Goal: Task Accomplishment & Management: Manage account settings

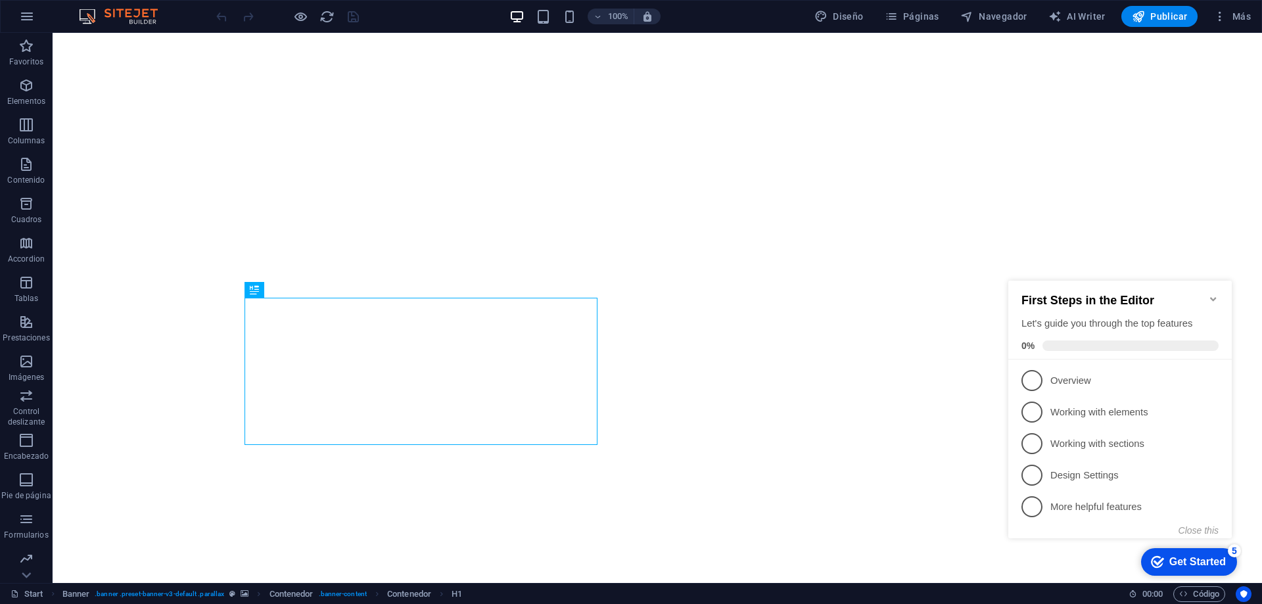
click at [1216, 297] on icon "Minimize checklist" at bounding box center [1213, 299] width 6 height 4
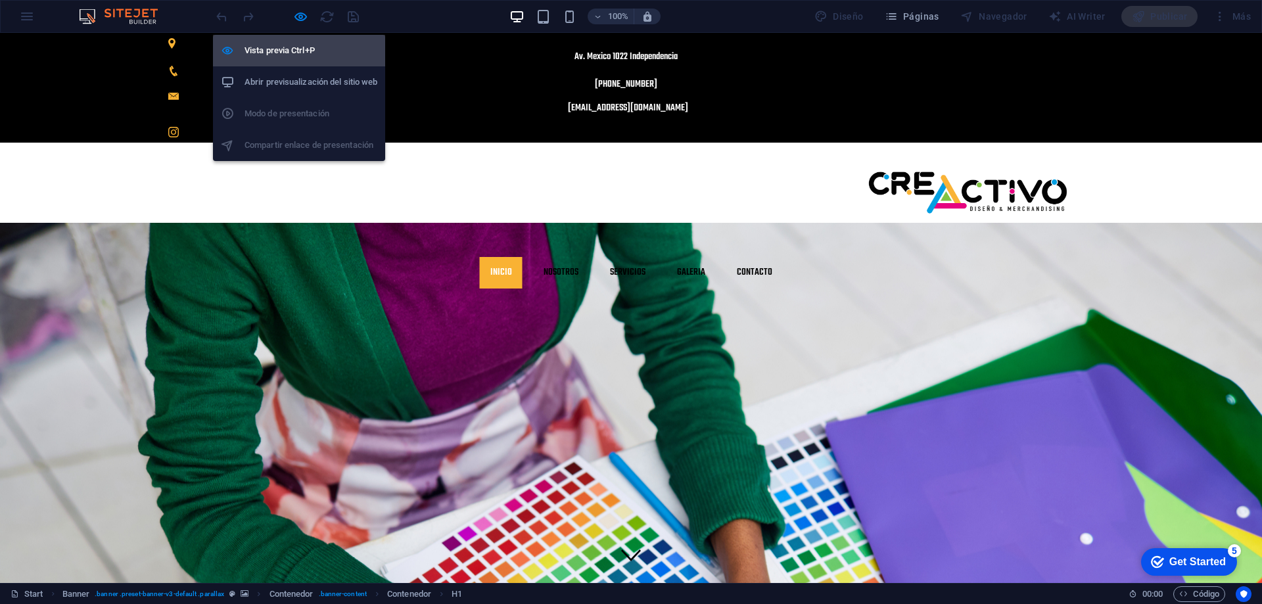
click at [293, 42] on li "Vista previa Ctrl+P" at bounding box center [299, 51] width 172 height 32
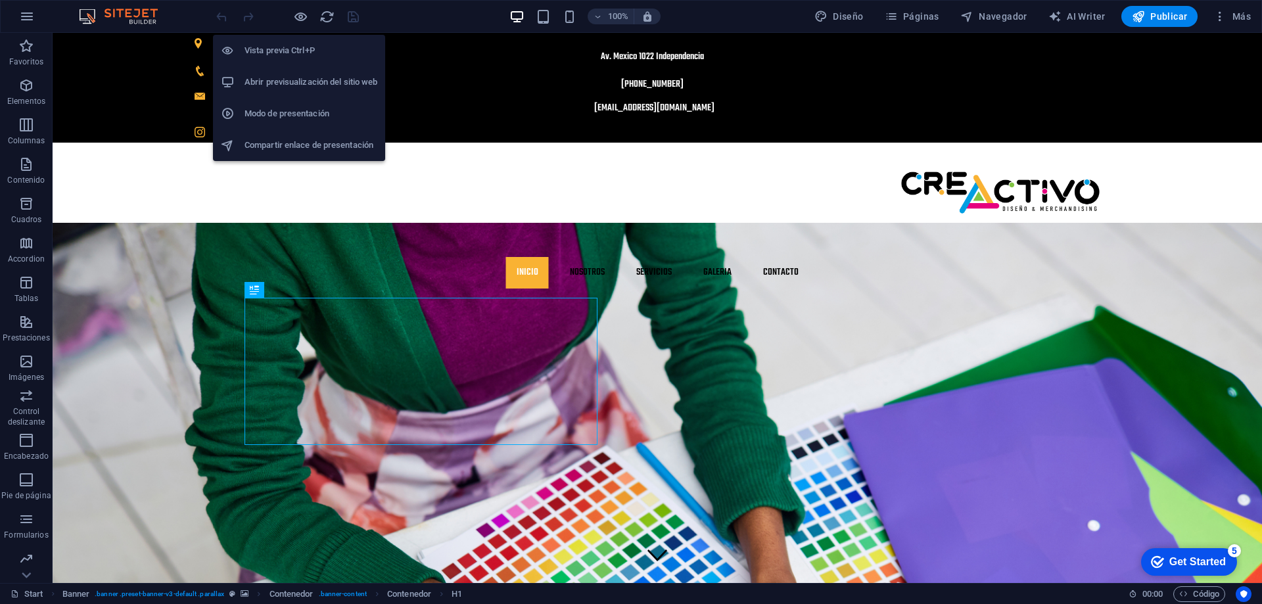
click at [293, 43] on h6 "Vista previa Ctrl+P" at bounding box center [311, 51] width 133 height 16
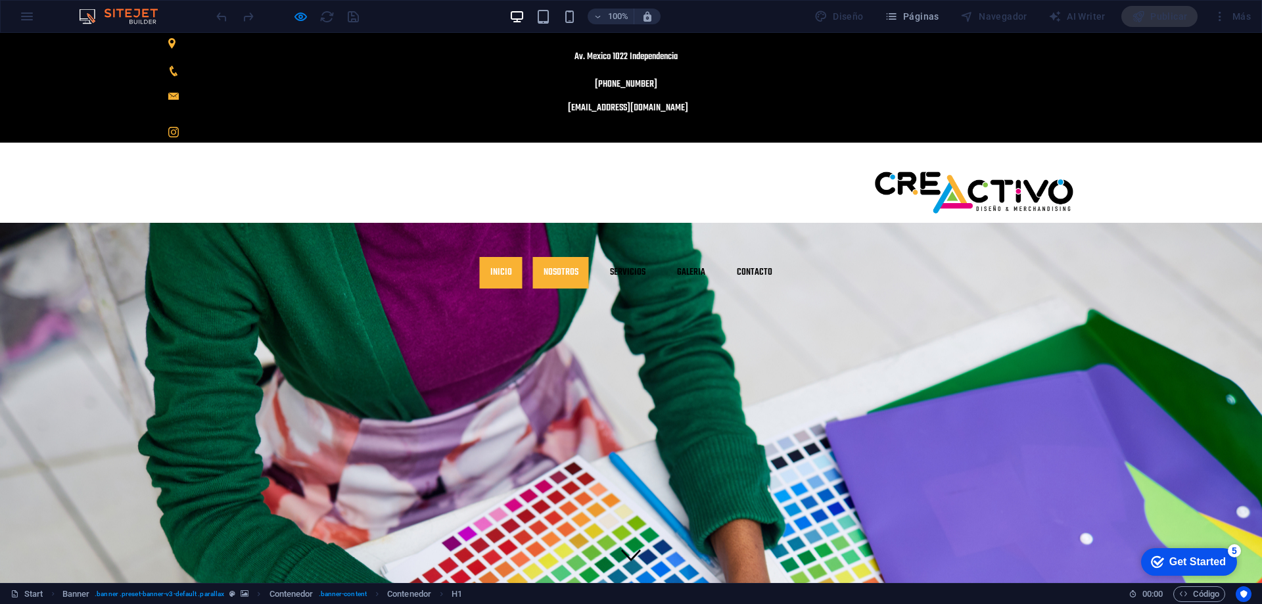
click at [589, 257] on link "Nosotros" at bounding box center [561, 273] width 56 height 32
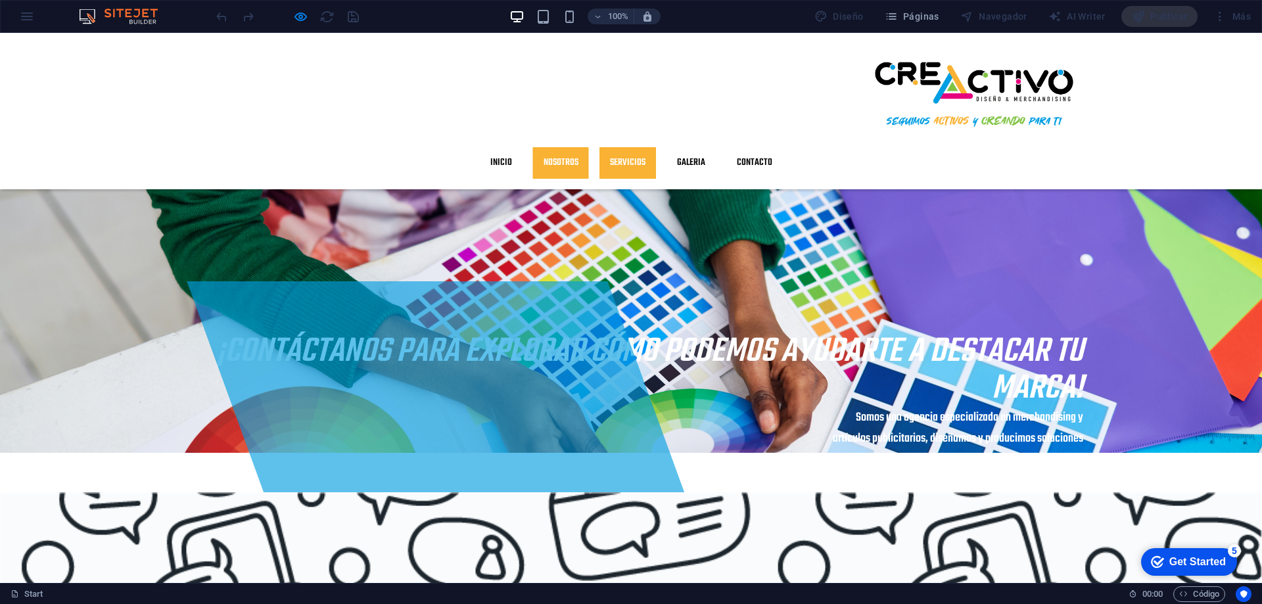
click at [656, 147] on link "Servicios" at bounding box center [628, 163] width 57 height 32
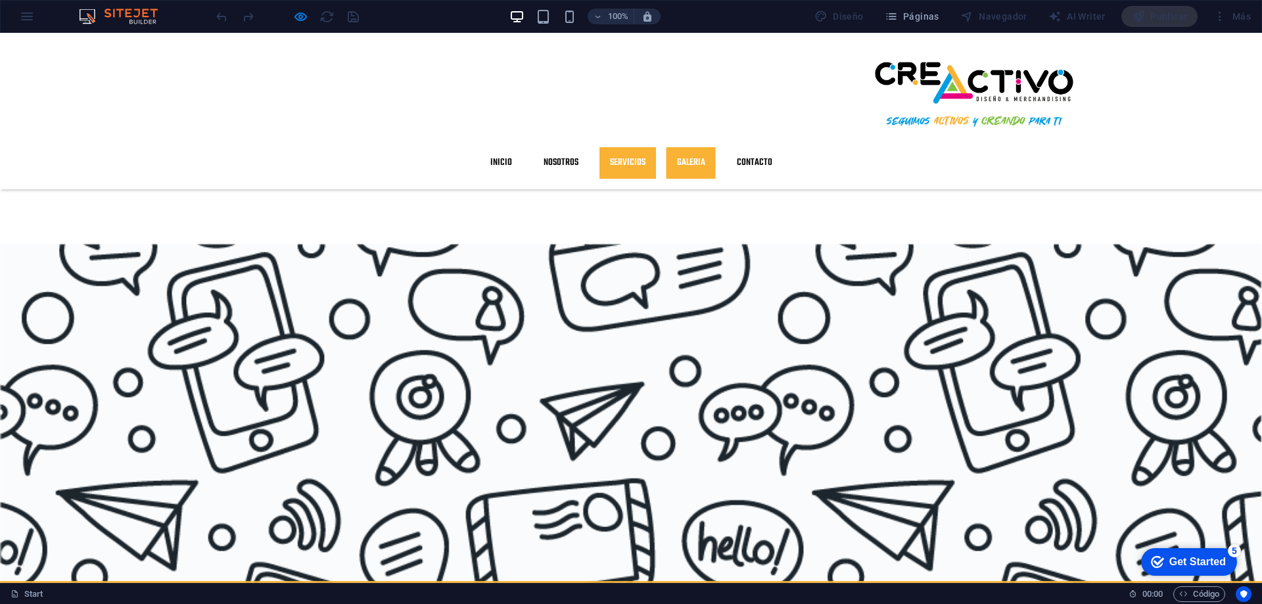
click at [716, 147] on link "GALERIA" at bounding box center [691, 163] width 49 height 32
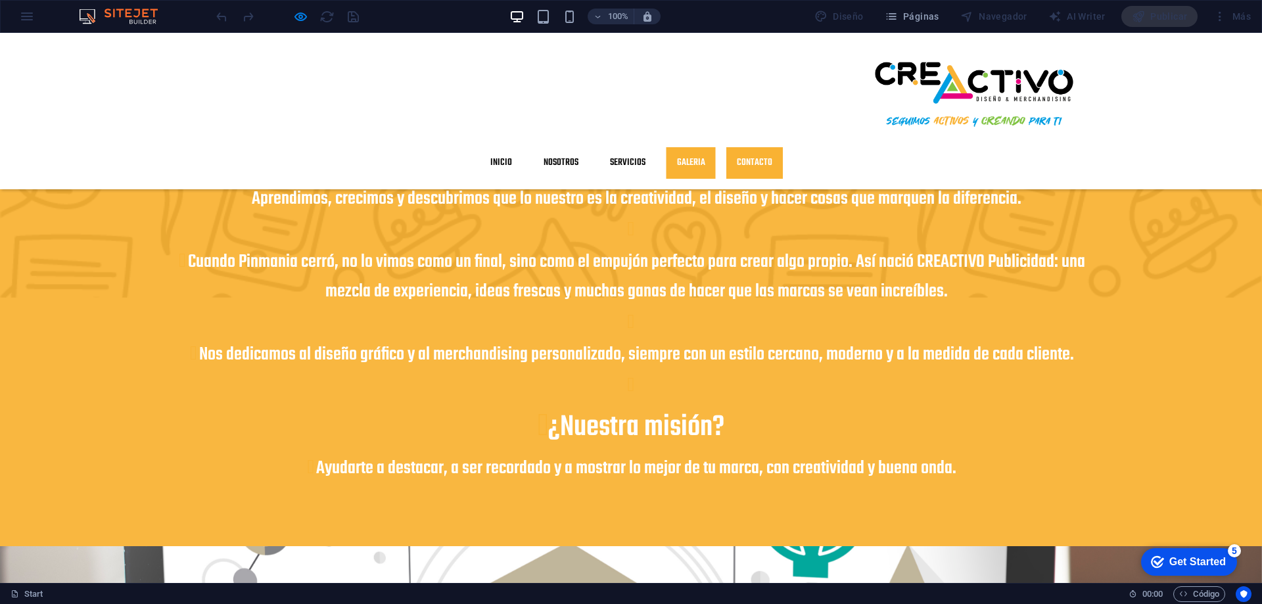
click at [783, 147] on link "Contacto" at bounding box center [754, 163] width 57 height 32
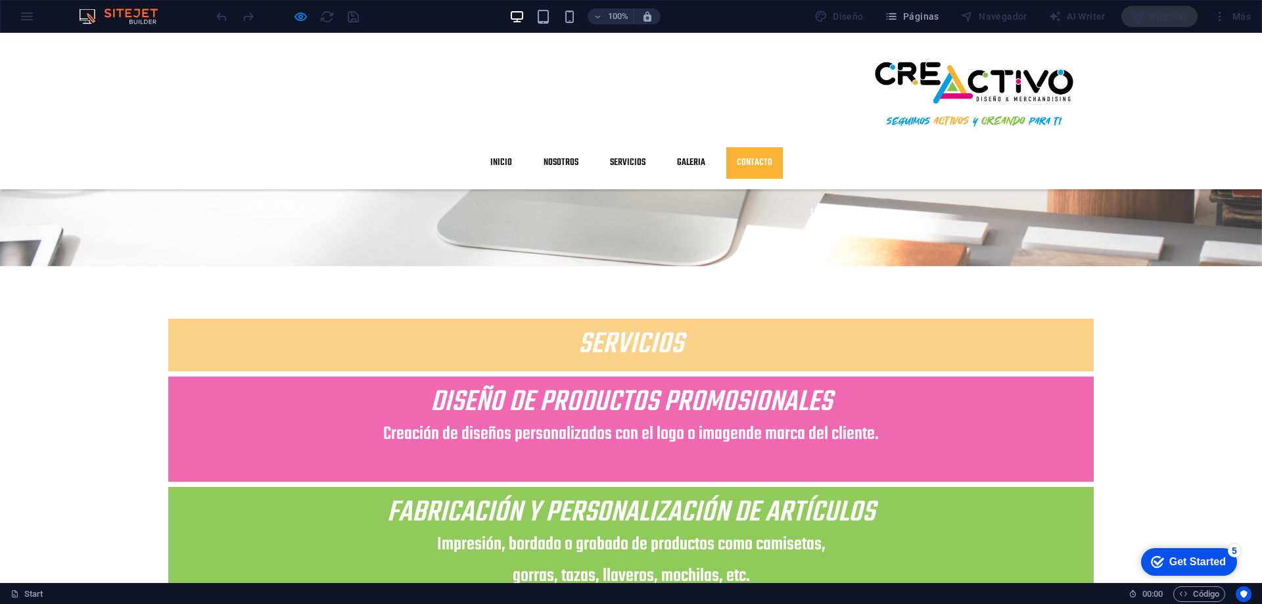
scroll to position [2607, 0]
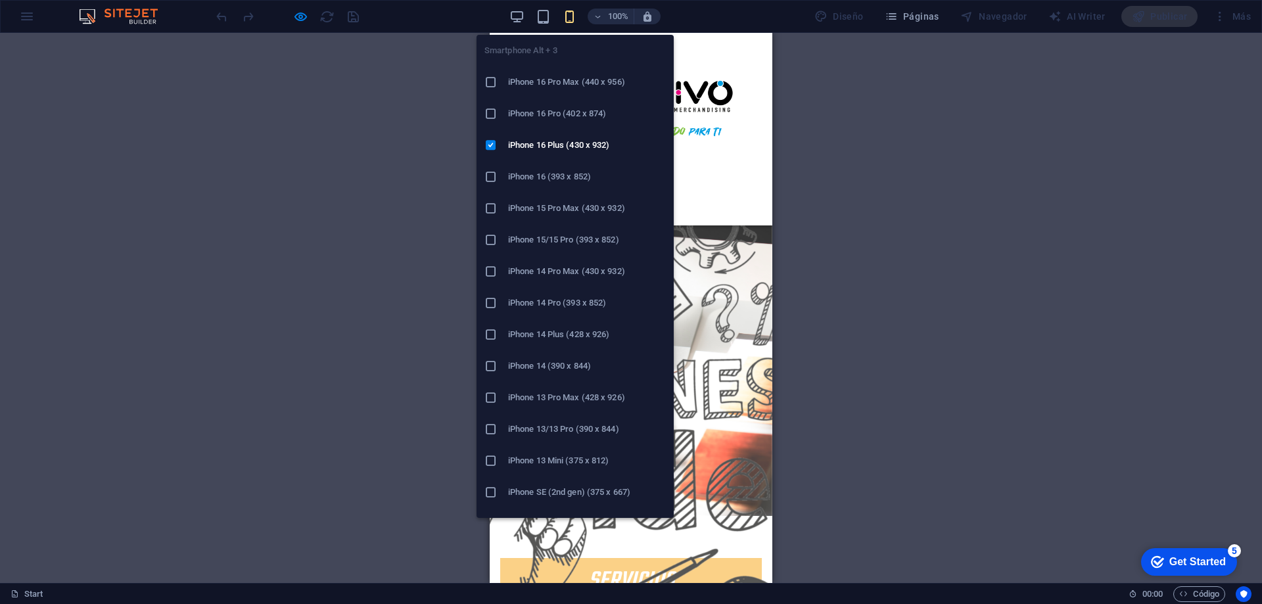
scroll to position [2484, 0]
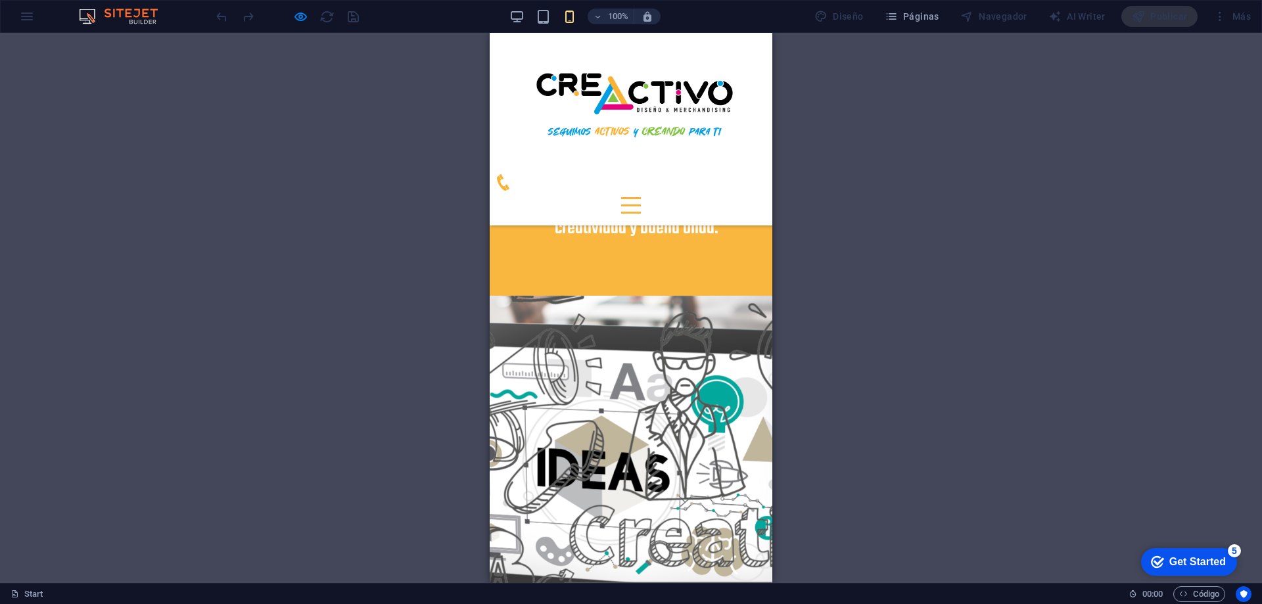
click at [736, 197] on div at bounding box center [631, 206] width 272 height 30
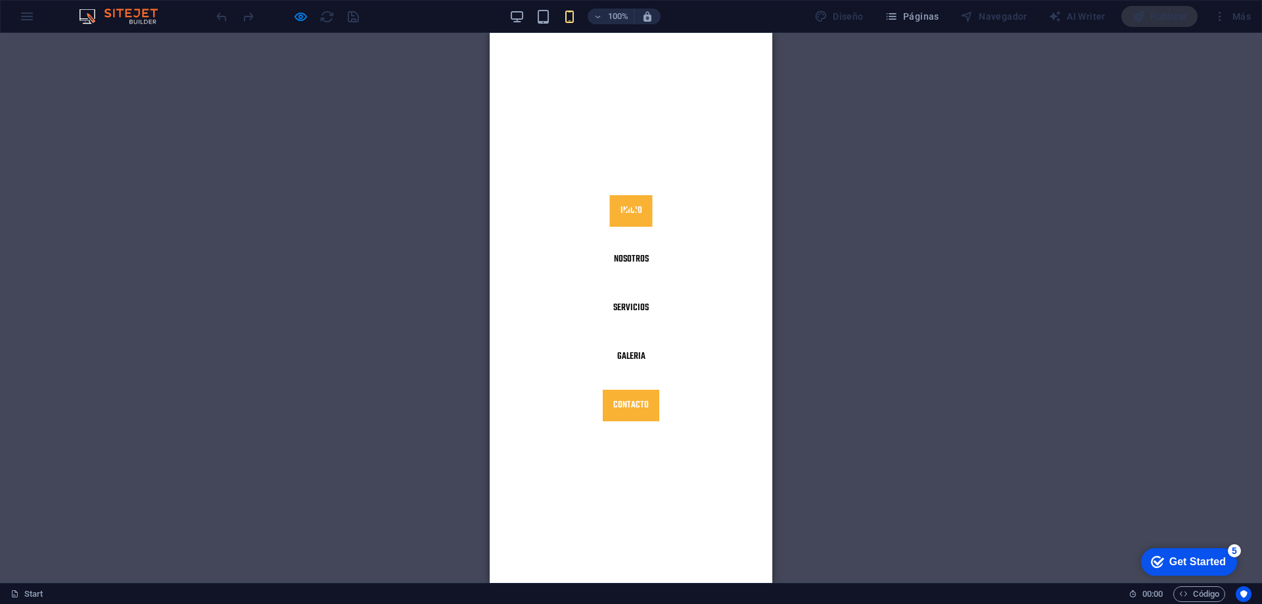
click at [617, 204] on link "Inicio" at bounding box center [631, 211] width 43 height 32
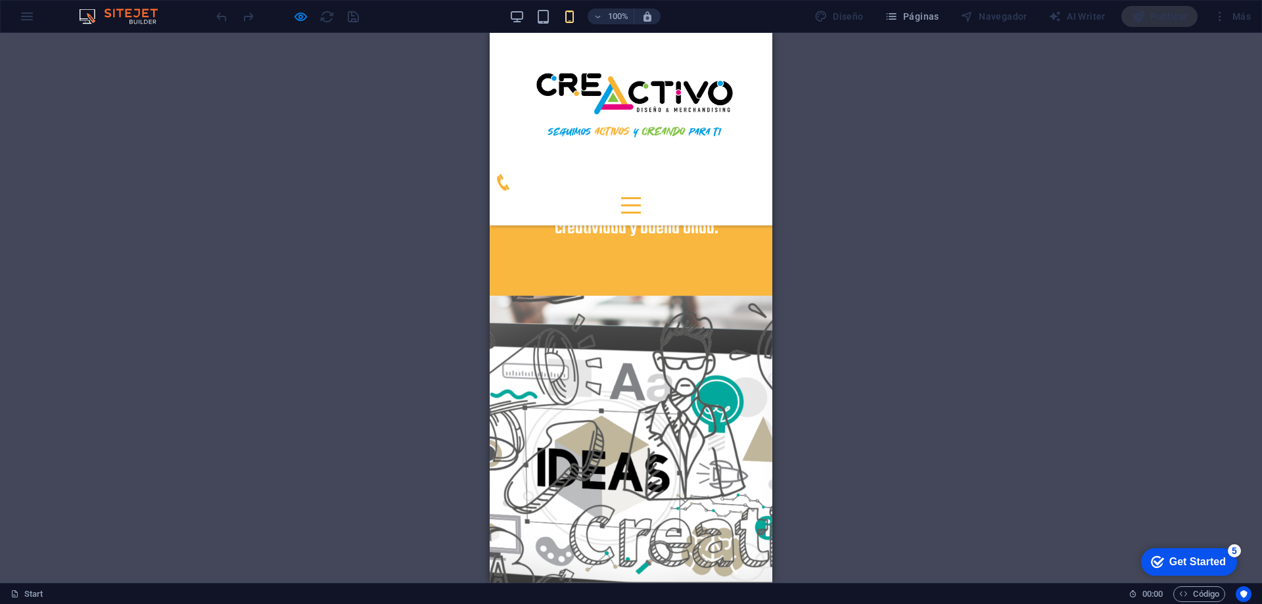
click at [641, 197] on div at bounding box center [631, 198] width 20 height 2
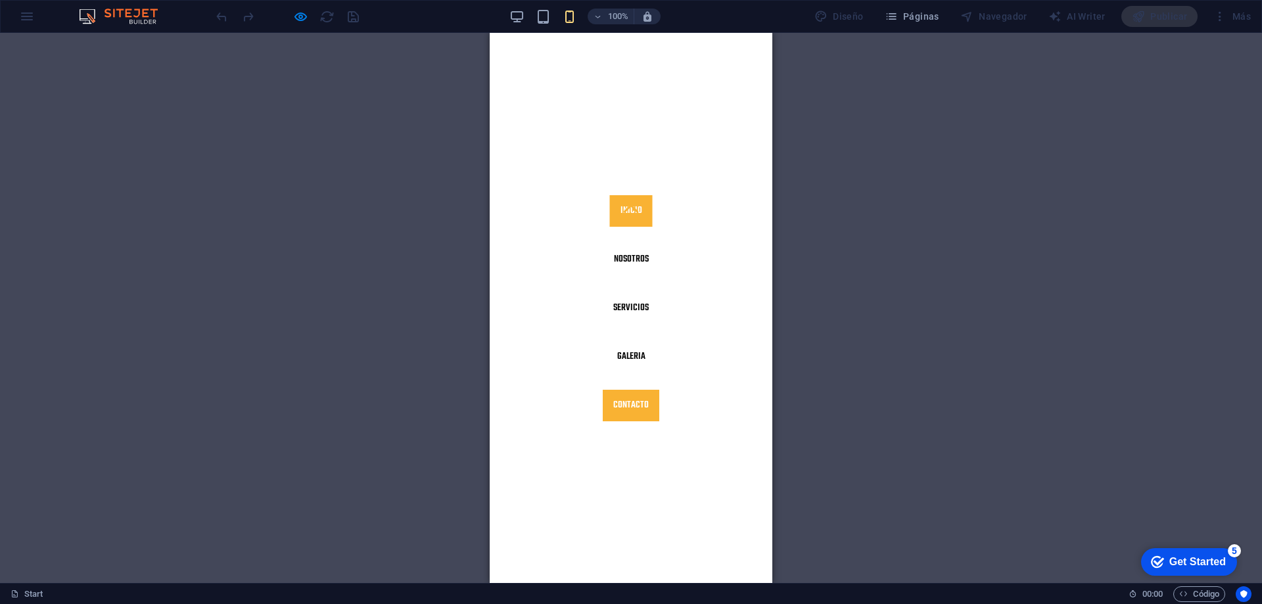
click at [621, 205] on link "Inicio" at bounding box center [631, 211] width 43 height 32
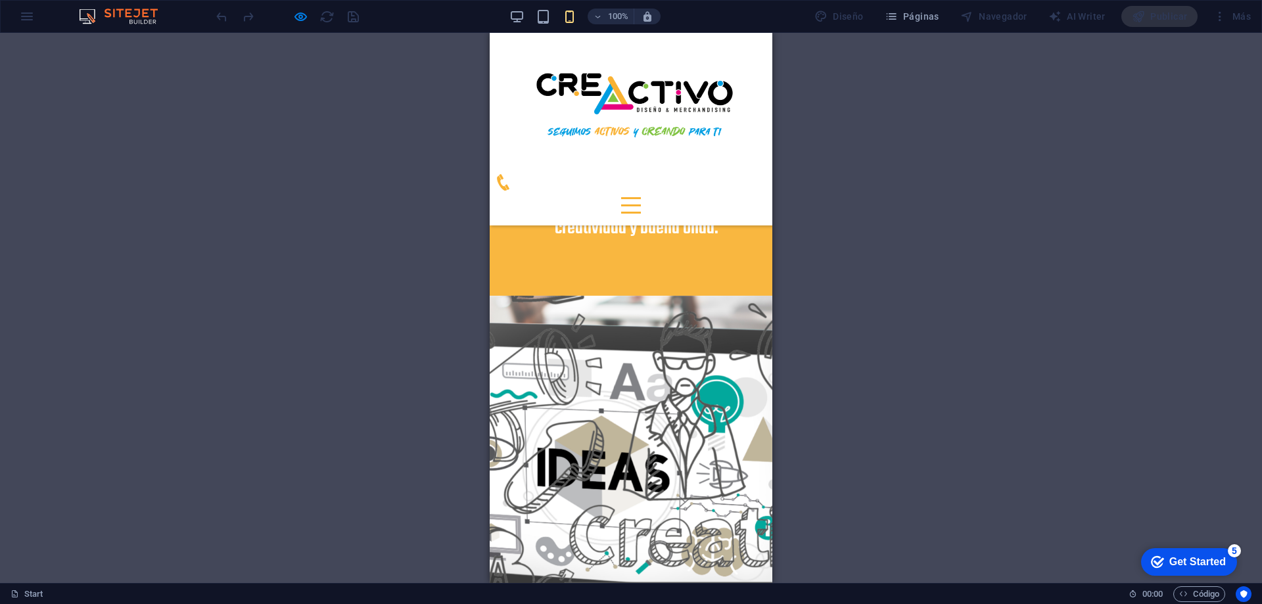
click at [641, 197] on div at bounding box center [631, 205] width 20 height 16
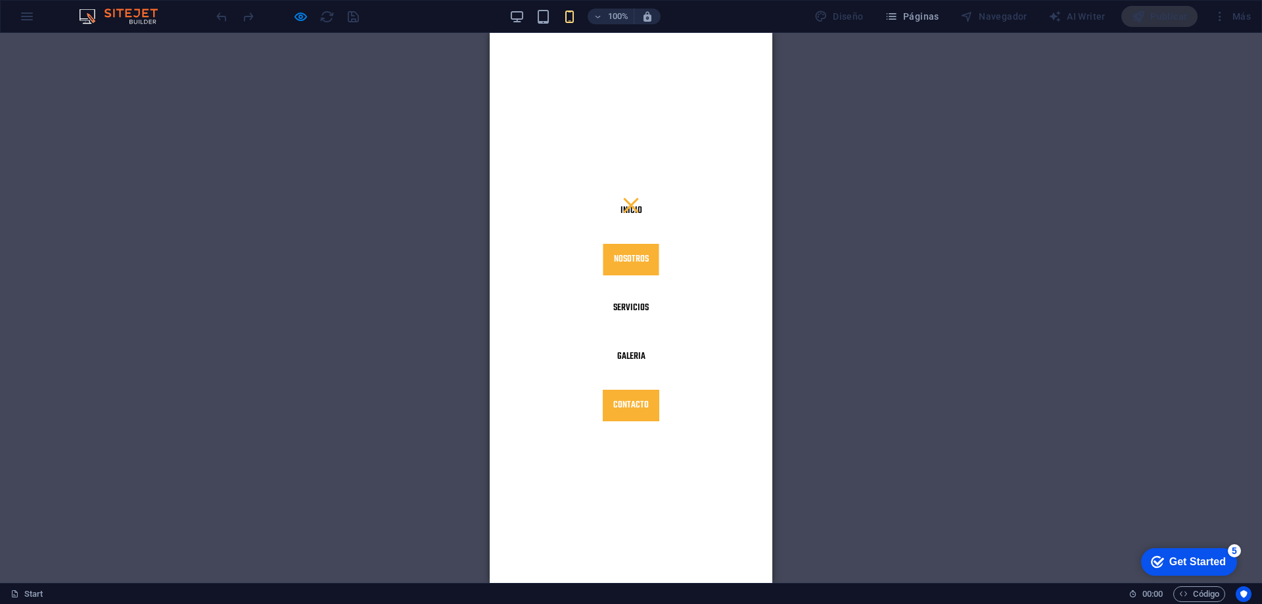
click at [640, 256] on link "Nosotros" at bounding box center [632, 260] width 56 height 32
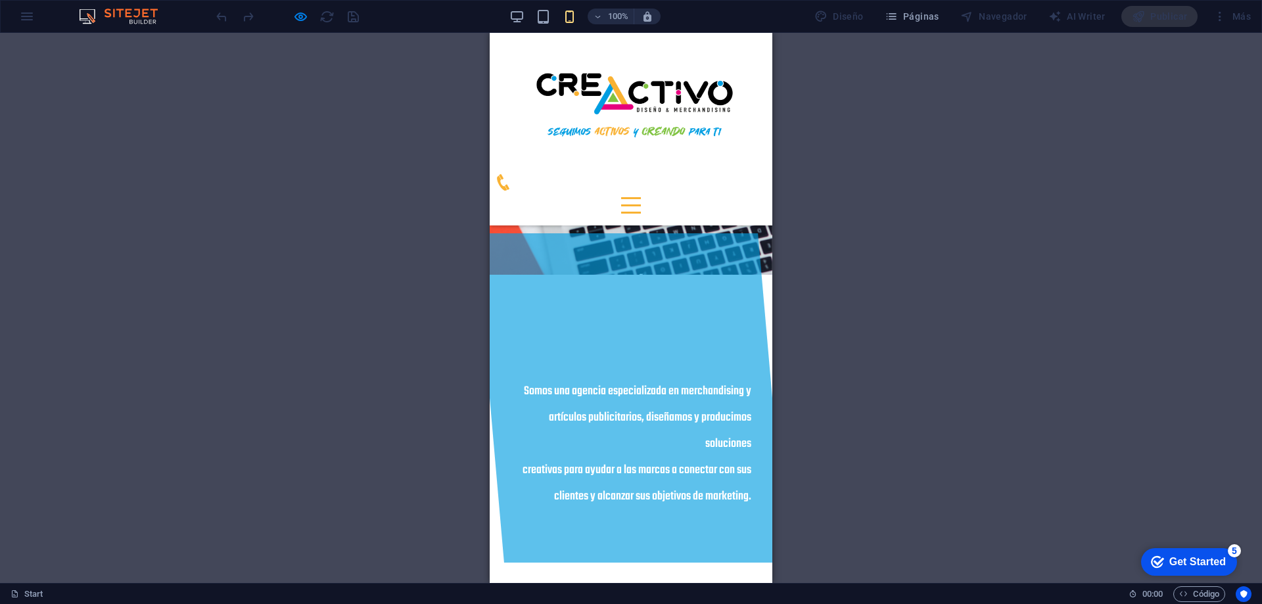
scroll to position [467, 0]
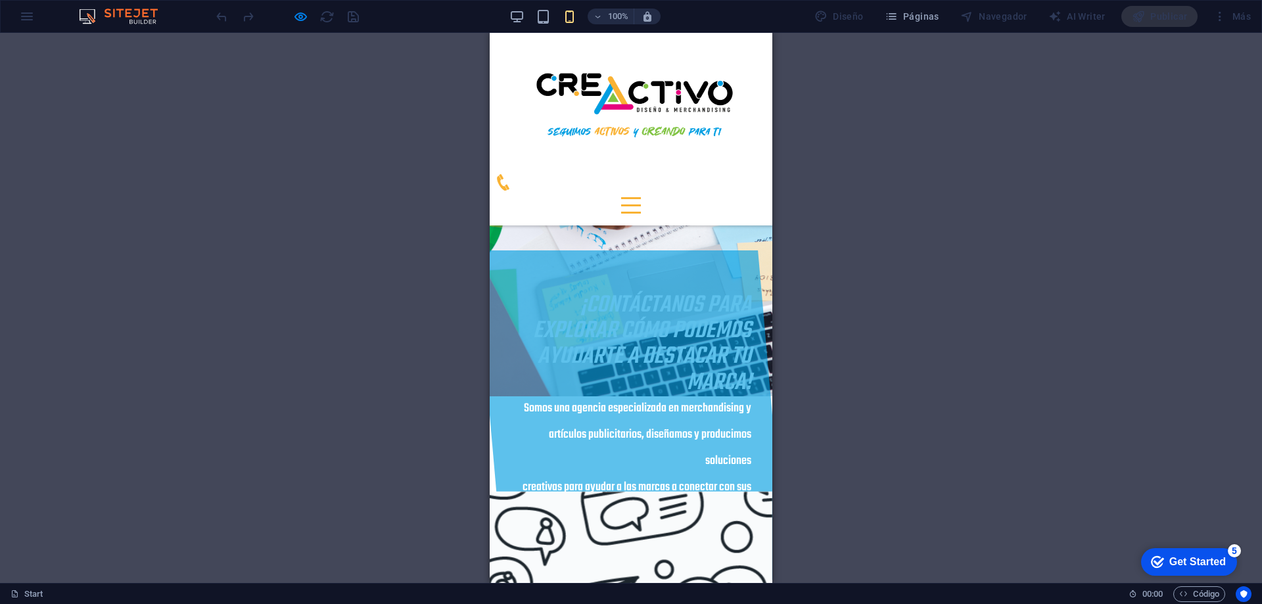
click at [641, 197] on div at bounding box center [631, 205] width 20 height 16
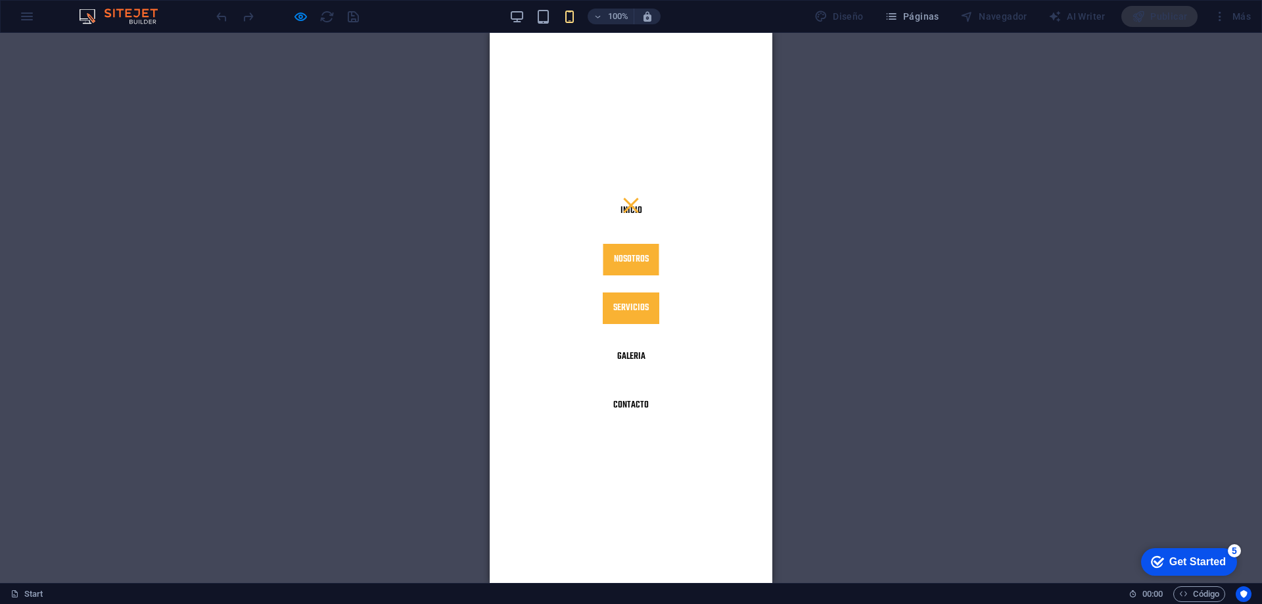
click at [642, 308] on link "Servicios" at bounding box center [631, 309] width 57 height 32
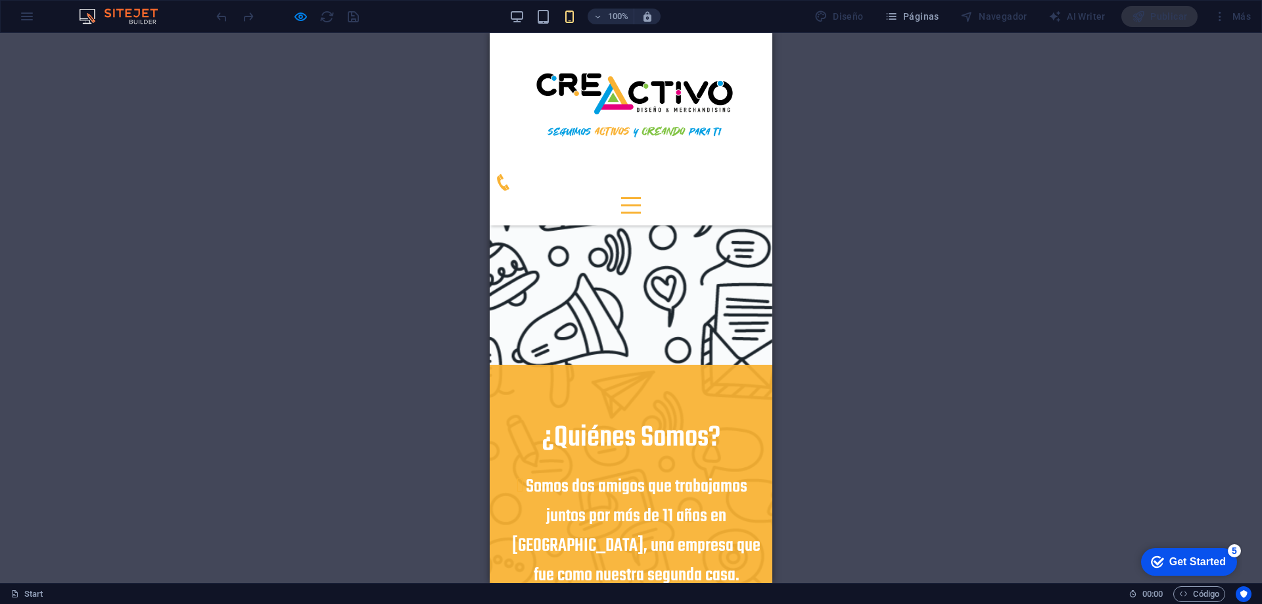
scroll to position [1459, 0]
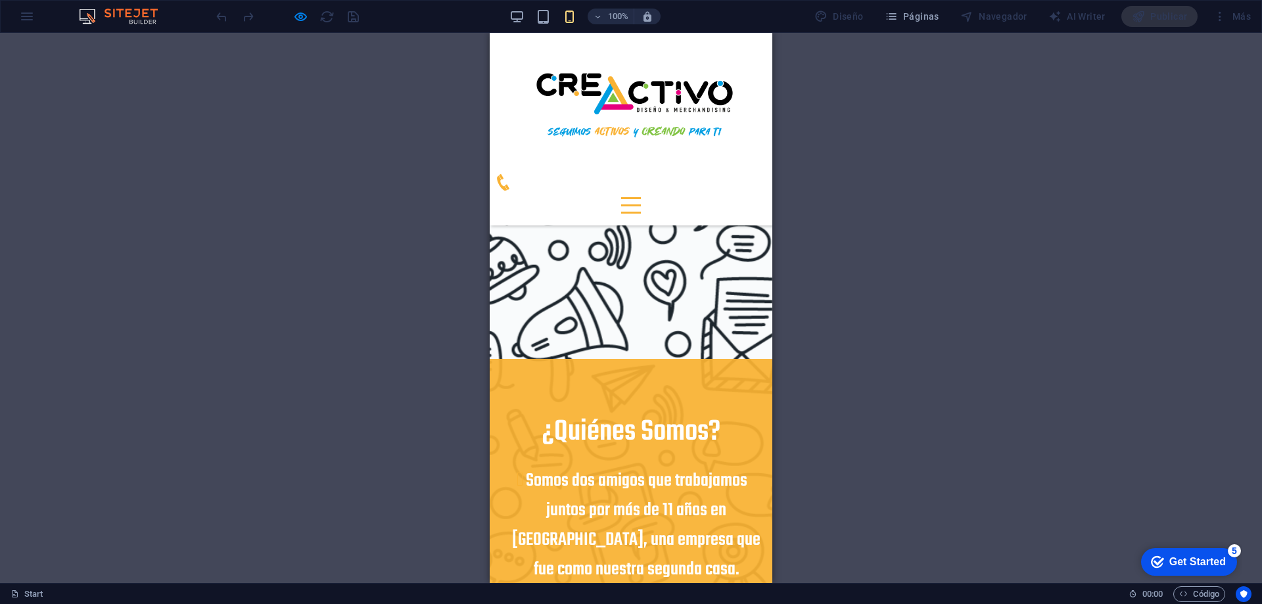
click at [641, 197] on div at bounding box center [631, 198] width 20 height 2
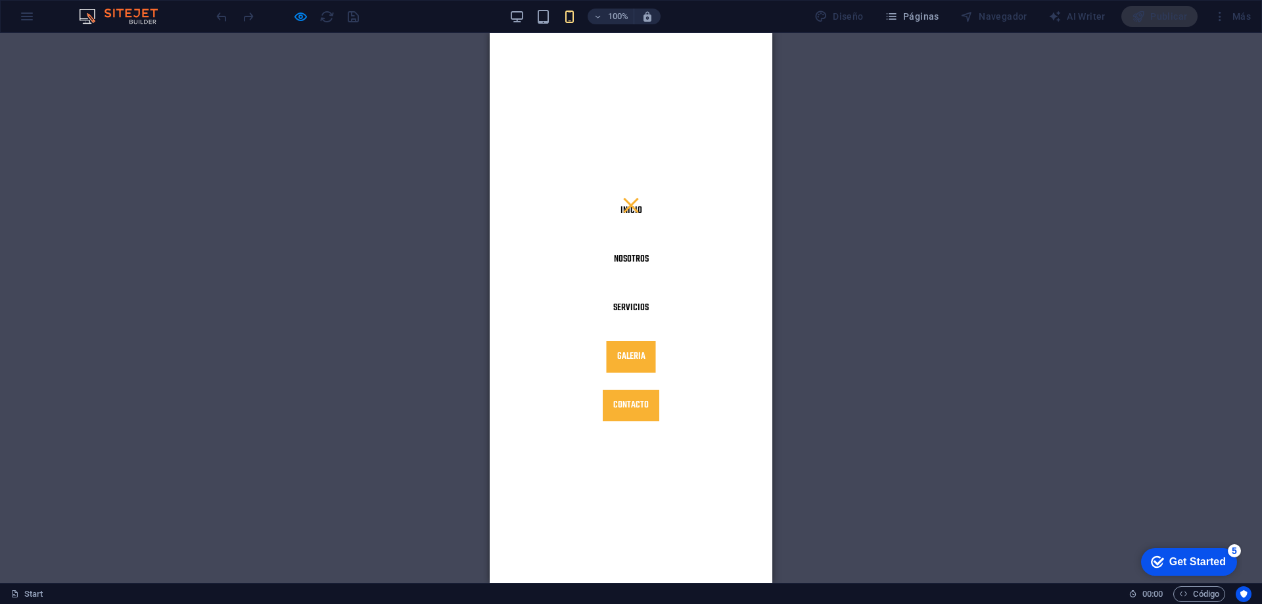
click at [638, 404] on link "Contacto" at bounding box center [631, 406] width 57 height 32
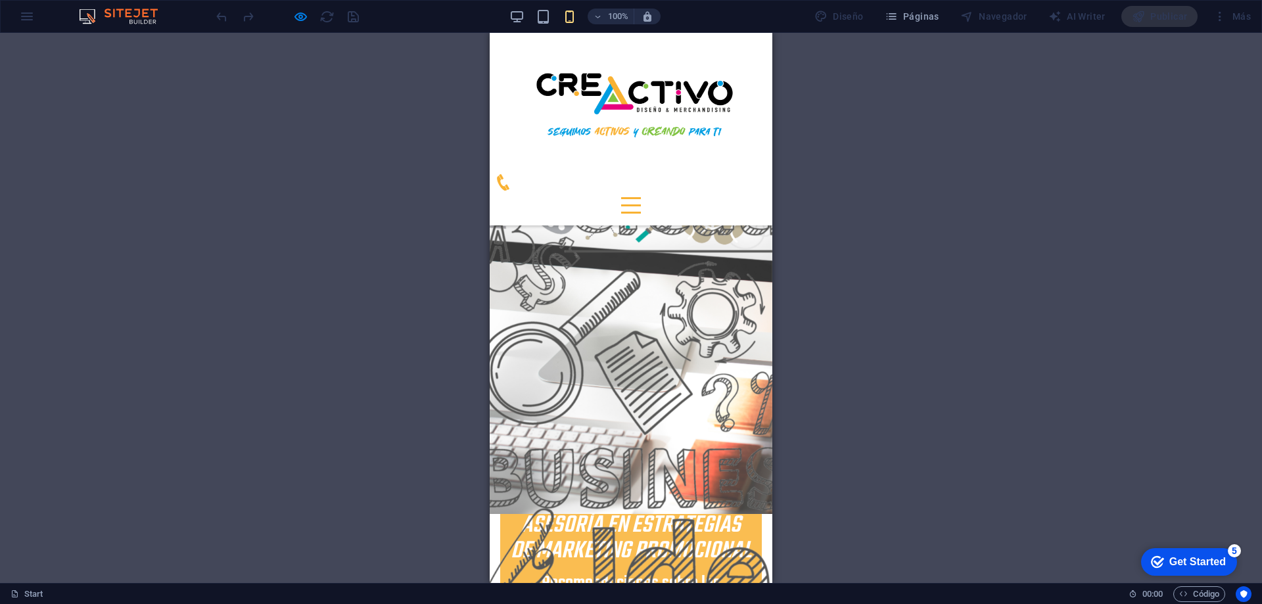
scroll to position [2860, 0]
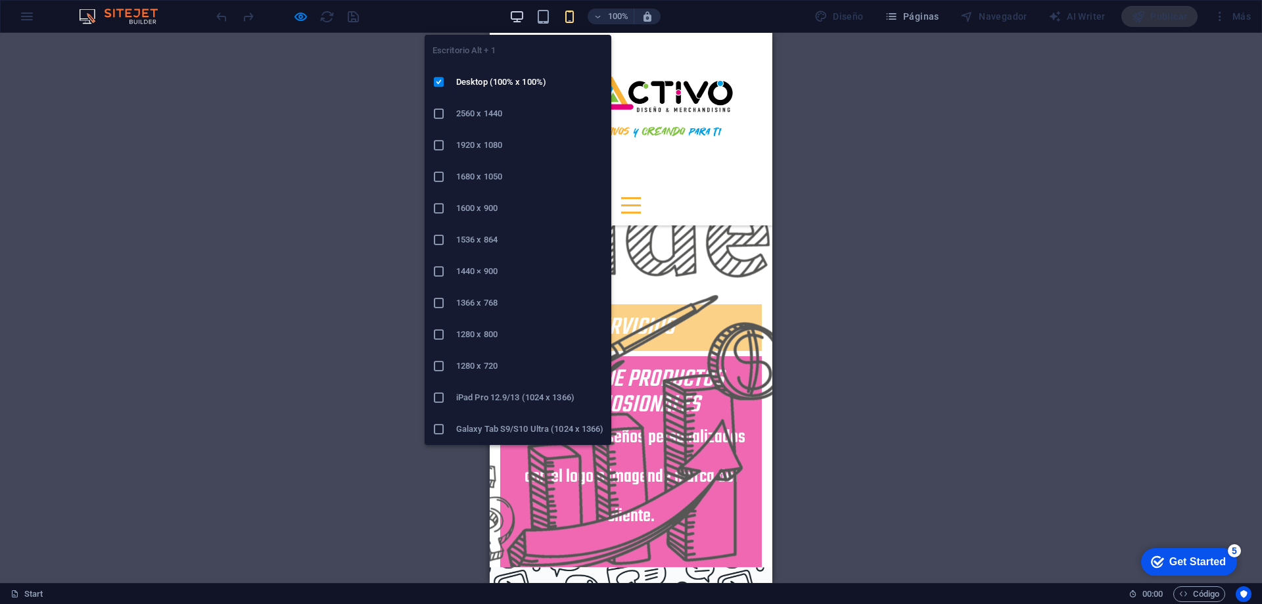
scroll to position [2621, 0]
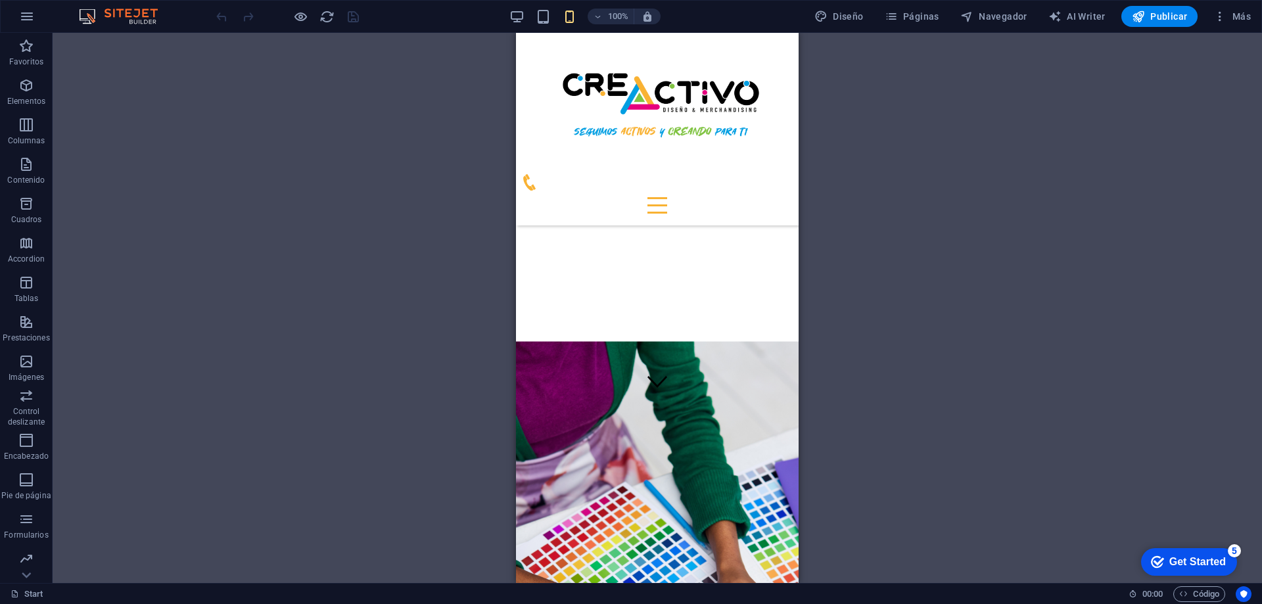
scroll to position [0, 0]
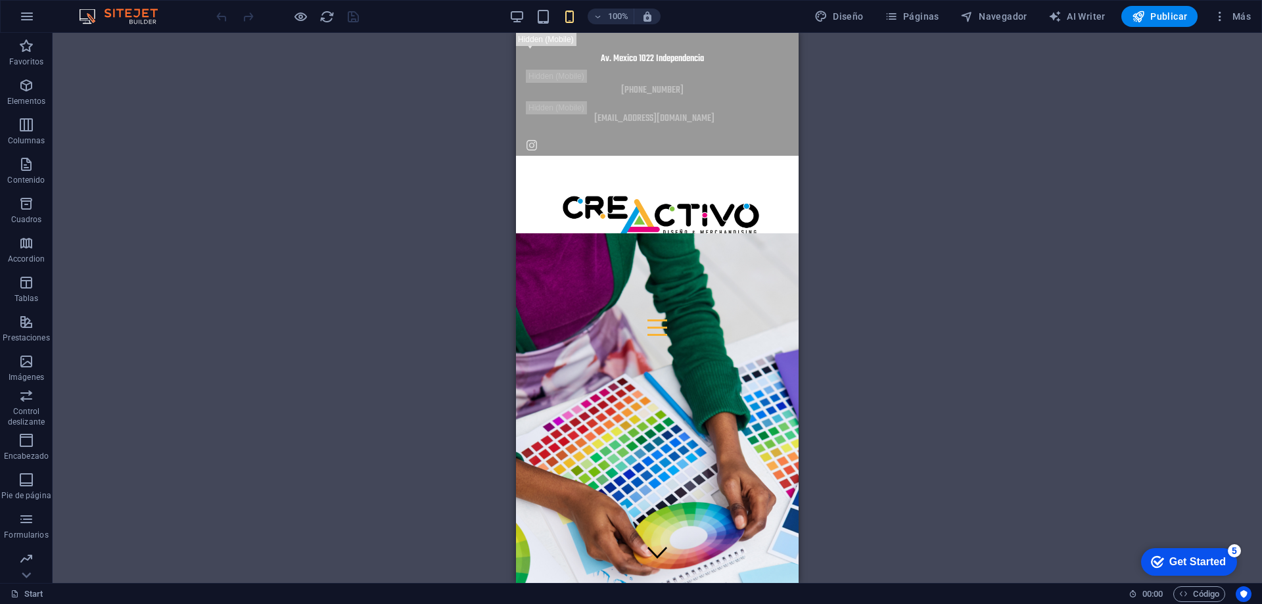
drag, startPoint x: 792, startPoint y: 480, endPoint x: 1340, endPoint y: 63, distance: 688.7
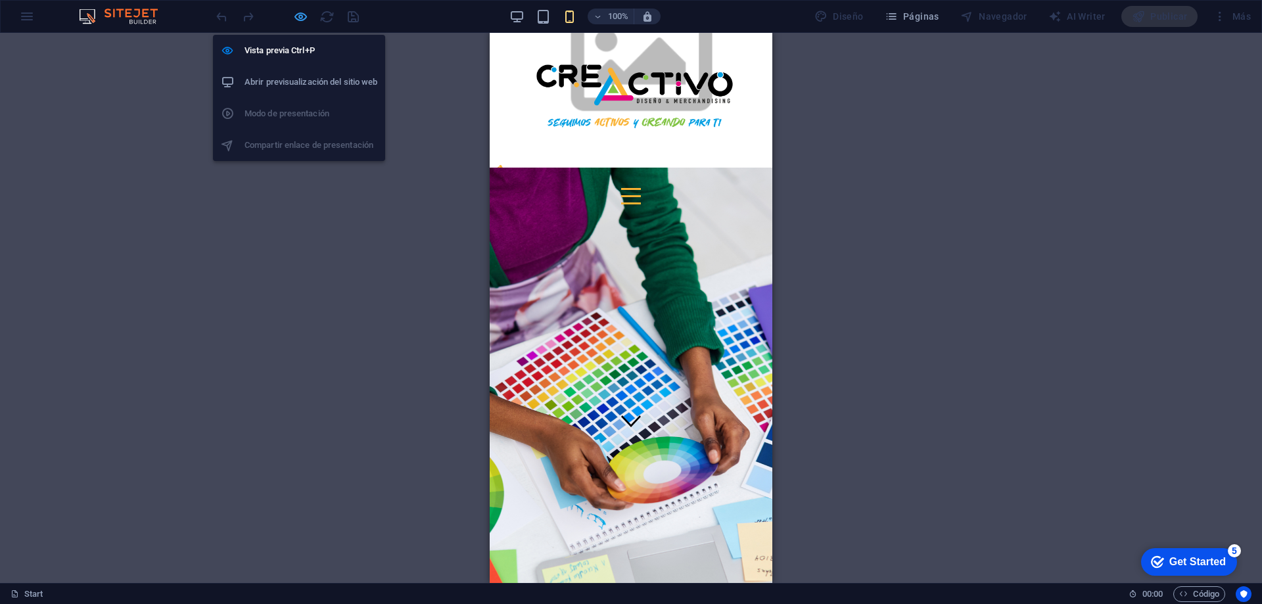
scroll to position [79, 0]
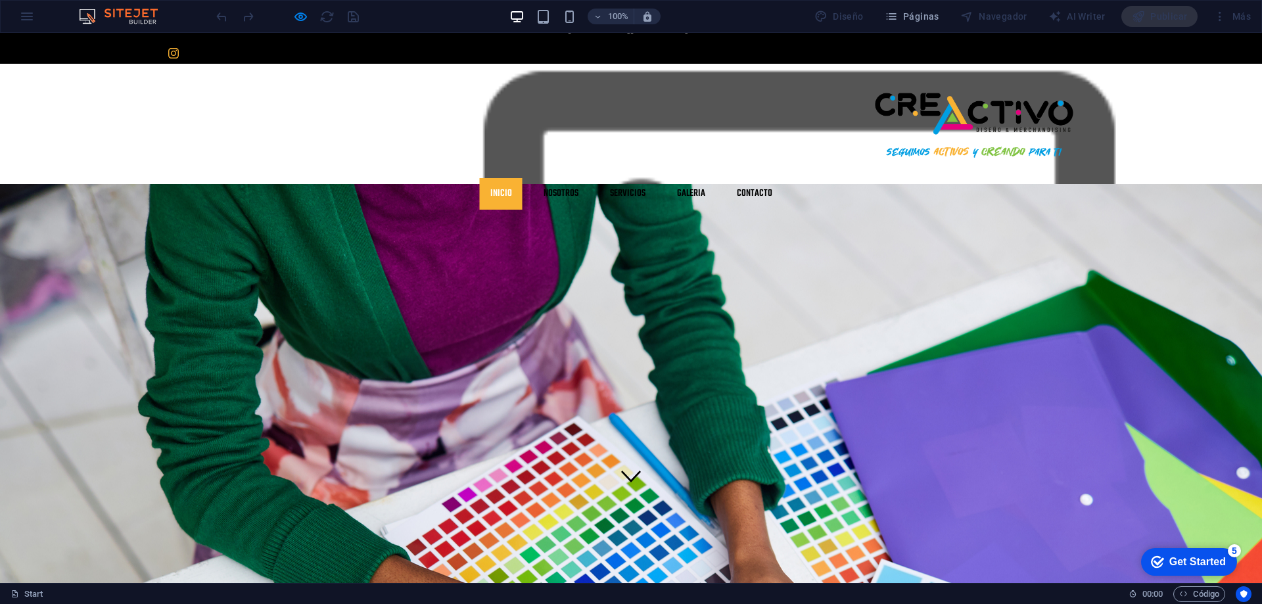
scroll to position [0, 0]
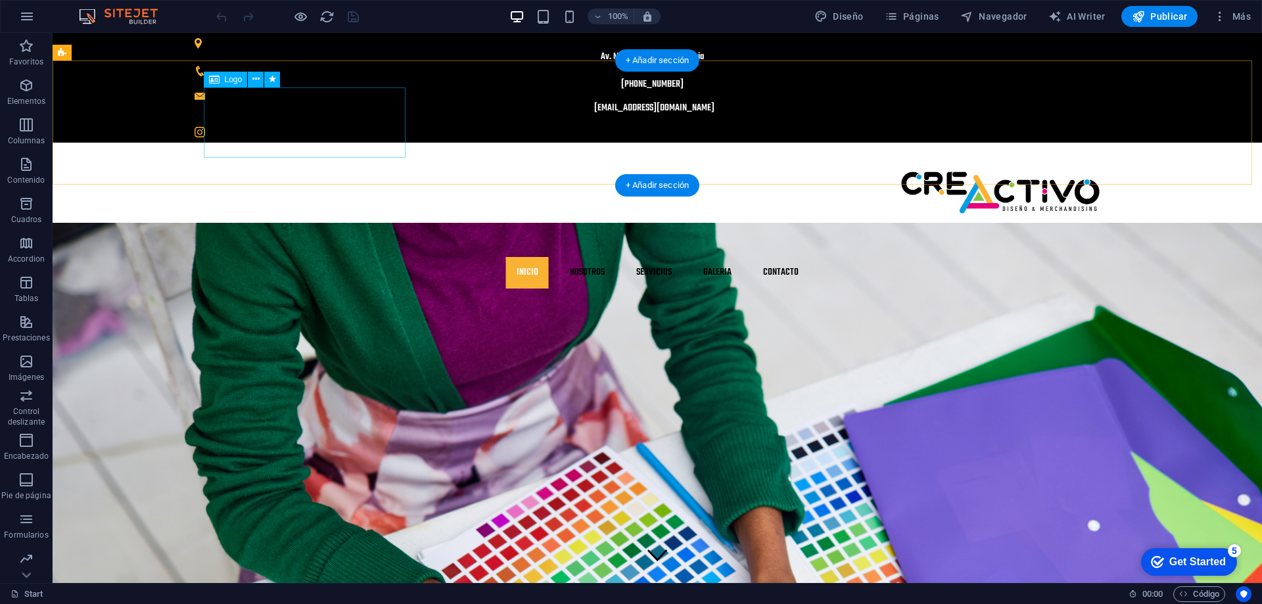
click at [347, 170] on div at bounding box center [654, 205] width 893 height 71
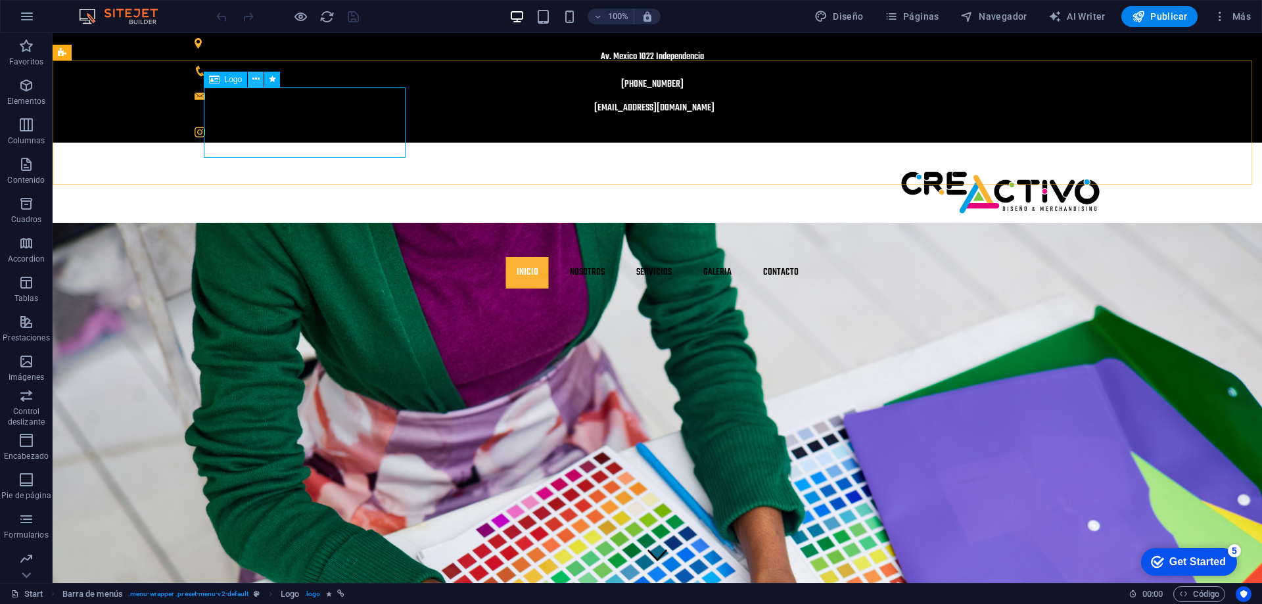
click at [252, 77] on icon at bounding box center [255, 79] width 7 height 14
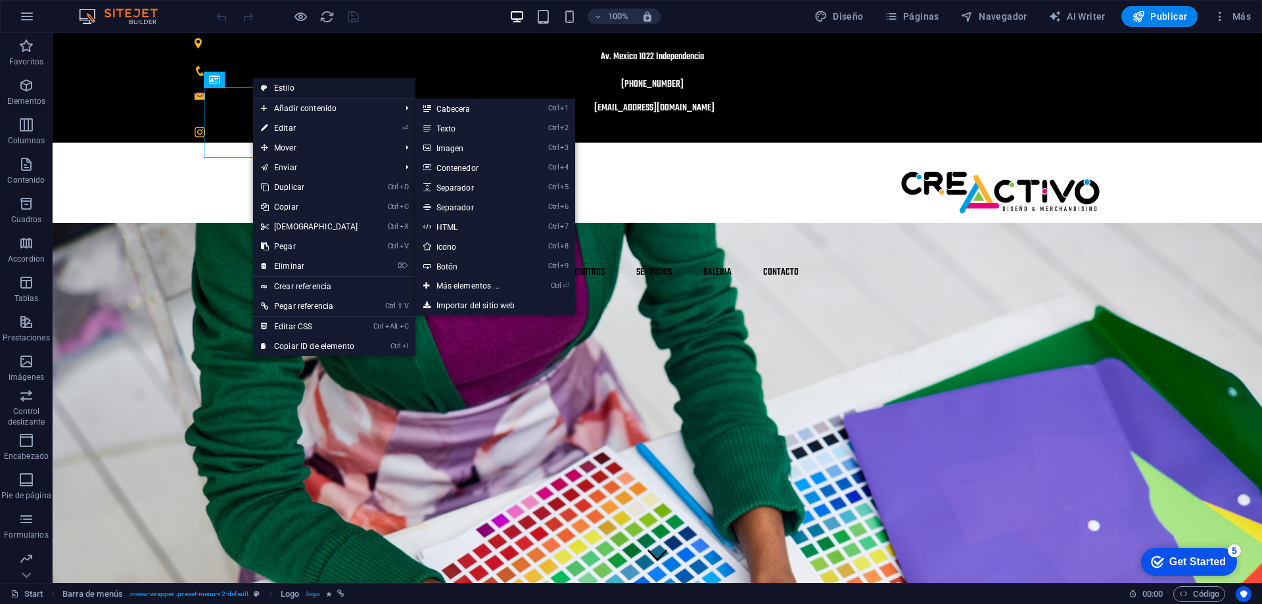
click at [283, 87] on link "Estilo" at bounding box center [334, 88] width 162 height 20
select select "rem"
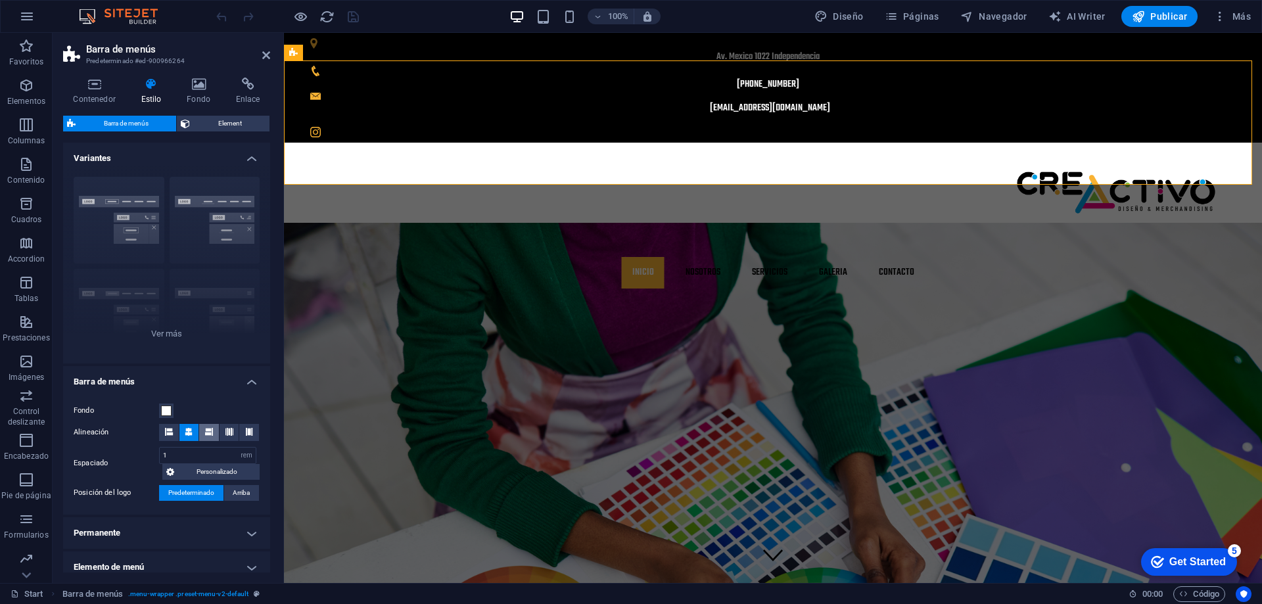
click at [207, 430] on icon at bounding box center [209, 432] width 8 height 8
click at [189, 430] on icon at bounding box center [189, 432] width 8 height 8
click at [167, 430] on icon at bounding box center [169, 432] width 8 height 8
click at [187, 429] on icon at bounding box center [189, 432] width 8 height 8
click at [436, 170] on div at bounding box center [770, 205] width 893 height 71
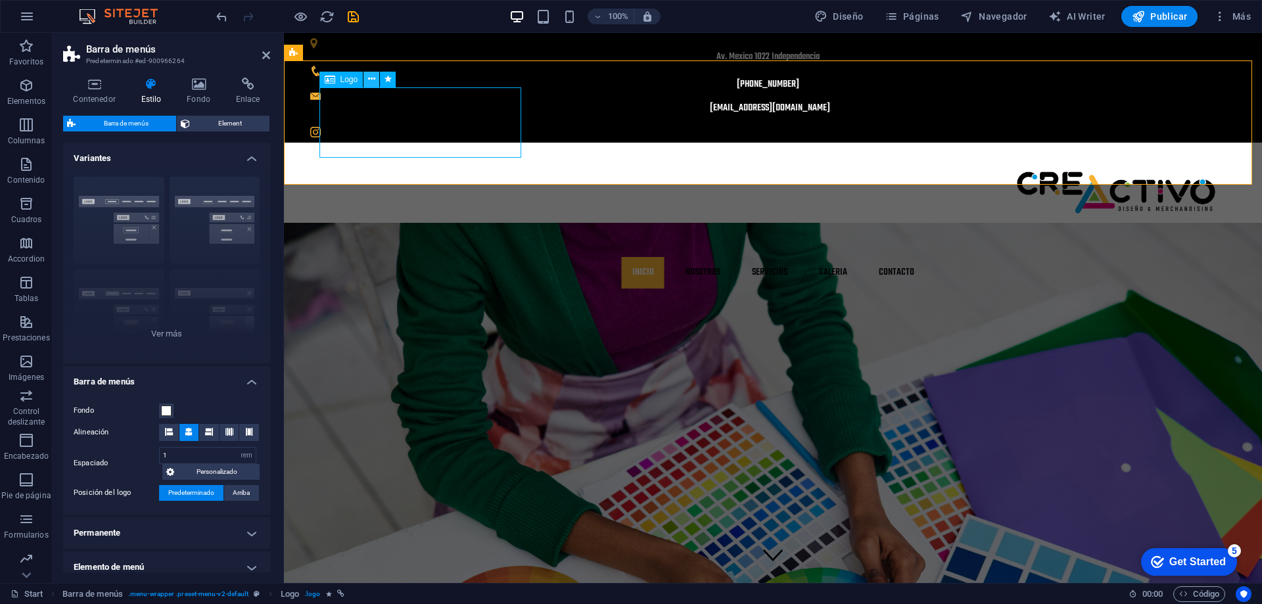
click at [372, 85] on icon at bounding box center [371, 79] width 7 height 14
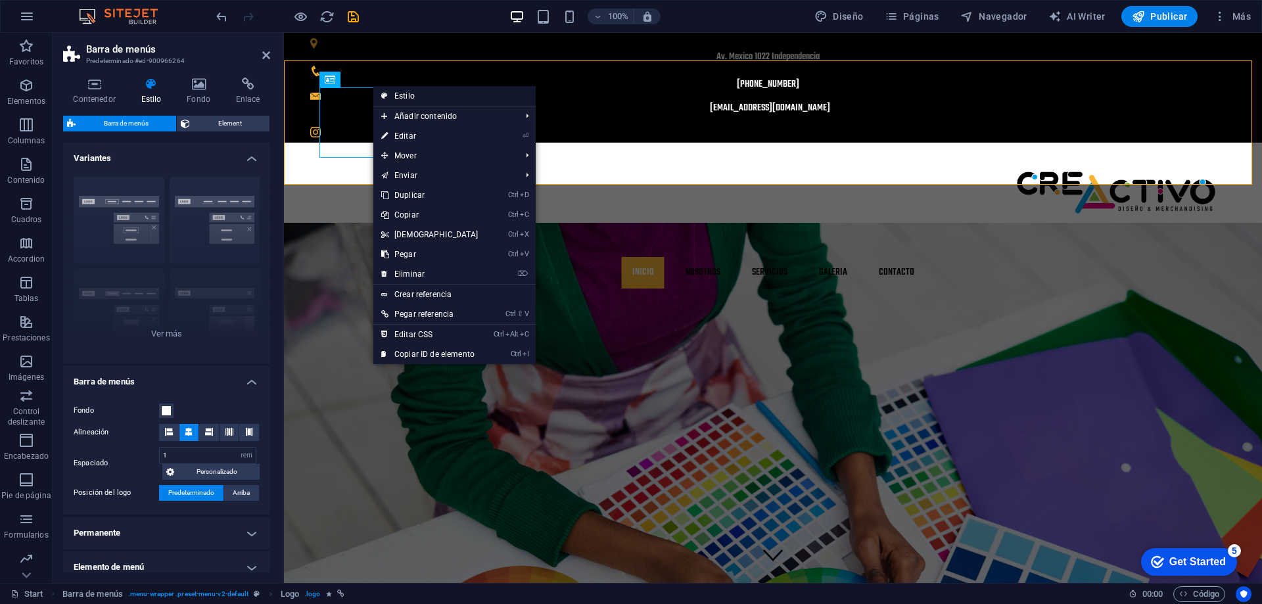
click at [398, 96] on link "Estilo" at bounding box center [454, 96] width 162 height 20
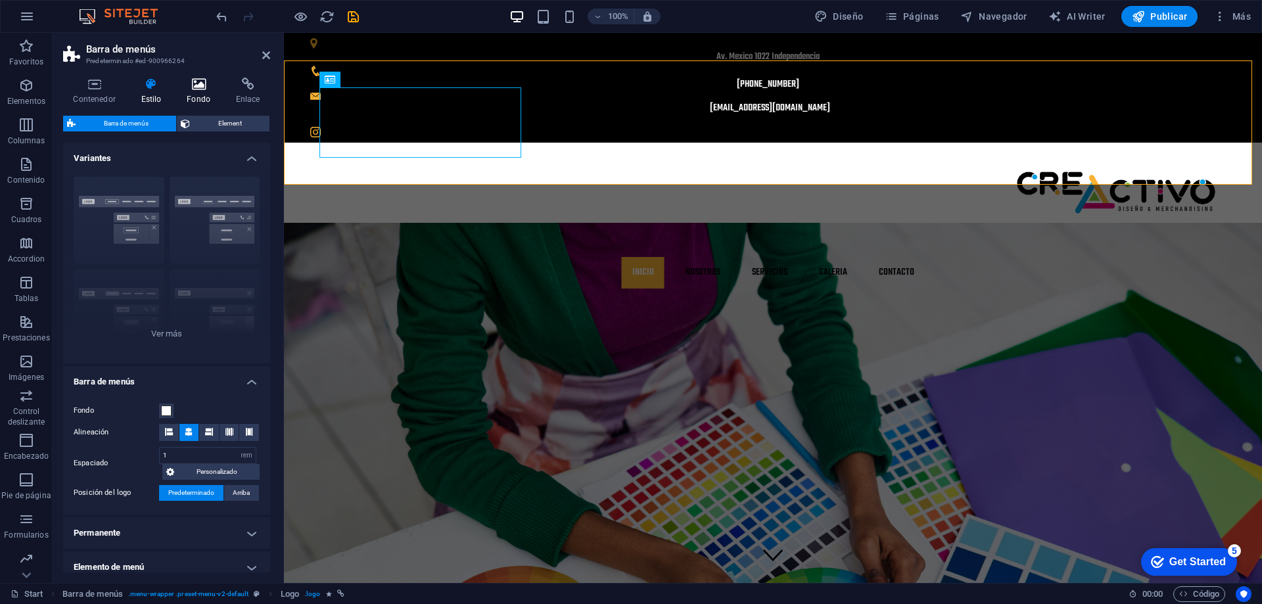
click at [192, 91] on h4 "Fondo" at bounding box center [201, 92] width 49 height 28
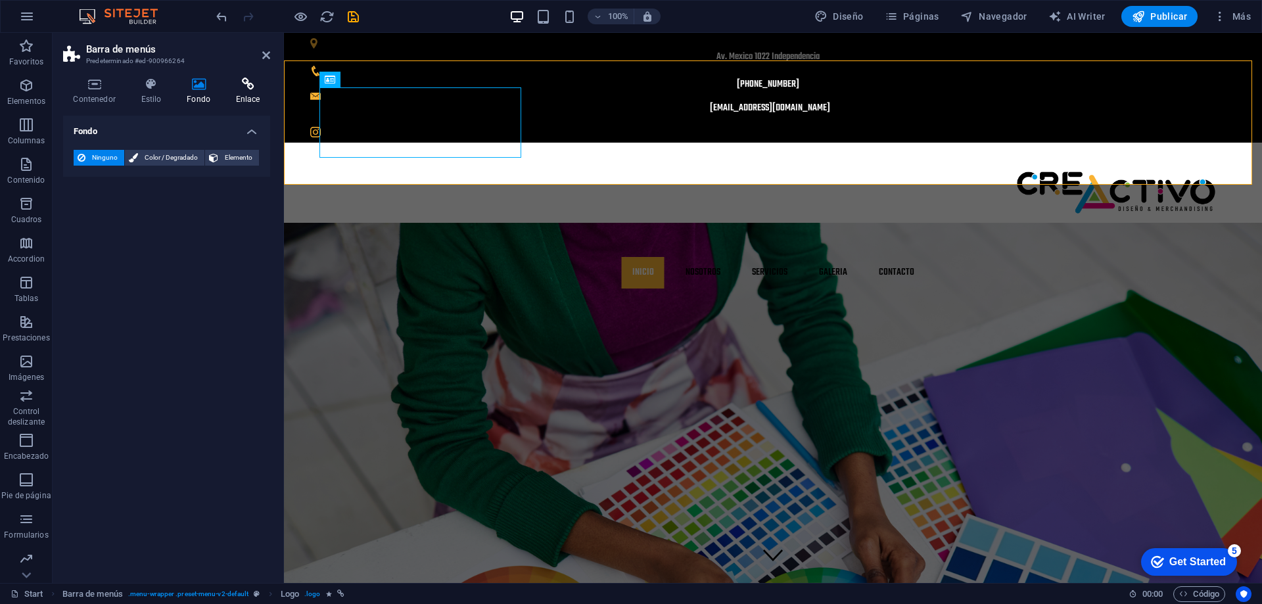
click at [246, 92] on h4 "Enlace" at bounding box center [247, 92] width 45 height 28
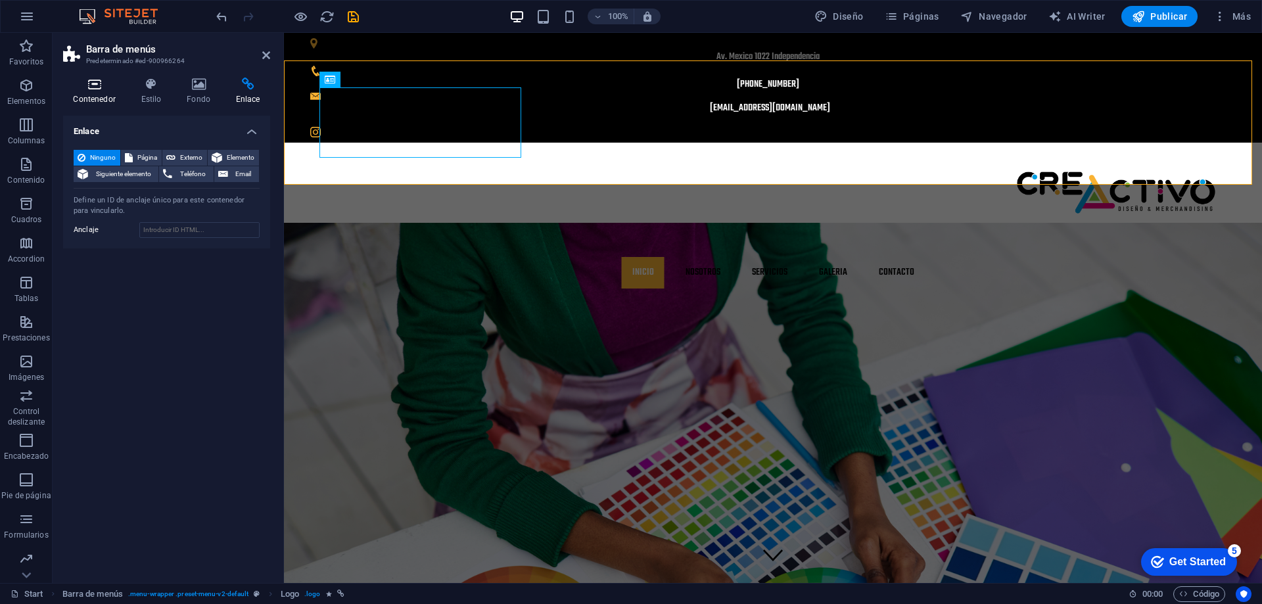
click at [101, 88] on icon at bounding box center [94, 84] width 62 height 13
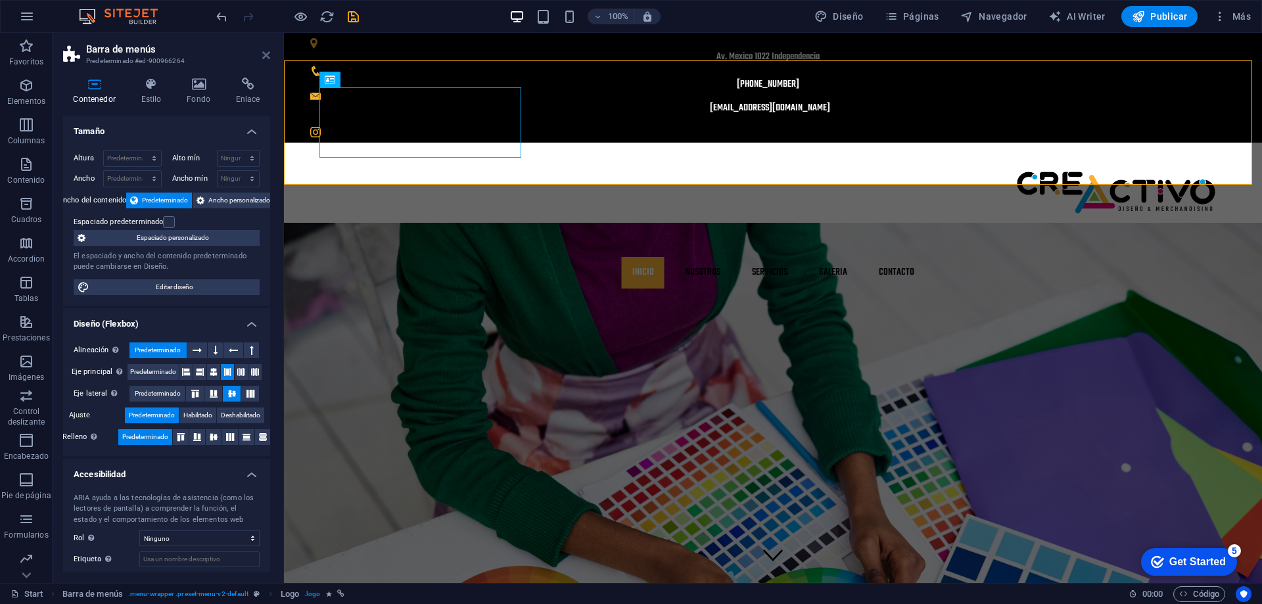
click at [268, 56] on icon at bounding box center [266, 55] width 8 height 11
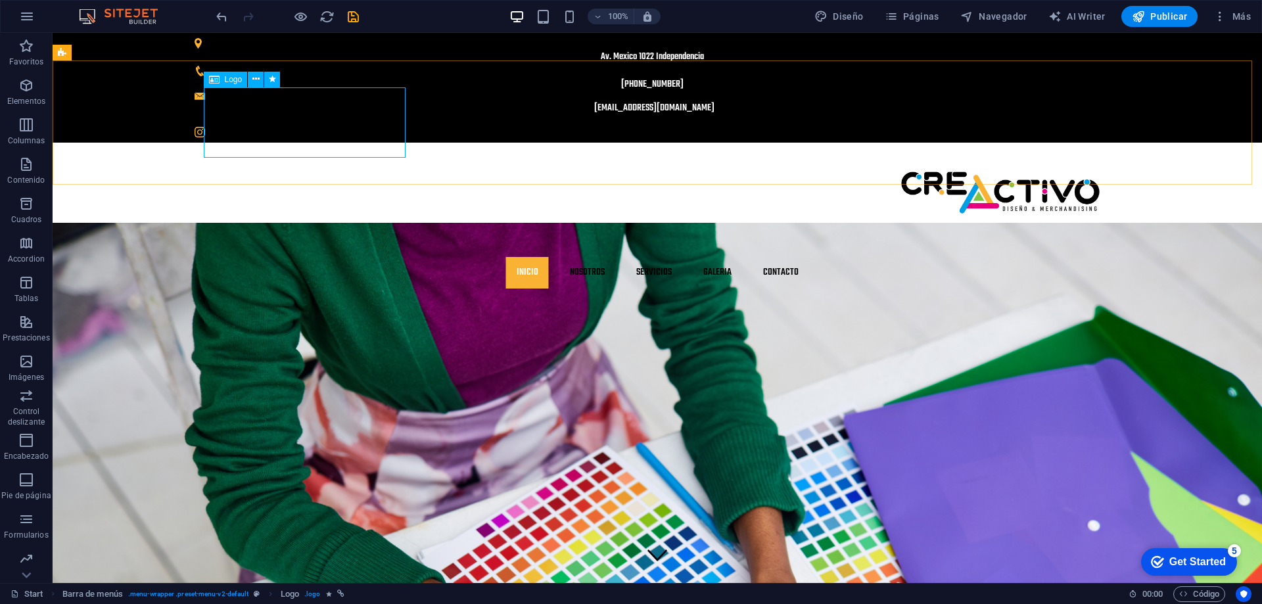
click at [210, 79] on icon at bounding box center [214, 80] width 11 height 16
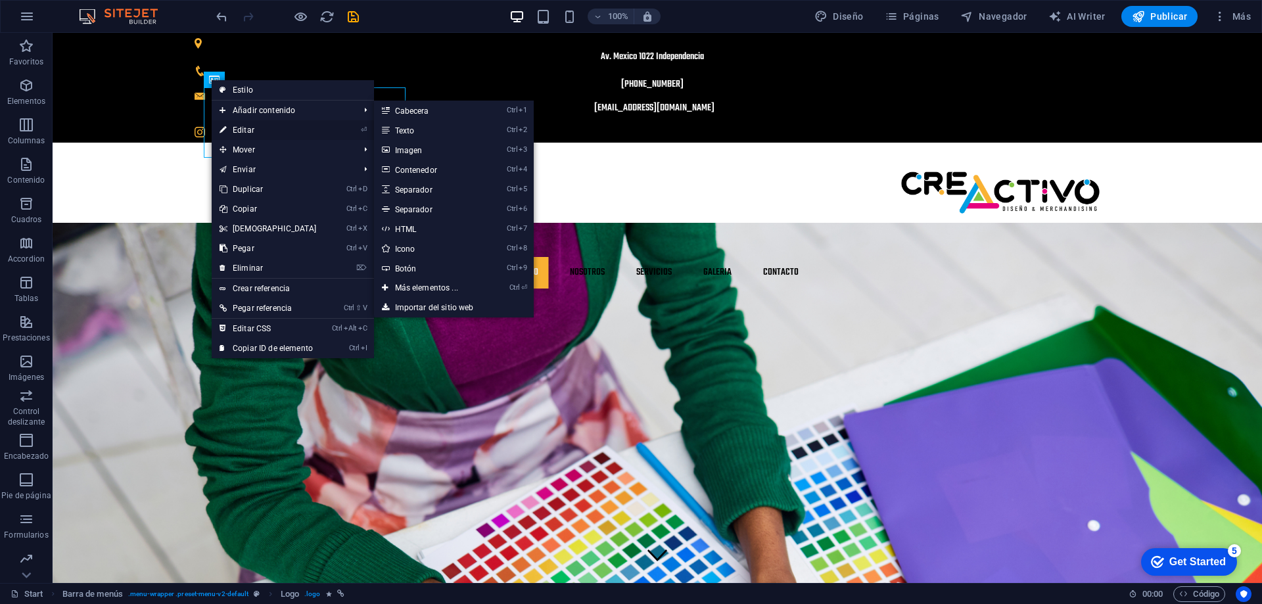
click at [243, 128] on link "⏎ Editar" at bounding box center [268, 130] width 113 height 20
select select "px"
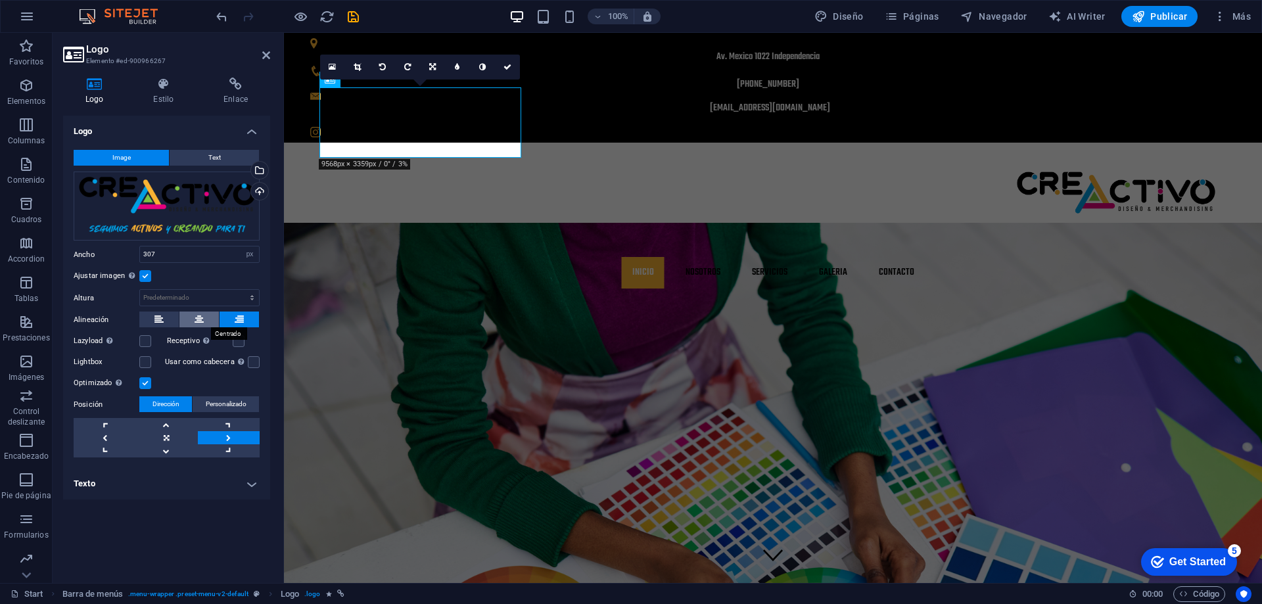
click at [203, 320] on icon at bounding box center [199, 320] width 9 height 16
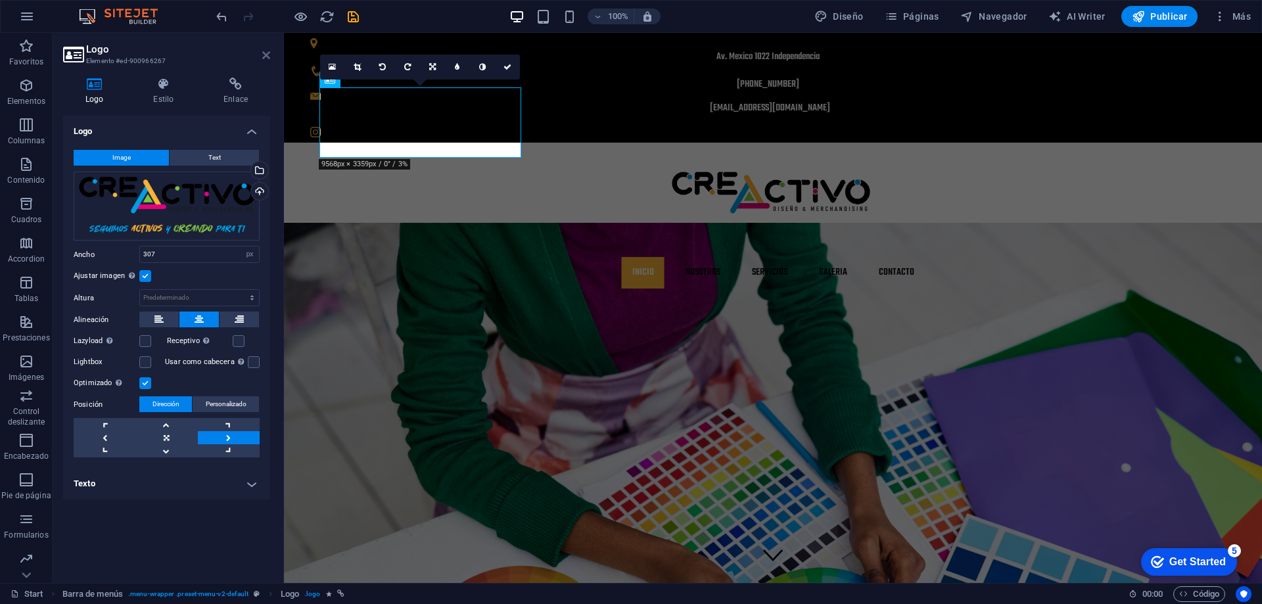
click at [263, 50] on icon at bounding box center [266, 55] width 8 height 11
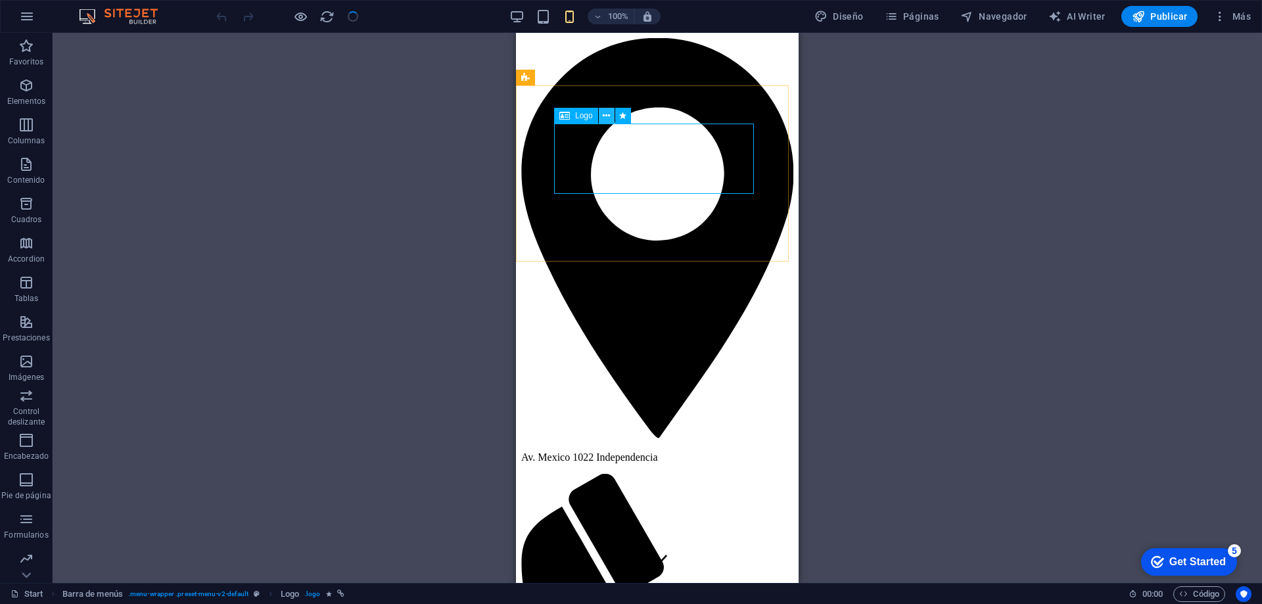
click at [604, 115] on icon at bounding box center [606, 116] width 7 height 14
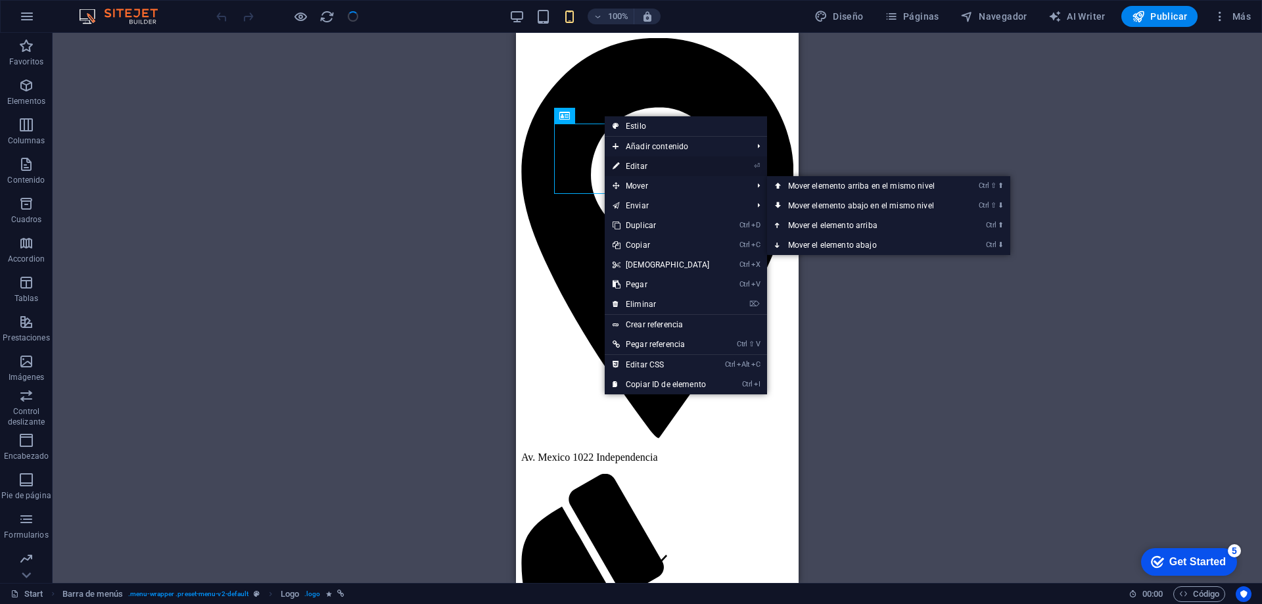
click at [631, 169] on link "⏎ Editar" at bounding box center [661, 166] width 113 height 20
select select "px"
select select "%"
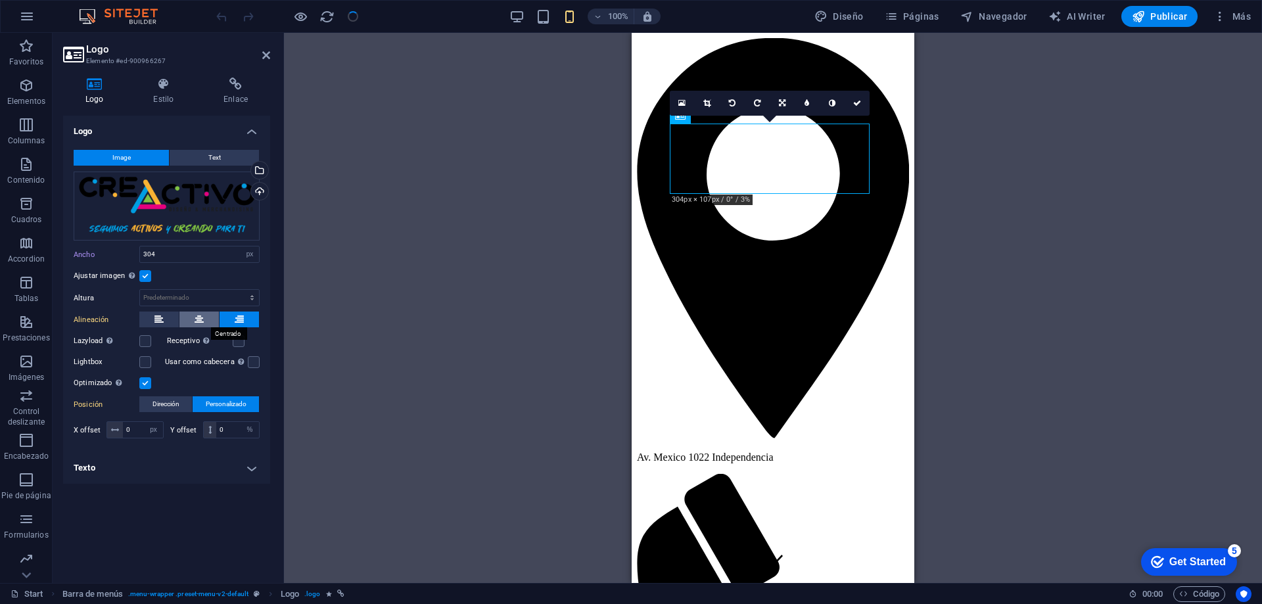
click at [193, 321] on button at bounding box center [198, 320] width 39 height 16
click at [161, 321] on icon at bounding box center [158, 320] width 9 height 16
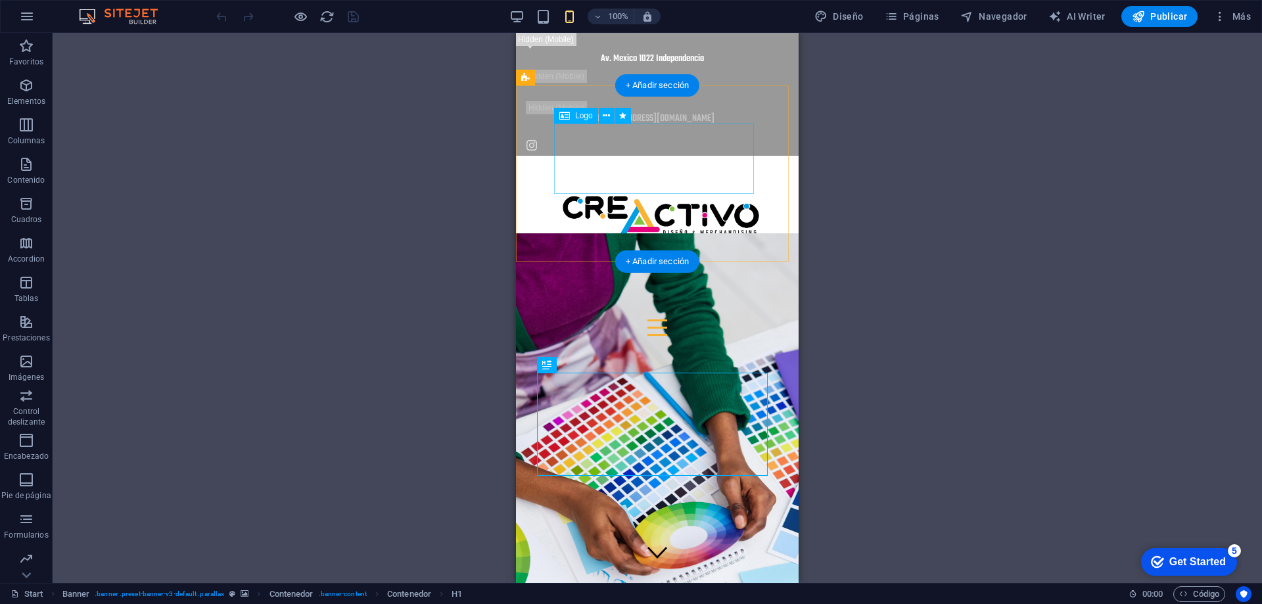
click at [720, 194] on div at bounding box center [657, 229] width 206 height 70
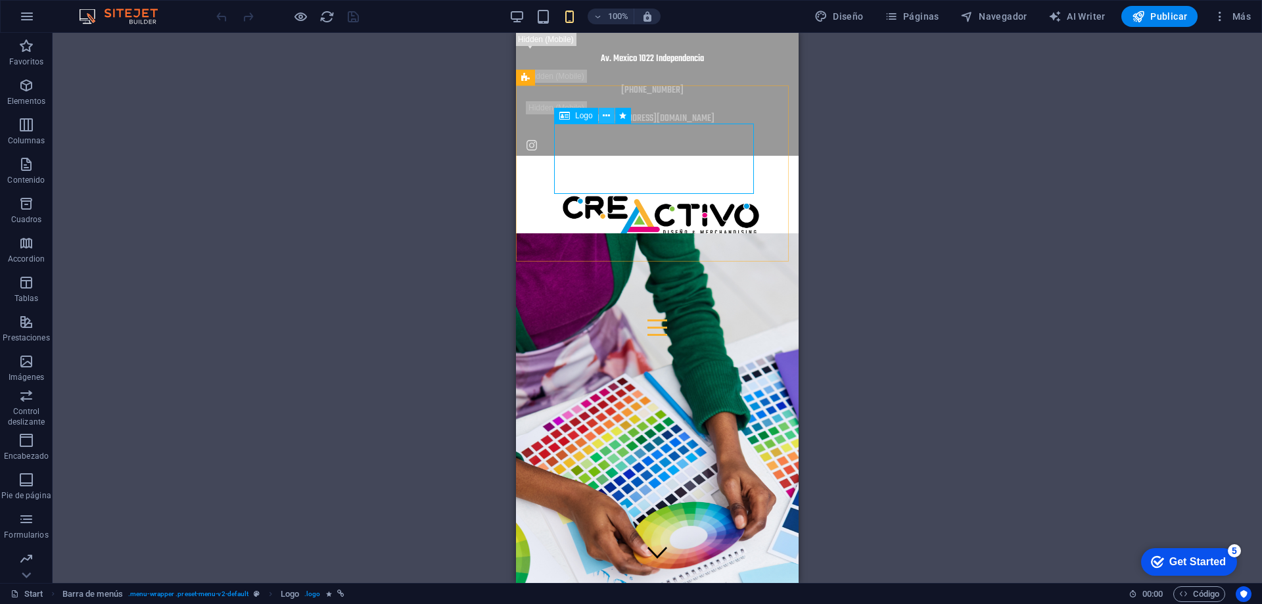
click at [604, 112] on icon at bounding box center [606, 116] width 7 height 14
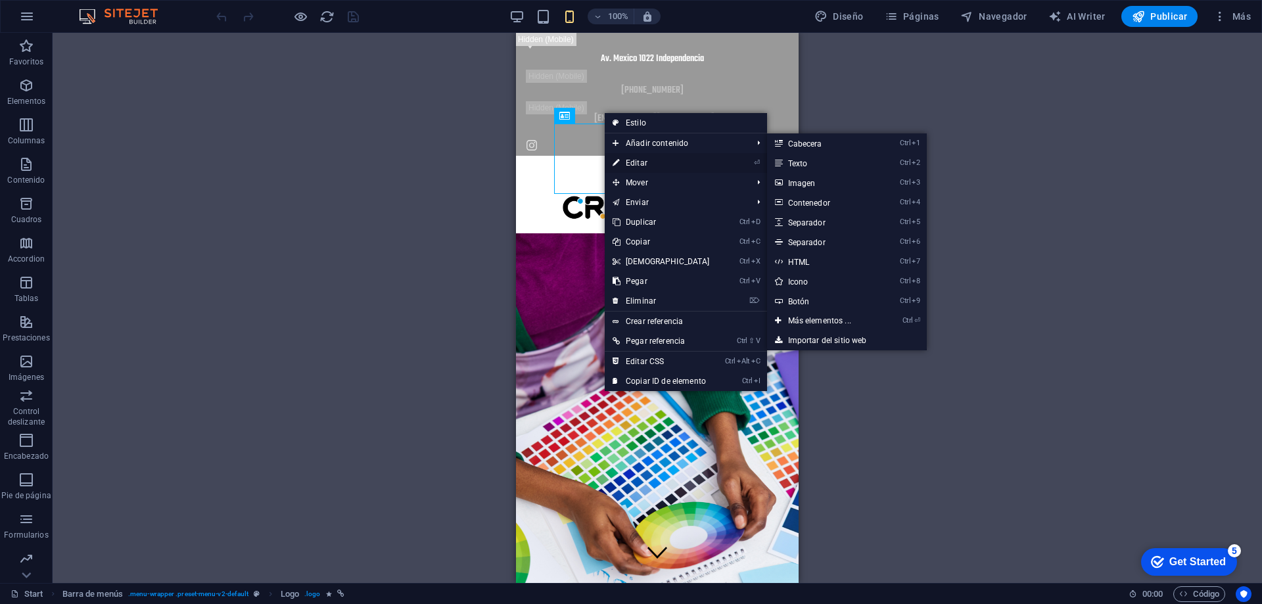
click at [640, 164] on link "⏎ Editar" at bounding box center [661, 163] width 113 height 20
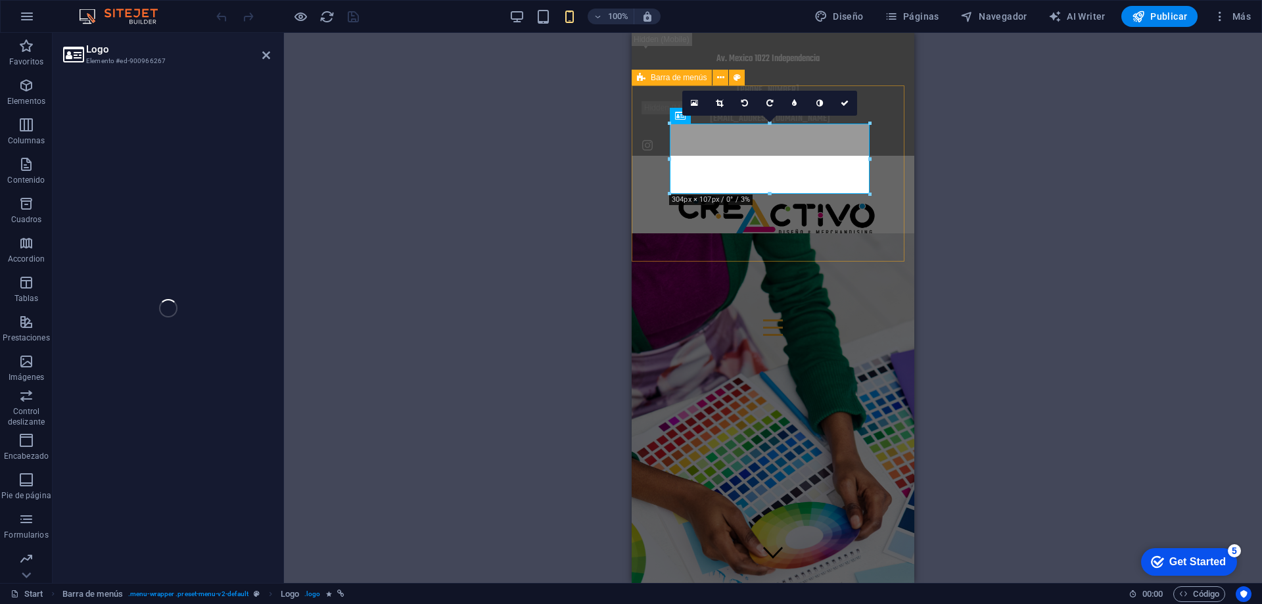
select select "px"
select select "%"
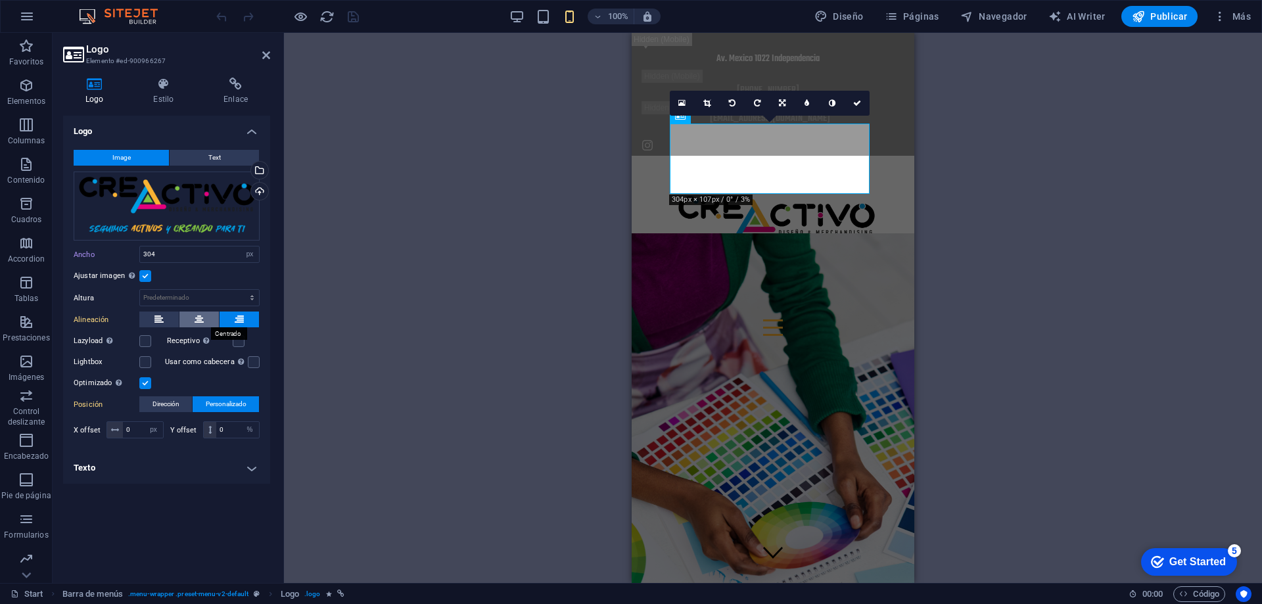
click at [193, 325] on button at bounding box center [198, 320] width 39 height 16
click at [525, 343] on div "H1 Banner Contenedor Contenedor Contenedor Texto Marcador Barra de menús Logo B…" at bounding box center [773, 308] width 978 height 550
click at [857, 101] on icon at bounding box center [857, 103] width 8 height 8
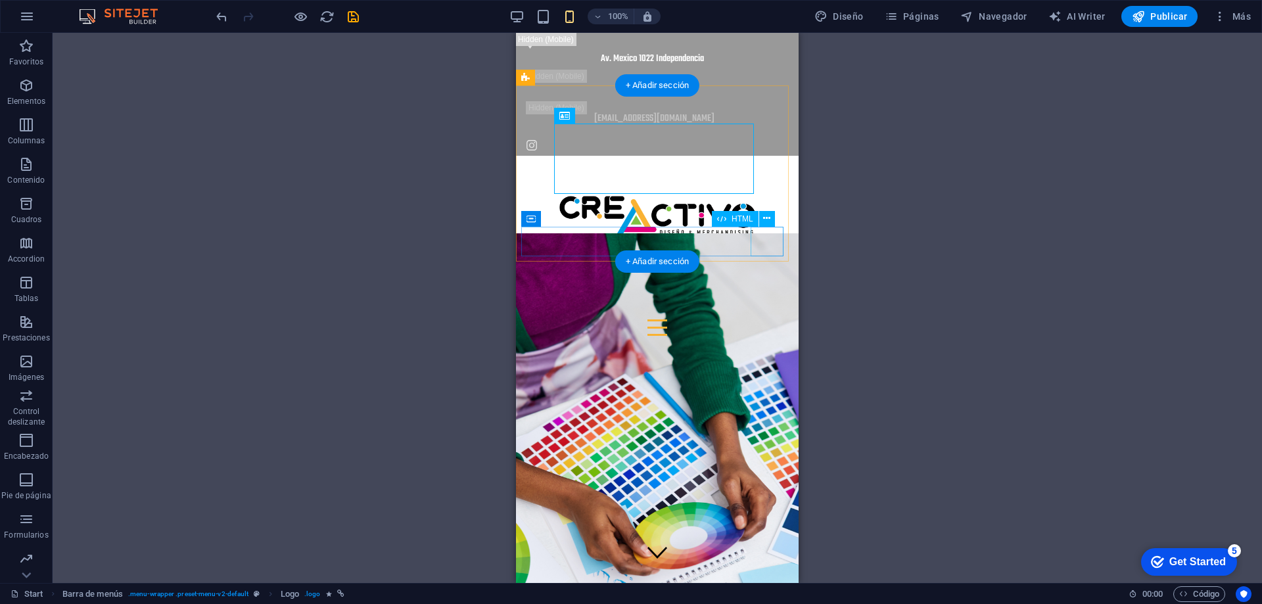
click at [763, 313] on div at bounding box center [657, 328] width 272 height 30
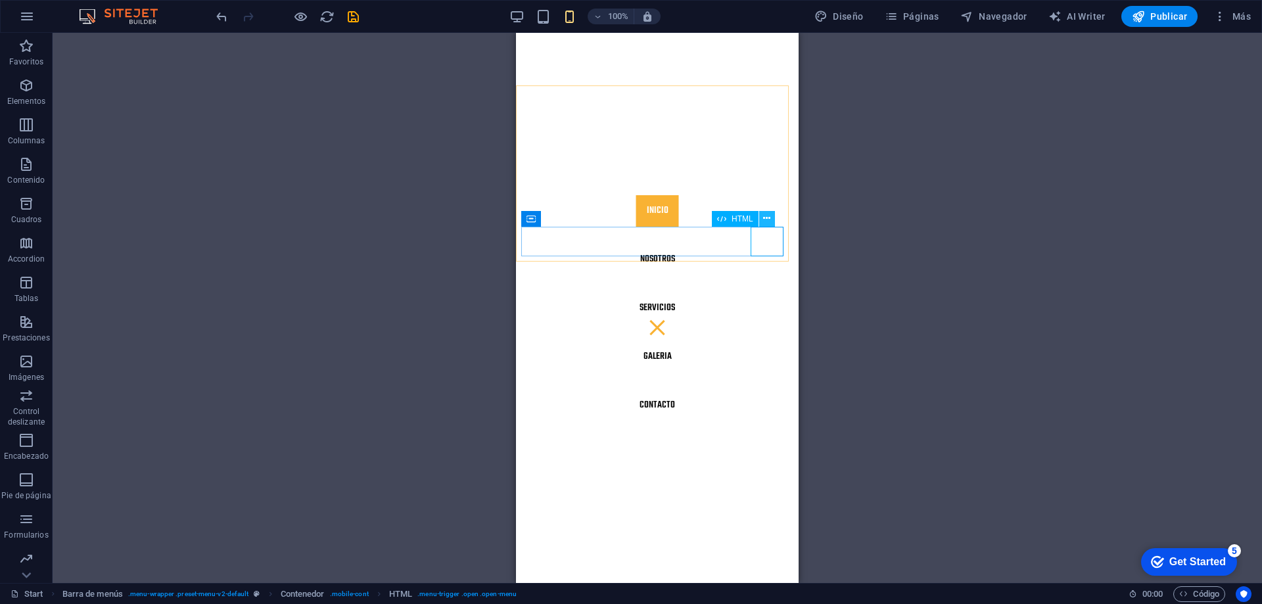
click at [767, 217] on icon at bounding box center [766, 219] width 7 height 14
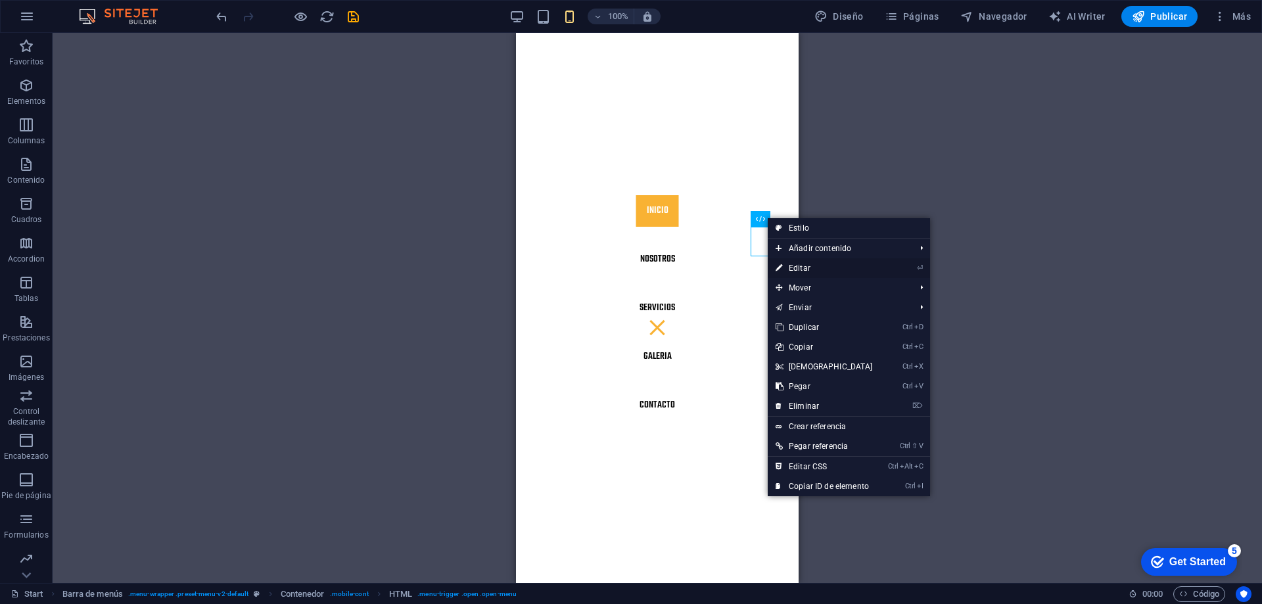
drag, startPoint x: 791, startPoint y: 268, endPoint x: 160, endPoint y: 235, distance: 632.0
click at [791, 268] on link "⏎ Editar" at bounding box center [824, 268] width 113 height 20
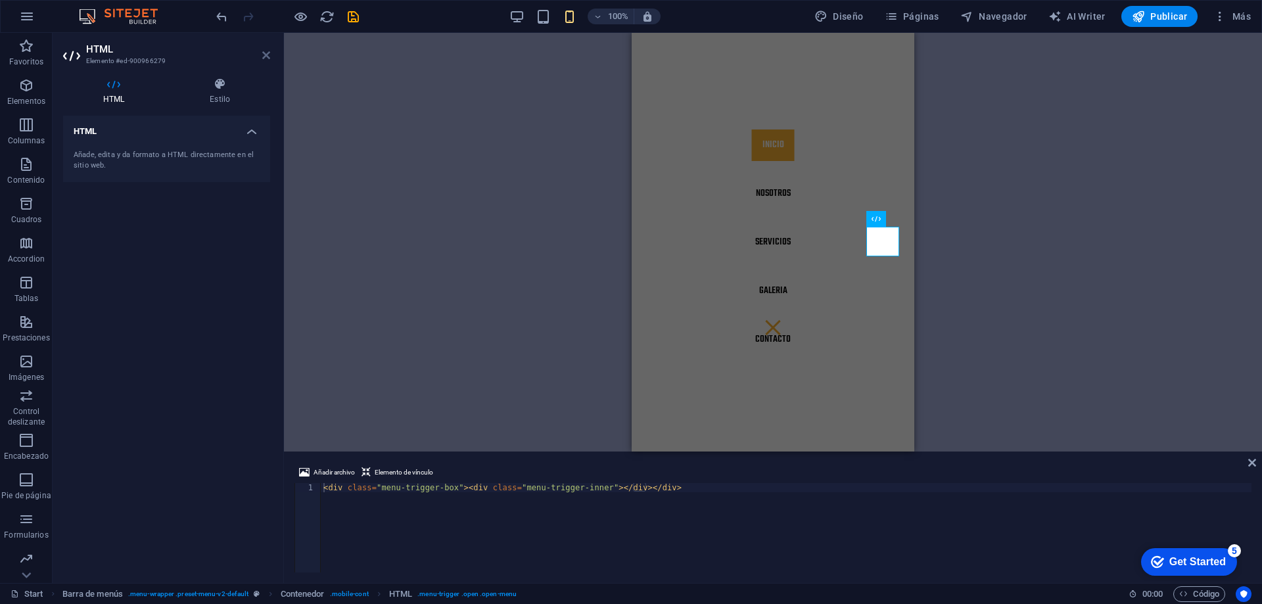
click at [264, 56] on icon at bounding box center [266, 55] width 8 height 11
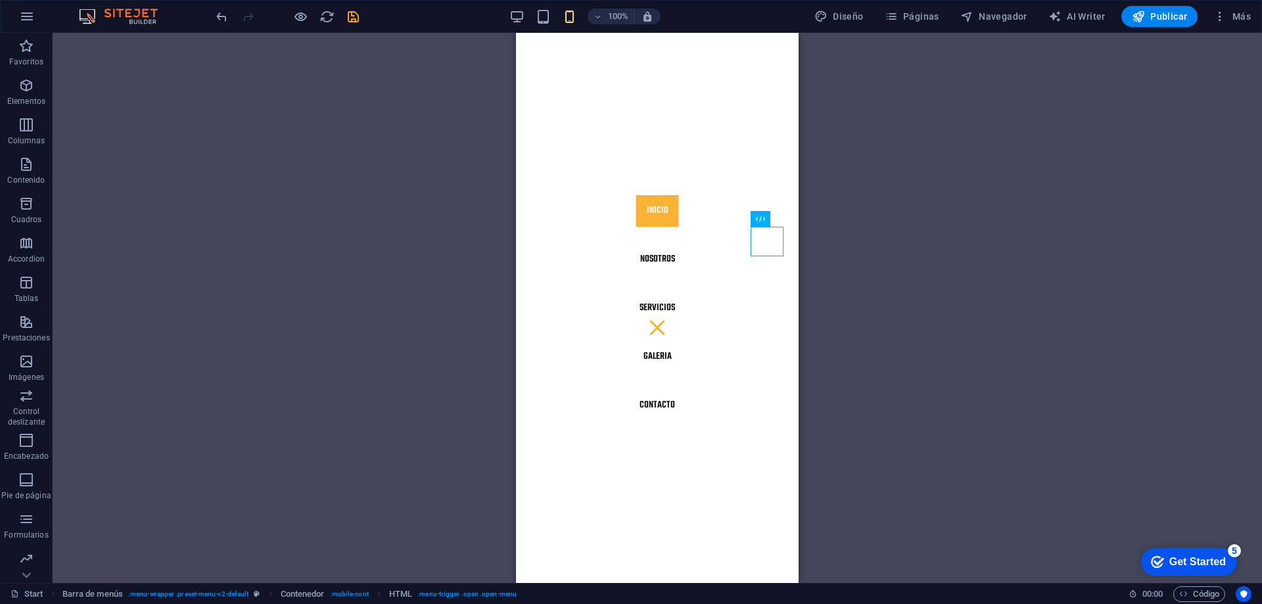
click at [910, 222] on div "H1 Banner Contenedor Contenedor Contenedor Banner Contenedor Texto Marcador Bar…" at bounding box center [658, 308] width 1210 height 550
click at [649, 212] on nav "Inicio Nosotros Servicios GALERIA Contacto" at bounding box center [657, 308] width 283 height 550
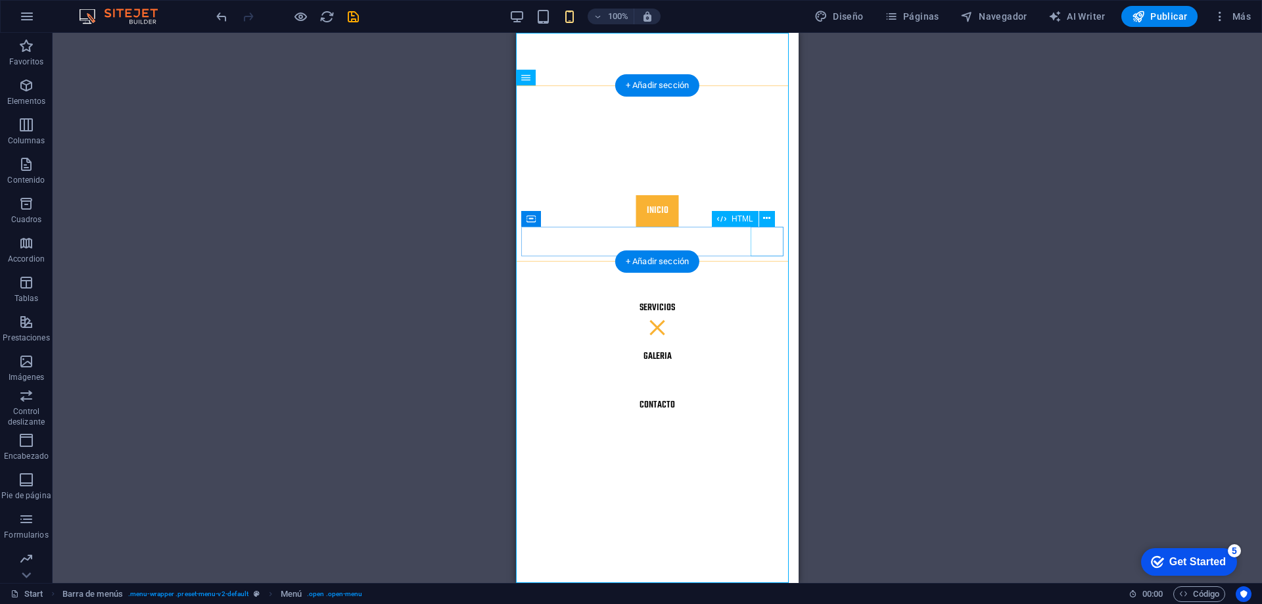
click at [769, 313] on div at bounding box center [657, 328] width 272 height 30
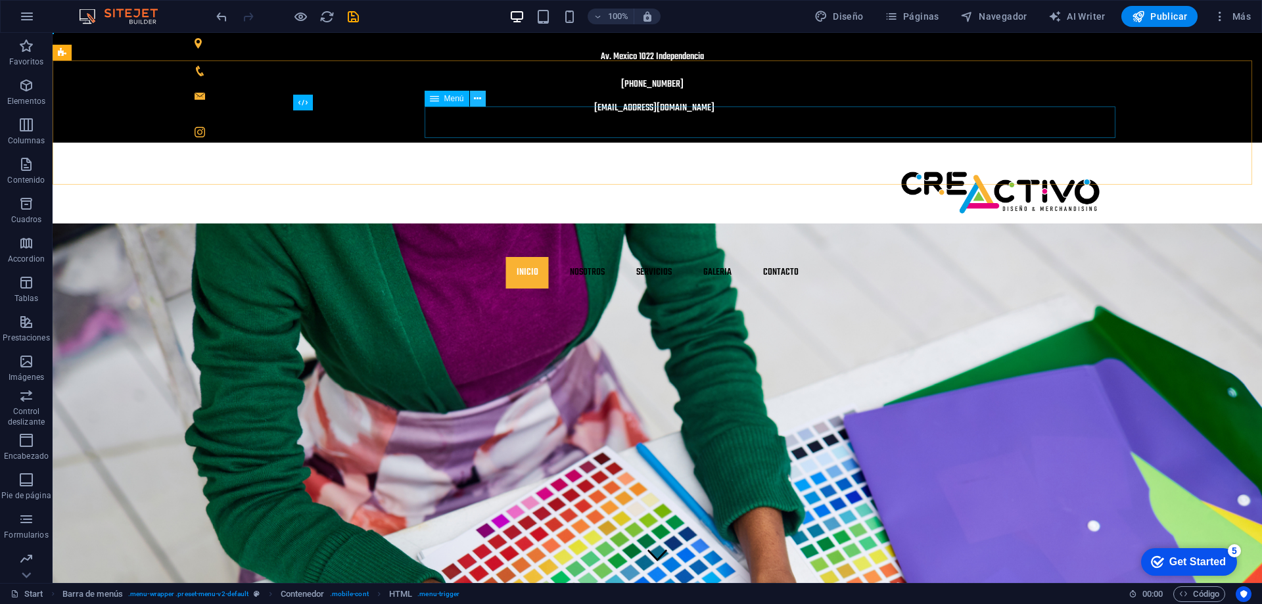
click at [479, 103] on icon at bounding box center [477, 99] width 7 height 14
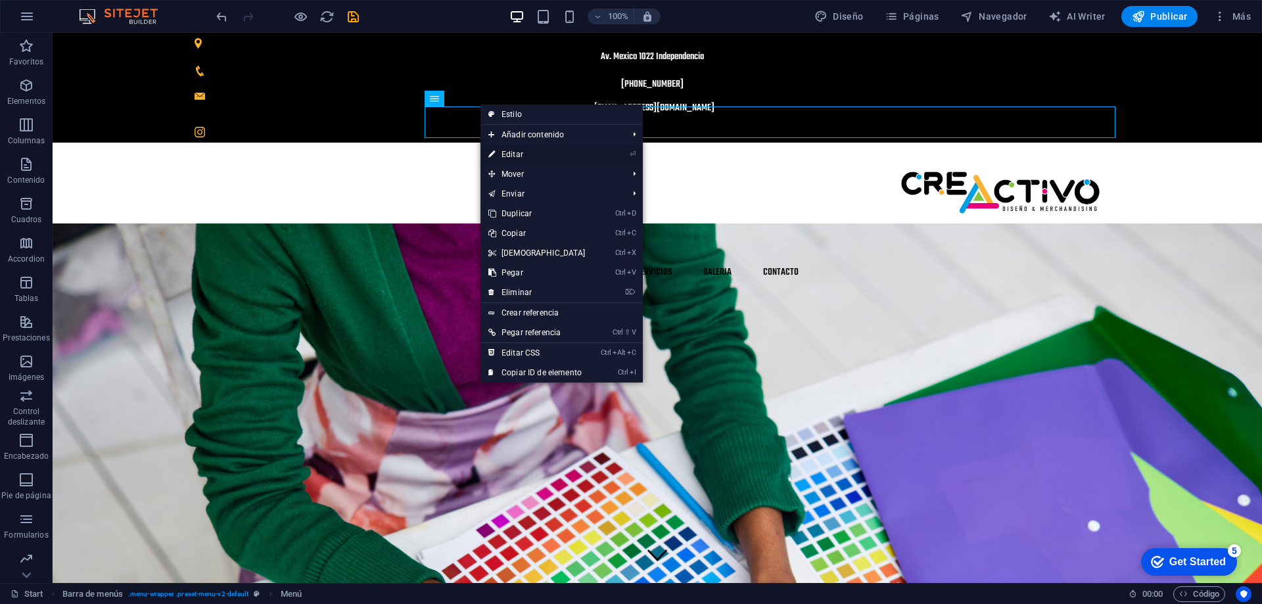
click at [525, 154] on link "⏎ Editar" at bounding box center [537, 155] width 113 height 20
select select
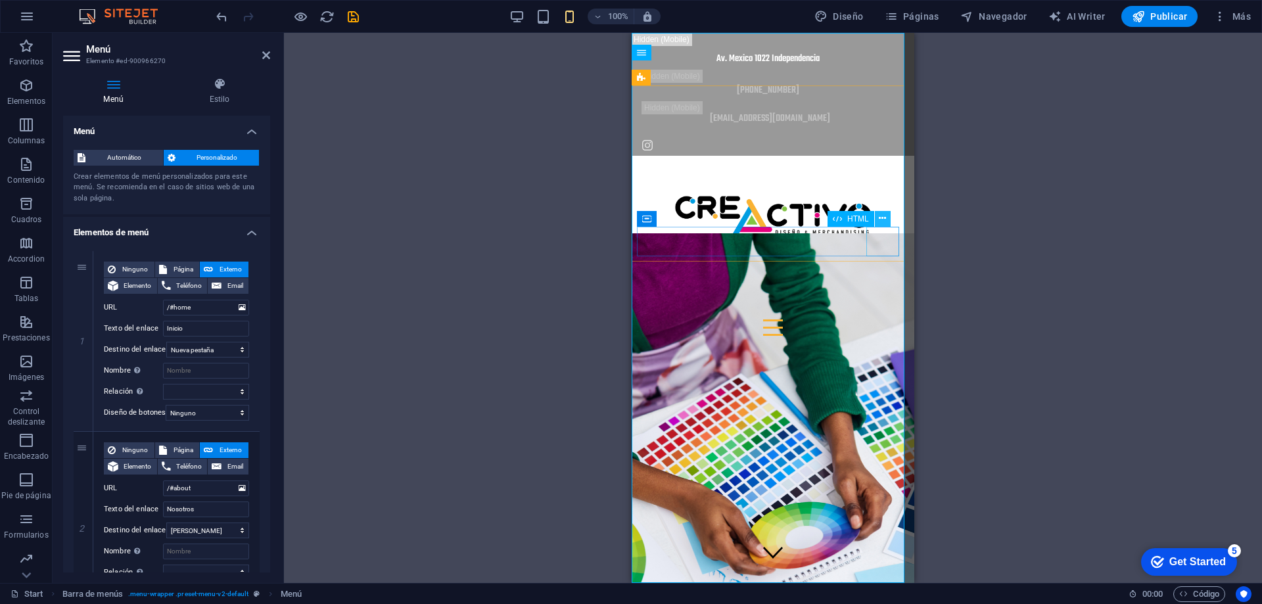
click at [881, 220] on icon at bounding box center [882, 219] width 7 height 14
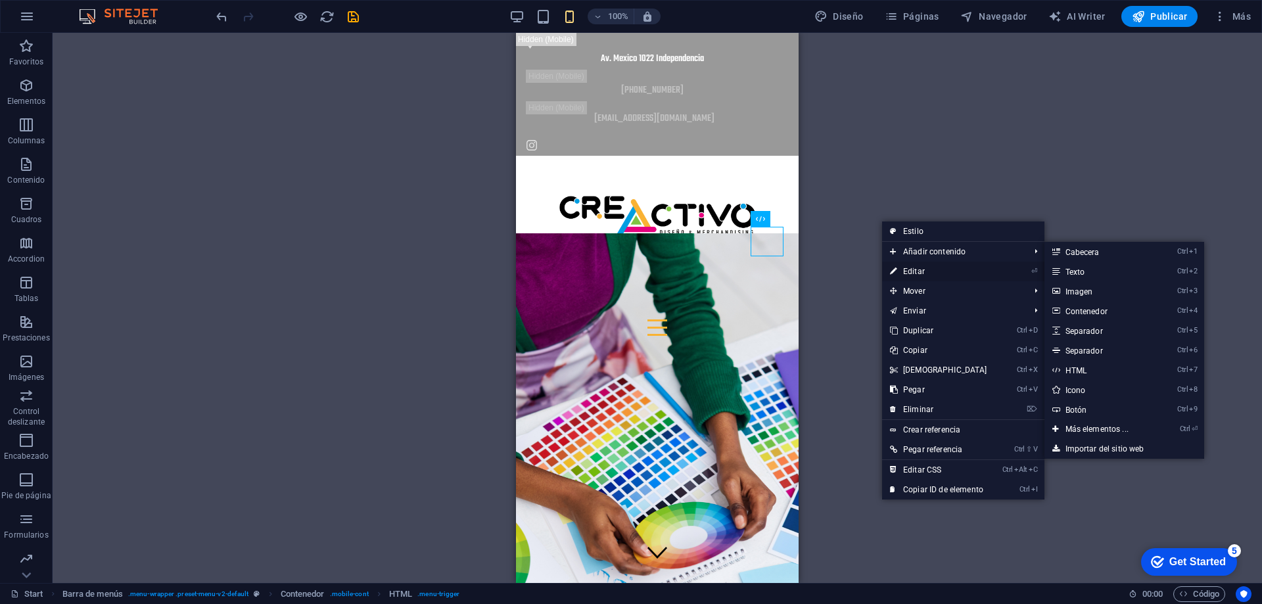
click at [918, 270] on link "⏎ Editar" at bounding box center [938, 272] width 113 height 20
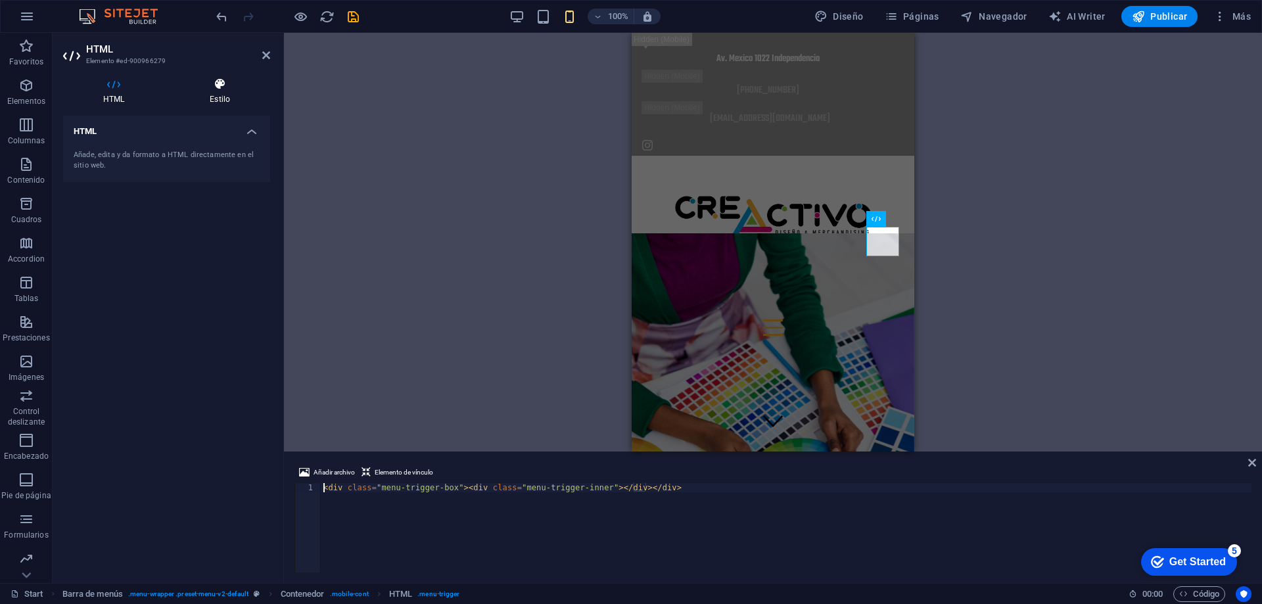
click at [221, 96] on h4 "Estilo" at bounding box center [220, 92] width 101 height 28
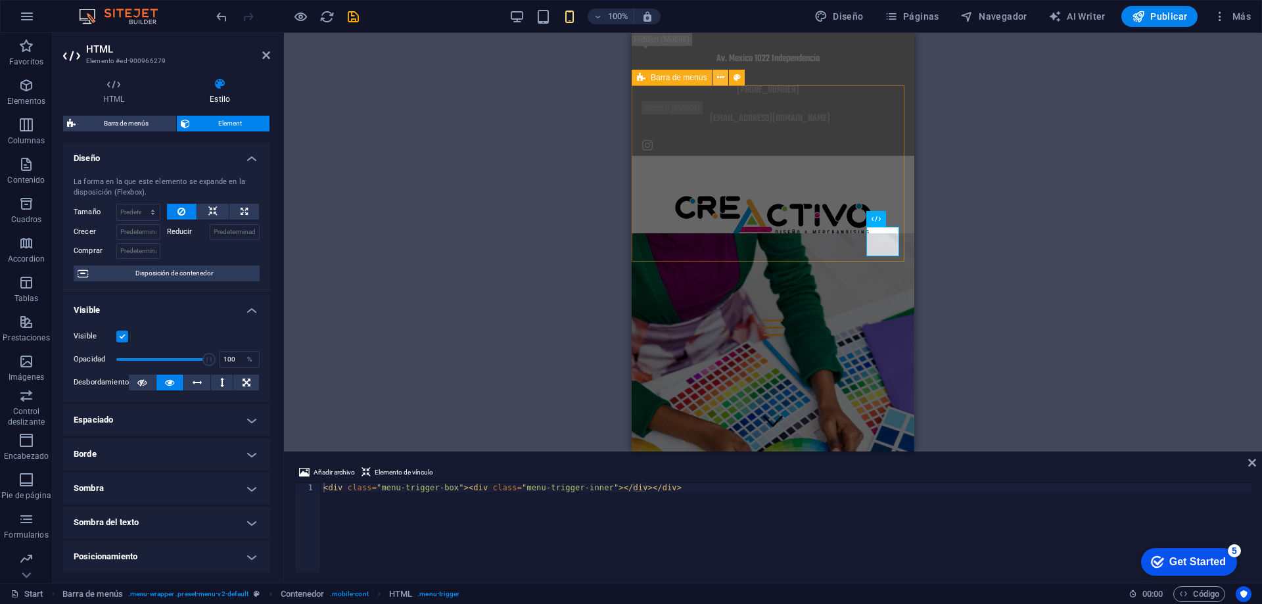
click at [721, 76] on icon at bounding box center [720, 78] width 7 height 14
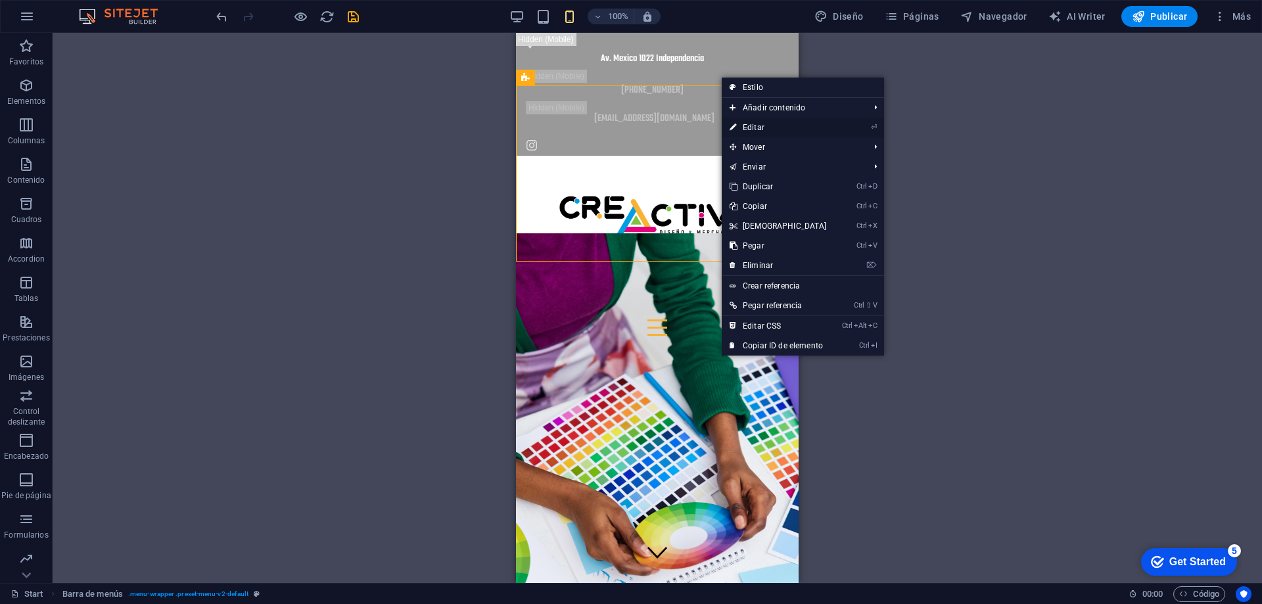
click at [753, 121] on link "⏎ Editar" at bounding box center [778, 128] width 113 height 20
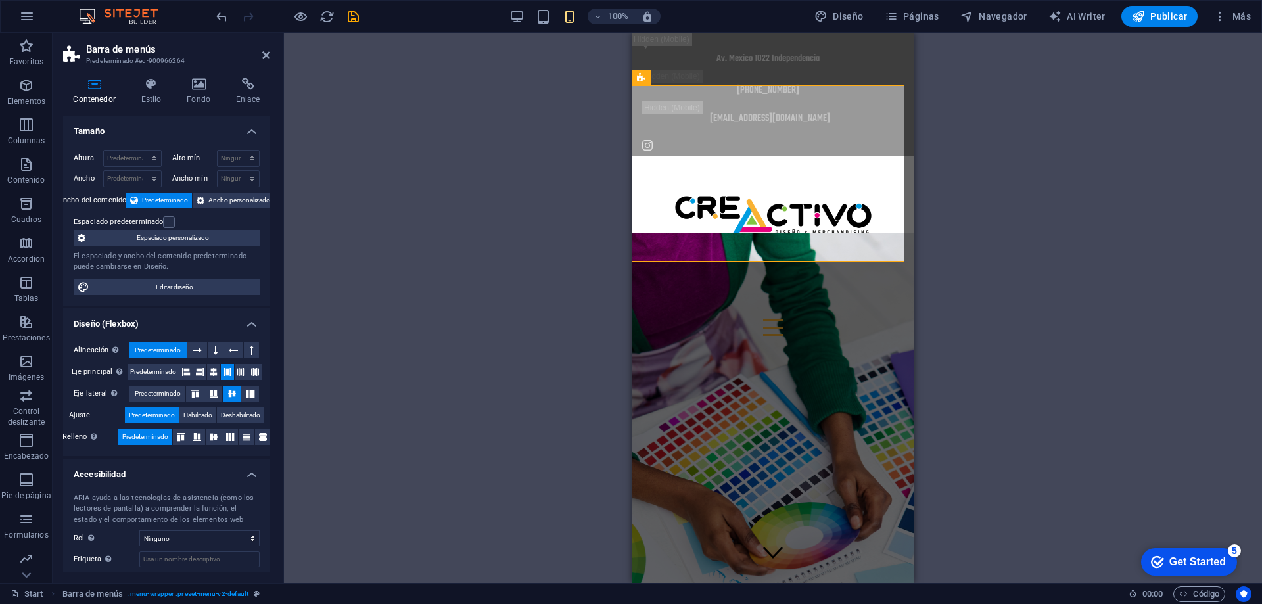
click at [970, 147] on div "Arrastra aquí para reemplazar el contenido existente. Si quieres crear un eleme…" at bounding box center [773, 308] width 978 height 550
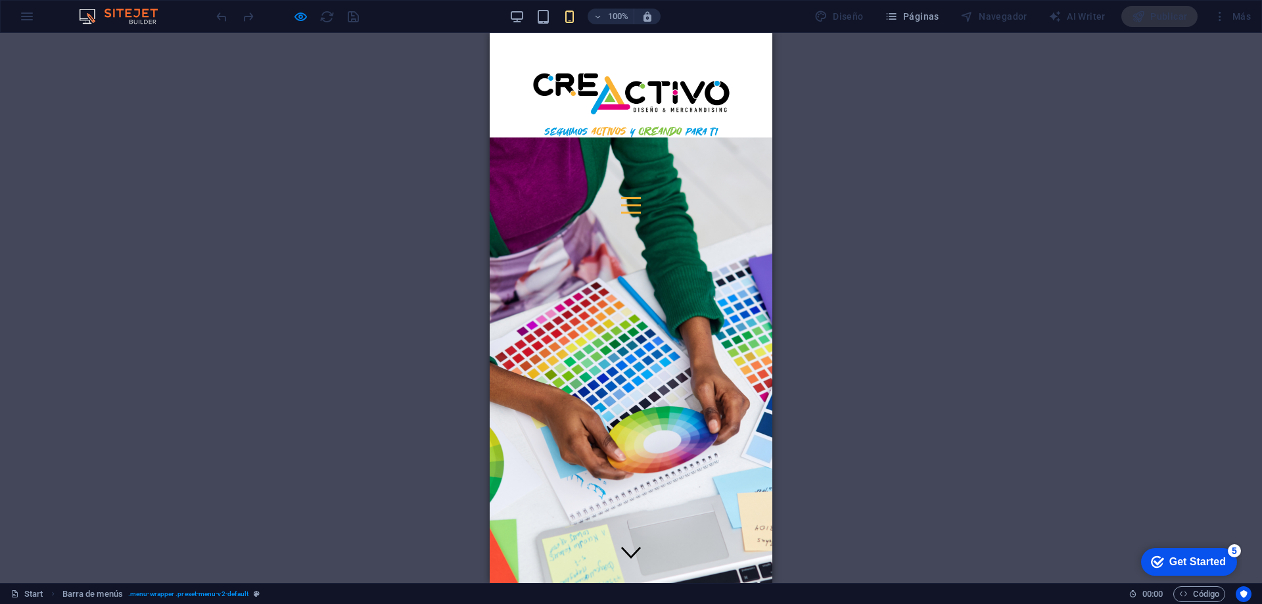
click at [641, 197] on div at bounding box center [631, 205] width 20 height 16
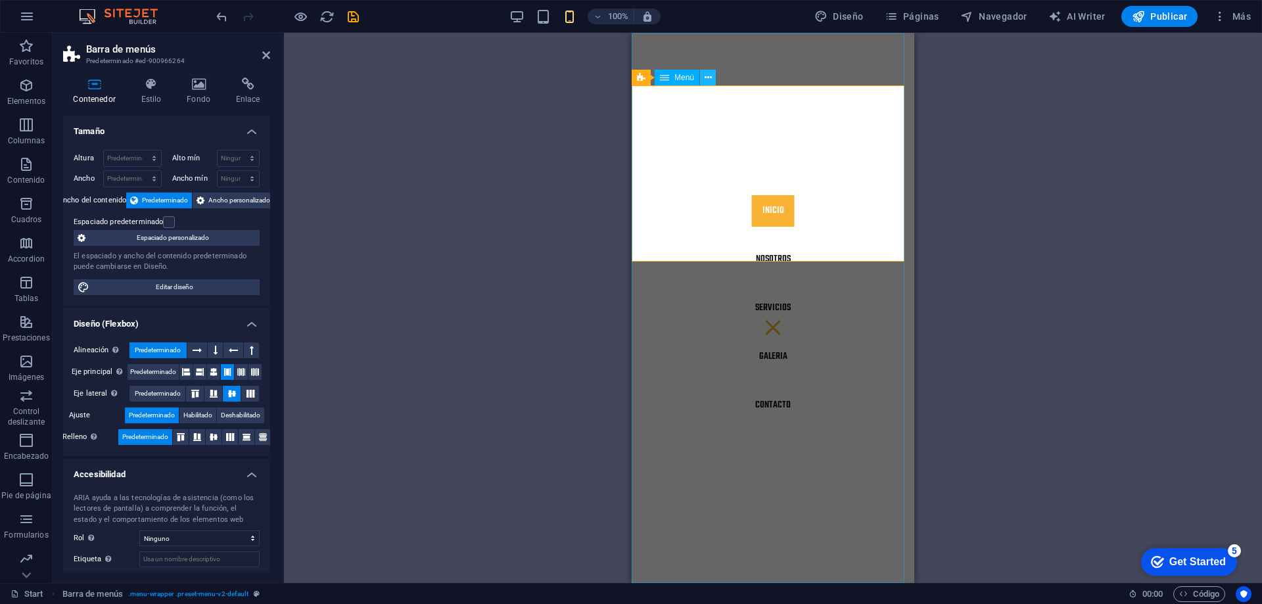
click at [707, 78] on icon at bounding box center [708, 78] width 7 height 14
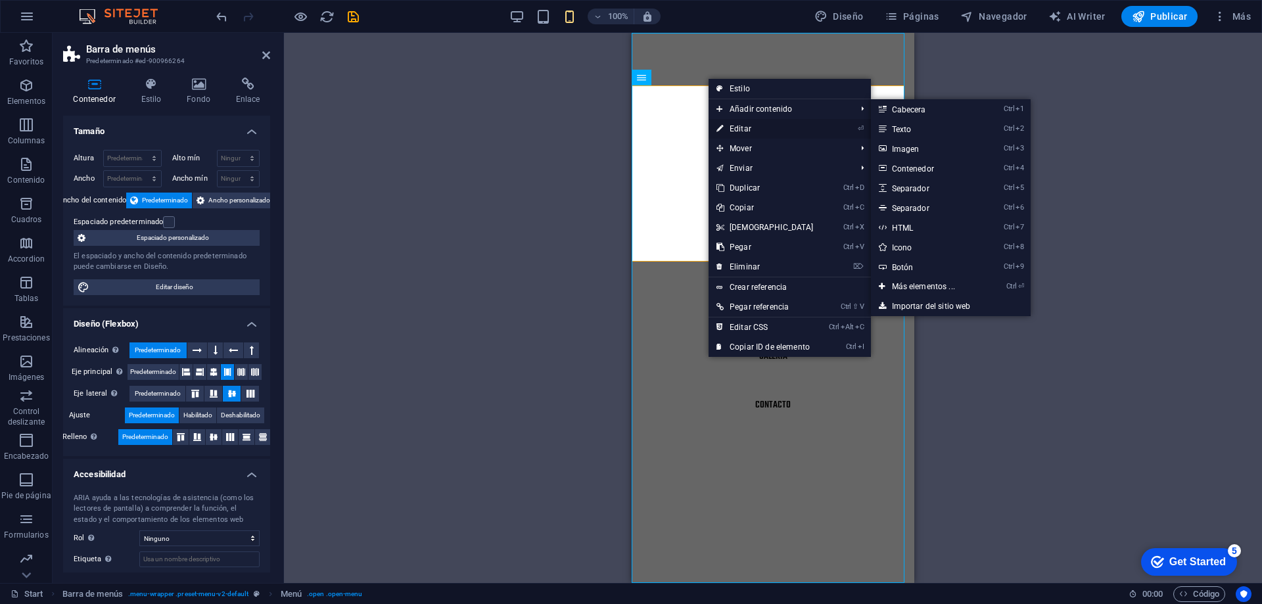
click at [744, 125] on link "⏎ Editar" at bounding box center [765, 129] width 113 height 20
select select
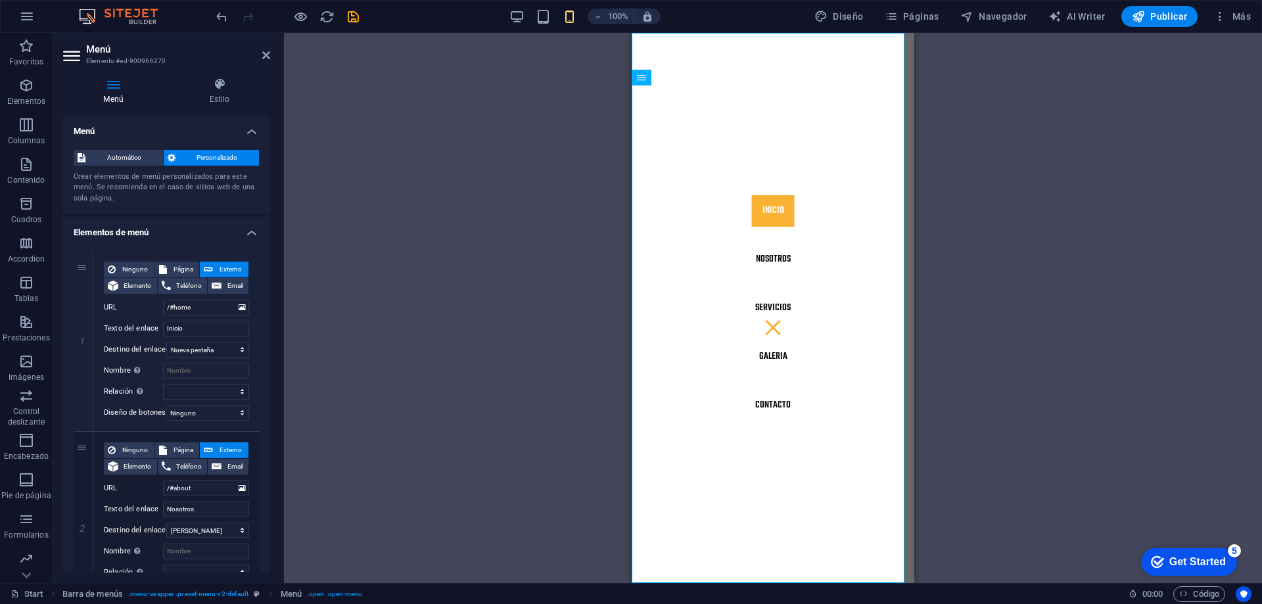
click at [112, 85] on icon at bounding box center [113, 84] width 101 height 13
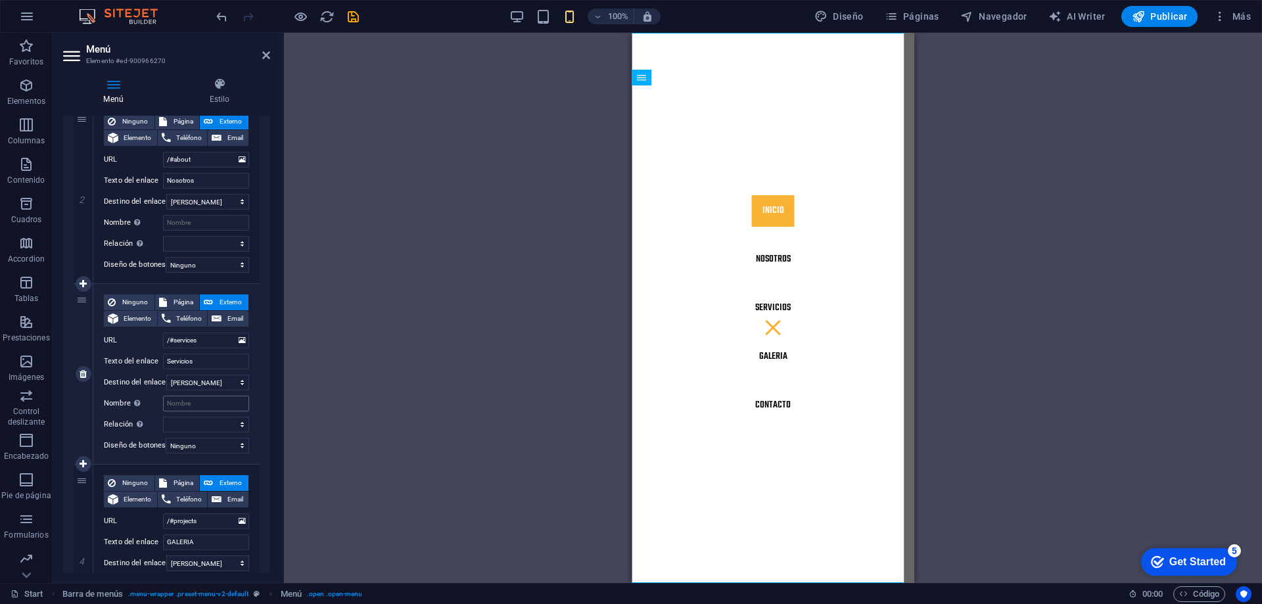
scroll to position [394, 0]
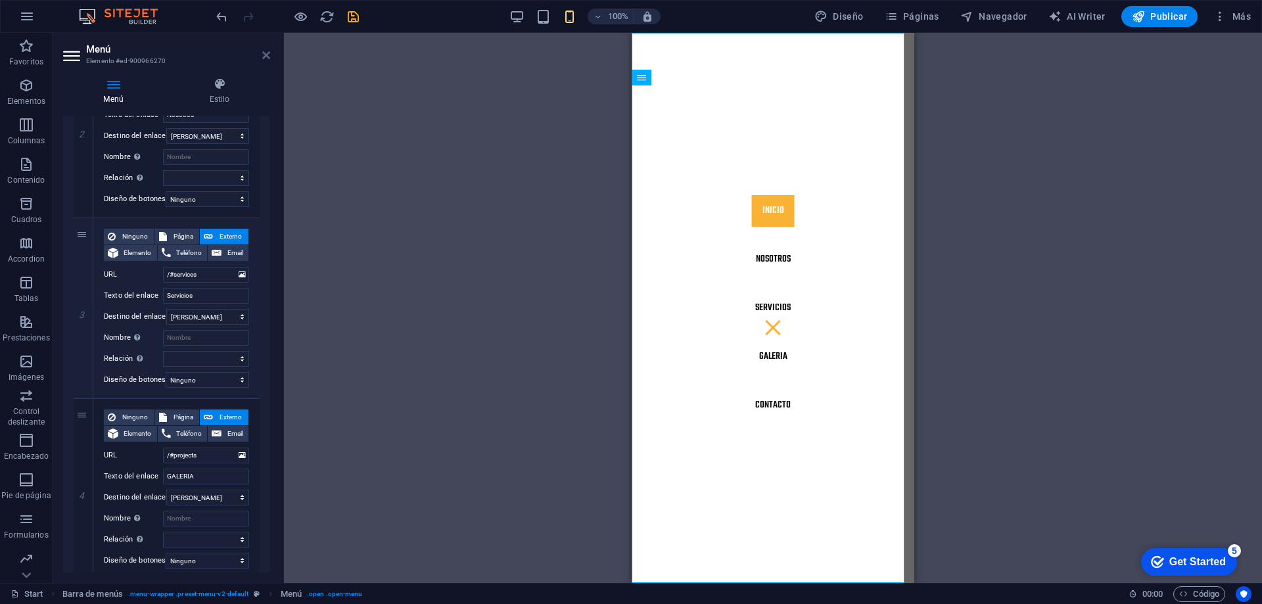
click at [268, 57] on icon at bounding box center [266, 55] width 8 height 11
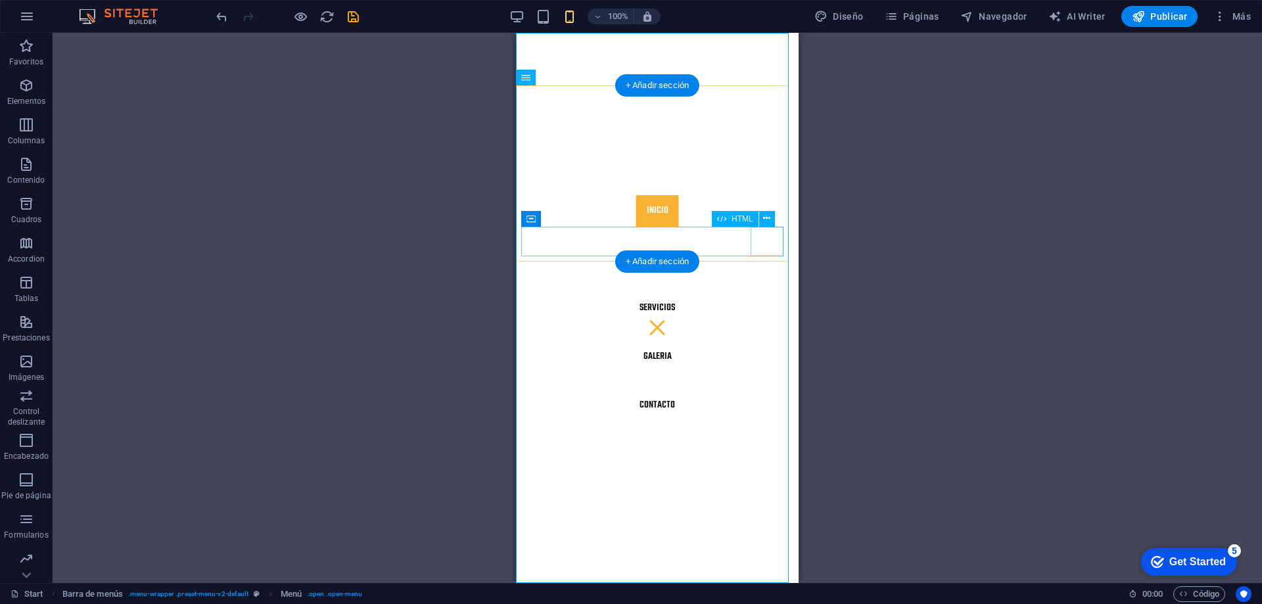
click at [767, 313] on div at bounding box center [657, 328] width 272 height 30
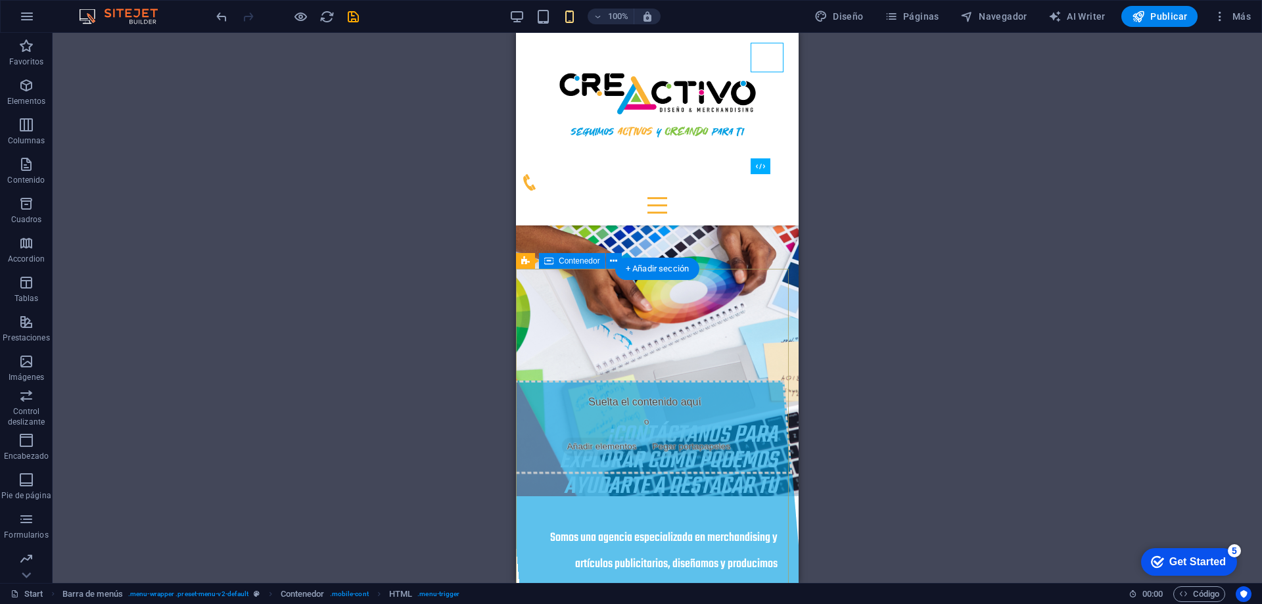
scroll to position [526, 0]
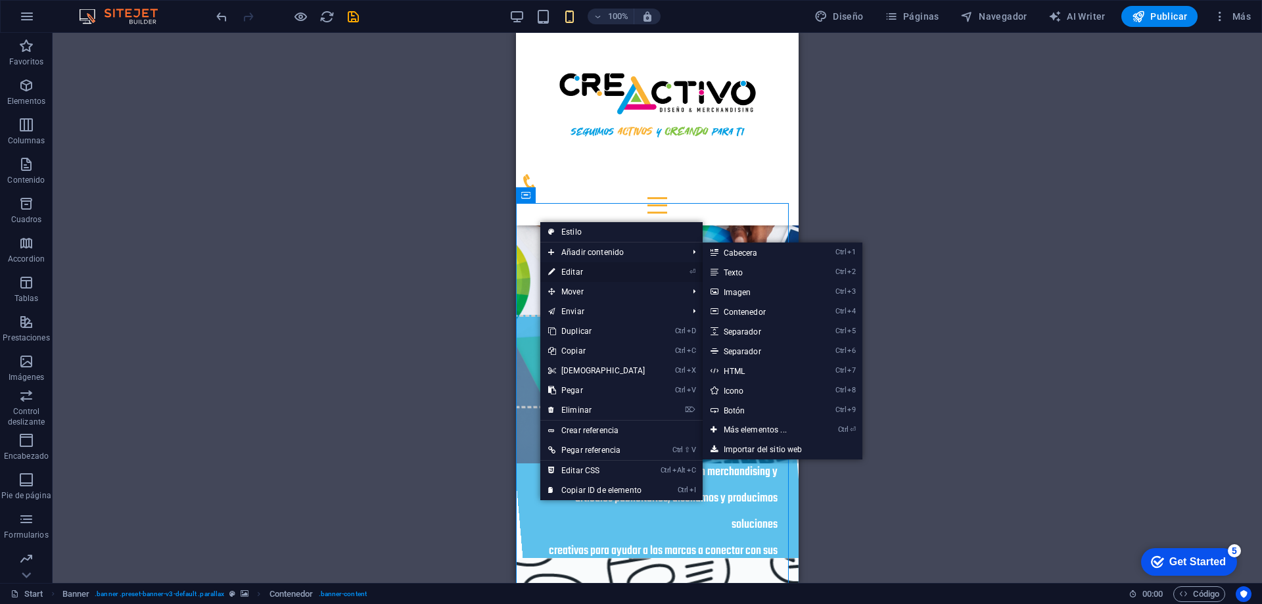
click at [584, 270] on link "⏎ Editar" at bounding box center [596, 272] width 113 height 20
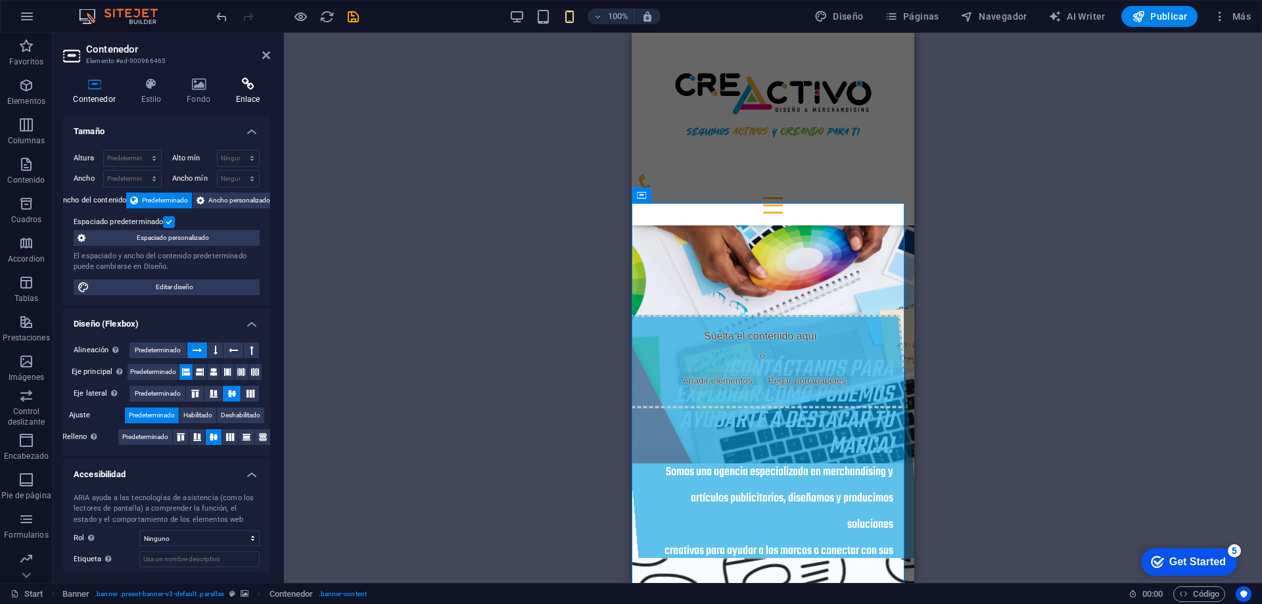
click at [245, 85] on icon at bounding box center [247, 84] width 45 height 13
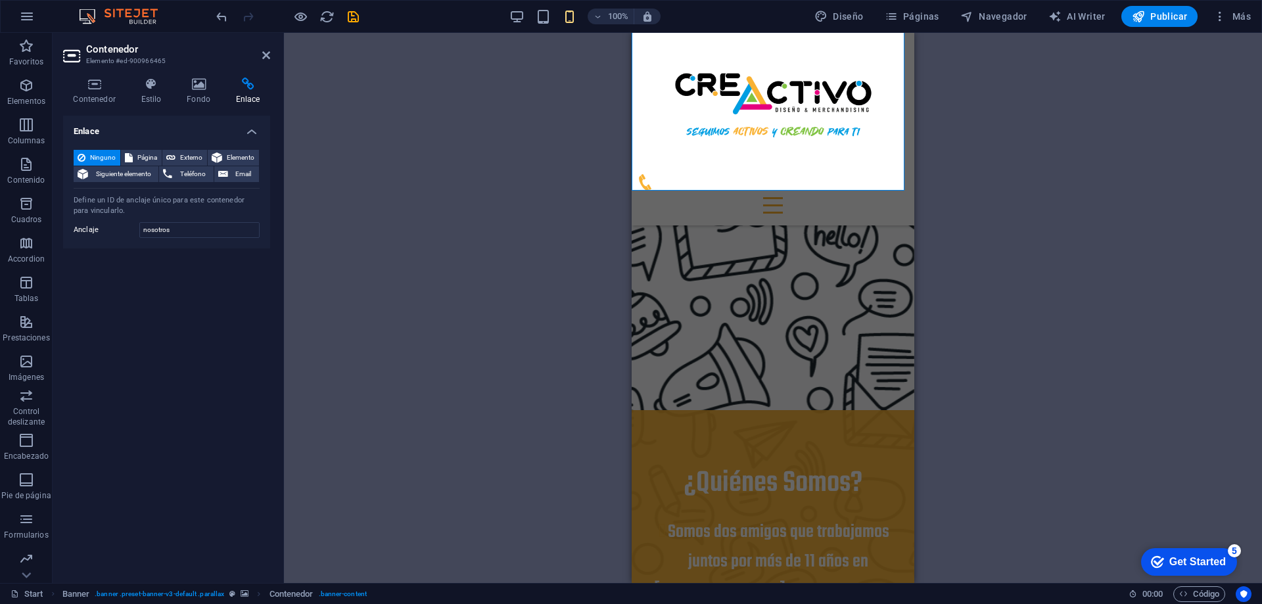
scroll to position [1521, 0]
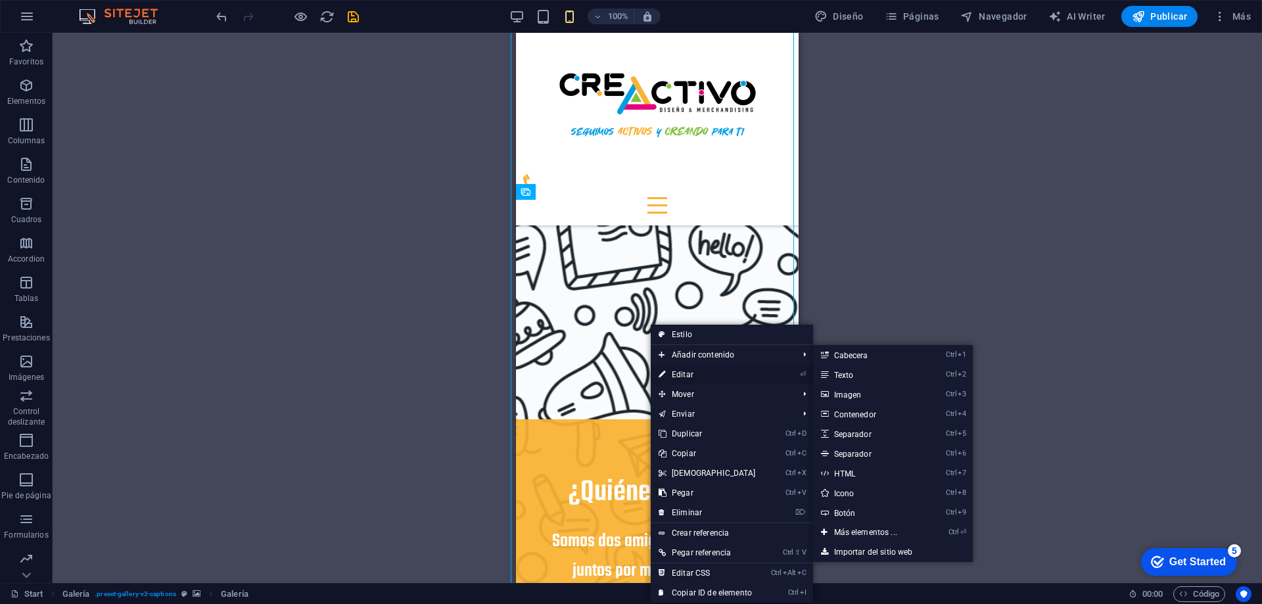
click at [680, 367] on link "⏎ Editar" at bounding box center [707, 375] width 113 height 20
select select "4"
select select "px"
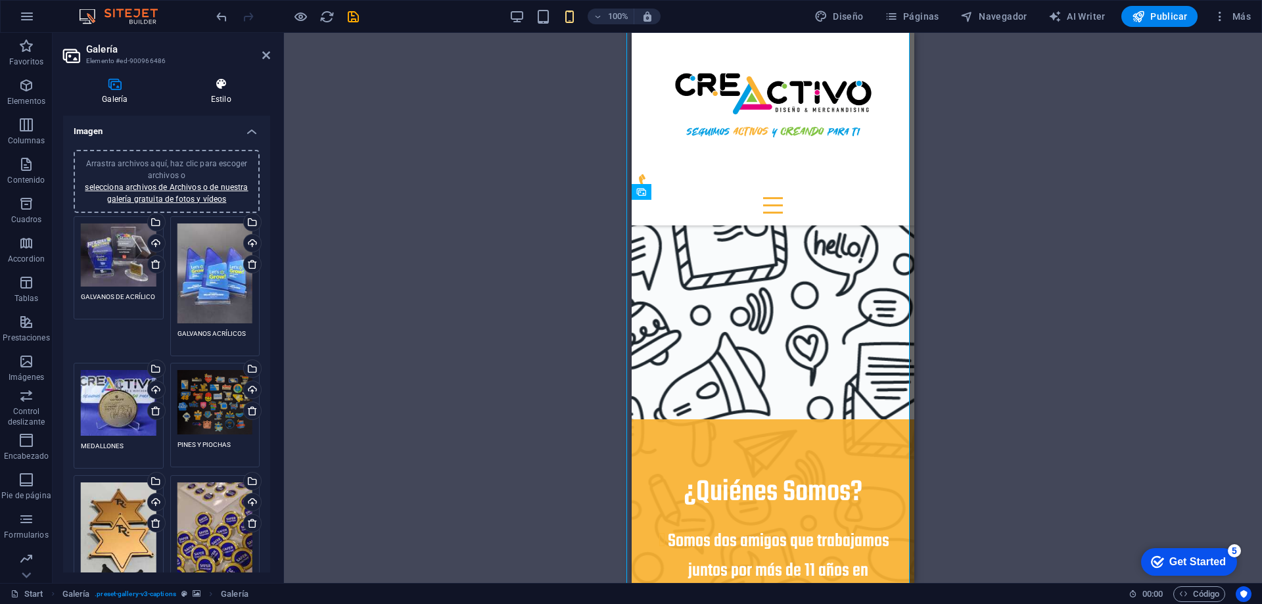
click at [220, 85] on icon at bounding box center [221, 84] width 98 height 13
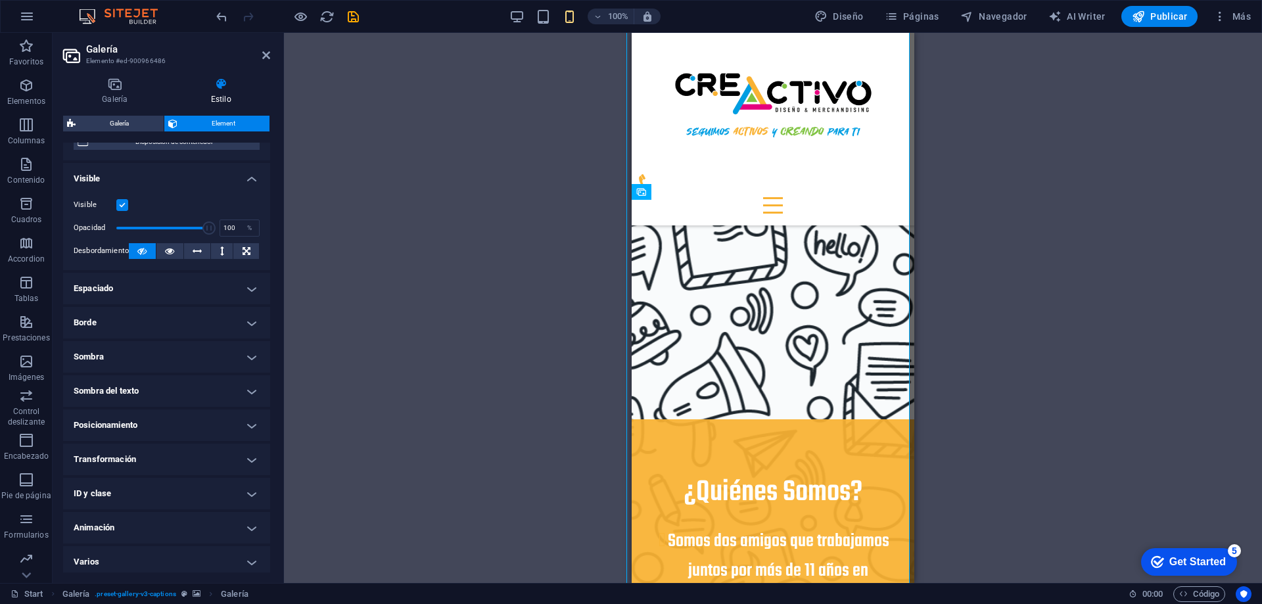
scroll to position [137, 0]
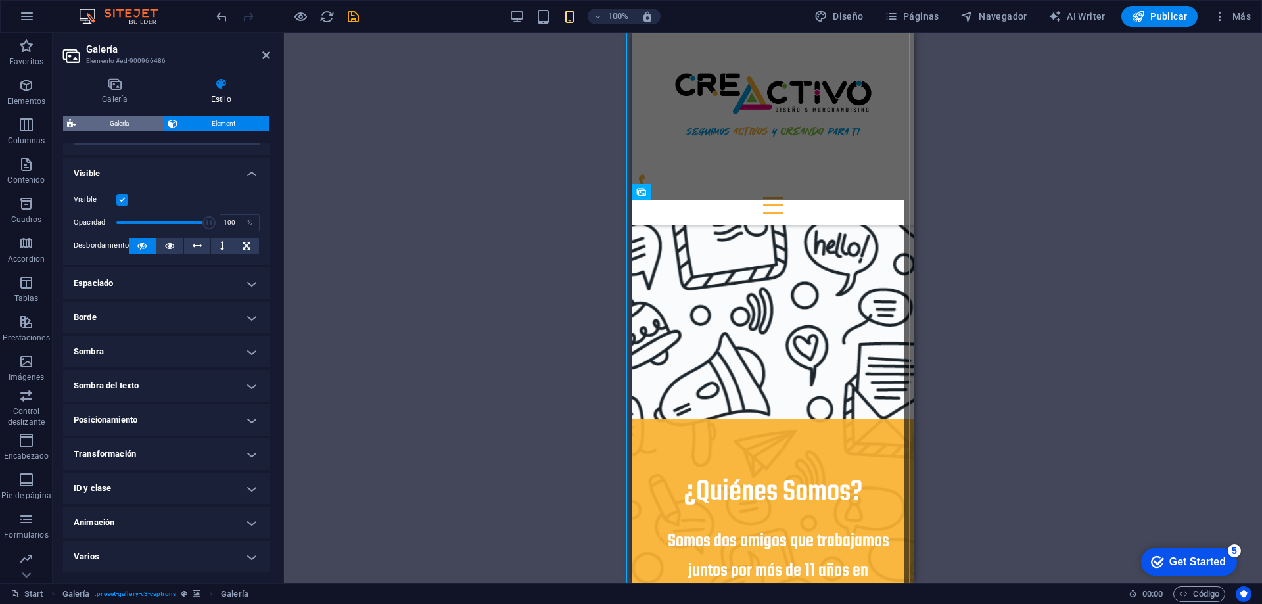
click at [129, 121] on span "Galería" at bounding box center [120, 124] width 80 height 16
select select "rem"
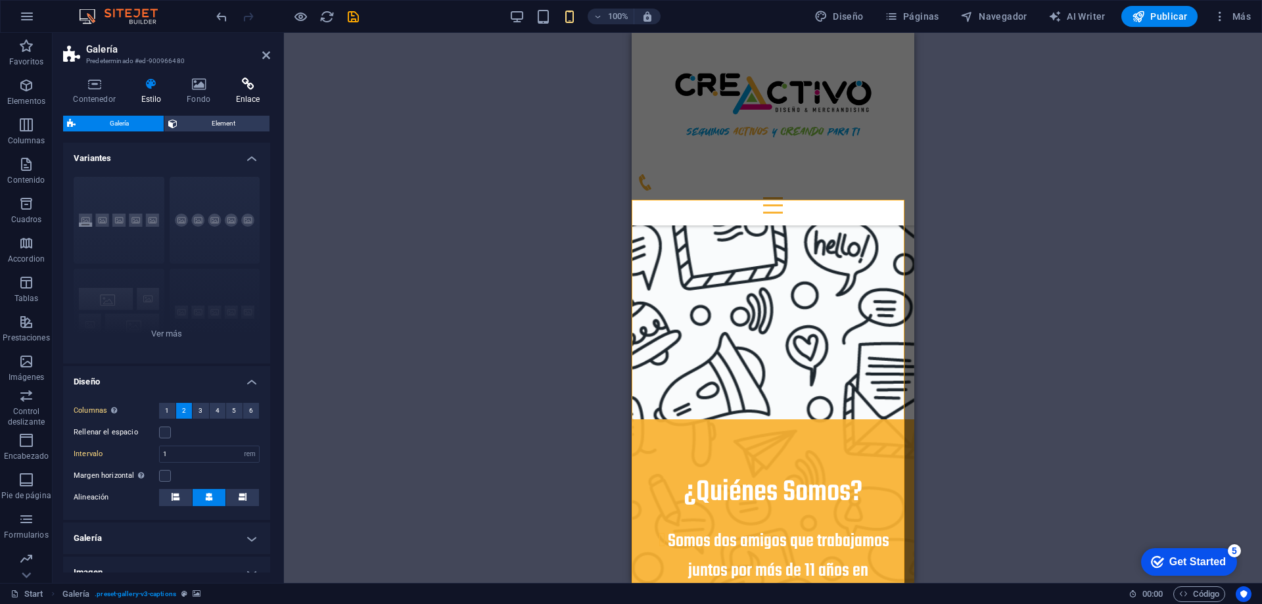
click at [242, 95] on h4 "Enlace" at bounding box center [247, 92] width 45 height 28
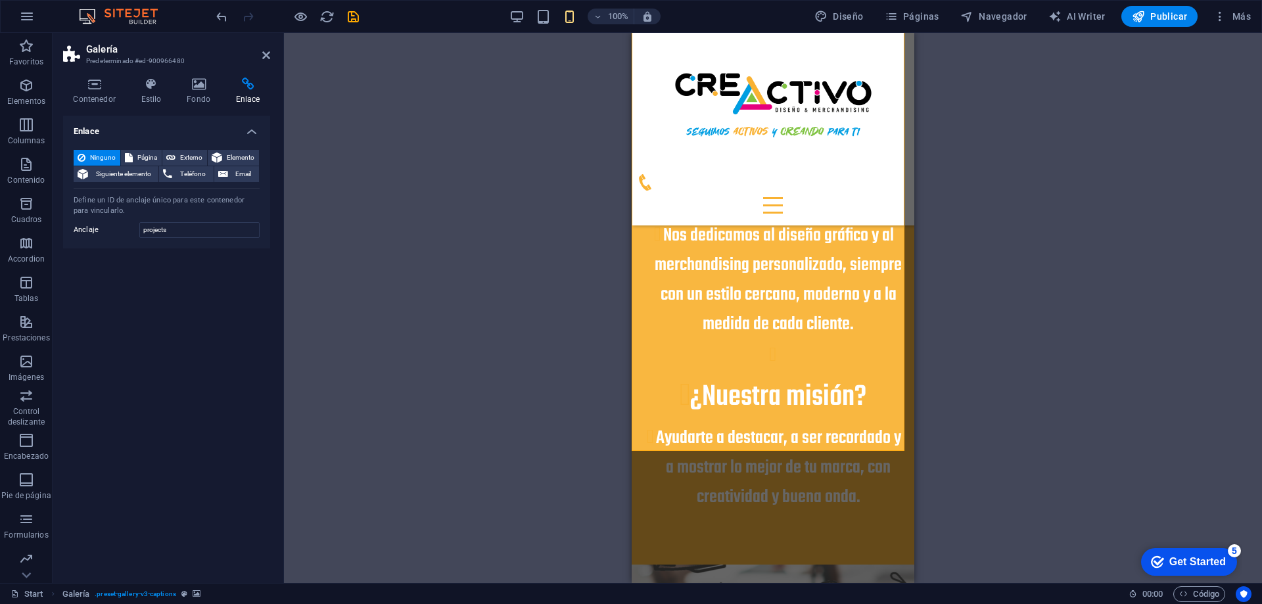
scroll to position [2416, 0]
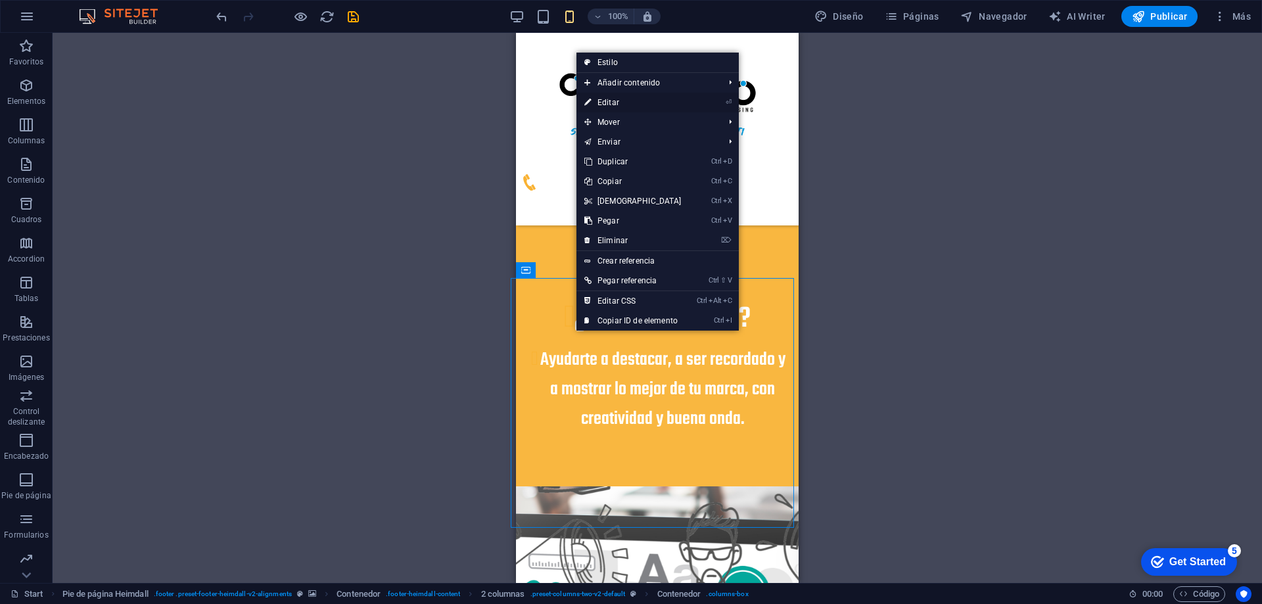
click at [620, 104] on link "⏎ Editar" at bounding box center [633, 103] width 113 height 20
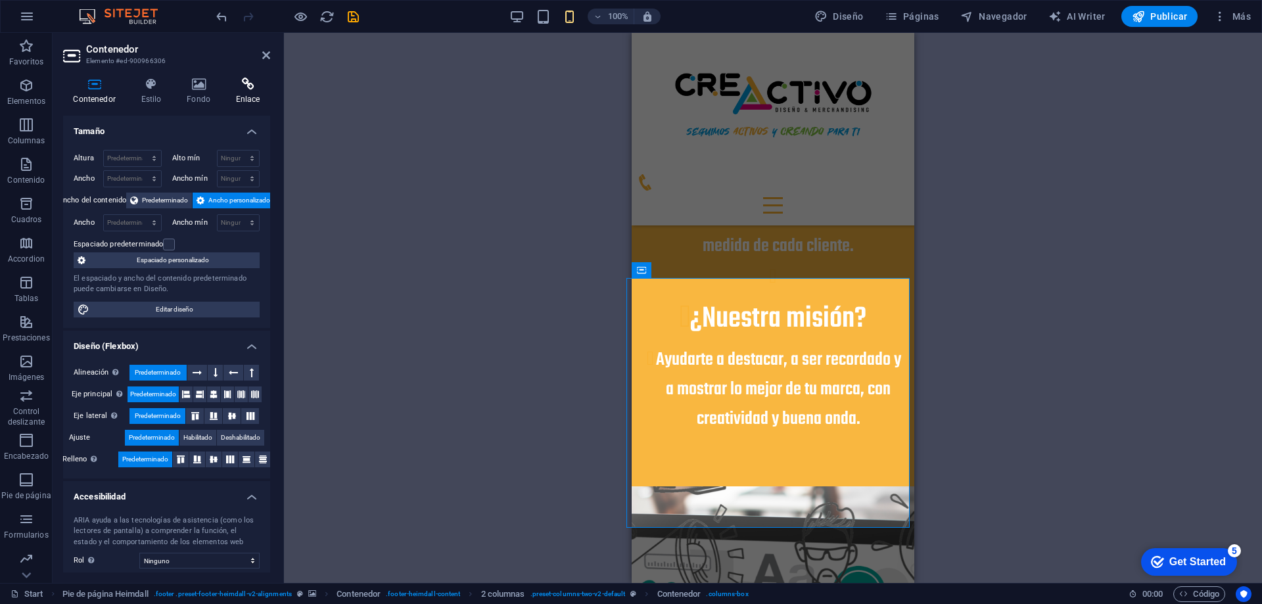
click at [239, 87] on icon at bounding box center [247, 84] width 45 height 13
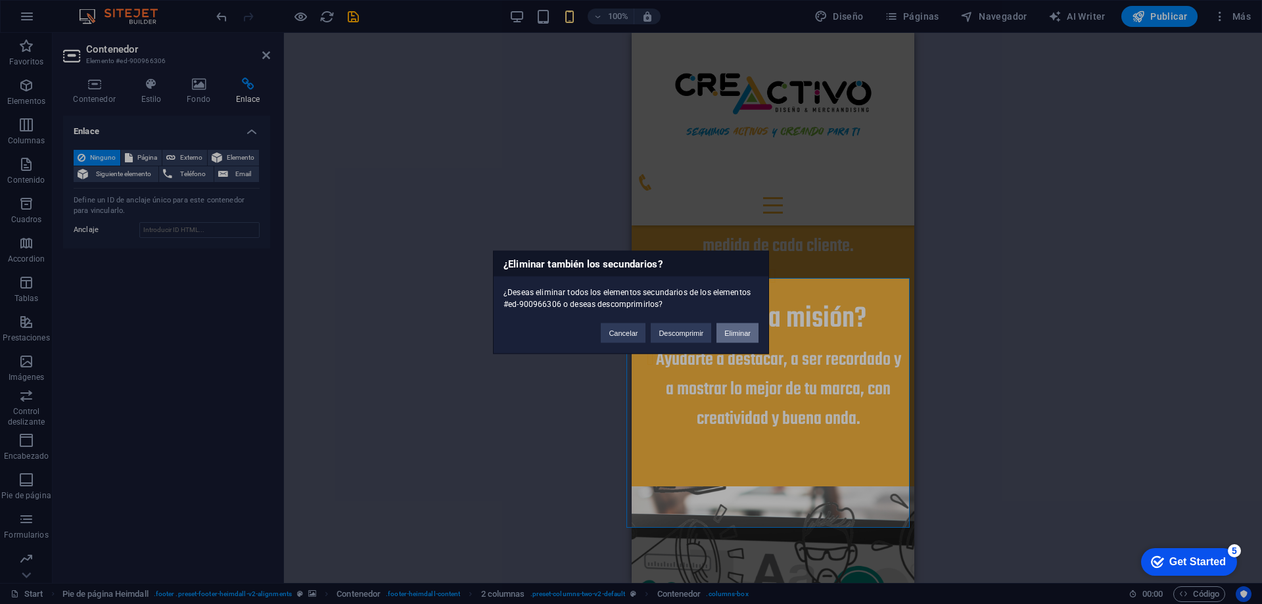
click at [726, 331] on button "Eliminar" at bounding box center [738, 333] width 42 height 20
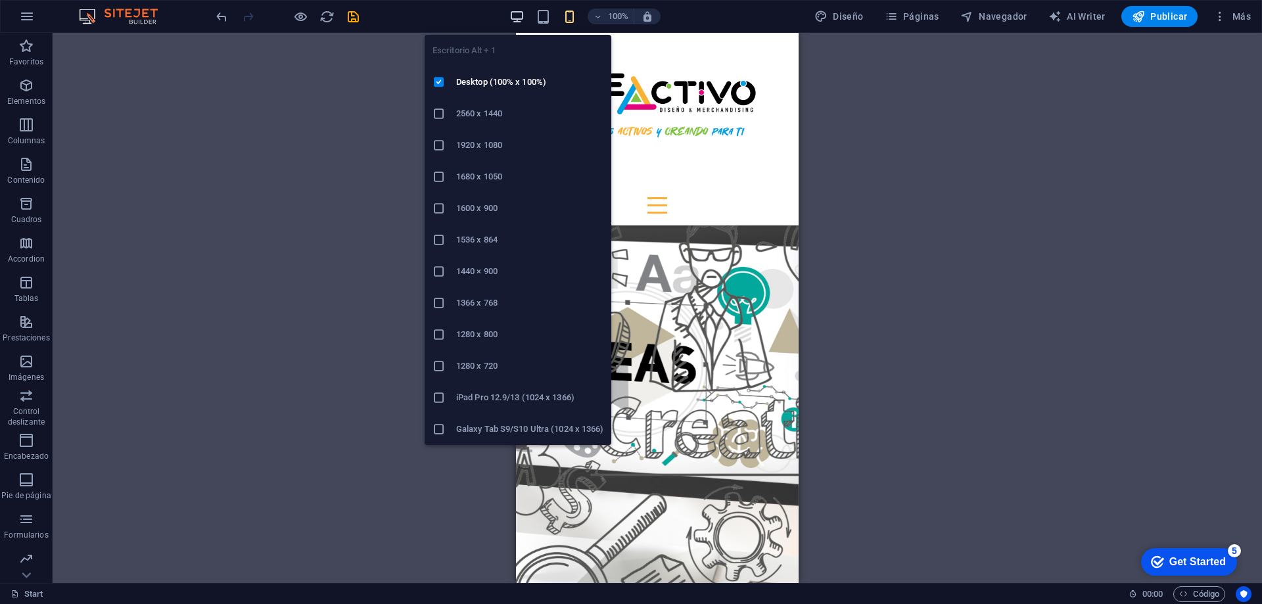
scroll to position [2364, 0]
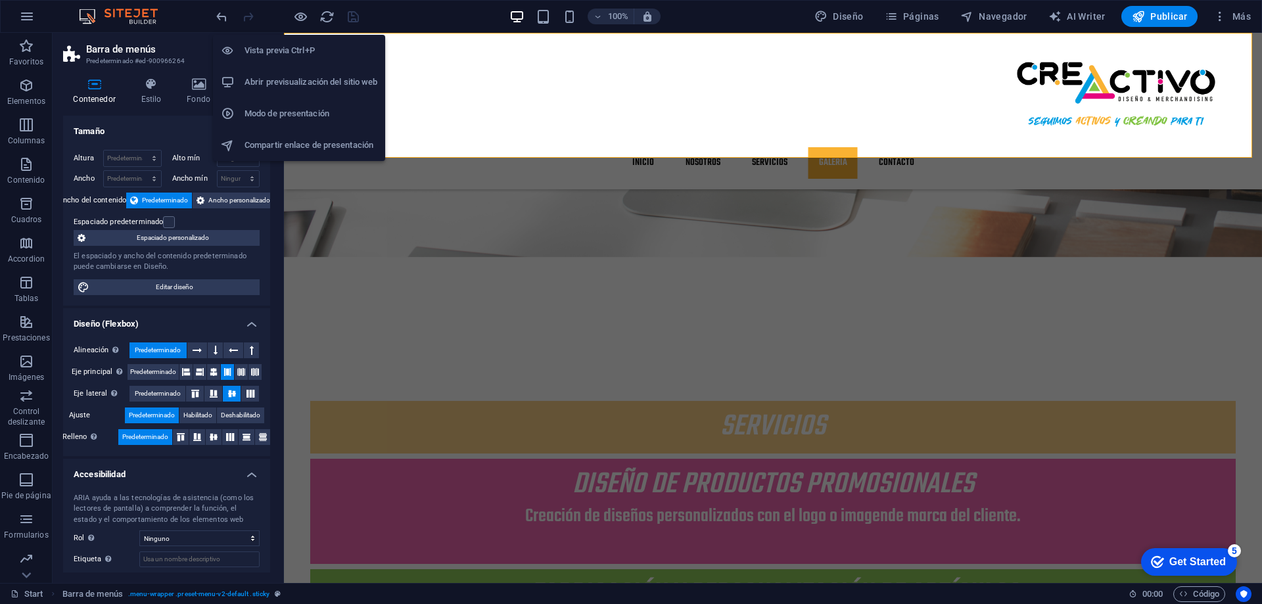
click at [302, 76] on h6 "Abrir previsualización del sitio web" at bounding box center [311, 82] width 133 height 16
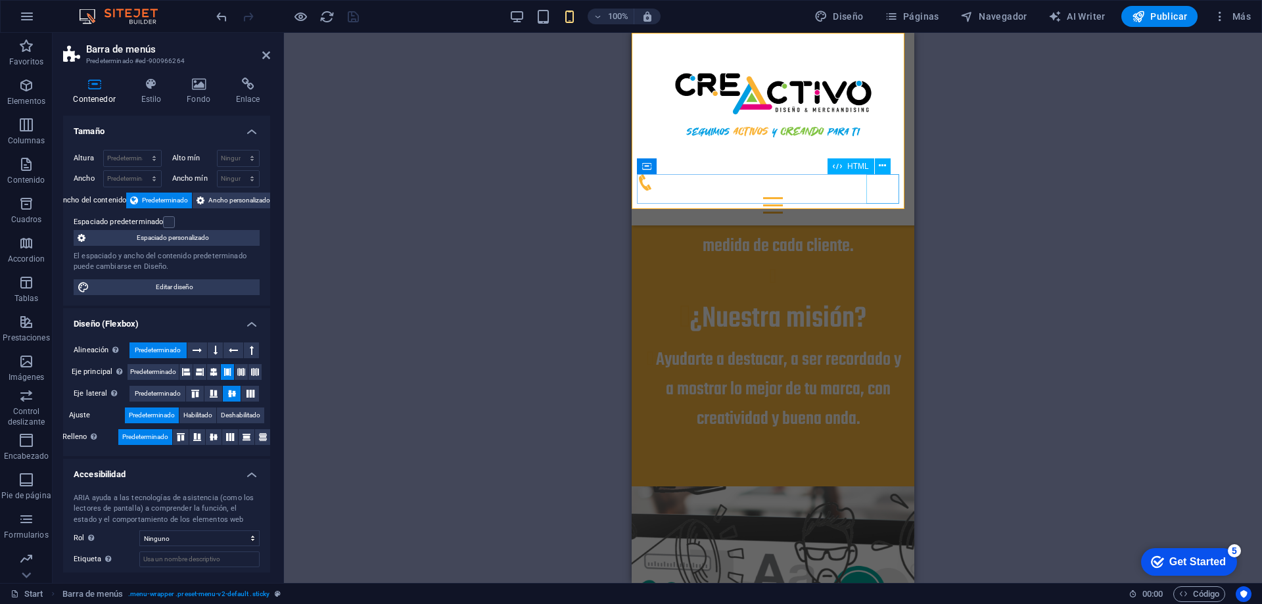
click at [889, 193] on div at bounding box center [773, 206] width 272 height 30
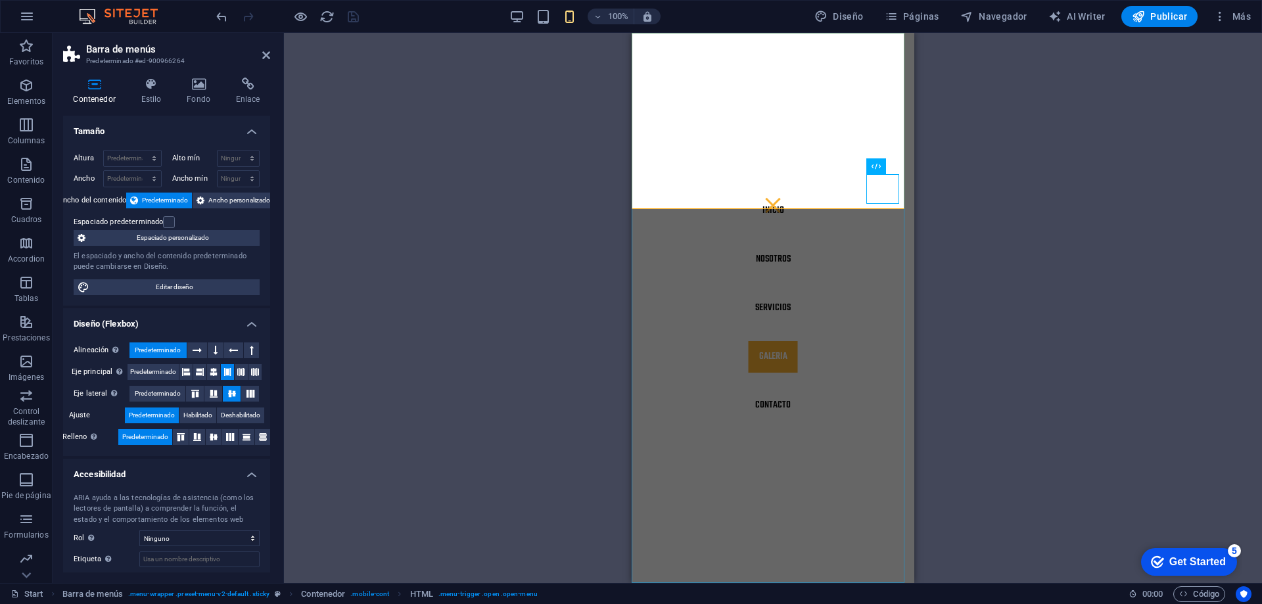
click at [770, 404] on nav "Inicio Nosotros Servicios GALERIA Contacto" at bounding box center [773, 308] width 283 height 550
click at [265, 57] on icon at bounding box center [266, 55] width 8 height 11
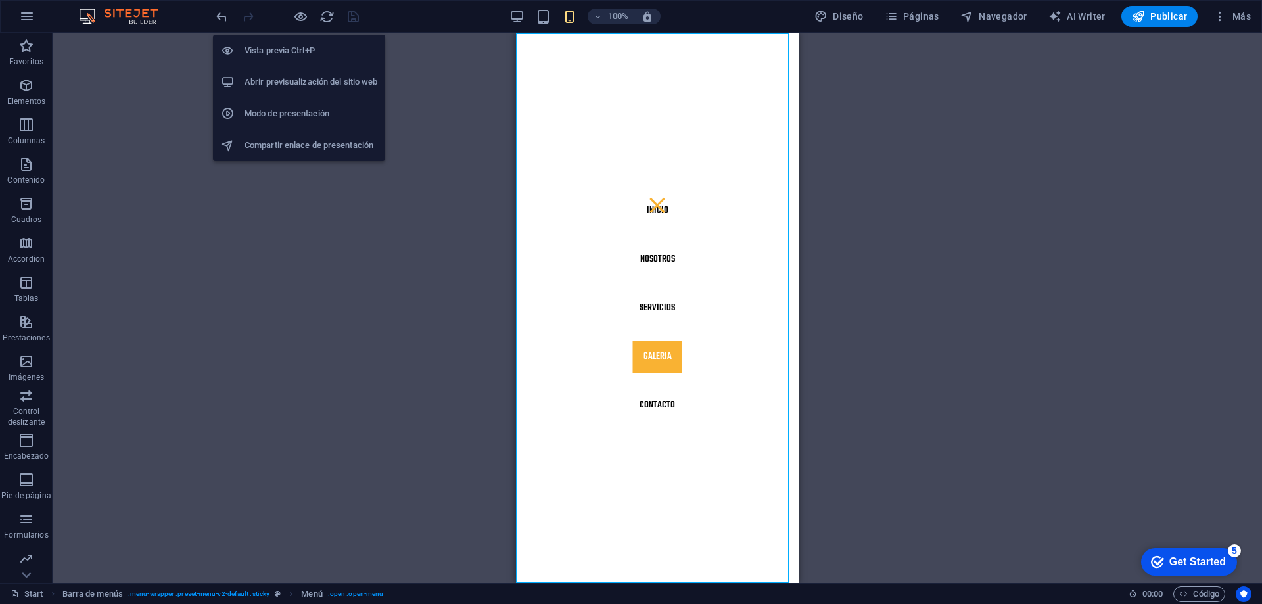
click at [301, 46] on h6 "Vista previa Ctrl+P" at bounding box center [311, 51] width 133 height 16
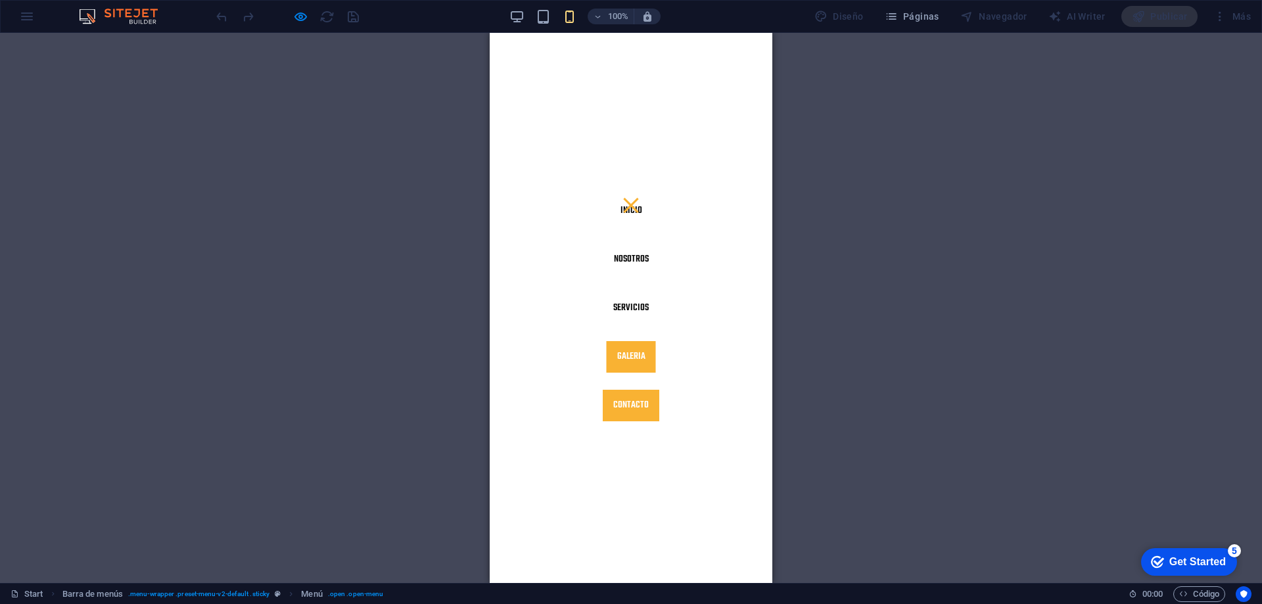
click at [626, 411] on link "Contacto" at bounding box center [631, 406] width 57 height 32
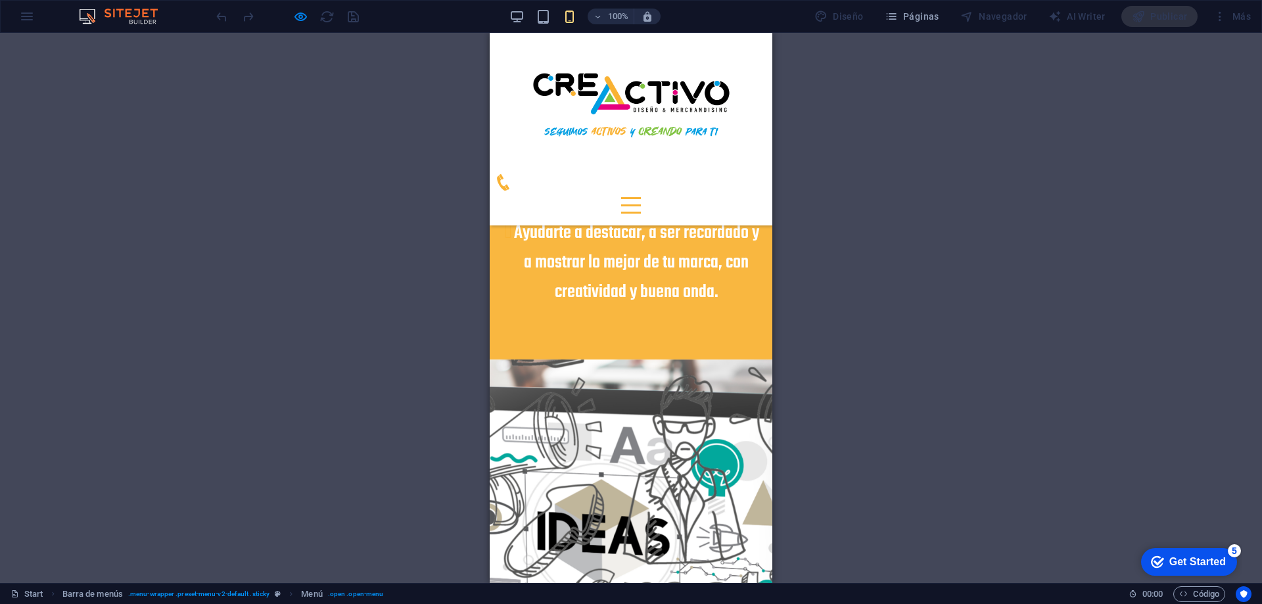
scroll to position [2422, 0]
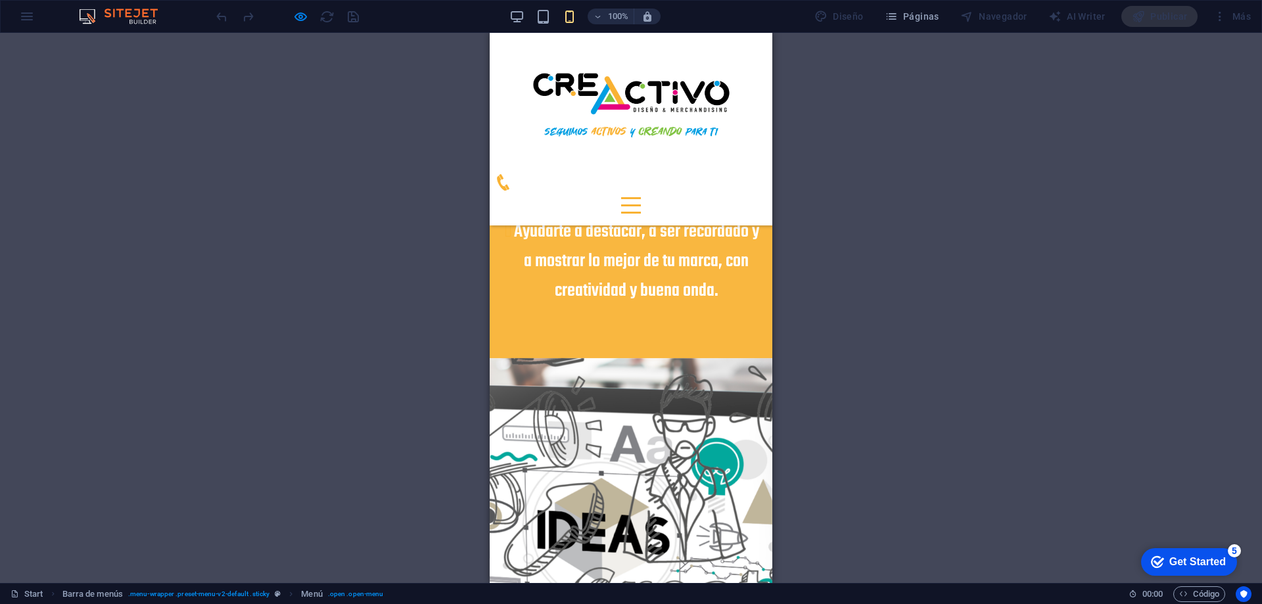
click at [641, 197] on div at bounding box center [631, 198] width 20 height 2
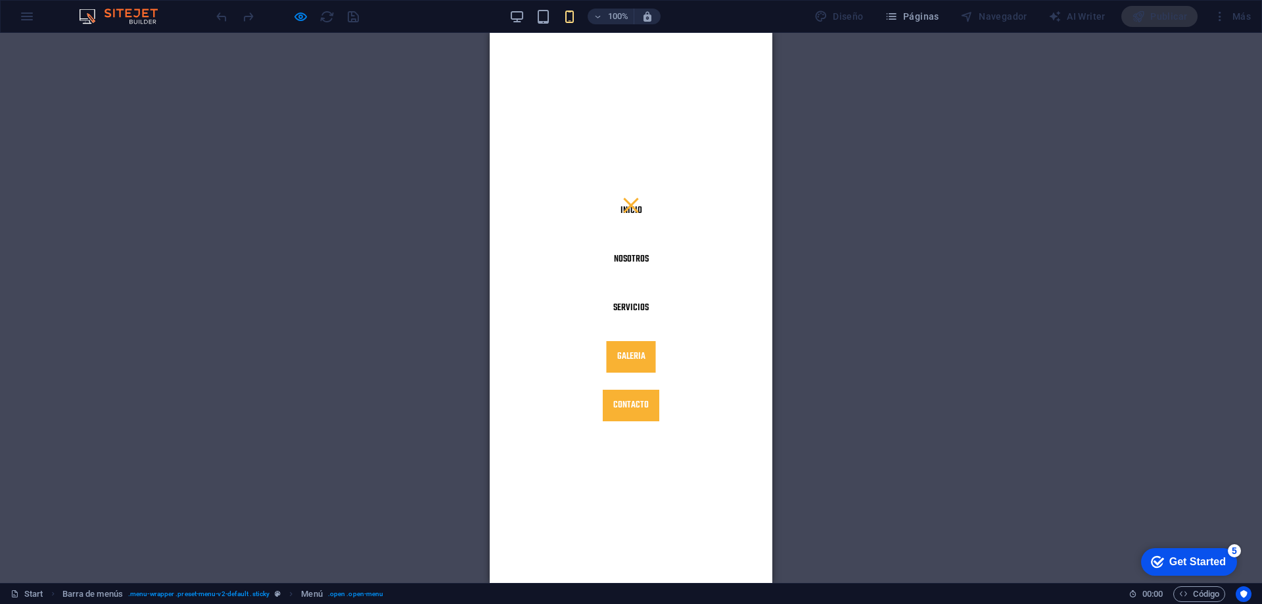
click at [634, 364] on link "GALERIA" at bounding box center [631, 357] width 49 height 32
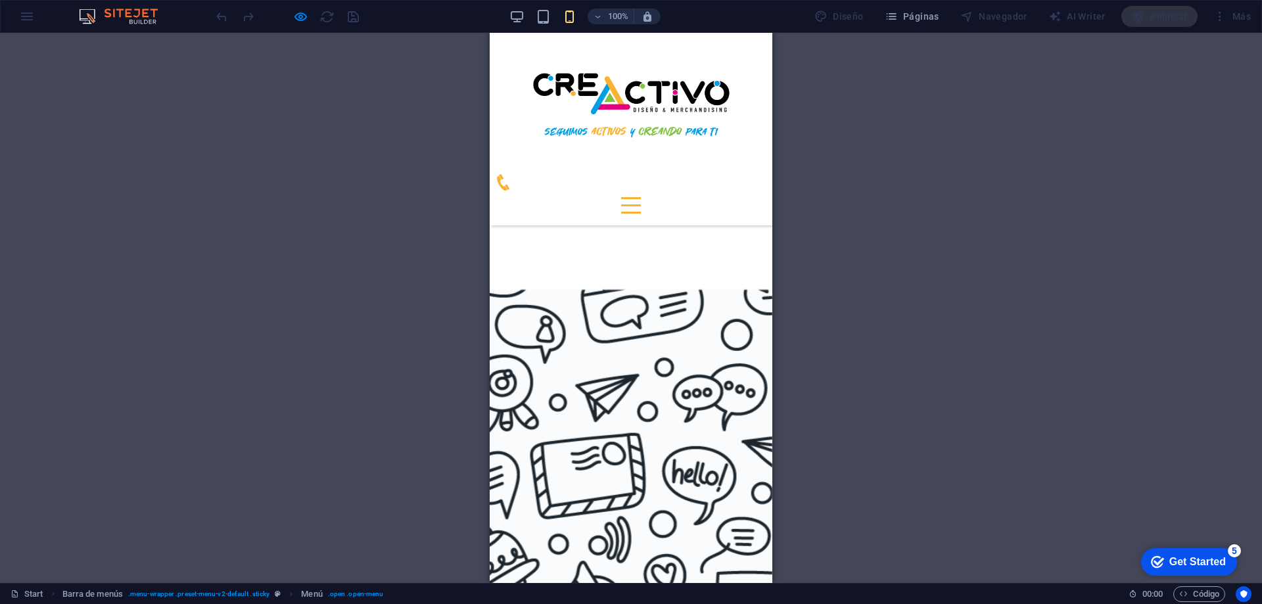
scroll to position [828, 0]
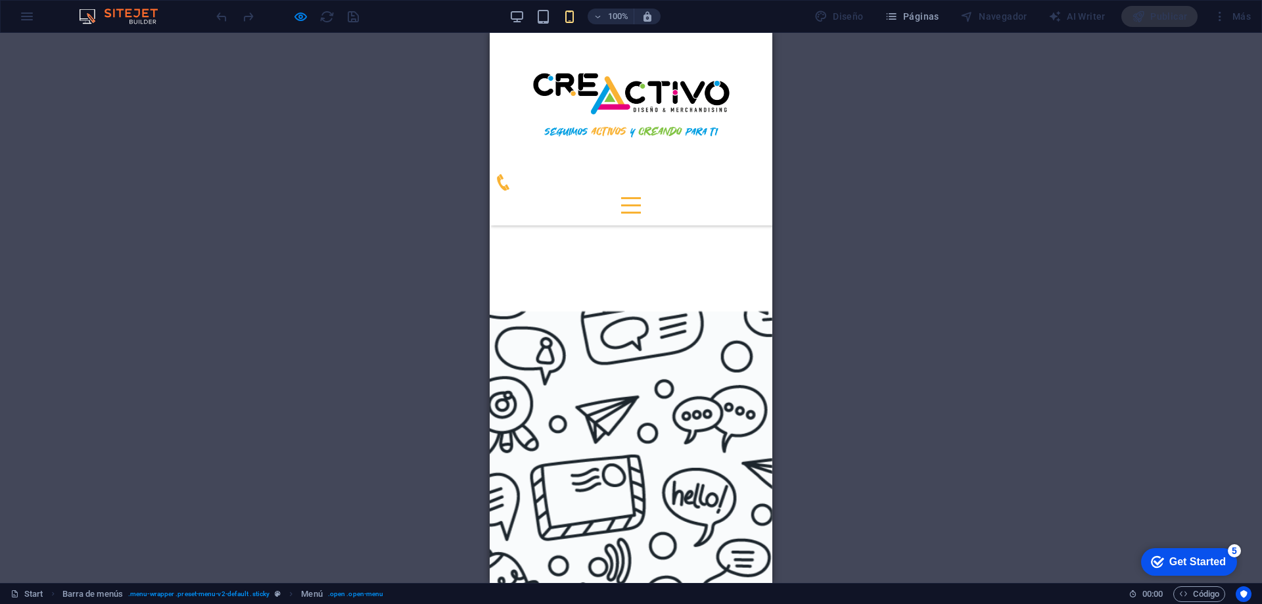
click at [641, 197] on div at bounding box center [631, 205] width 20 height 16
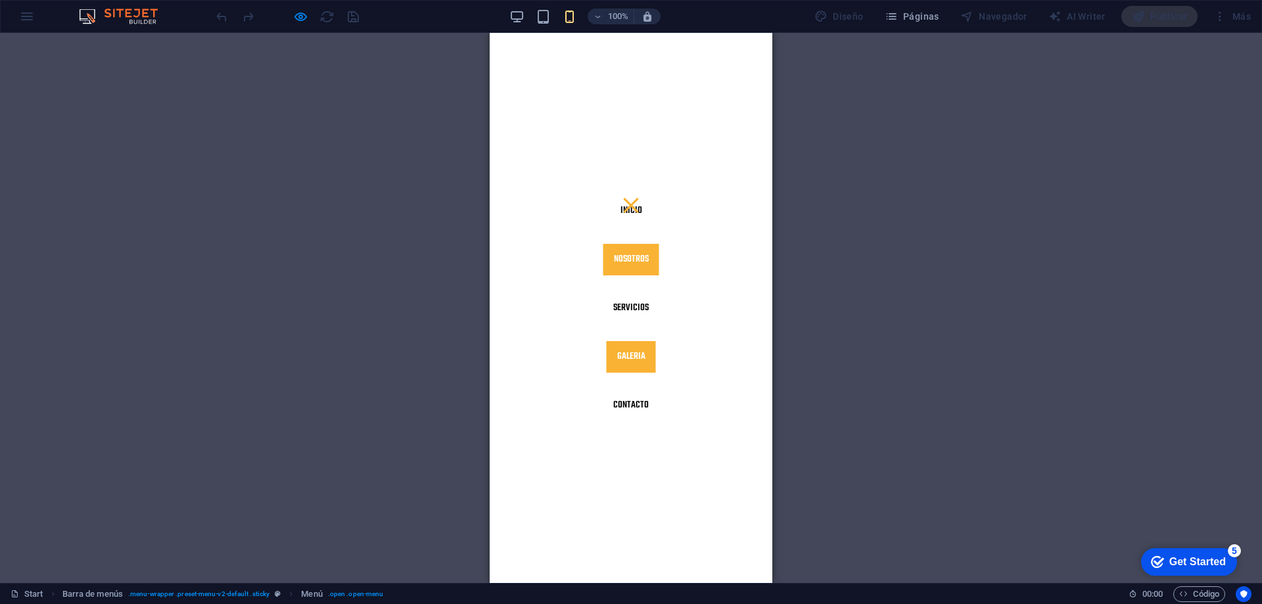
click at [638, 255] on link "Nosotros" at bounding box center [632, 260] width 56 height 32
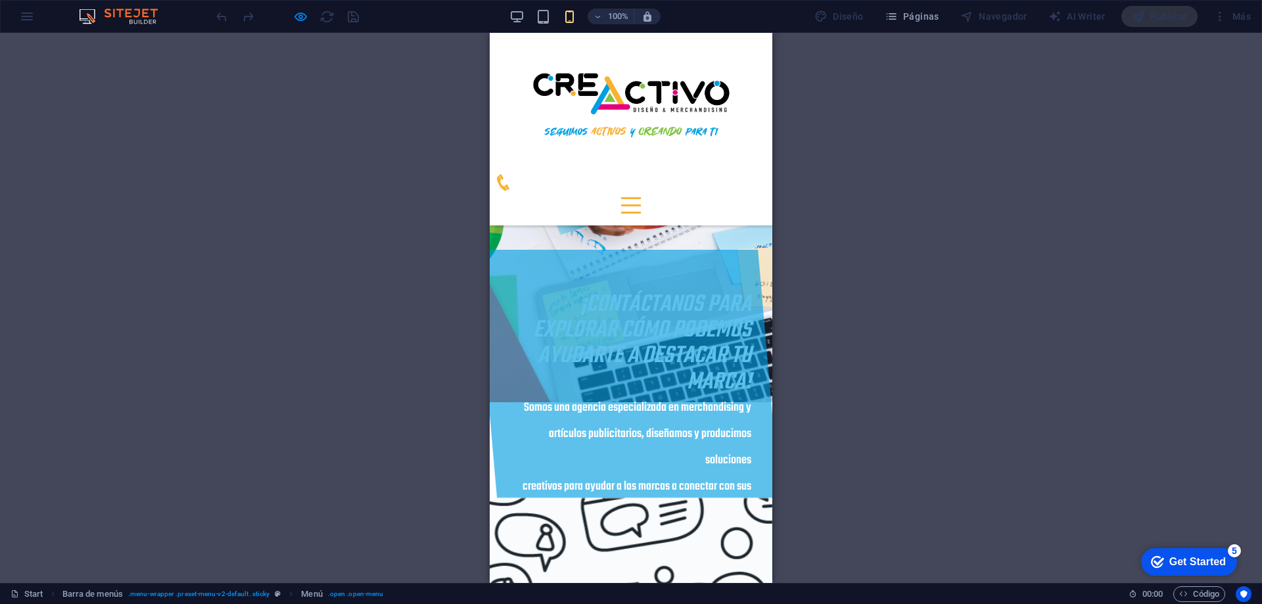
scroll to position [467, 0]
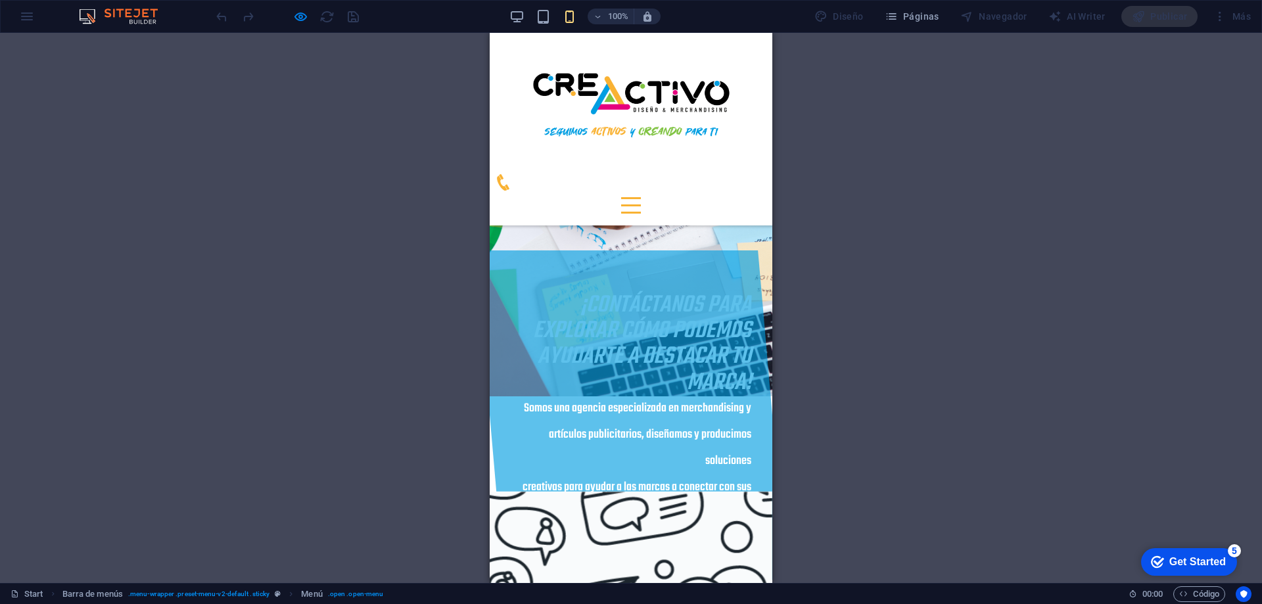
click at [641, 197] on div at bounding box center [631, 198] width 20 height 2
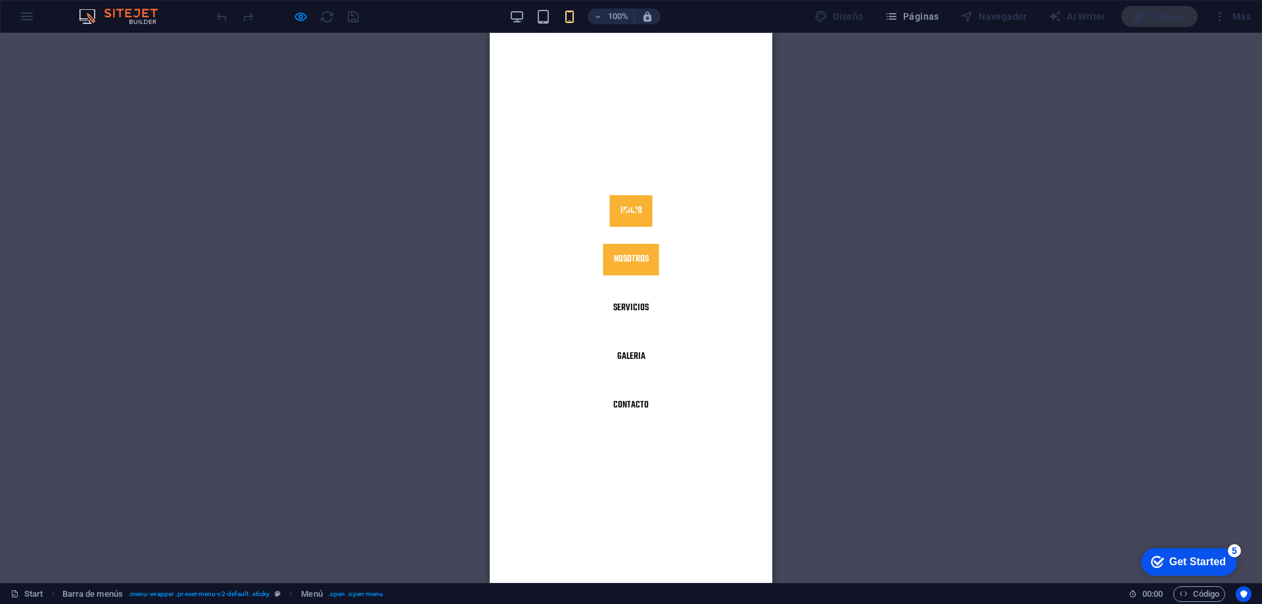
click at [617, 201] on link "Inicio" at bounding box center [631, 211] width 43 height 32
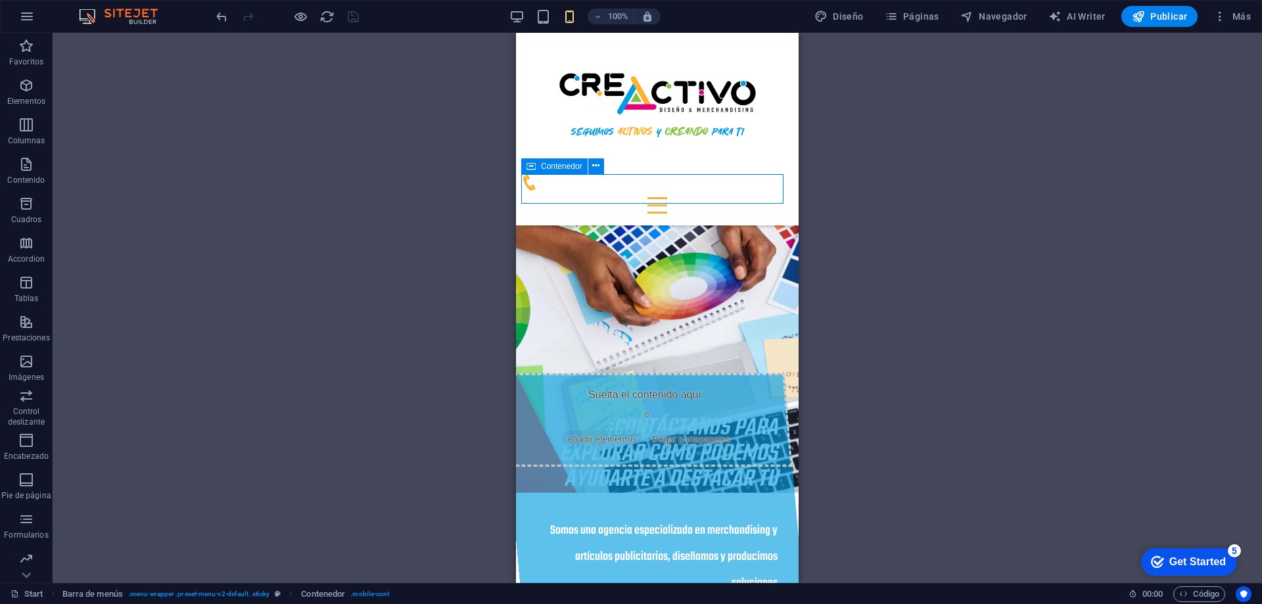
drag, startPoint x: 709, startPoint y: 195, endPoint x: 725, endPoint y: 202, distance: 17.4
click at [726, 202] on div at bounding box center [657, 197] width 272 height 46
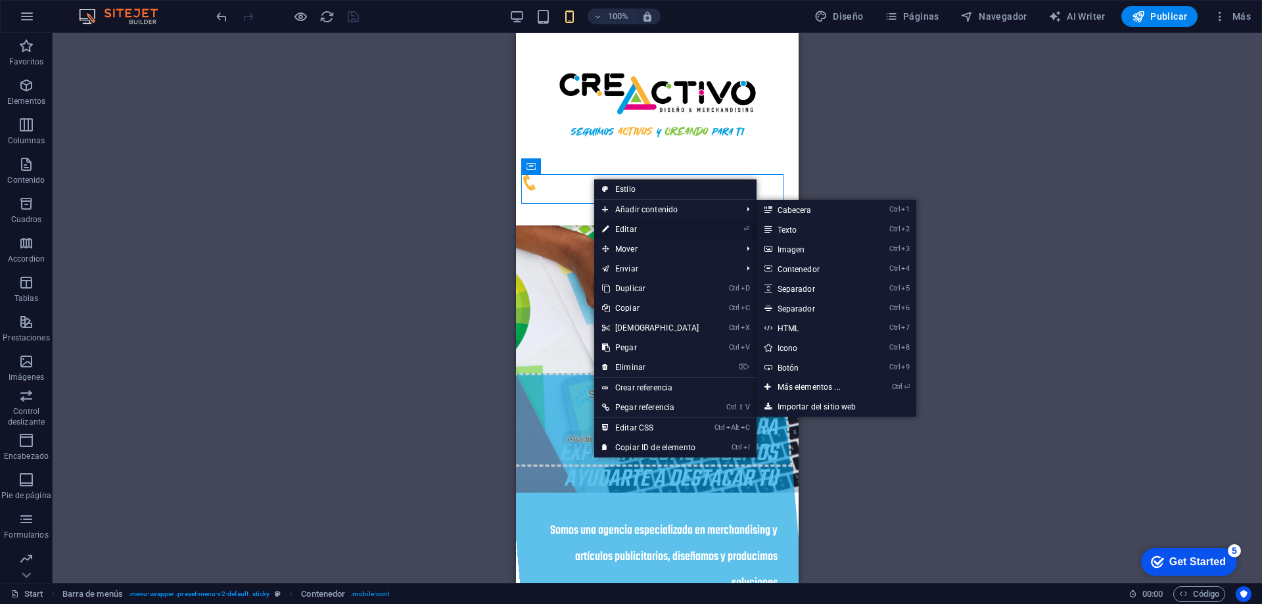
click at [640, 224] on link "⏎ Editar" at bounding box center [650, 230] width 113 height 20
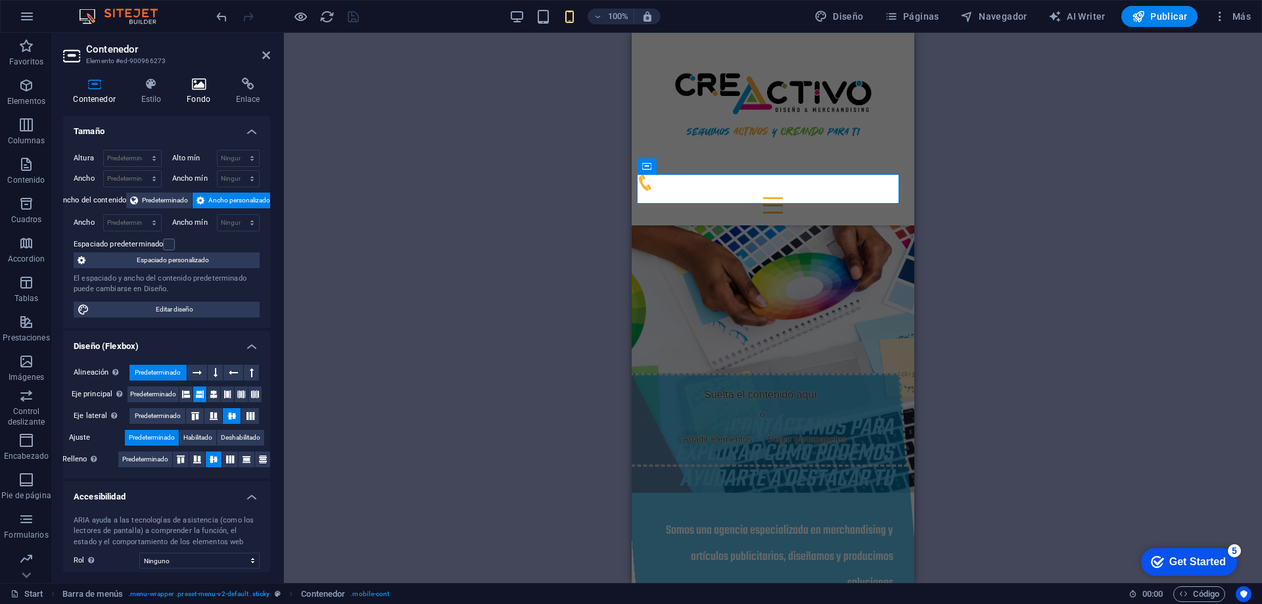
click at [209, 89] on icon at bounding box center [199, 84] width 44 height 13
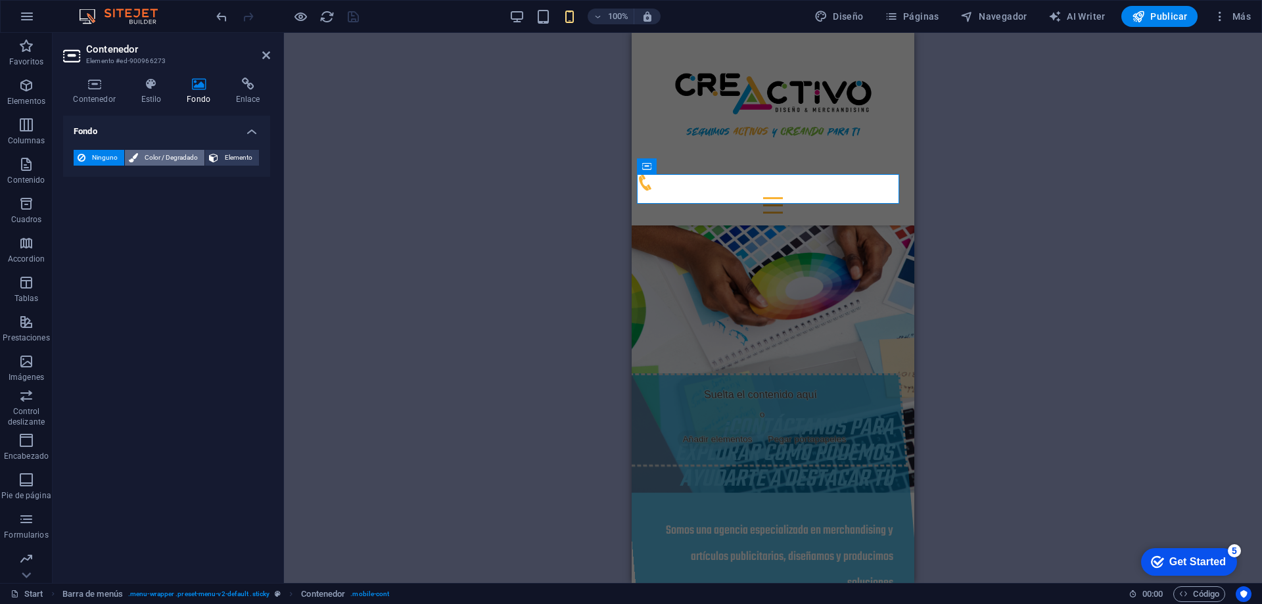
click at [180, 154] on span "Color / Degradado" at bounding box center [171, 158] width 59 height 16
click at [82, 214] on span at bounding box center [82, 210] width 14 height 14
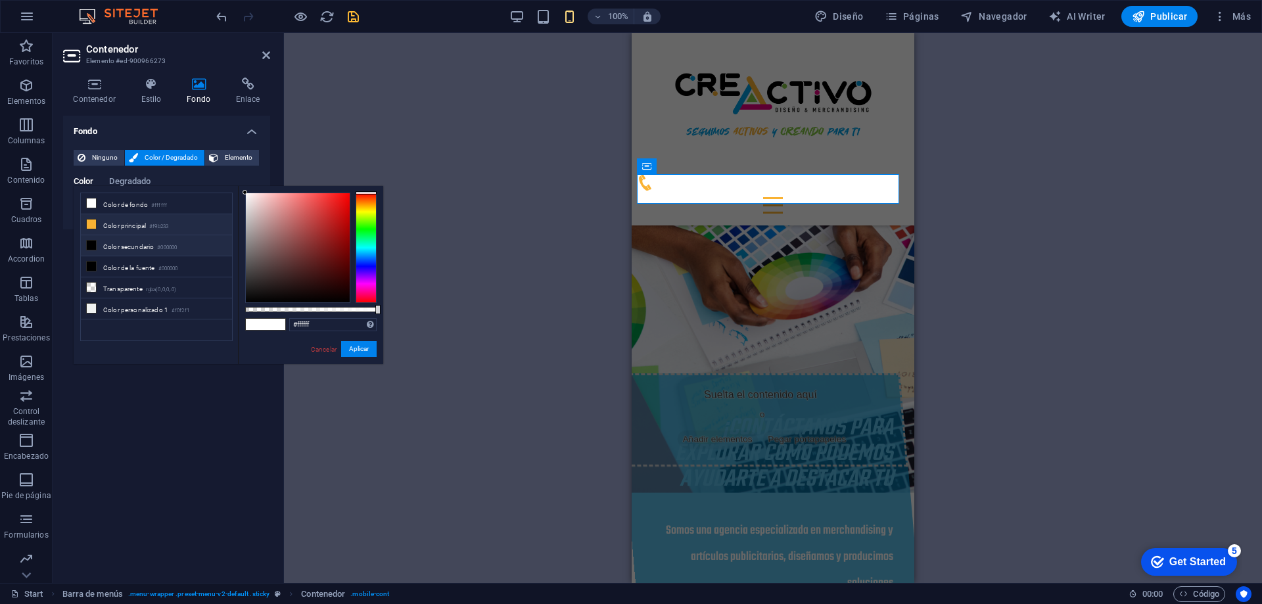
click at [100, 226] on li "Color principal #f9b233" at bounding box center [156, 224] width 151 height 21
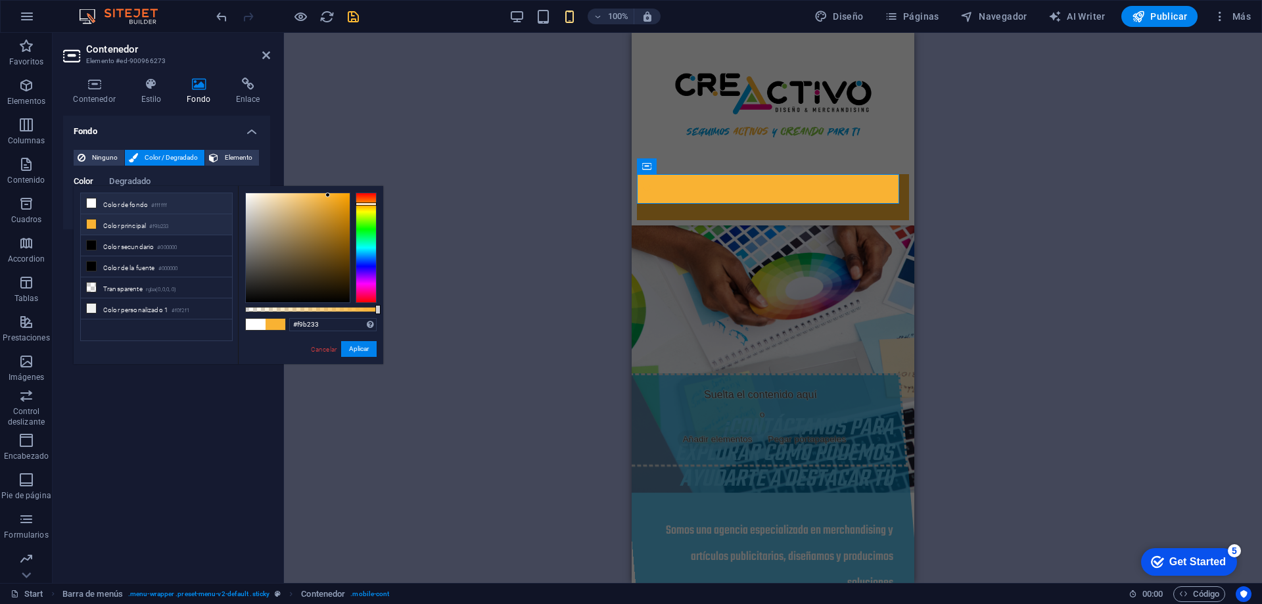
click at [89, 201] on icon at bounding box center [91, 203] width 9 height 9
type input "#ffffff"
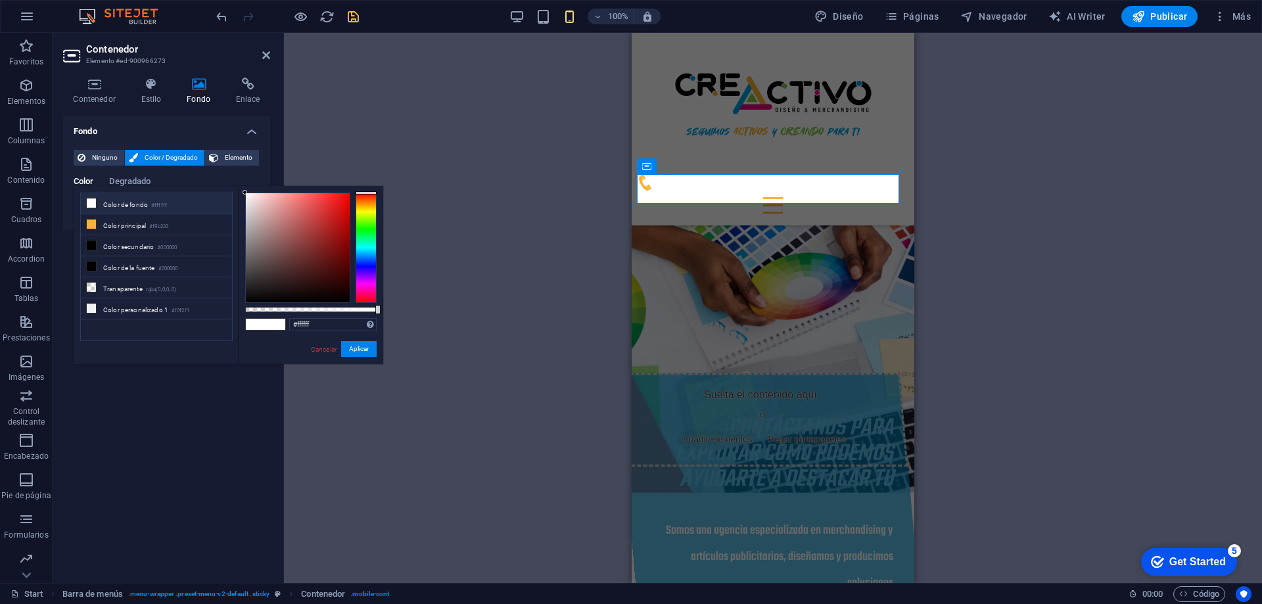
click at [317, 139] on div "H1 Banner Banner Contenedor Contenedor Banner Contenedor Texto Marcador Barra d…" at bounding box center [773, 308] width 978 height 550
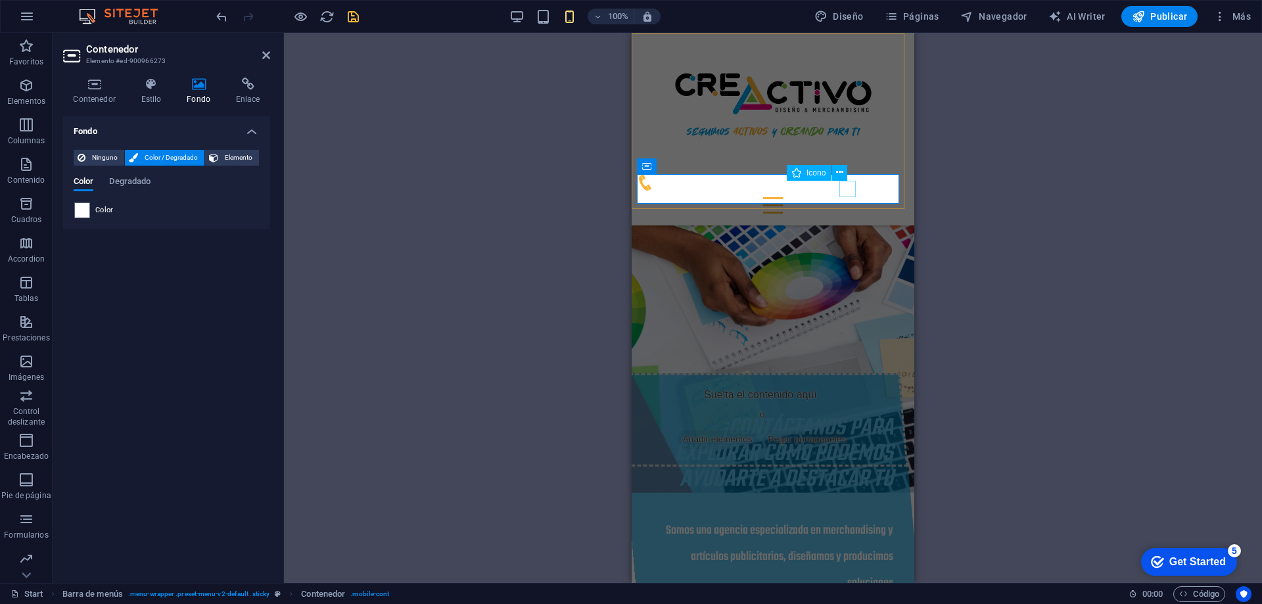
click at [851, 191] on figure at bounding box center [768, 182] width 262 height 16
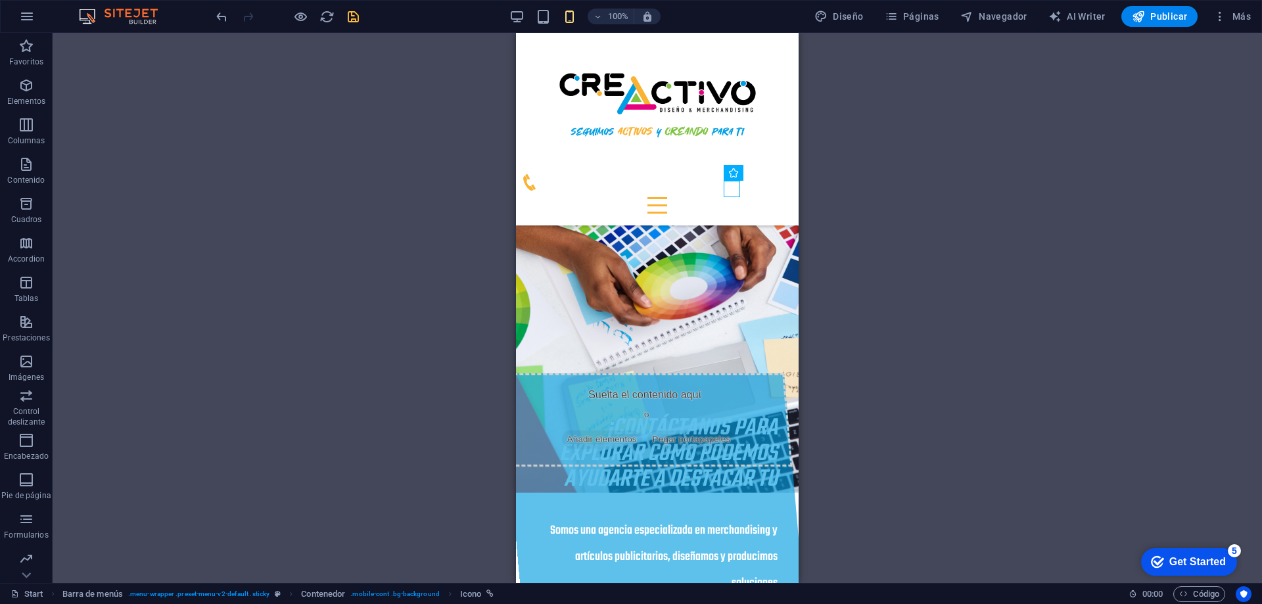
drag, startPoint x: 735, startPoint y: 192, endPoint x: 795, endPoint y: 189, distance: 59.9
drag, startPoint x: 730, startPoint y: 189, endPoint x: 569, endPoint y: 187, distance: 160.4
click at [569, 187] on div at bounding box center [657, 197] width 272 height 46
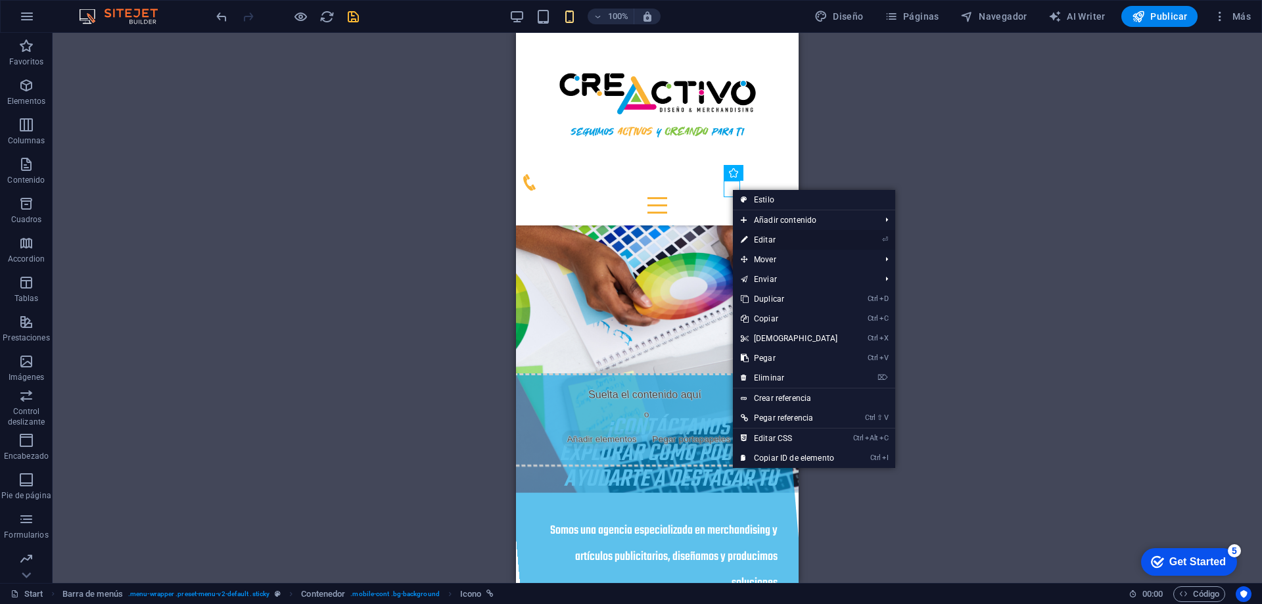
click at [768, 241] on link "⏎ Editar" at bounding box center [789, 240] width 113 height 20
select select "xMidYMid"
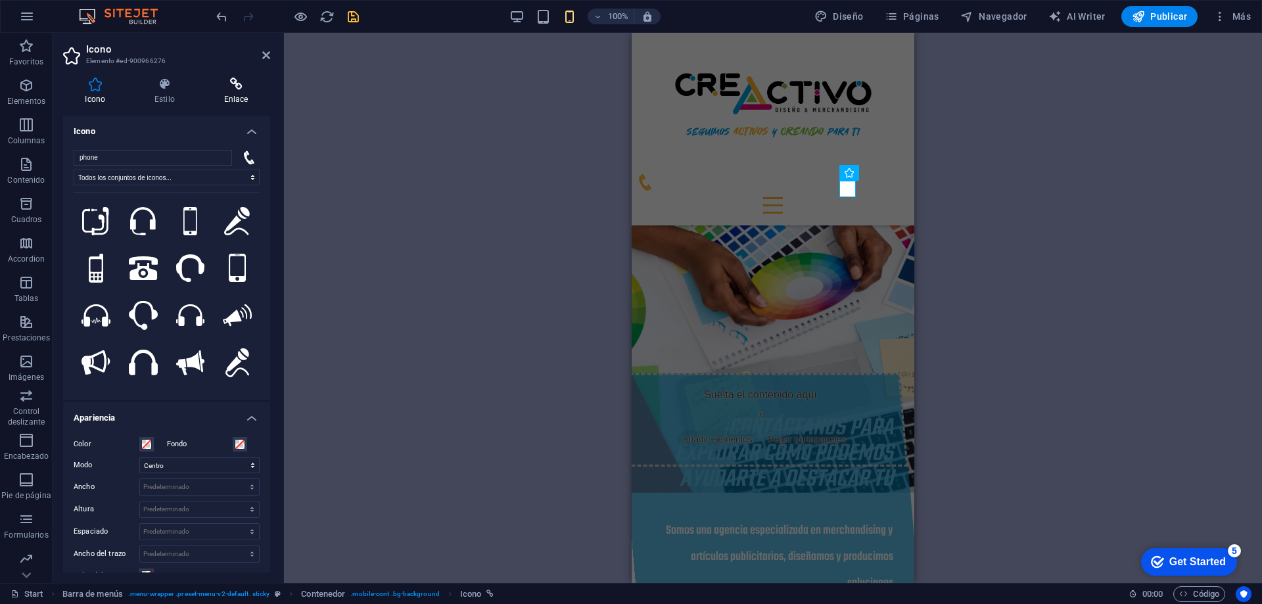
click at [234, 87] on icon at bounding box center [236, 84] width 68 height 13
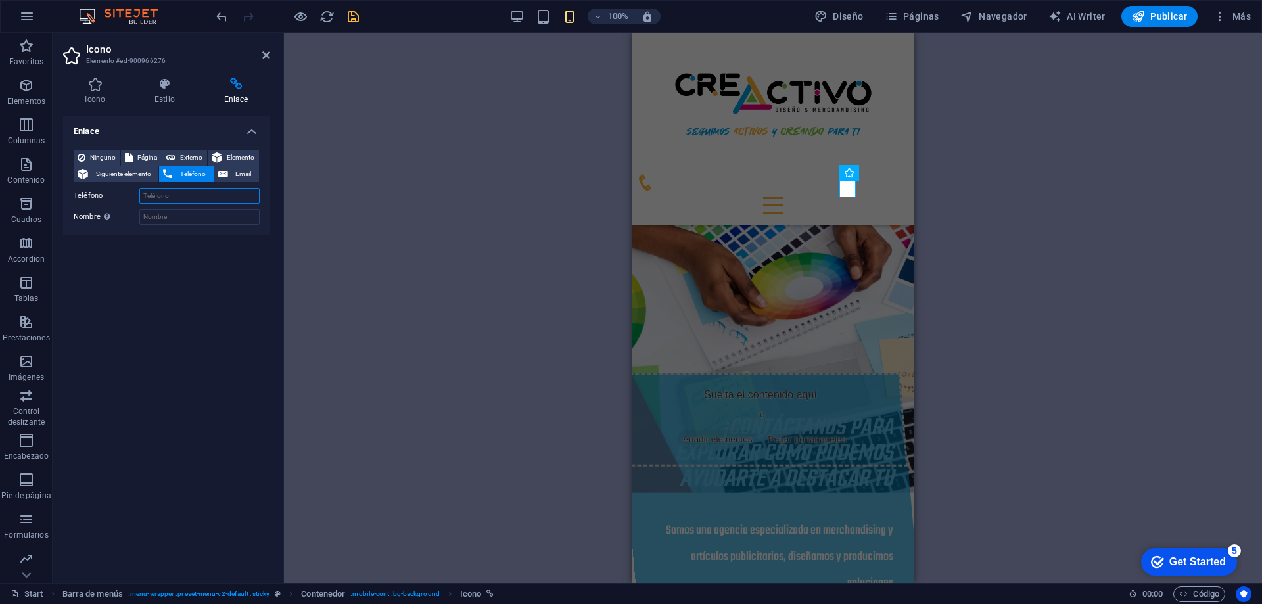
click at [189, 197] on input "Teléfono" at bounding box center [199, 196] width 120 height 16
type input "2-5569"
drag, startPoint x: 189, startPoint y: 191, endPoint x: 128, endPoint y: 209, distance: 64.3
click at [128, 209] on div "Ninguno Página Externo Elemento Siguiente elemento Teléfono Email Página Start …" at bounding box center [167, 187] width 186 height 75
click at [266, 59] on icon at bounding box center [266, 55] width 8 height 11
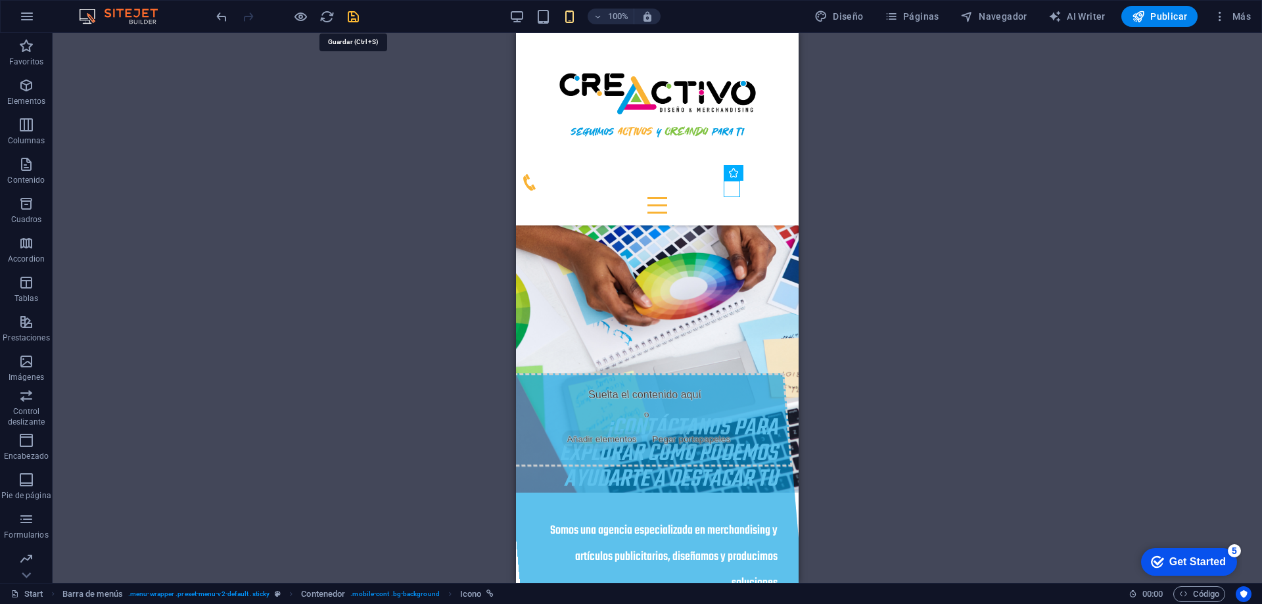
click at [356, 21] on icon "save" at bounding box center [353, 16] width 15 height 15
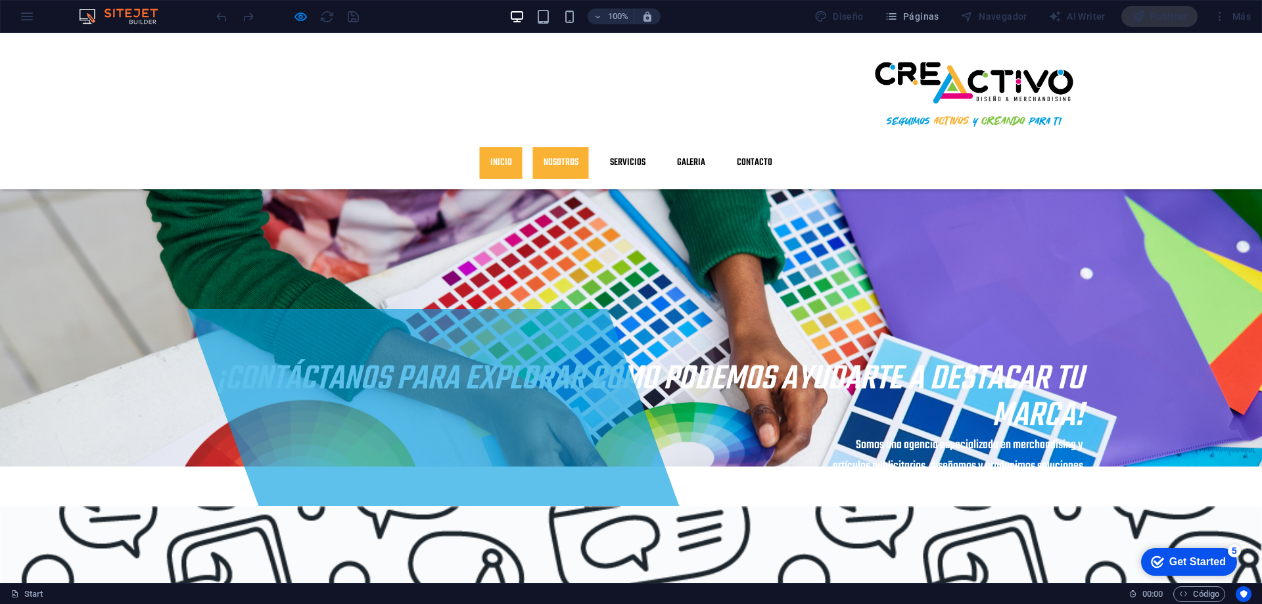
click at [523, 147] on link "Inicio" at bounding box center [501, 163] width 43 height 32
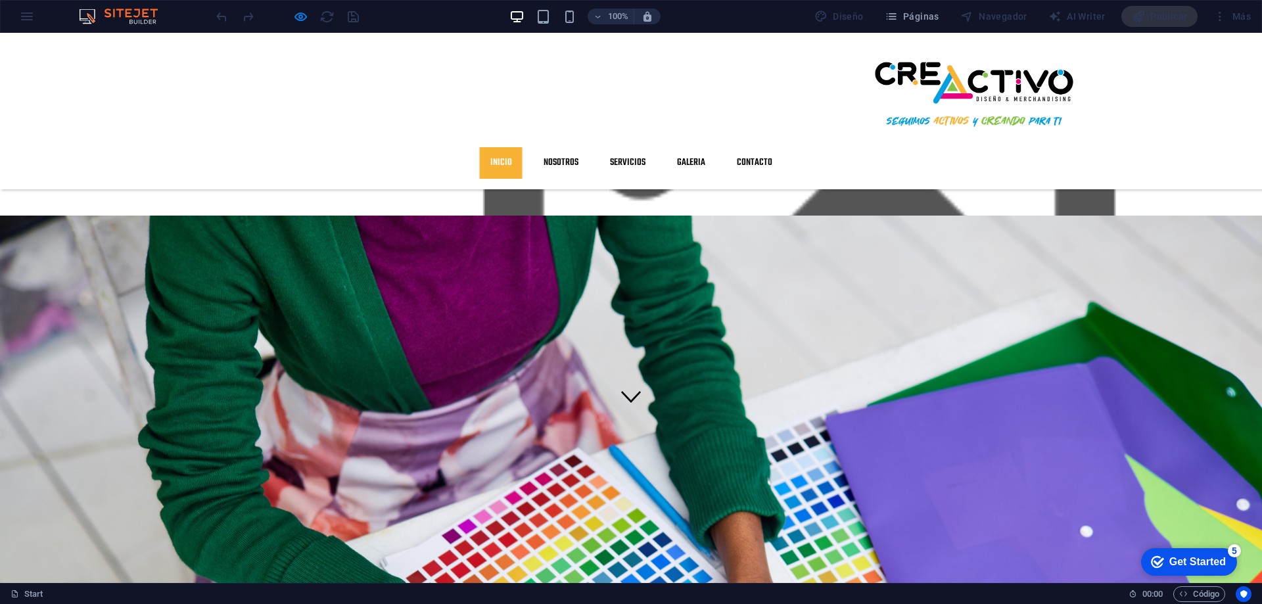
scroll to position [0, 0]
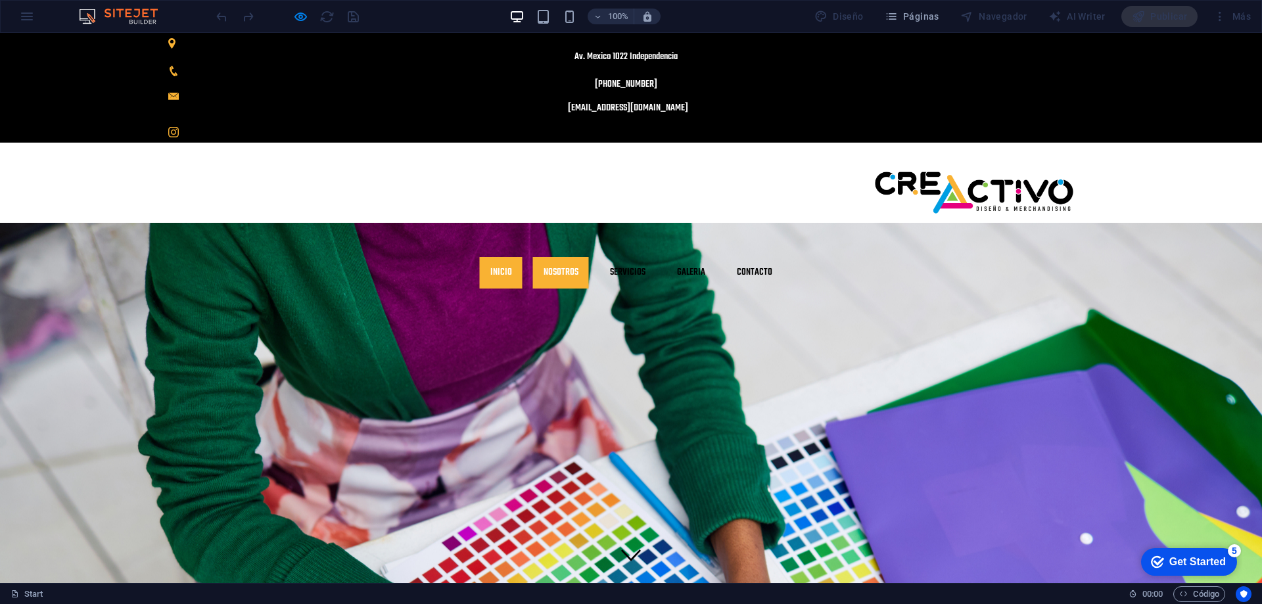
click at [589, 257] on link "Nosotros" at bounding box center [561, 273] width 56 height 32
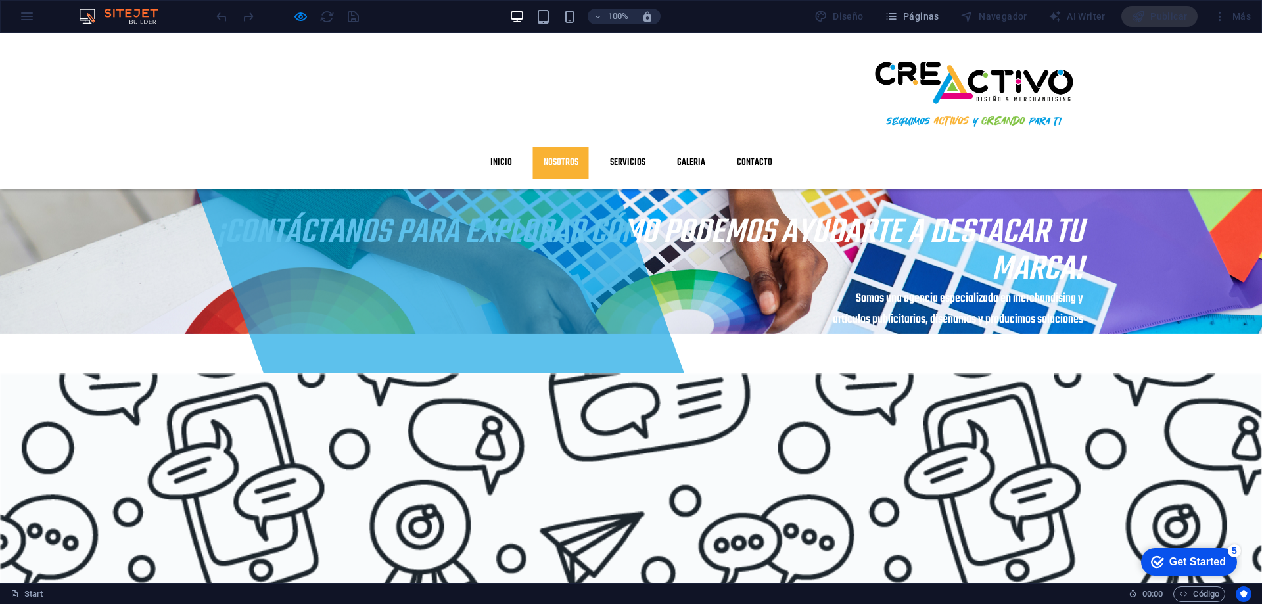
scroll to position [495, 0]
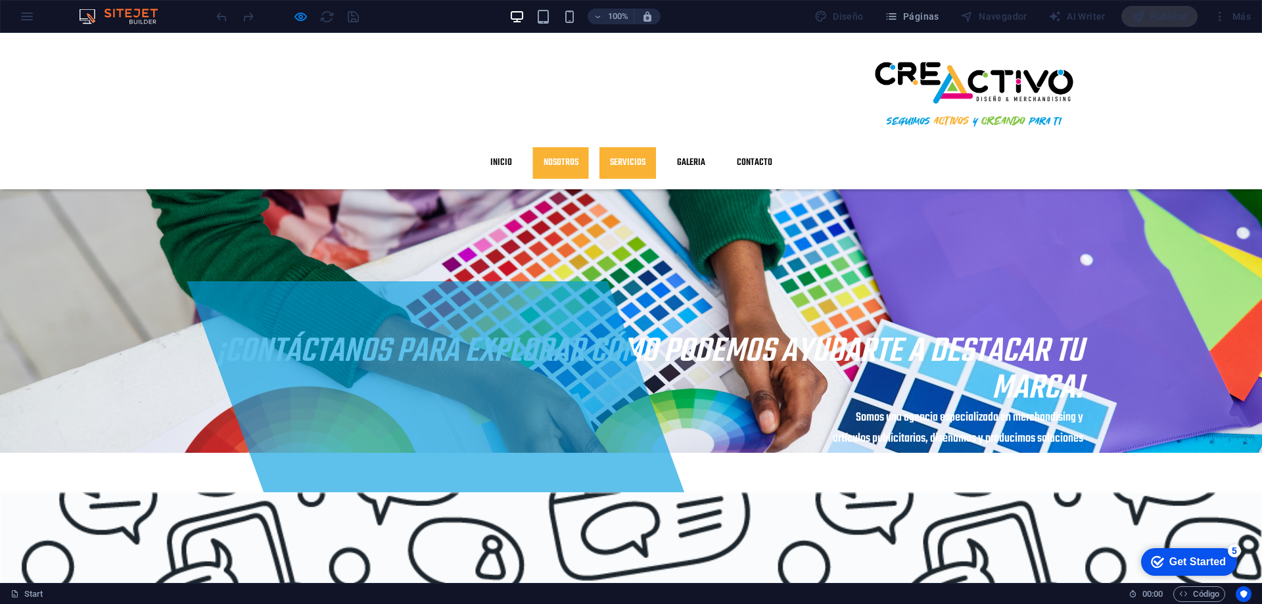
click at [656, 147] on link "Servicios" at bounding box center [628, 163] width 57 height 32
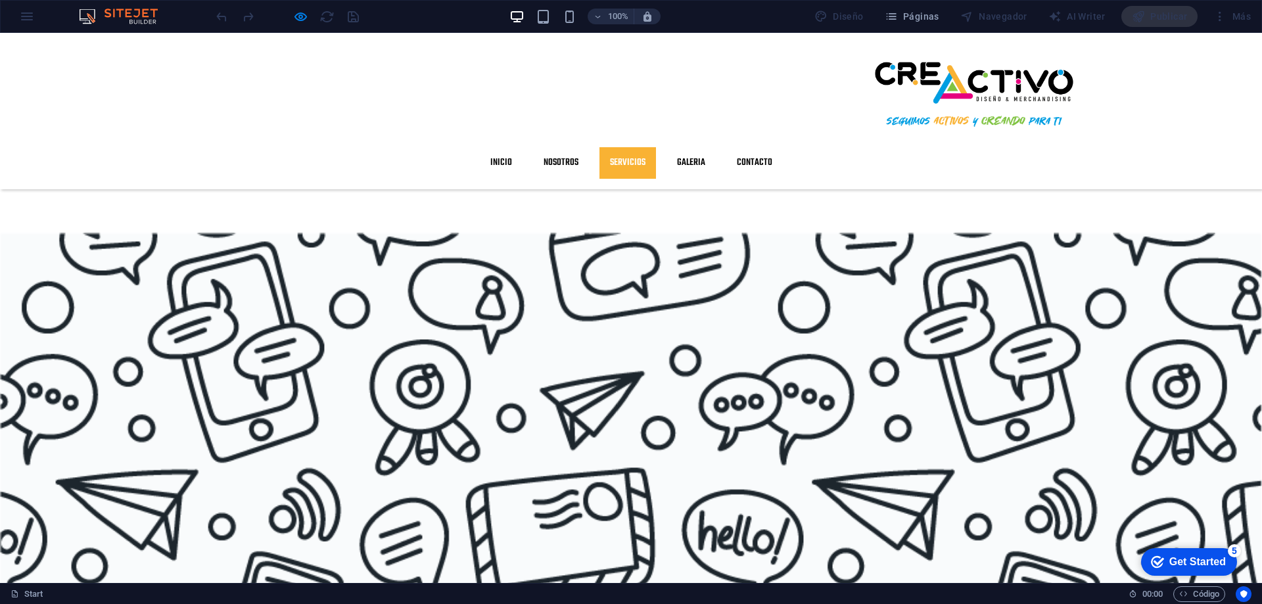
scroll to position [993, 0]
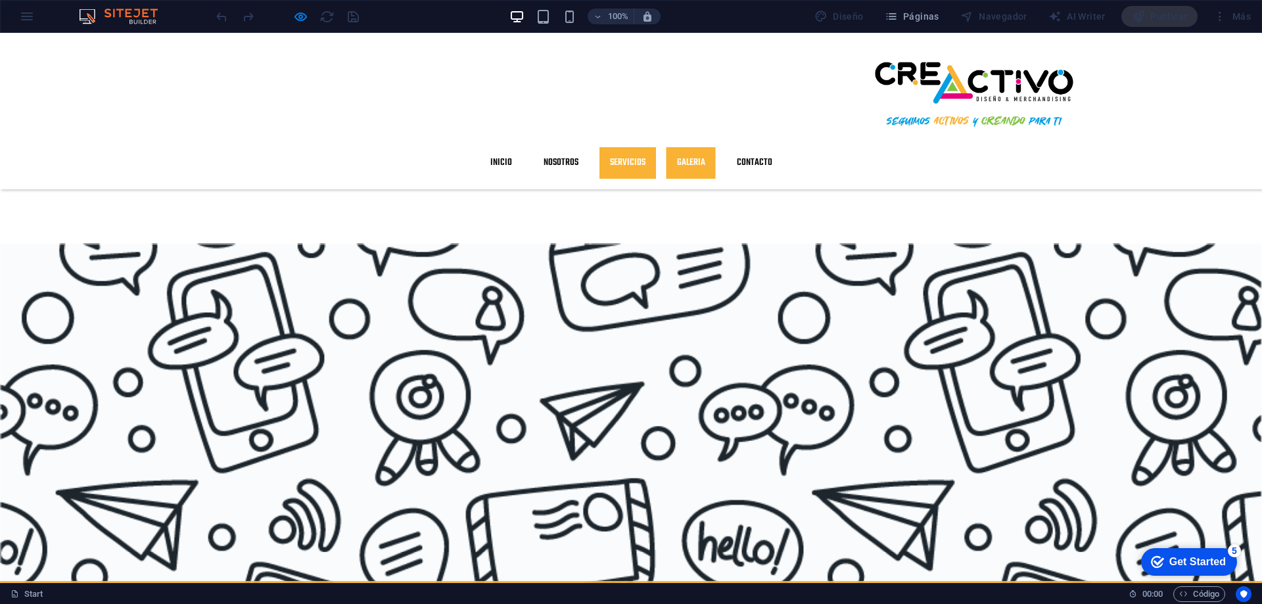
click at [716, 147] on link "GALERIA" at bounding box center [691, 163] width 49 height 32
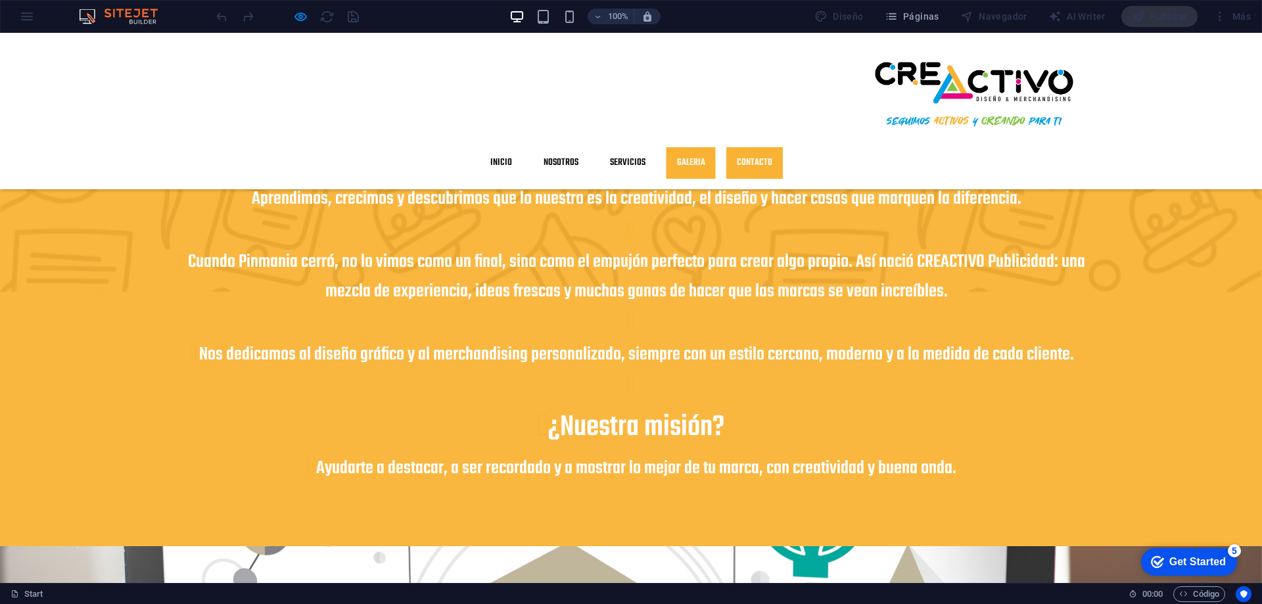
click at [783, 147] on link "Contacto" at bounding box center [754, 163] width 57 height 32
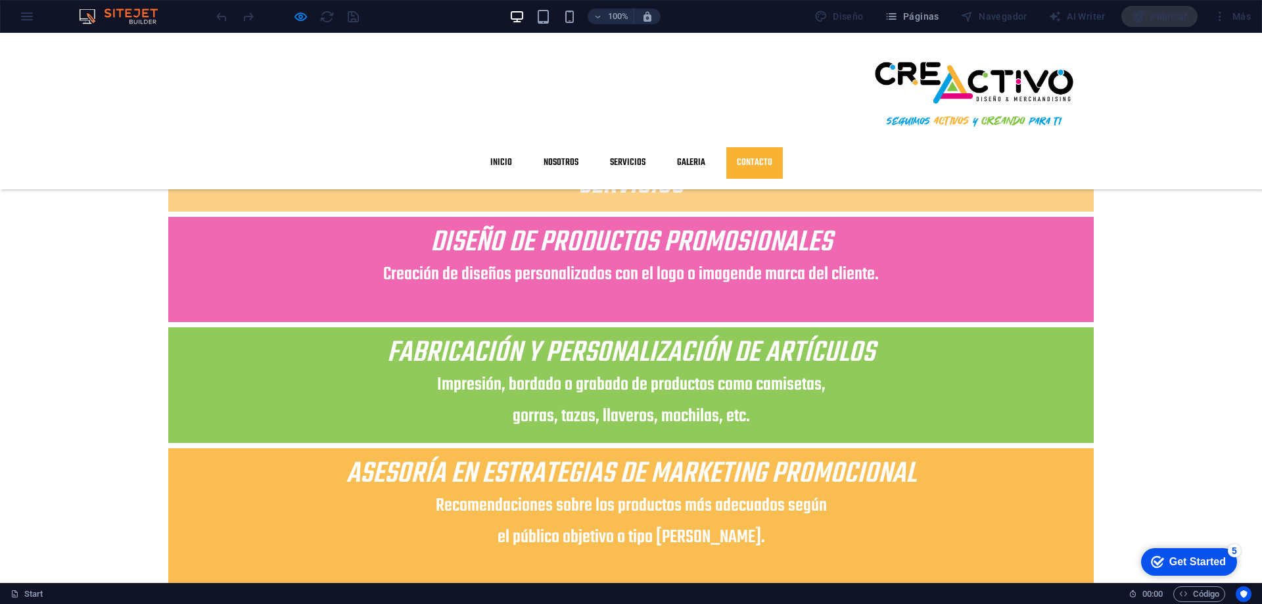
scroll to position [2607, 0]
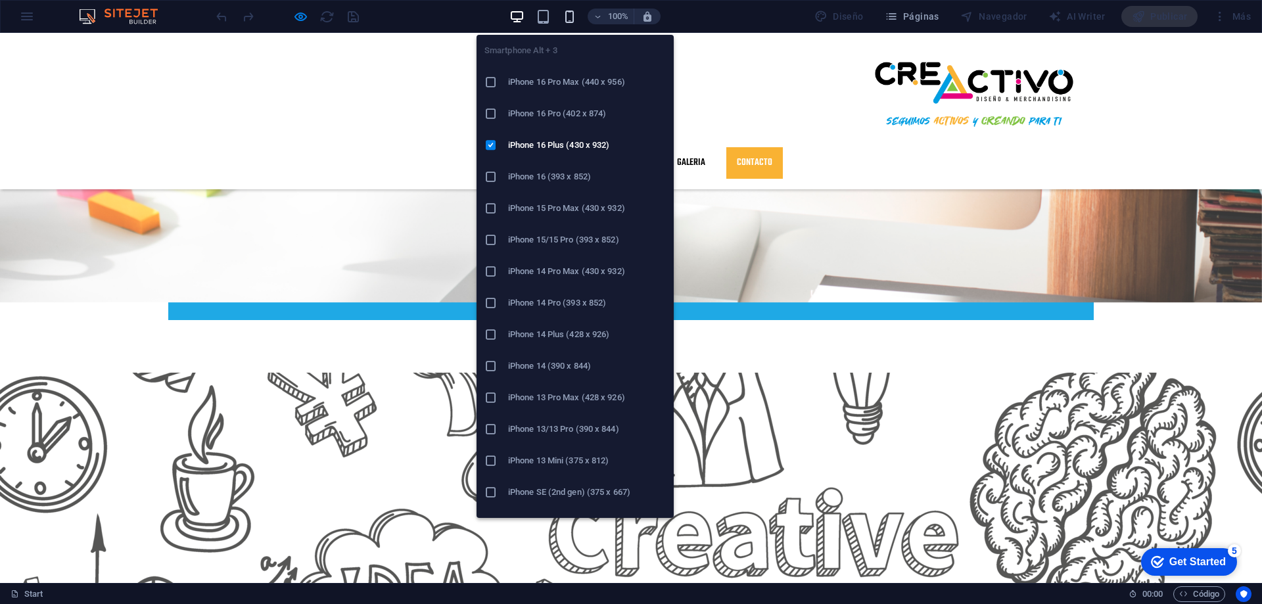
scroll to position [2565, 0]
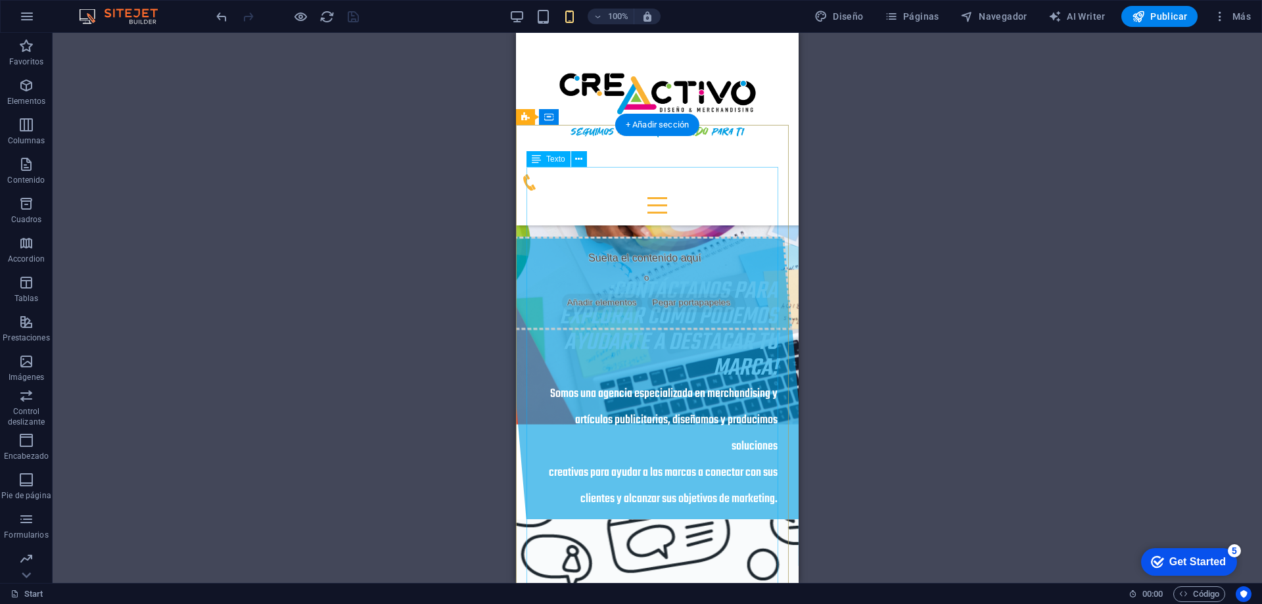
scroll to position [473, 0]
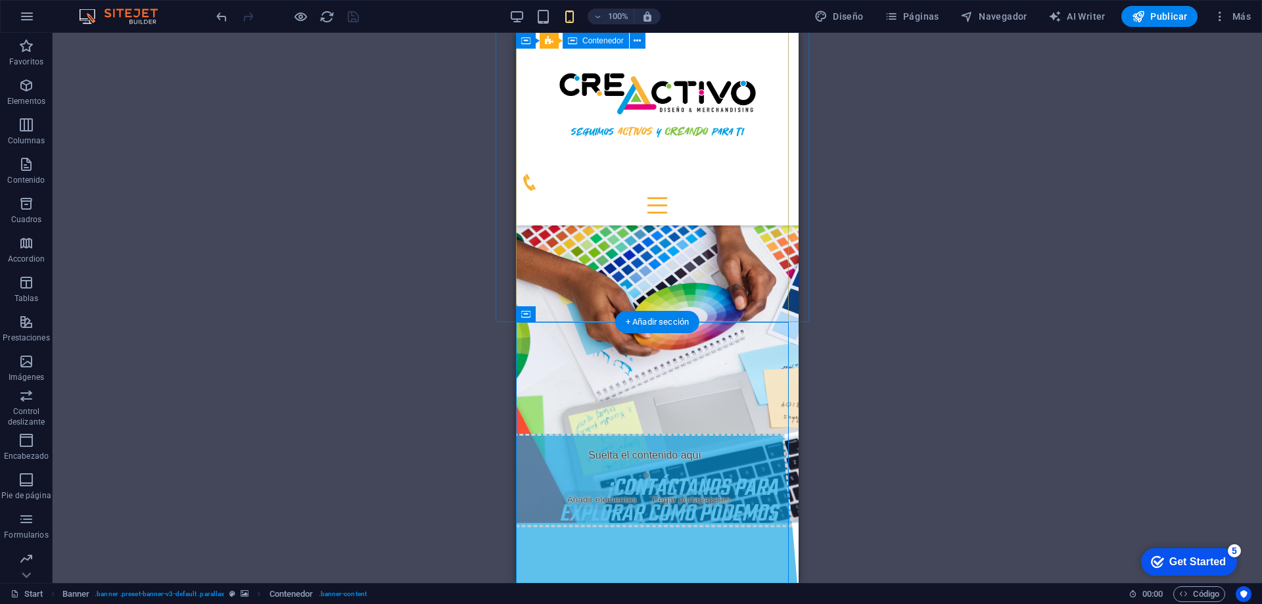
scroll to position [341, 0]
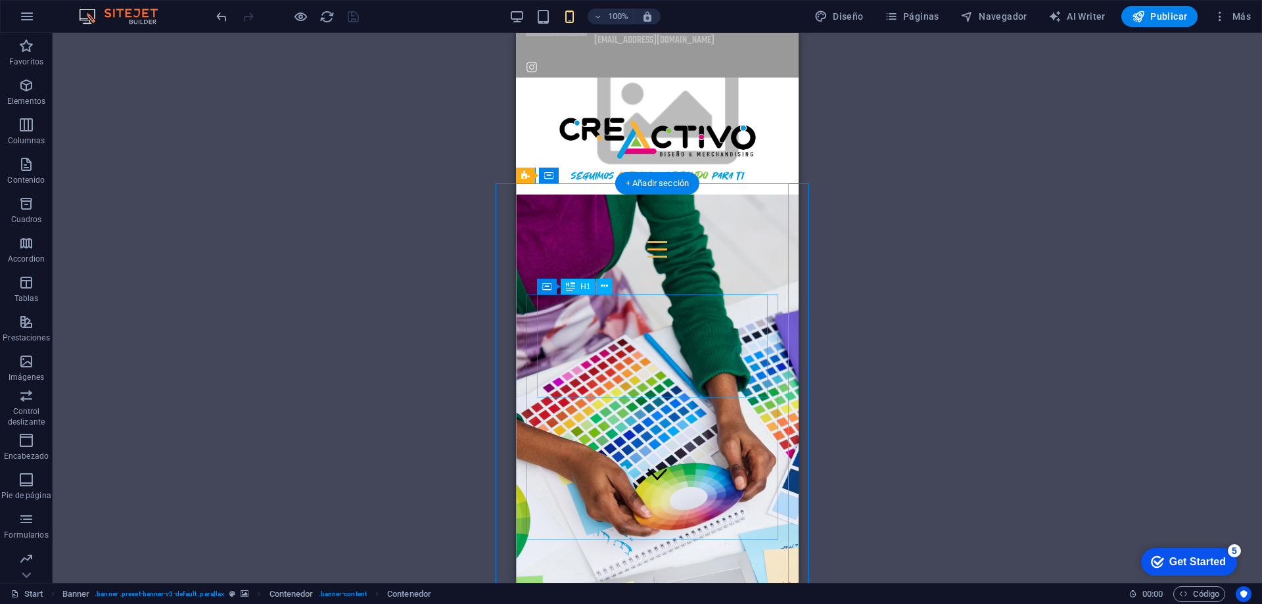
scroll to position [12, 0]
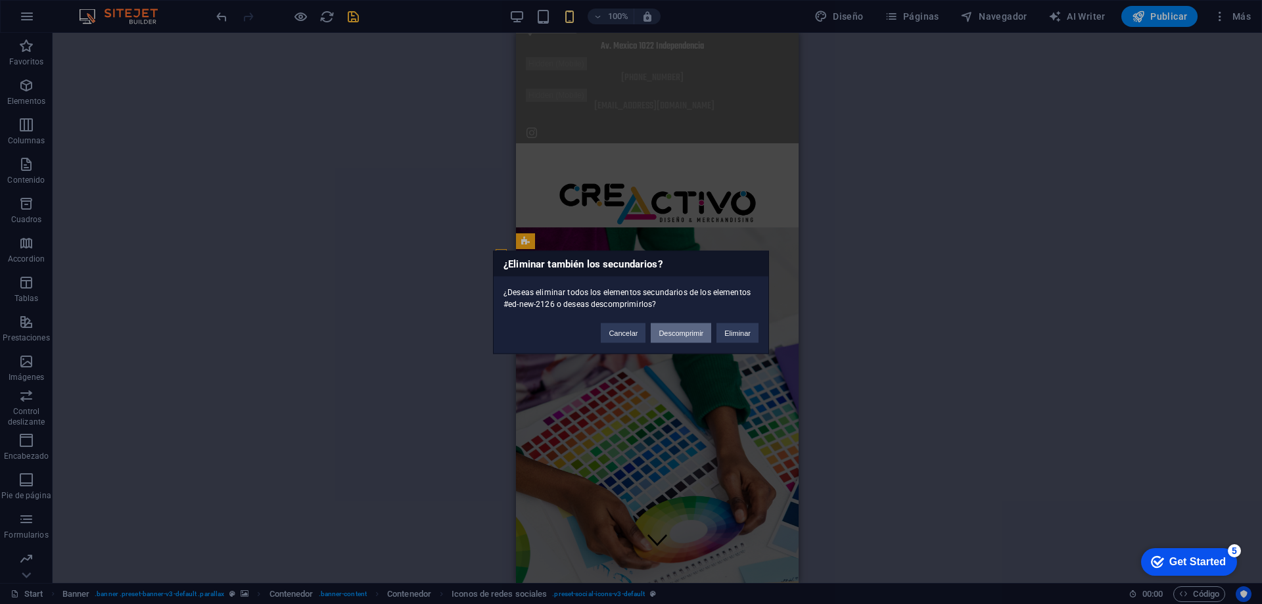
click at [691, 334] on button "Descomprimir" at bounding box center [681, 333] width 60 height 20
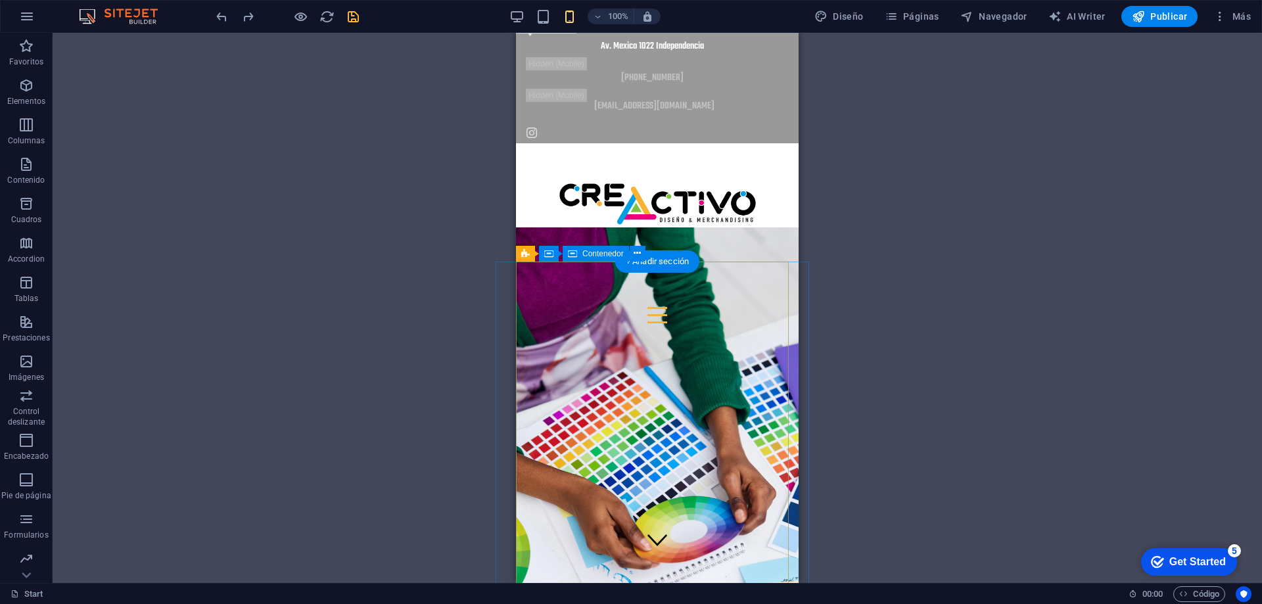
scroll to position [0, 0]
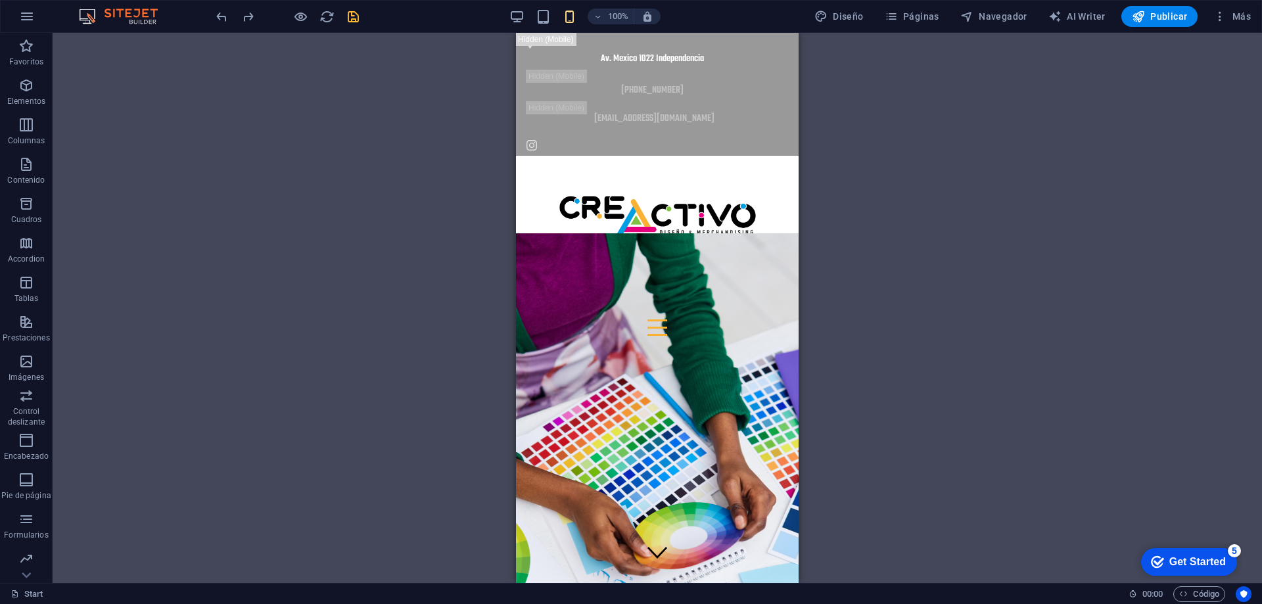
click at [914, 192] on div "Contenedor H1 Banner Banner Contenedor Contenedor Banner Contenedor Contenedor …" at bounding box center [658, 308] width 1210 height 550
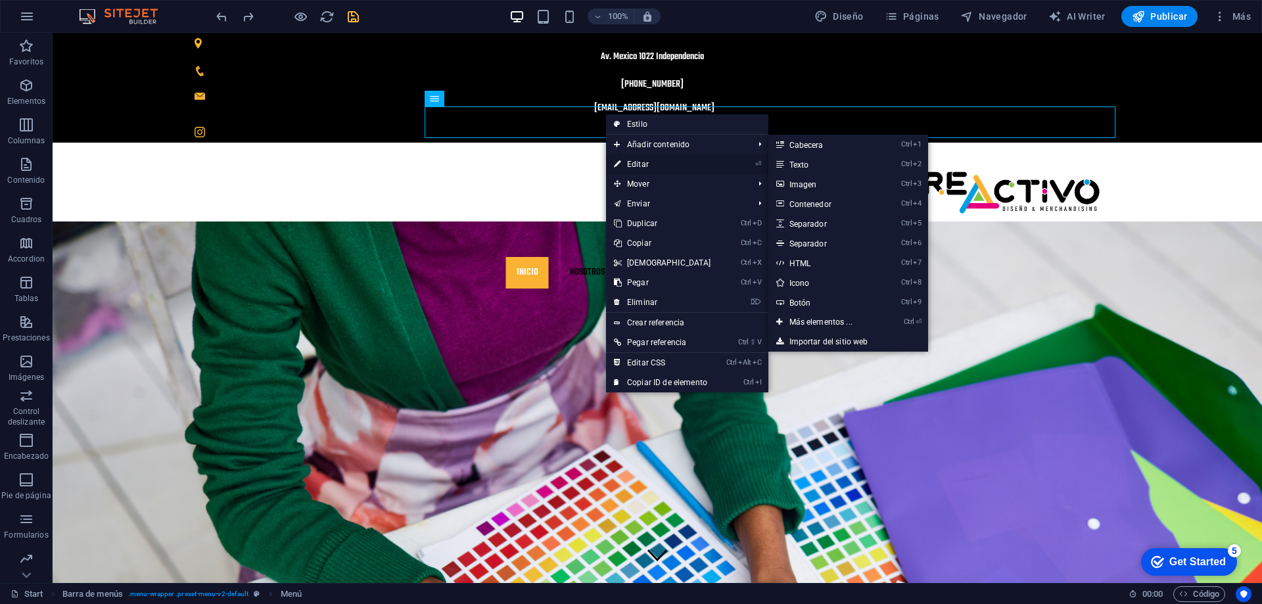
click at [648, 162] on link "⏎ Editar" at bounding box center [662, 164] width 113 height 20
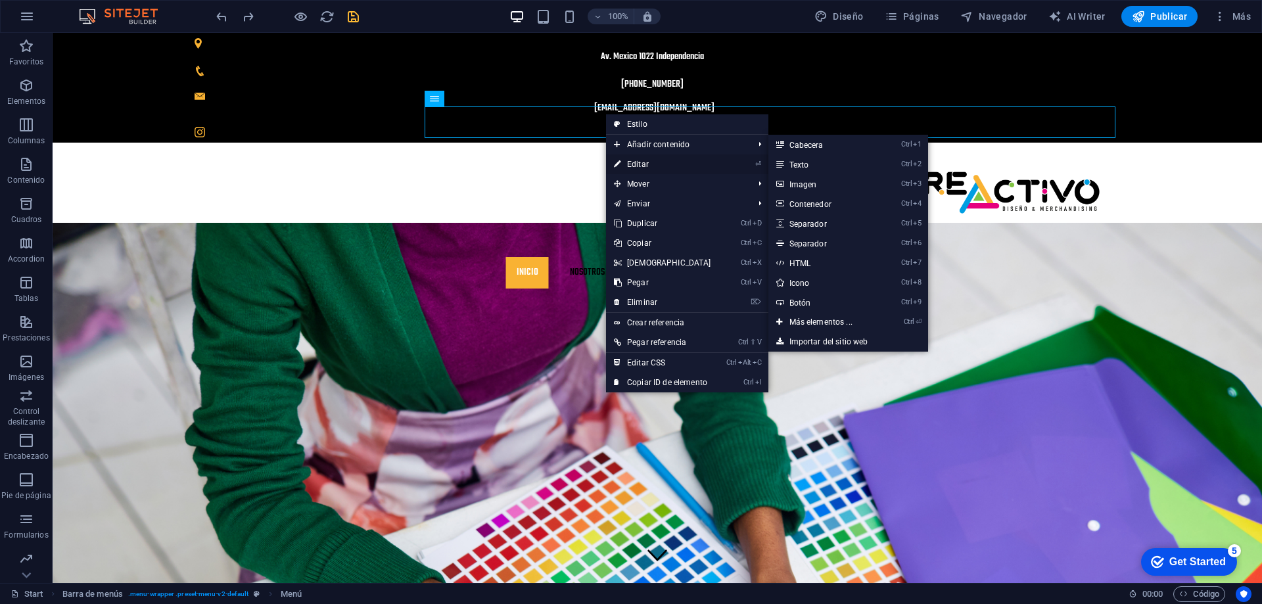
select select
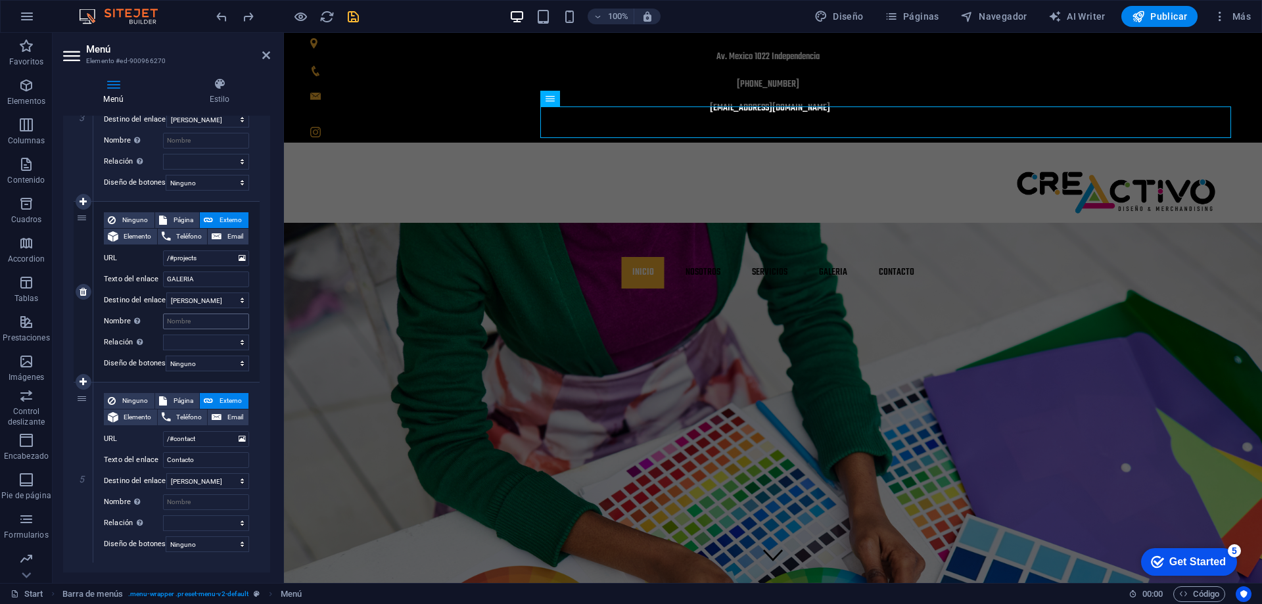
scroll to position [627, 0]
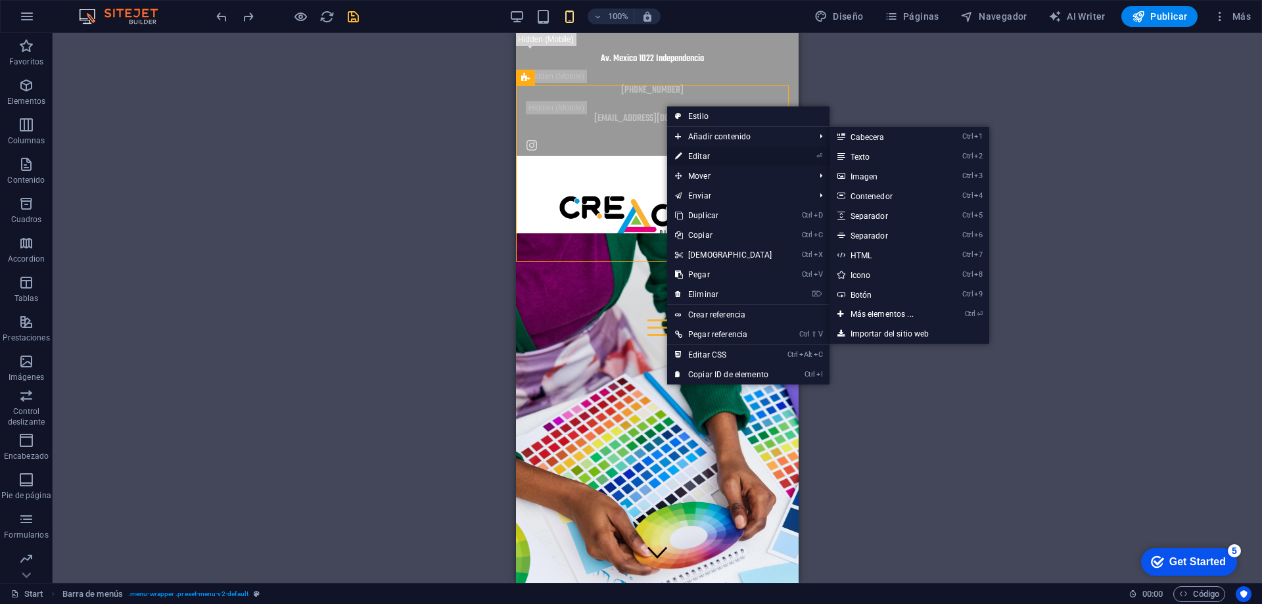
click at [698, 157] on link "⏎ Editar" at bounding box center [723, 157] width 113 height 20
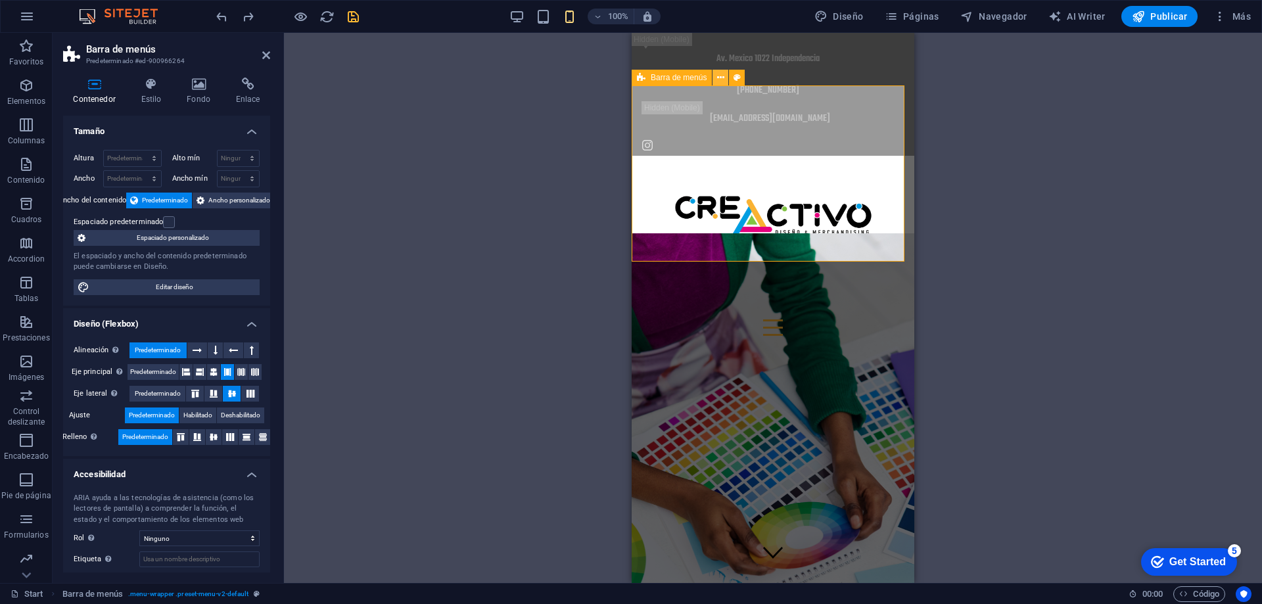
click at [0, 0] on icon at bounding box center [0, 0] width 0 height 0
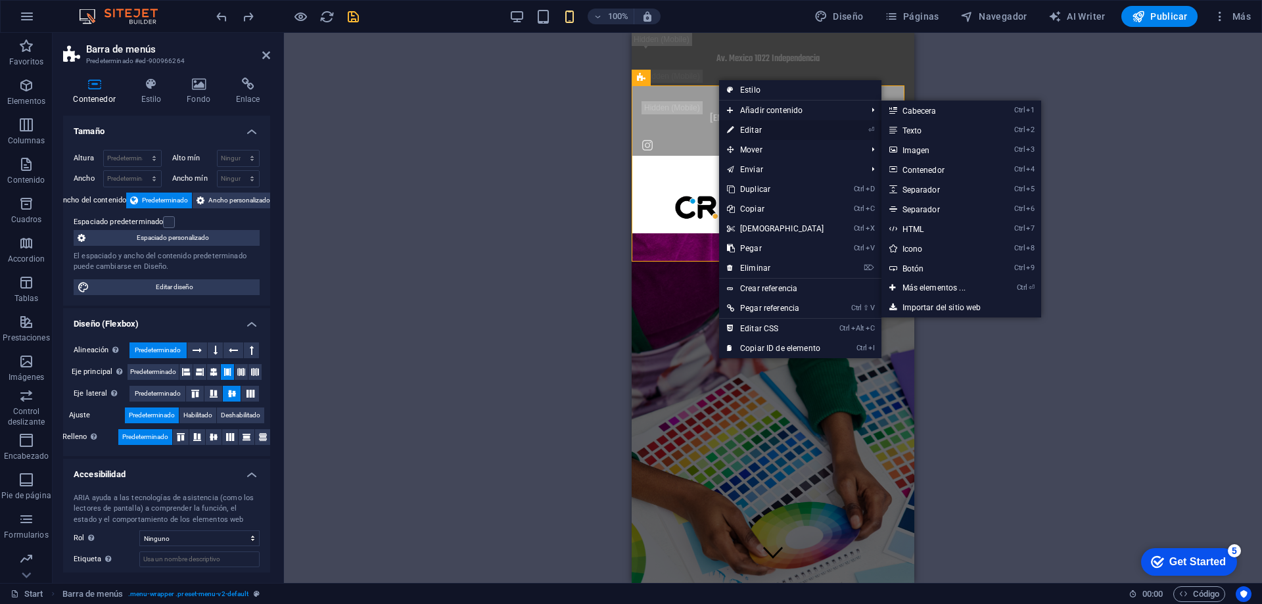
click at [745, 128] on link "⏎ Editar" at bounding box center [775, 130] width 113 height 20
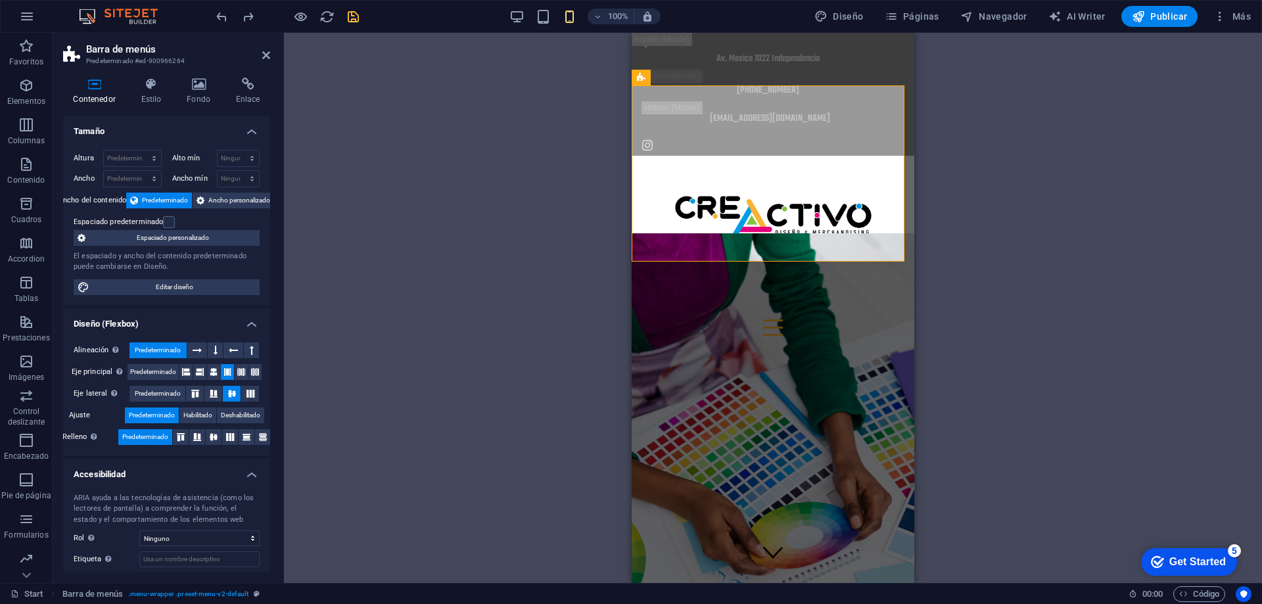
scroll to position [68, 0]
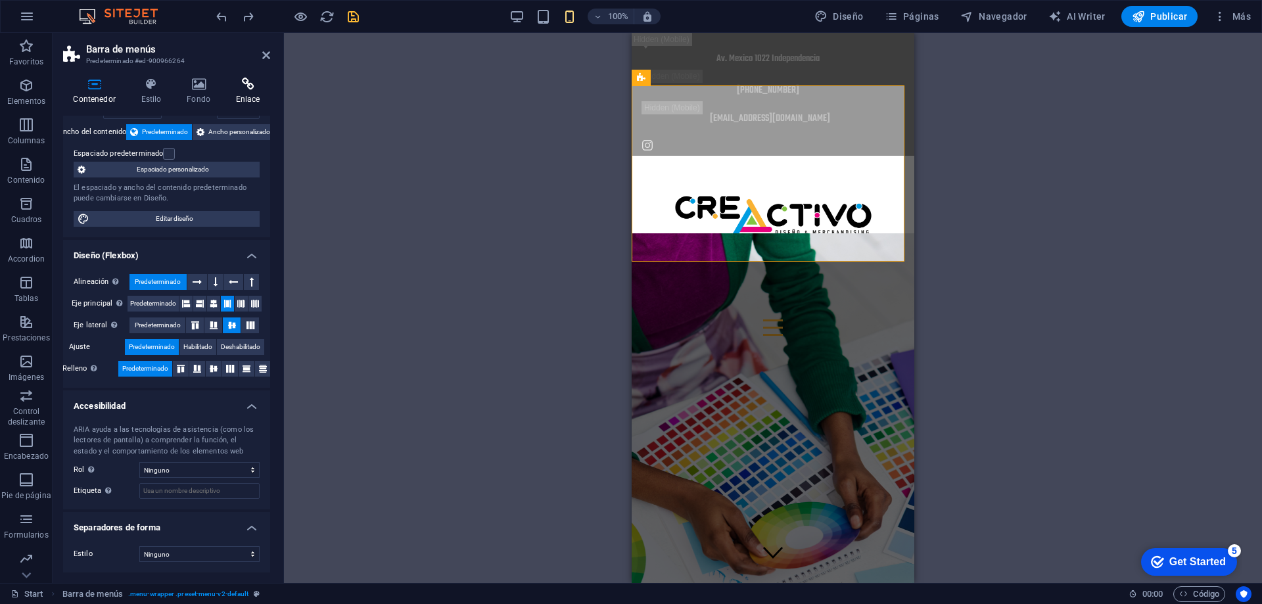
click at [253, 87] on icon at bounding box center [247, 84] width 45 height 13
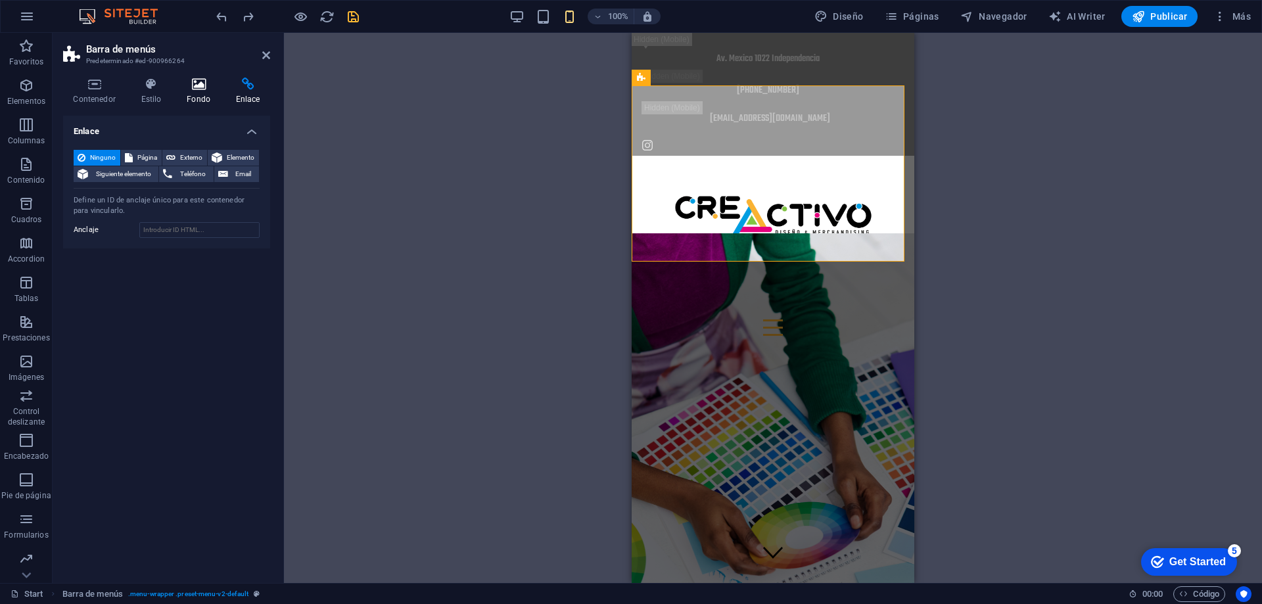
click at [193, 82] on icon at bounding box center [199, 84] width 44 height 13
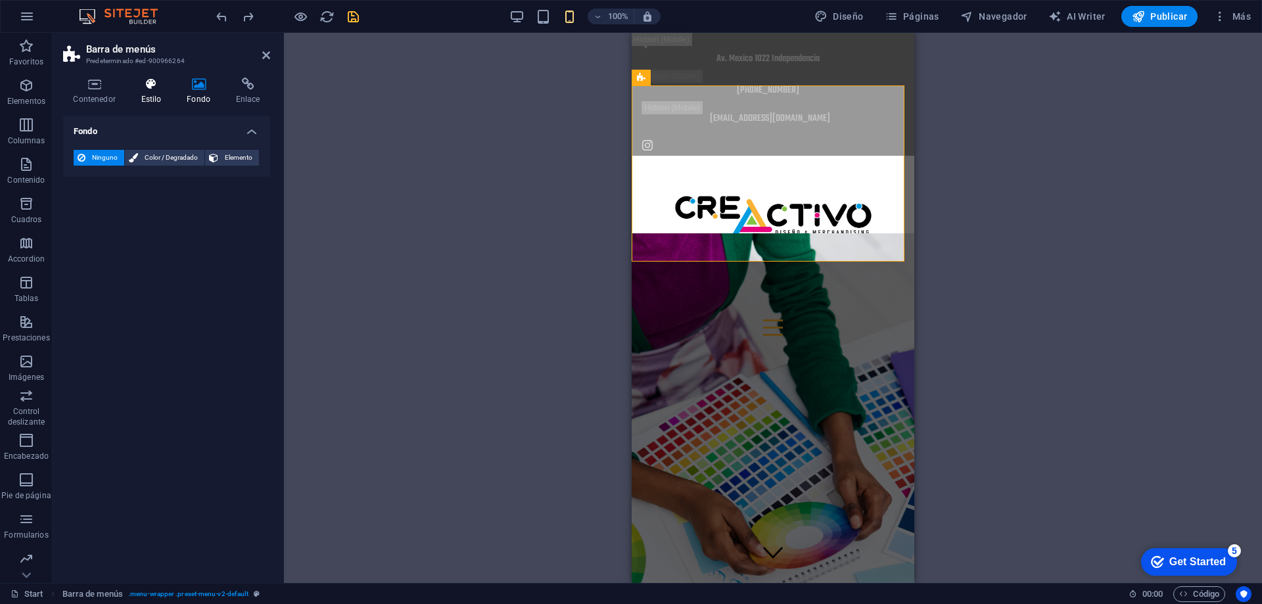
click at [145, 92] on h4 "Estilo" at bounding box center [154, 92] width 46 height 28
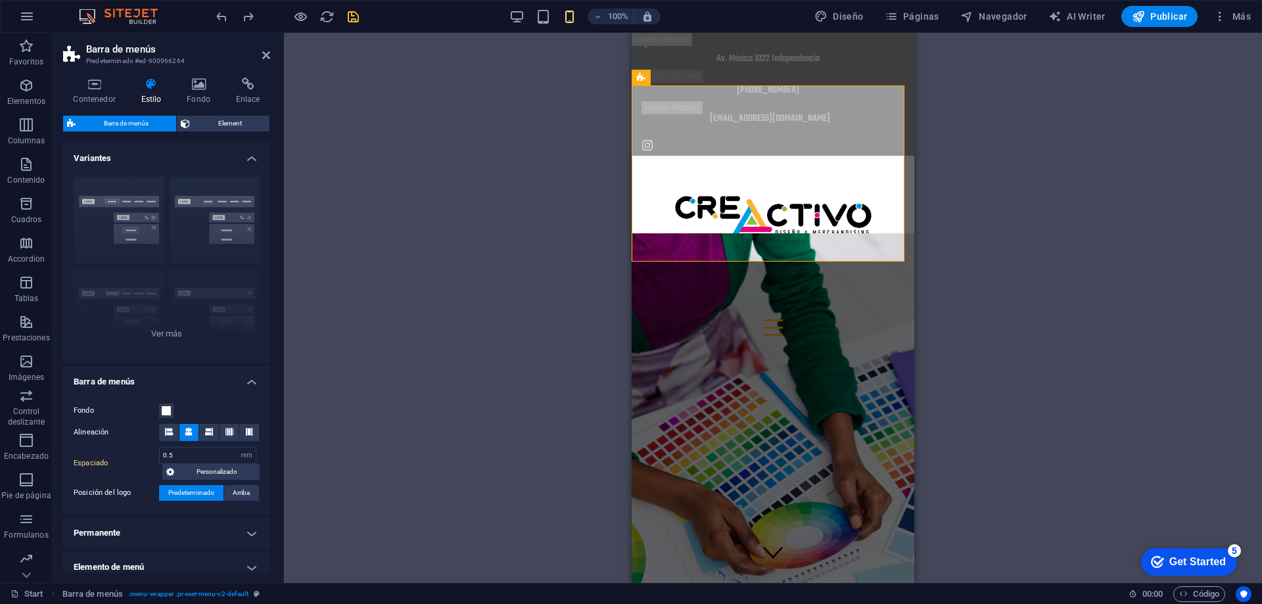
click at [374, 308] on div "Arrastra aquí para reemplazar el contenido existente. Si quieres crear un eleme…" at bounding box center [773, 308] width 978 height 550
click at [262, 51] on header "Barra de menús Predeterminado #ed-900966264" at bounding box center [166, 50] width 207 height 34
click at [264, 53] on icon at bounding box center [266, 55] width 8 height 11
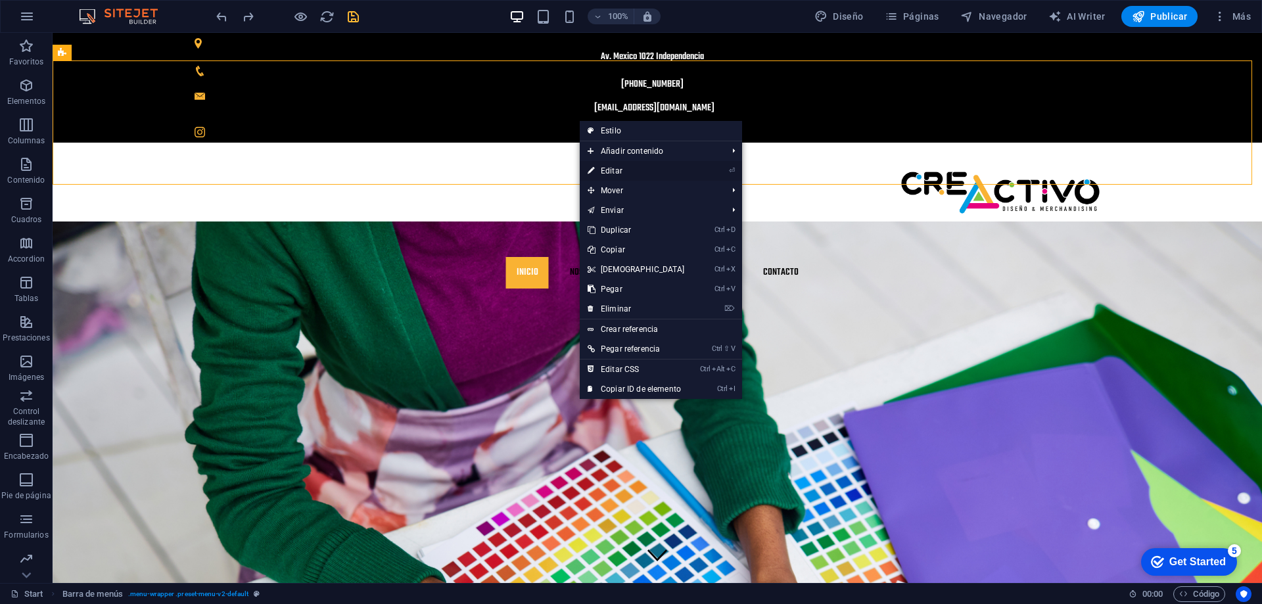
click at [609, 168] on link "⏎ Editar" at bounding box center [636, 171] width 113 height 20
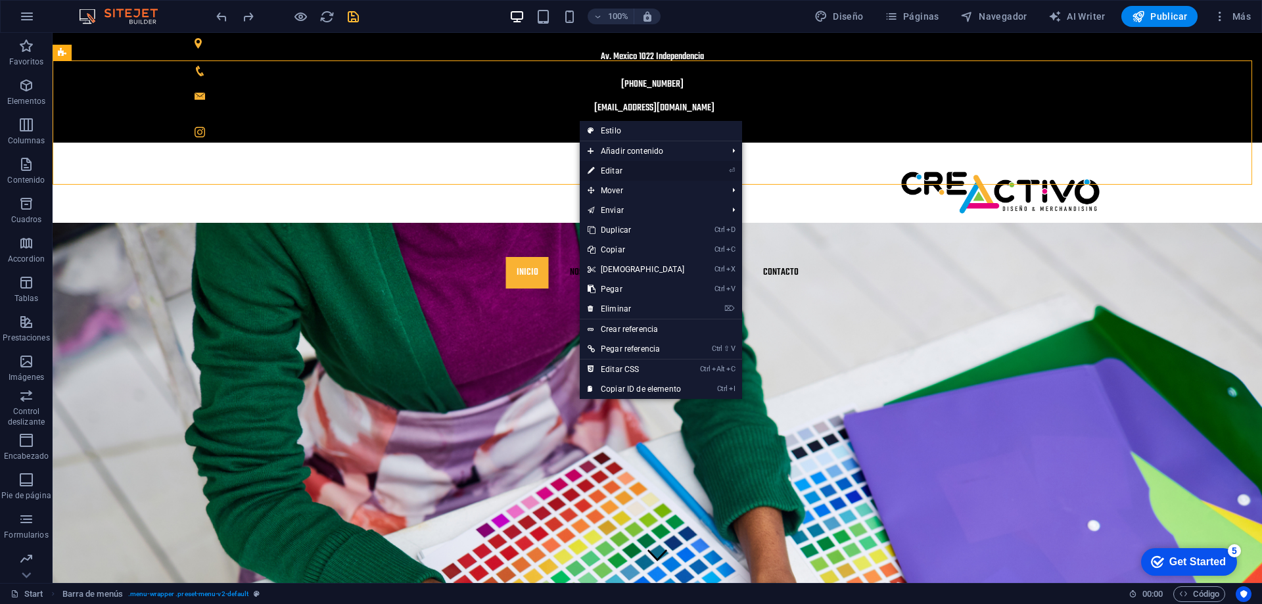
select select "rem"
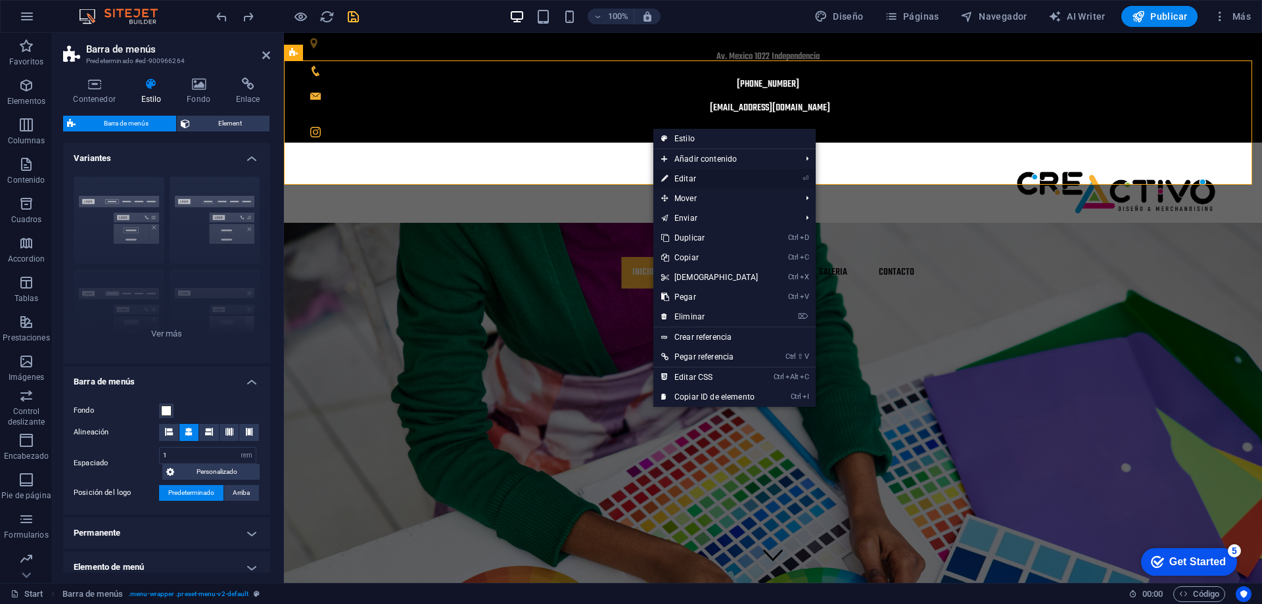
click at [678, 178] on link "⏎ Editar" at bounding box center [709, 179] width 113 height 20
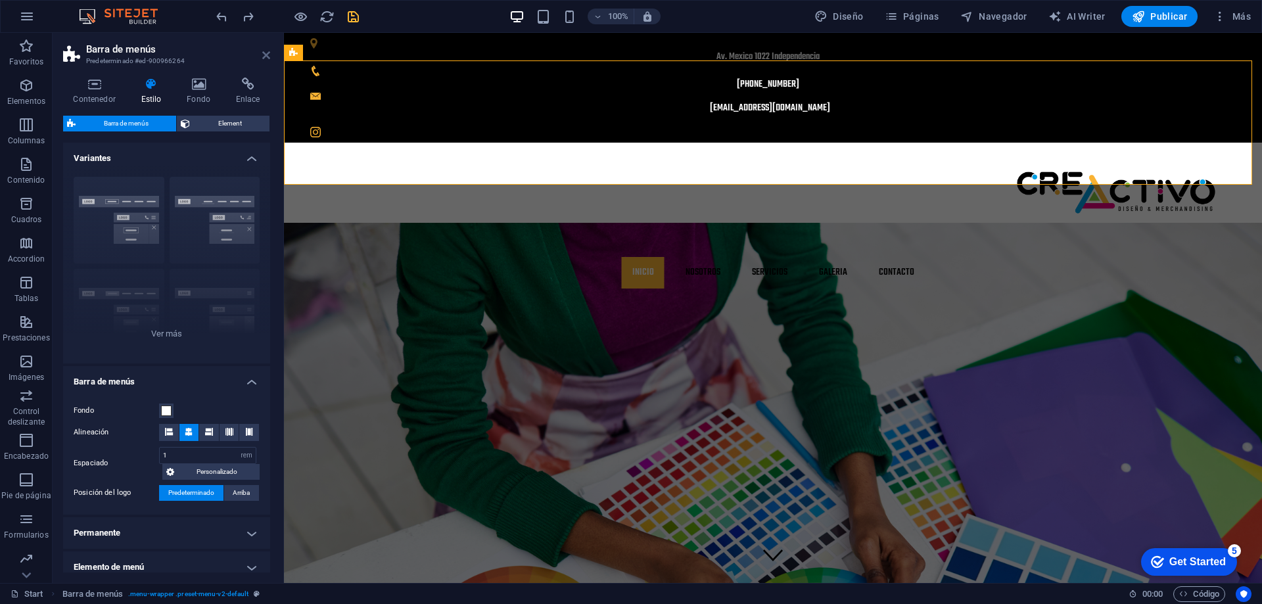
click at [268, 54] on icon at bounding box center [266, 55] width 8 height 11
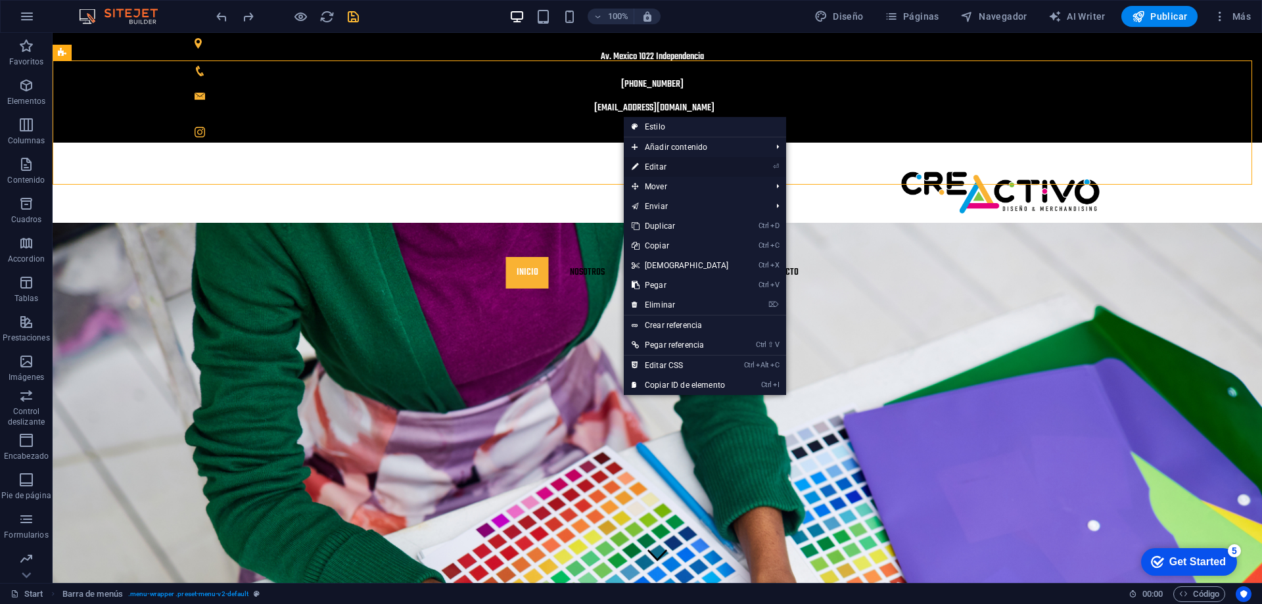
click at [653, 161] on link "⏎ Editar" at bounding box center [680, 167] width 113 height 20
select select "rem"
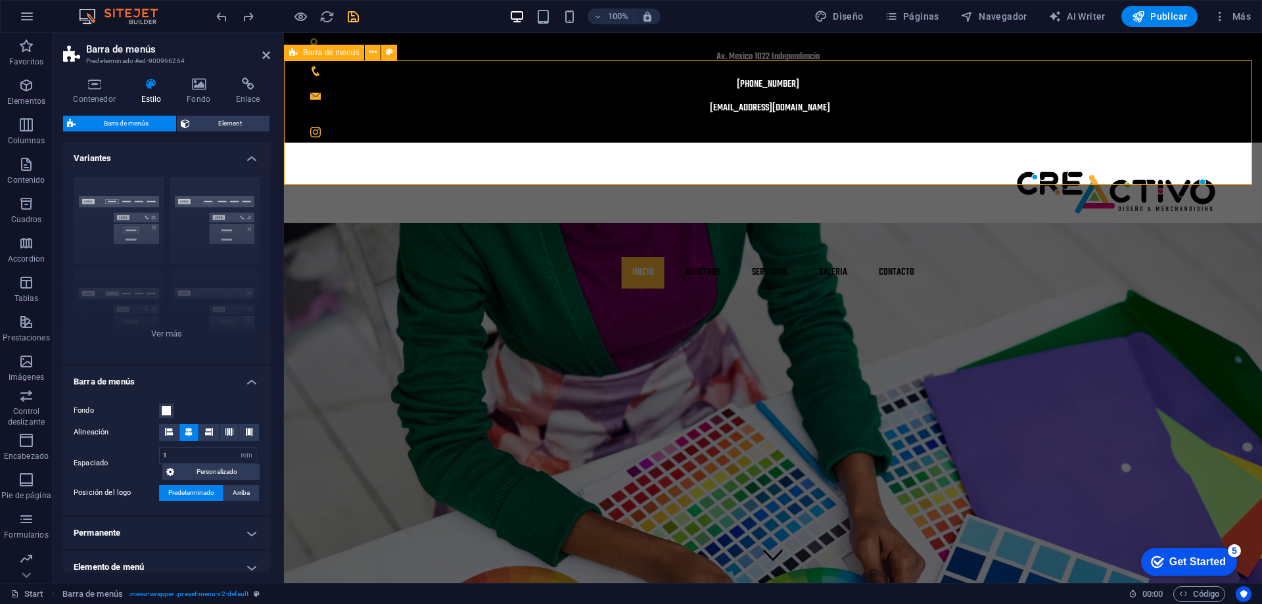
click at [582, 173] on div "Inicio Nosotros Servicios GALERIA Contacto" at bounding box center [773, 221] width 978 height 156
click at [598, 100] on button at bounding box center [594, 99] width 16 height 16
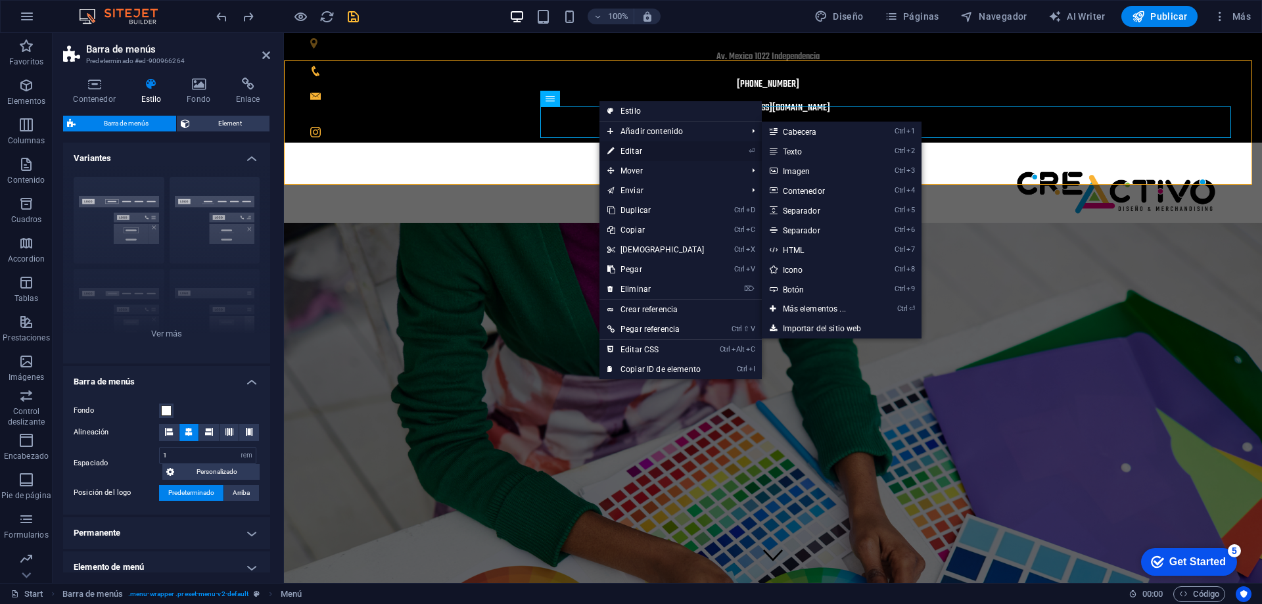
click at [641, 151] on link "⏎ Editar" at bounding box center [656, 151] width 113 height 20
select select
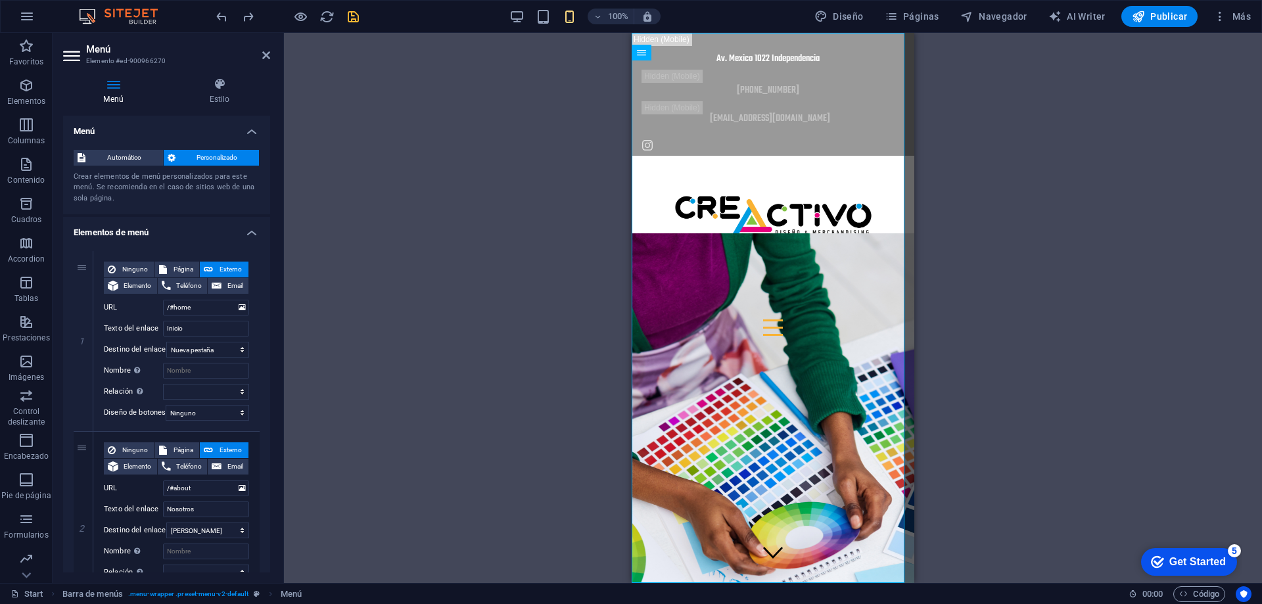
click at [442, 340] on div "H1 Banner Banner Contenedor Contenedor Contenedor Banner Contenedor Texto Marca…" at bounding box center [773, 308] width 978 height 550
click at [264, 57] on icon at bounding box center [266, 55] width 8 height 11
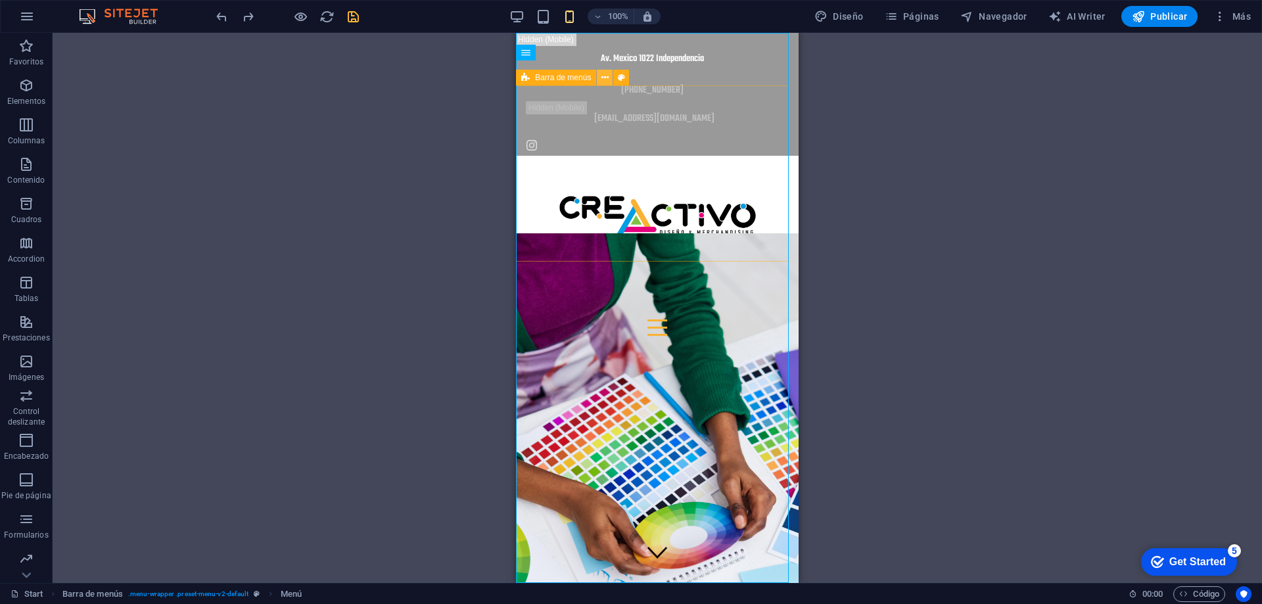
click at [606, 78] on icon at bounding box center [605, 78] width 7 height 14
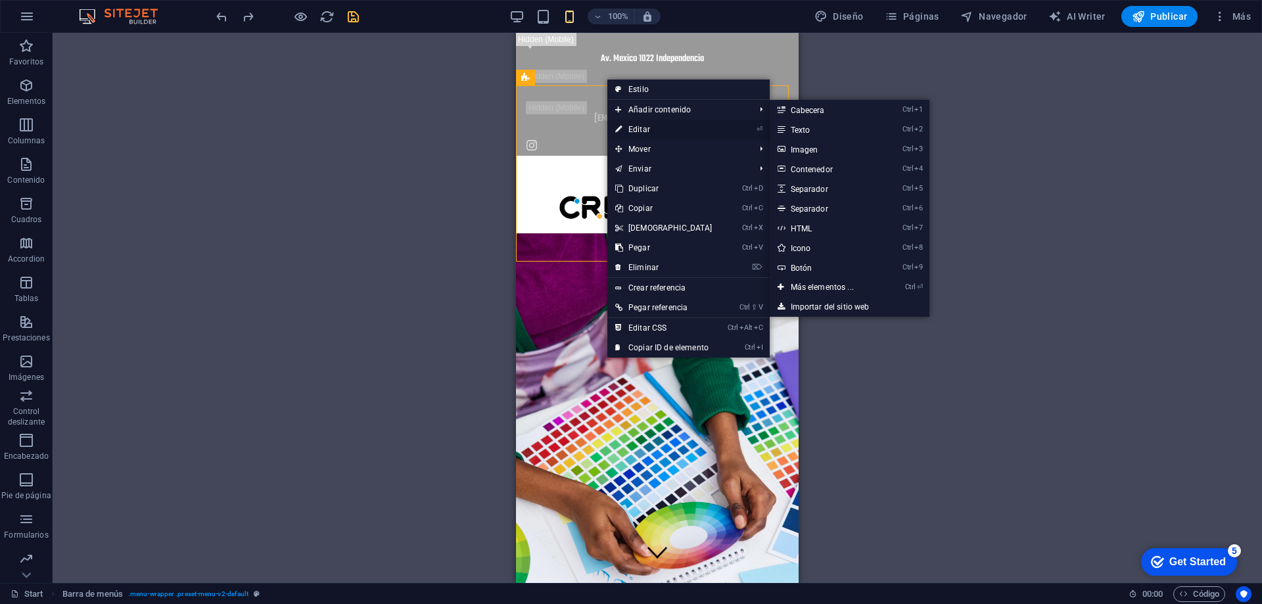
click at [638, 133] on link "⏎ Editar" at bounding box center [663, 130] width 113 height 20
select select "rem"
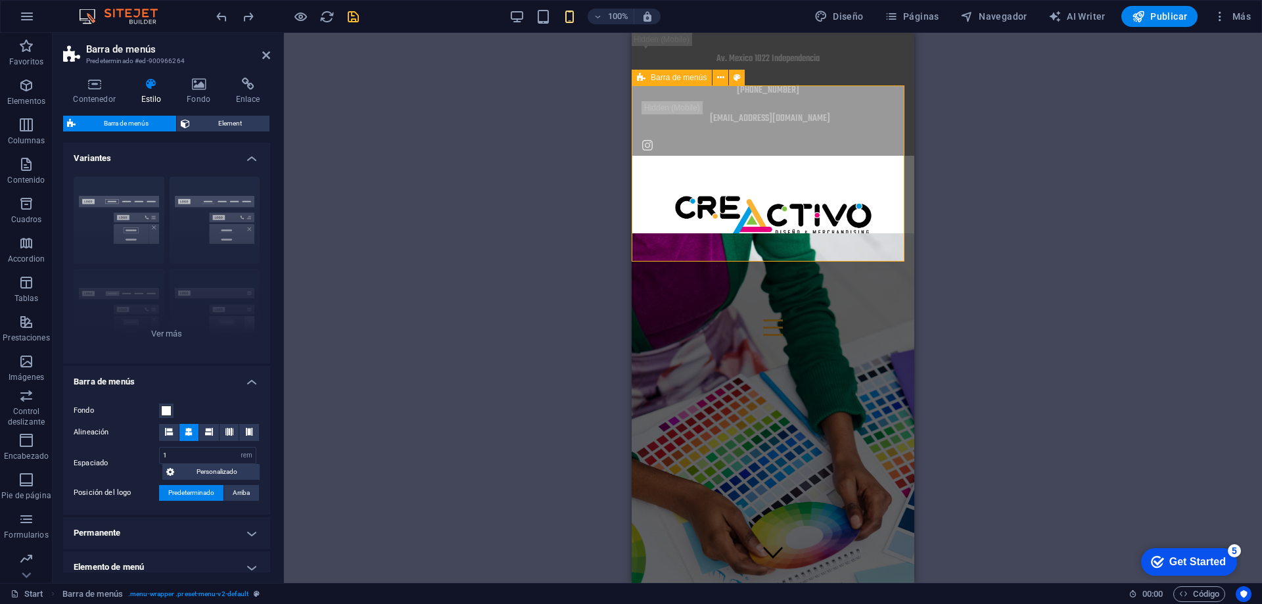
type input "0.5"
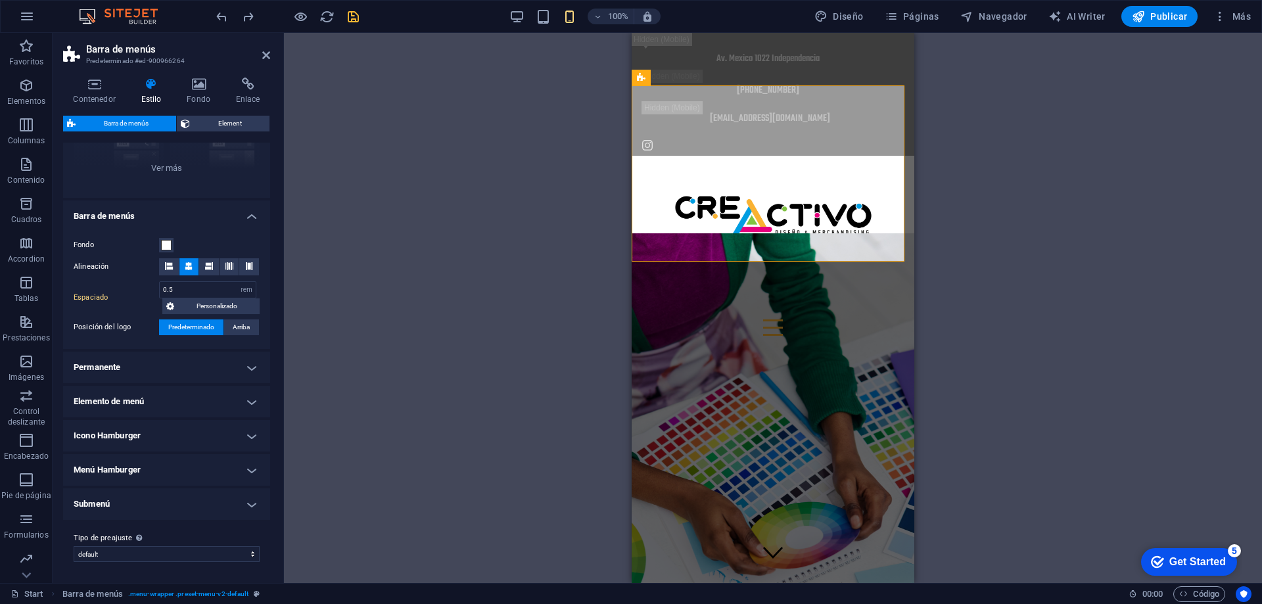
scroll to position [0, 0]
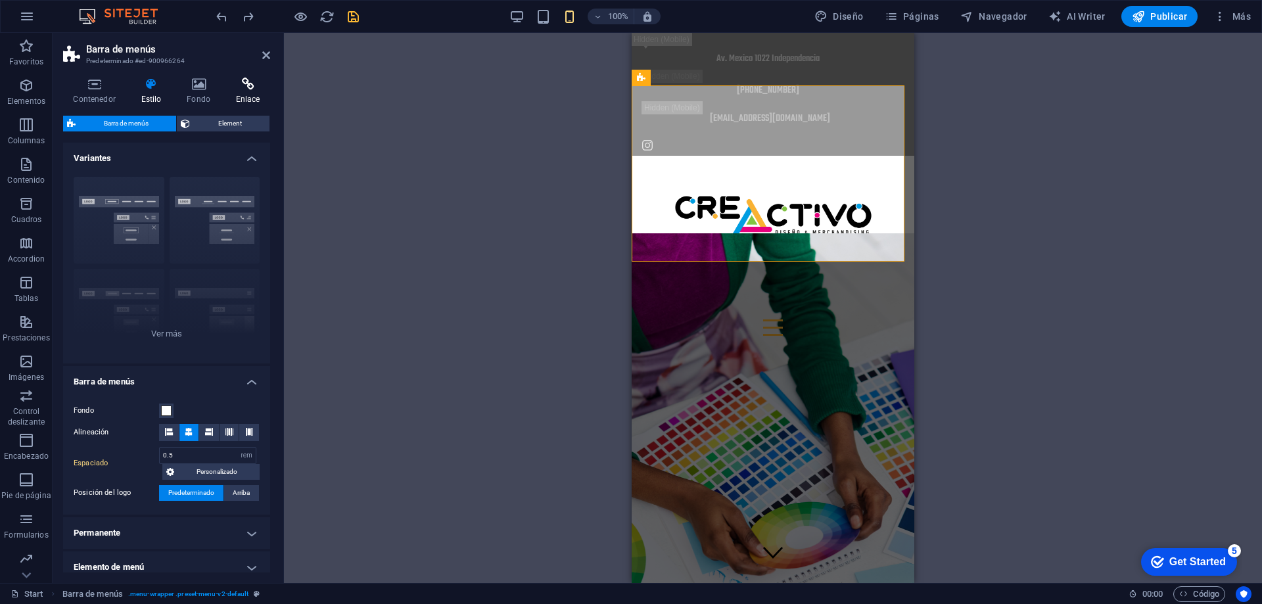
click at [245, 85] on icon at bounding box center [247, 84] width 45 height 13
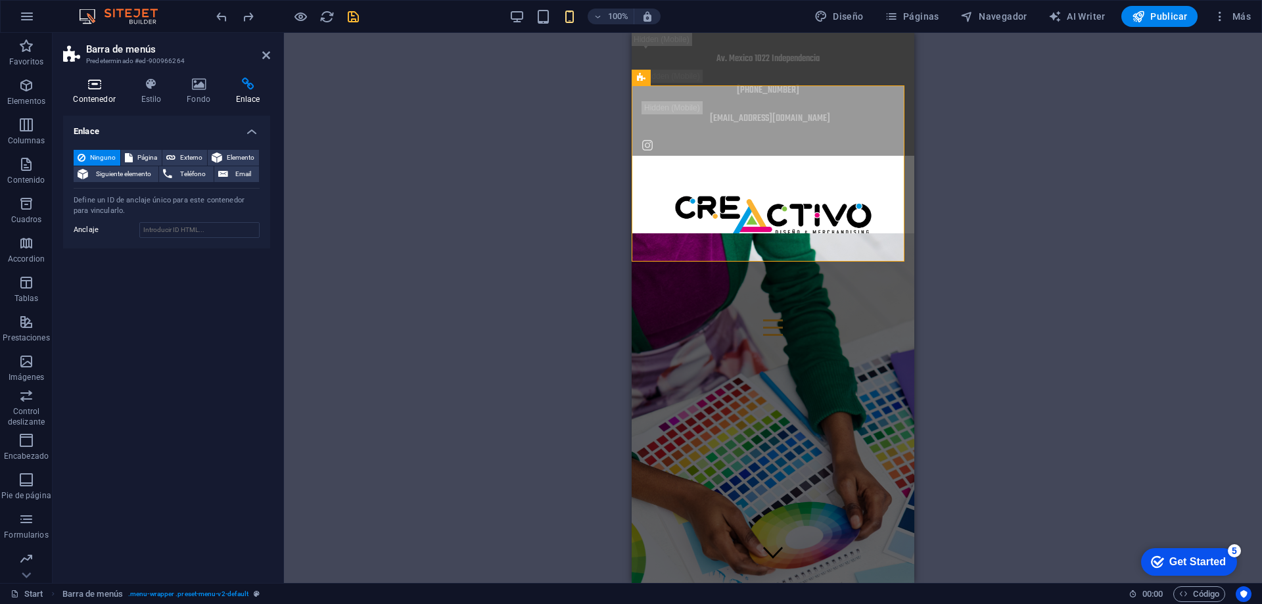
click at [89, 87] on icon at bounding box center [94, 84] width 62 height 13
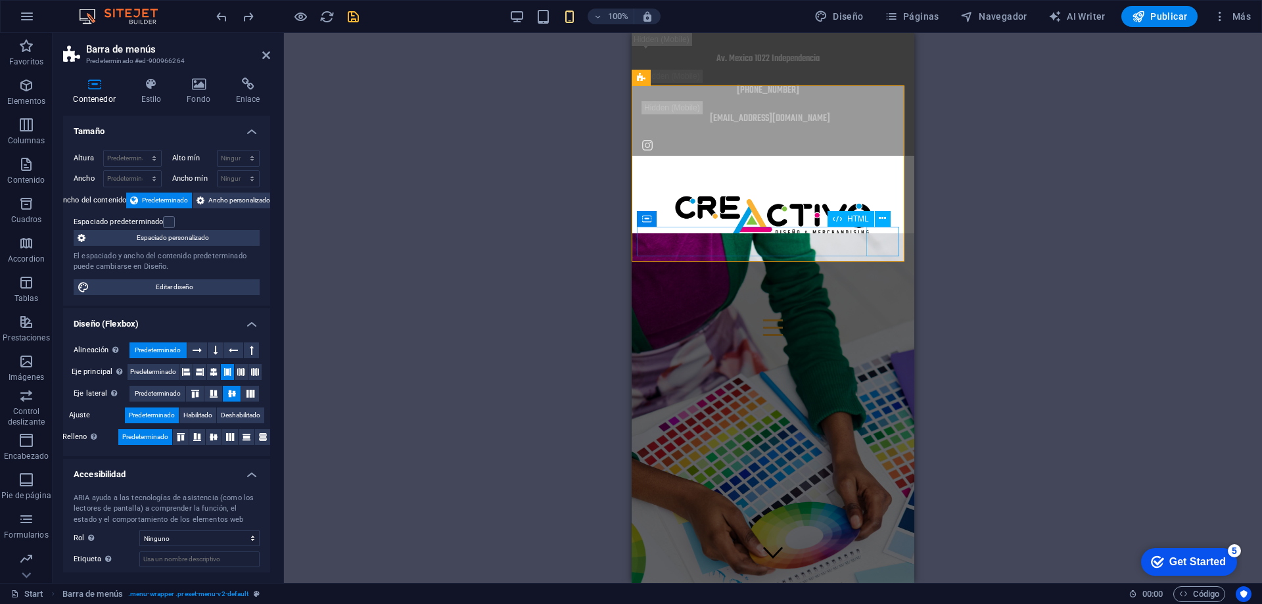
click at [880, 313] on div at bounding box center [773, 328] width 272 height 30
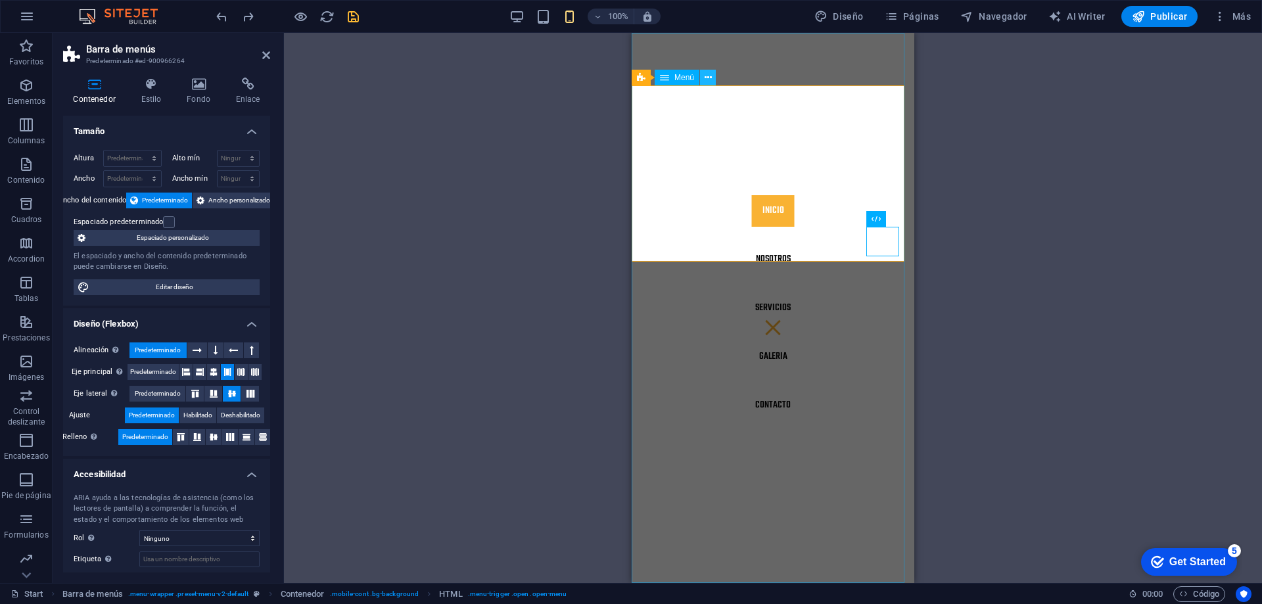
click at [705, 76] on icon at bounding box center [708, 78] width 7 height 14
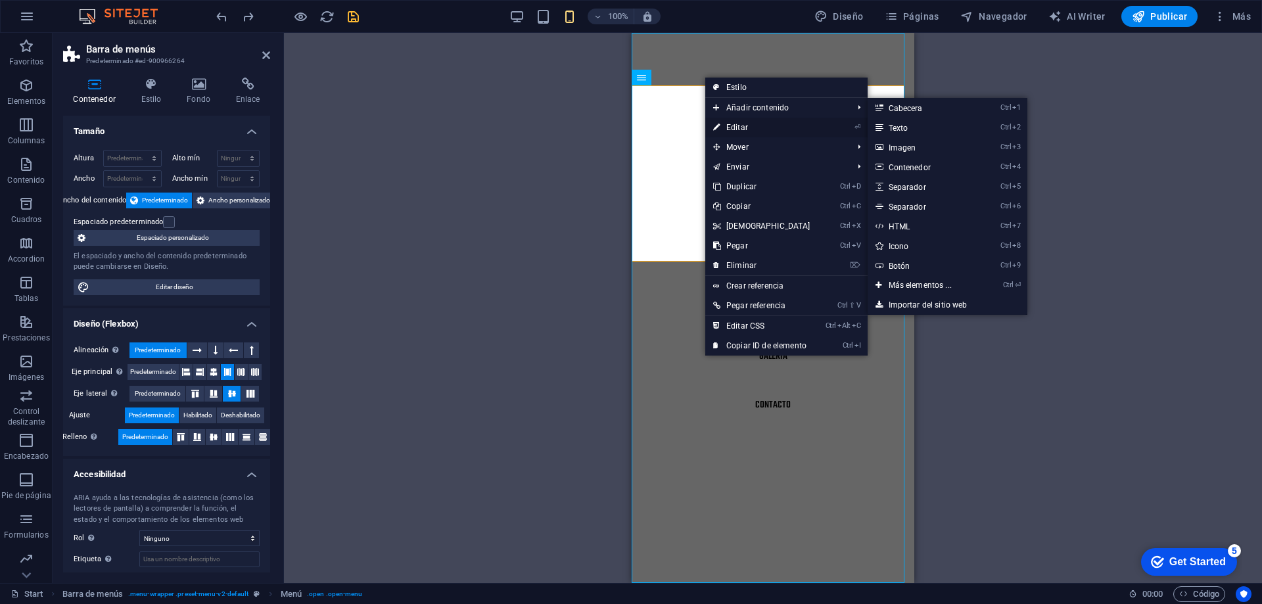
click at [743, 130] on link "⏎ Editar" at bounding box center [761, 128] width 113 height 20
select select
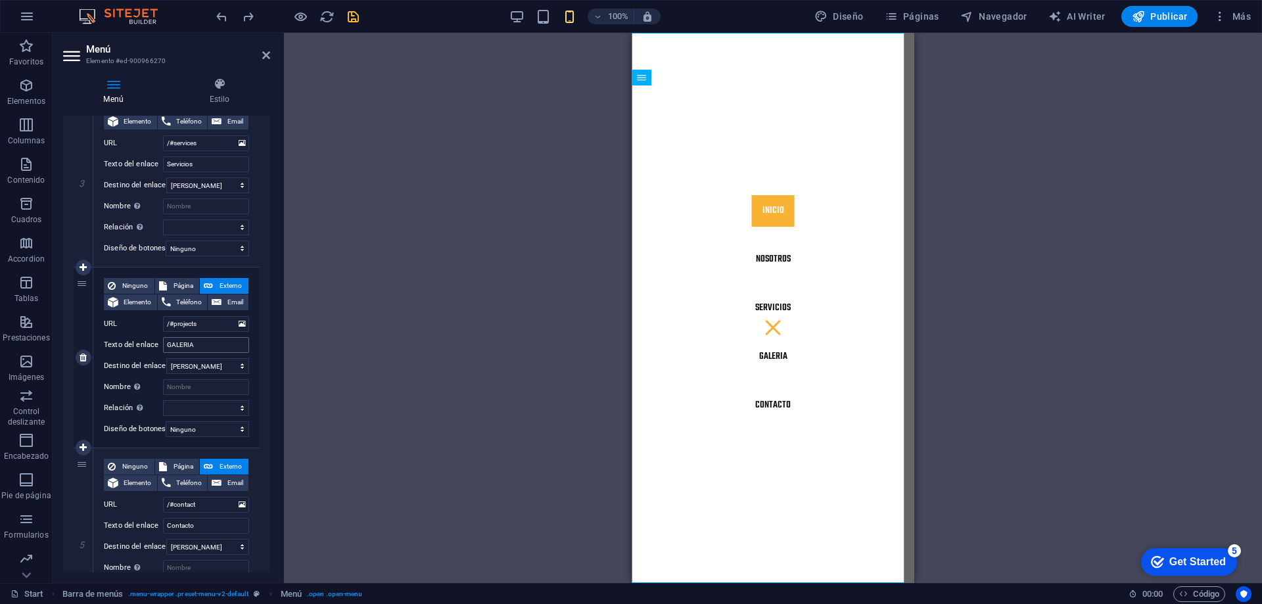
scroll to position [627, 0]
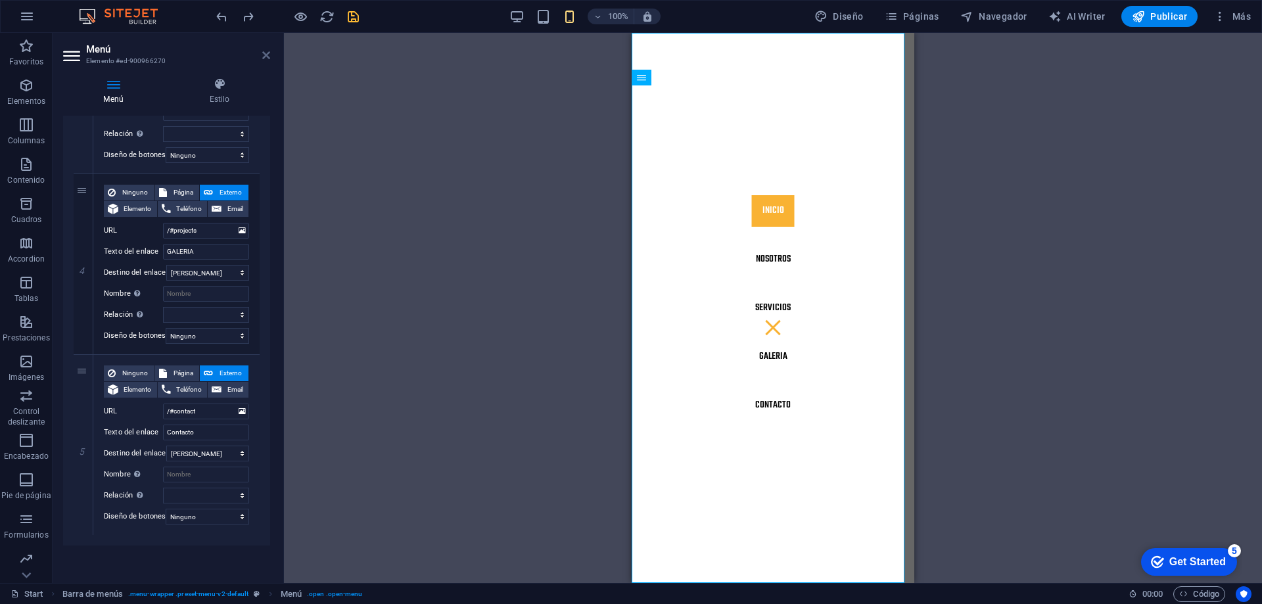
click at [270, 53] on icon at bounding box center [266, 55] width 8 height 11
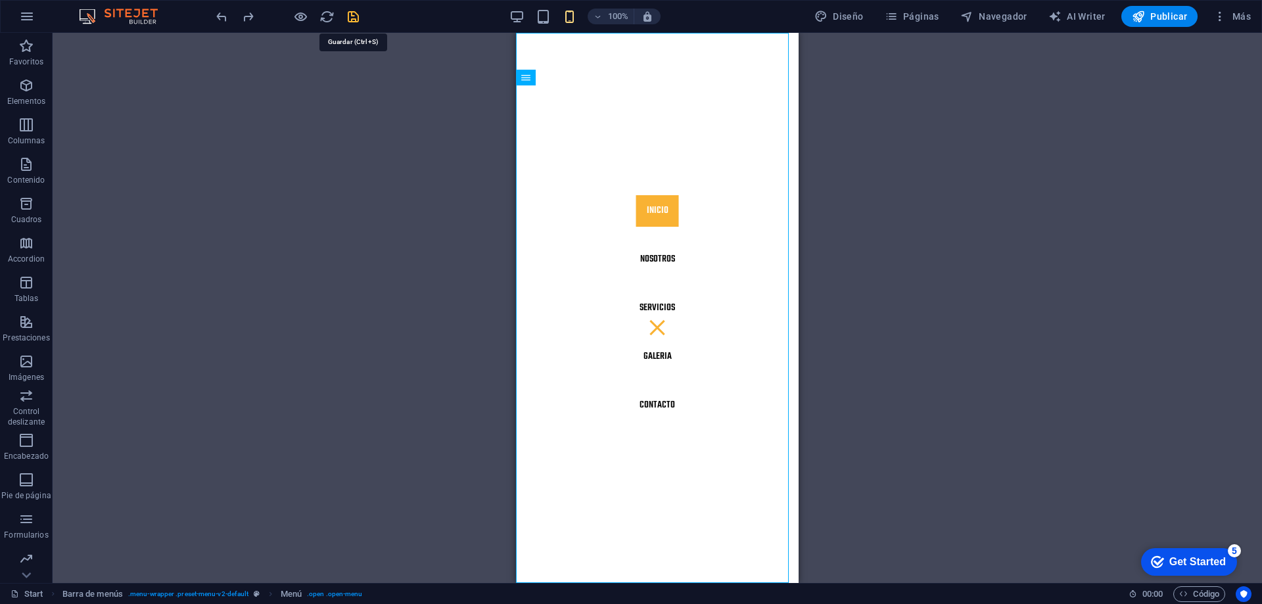
click at [350, 16] on icon "save" at bounding box center [353, 16] width 15 height 15
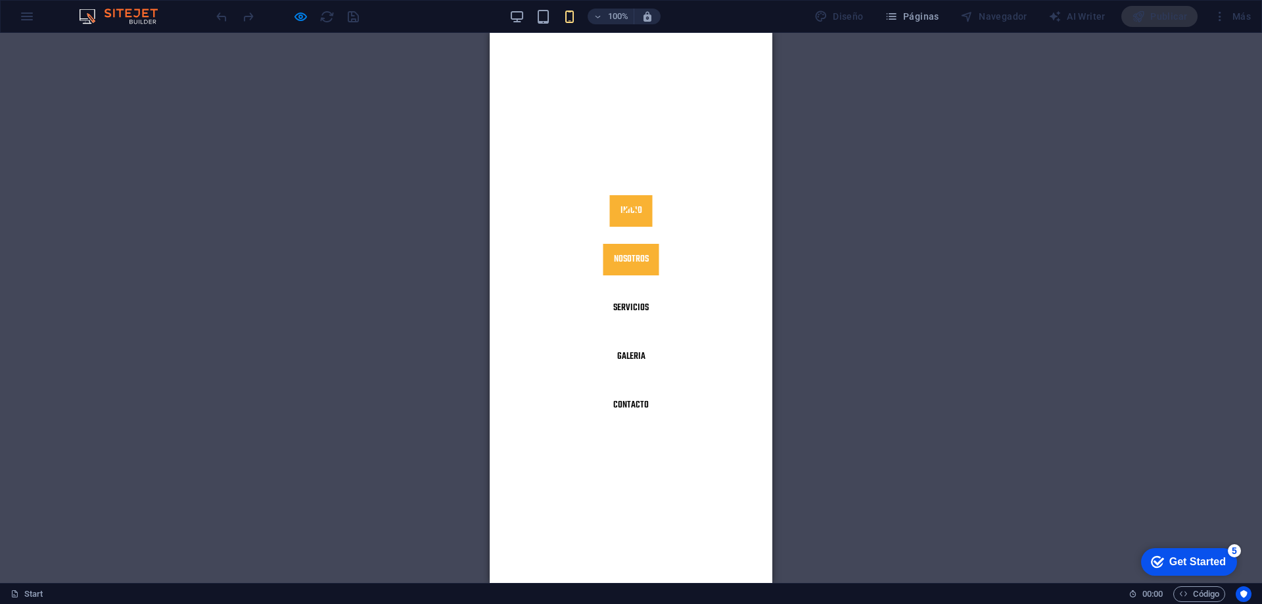
click at [631, 266] on link "Nosotros" at bounding box center [632, 260] width 56 height 32
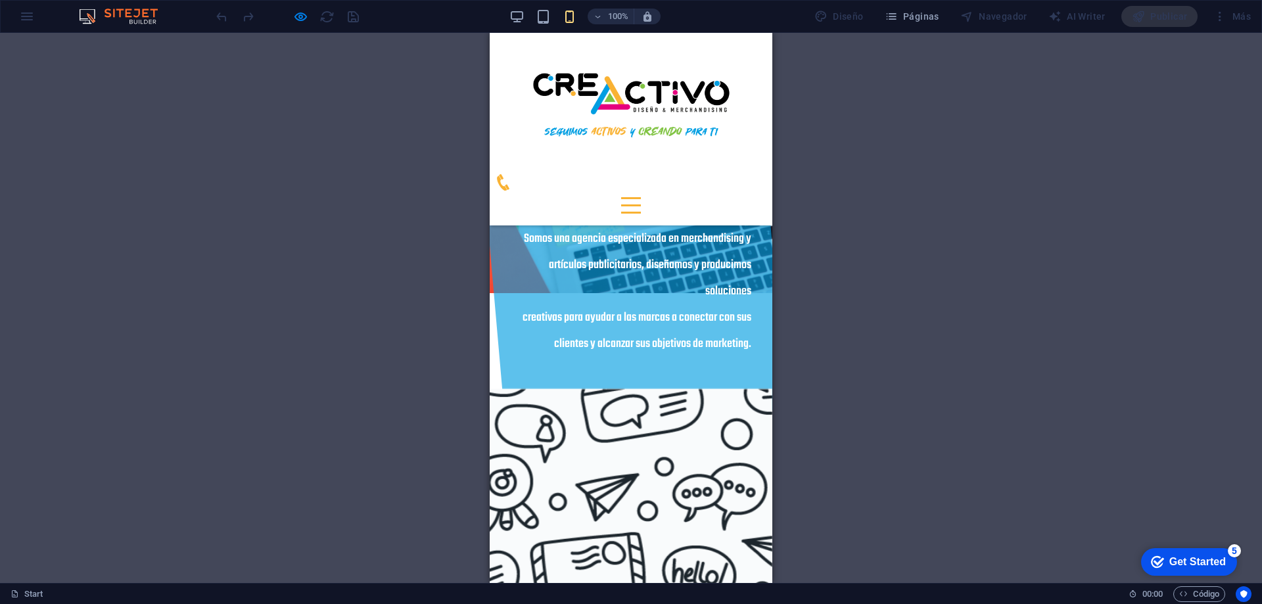
scroll to position [467, 0]
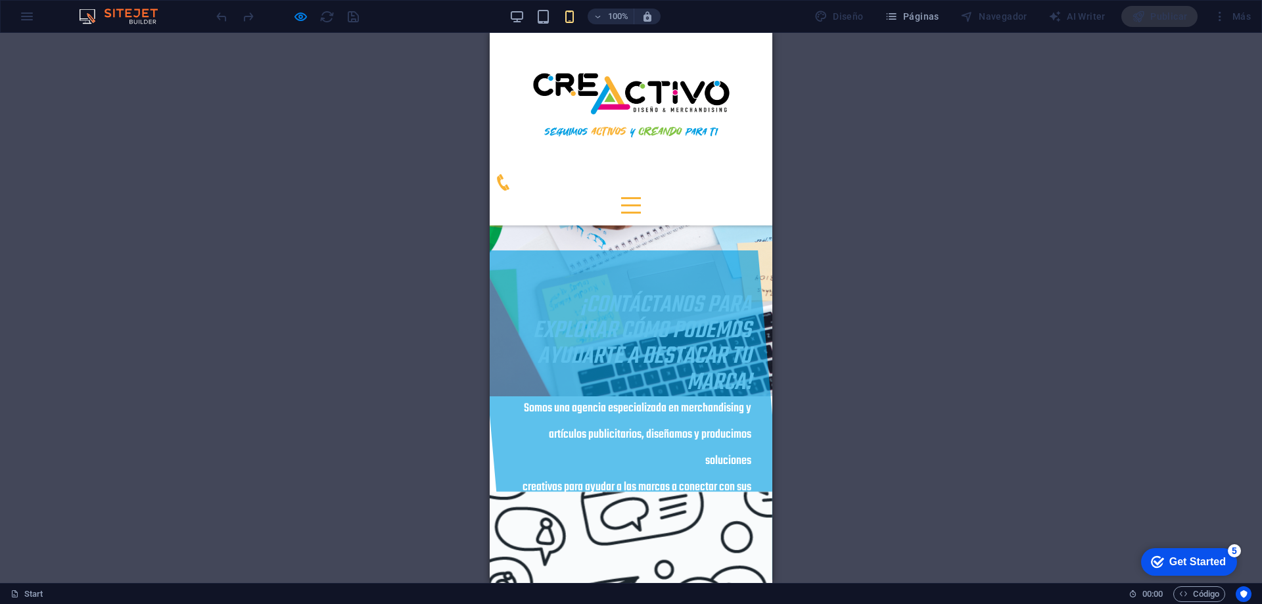
click at [641, 197] on div at bounding box center [631, 205] width 20 height 16
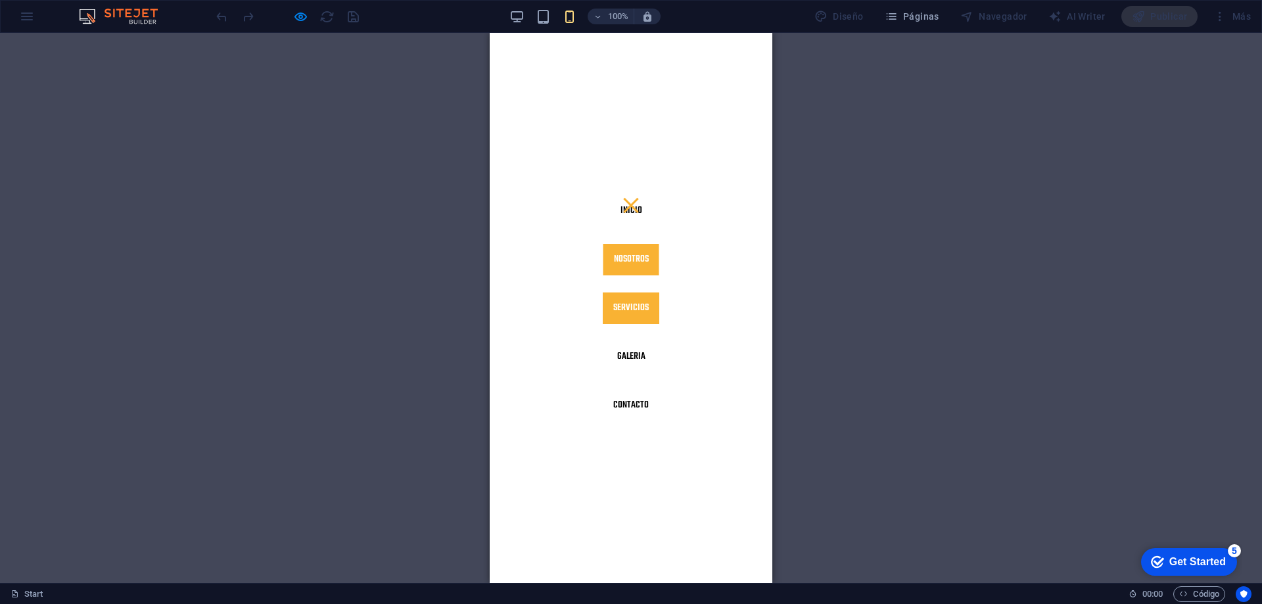
click at [642, 301] on link "Servicios" at bounding box center [631, 309] width 57 height 32
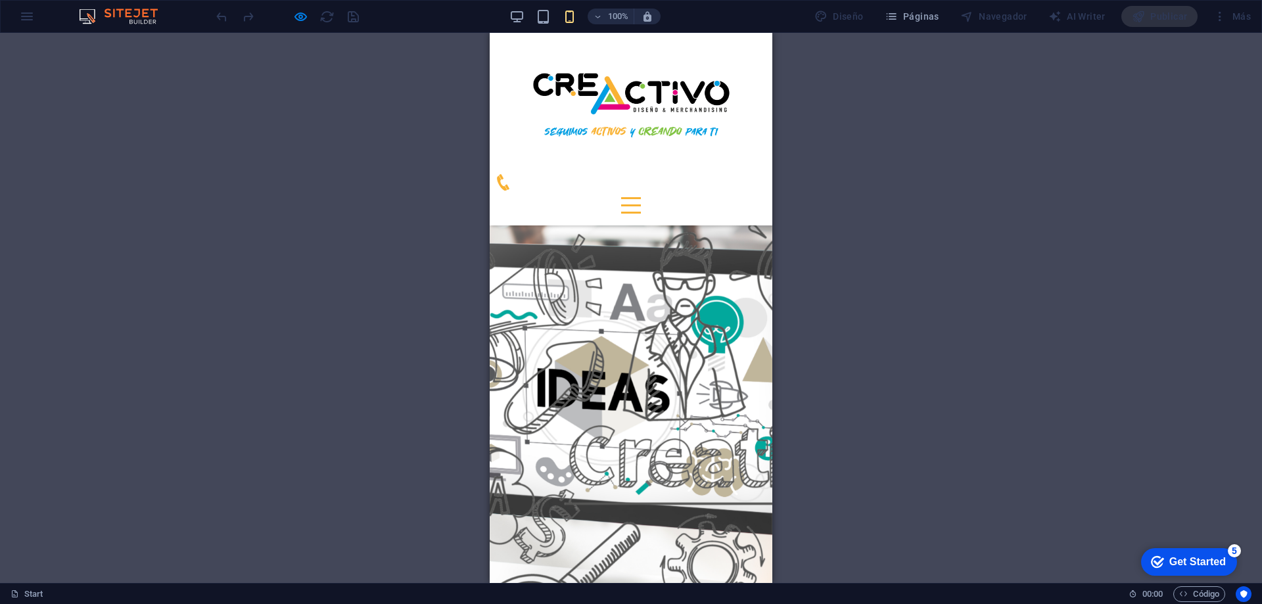
scroll to position [2590, 0]
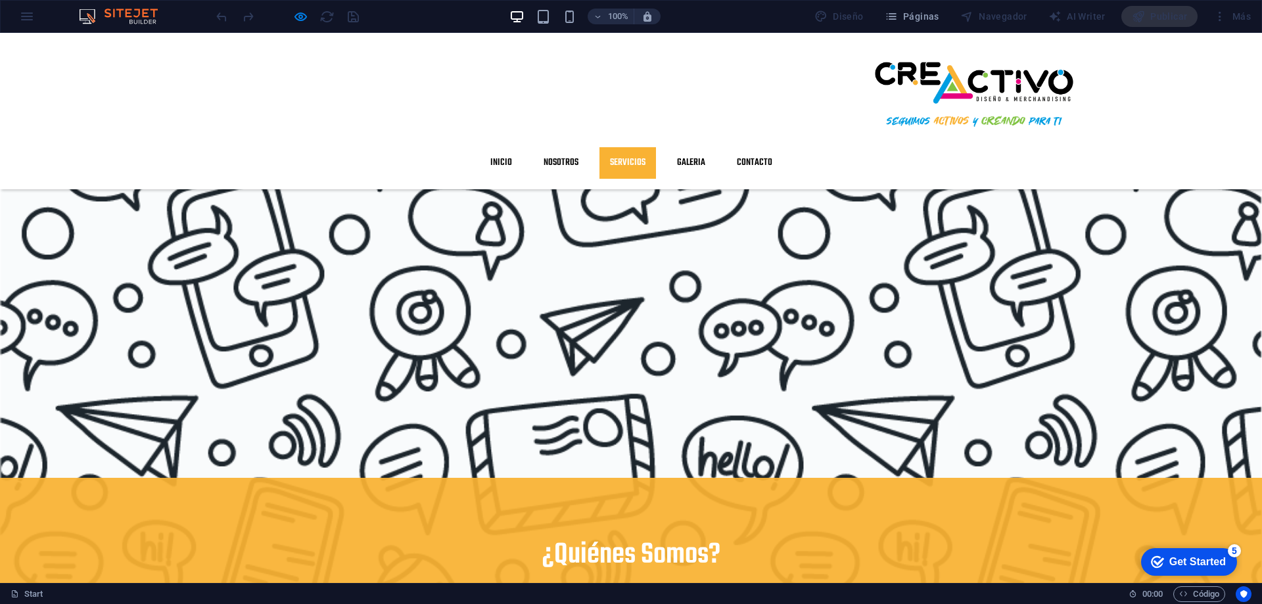
scroll to position [899, 0]
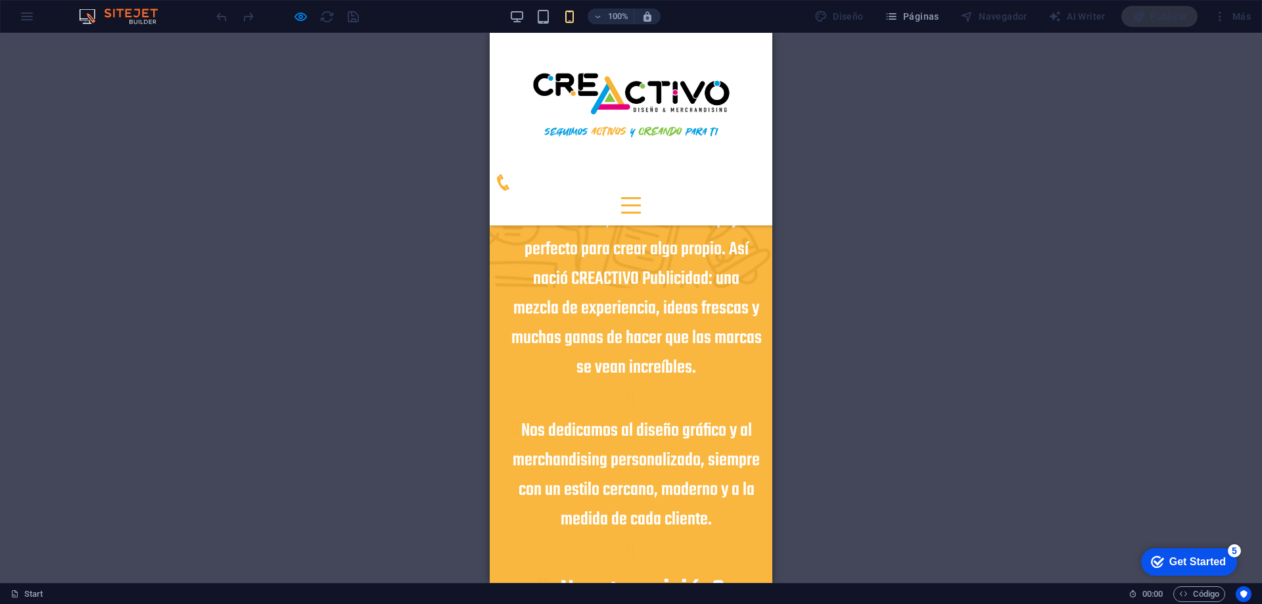
scroll to position [1503, 0]
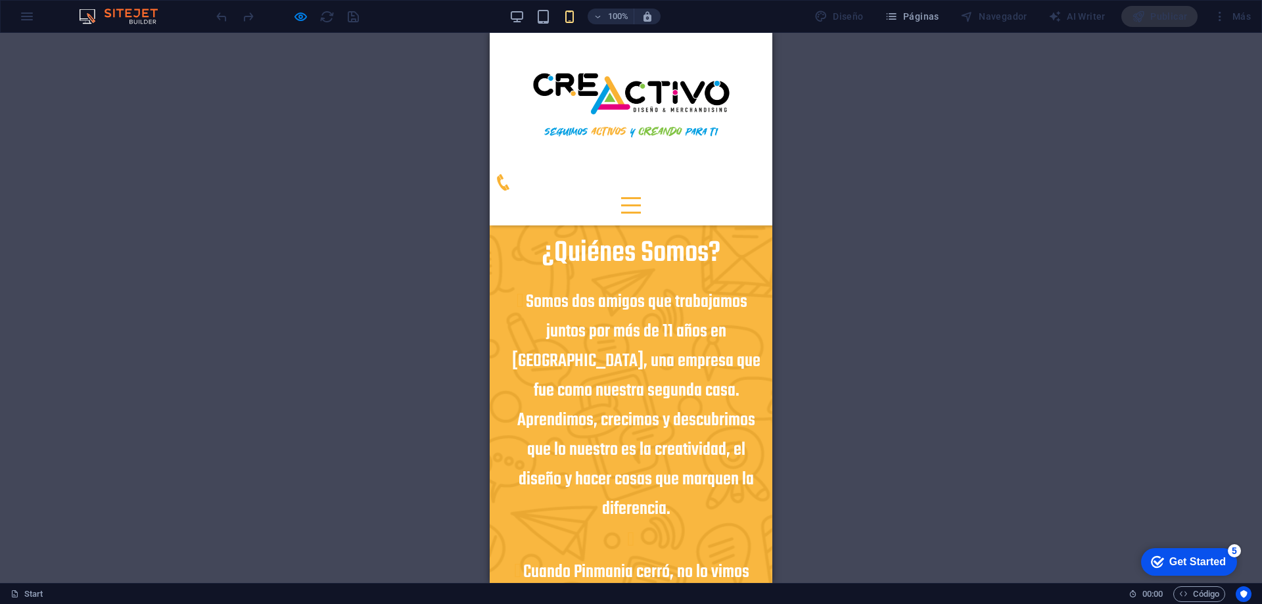
drag, startPoint x: 766, startPoint y: 249, endPoint x: 1270, endPoint y: 345, distance: 513.4
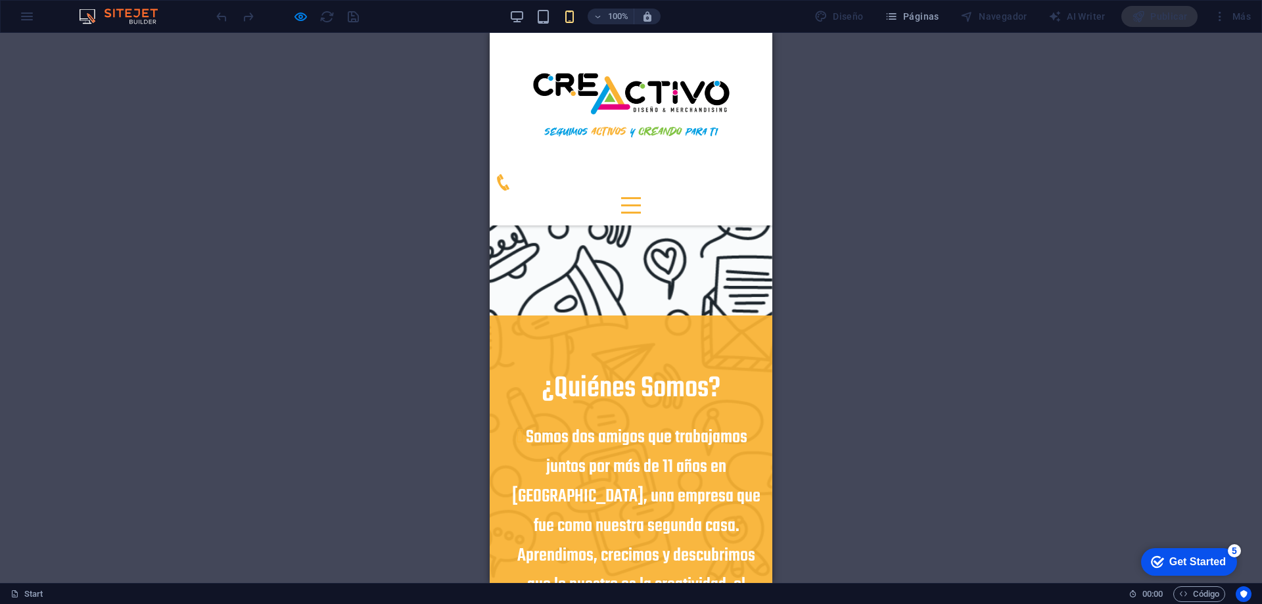
click at [641, 197] on div at bounding box center [631, 205] width 20 height 16
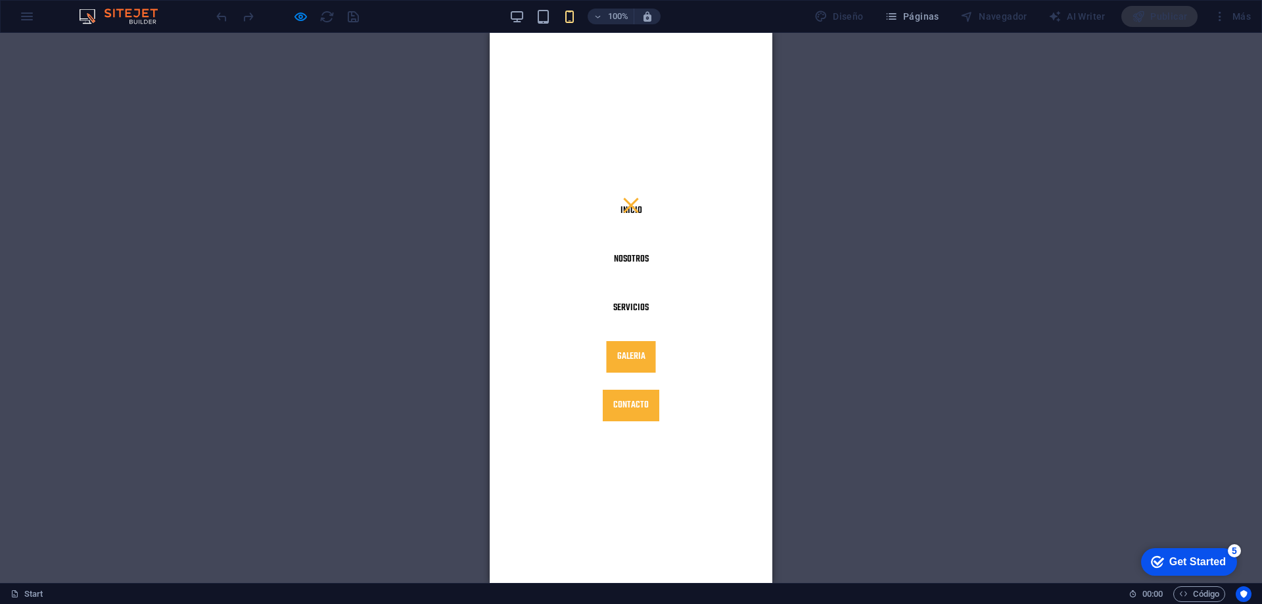
click at [643, 406] on link "Contacto" at bounding box center [631, 406] width 57 height 32
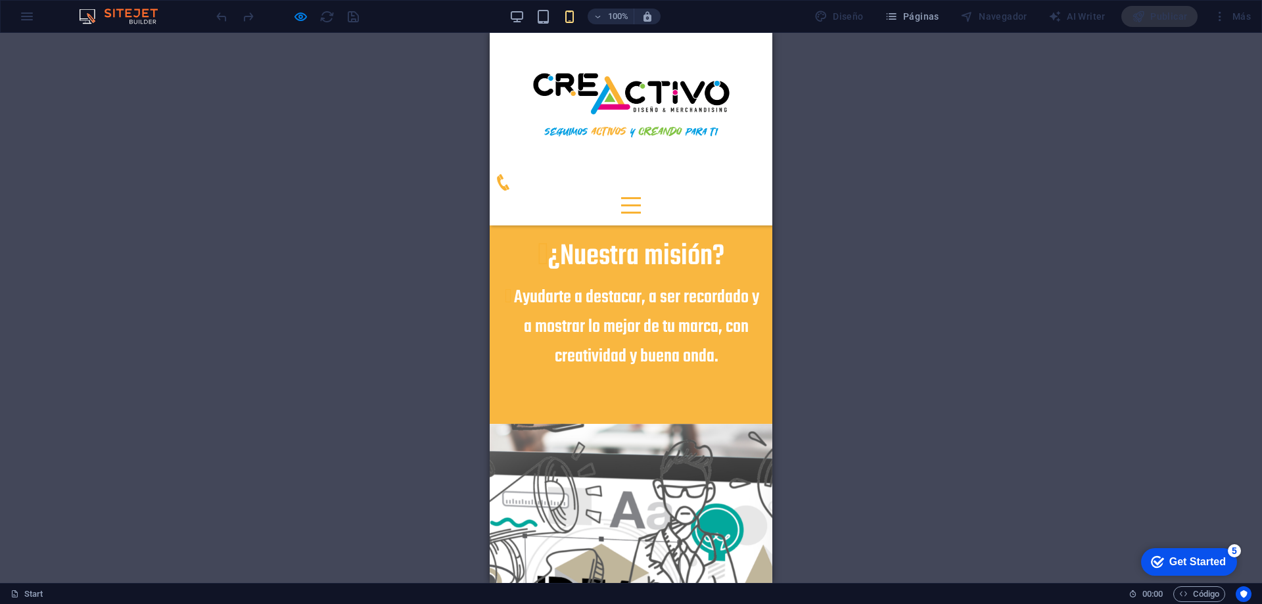
scroll to position [2422, 0]
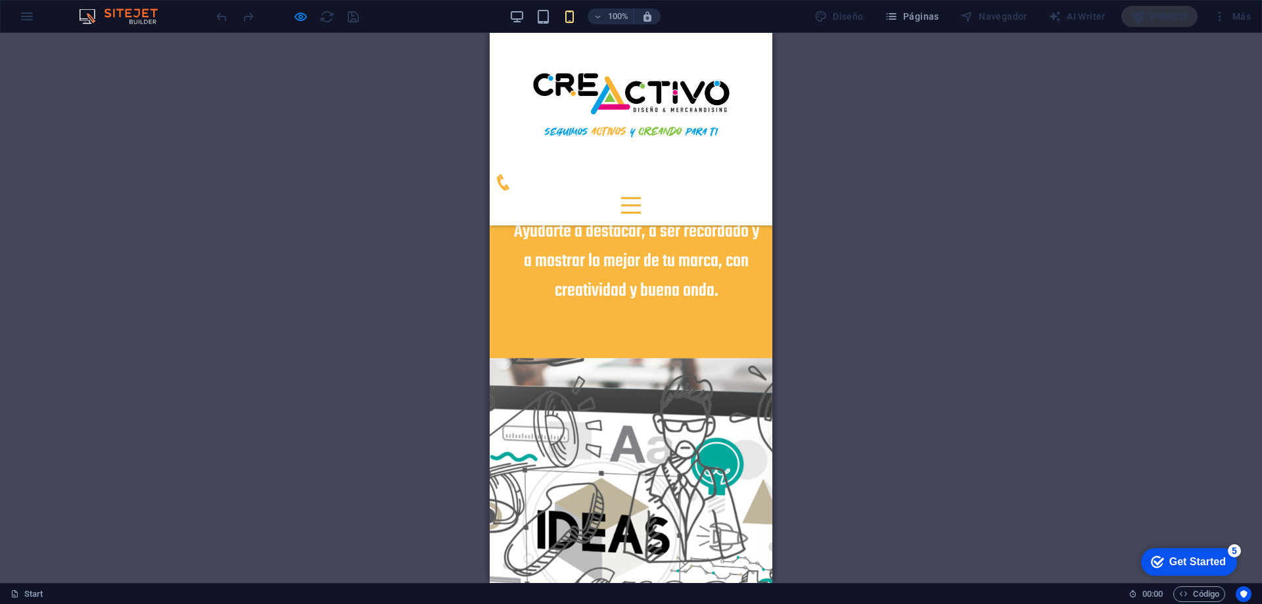
click at [641, 197] on div at bounding box center [631, 205] width 20 height 16
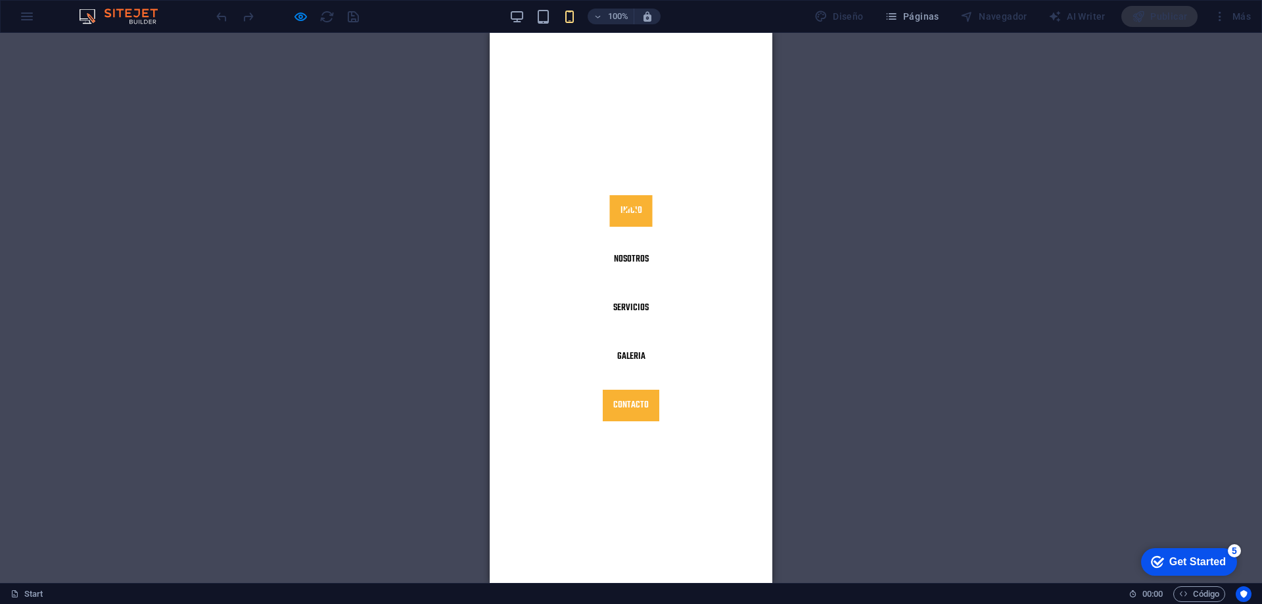
click at [626, 208] on link "Inicio" at bounding box center [631, 211] width 43 height 32
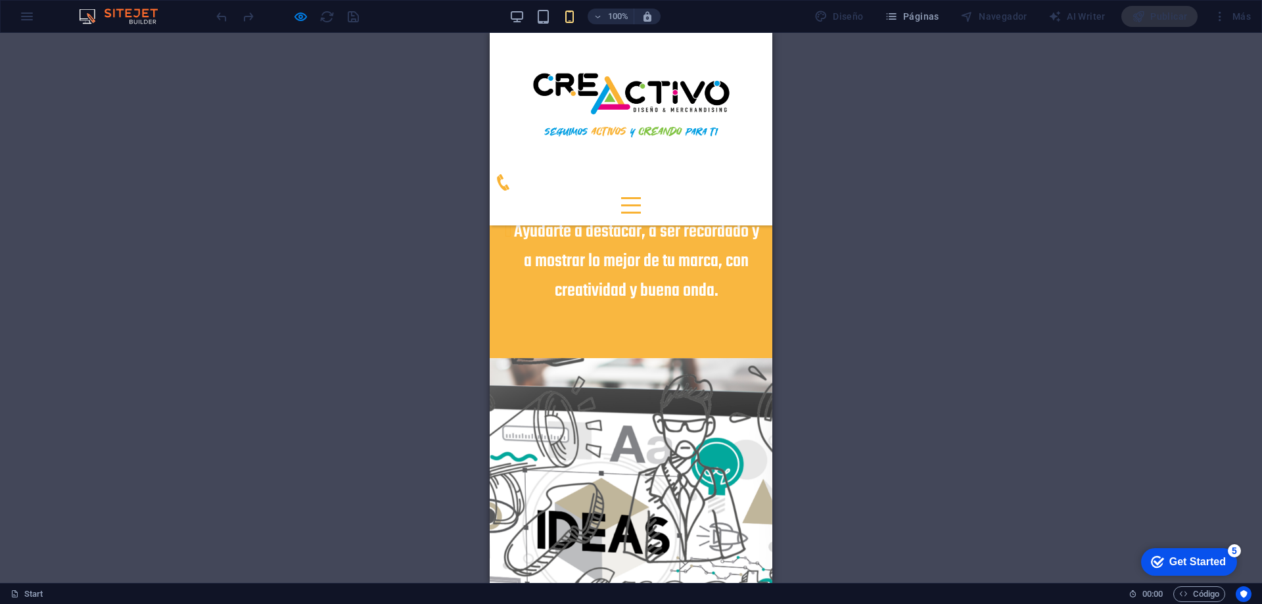
click at [641, 197] on div at bounding box center [631, 198] width 20 height 2
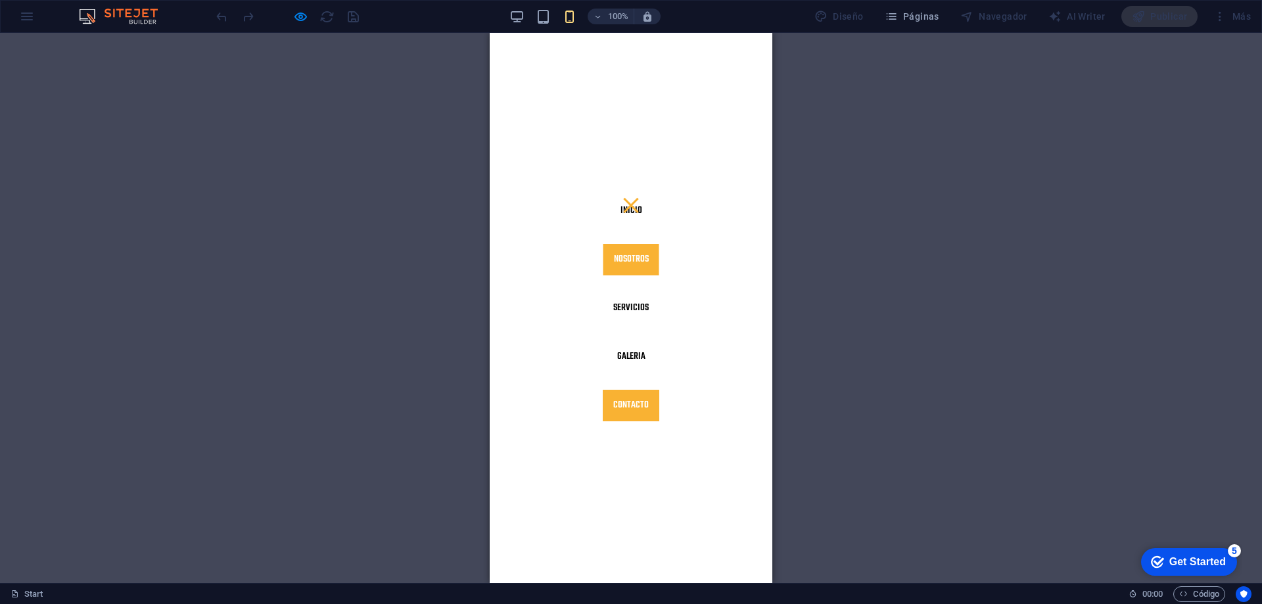
click at [633, 262] on link "Nosotros" at bounding box center [632, 260] width 56 height 32
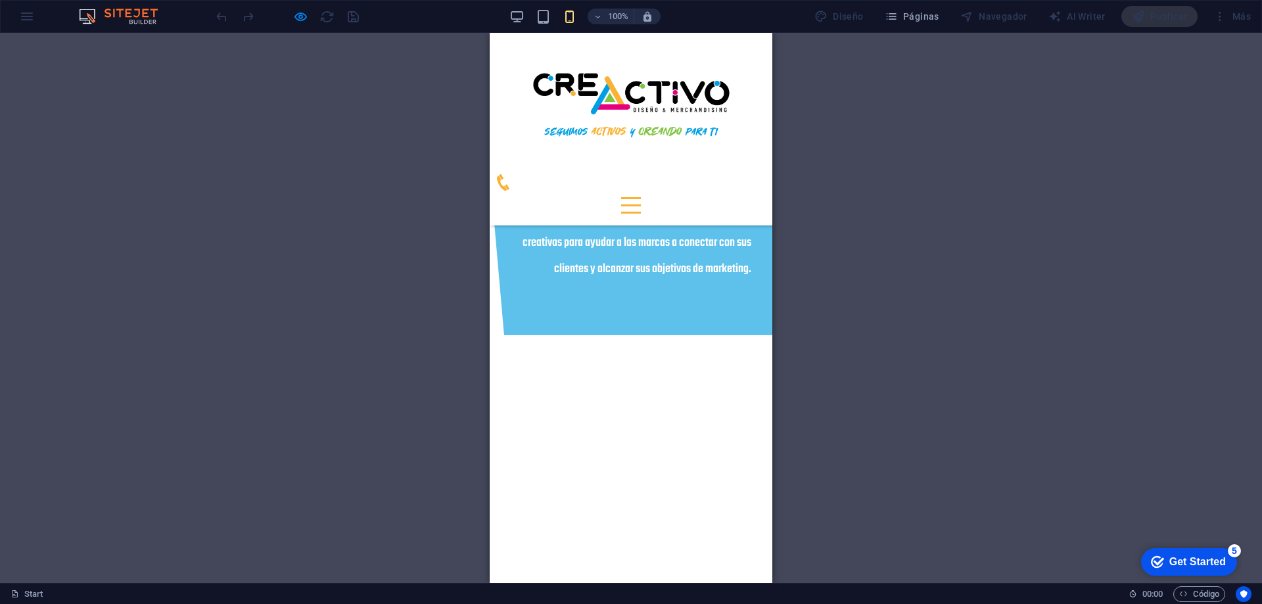
scroll to position [467, 0]
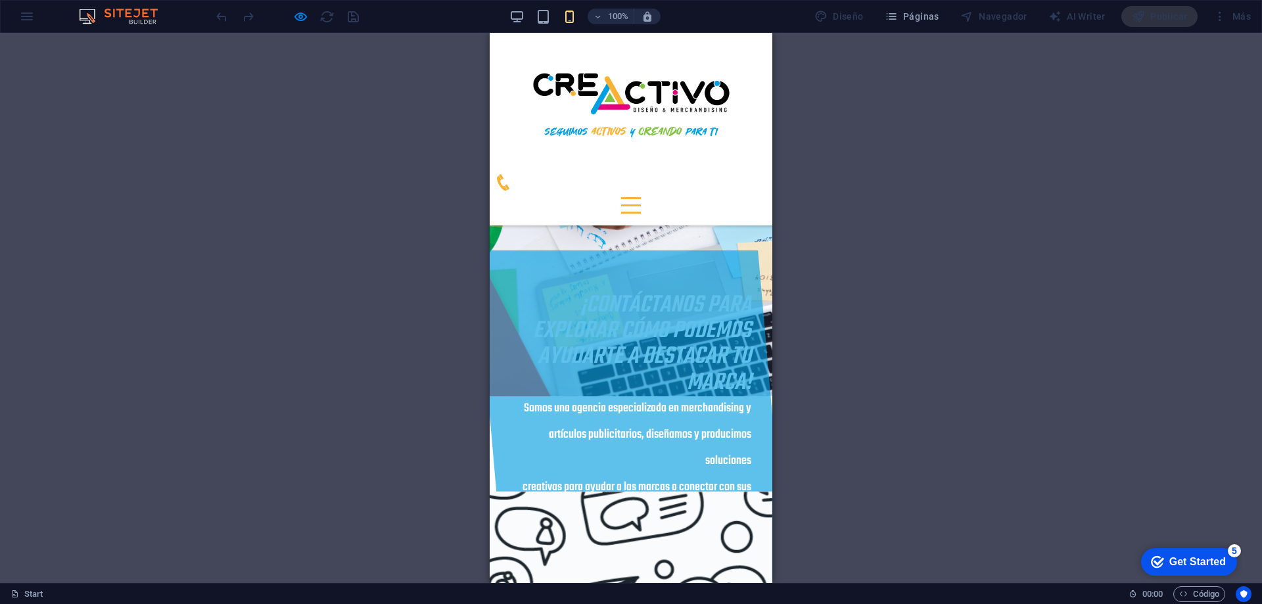
click at [641, 197] on div at bounding box center [631, 205] width 20 height 16
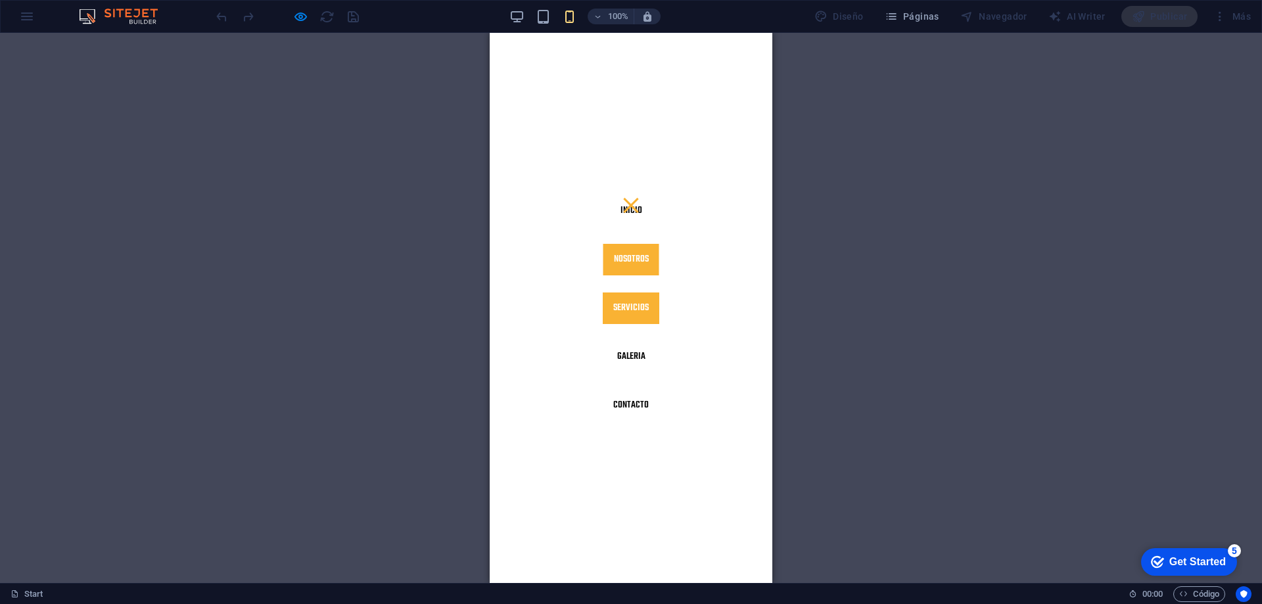
click at [631, 309] on link "Servicios" at bounding box center [631, 309] width 57 height 32
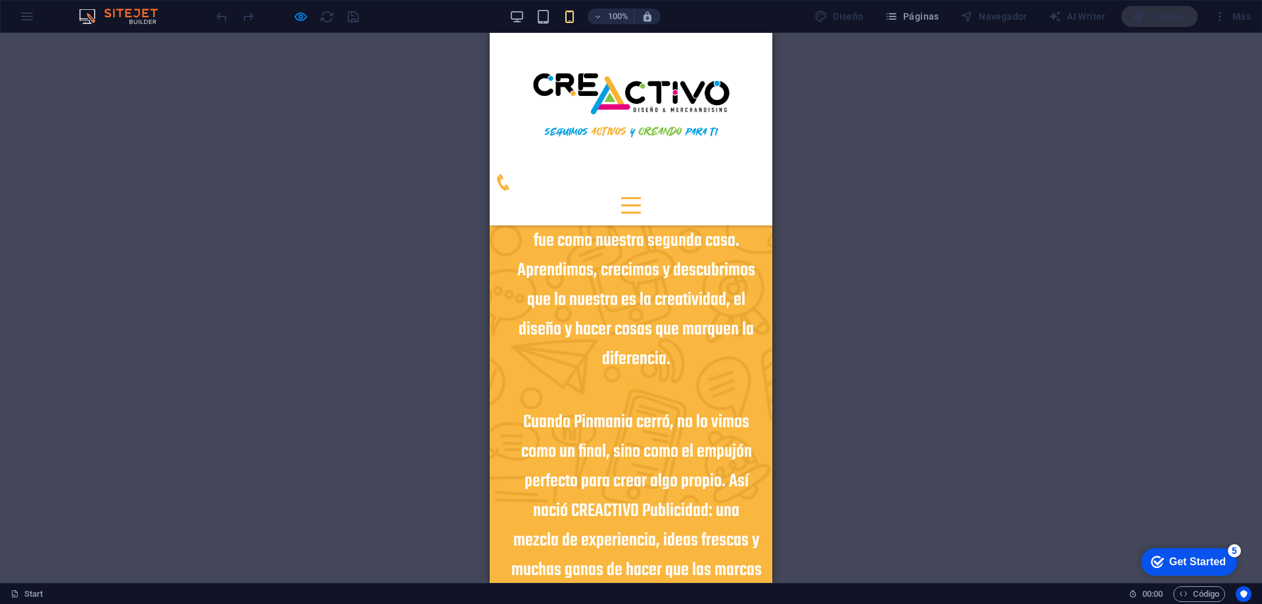
scroll to position [1920, 0]
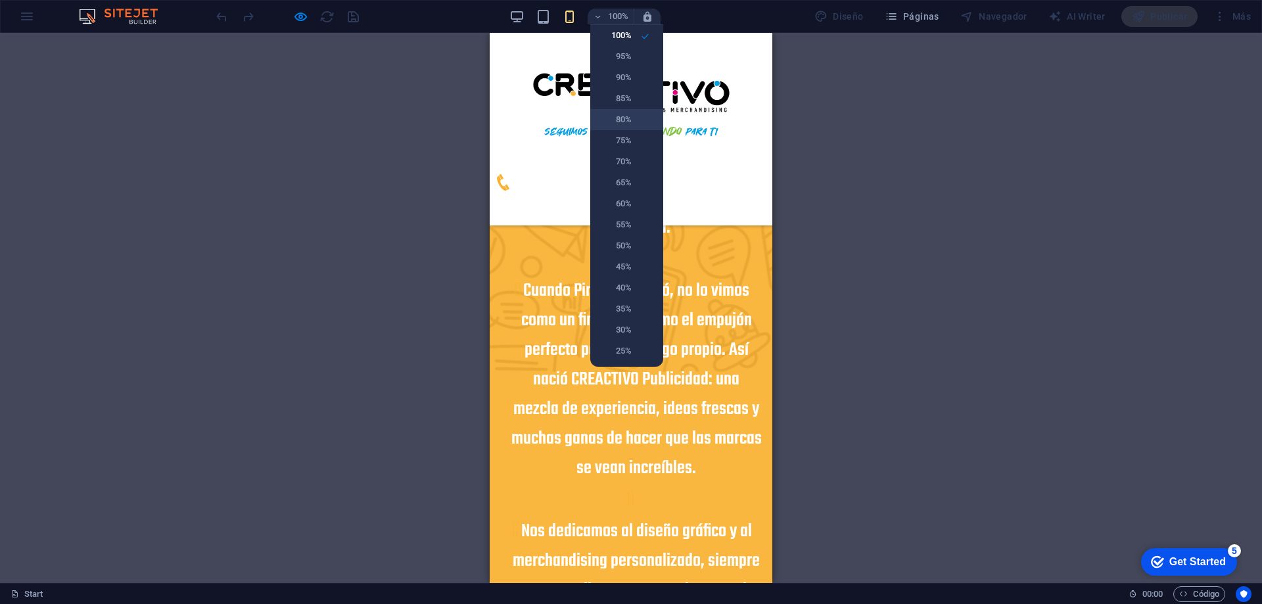
click at [630, 112] on h6 "80%" at bounding box center [615, 120] width 34 height 16
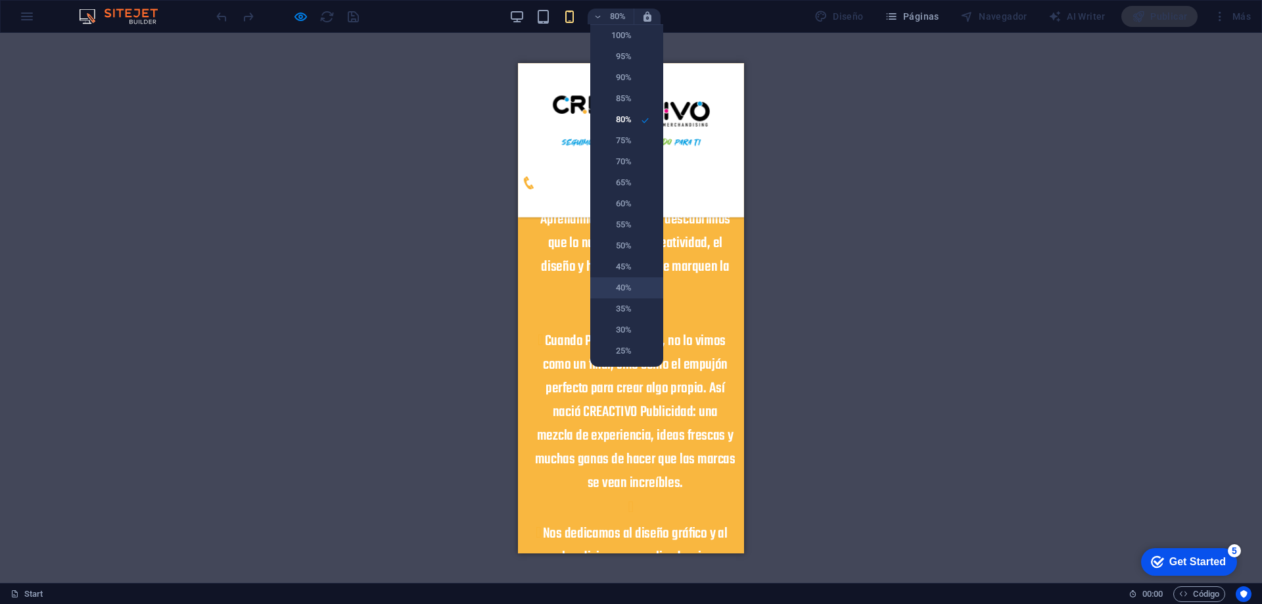
click at [627, 286] on h6 "40%" at bounding box center [615, 288] width 34 height 16
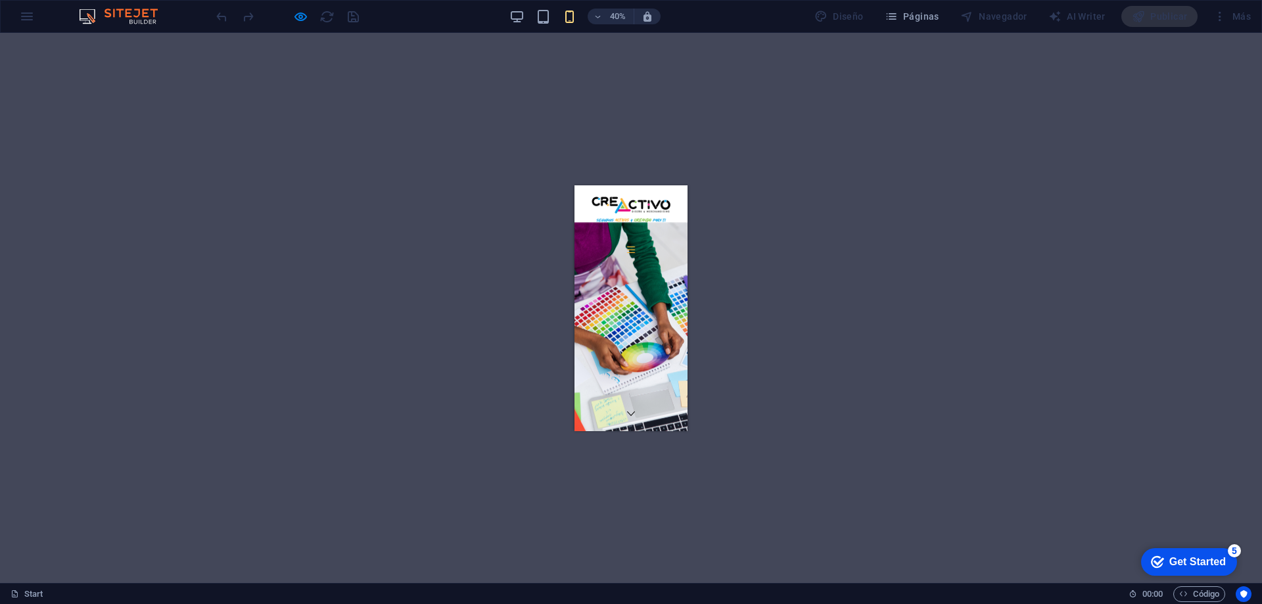
scroll to position [0, 0]
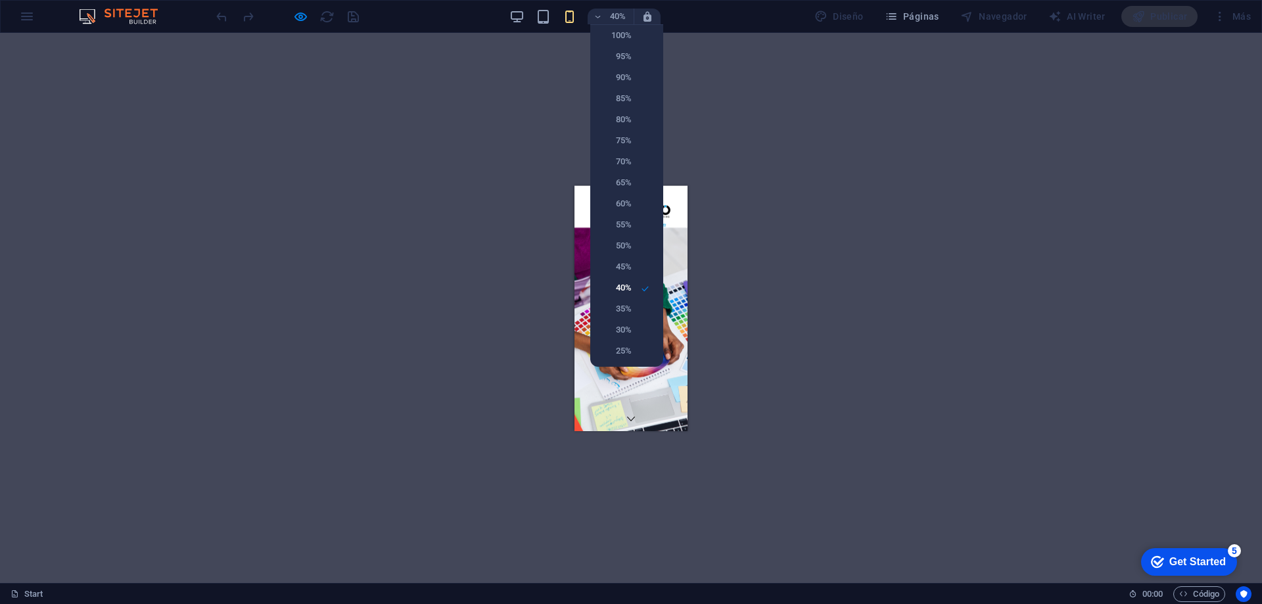
click at [682, 78] on div at bounding box center [631, 302] width 1262 height 604
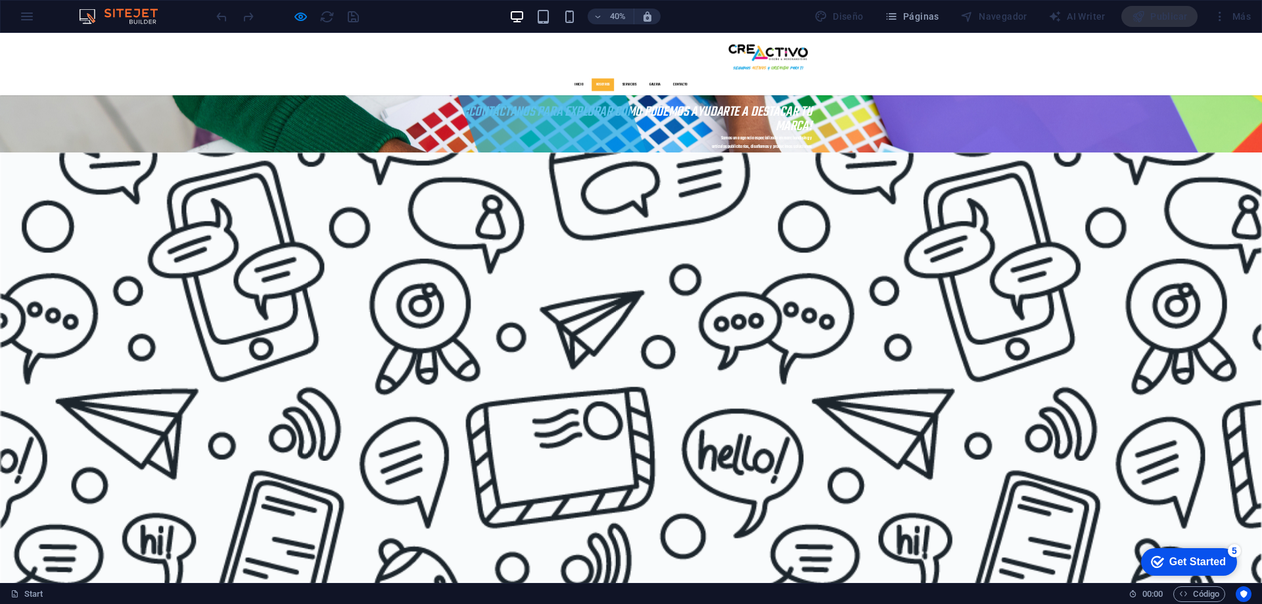
scroll to position [1578, 0]
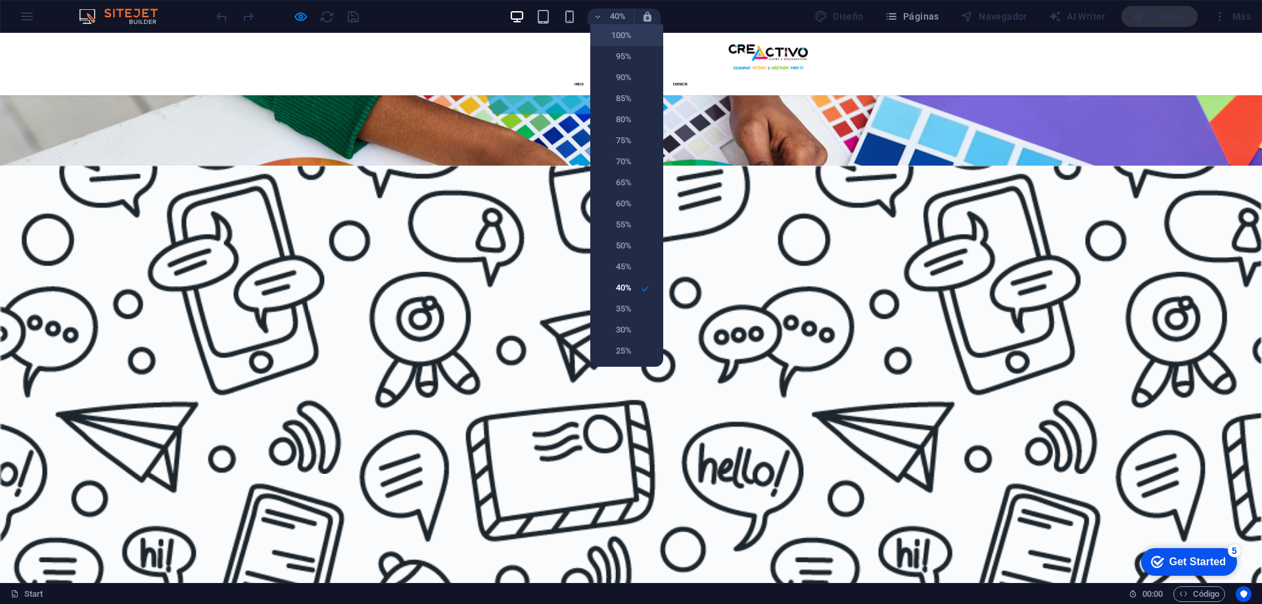
click at [613, 33] on h6 "100%" at bounding box center [615, 36] width 34 height 16
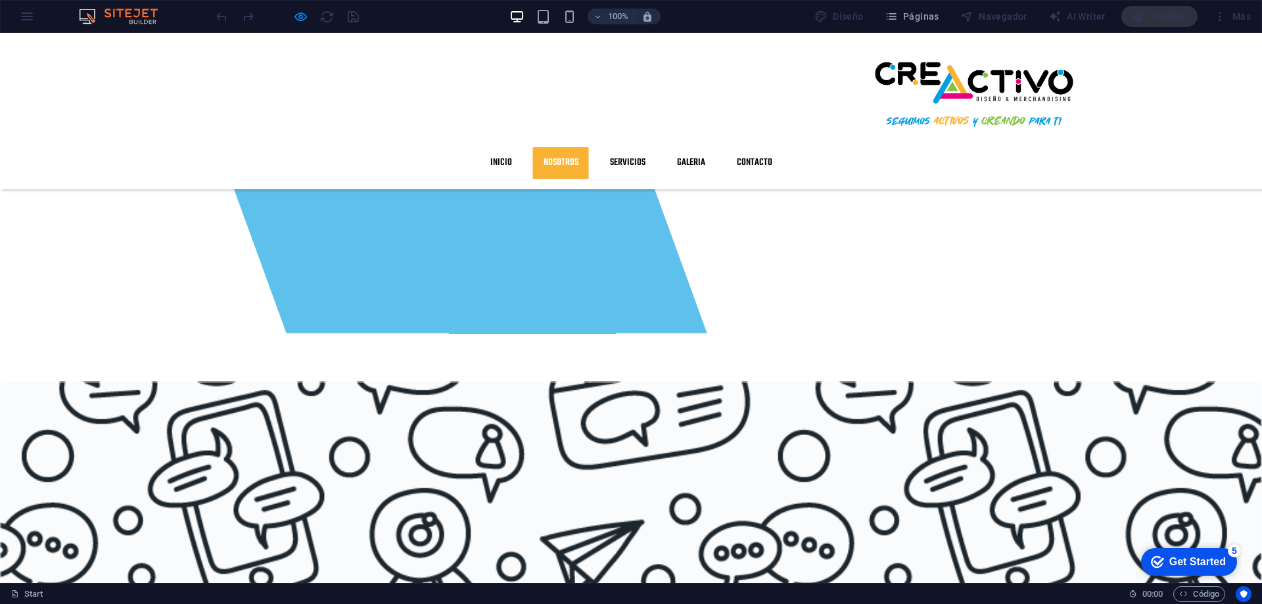
scroll to position [782, 0]
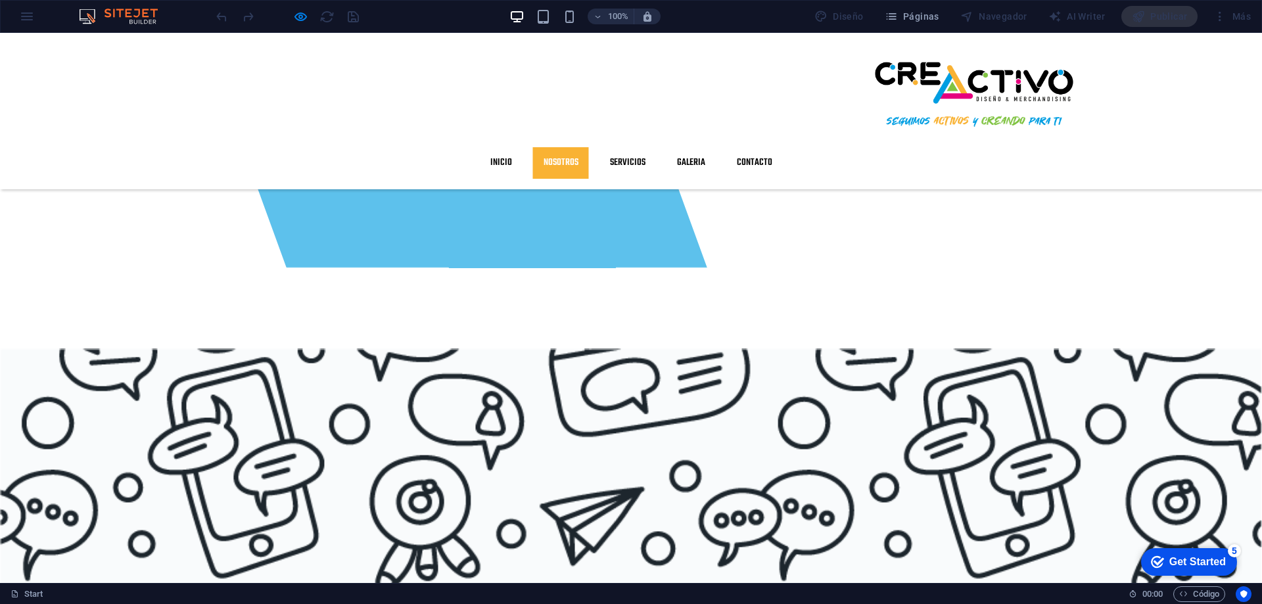
drag, startPoint x: 70, startPoint y: 384, endPoint x: 302, endPoint y: 516, distance: 266.5
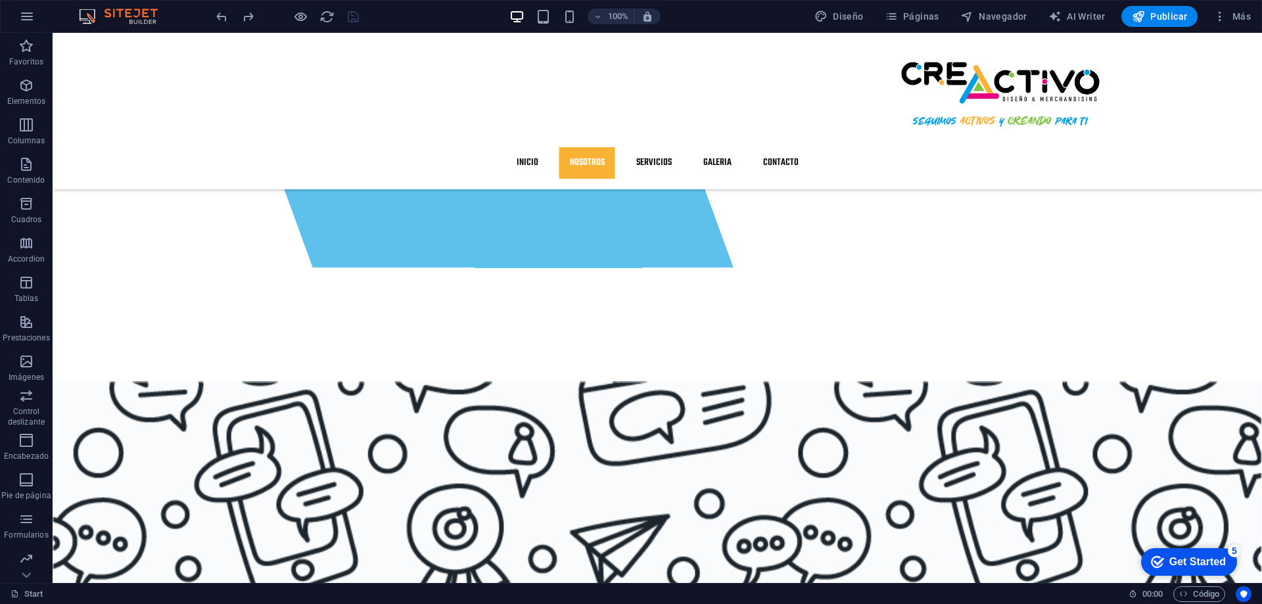
scroll to position [848, 0]
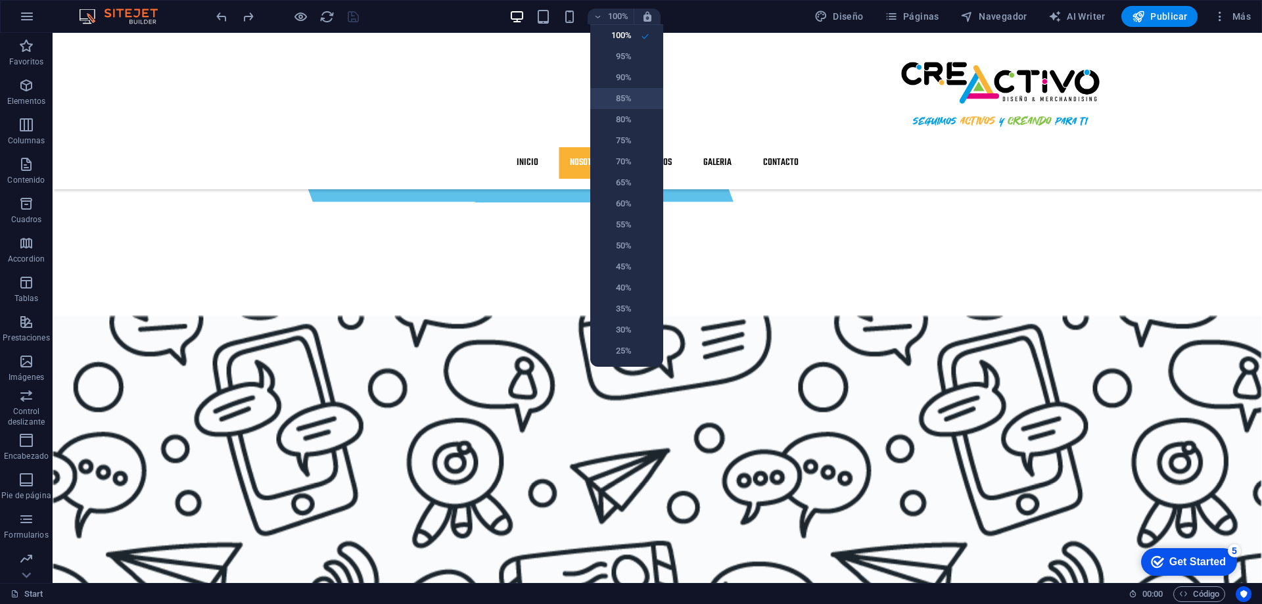
click at [619, 96] on h6 "85%" at bounding box center [615, 99] width 34 height 16
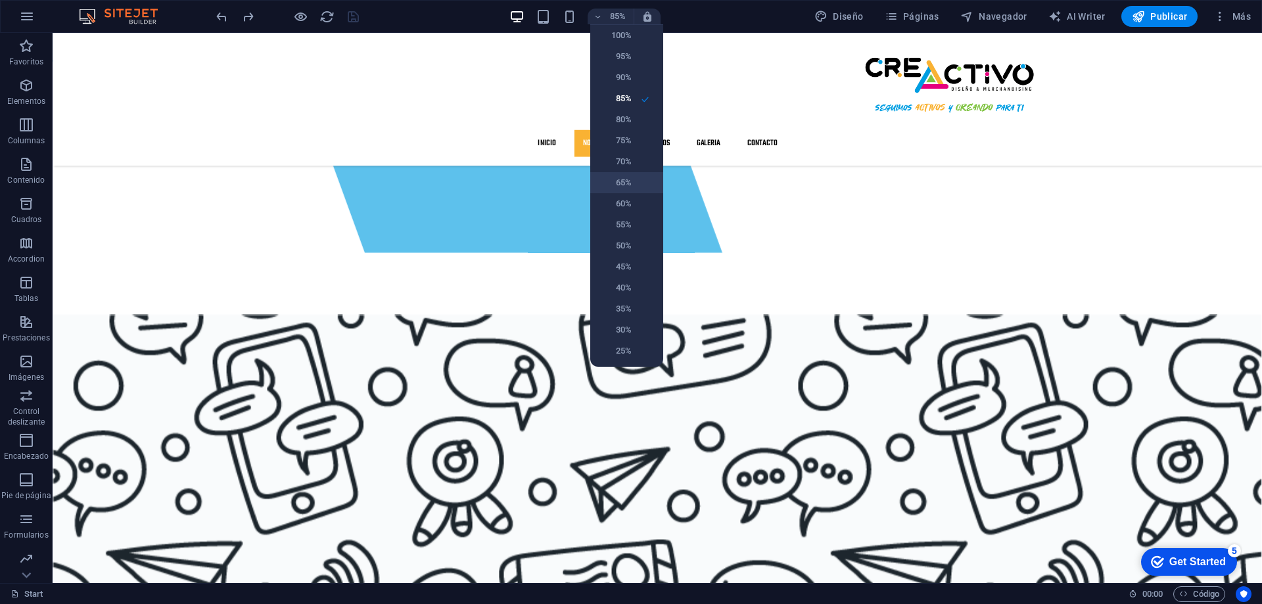
click at [625, 185] on h6 "65%" at bounding box center [615, 183] width 34 height 16
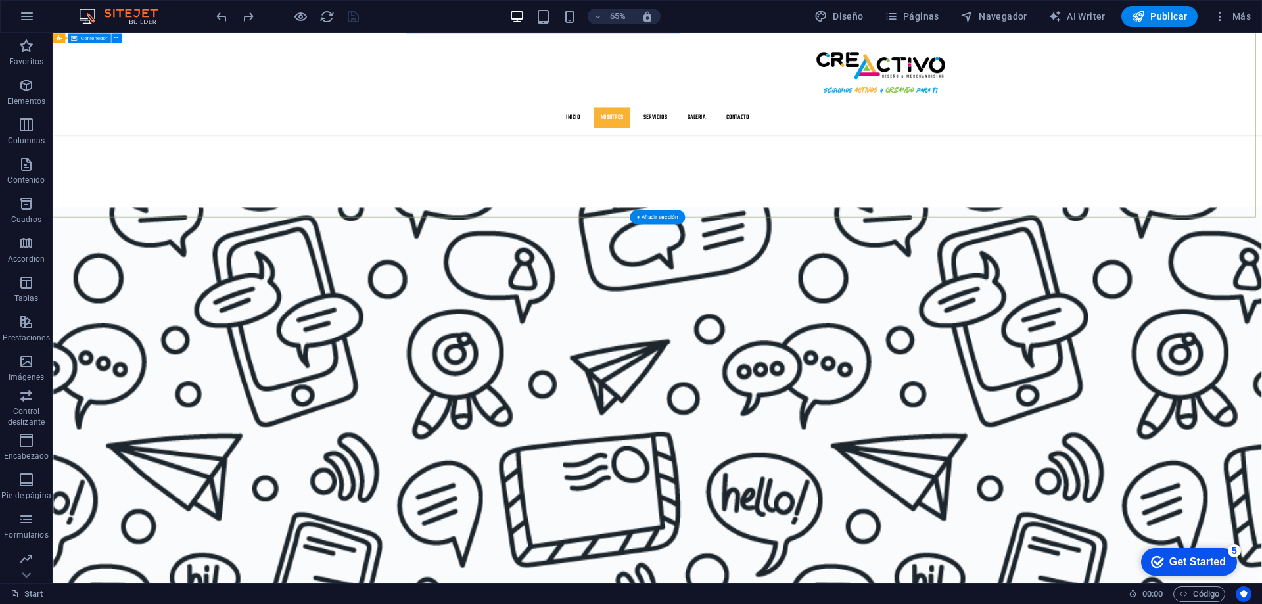
scroll to position [1374, 0]
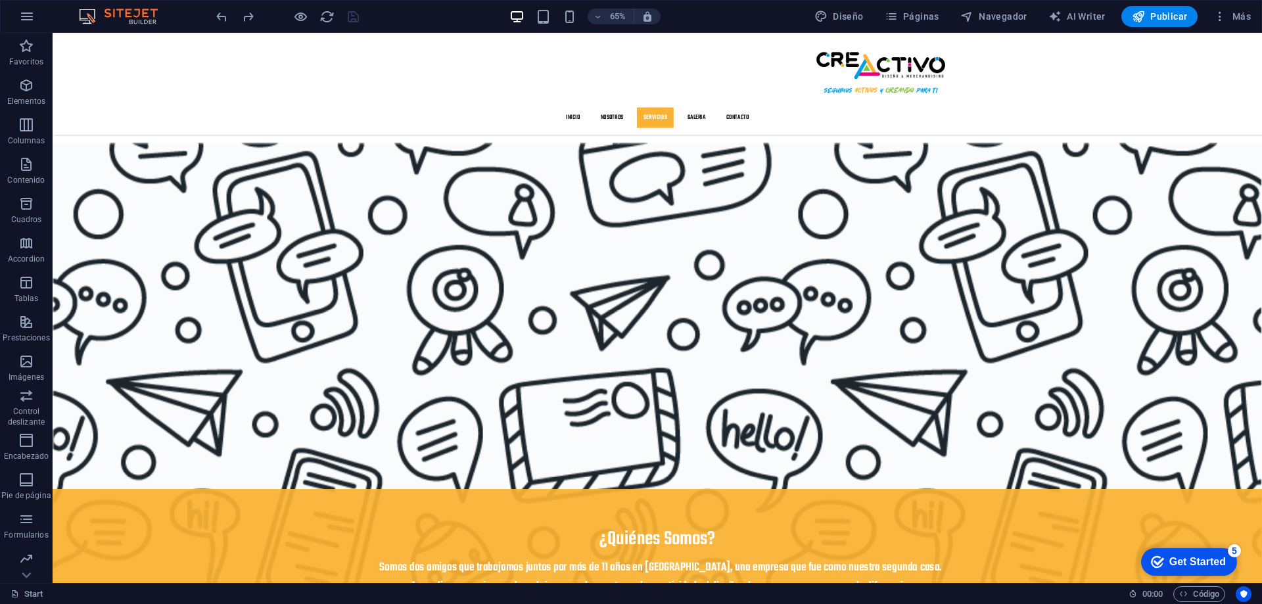
drag, startPoint x: 177, startPoint y: 302, endPoint x: 1334, endPoint y: 948, distance: 1325.3
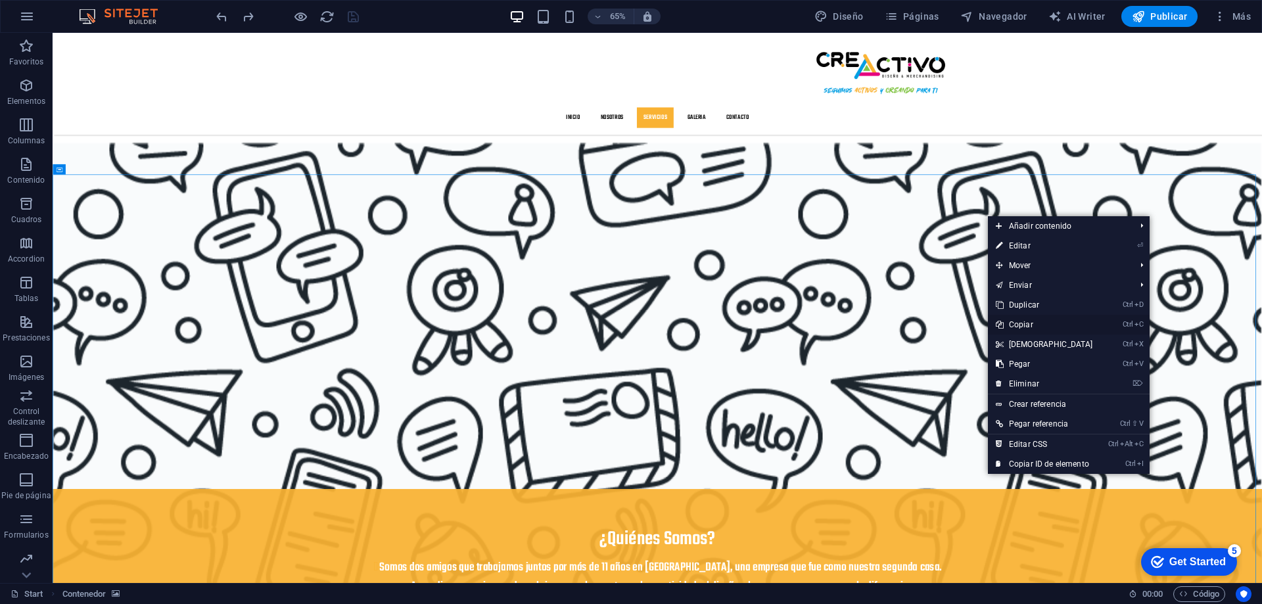
click at [1028, 325] on link "Ctrl C Copiar" at bounding box center [1044, 325] width 113 height 20
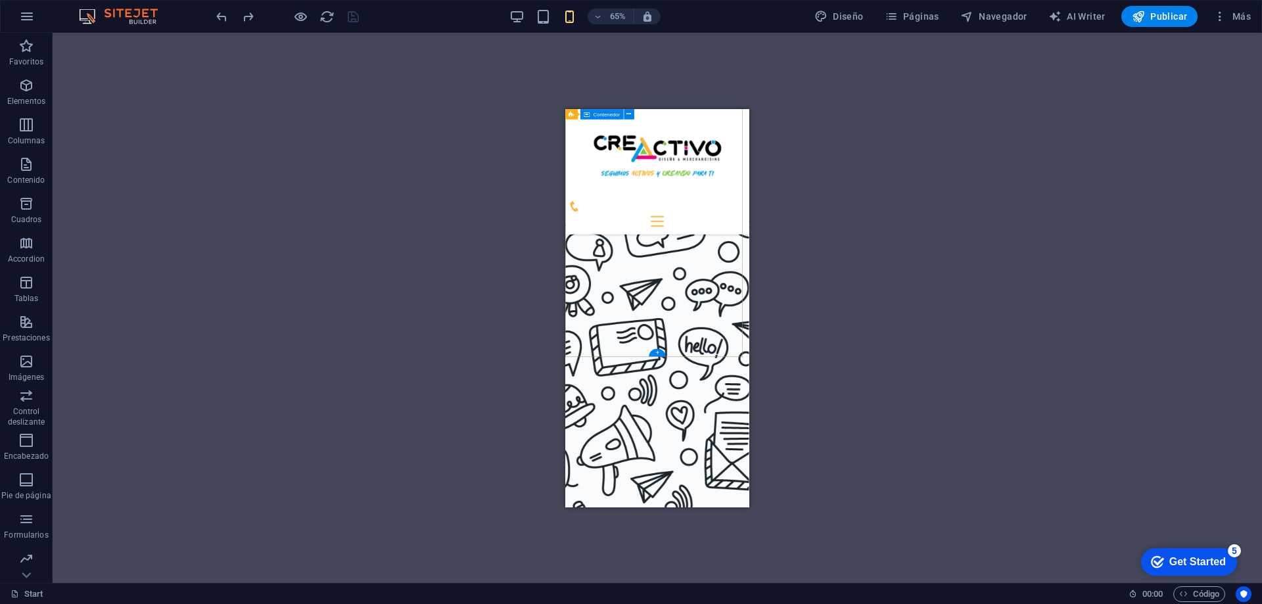
scroll to position [1426, 0]
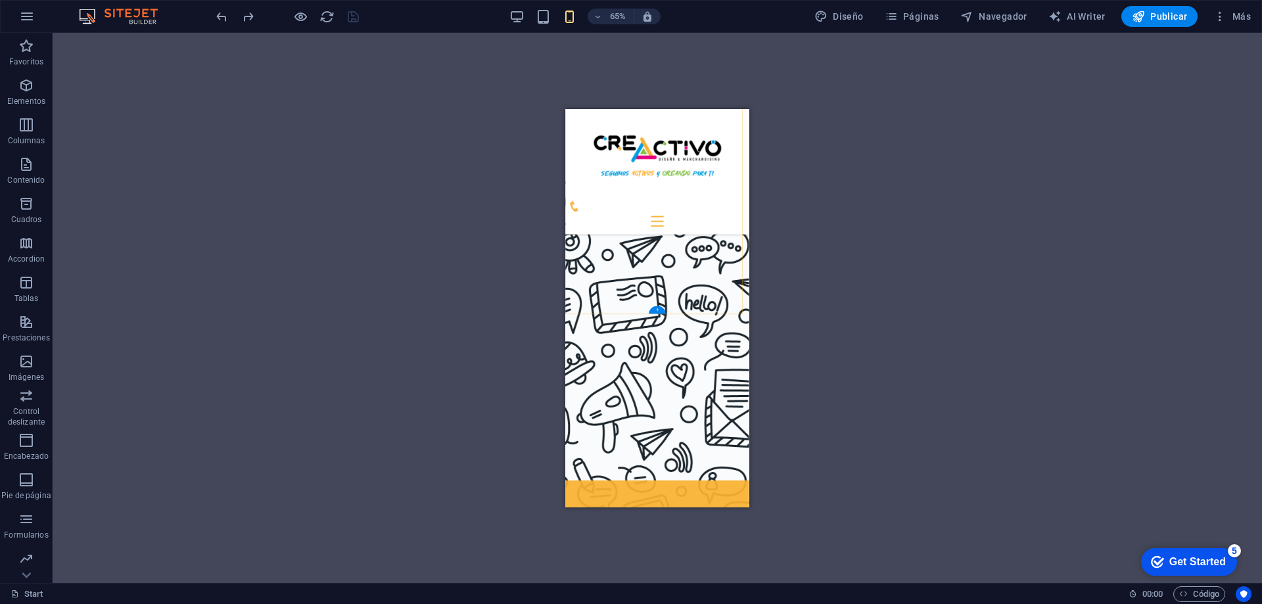
click at [656, 313] on div "+" at bounding box center [657, 310] width 16 height 8
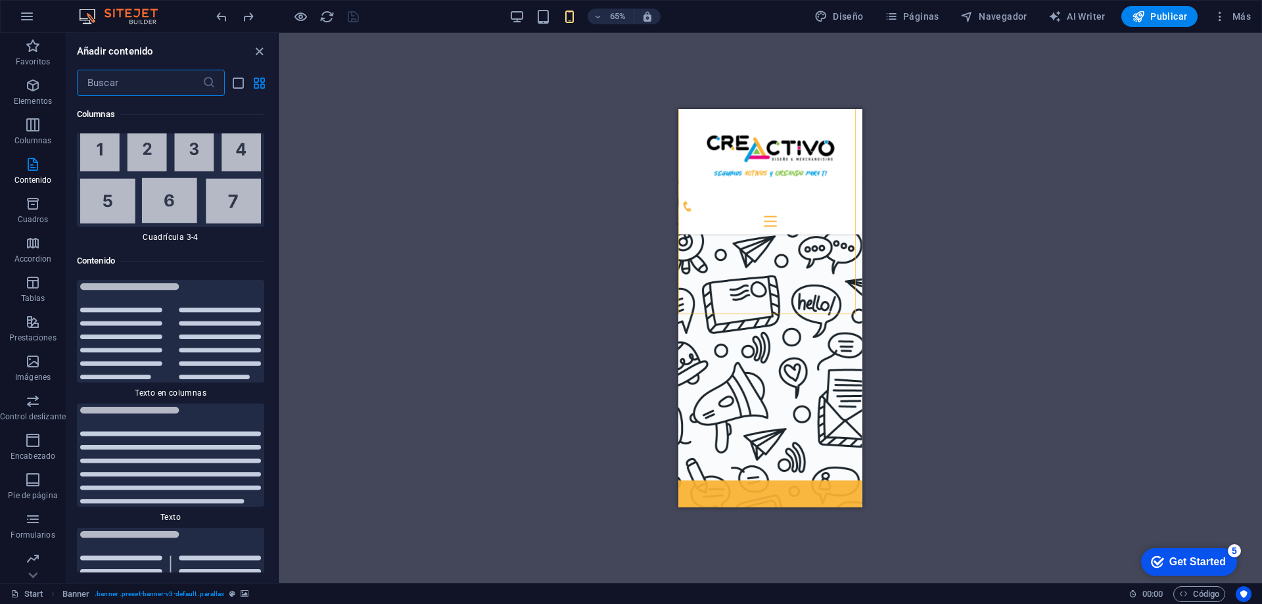
scroll to position [4407, 0]
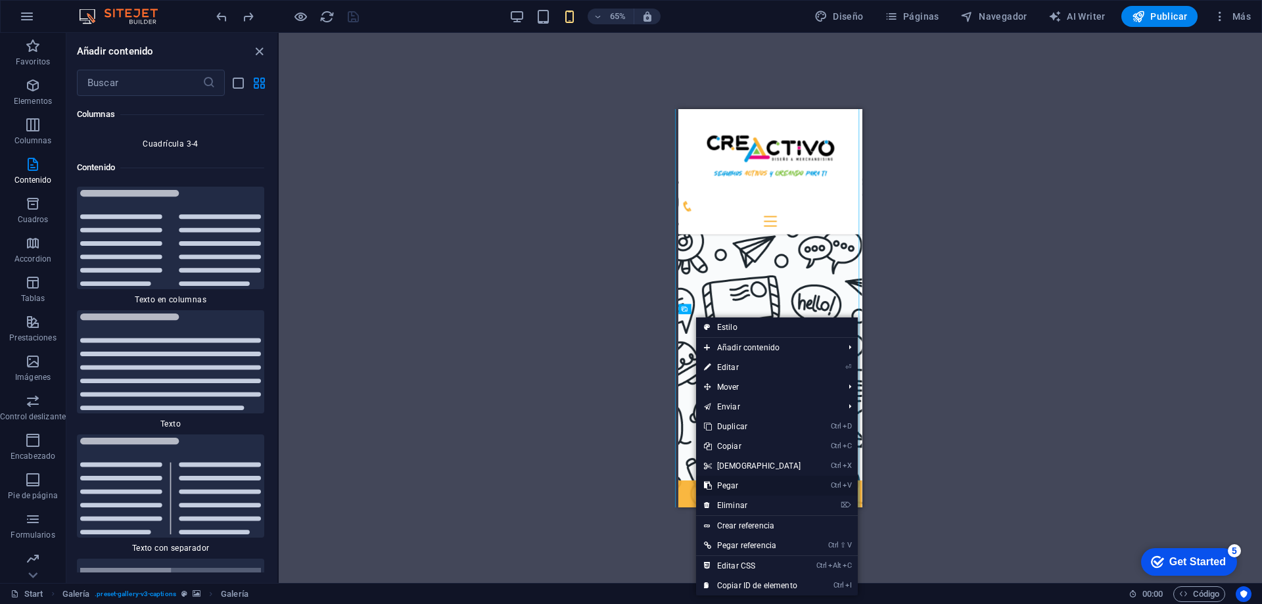
click at [738, 487] on link "Ctrl V Pegar" at bounding box center [752, 486] width 113 height 20
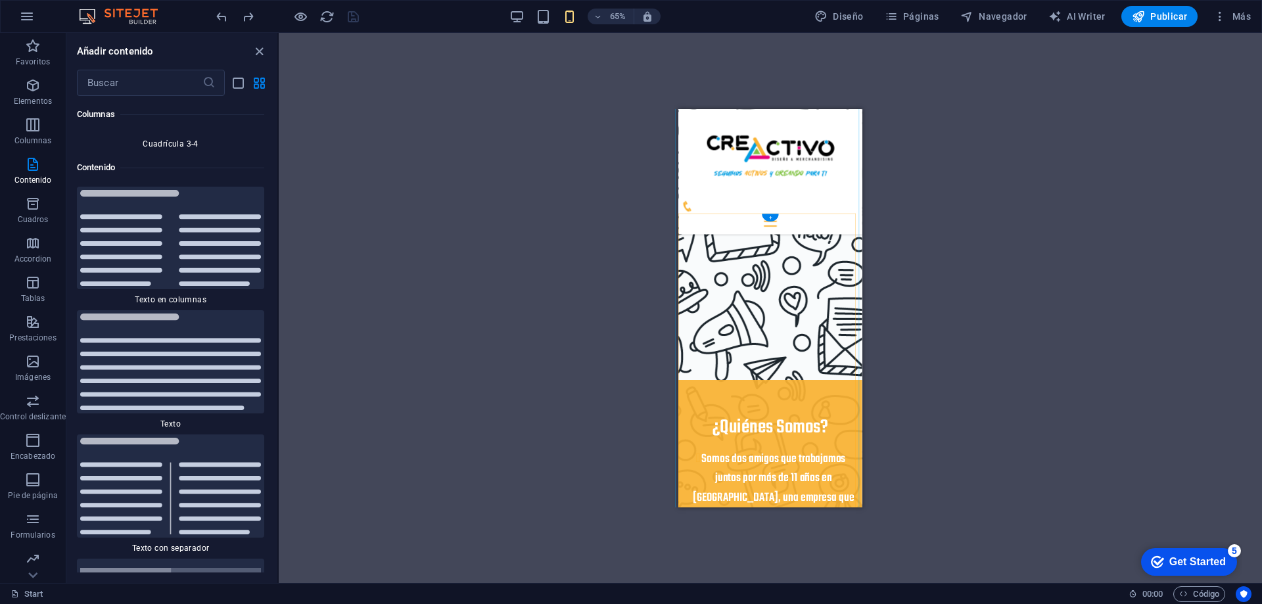
scroll to position [1450, 0]
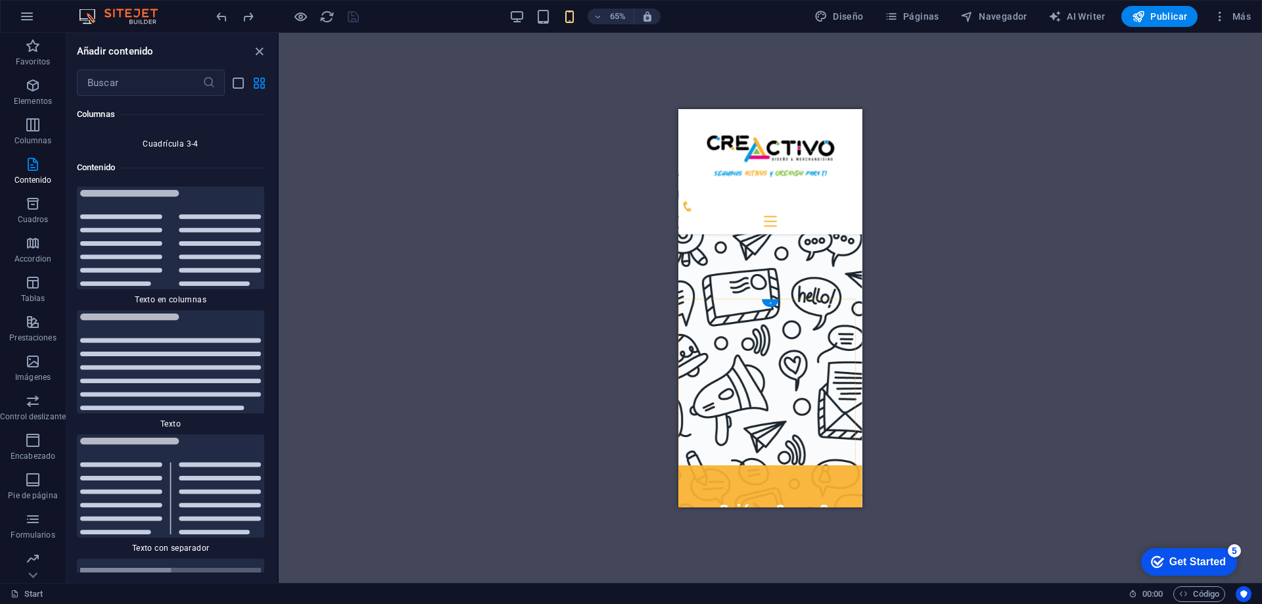
click at [766, 304] on div "+" at bounding box center [770, 303] width 16 height 8
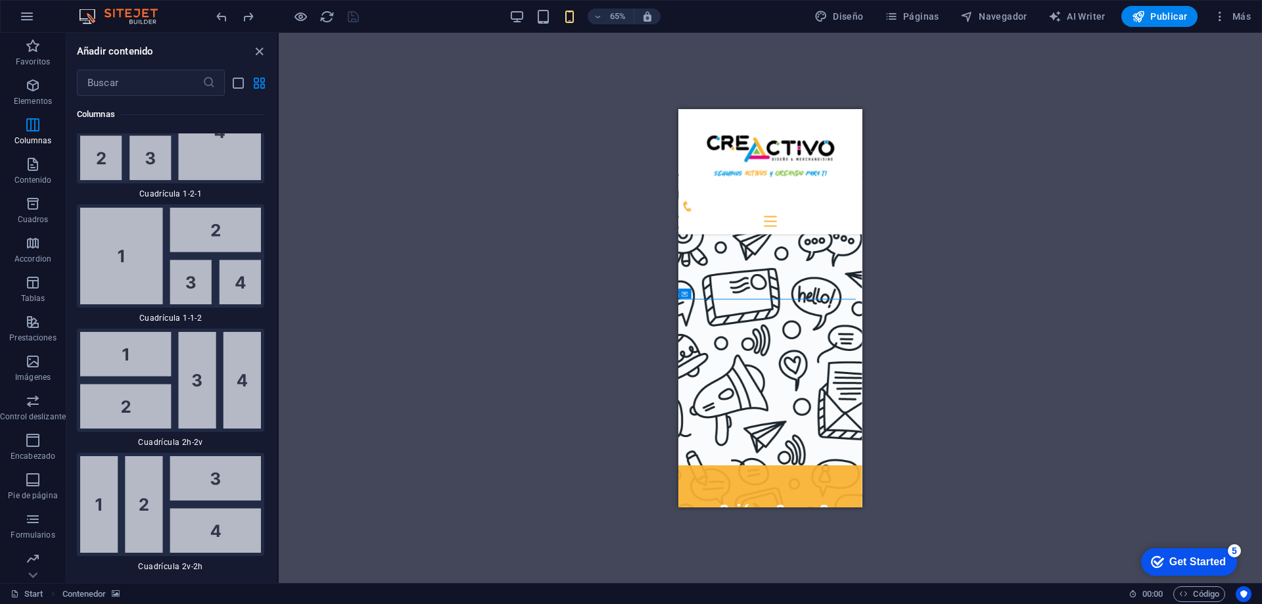
scroll to position [3605, 0]
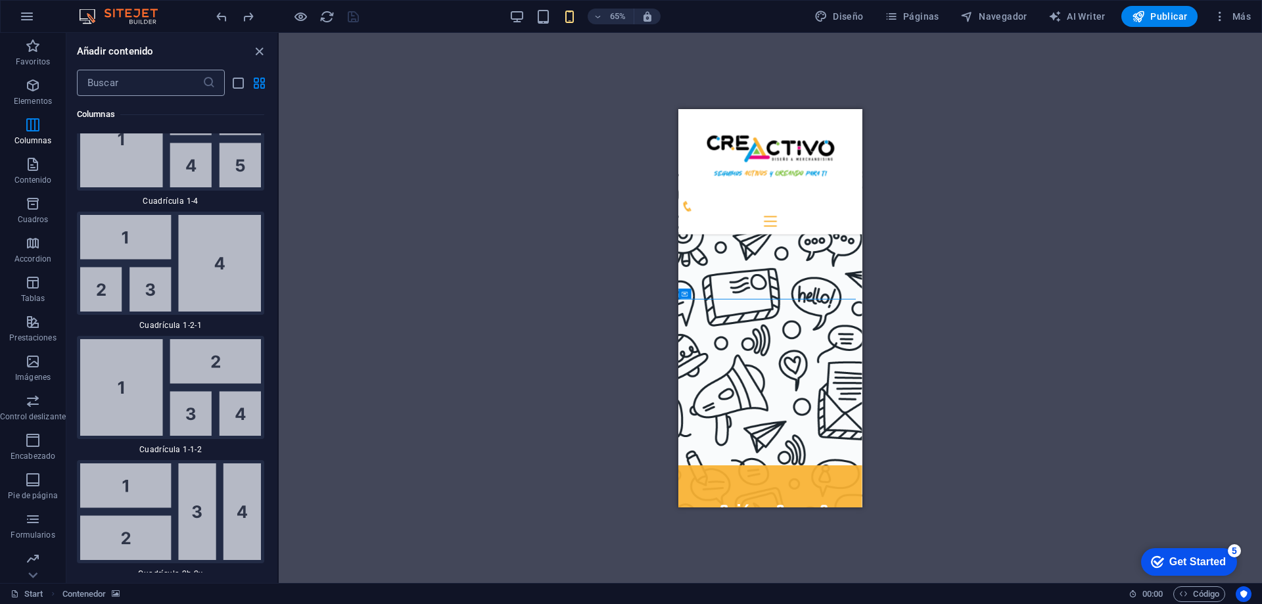
click at [139, 72] on input "text" at bounding box center [140, 83] width 126 height 26
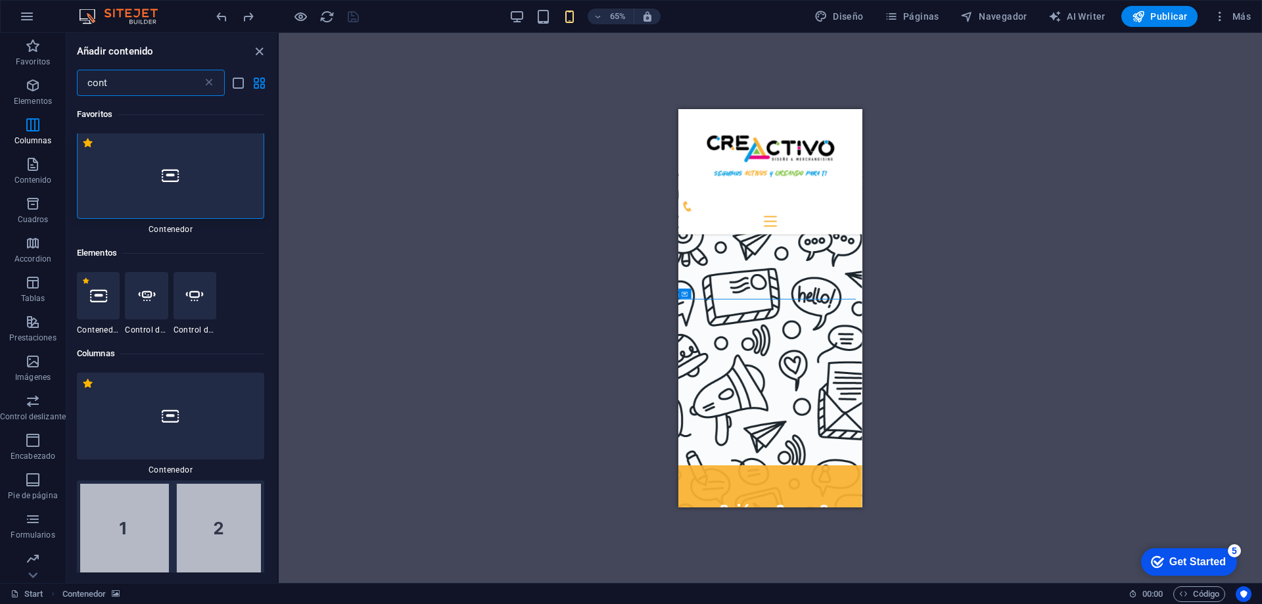
scroll to position [0, 0]
type input "cont"
click at [154, 174] on div at bounding box center [170, 176] width 187 height 87
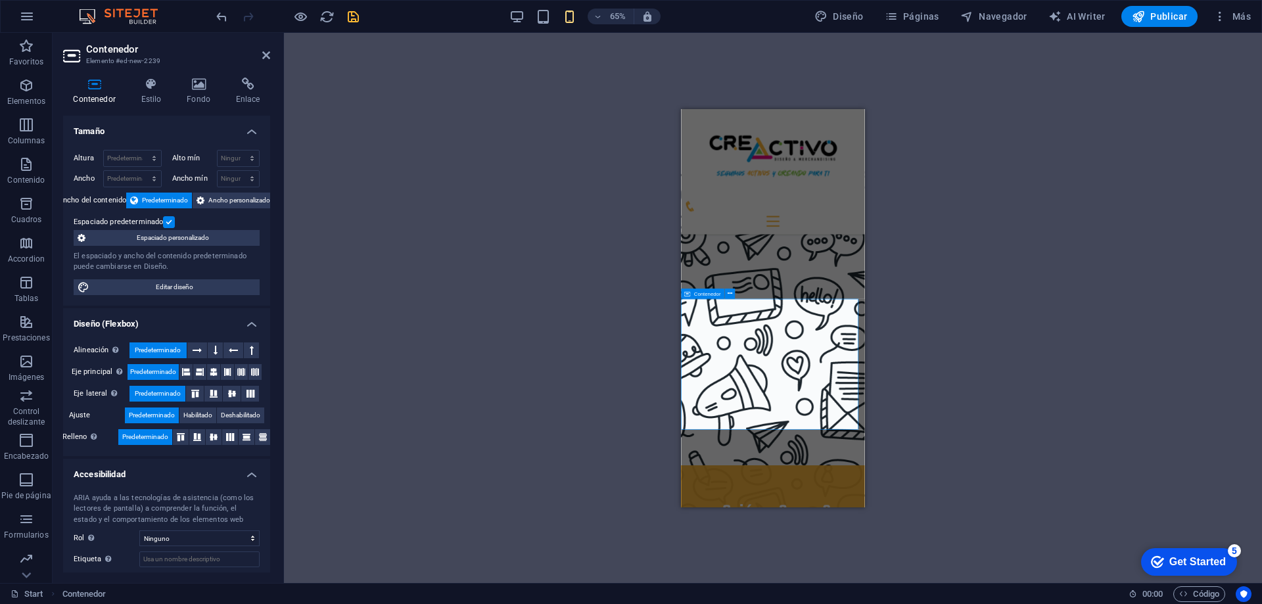
click at [628, 73] on div "Arrastra aquí para reemplazar el contenido existente. Si quieres crear un eleme…" at bounding box center [773, 308] width 978 height 550
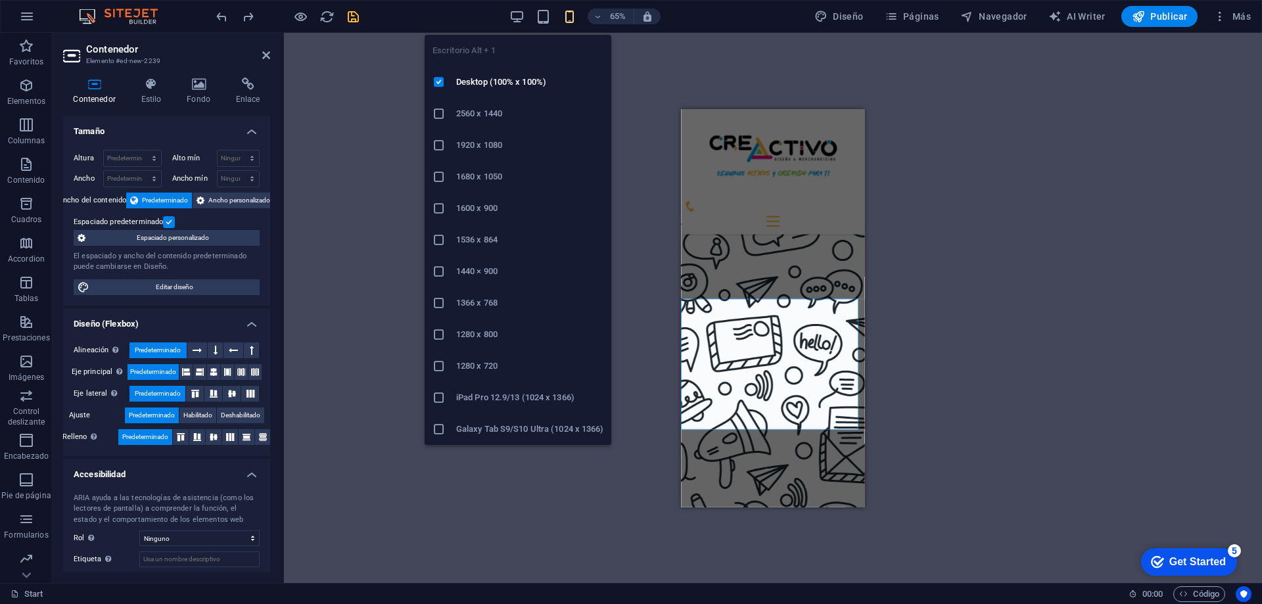
scroll to position [1398, 0]
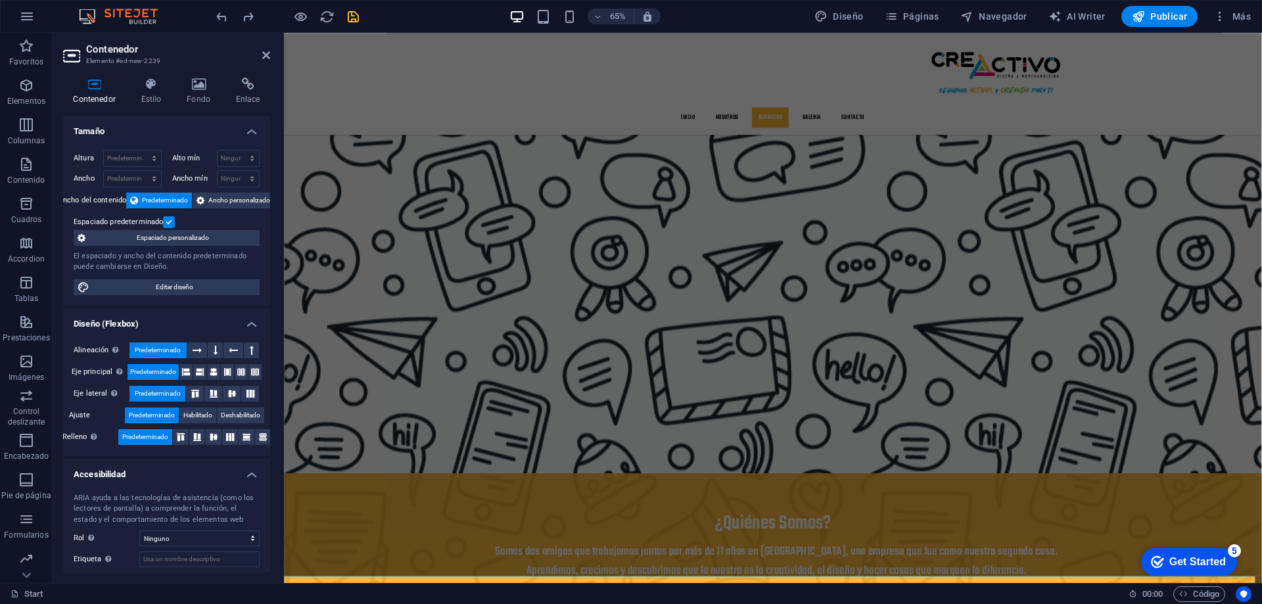
click at [260, 51] on h2 "Contenedor" at bounding box center [178, 49] width 184 height 12
click at [264, 53] on icon at bounding box center [266, 55] width 8 height 11
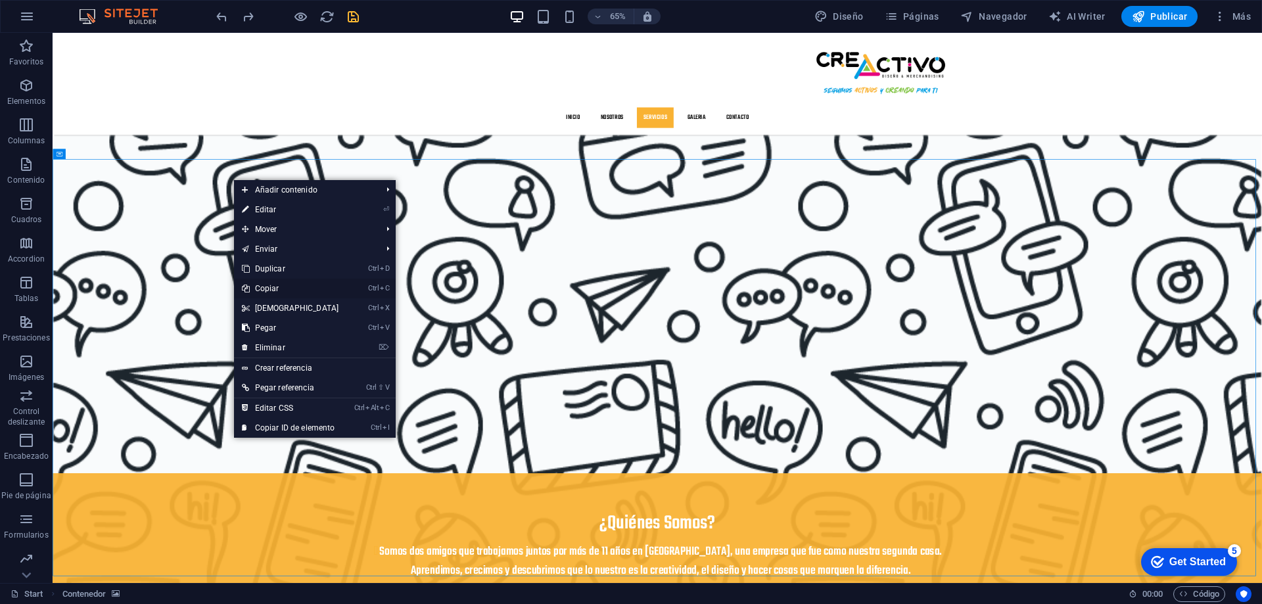
click at [276, 291] on link "Ctrl C Copiar" at bounding box center [290, 289] width 113 height 20
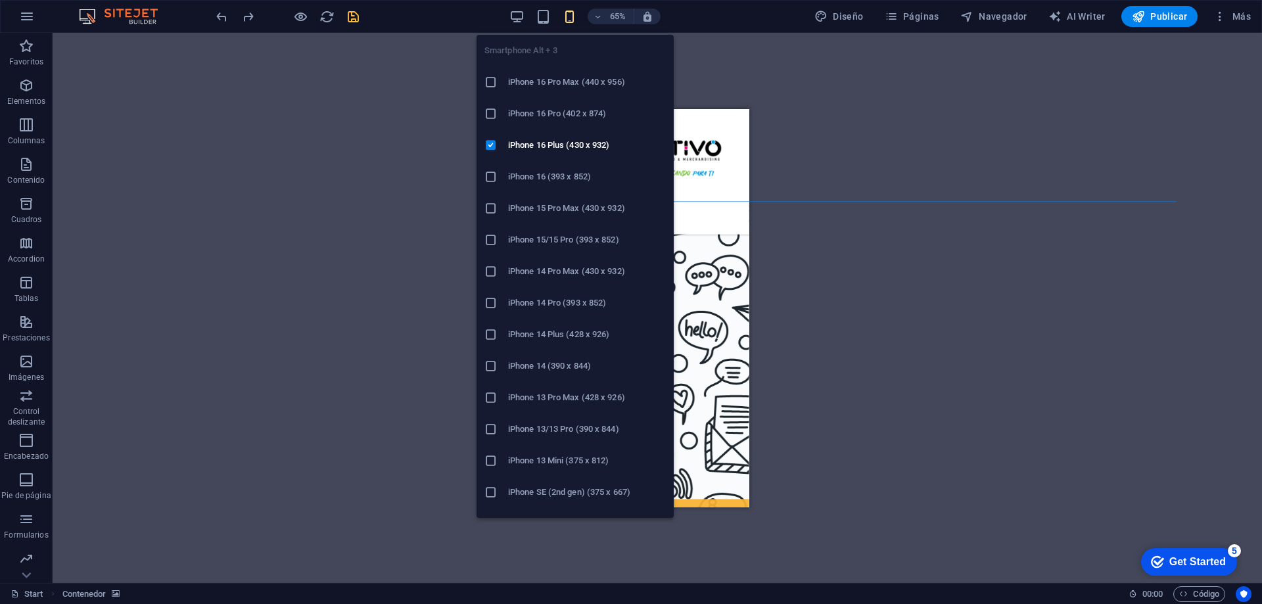
scroll to position [1450, 0]
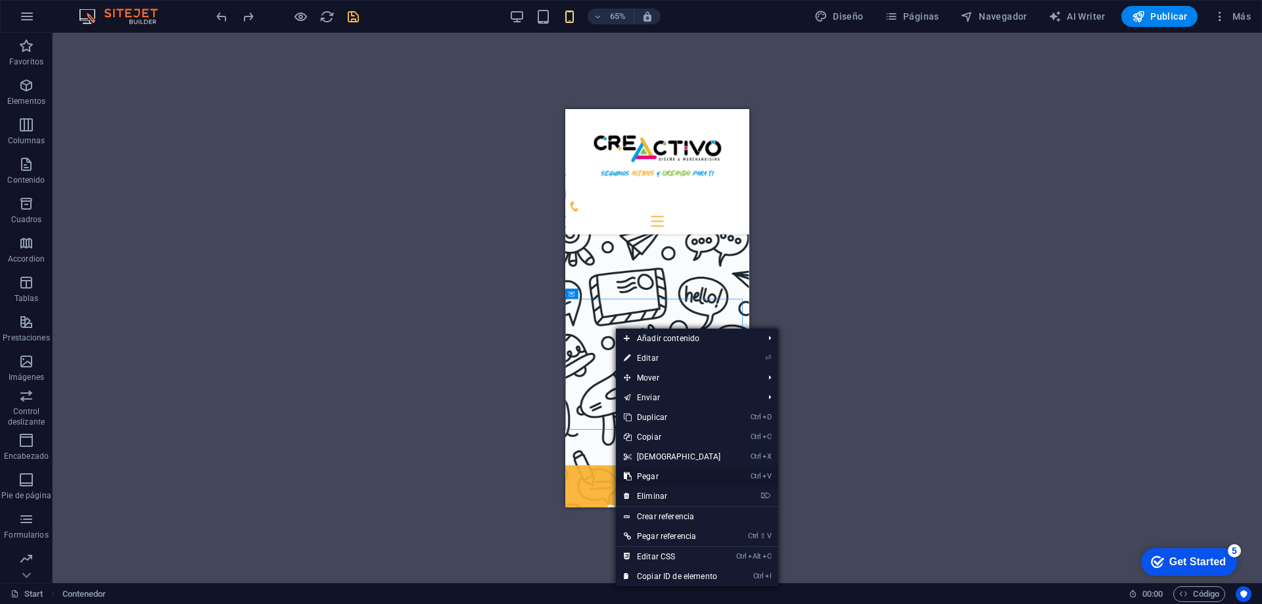
click at [645, 469] on link "Ctrl V Pegar" at bounding box center [672, 477] width 113 height 20
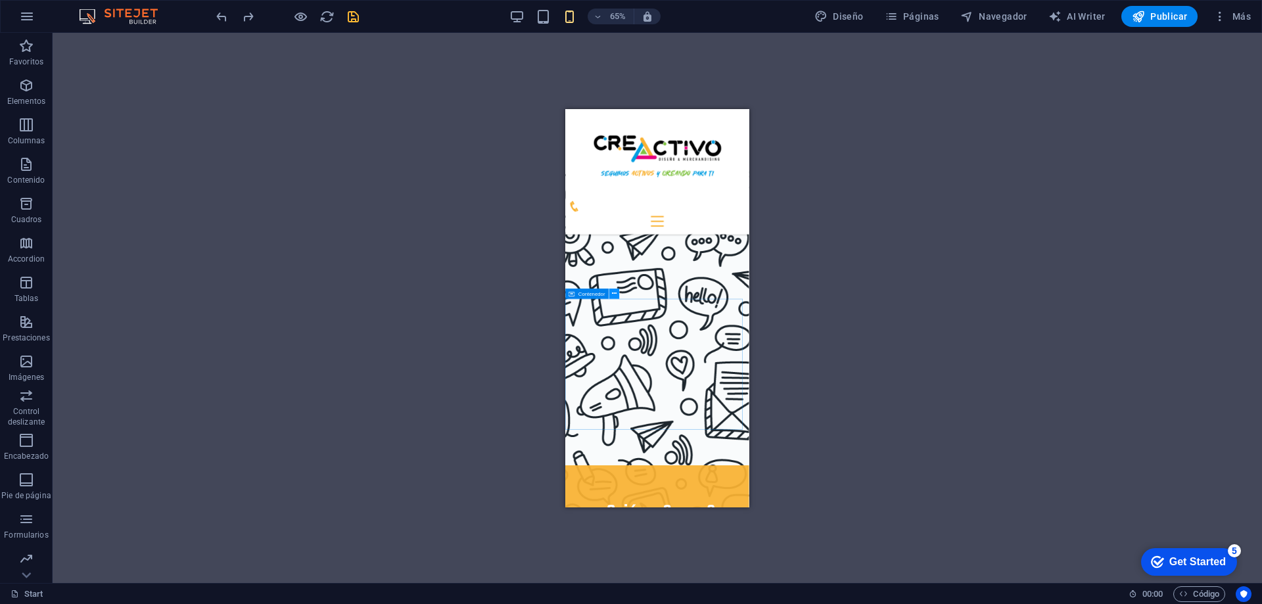
click at [613, 298] on icon at bounding box center [614, 293] width 5 height 9
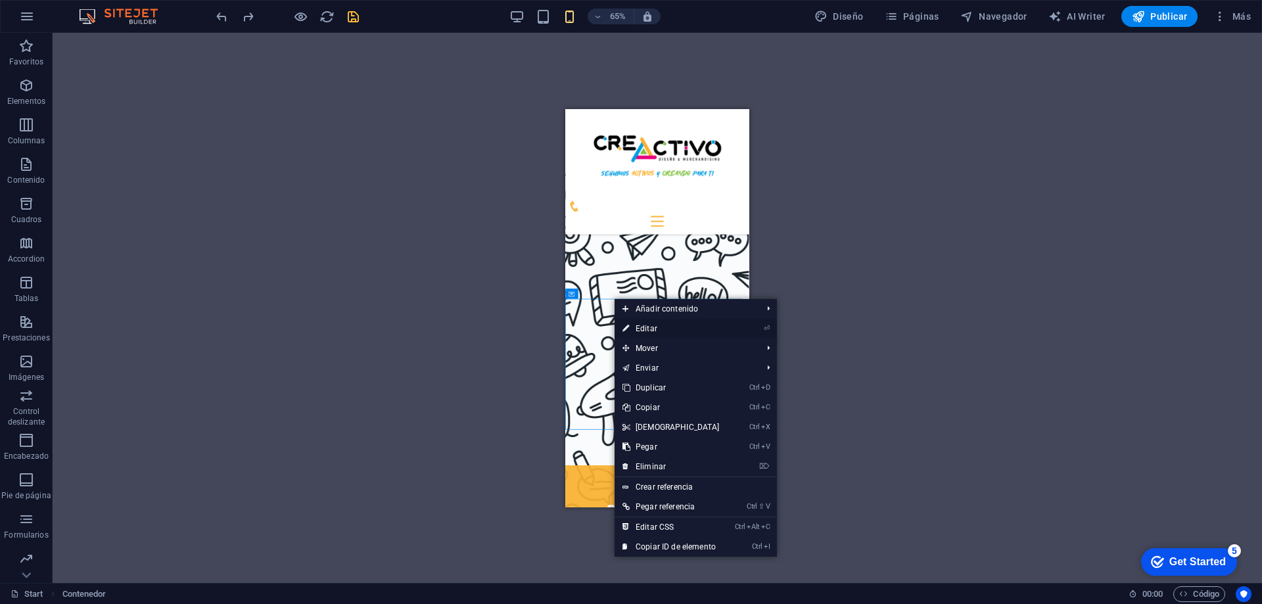
click at [650, 332] on link "⏎ Editar" at bounding box center [671, 329] width 113 height 20
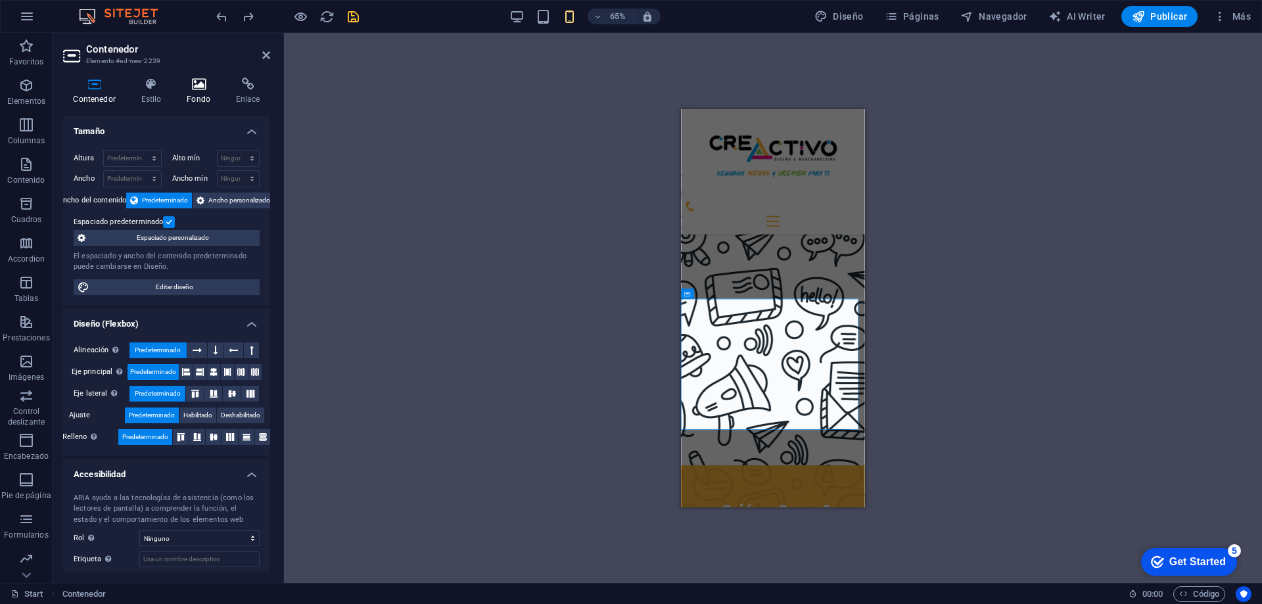
click at [201, 91] on h4 "Fondo" at bounding box center [201, 92] width 49 height 28
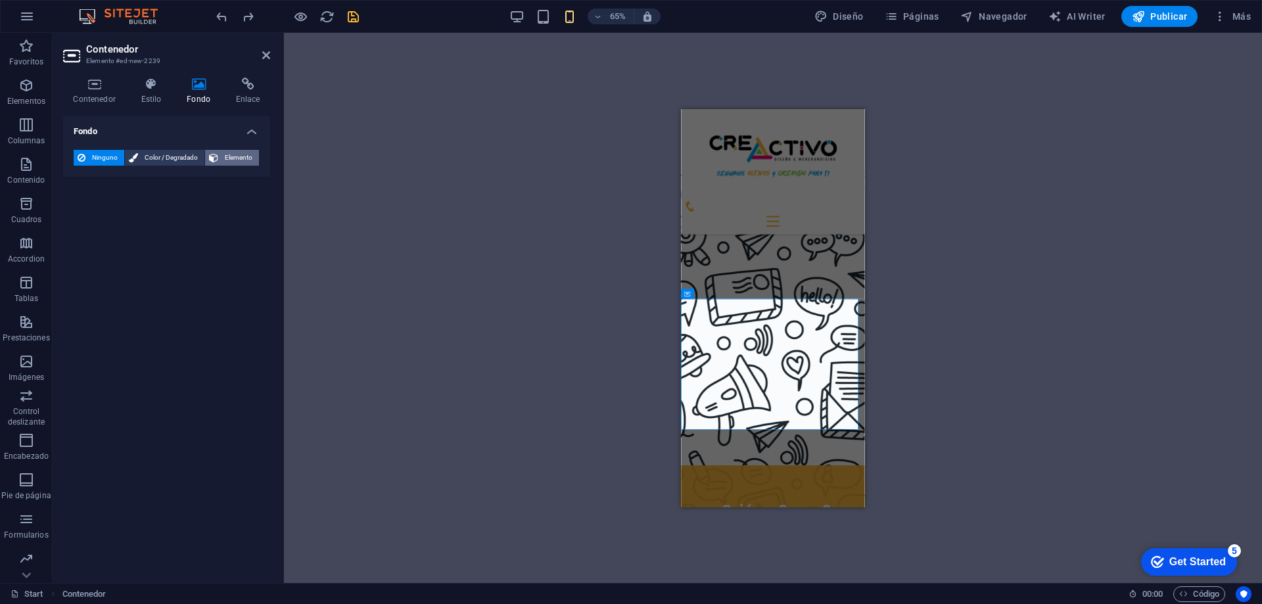
click at [221, 154] on button "Elemento" at bounding box center [232, 158] width 54 height 16
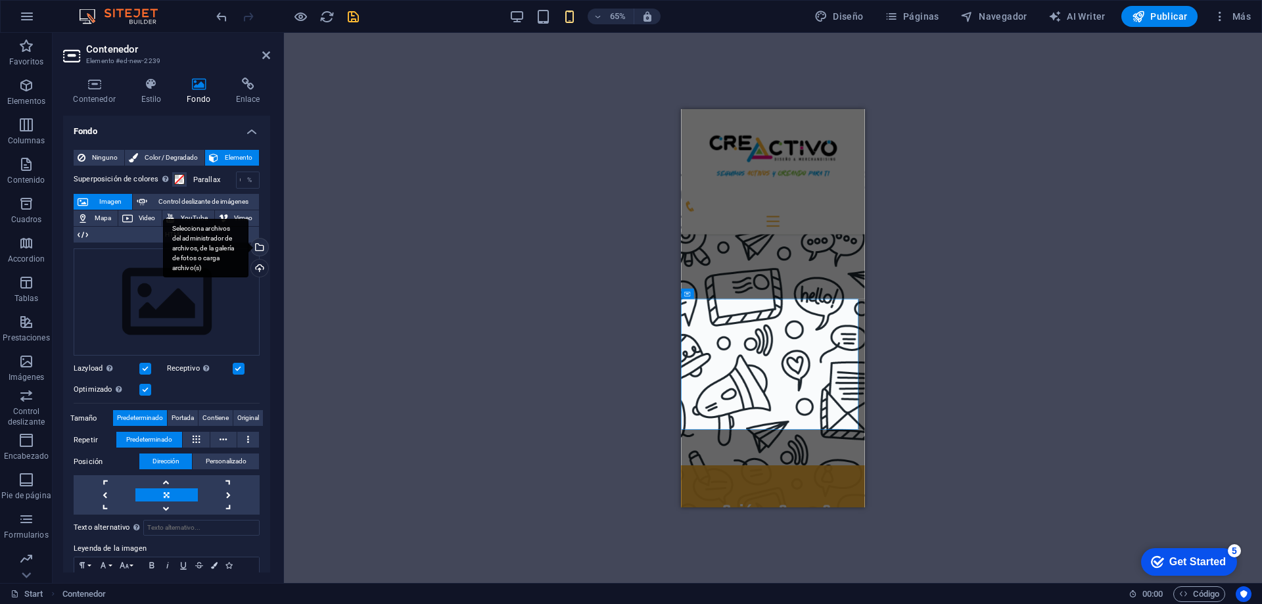
click at [258, 249] on div "Selecciona archivos del administrador de archivos, de la galería de fotos o car…" at bounding box center [259, 249] width 20 height 20
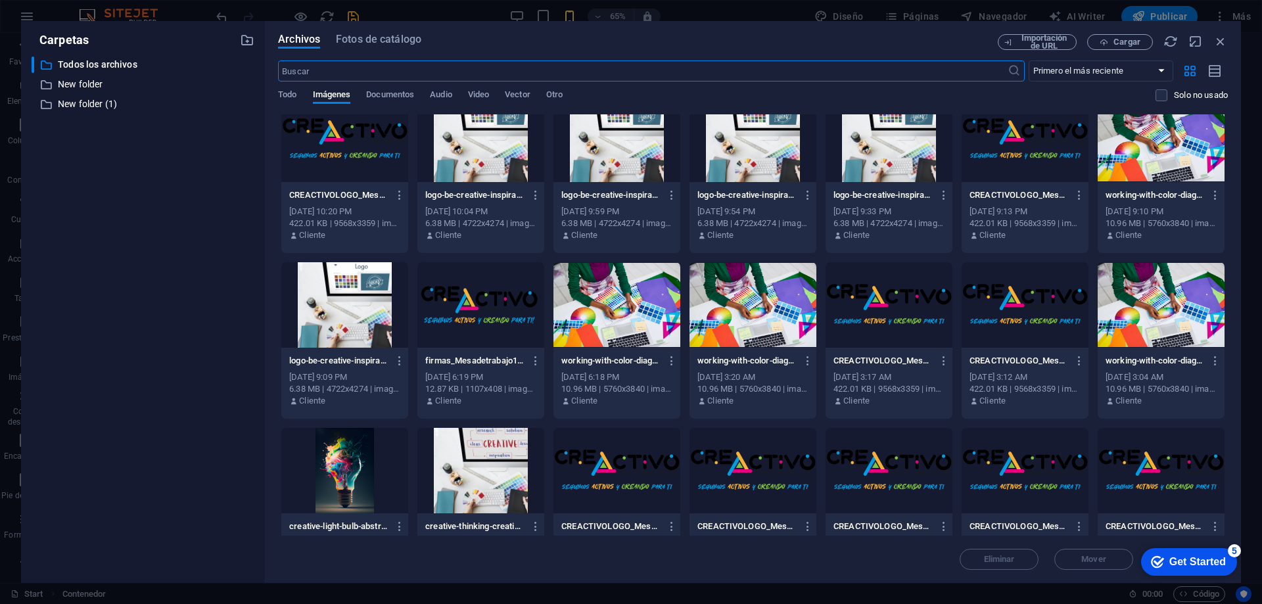
scroll to position [1906, 0]
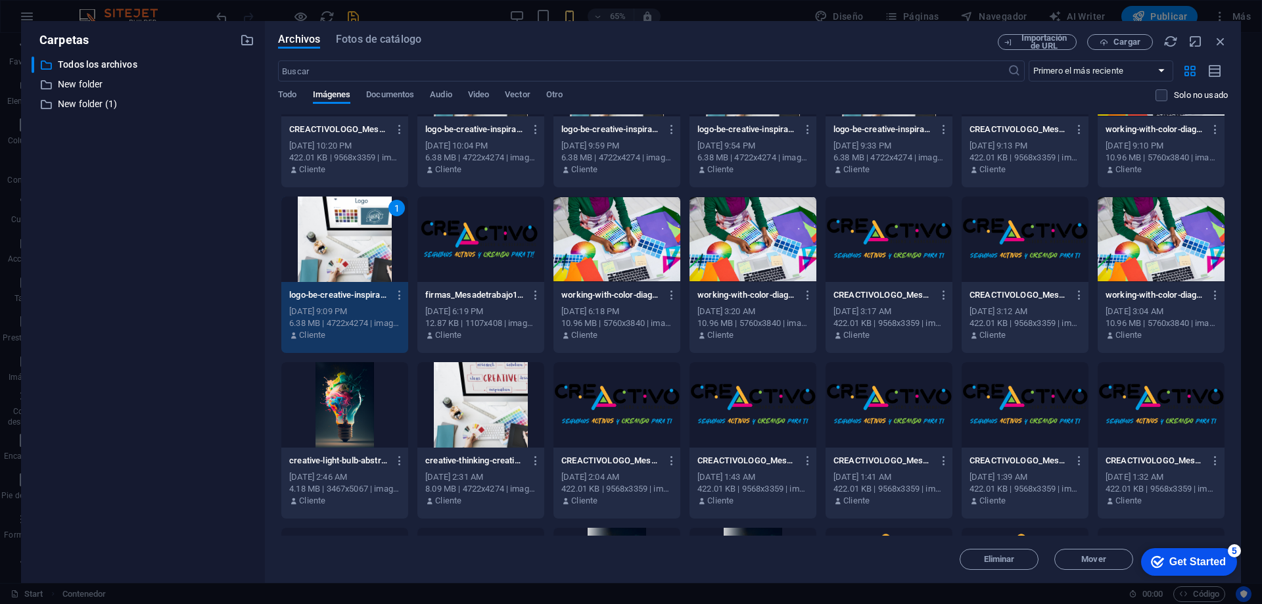
click at [346, 235] on div "1" at bounding box center [344, 239] width 127 height 85
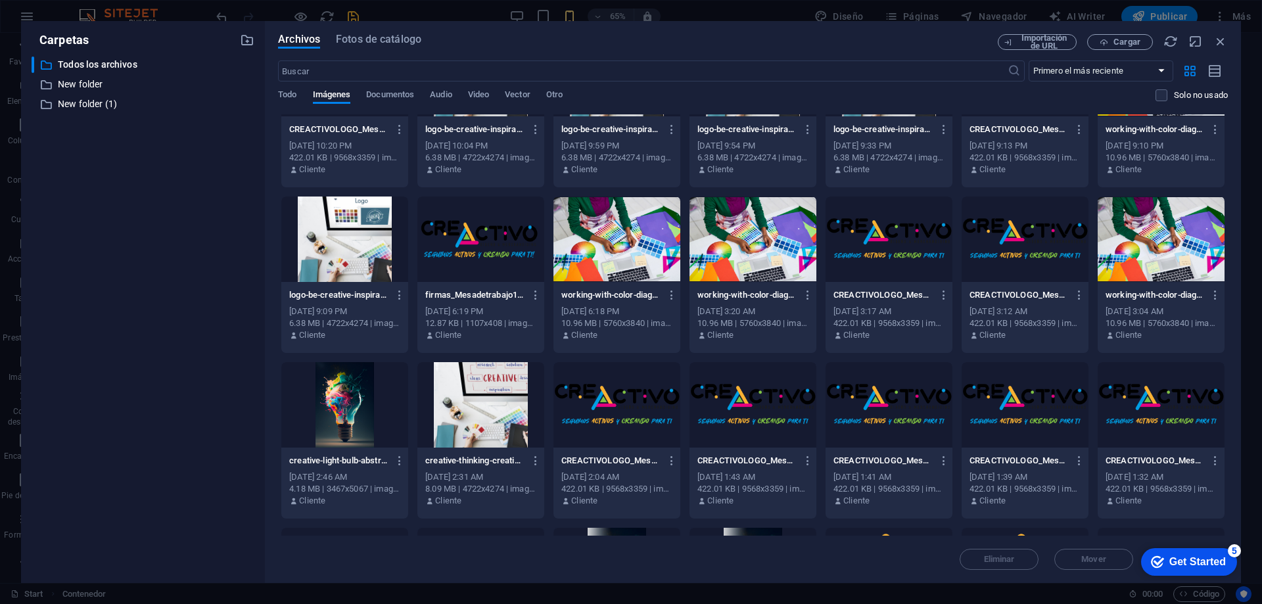
click at [346, 235] on div at bounding box center [344, 239] width 127 height 85
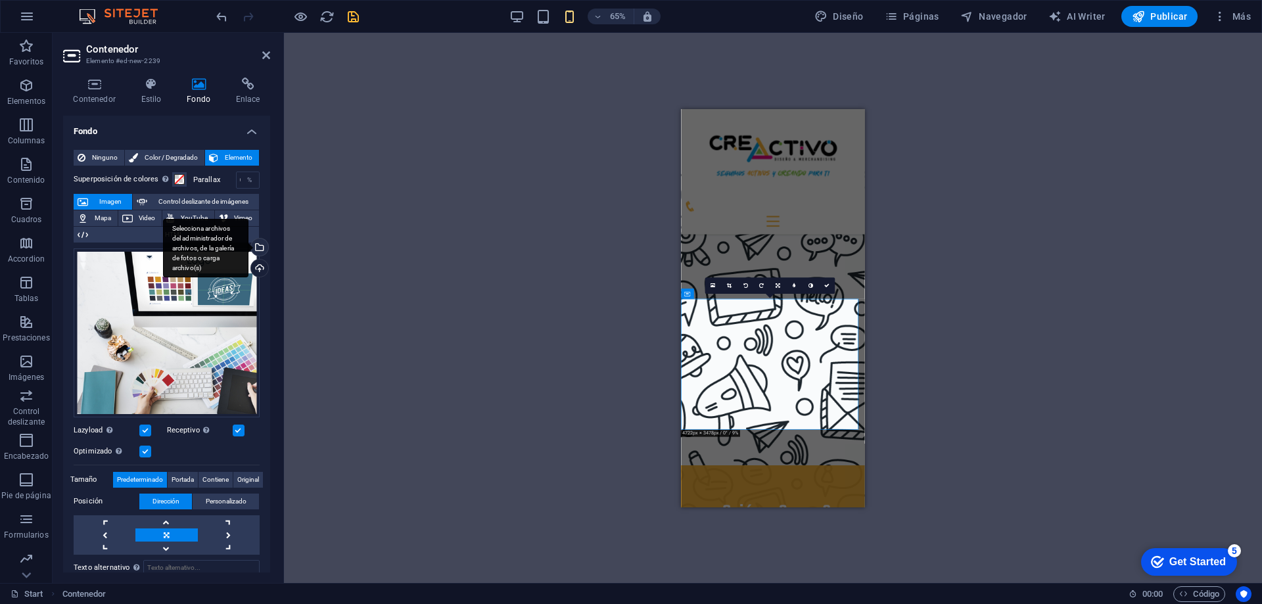
click at [256, 249] on div "Selecciona archivos del administrador de archivos, de la galería de fotos o car…" at bounding box center [259, 249] width 20 height 20
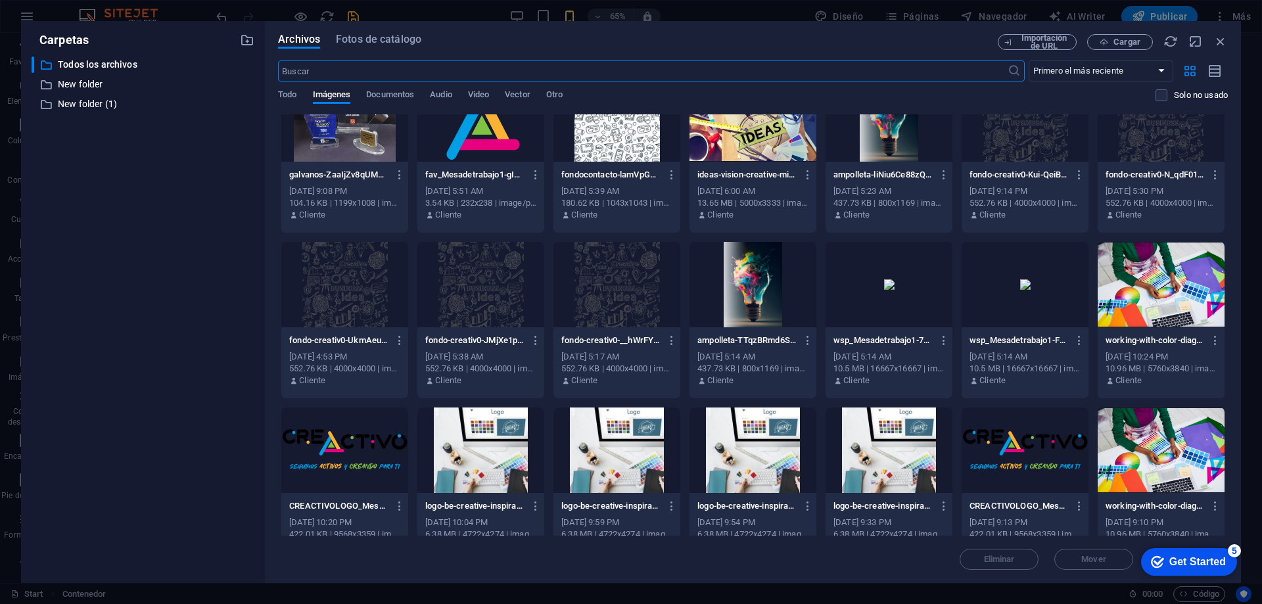
scroll to position [1464, 0]
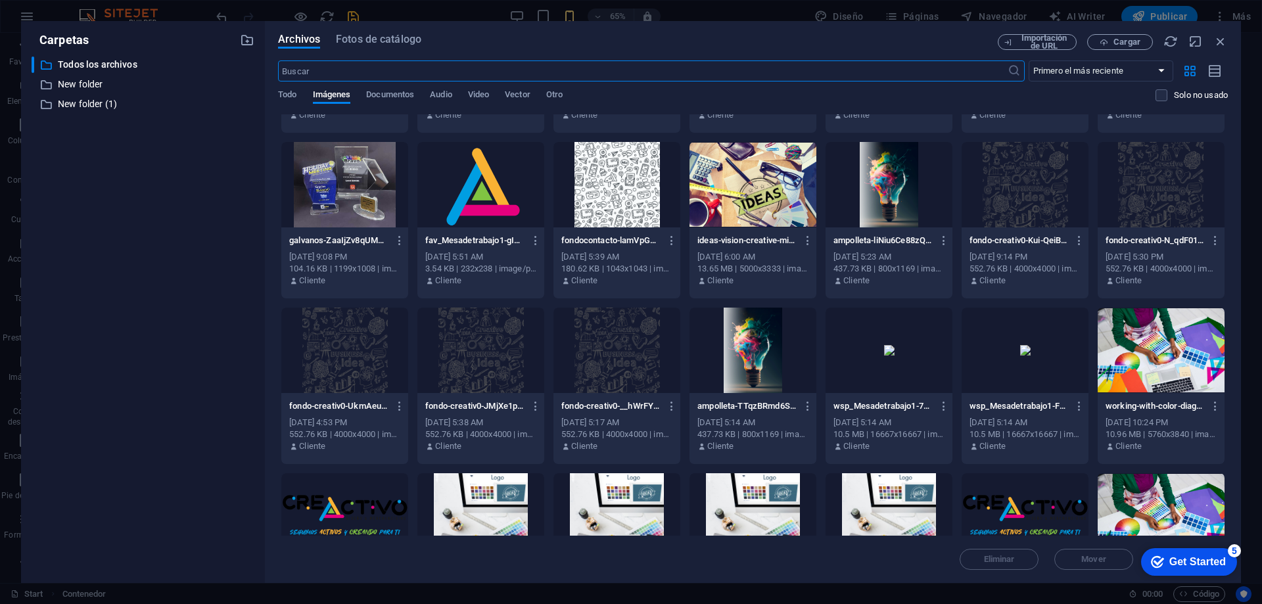
click at [775, 197] on div at bounding box center [753, 184] width 127 height 85
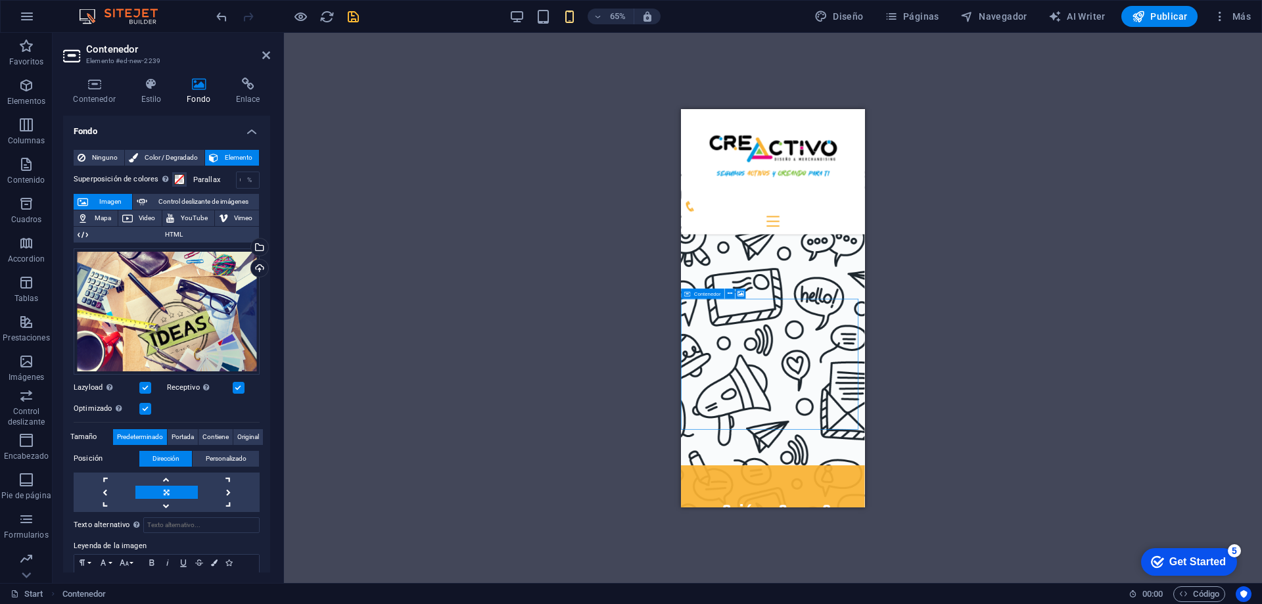
drag, startPoint x: 792, startPoint y: 502, endPoint x: 843, endPoint y: 533, distance: 60.1
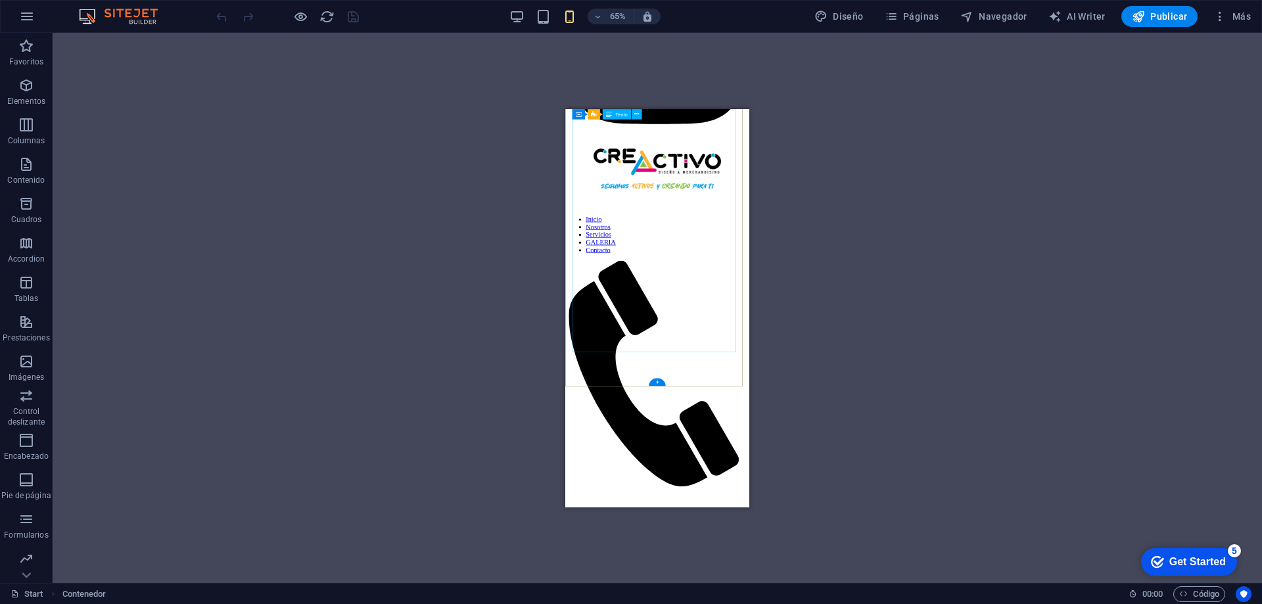
scroll to position [1381, 0]
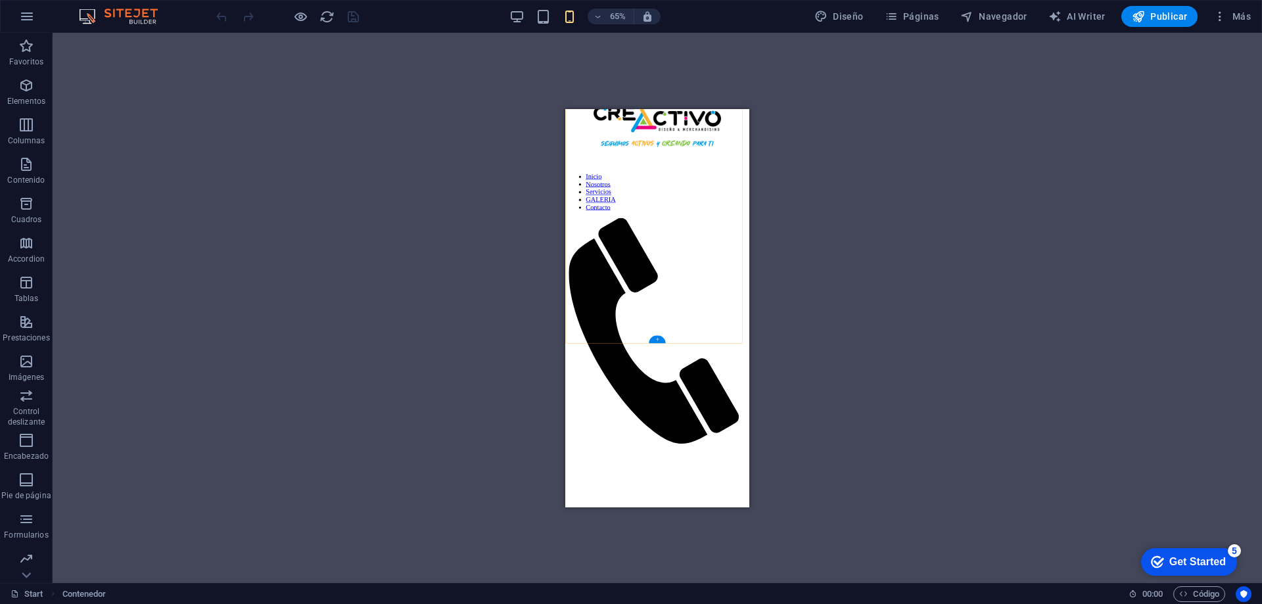
click at [657, 341] on div "+" at bounding box center [657, 339] width 16 height 8
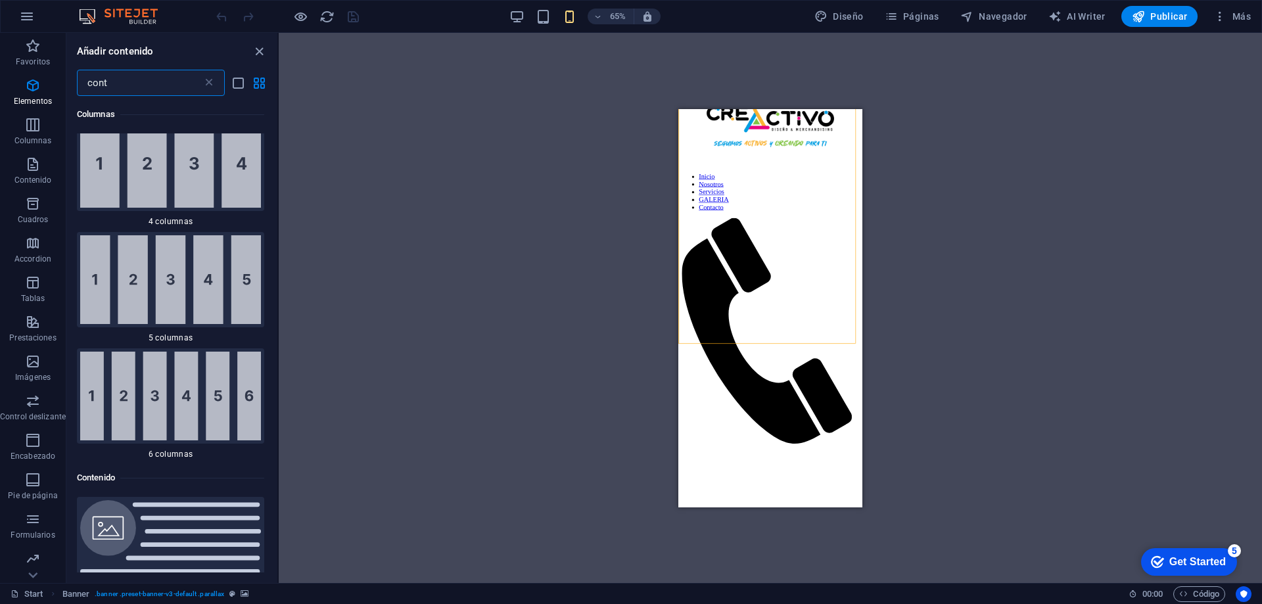
scroll to position [964, 0]
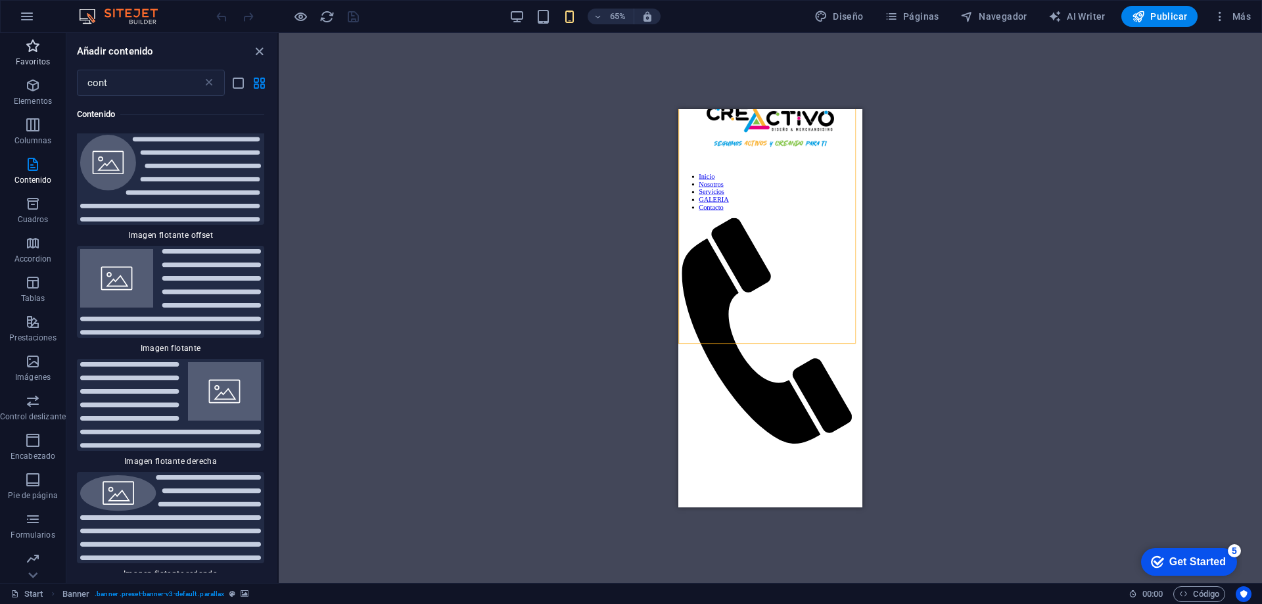
click at [41, 59] on p "Favoritos" at bounding box center [33, 62] width 34 height 11
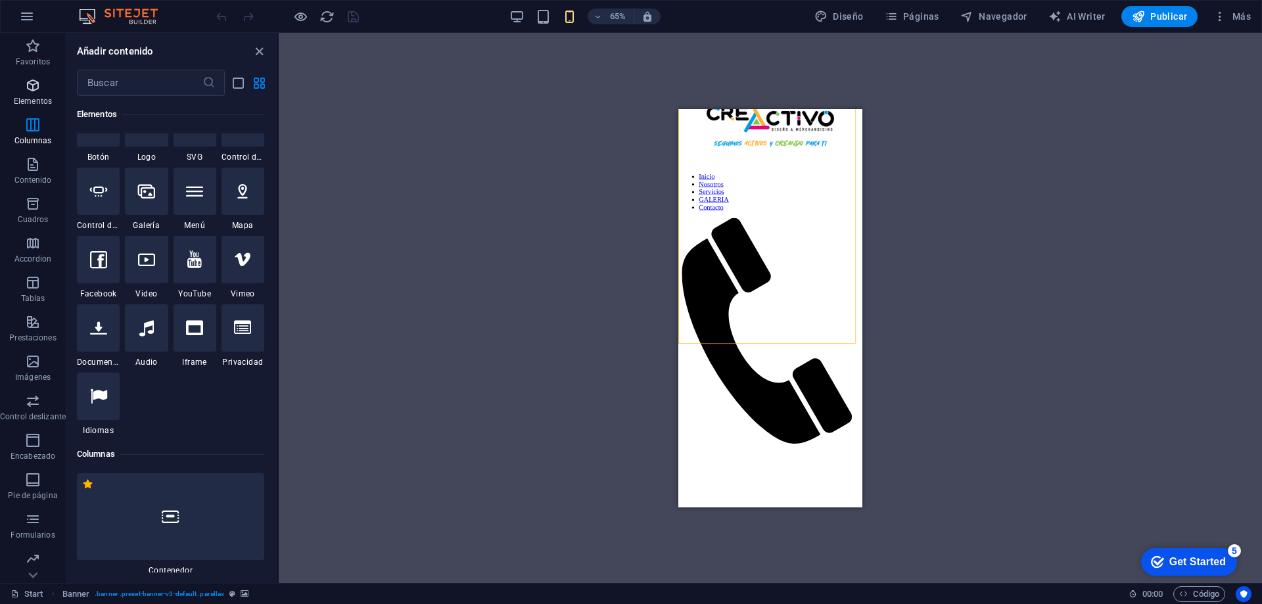
scroll to position [0, 0]
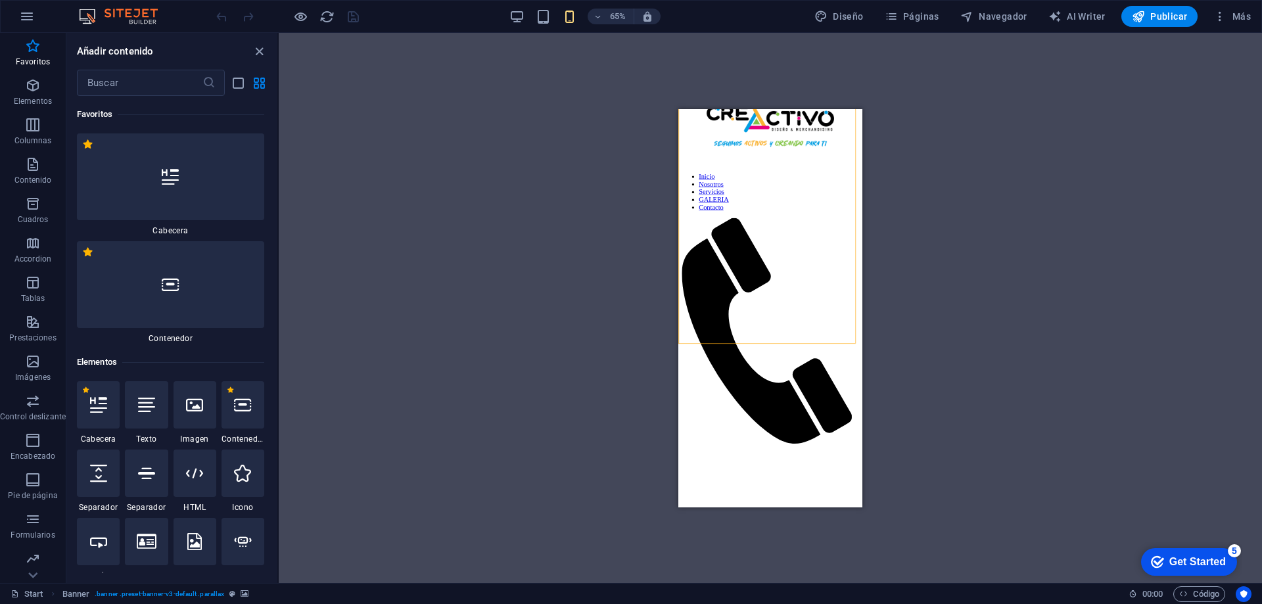
click at [136, 305] on div at bounding box center [170, 284] width 187 height 87
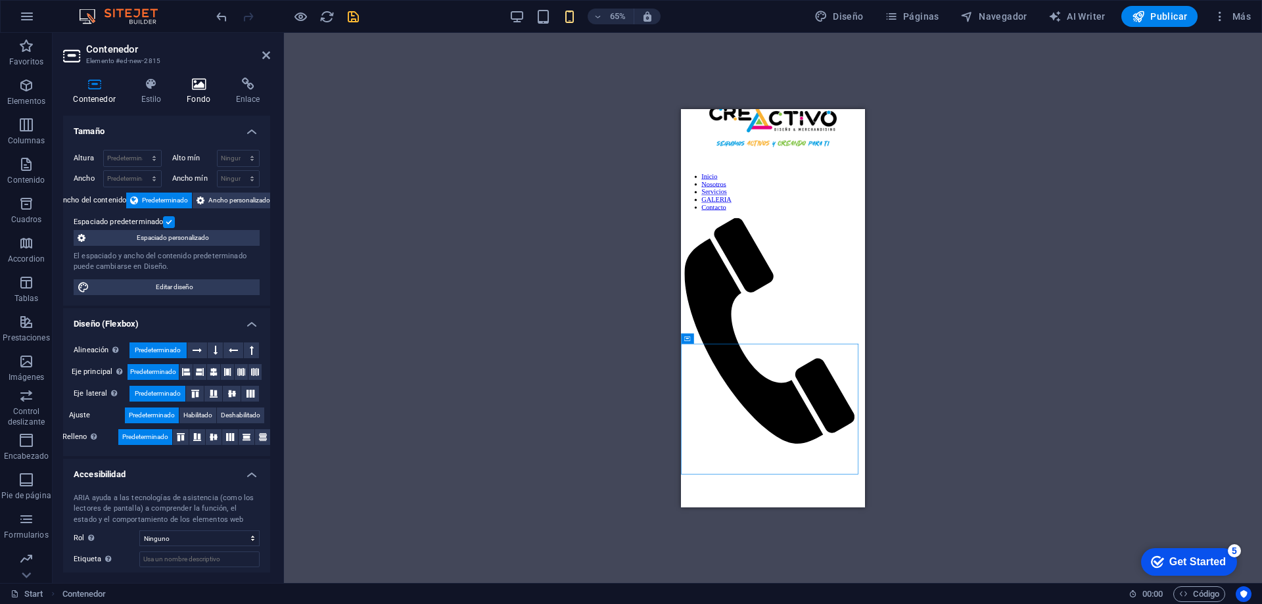
click at [191, 91] on h4 "Fondo" at bounding box center [201, 92] width 49 height 28
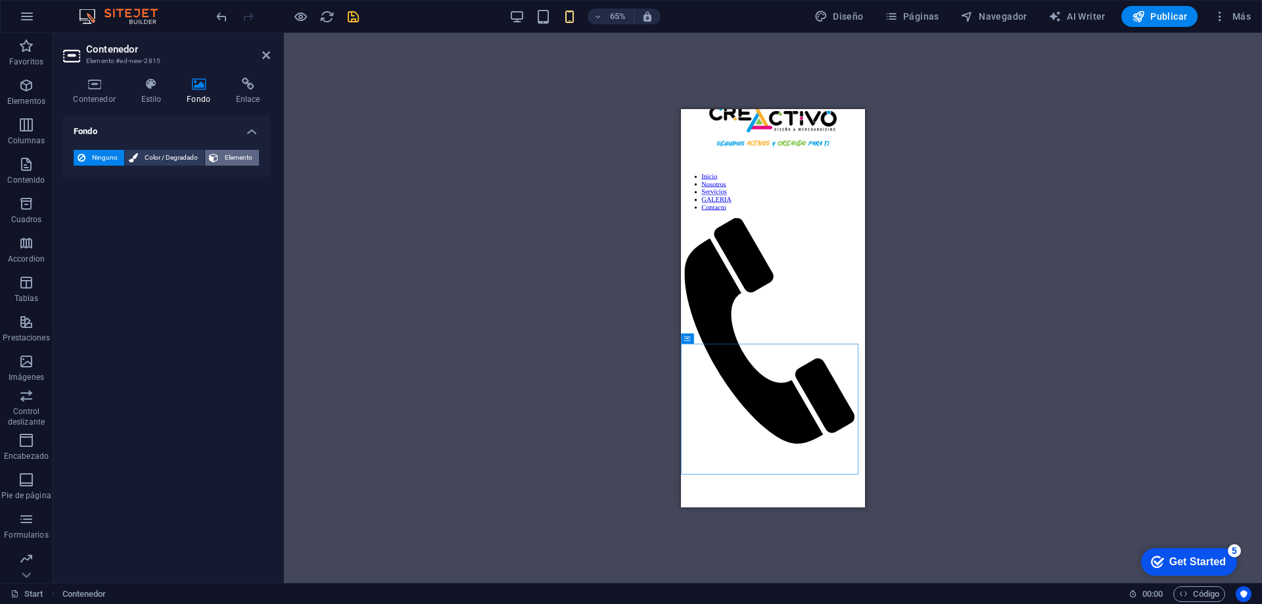
click at [232, 158] on span "Elemento" at bounding box center [238, 158] width 33 height 16
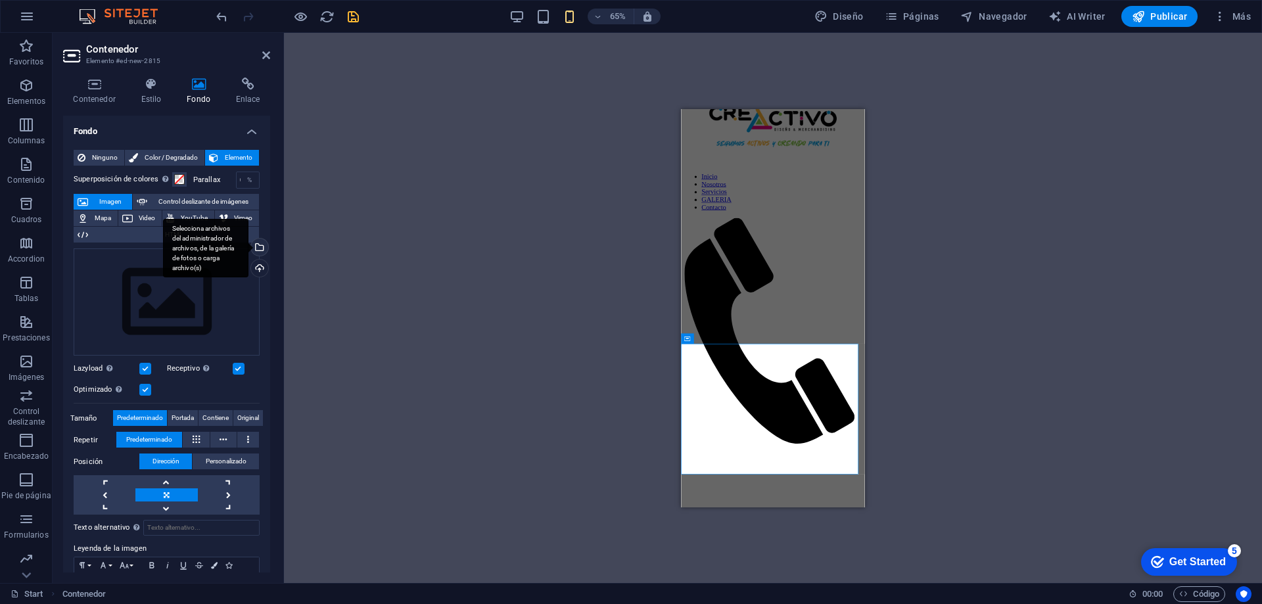
click at [249, 247] on div "Selecciona archivos del administrador de archivos, de la galería de fotos o car…" at bounding box center [205, 248] width 85 height 59
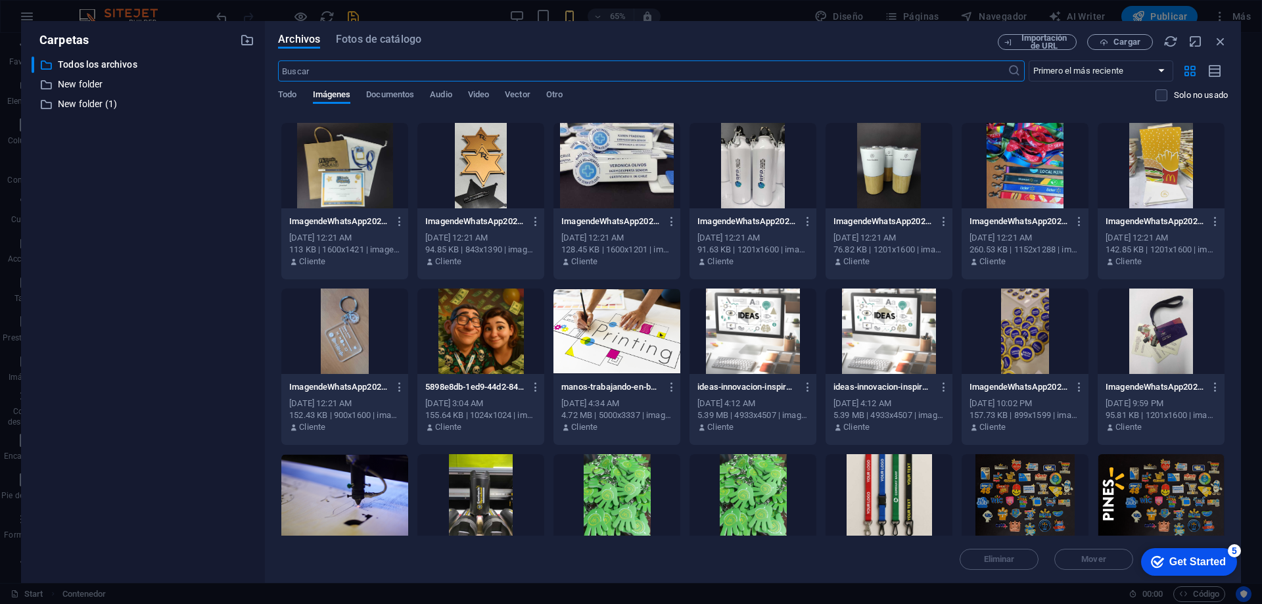
scroll to position [1249, 0]
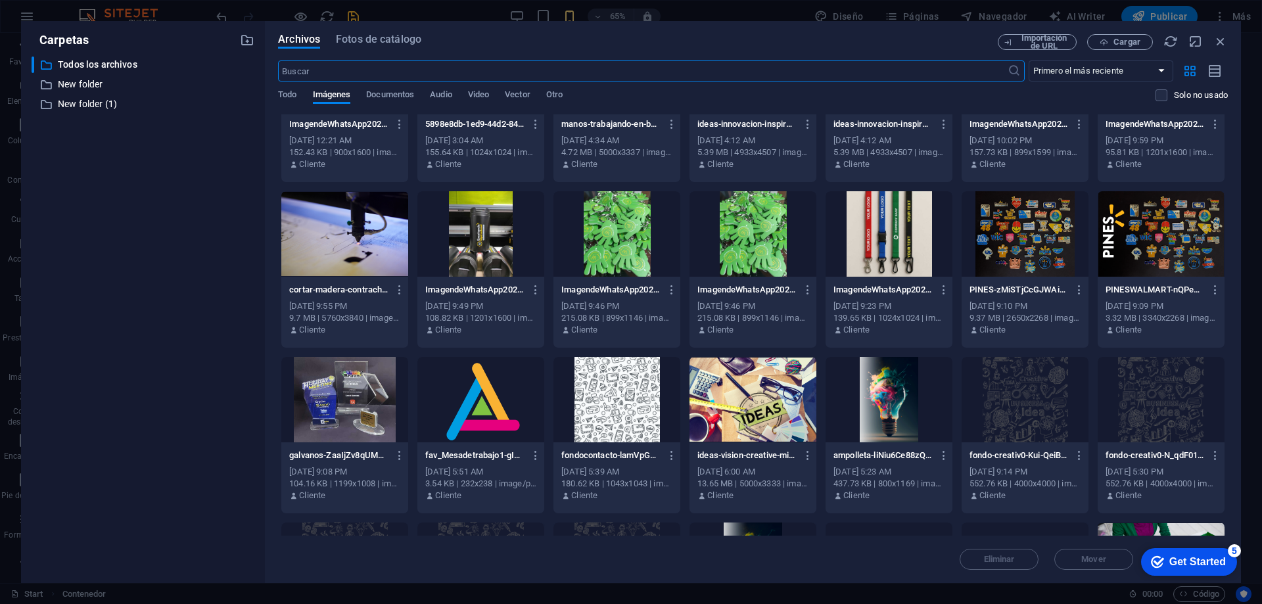
click at [751, 410] on div at bounding box center [753, 399] width 127 height 85
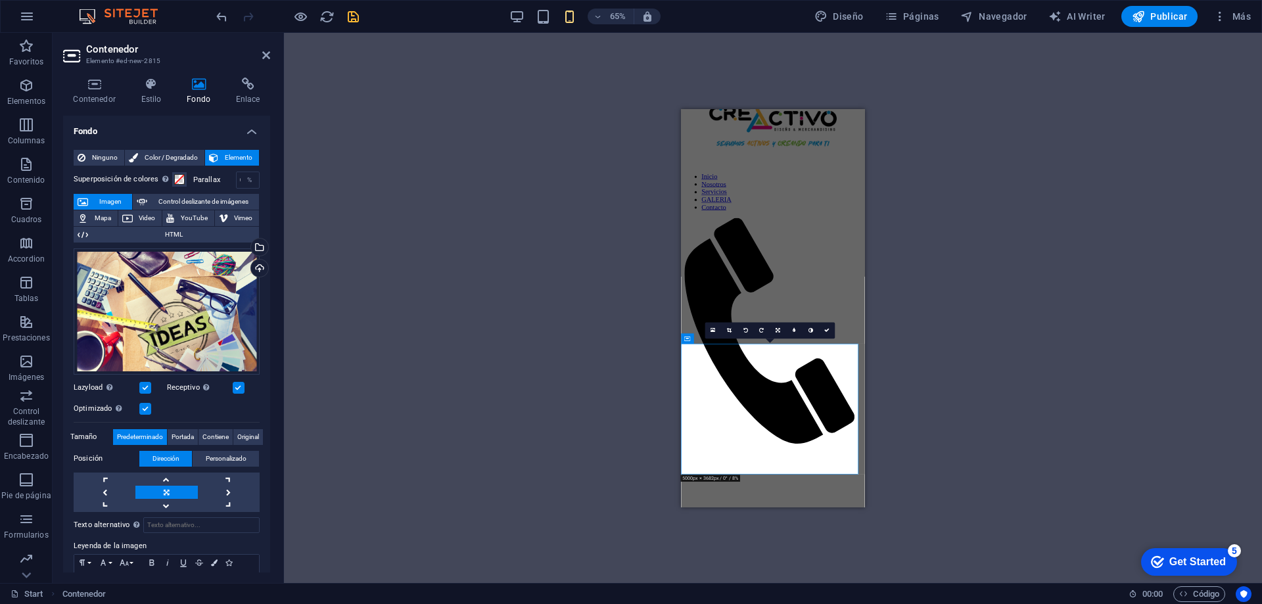
click at [907, 381] on div "Contenedor Banner Contenedor Banner Banner Contenedor Barra de menús Contenedor…" at bounding box center [773, 308] width 978 height 550
click at [353, 21] on icon "save" at bounding box center [353, 16] width 15 height 15
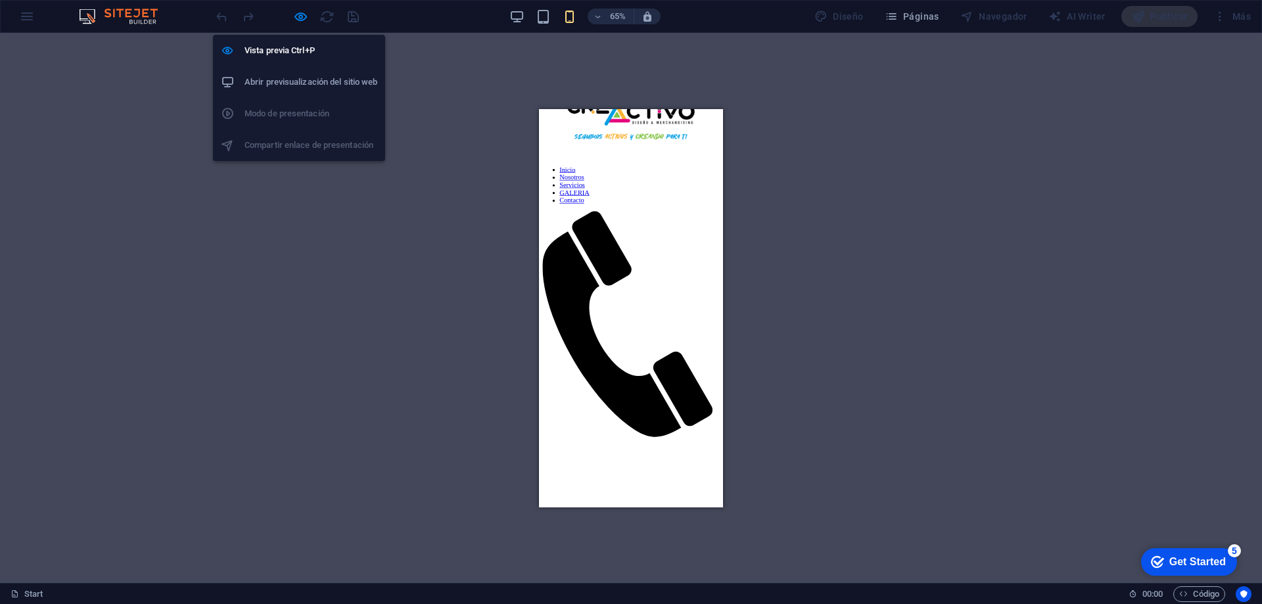
click at [298, 89] on h6 "Abrir previsualización del sitio web" at bounding box center [311, 82] width 133 height 16
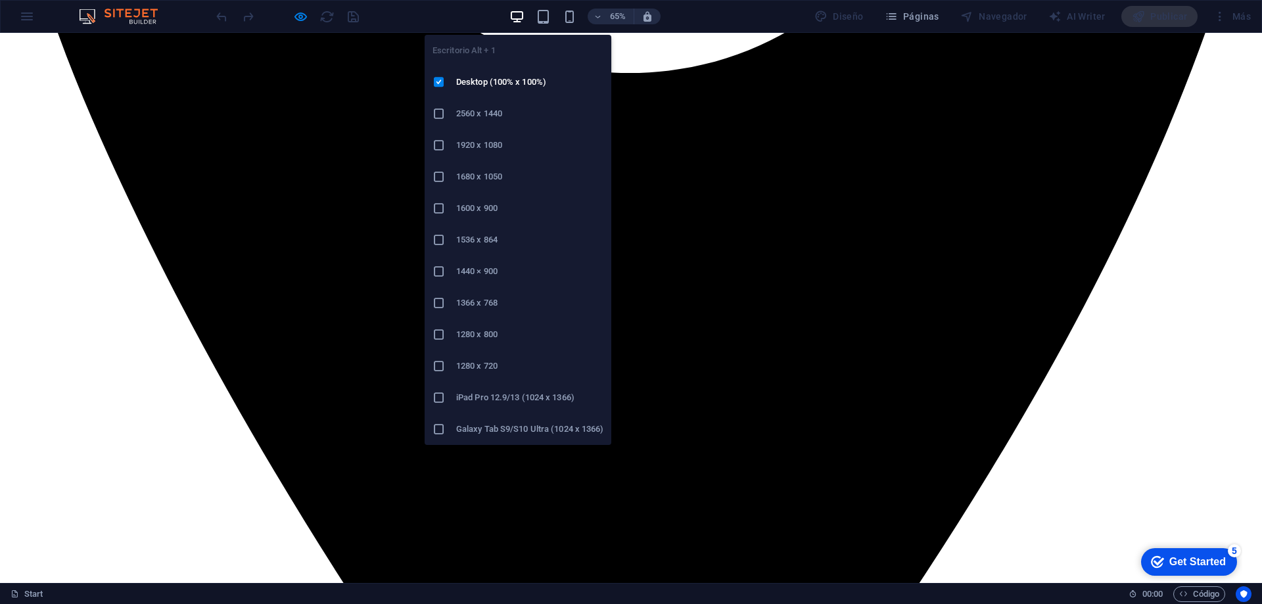
scroll to position [1329, 0]
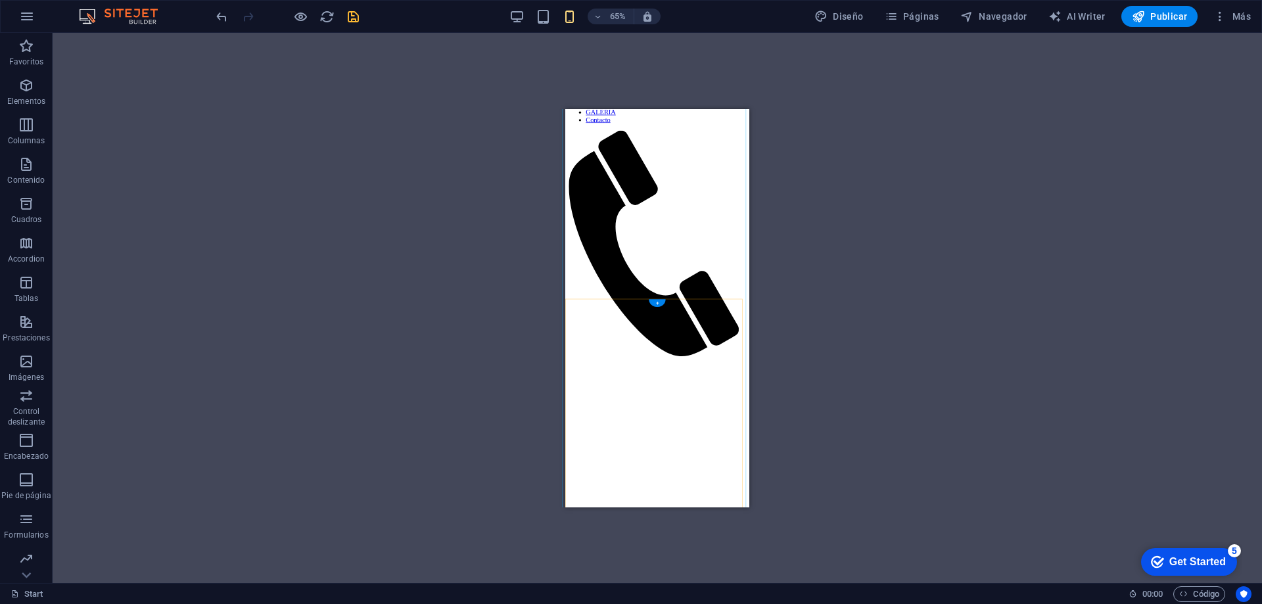
scroll to position [1450, 0]
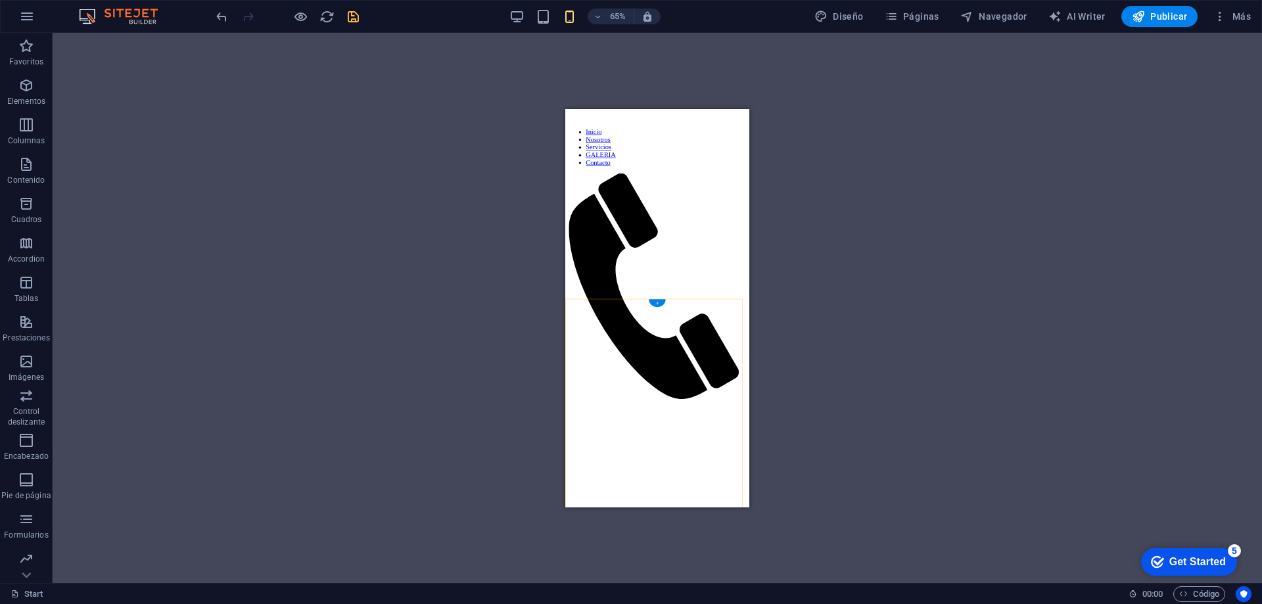
click at [657, 304] on div "+" at bounding box center [657, 303] width 16 height 8
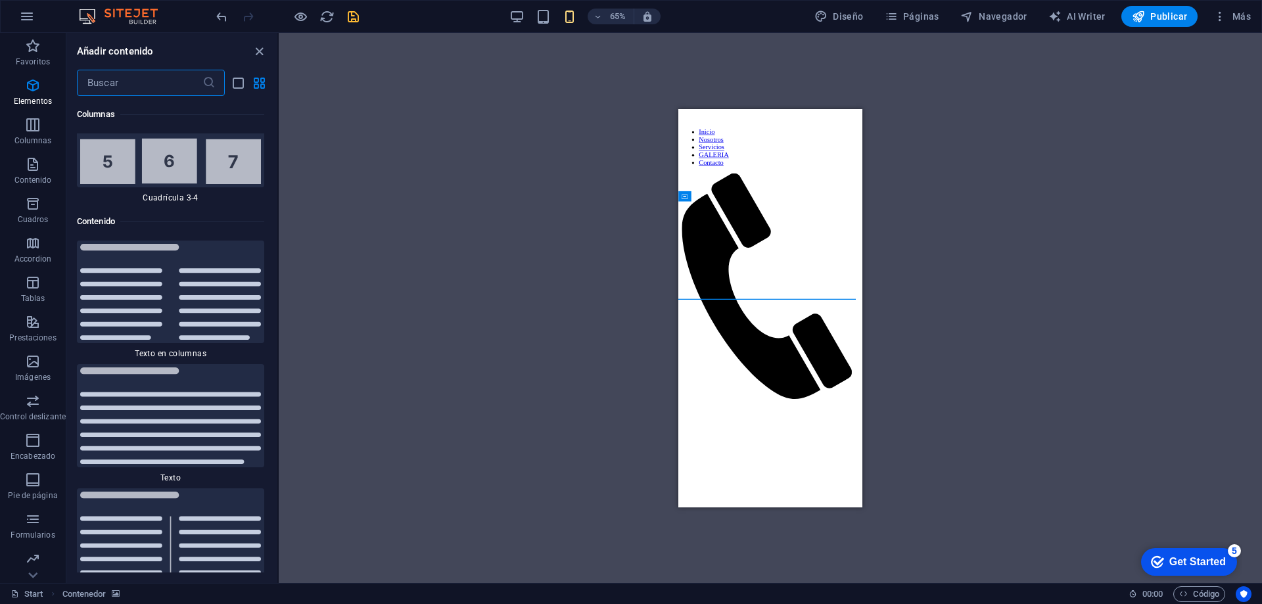
scroll to position [4459, 0]
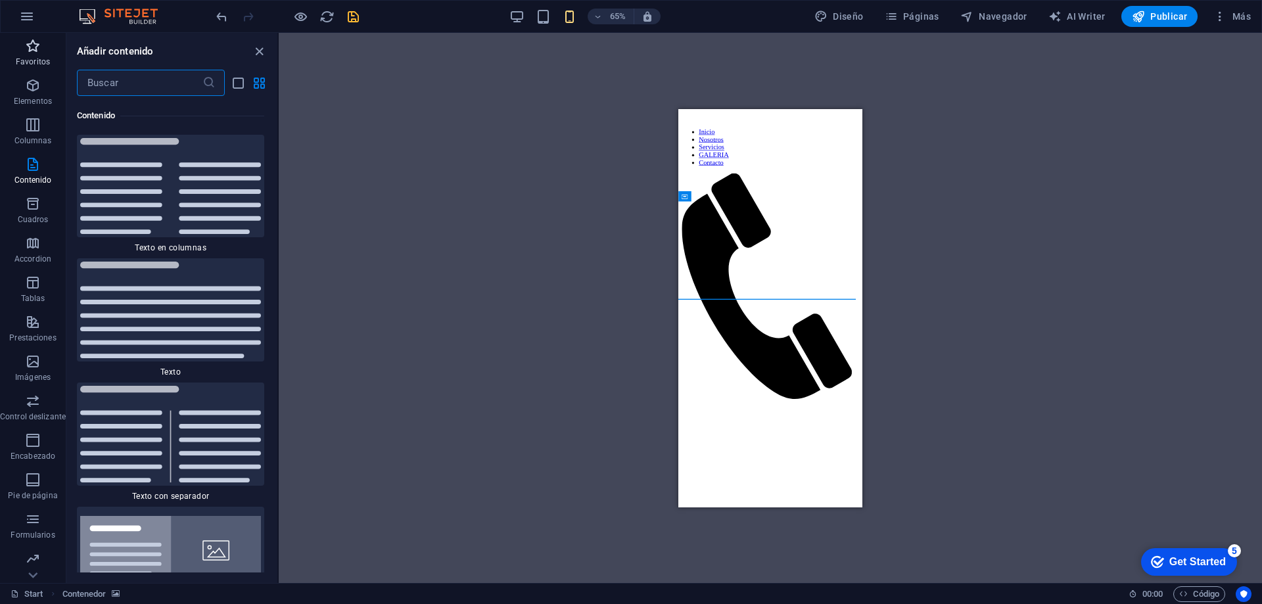
click at [43, 57] on p "Favoritos" at bounding box center [33, 62] width 34 height 11
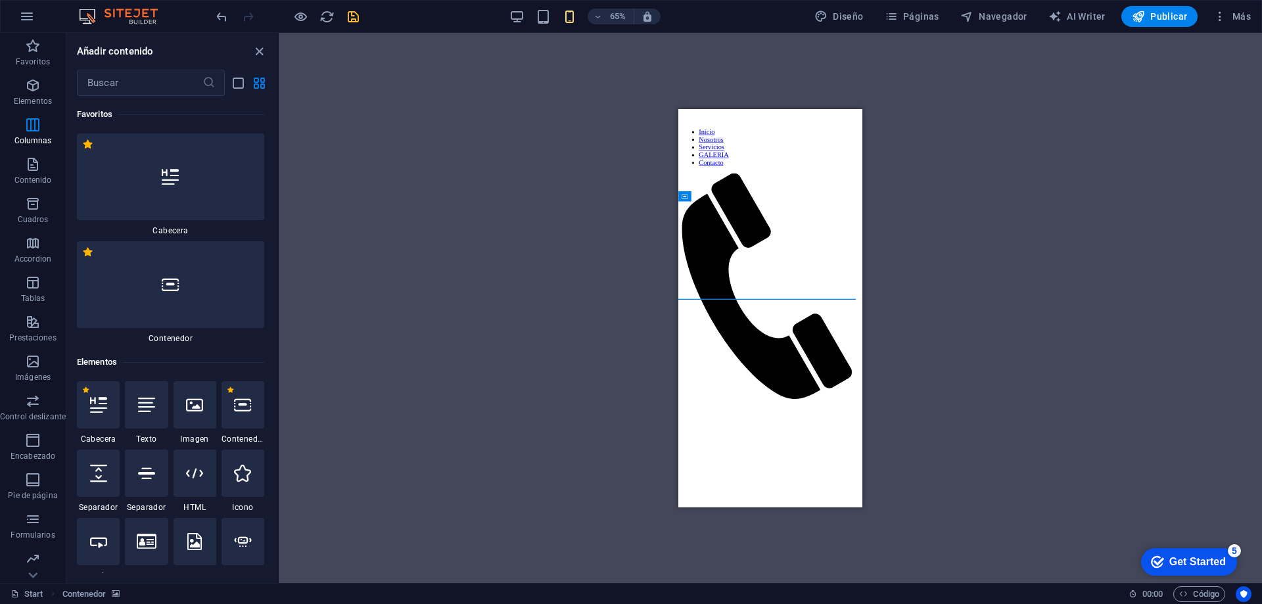
scroll to position [0, 0]
click at [158, 197] on div at bounding box center [170, 176] width 187 height 87
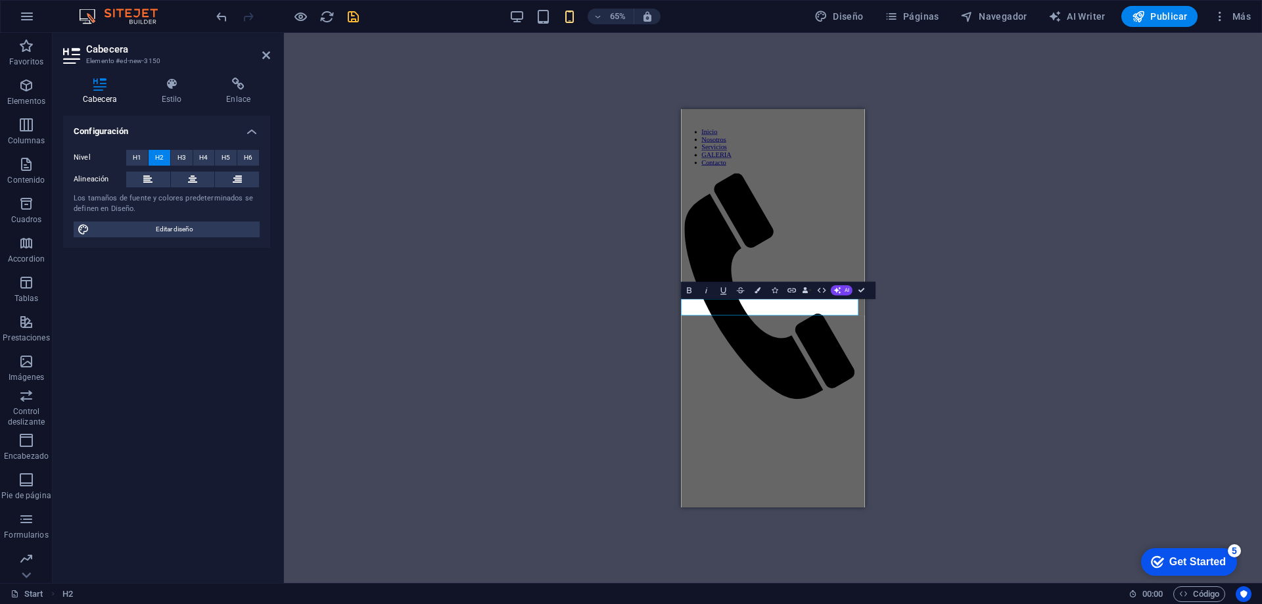
click at [261, 55] on header "Cabecera Elemento #ed-new-3150" at bounding box center [166, 50] width 207 height 34
click at [266, 54] on icon at bounding box center [266, 55] width 8 height 11
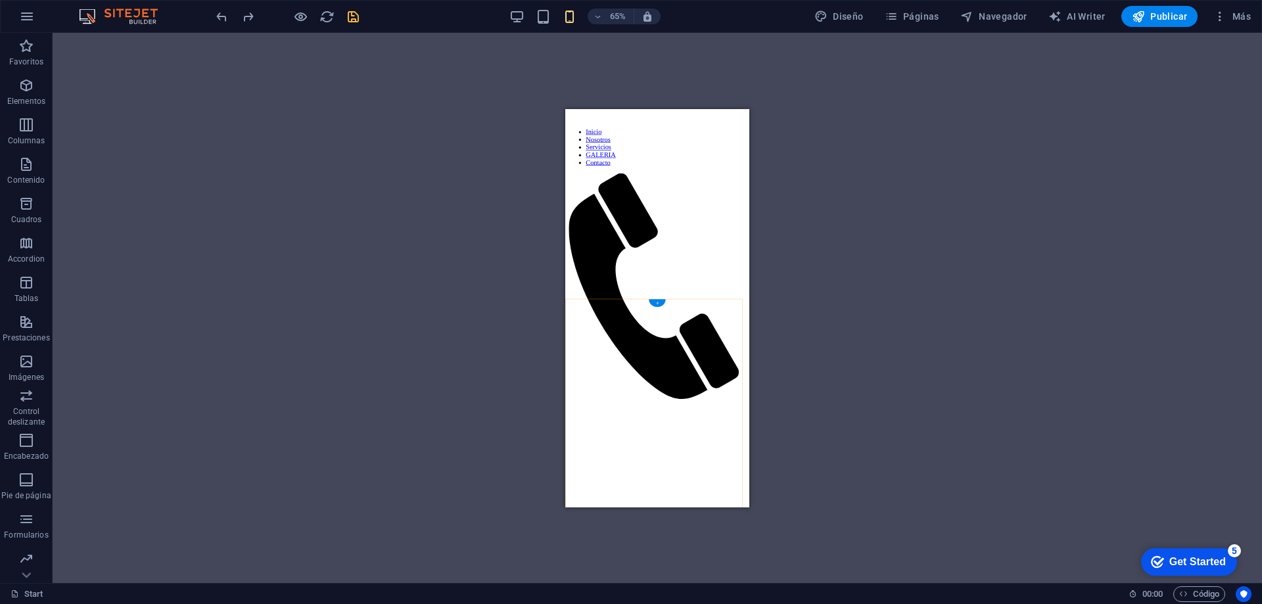
click at [652, 303] on div "+" at bounding box center [657, 303] width 16 height 8
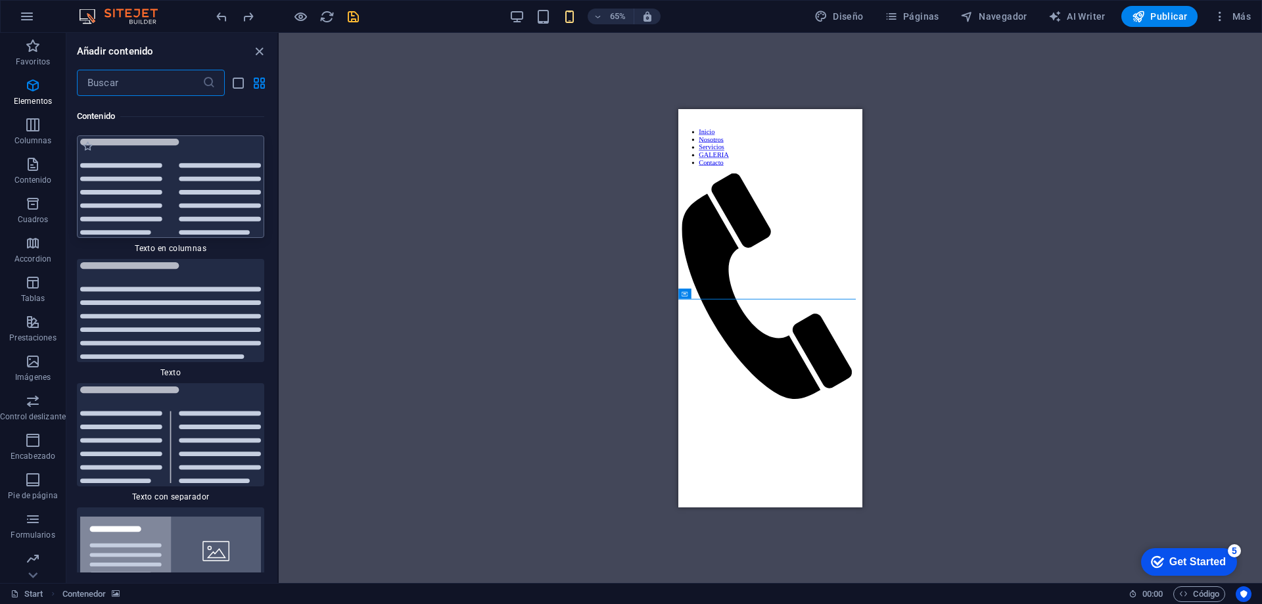
scroll to position [4459, 0]
click at [44, 48] on span "Favoritos" at bounding box center [33, 54] width 66 height 32
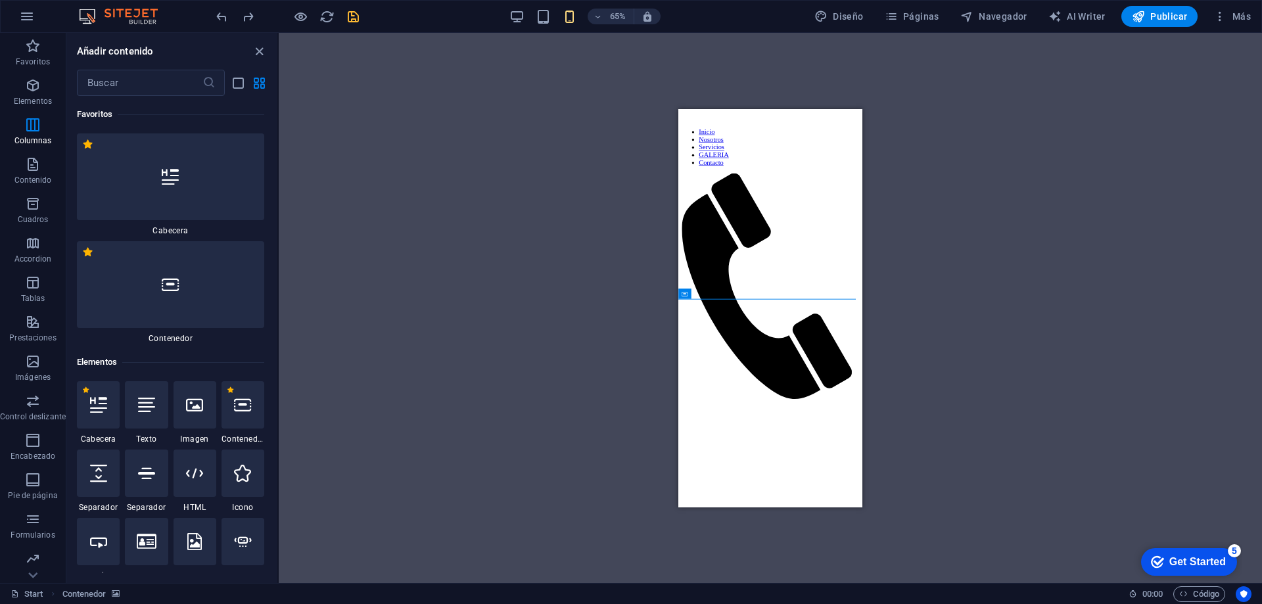
scroll to position [0, 0]
click at [167, 296] on div at bounding box center [170, 284] width 187 height 87
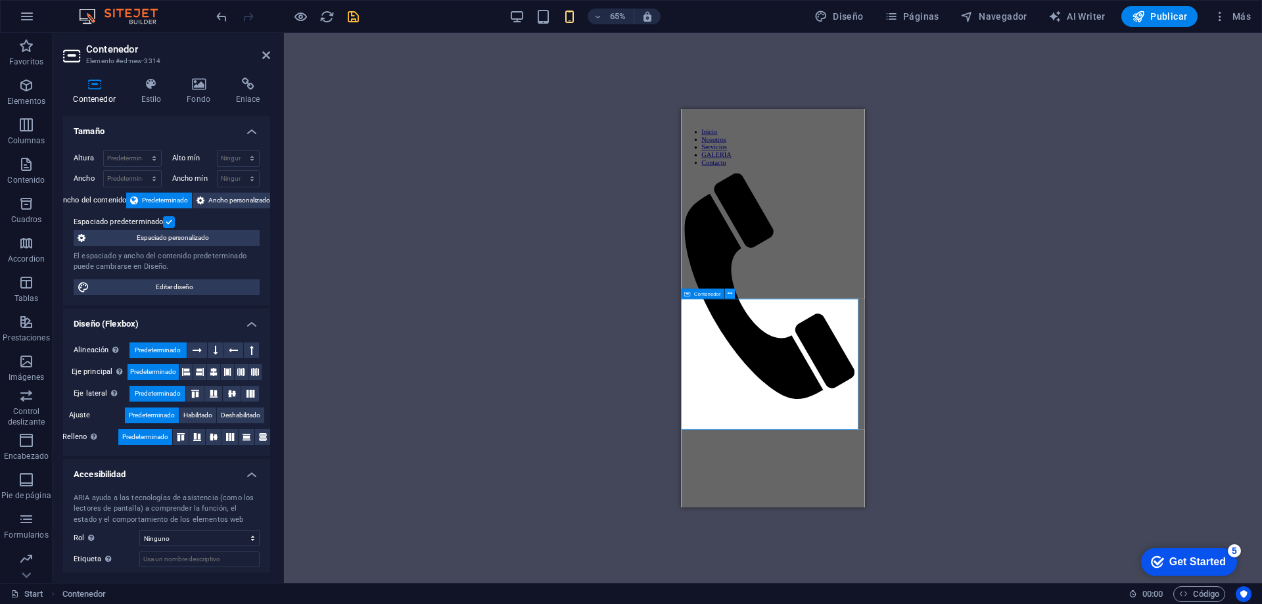
click at [728, 293] on icon at bounding box center [730, 293] width 5 height 9
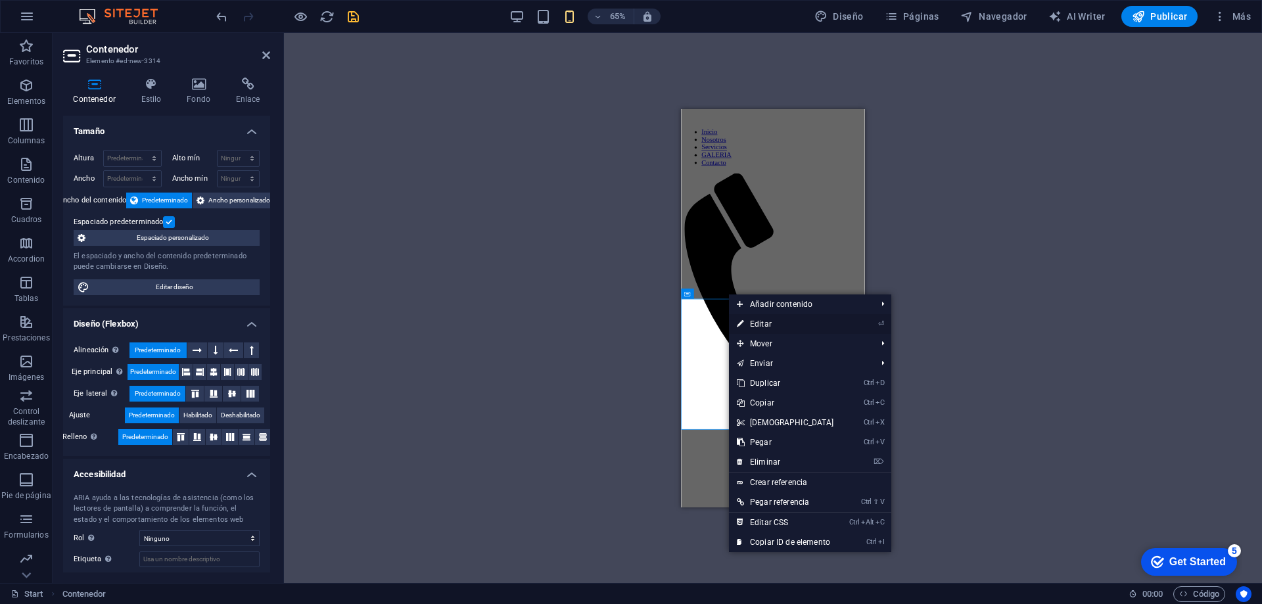
click at [761, 320] on link "⏎ Editar" at bounding box center [785, 324] width 113 height 20
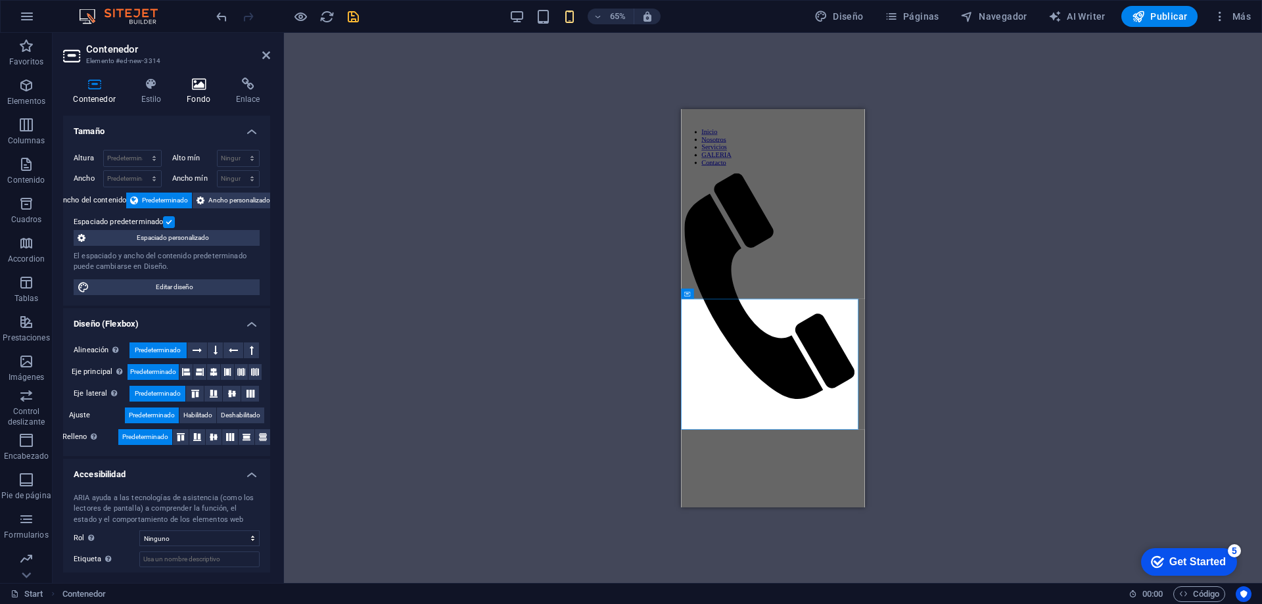
click at [206, 82] on icon at bounding box center [199, 84] width 44 height 13
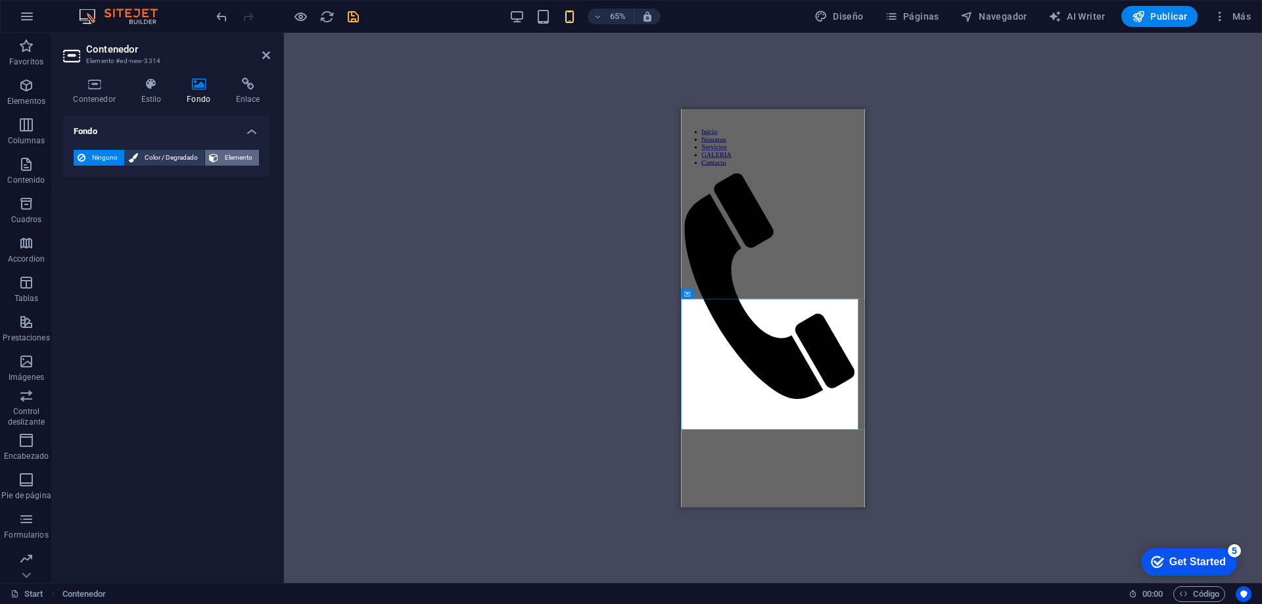
click at [226, 157] on span "Elemento" at bounding box center [238, 158] width 33 height 16
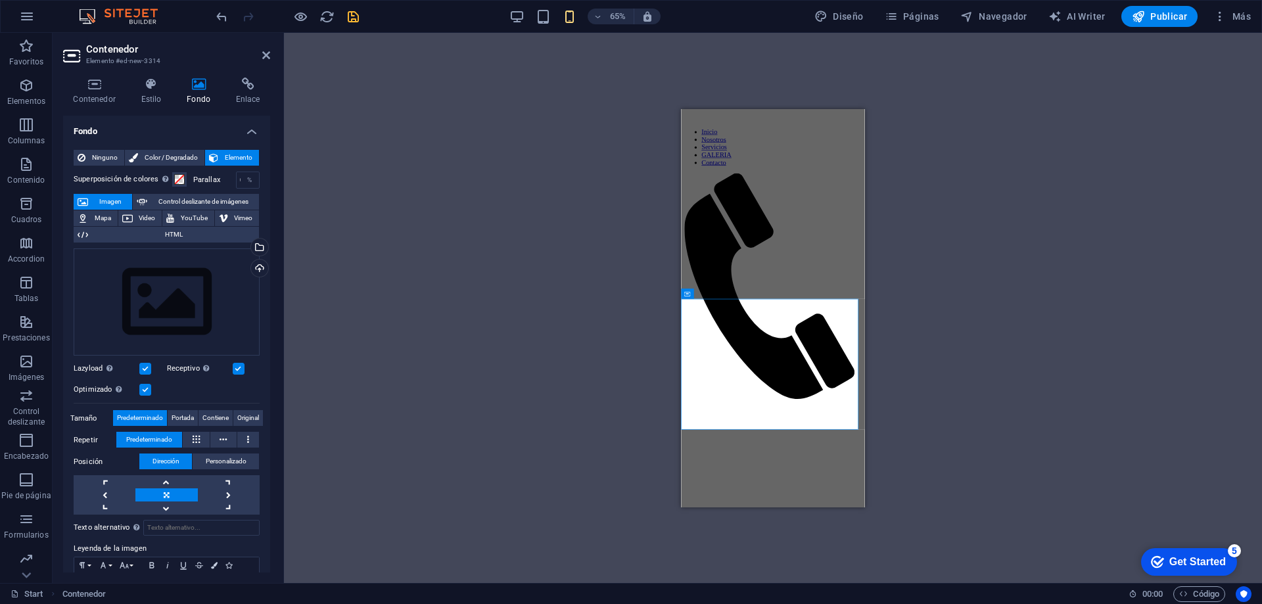
click at [356, 20] on icon "save" at bounding box center [353, 16] width 15 height 15
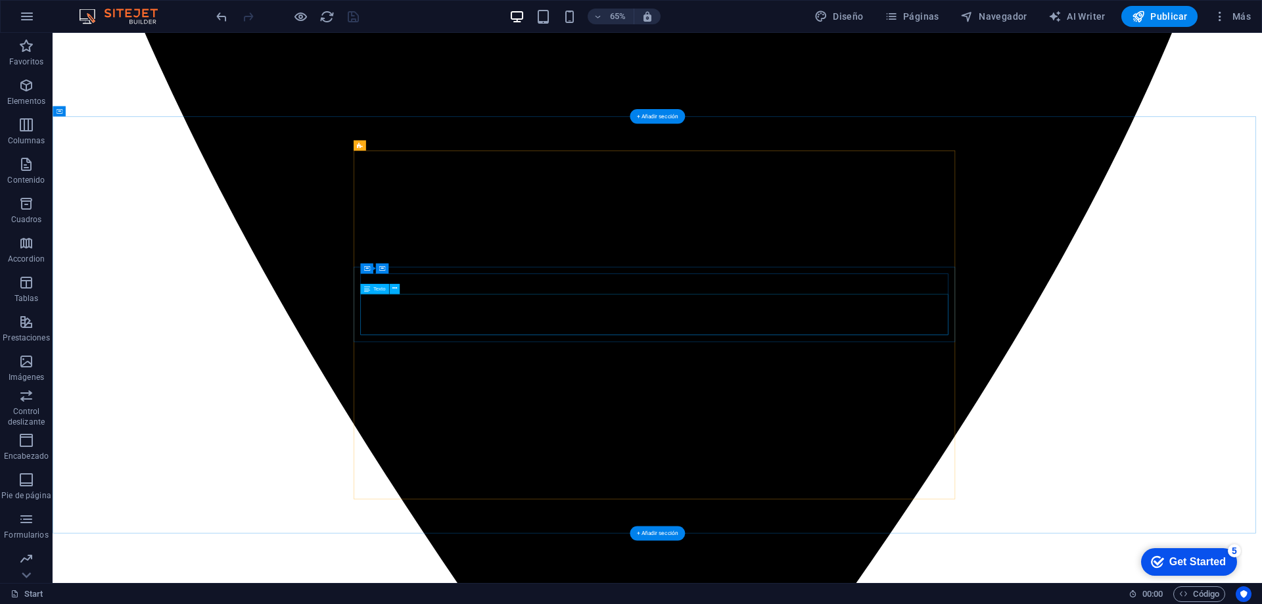
scroll to position [1792, 0]
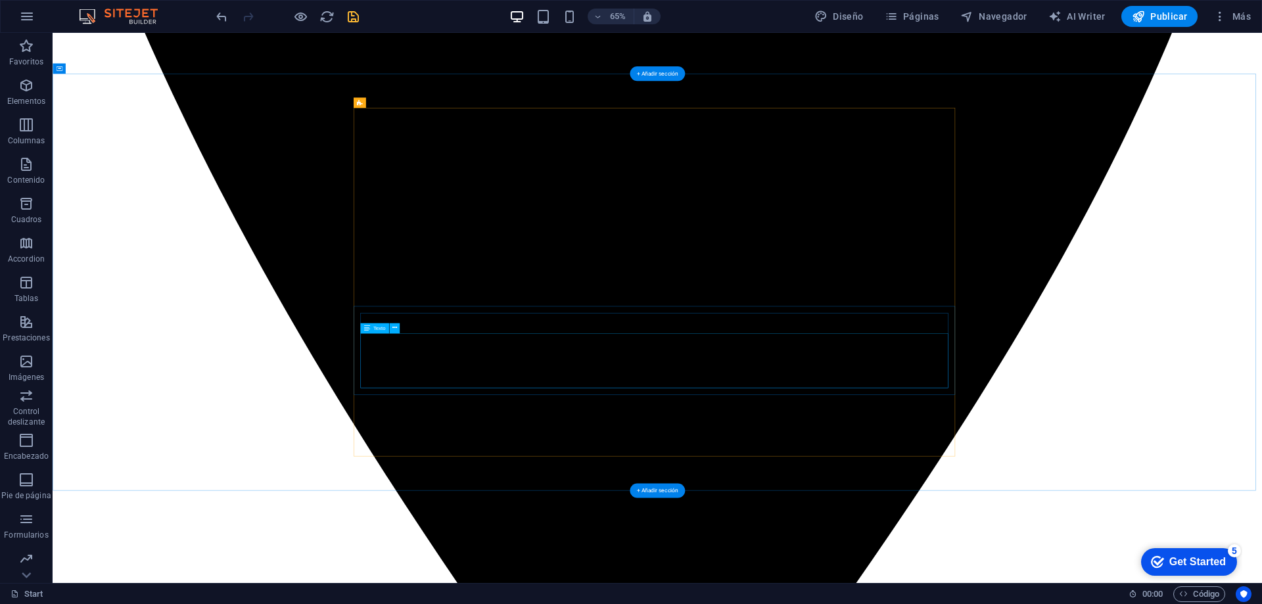
scroll to position [1332, 0]
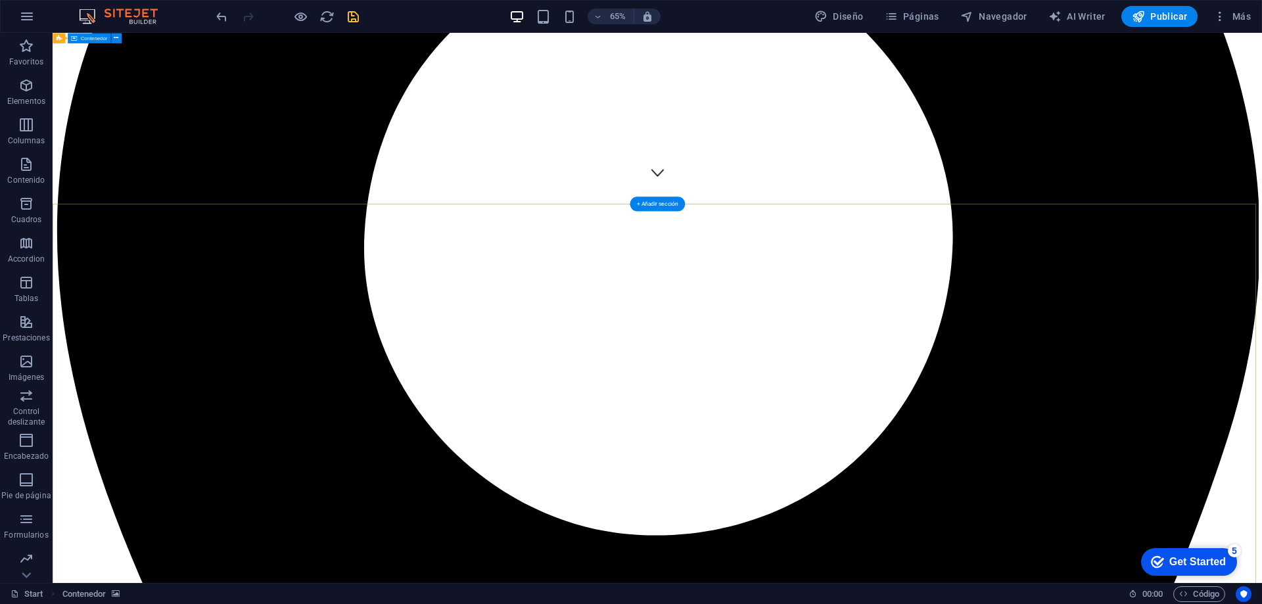
scroll to position [543, 0]
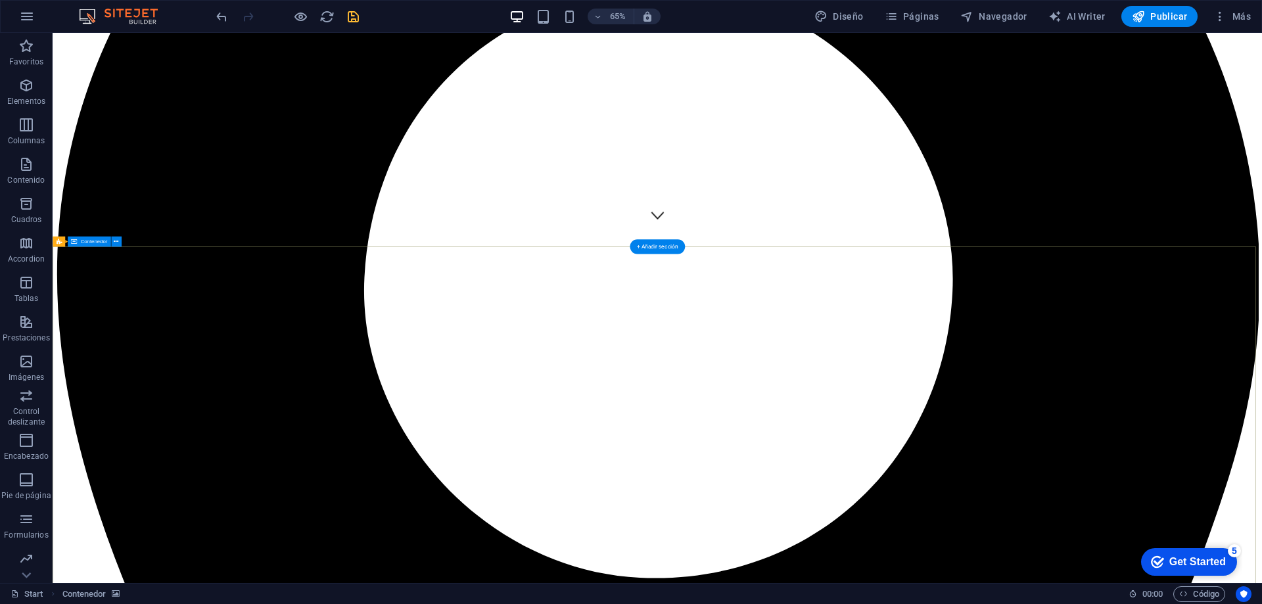
click at [112, 242] on button at bounding box center [116, 241] width 11 height 11
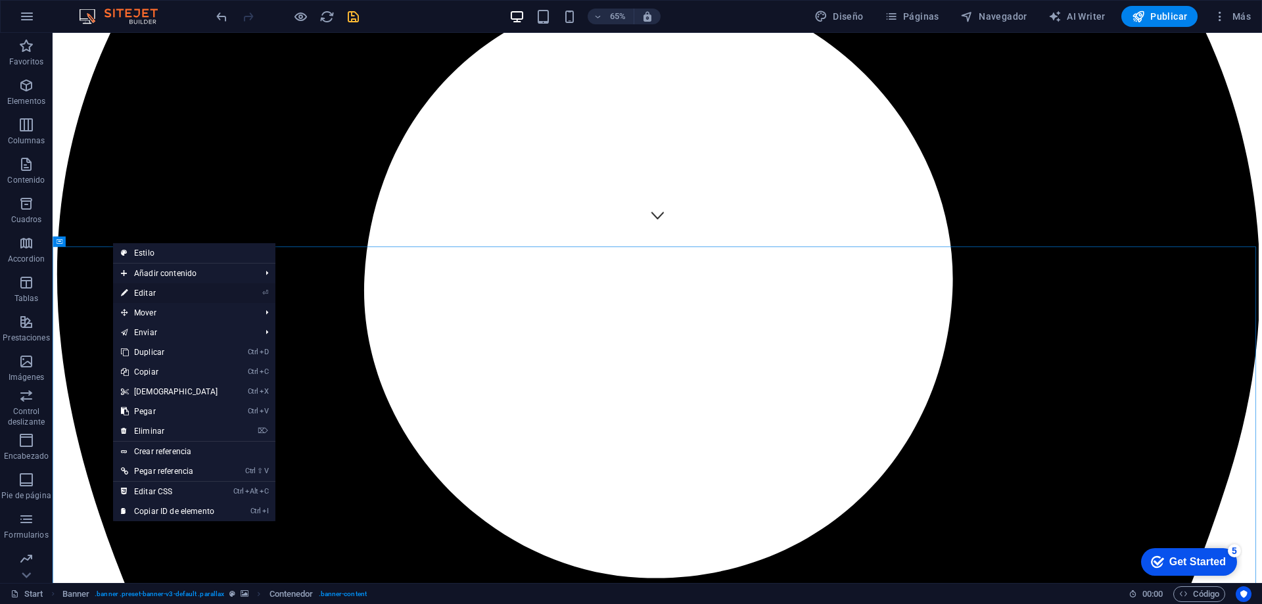
click at [157, 289] on link "⏎ Editar" at bounding box center [169, 293] width 113 height 20
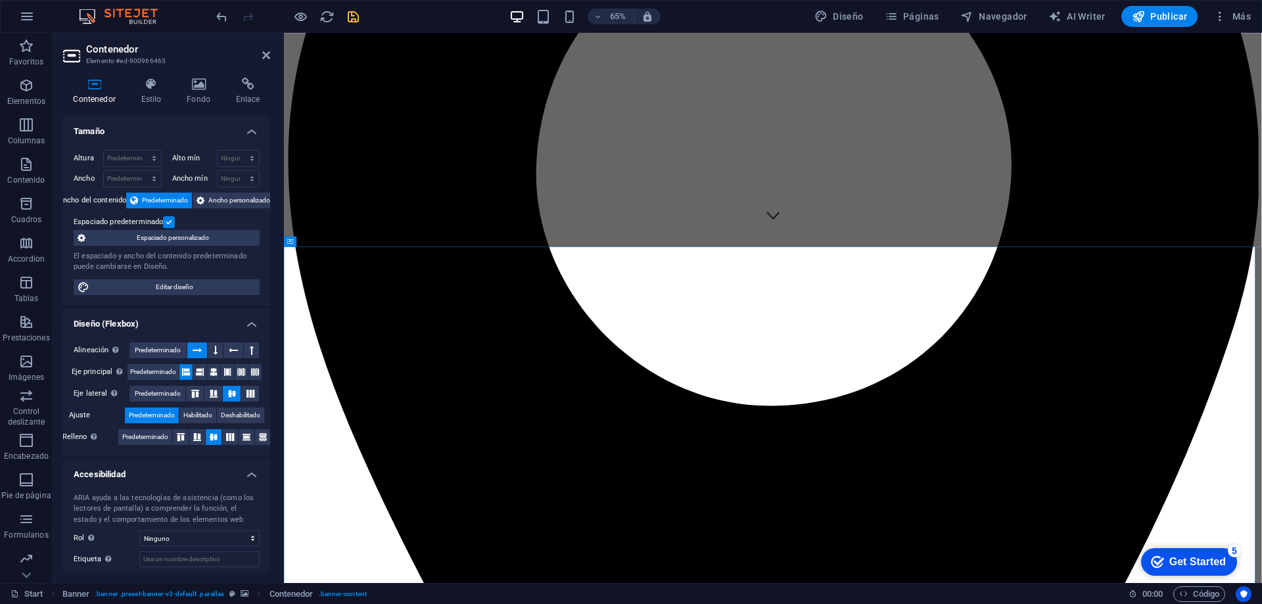
click at [101, 87] on icon at bounding box center [94, 84] width 62 height 13
click at [206, 94] on h4 "Fondo" at bounding box center [201, 92] width 49 height 28
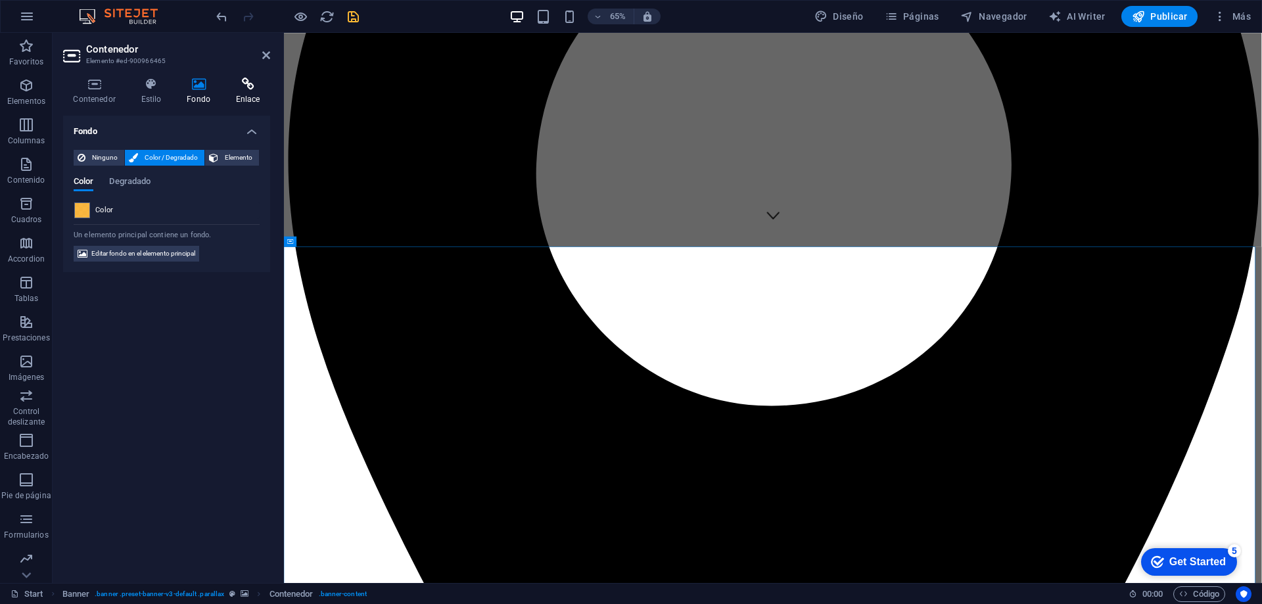
click at [240, 94] on h4 "Enlace" at bounding box center [247, 92] width 45 height 28
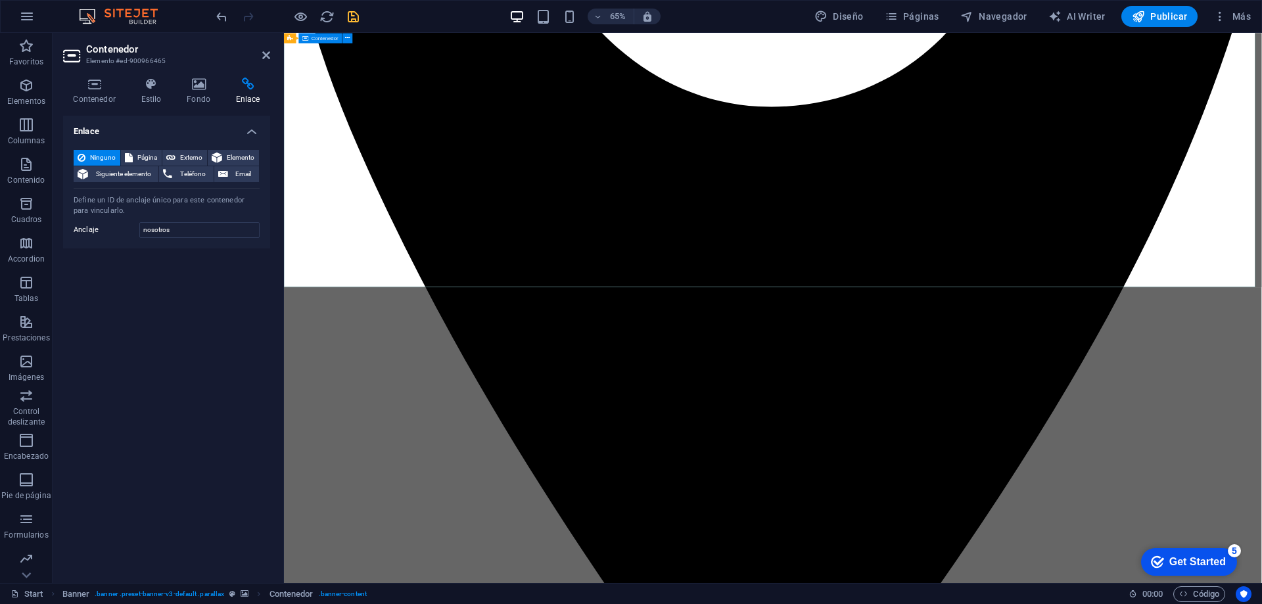
scroll to position [1200, 0]
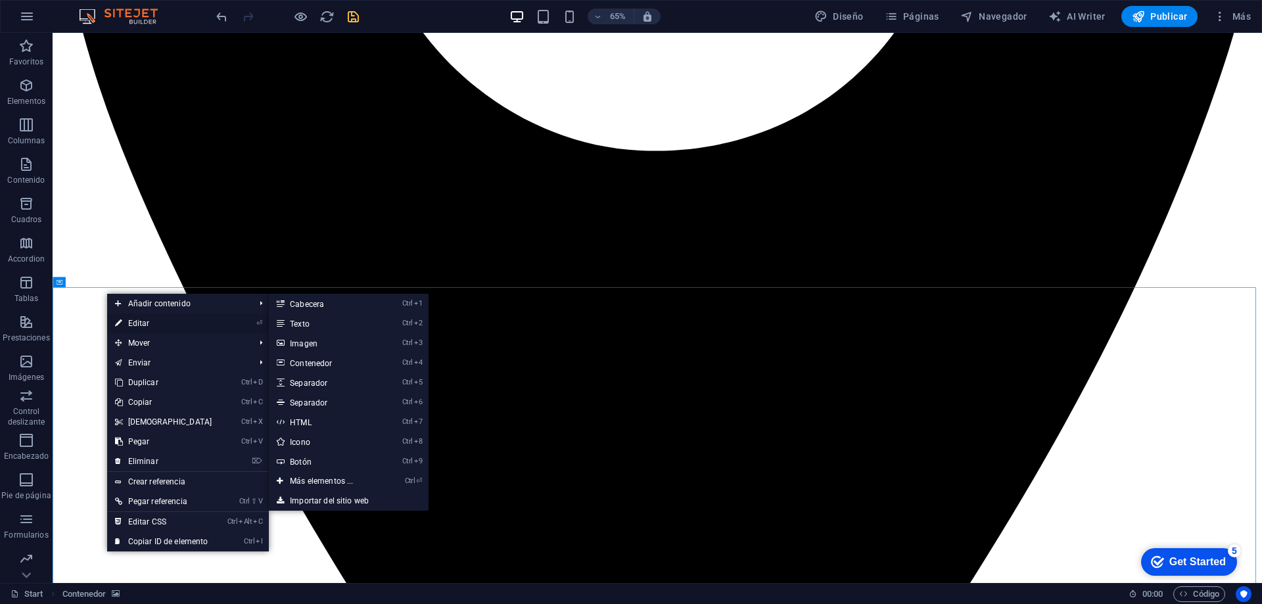
click at [152, 323] on link "⏎ Editar" at bounding box center [163, 324] width 113 height 20
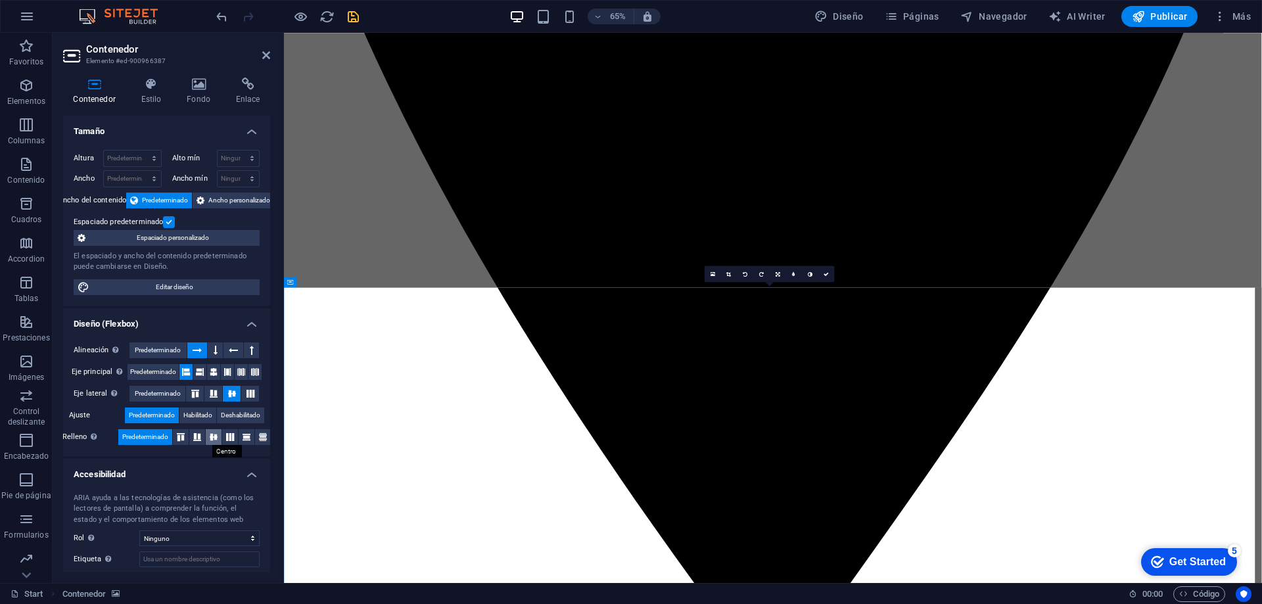
click at [208, 437] on icon at bounding box center [214, 437] width 16 height 8
click at [252, 91] on h4 "Enlace" at bounding box center [247, 92] width 45 height 28
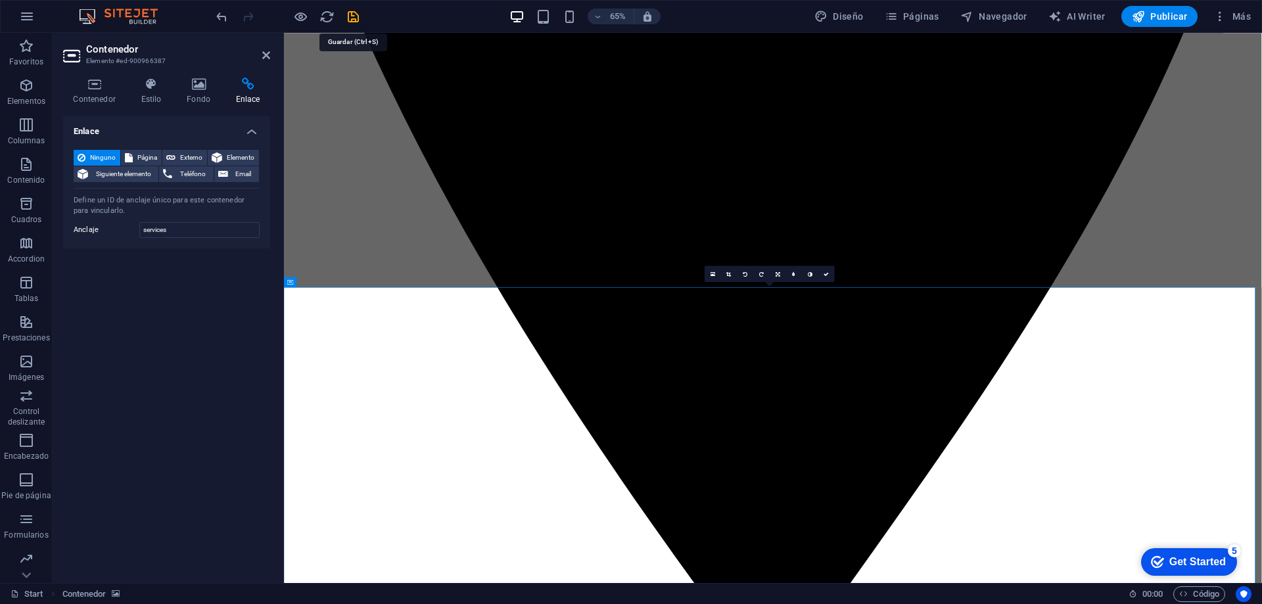
click at [355, 16] on icon "save" at bounding box center [353, 16] width 15 height 15
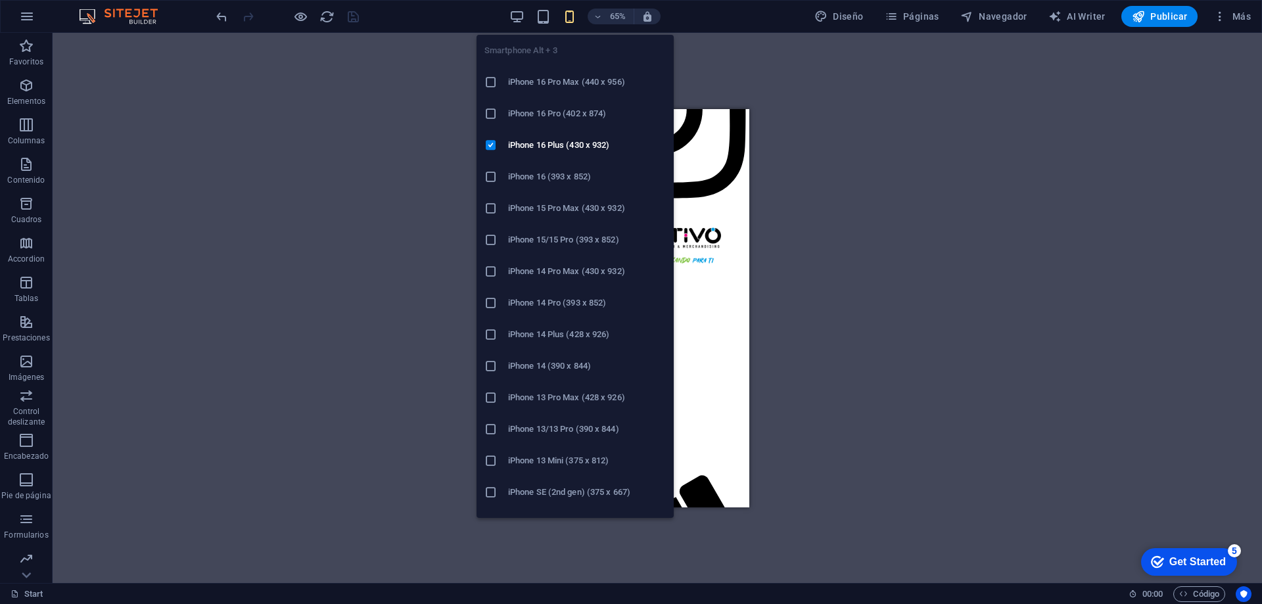
scroll to position [1252, 0]
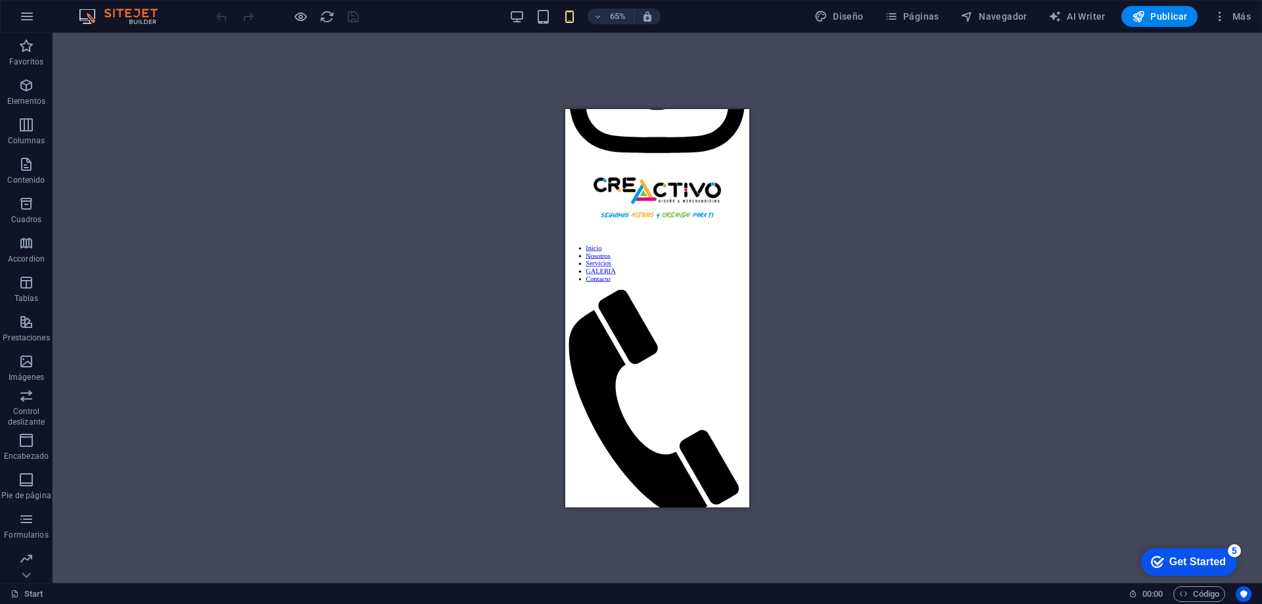
scroll to position [1281, 0]
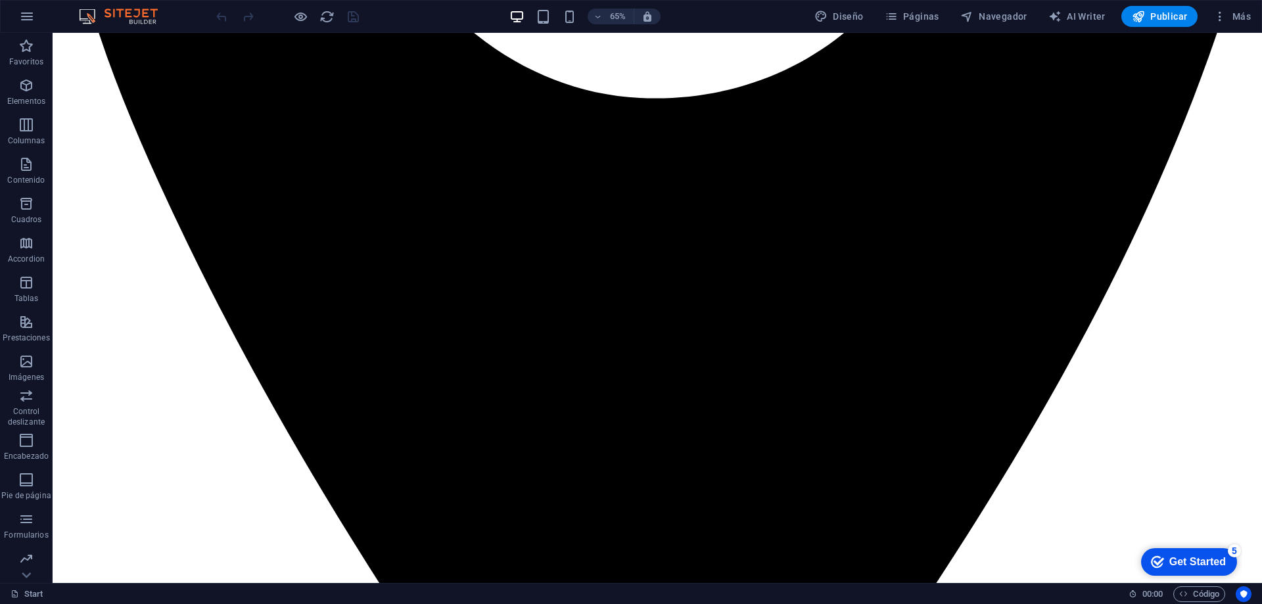
scroll to position [1229, 0]
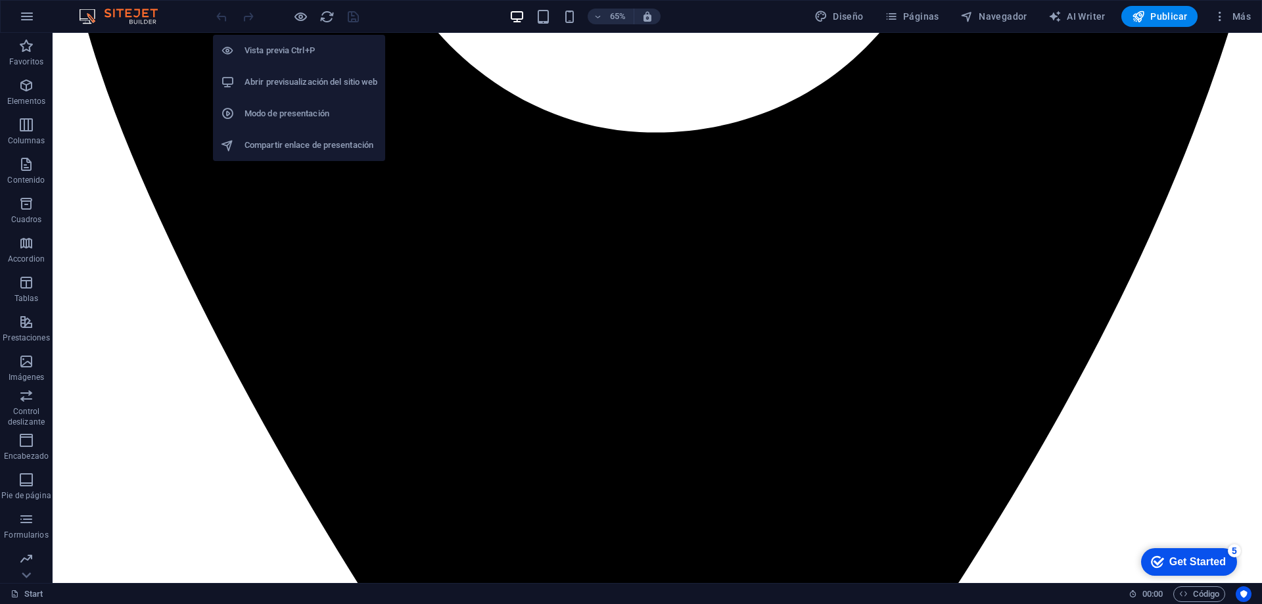
click at [313, 43] on h6 "Vista previa Ctrl+P" at bounding box center [311, 51] width 133 height 16
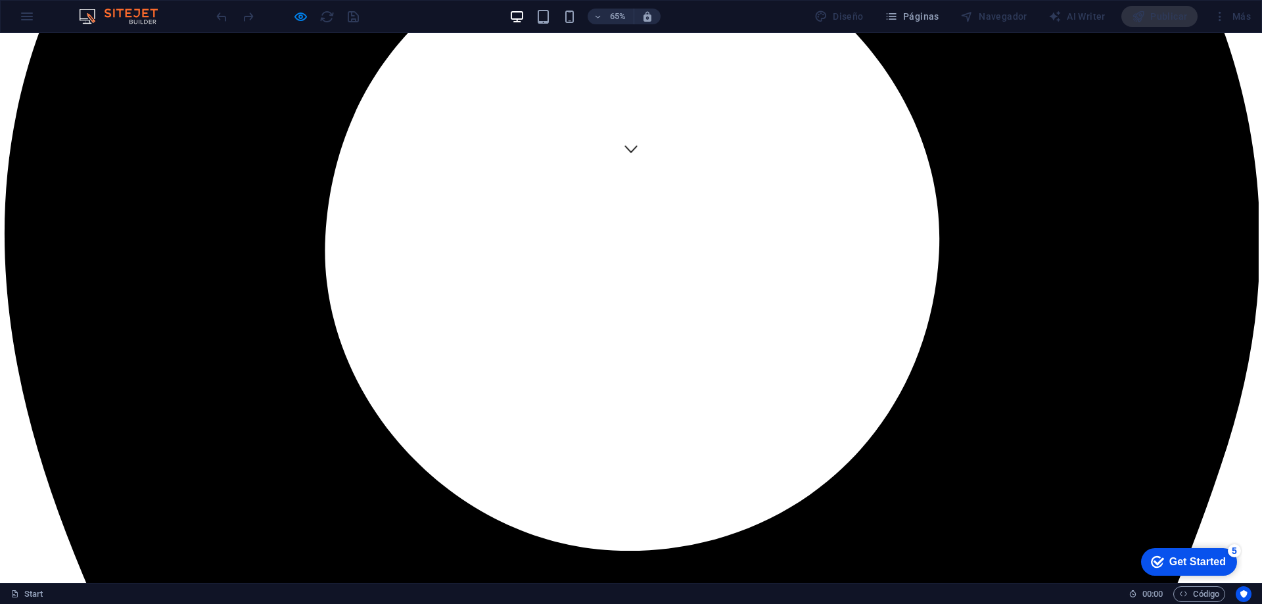
scroll to position [0, 0]
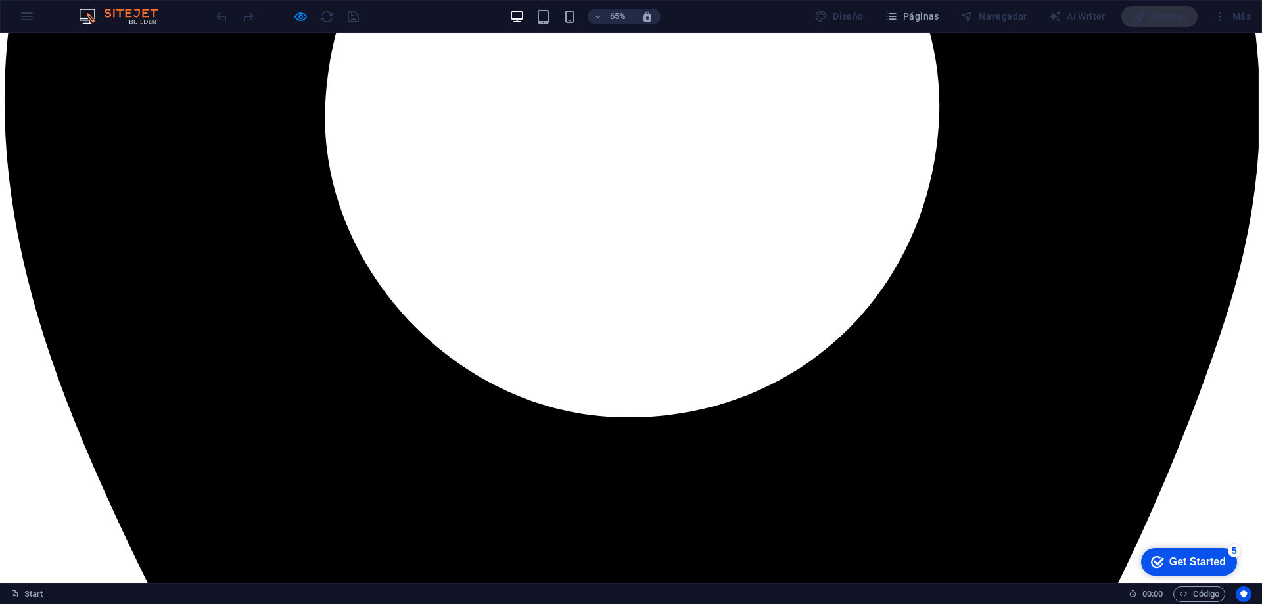
scroll to position [747, 0]
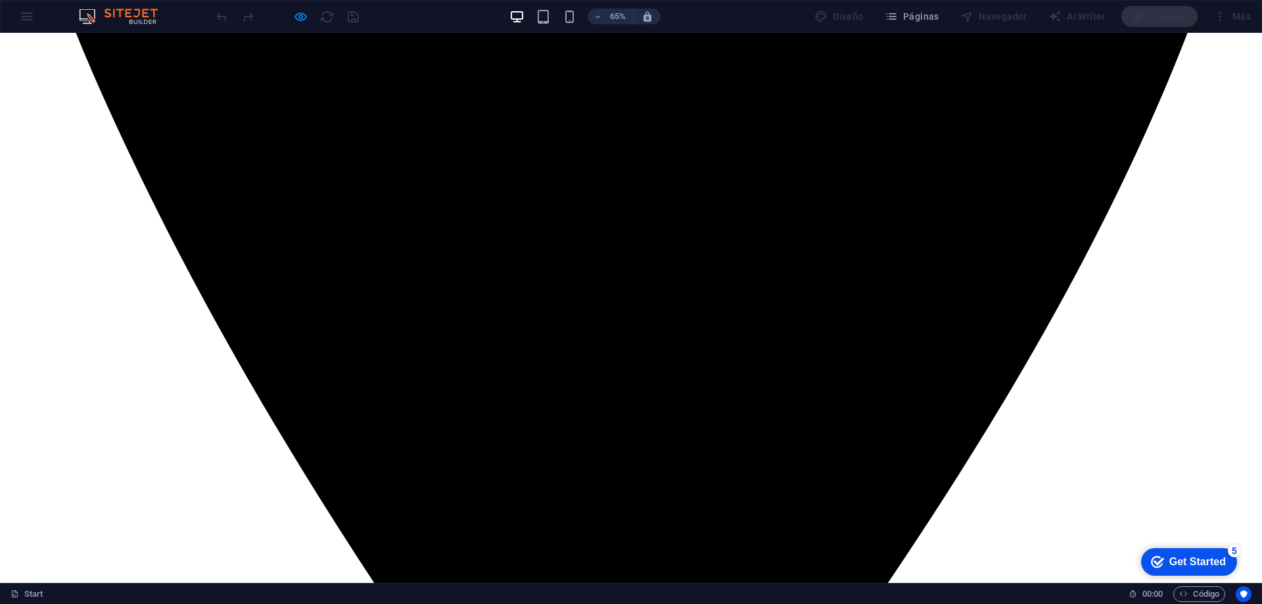
scroll to position [1467, 0]
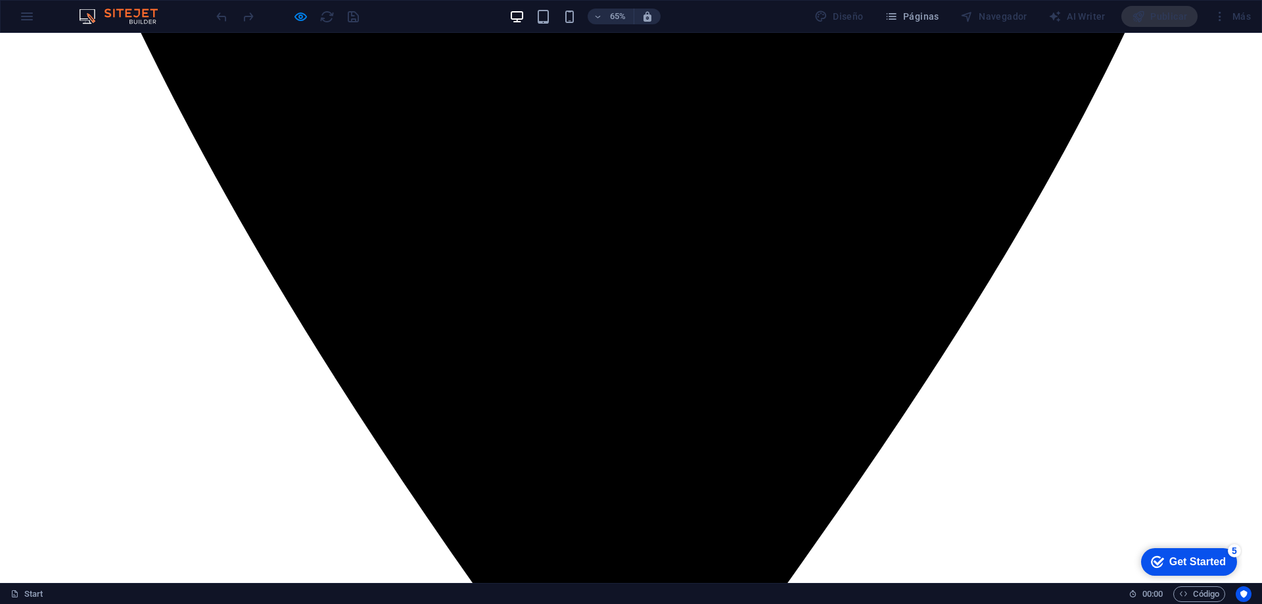
scroll to position [1715, 0]
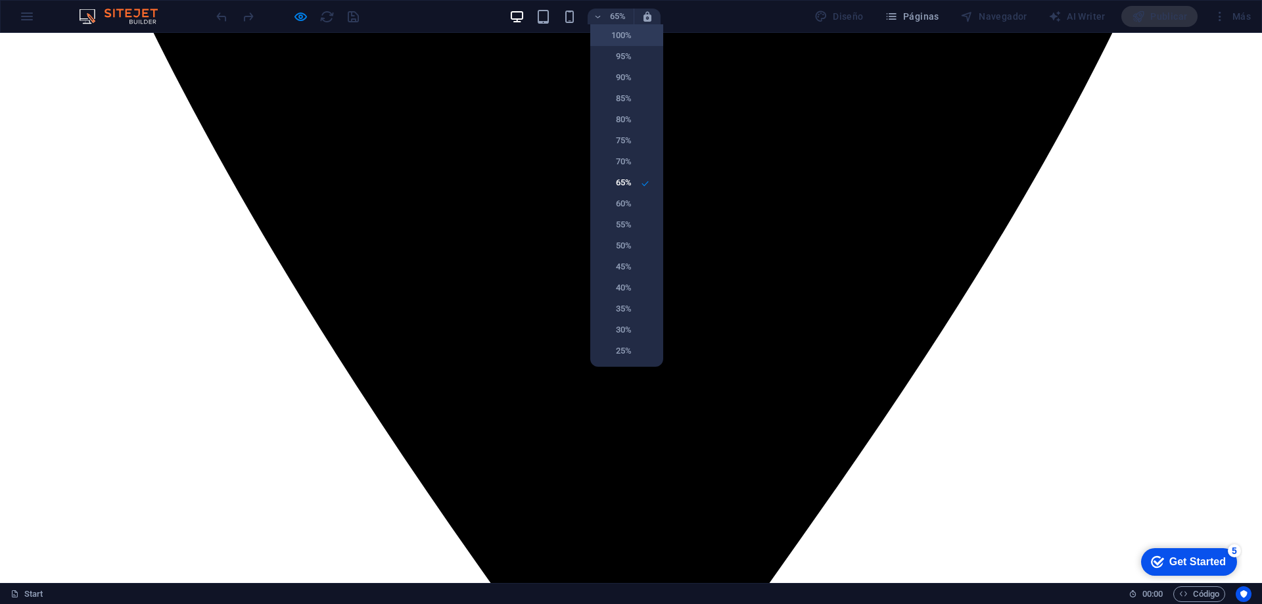
click at [615, 33] on h6 "100%" at bounding box center [615, 36] width 34 height 16
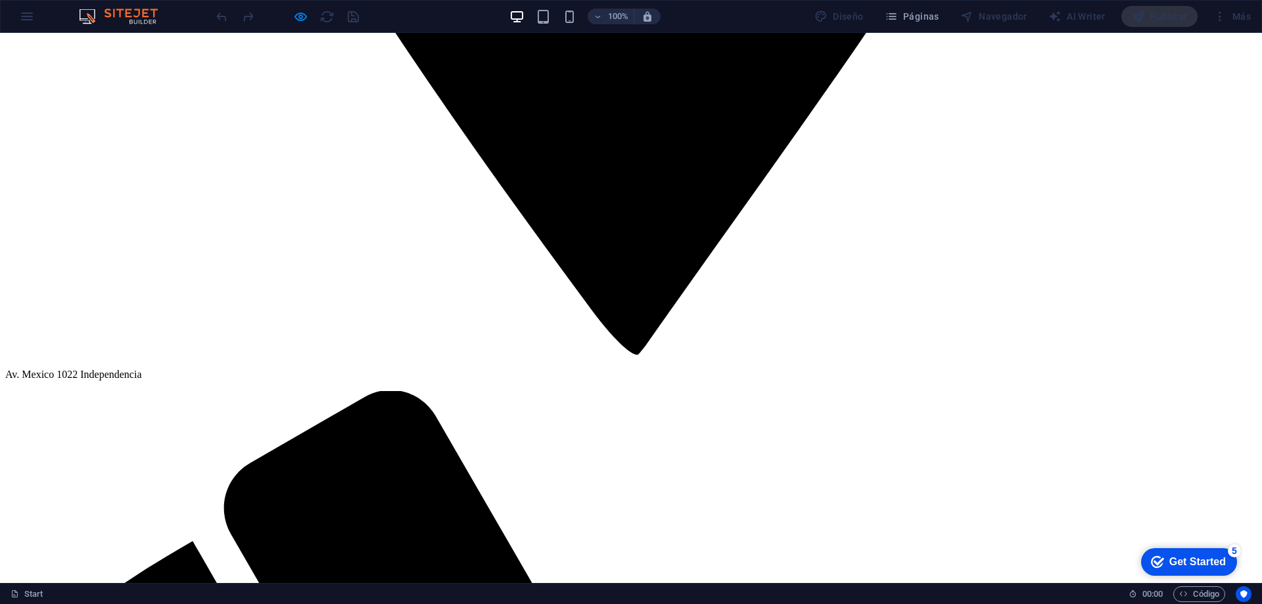
scroll to position [1525, 0]
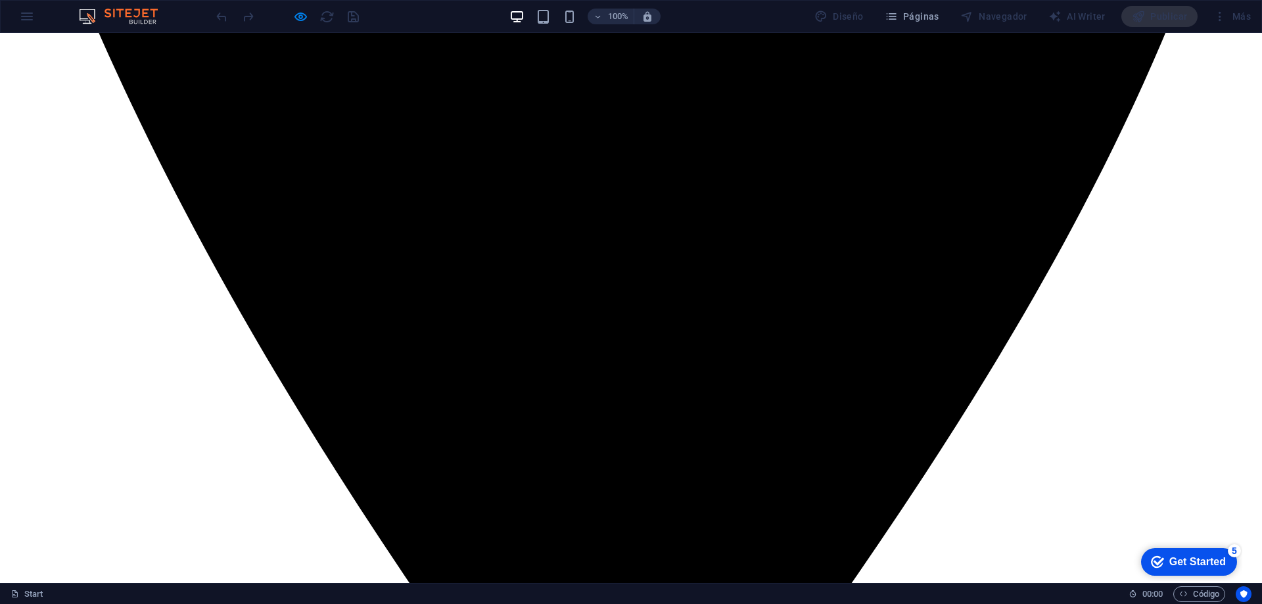
scroll to position [993, 0]
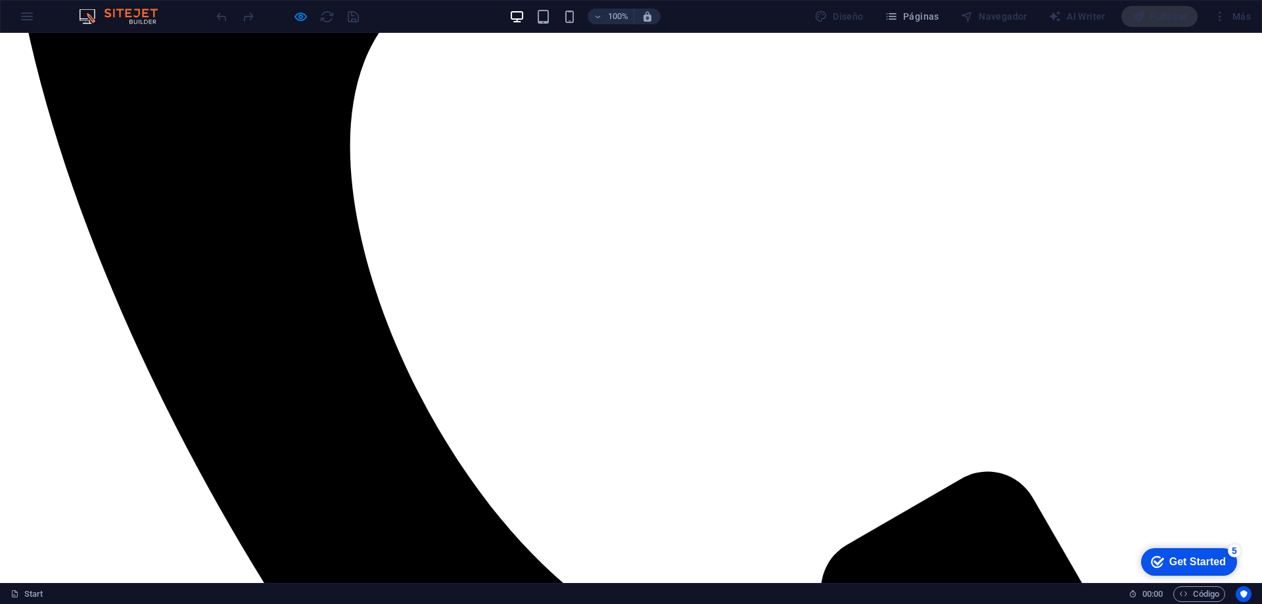
scroll to position [2542, 0]
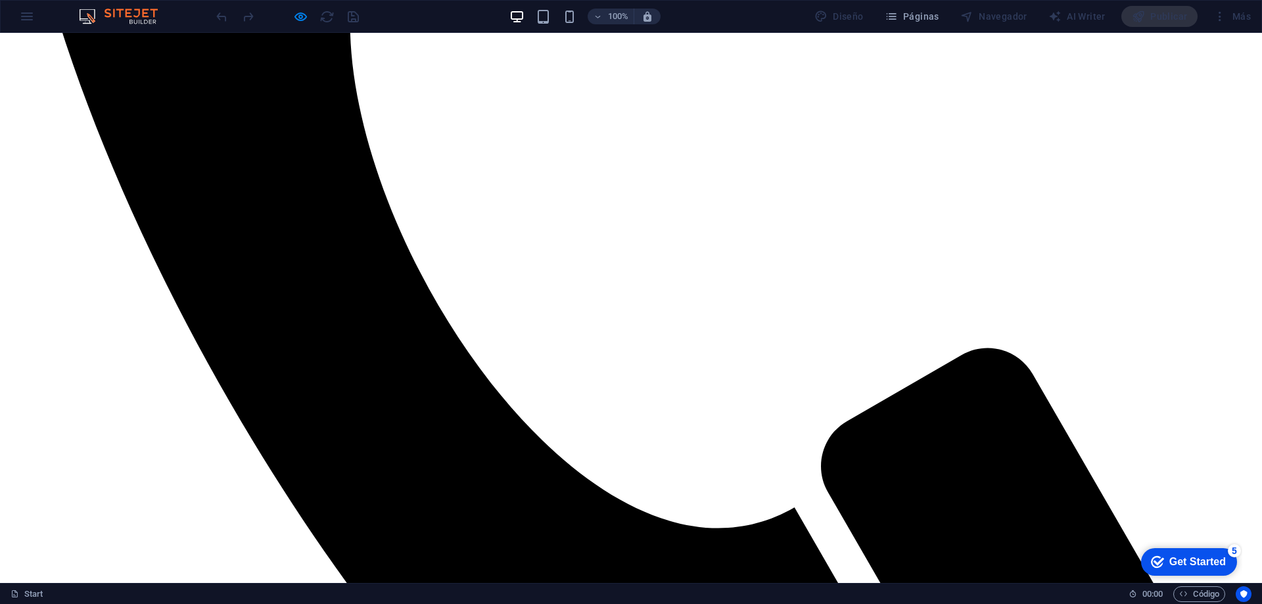
scroll to position [2607, 0]
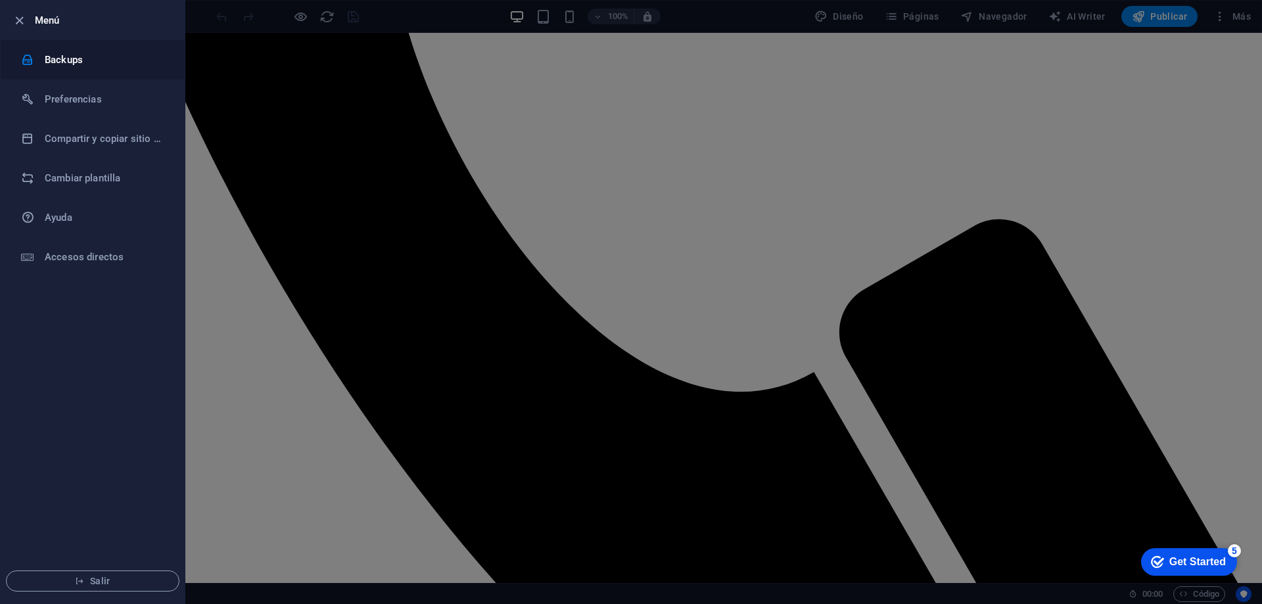
click at [60, 57] on h6 "Backups" at bounding box center [106, 60] width 122 height 16
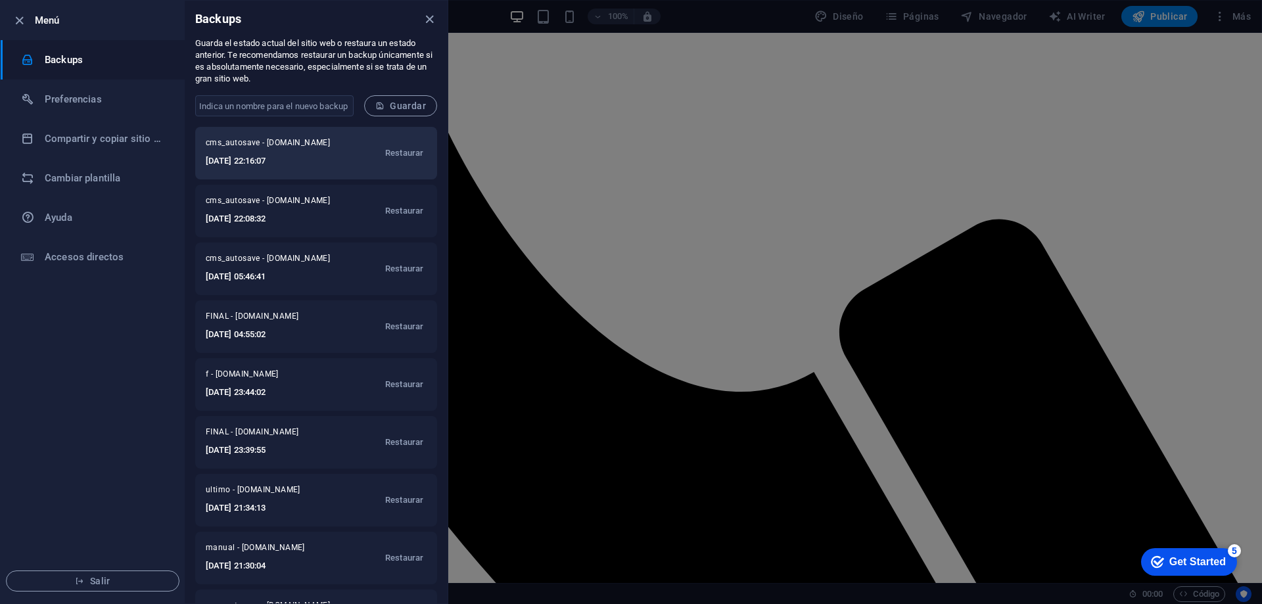
click at [308, 150] on span "cms_autosave - [DOMAIN_NAME]" at bounding box center [274, 145] width 137 height 16
click at [392, 152] on span "Restaurar" at bounding box center [404, 153] width 38 height 16
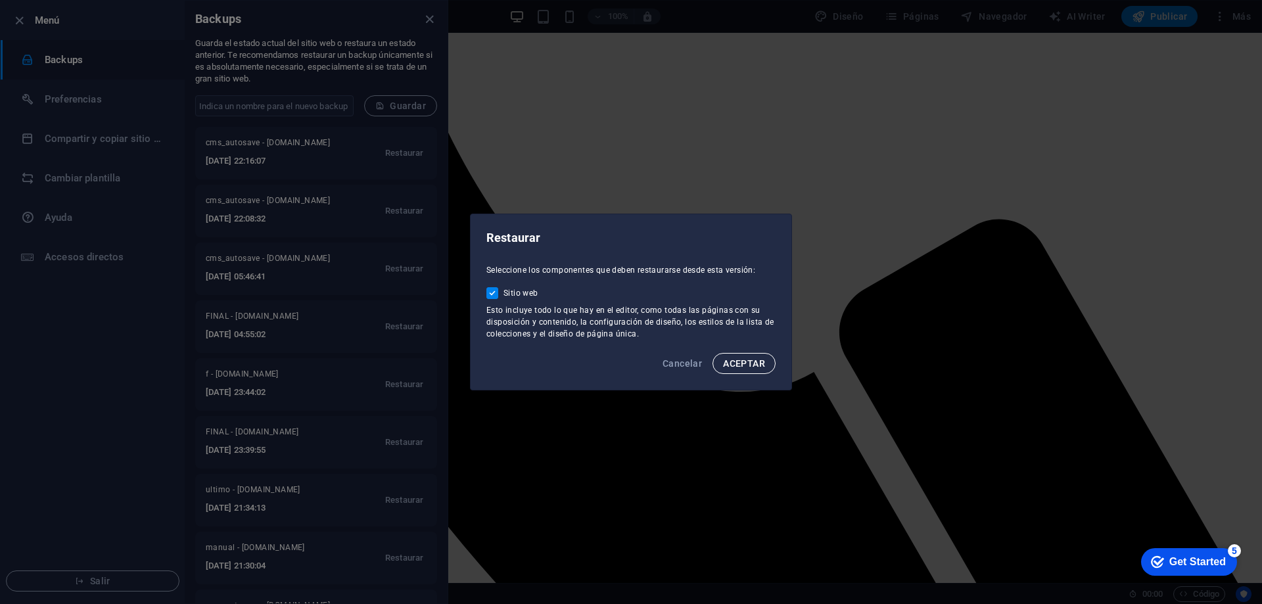
click at [739, 364] on span "ACEPTAR" at bounding box center [744, 363] width 42 height 11
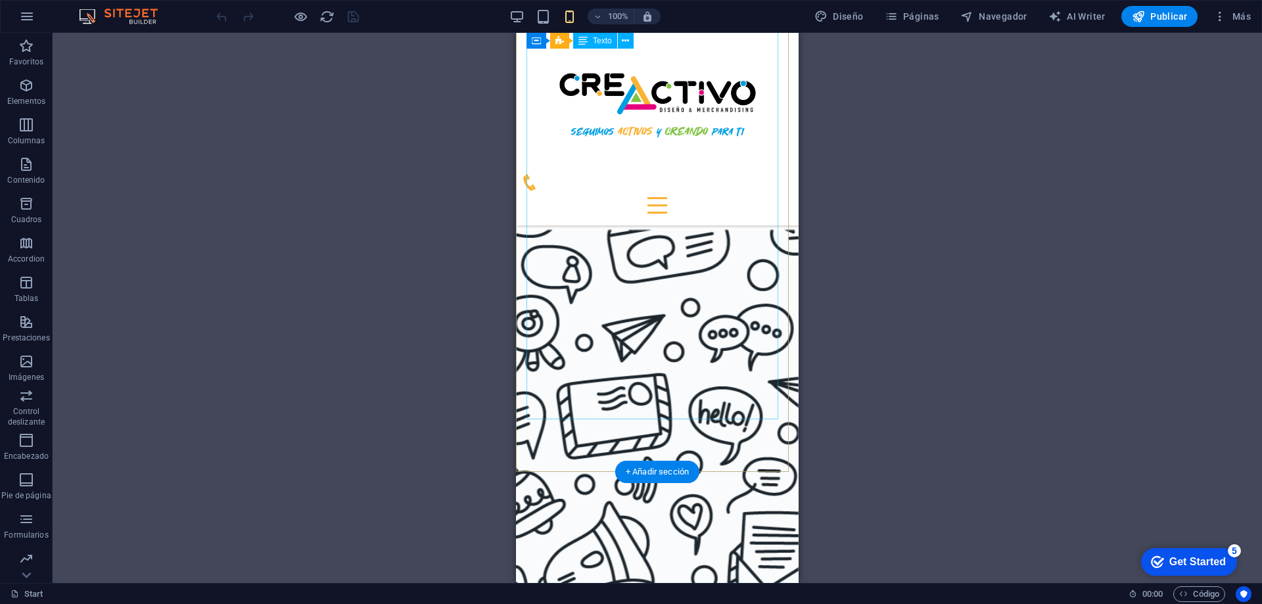
scroll to position [1381, 0]
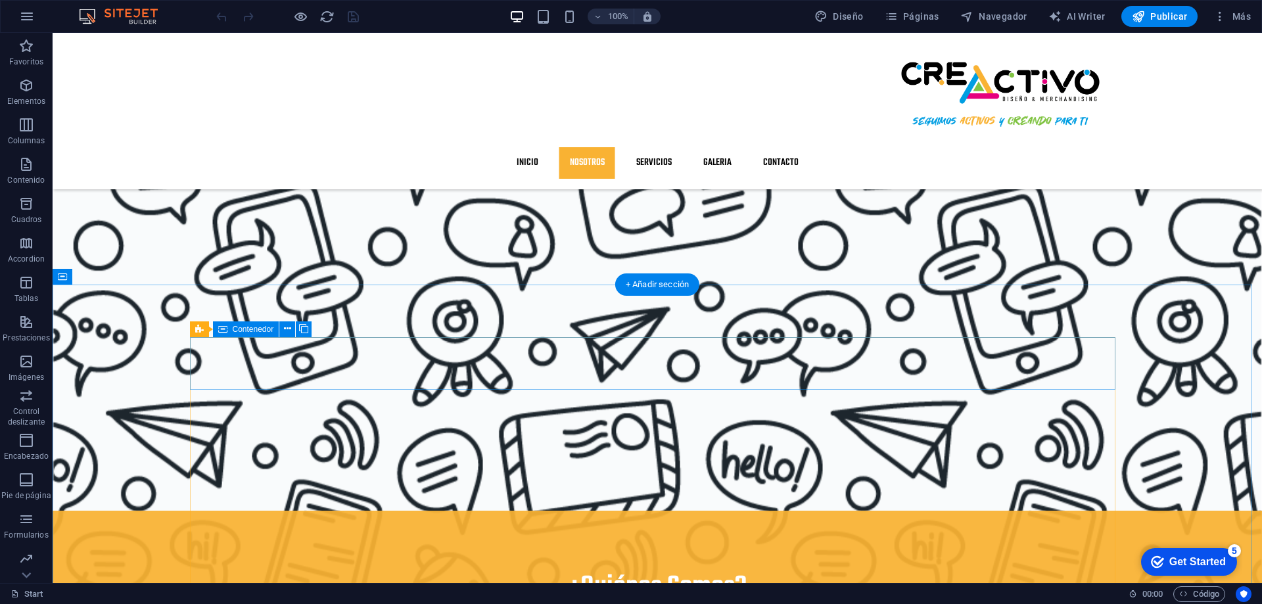
scroll to position [933, 0]
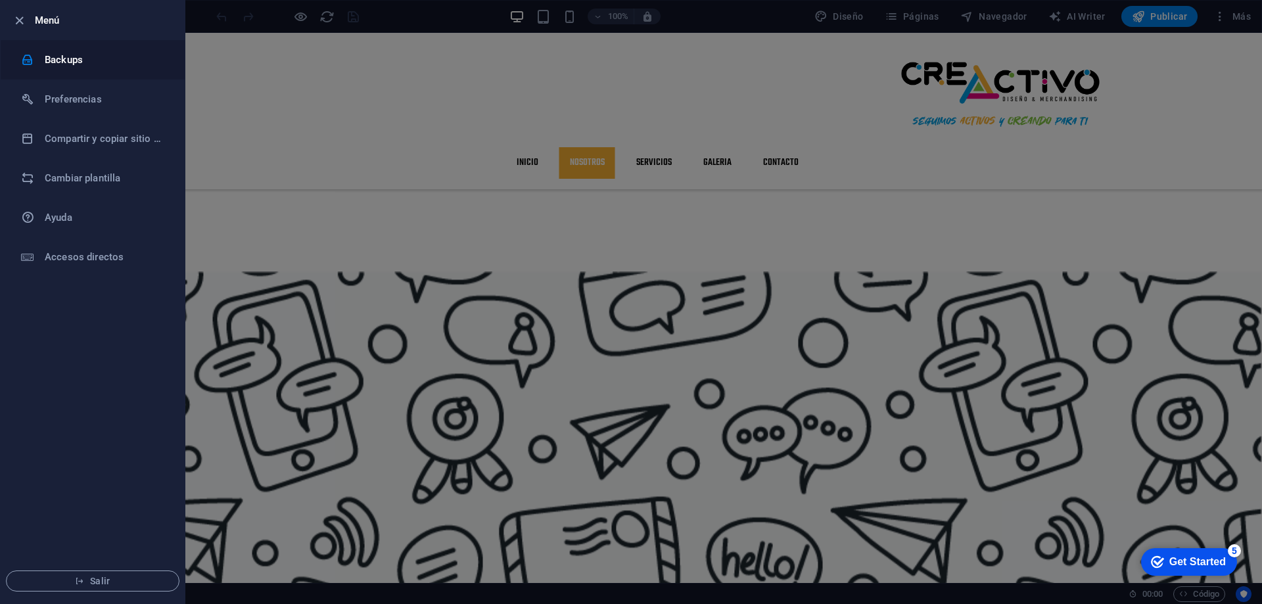
click at [64, 55] on h6 "Backups" at bounding box center [106, 60] width 122 height 16
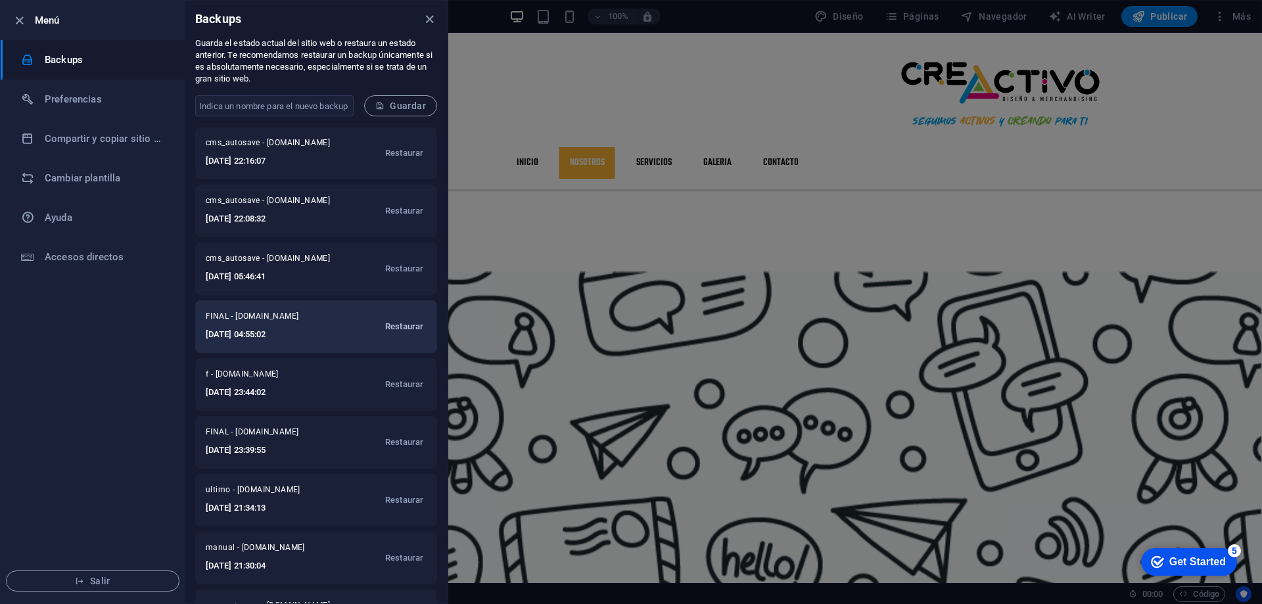
click at [402, 322] on span "Restaurar" at bounding box center [404, 327] width 38 height 16
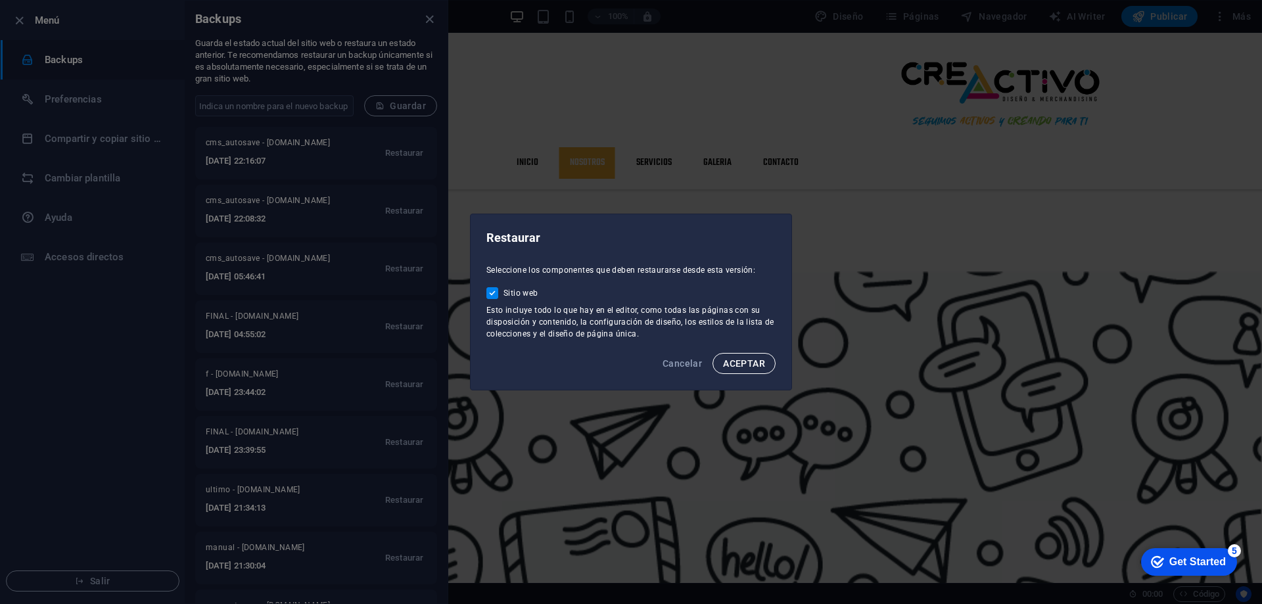
click at [742, 362] on span "ACEPTAR" at bounding box center [744, 363] width 42 height 11
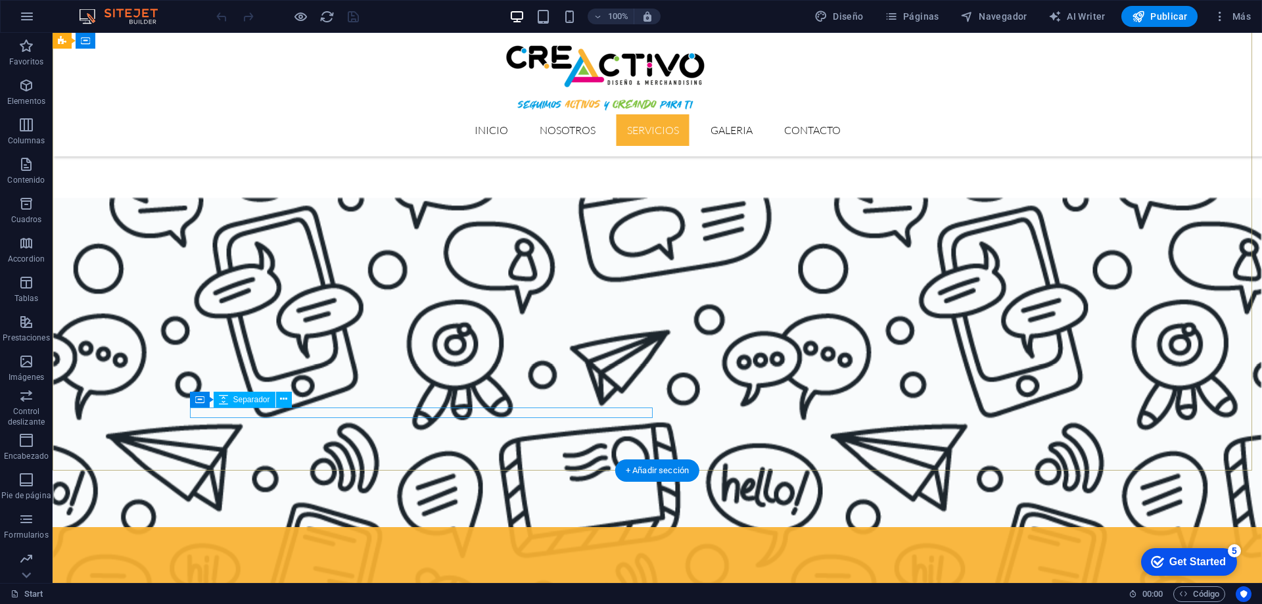
scroll to position [723, 0]
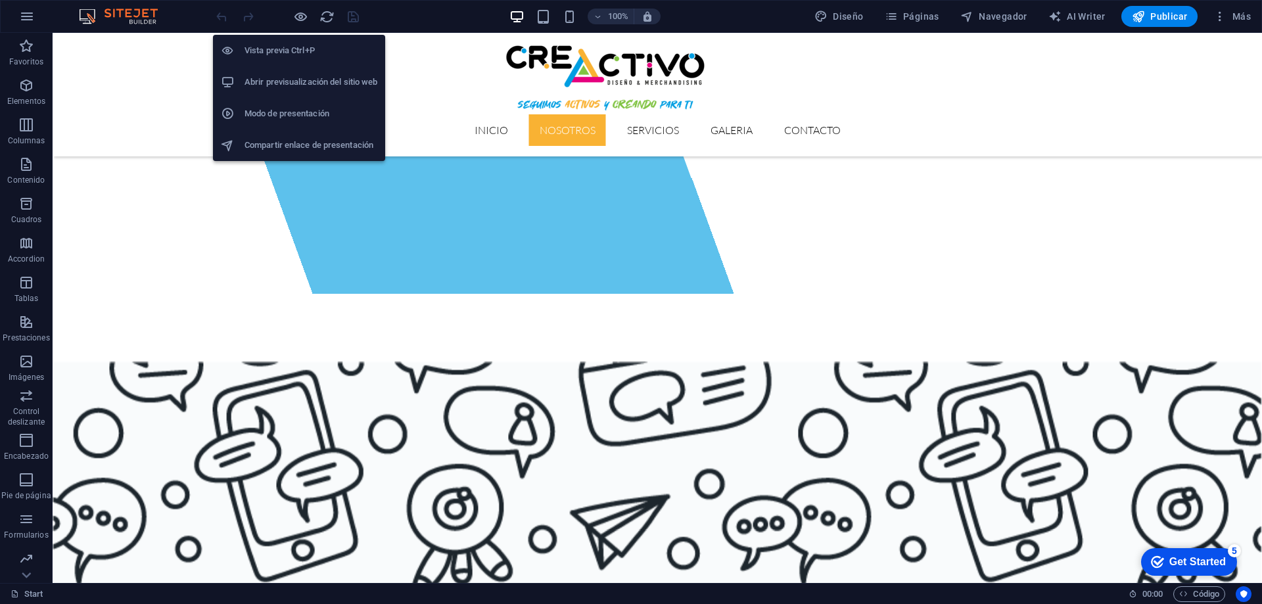
click at [289, 49] on h6 "Vista previa Ctrl+P" at bounding box center [311, 51] width 133 height 16
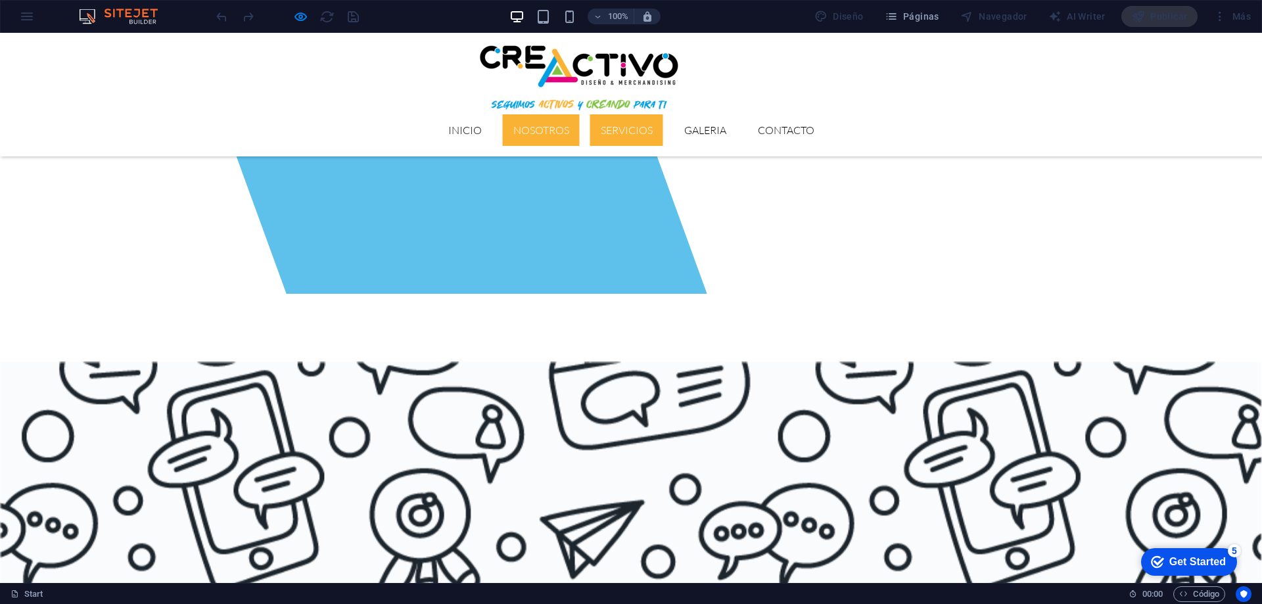
click at [663, 114] on link "Servicios" at bounding box center [626, 130] width 73 height 32
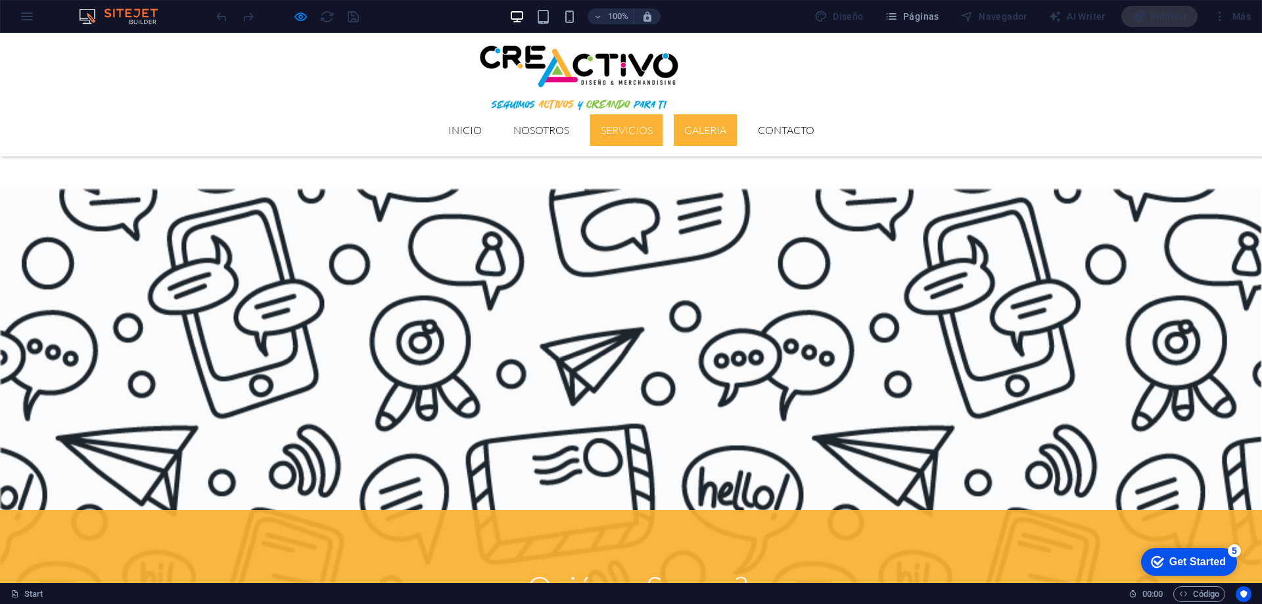
click at [737, 114] on link "GALERIA" at bounding box center [705, 130] width 63 height 32
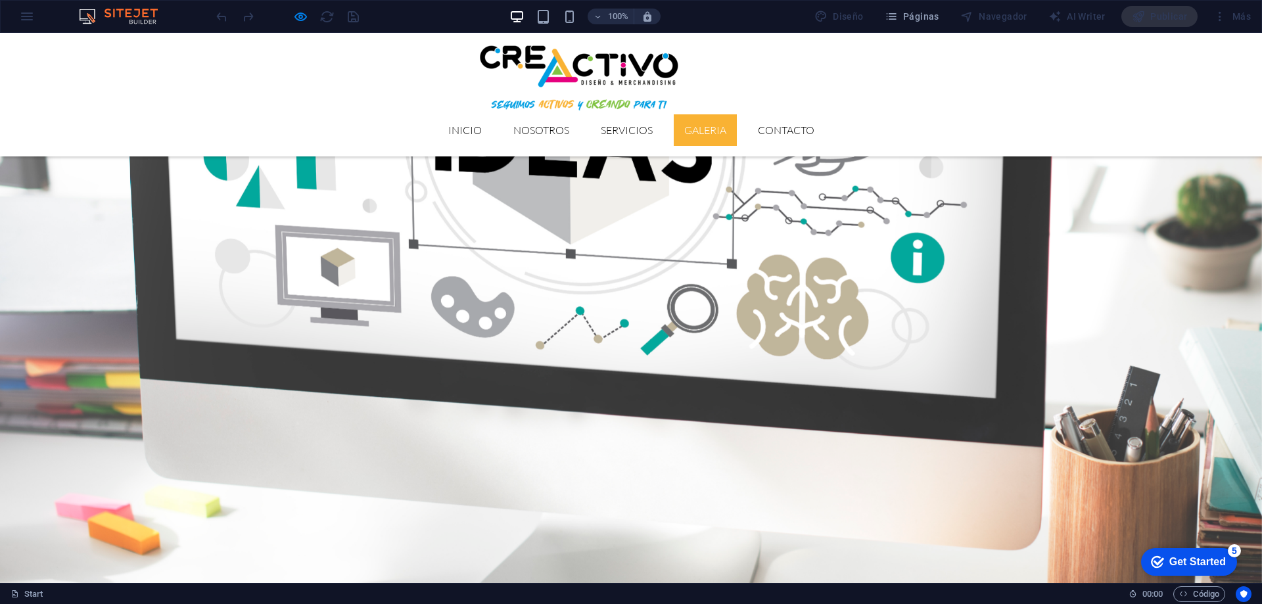
scroll to position [2258, 0]
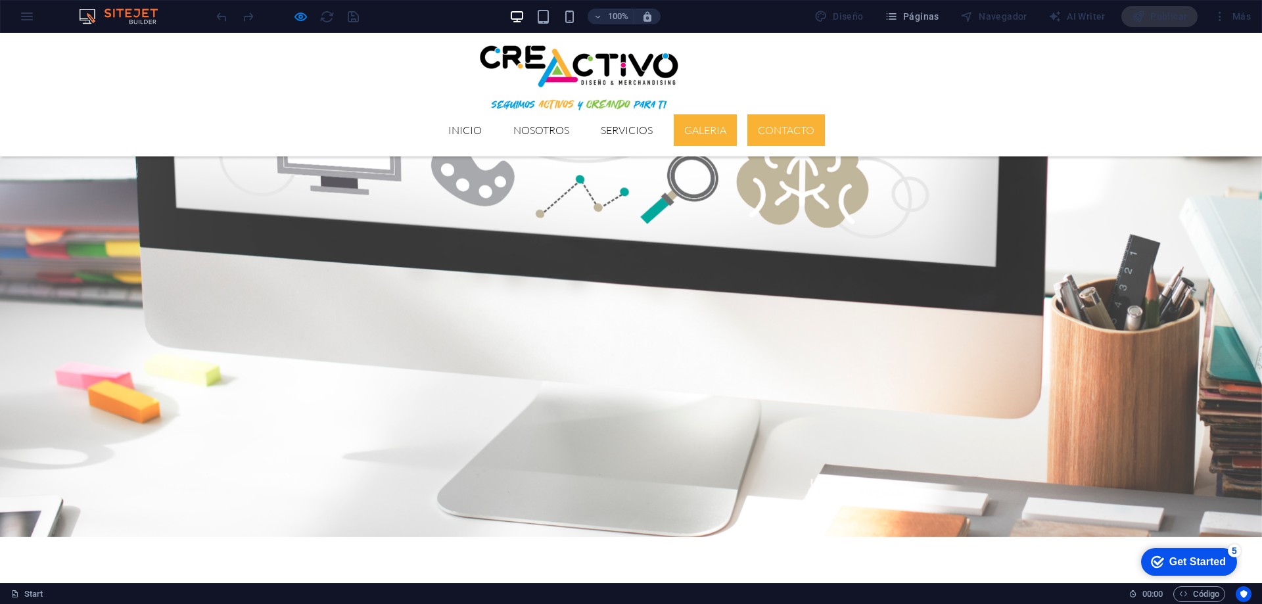
click at [825, 114] on link "Contacto" at bounding box center [786, 130] width 78 height 32
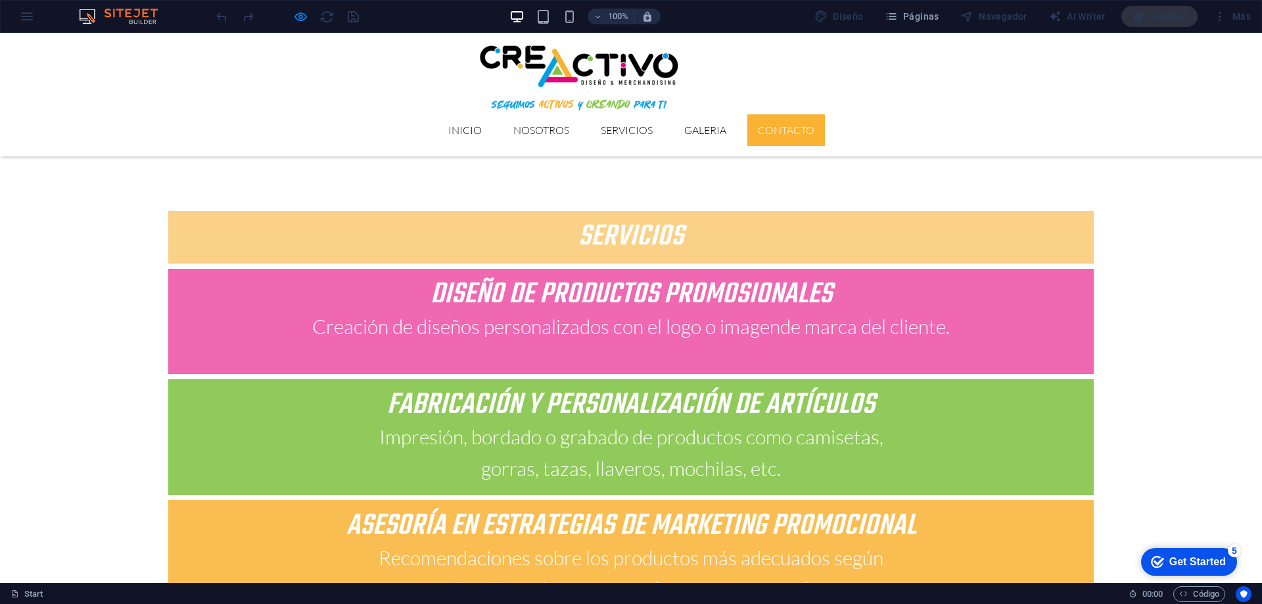
scroll to position [2664, 0]
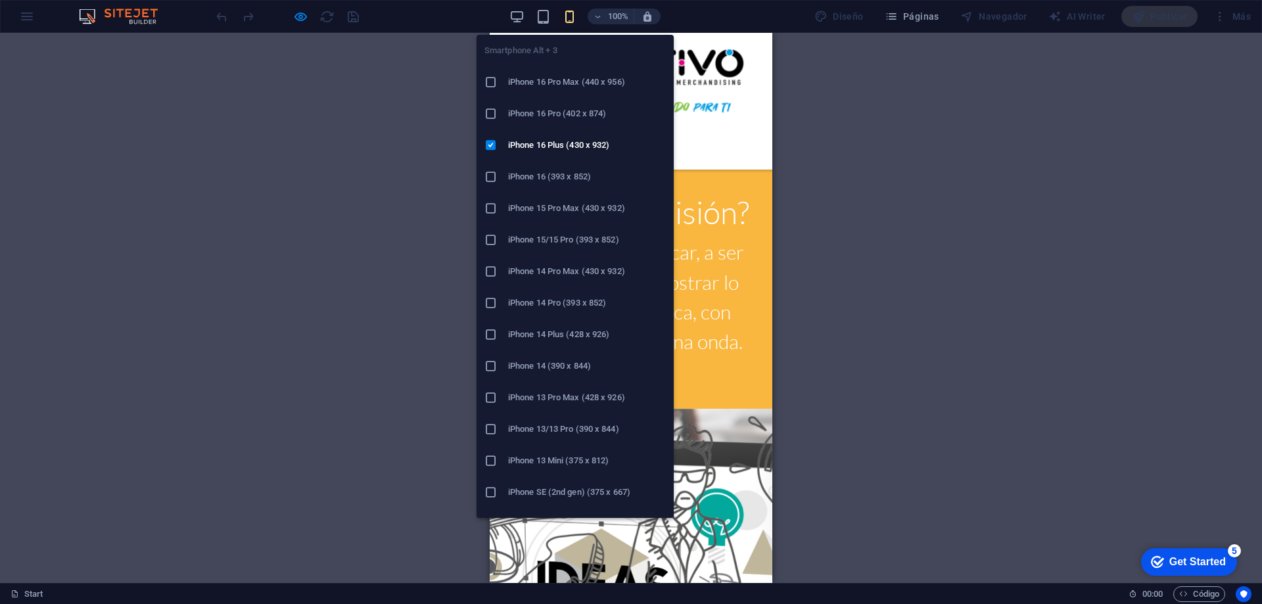
scroll to position [2568, 0]
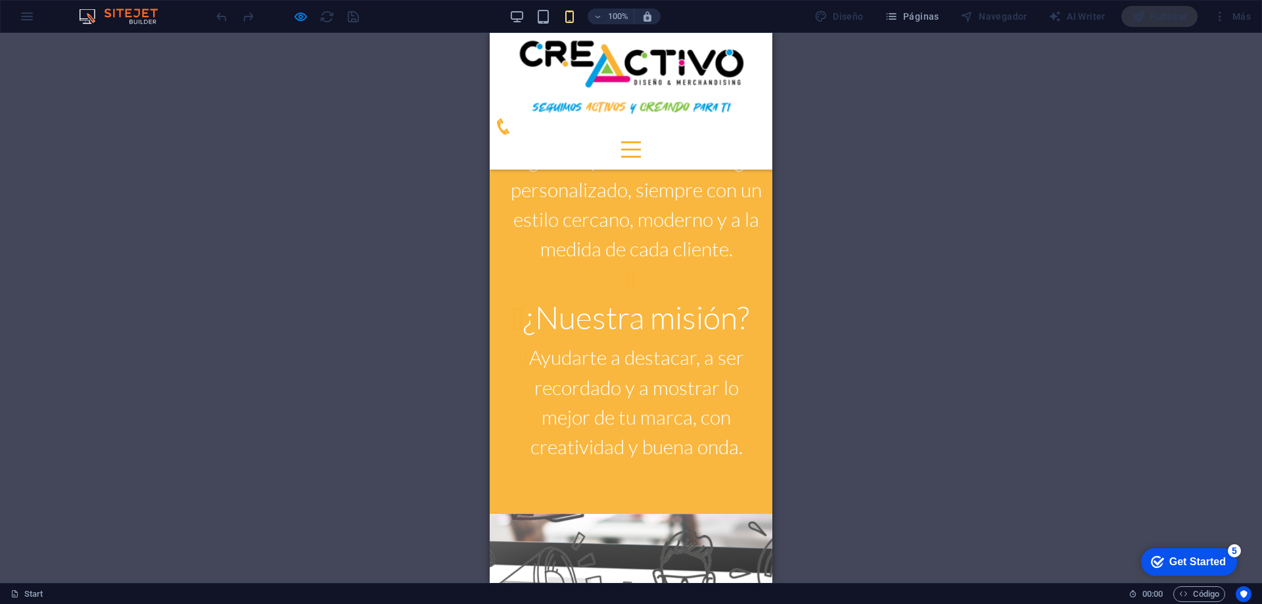
click at [641, 141] on div at bounding box center [631, 149] width 20 height 16
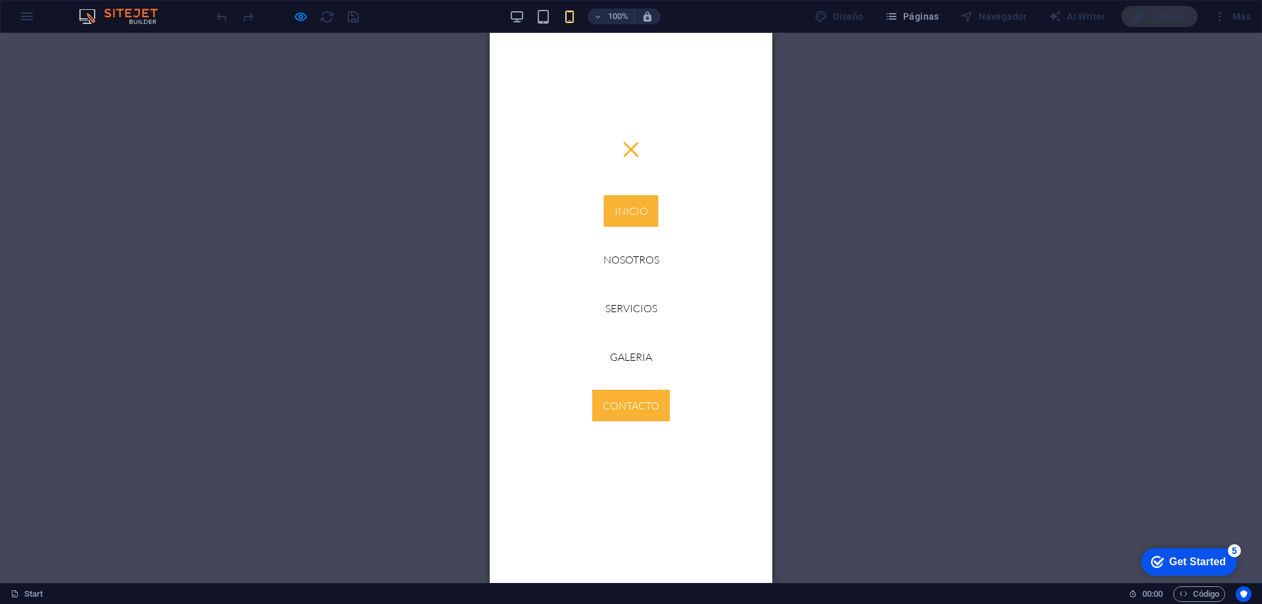
click at [617, 213] on link "Inicio" at bounding box center [631, 211] width 55 height 32
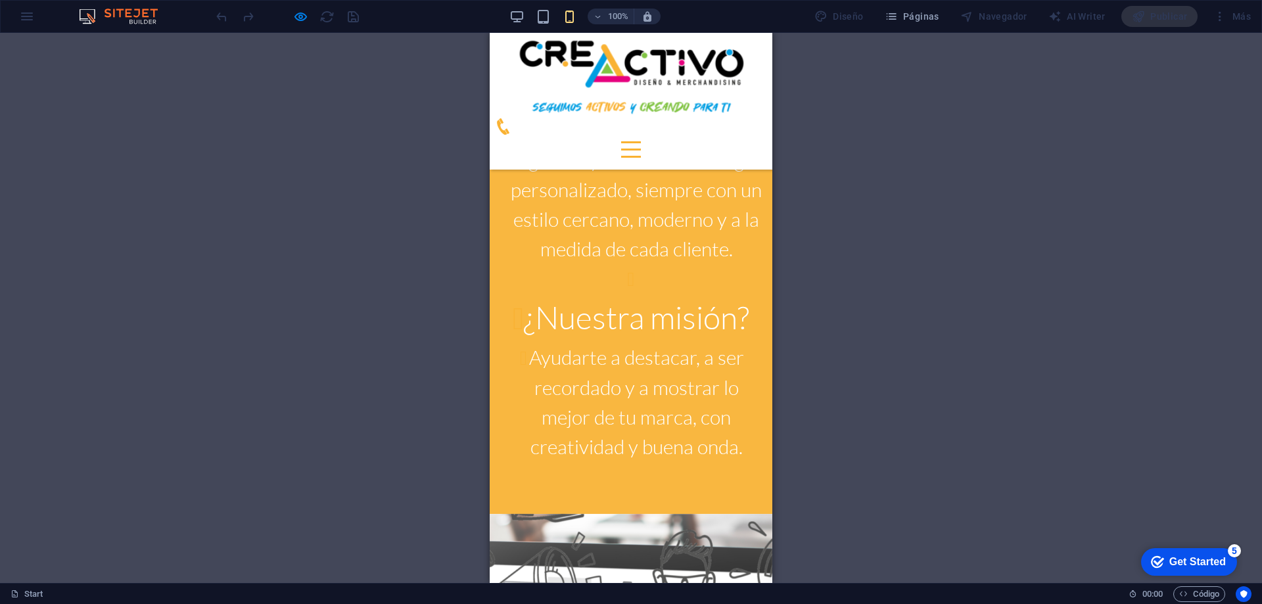
click at [641, 141] on div at bounding box center [631, 142] width 20 height 2
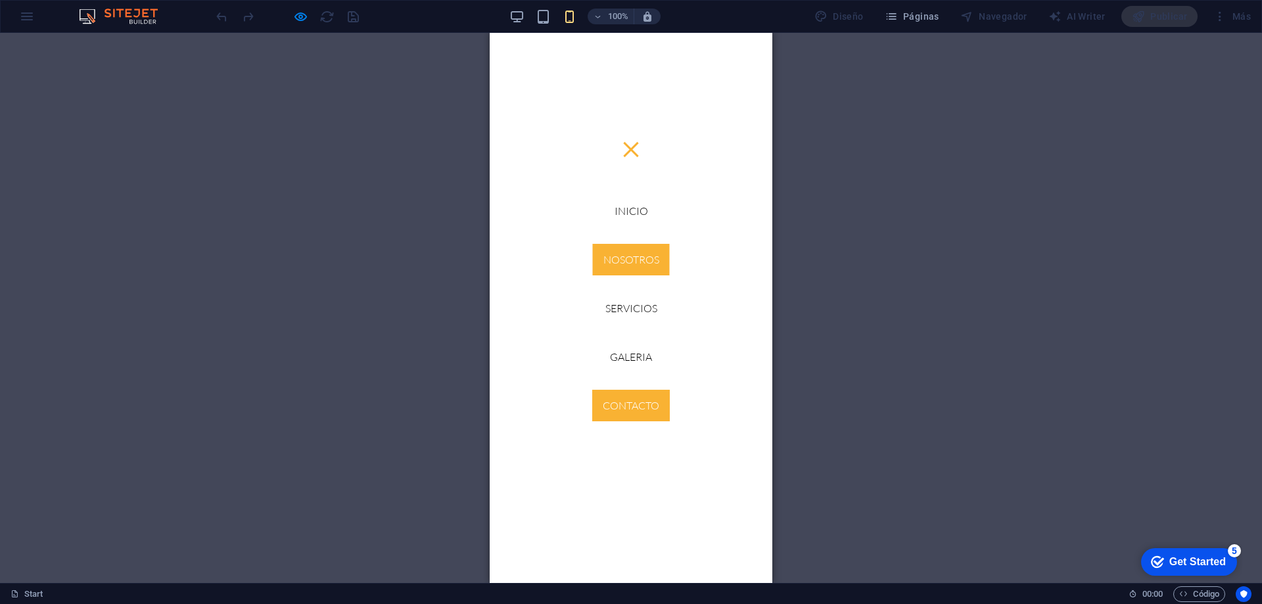
click at [642, 256] on link "Nosotros" at bounding box center [631, 260] width 77 height 32
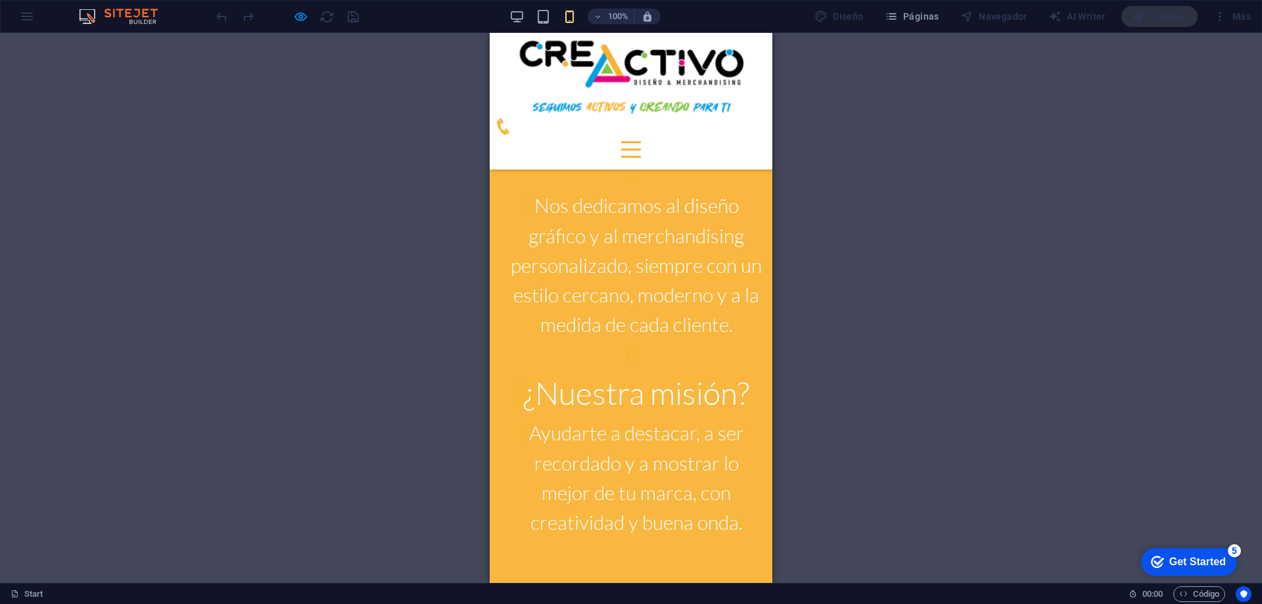
scroll to position [2488, 0]
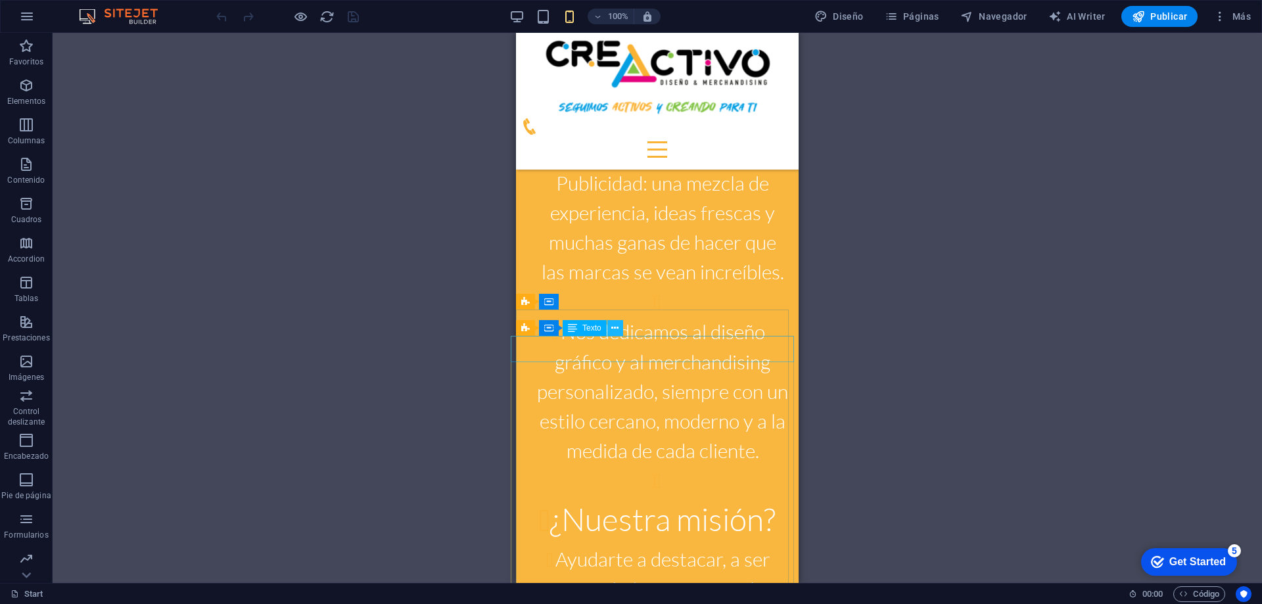
click at [615, 329] on icon at bounding box center [614, 328] width 7 height 14
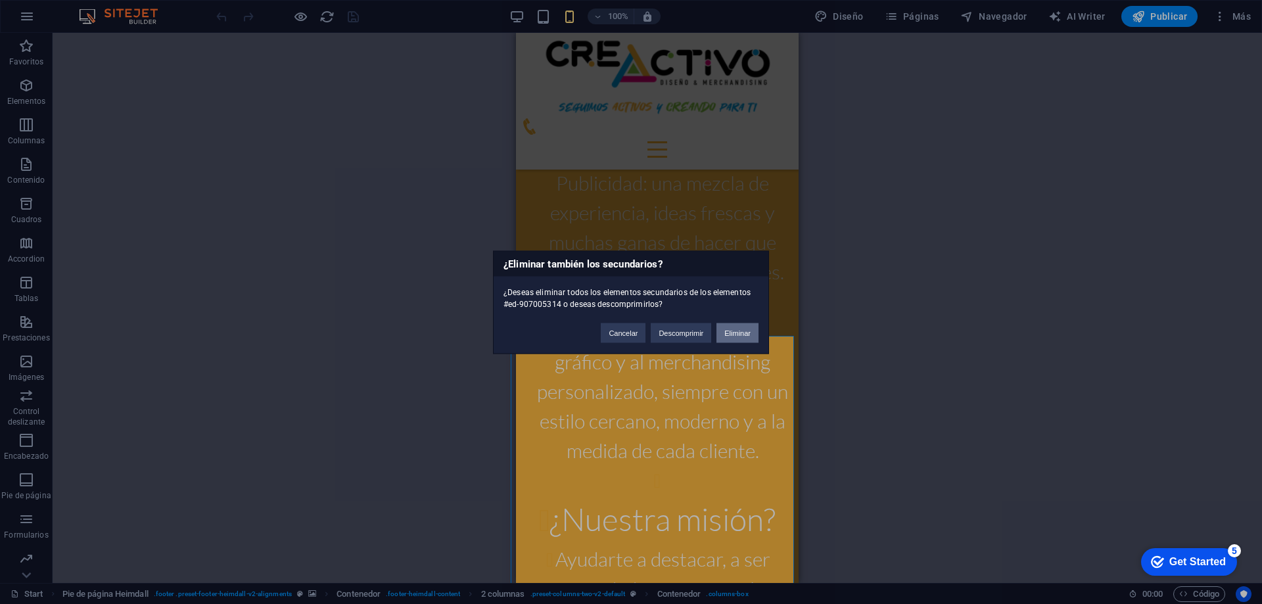
click at [740, 331] on button "Eliminar" at bounding box center [738, 333] width 42 height 20
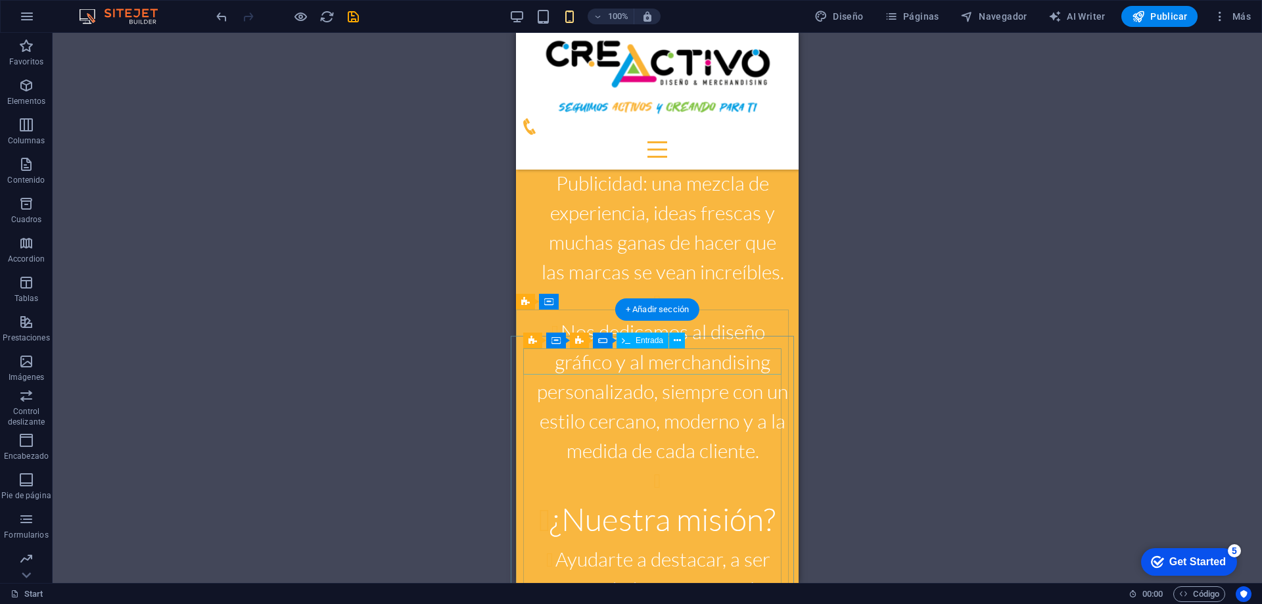
scroll to position [2357, 0]
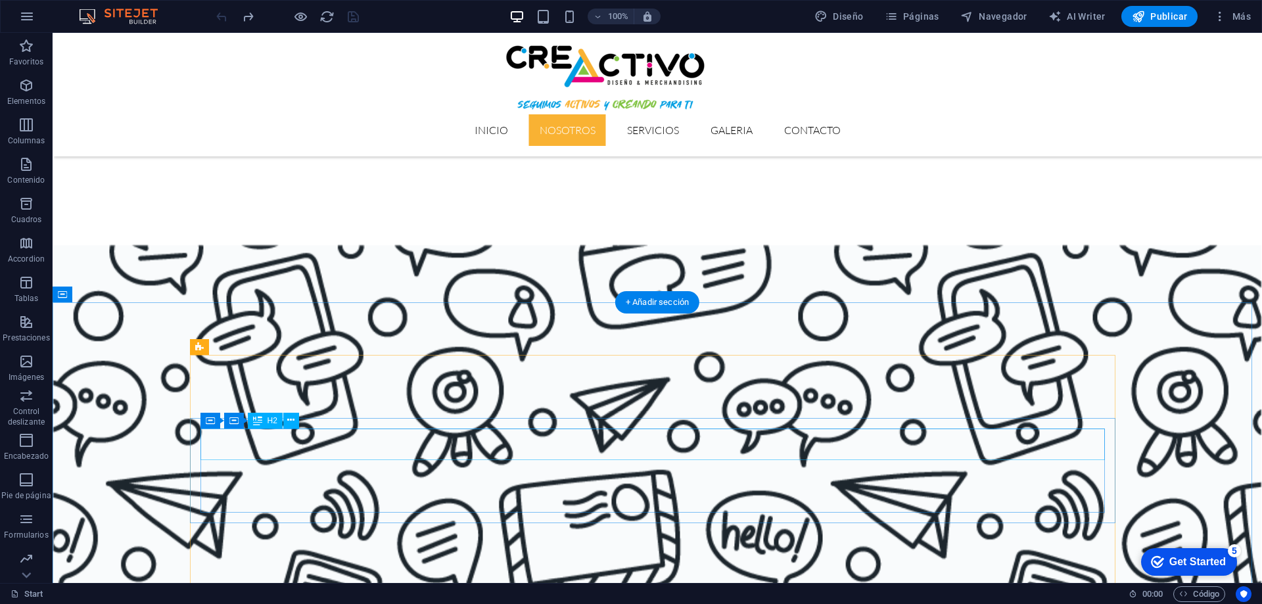
scroll to position [891, 0]
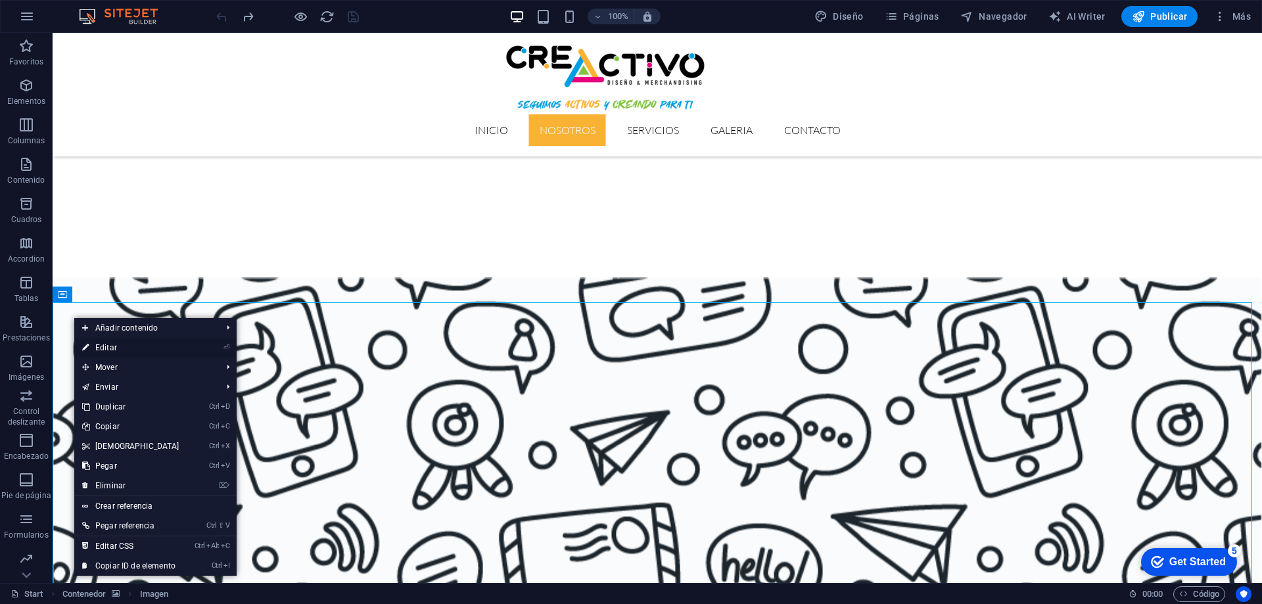
click at [106, 346] on link "⏎ Editar" at bounding box center [130, 348] width 113 height 20
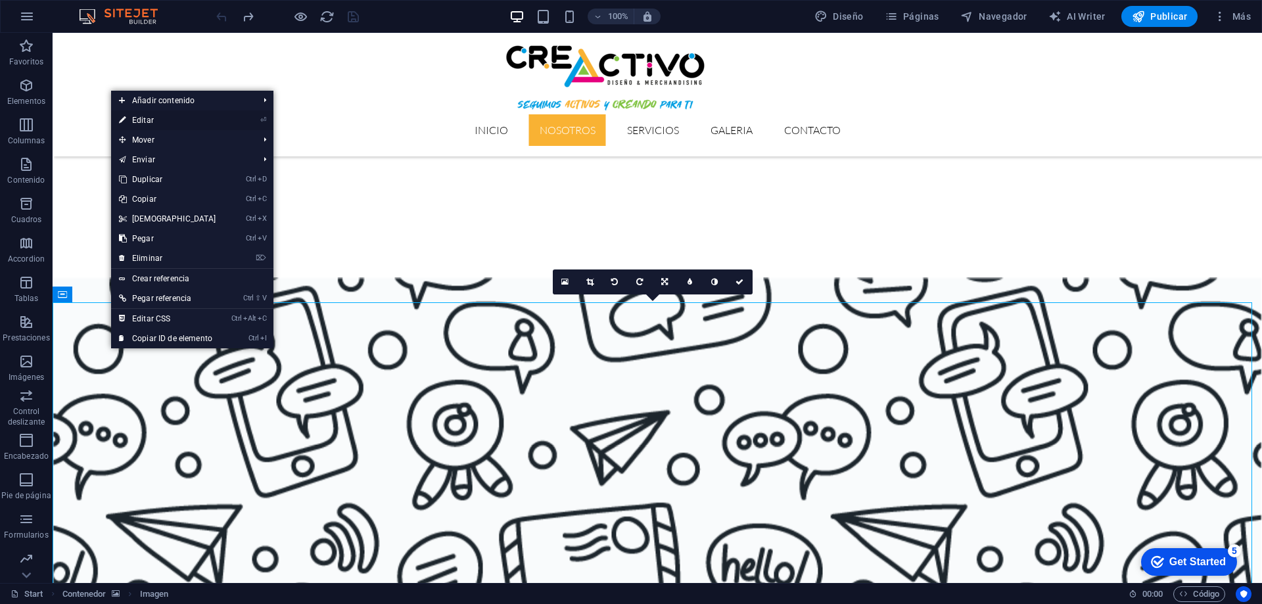
click at [162, 122] on link "⏎ Editar" at bounding box center [167, 120] width 113 height 20
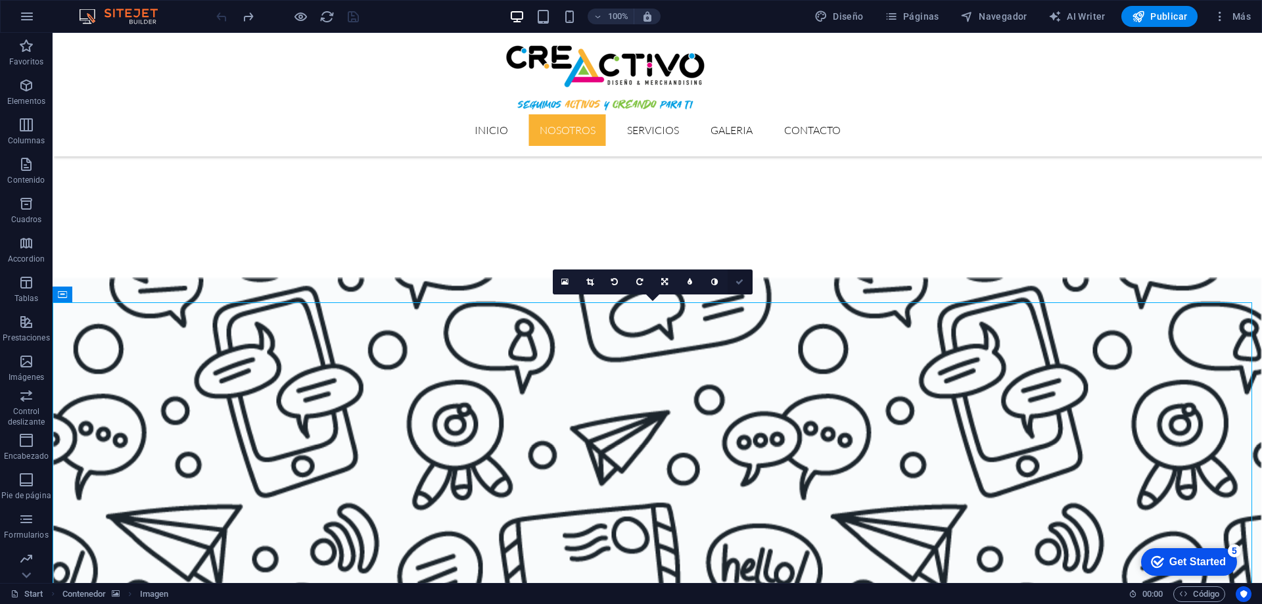
click at [741, 279] on icon at bounding box center [740, 282] width 8 height 8
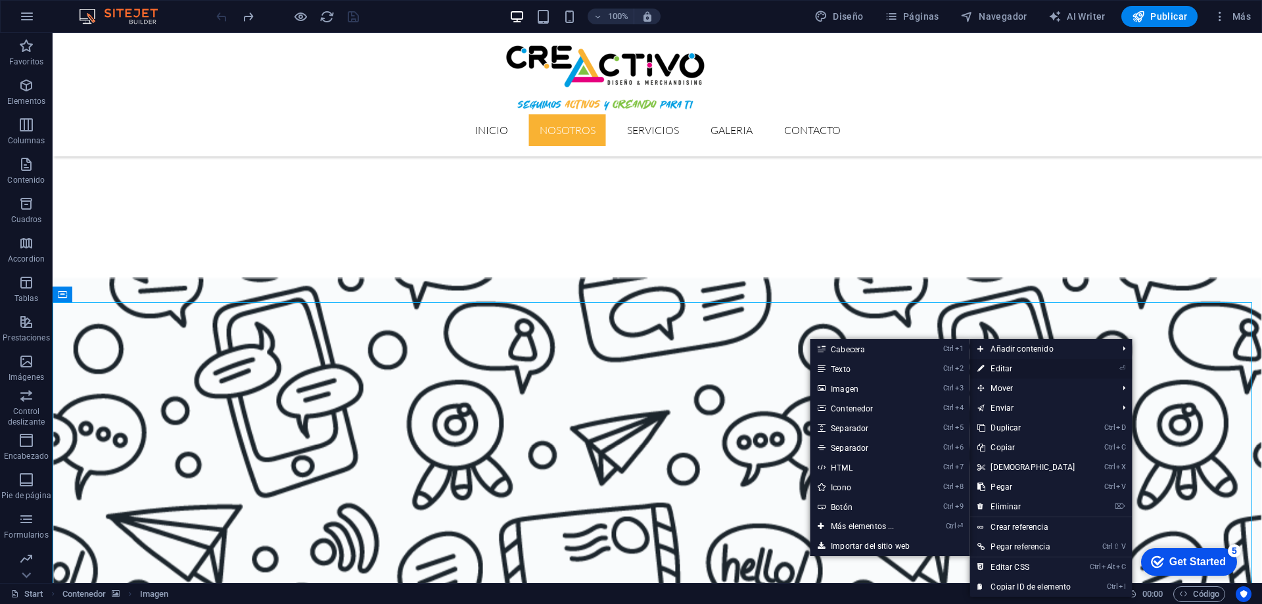
click at [1050, 361] on link "⏎ Editar" at bounding box center [1026, 369] width 113 height 20
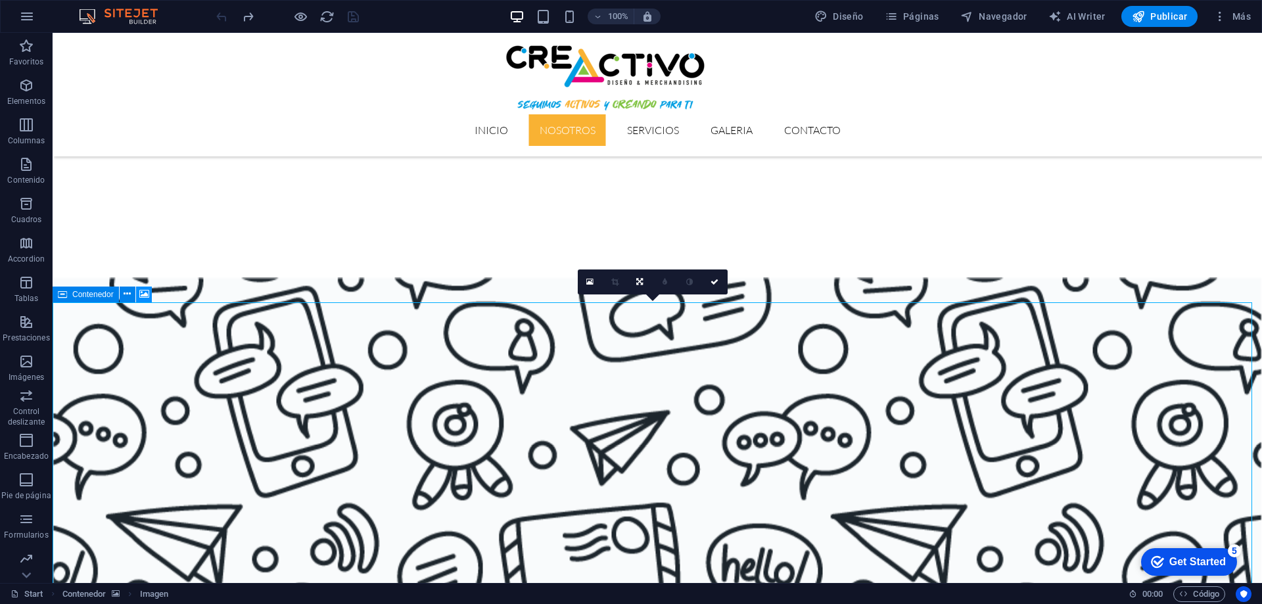
click at [143, 294] on icon at bounding box center [144, 294] width 10 height 14
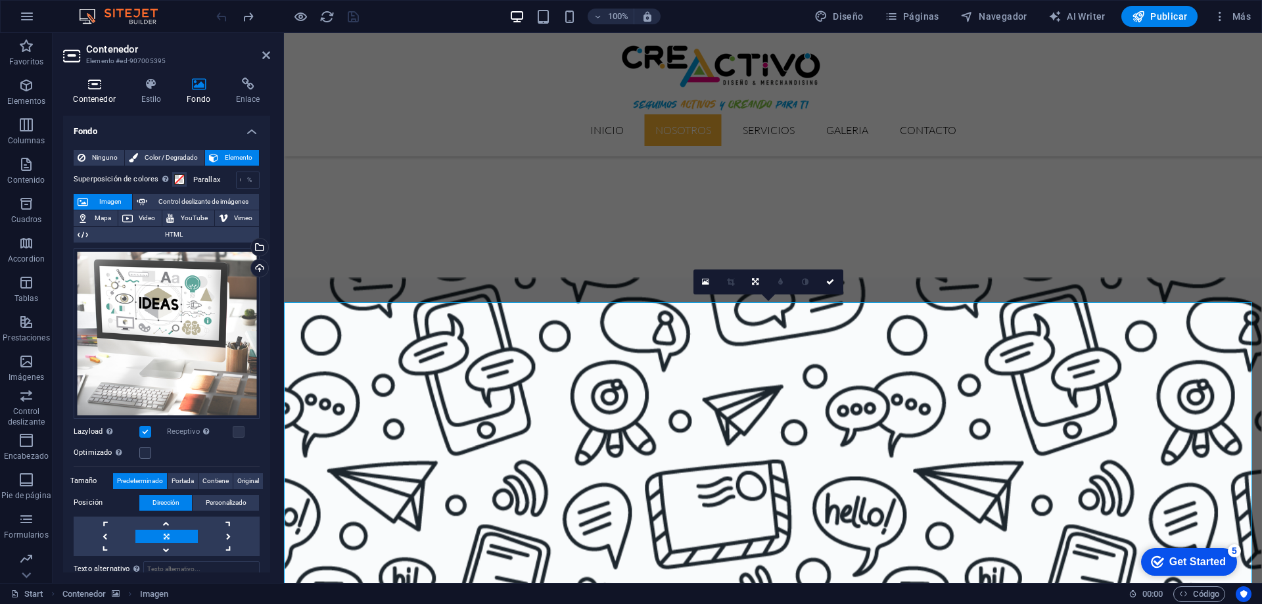
click at [94, 91] on h4 "Contenedor" at bounding box center [97, 92] width 68 height 28
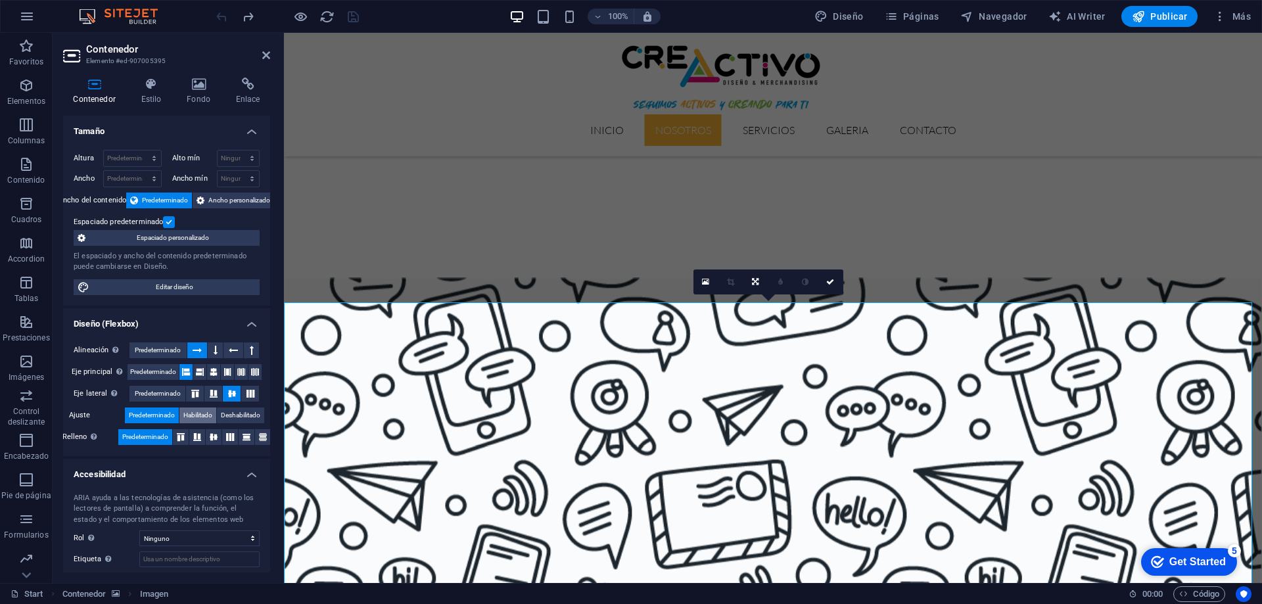
click at [200, 414] on span "Habilitado" at bounding box center [197, 416] width 29 height 16
click at [149, 97] on h4 "Estilo" at bounding box center [154, 92] width 46 height 28
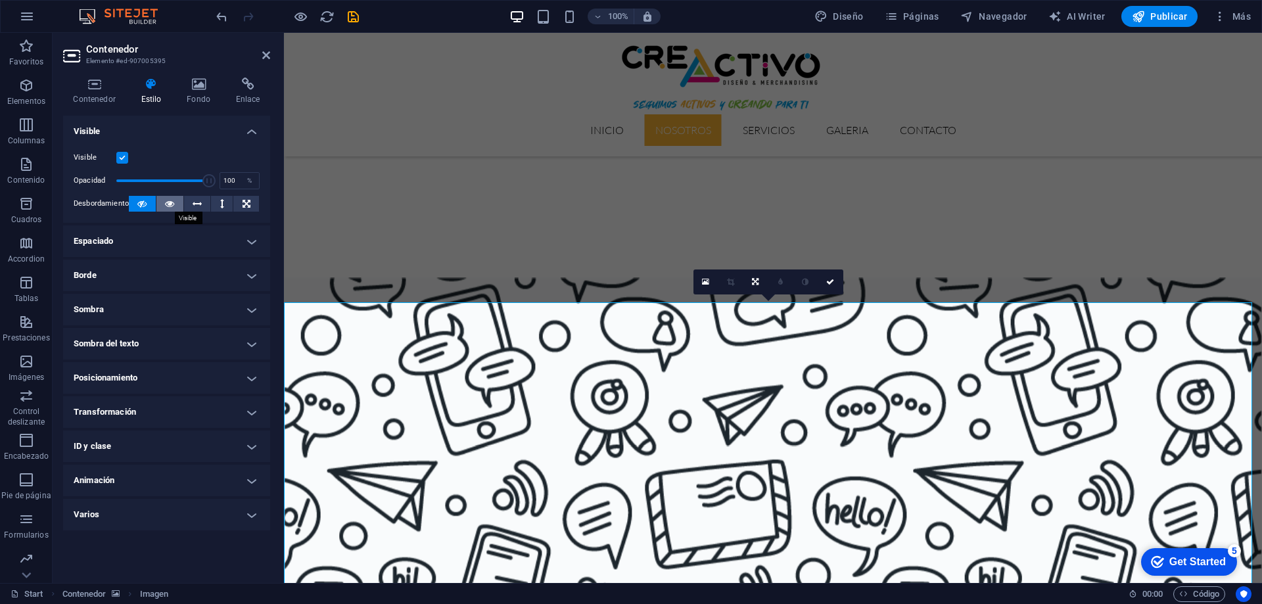
click at [169, 202] on icon at bounding box center [169, 204] width 9 height 16
click at [264, 55] on icon at bounding box center [266, 55] width 8 height 11
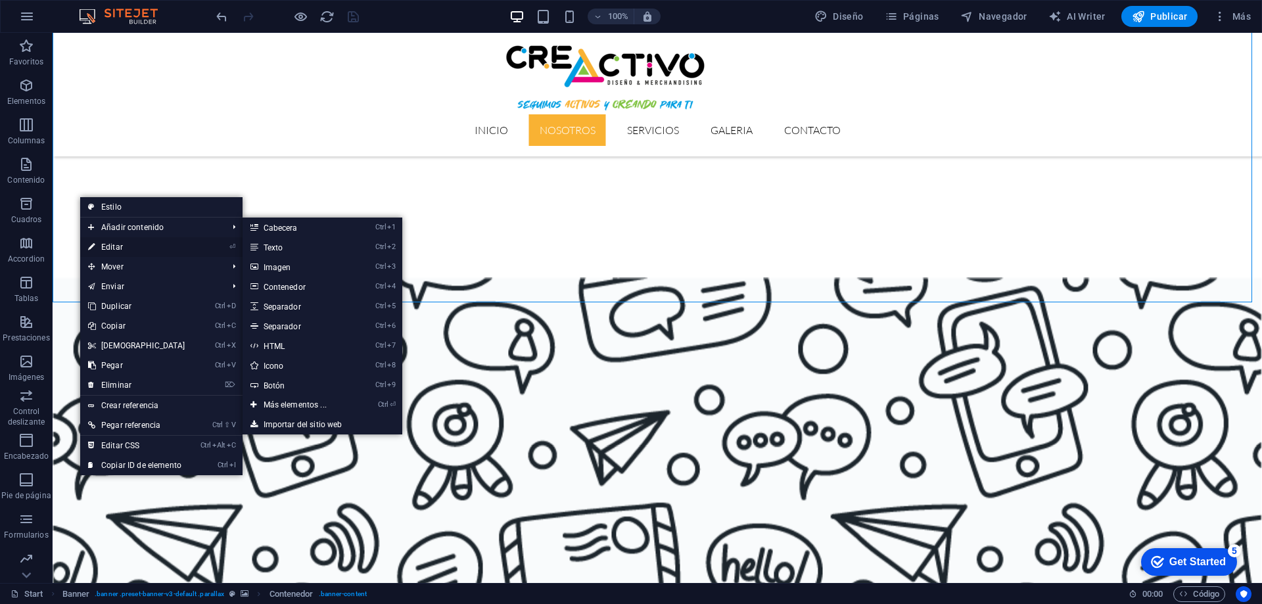
click at [120, 246] on link "⏎ Editar" at bounding box center [136, 247] width 113 height 20
select select "%"
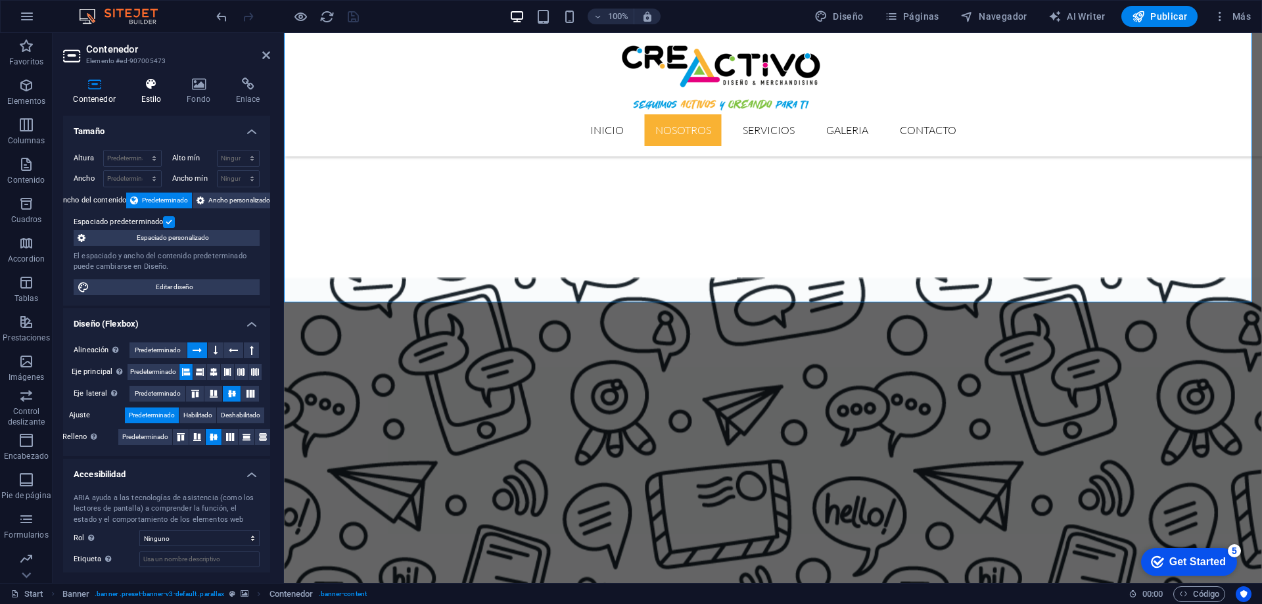
click at [158, 93] on h4 "Estilo" at bounding box center [154, 92] width 46 height 28
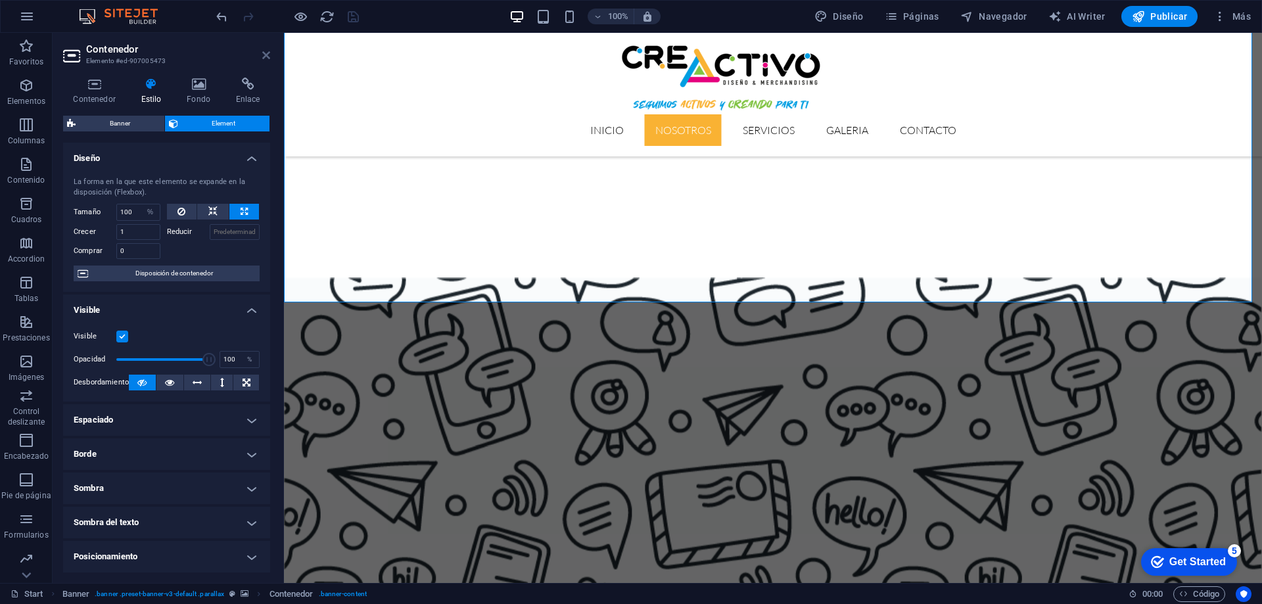
click at [266, 59] on icon at bounding box center [266, 55] width 8 height 11
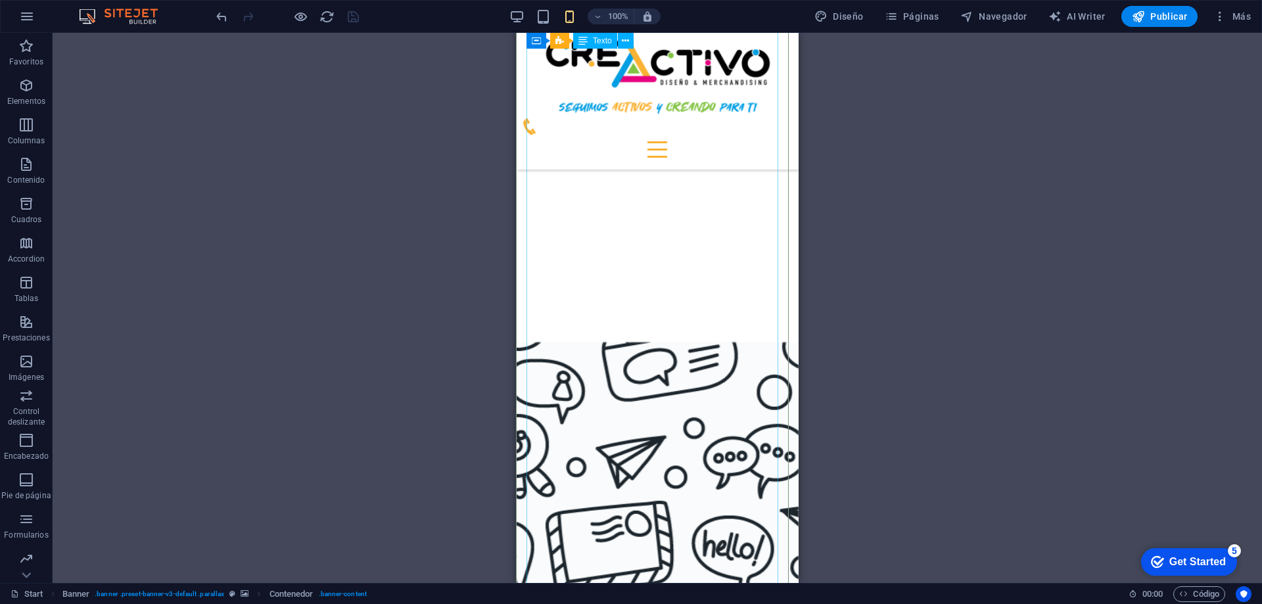
scroll to position [1341, 0]
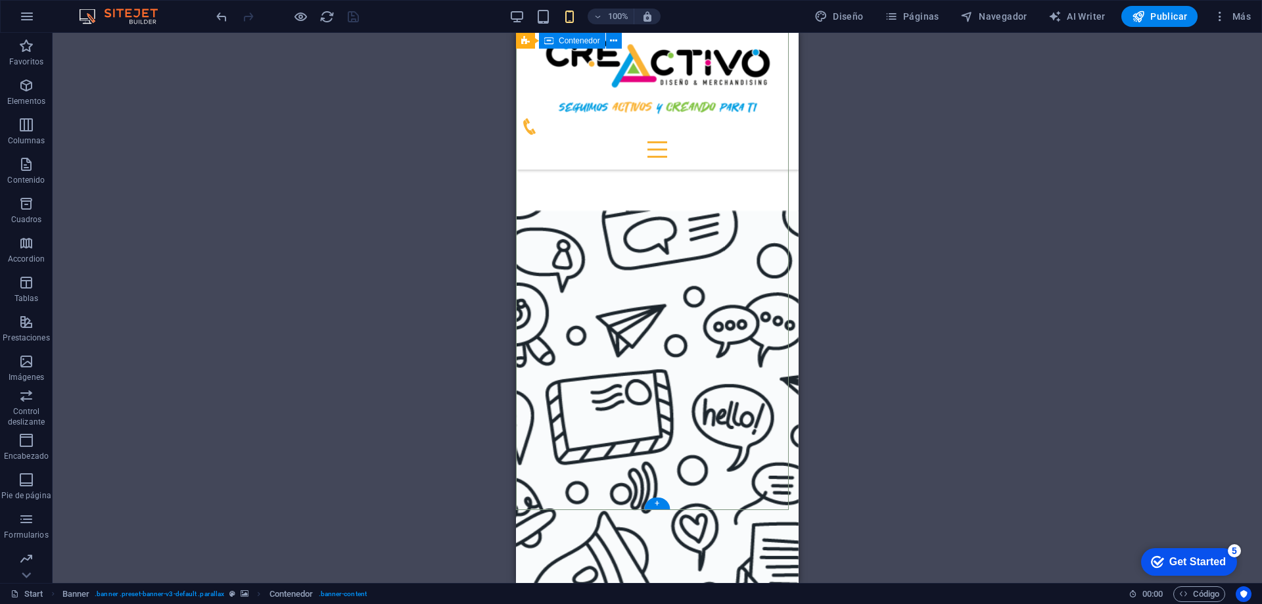
drag, startPoint x: 1175, startPoint y: 538, endPoint x: 659, endPoint y: 473, distance: 520.2
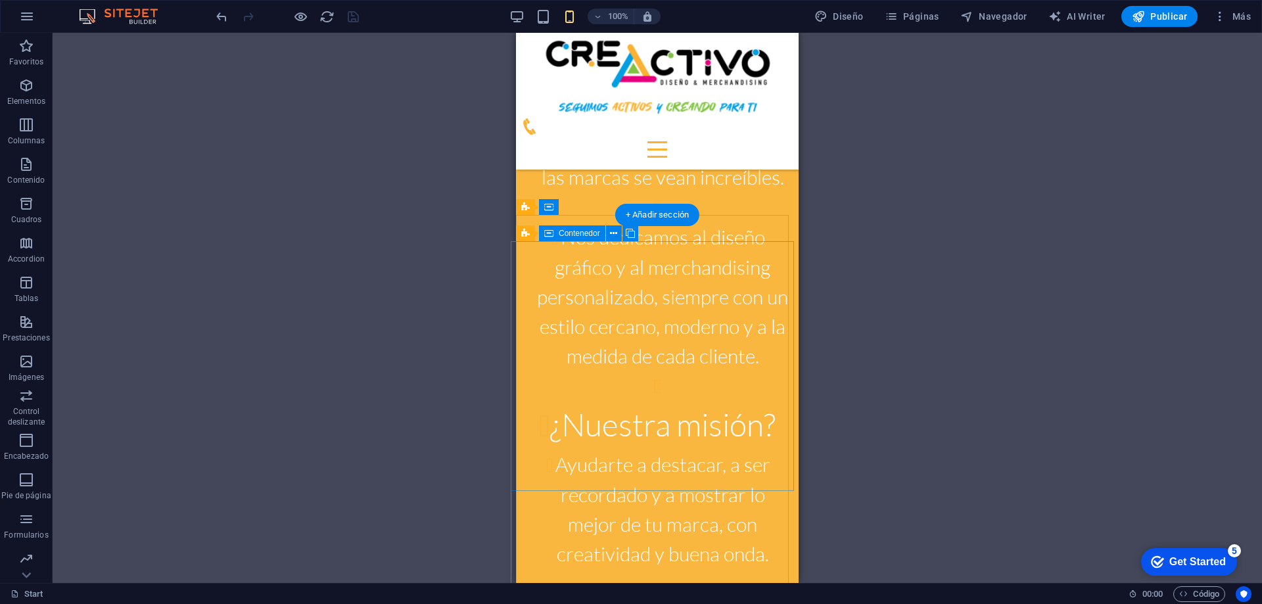
scroll to position [2517, 0]
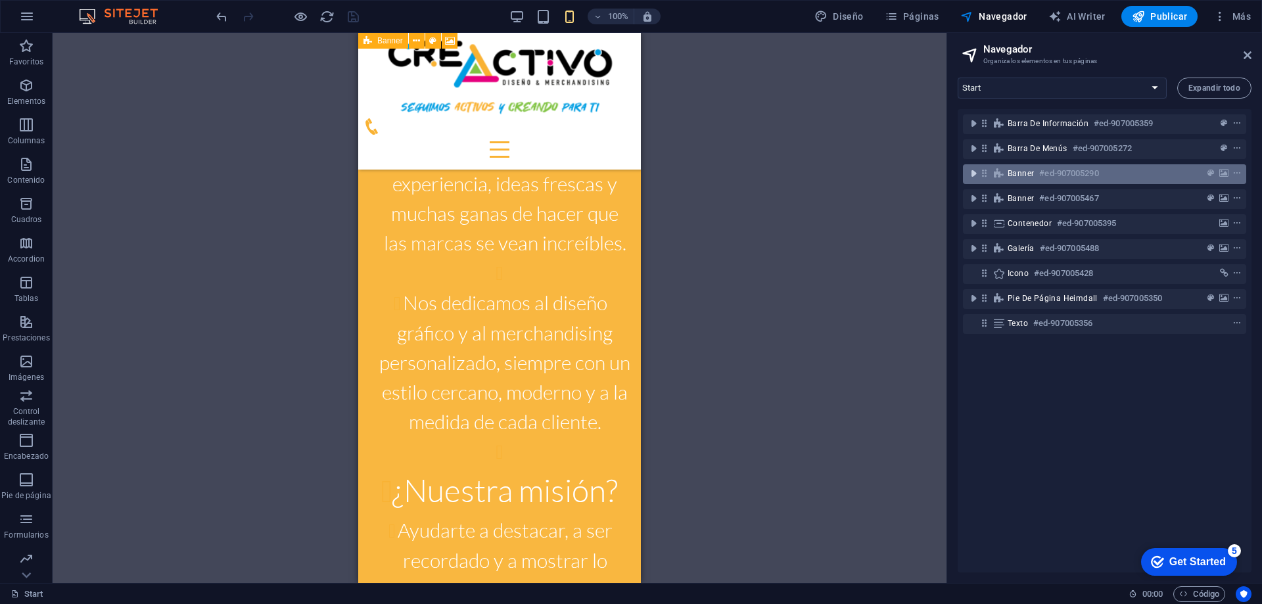
click at [976, 172] on icon "toggle-expand" at bounding box center [973, 173] width 13 height 13
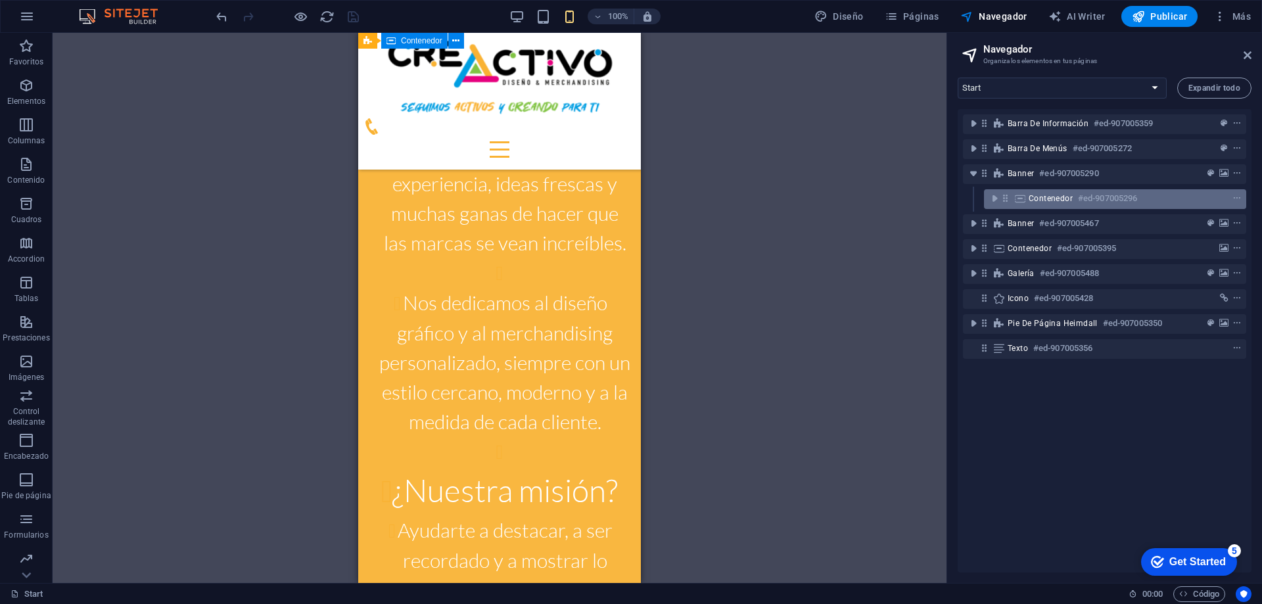
click at [1043, 199] on span "Contenedor" at bounding box center [1051, 198] width 44 height 11
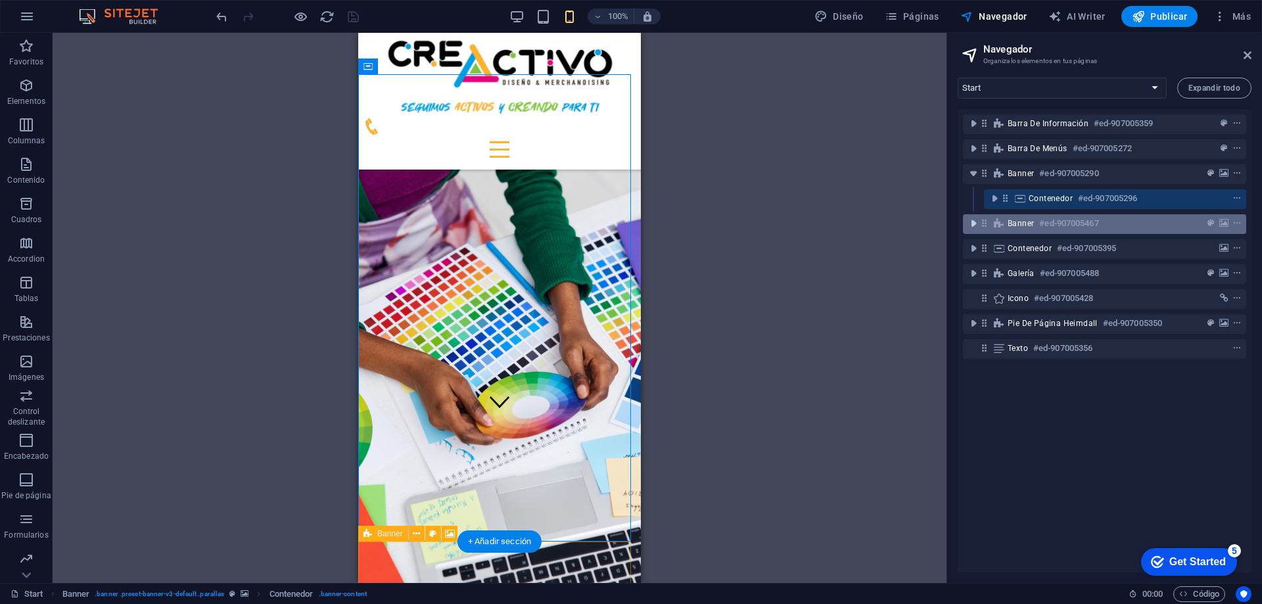
click at [971, 225] on icon "toggle-expand" at bounding box center [973, 223] width 13 height 13
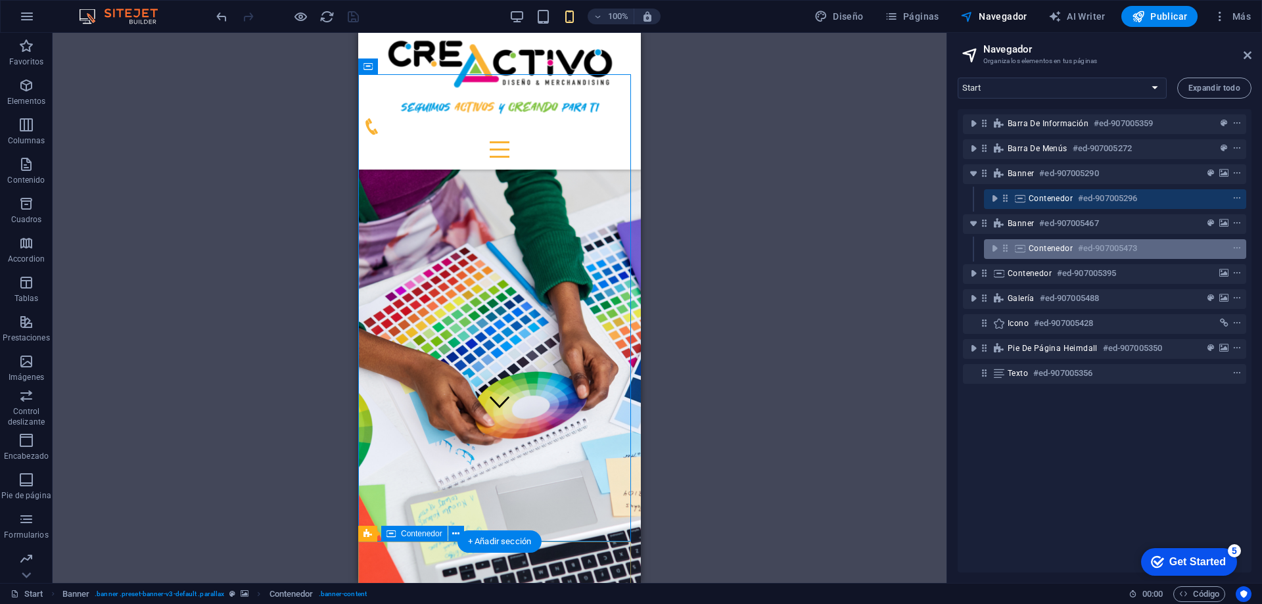
click at [1039, 249] on span "Contenedor" at bounding box center [1051, 248] width 44 height 11
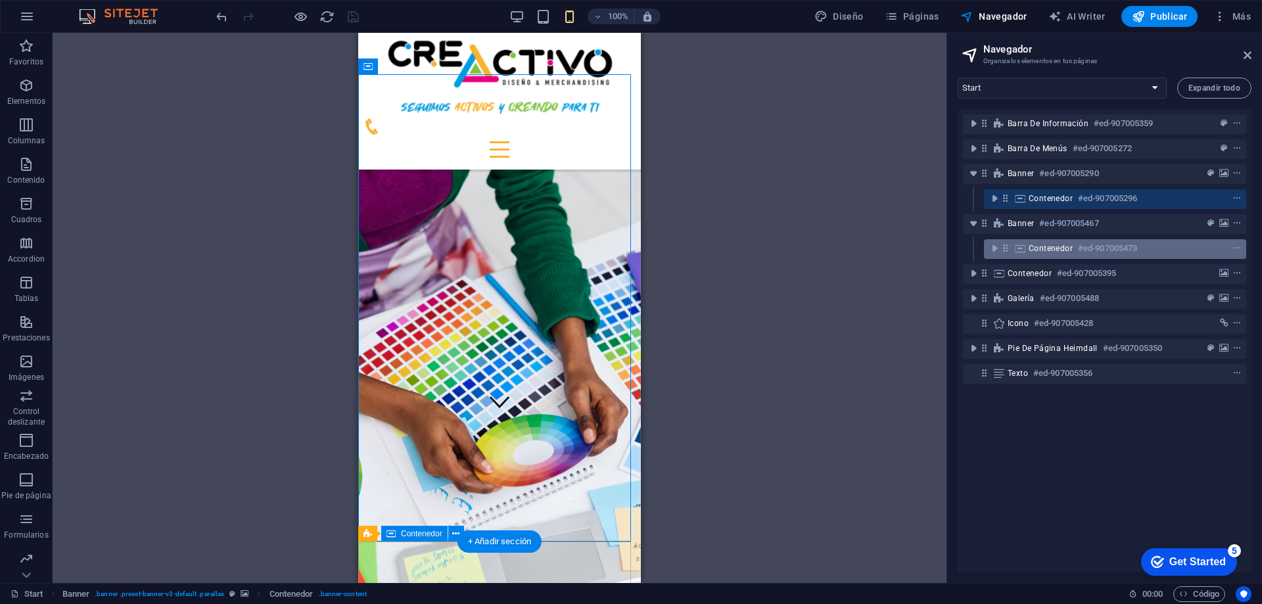
scroll to position [965, 0]
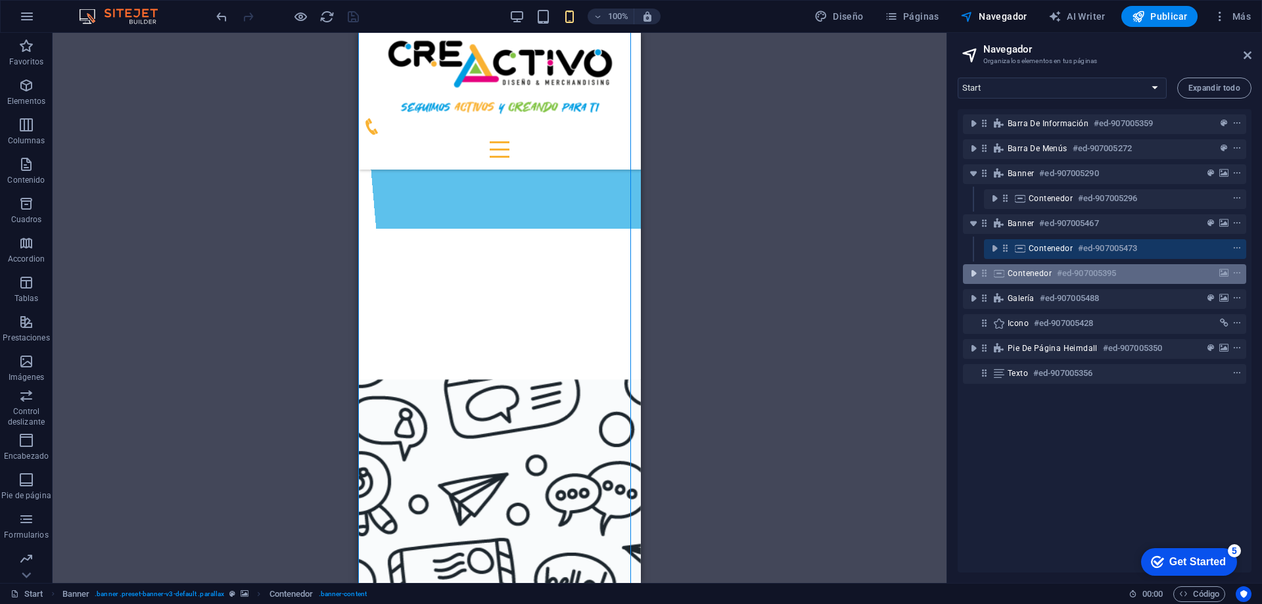
click at [970, 271] on icon "toggle-expand" at bounding box center [973, 273] width 13 height 13
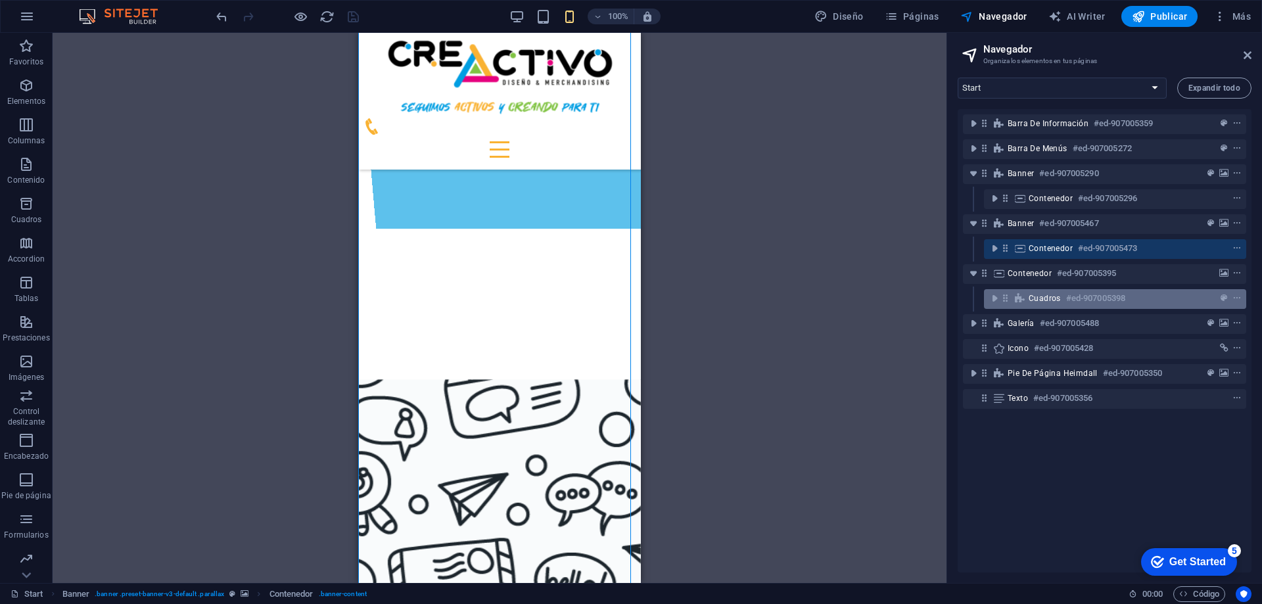
click at [1077, 297] on h6 "#ed-907005398" at bounding box center [1095, 299] width 59 height 16
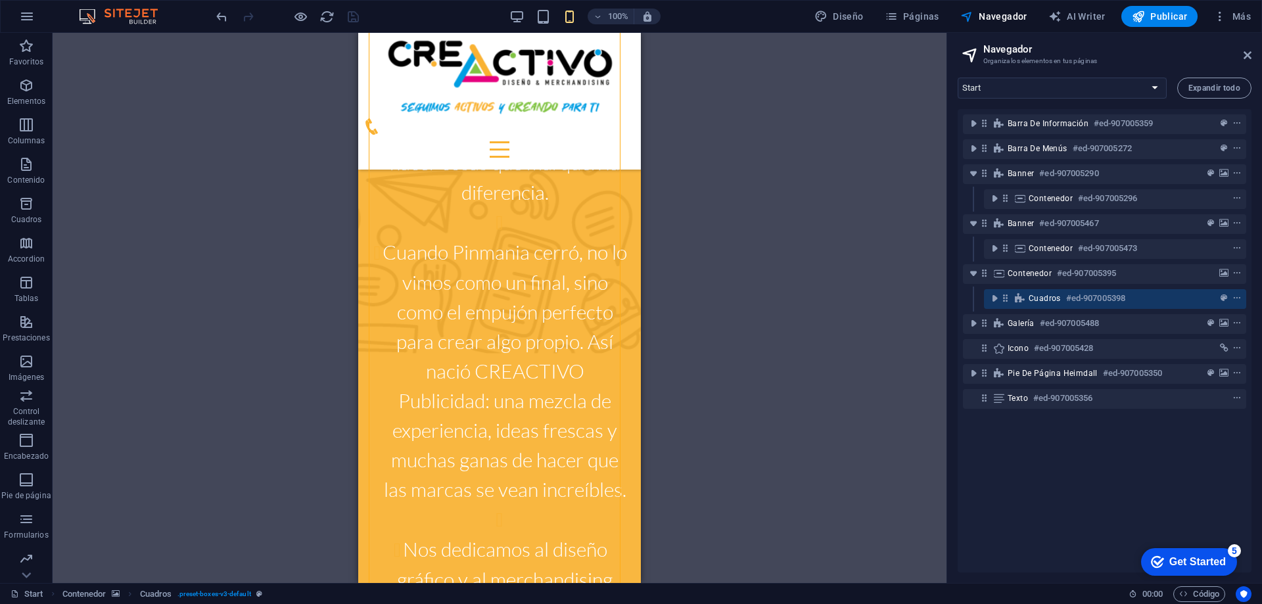
scroll to position [2361, 0]
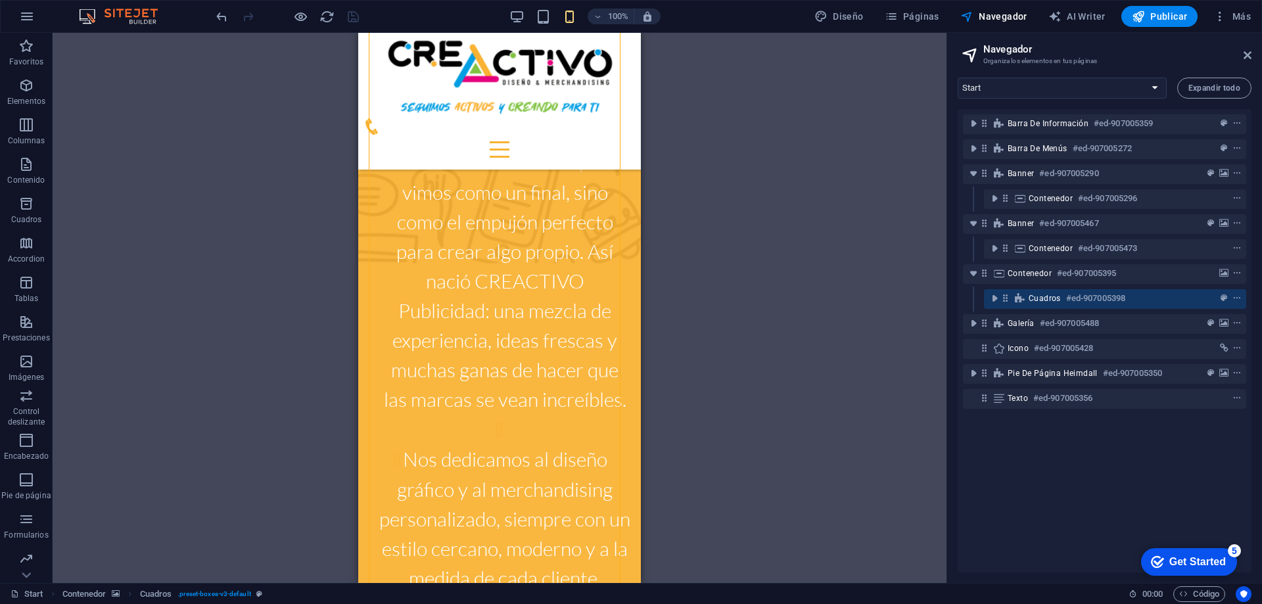
drag, startPoint x: 636, startPoint y: 337, endPoint x: 1005, endPoint y: 466, distance: 391.3
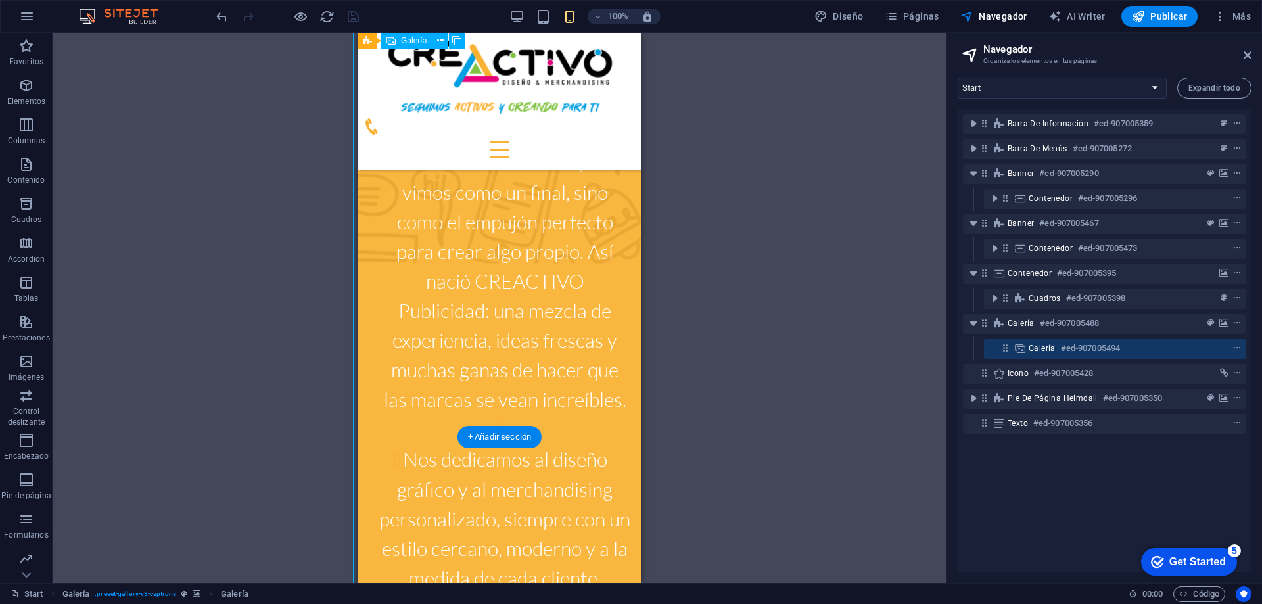
drag, startPoint x: 584, startPoint y: 423, endPoint x: 579, endPoint y: 245, distance: 178.2
drag, startPoint x: 577, startPoint y: 307, endPoint x: 580, endPoint y: 223, distance: 84.2
click at [1234, 347] on icon "context-menu" at bounding box center [1237, 348] width 9 height 9
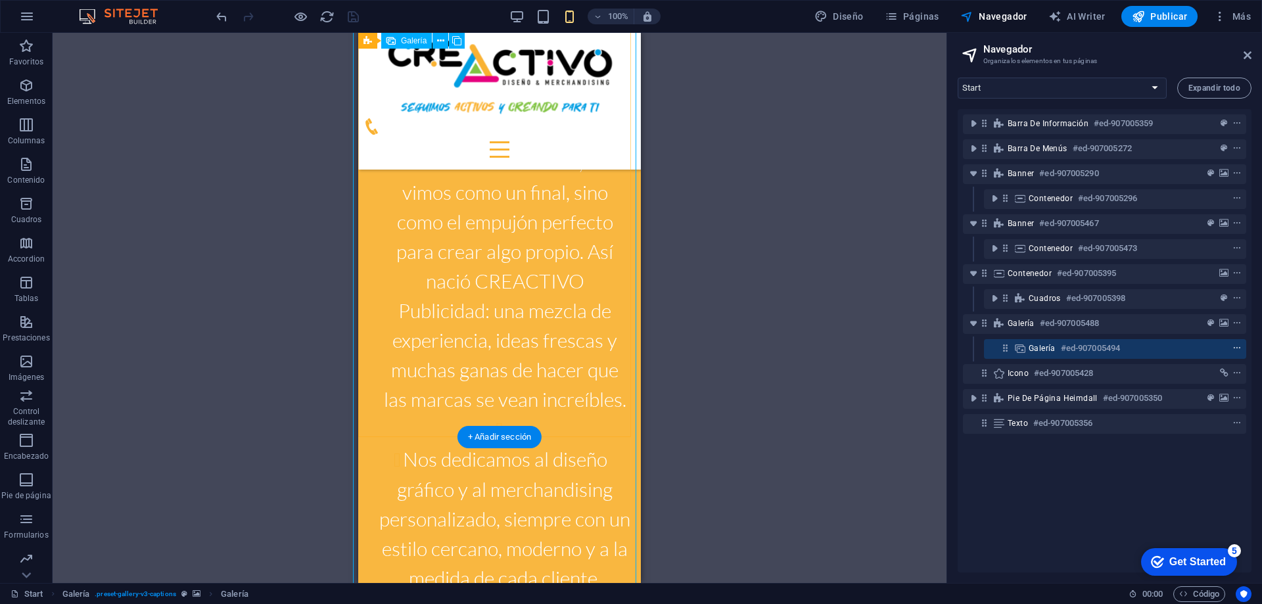
scroll to position [2017, 0]
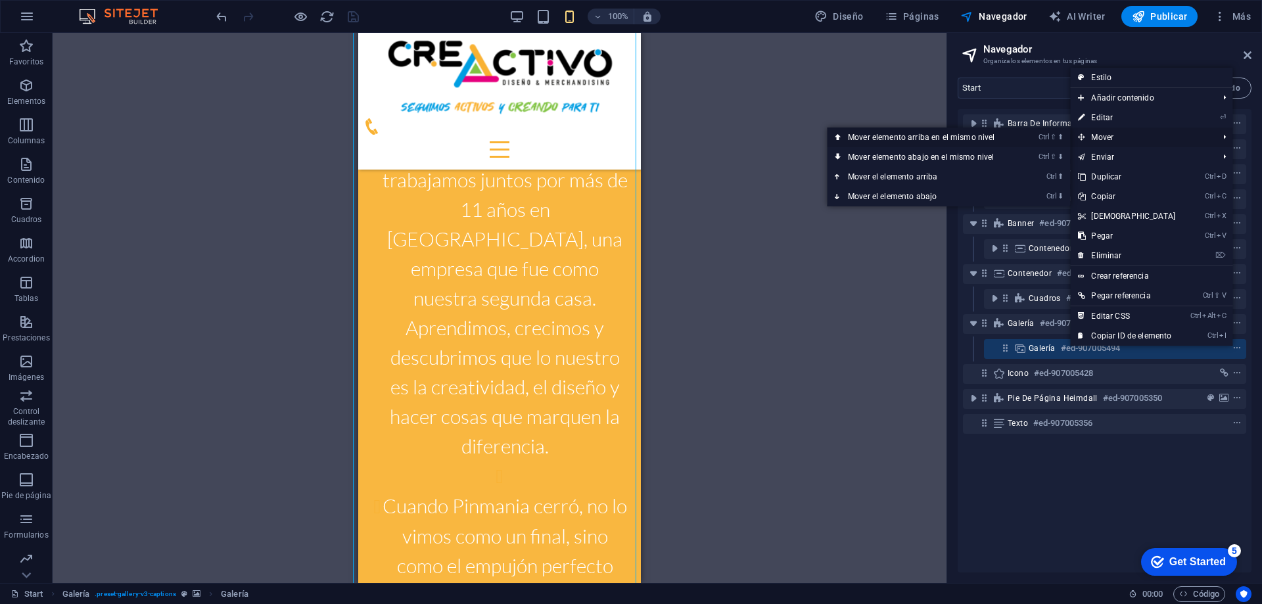
click at [1015, 134] on link "Ctrl ⇧ ⬆ Mover elemento arriba en el mismo nivel" at bounding box center [924, 138] width 194 height 20
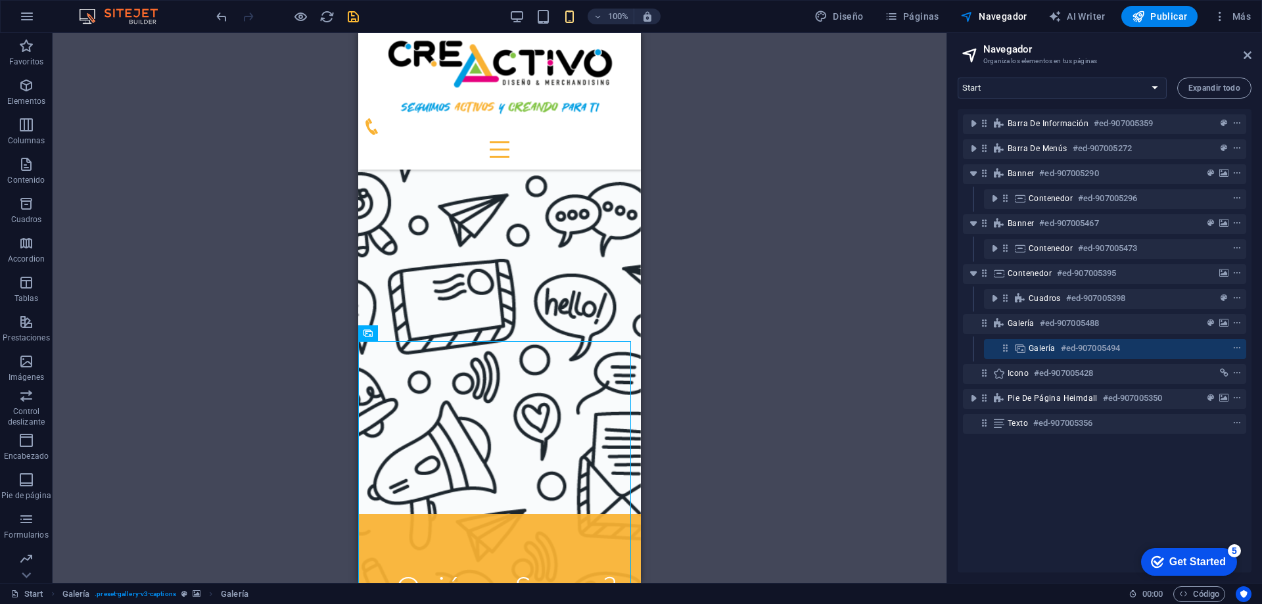
scroll to position [1559, 0]
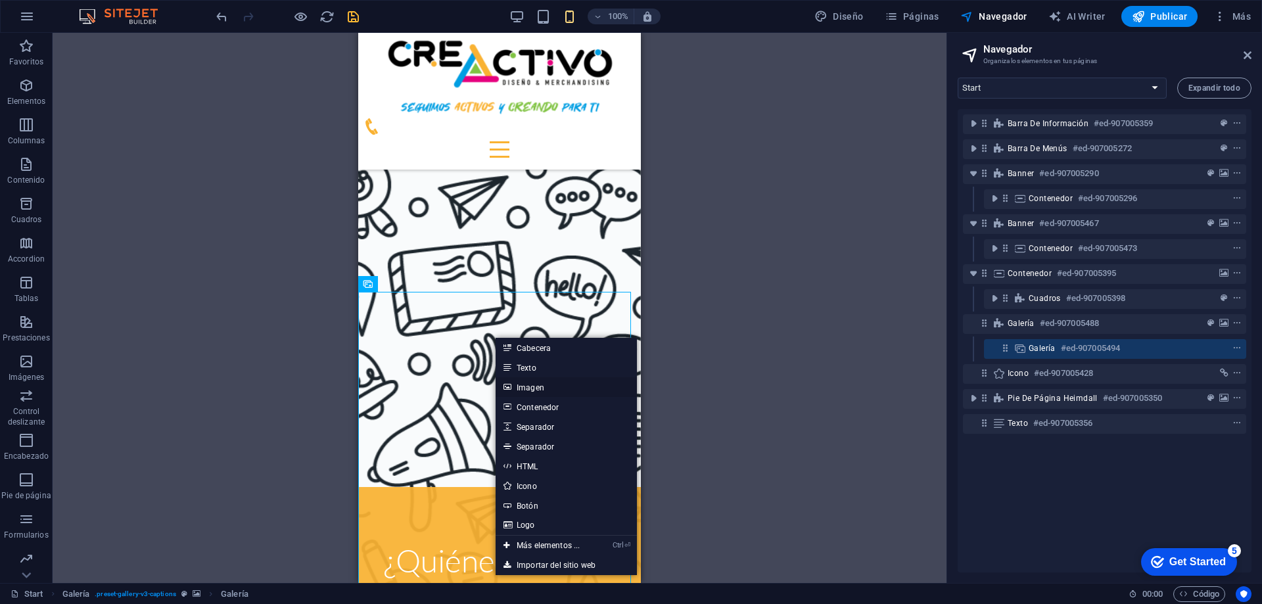
click at [530, 389] on link "Imagen" at bounding box center [566, 387] width 141 height 20
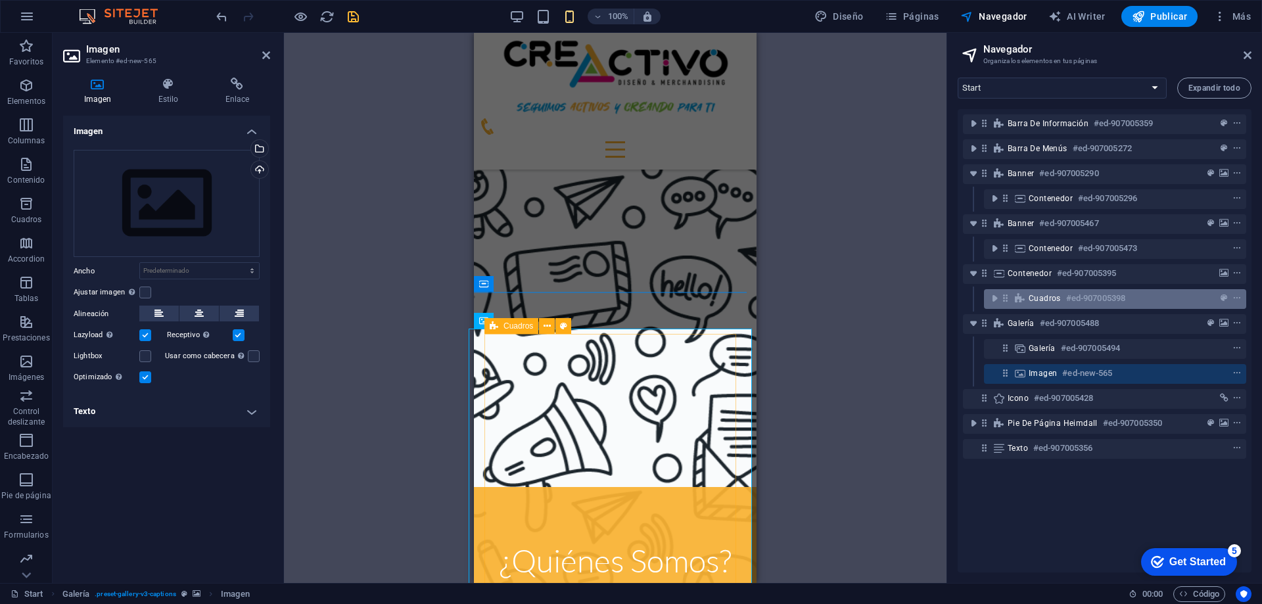
click at [1064, 298] on div "Cuadros #ed-907005398" at bounding box center [1105, 299] width 152 height 16
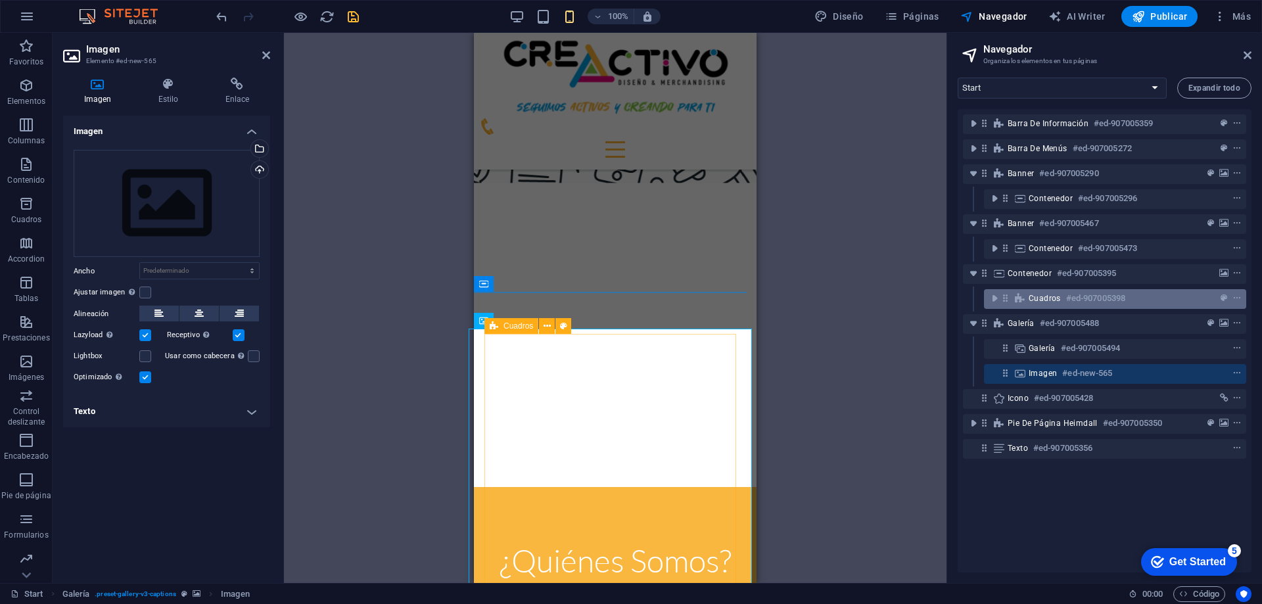
scroll to position [2195, 0]
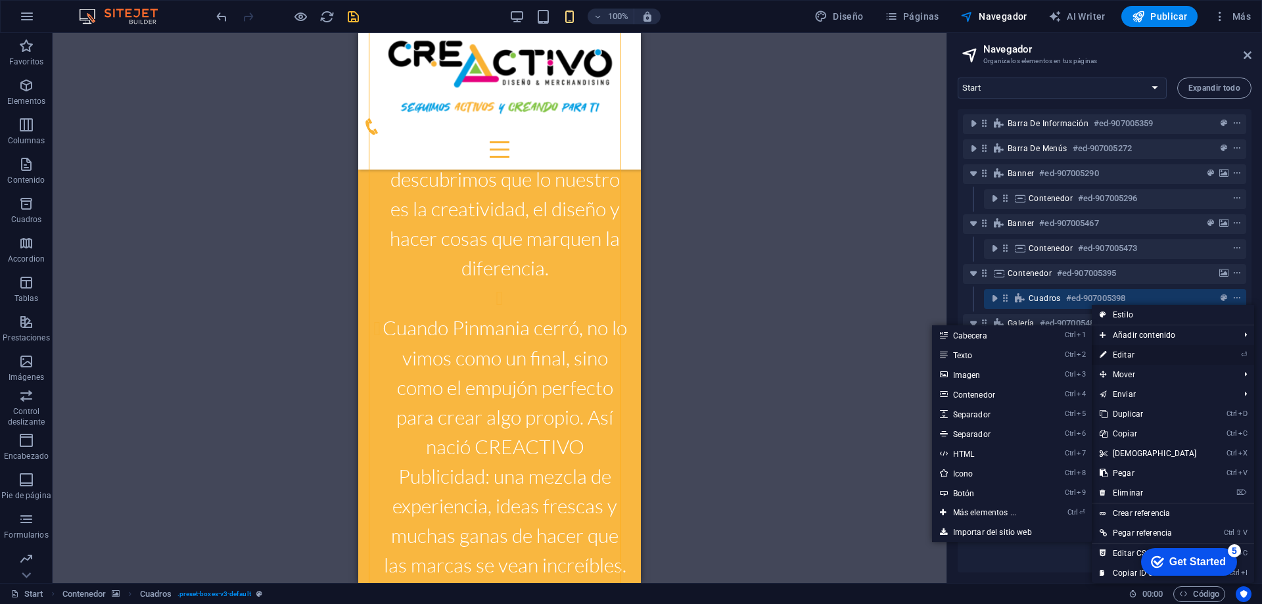
click at [1127, 352] on link "⏎ Editar" at bounding box center [1148, 355] width 113 height 20
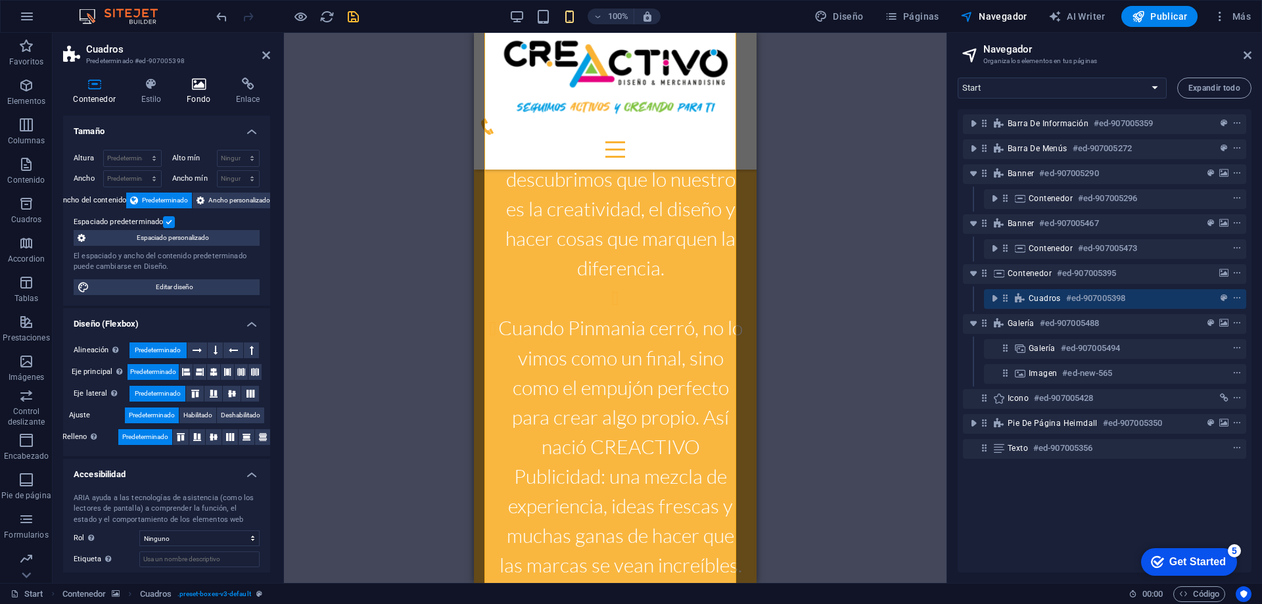
click at [209, 87] on icon at bounding box center [199, 84] width 44 height 13
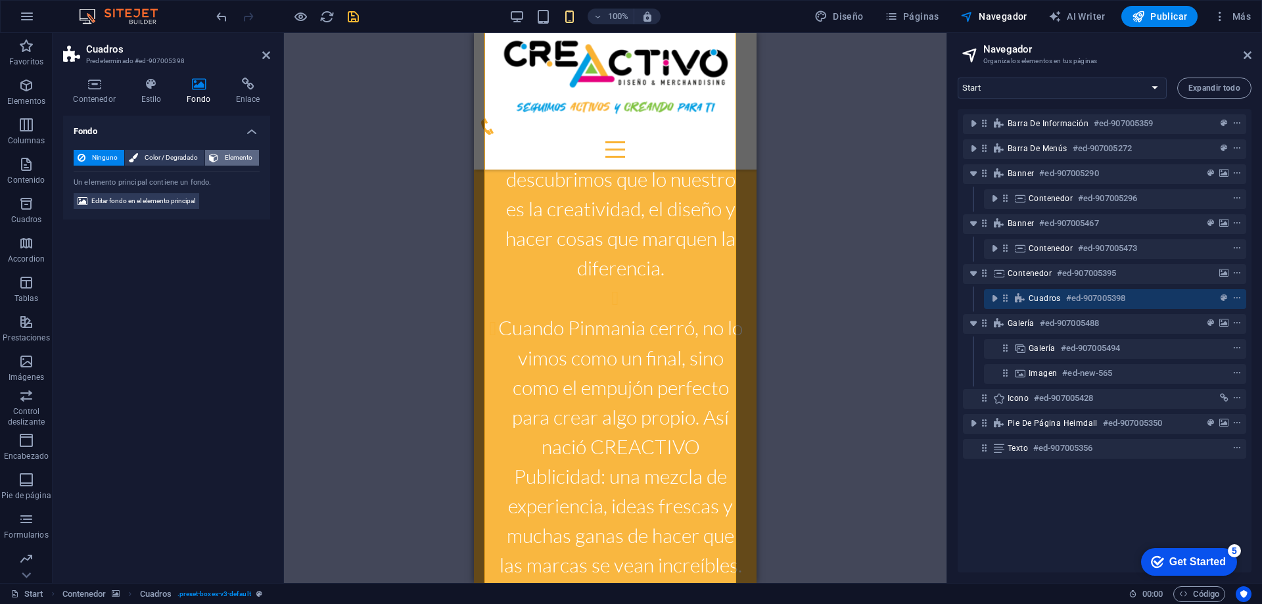
click at [241, 154] on span "Elemento" at bounding box center [238, 158] width 33 height 16
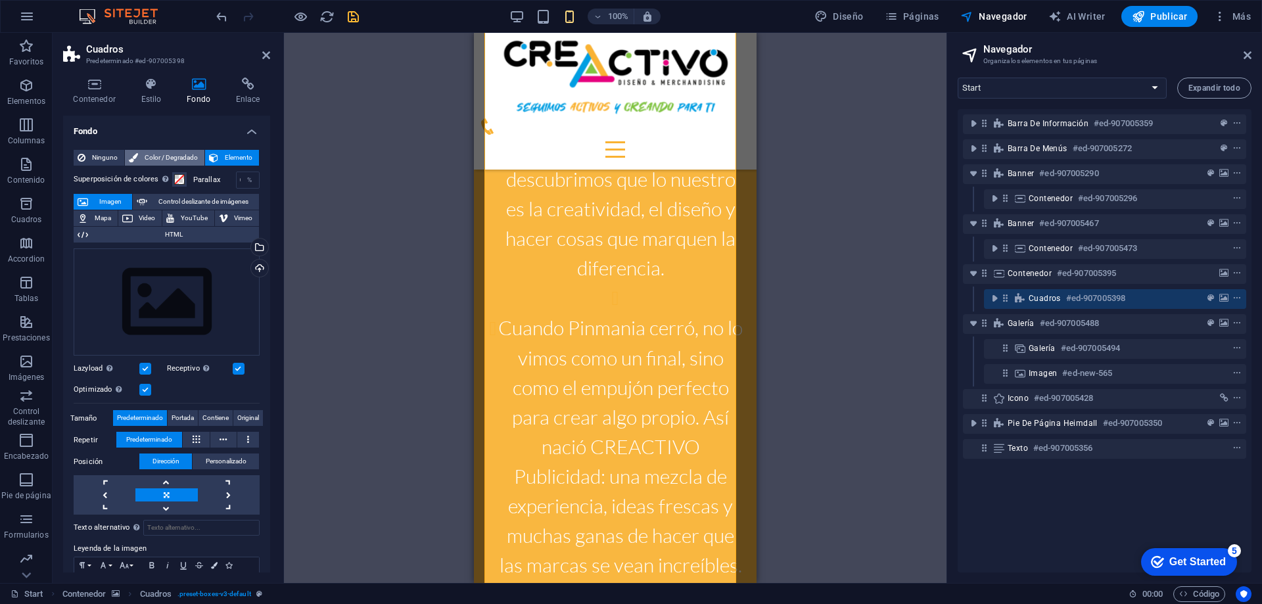
click at [167, 154] on span "Color / Degradado" at bounding box center [171, 158] width 59 height 16
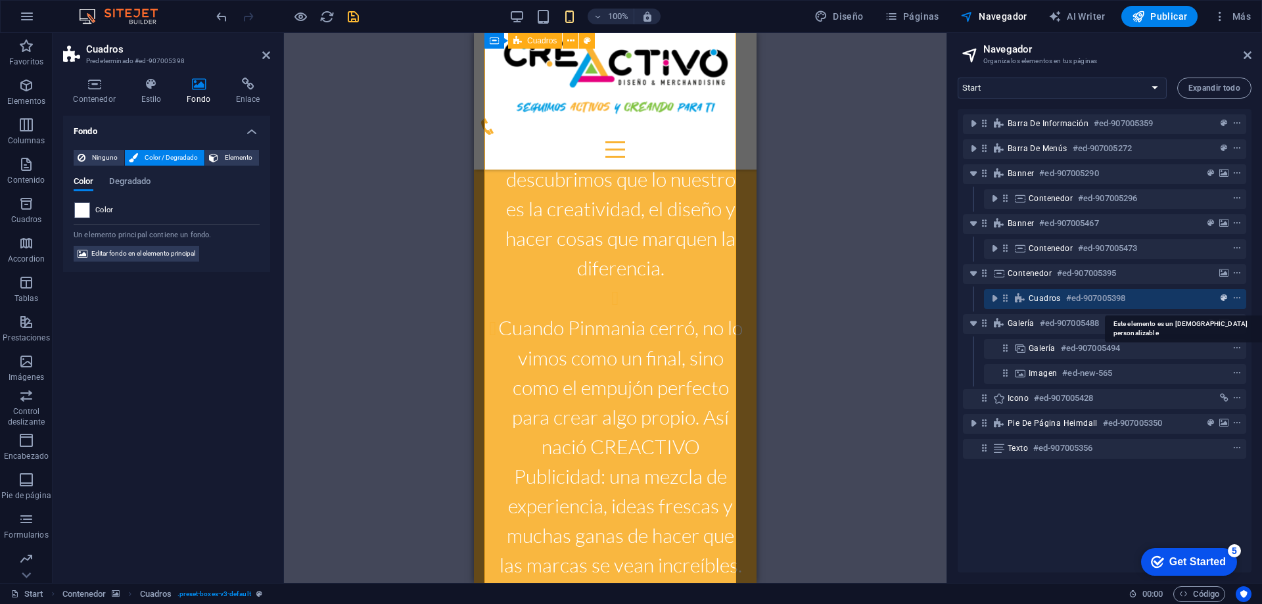
click at [1222, 301] on icon "preset" at bounding box center [1224, 298] width 7 height 9
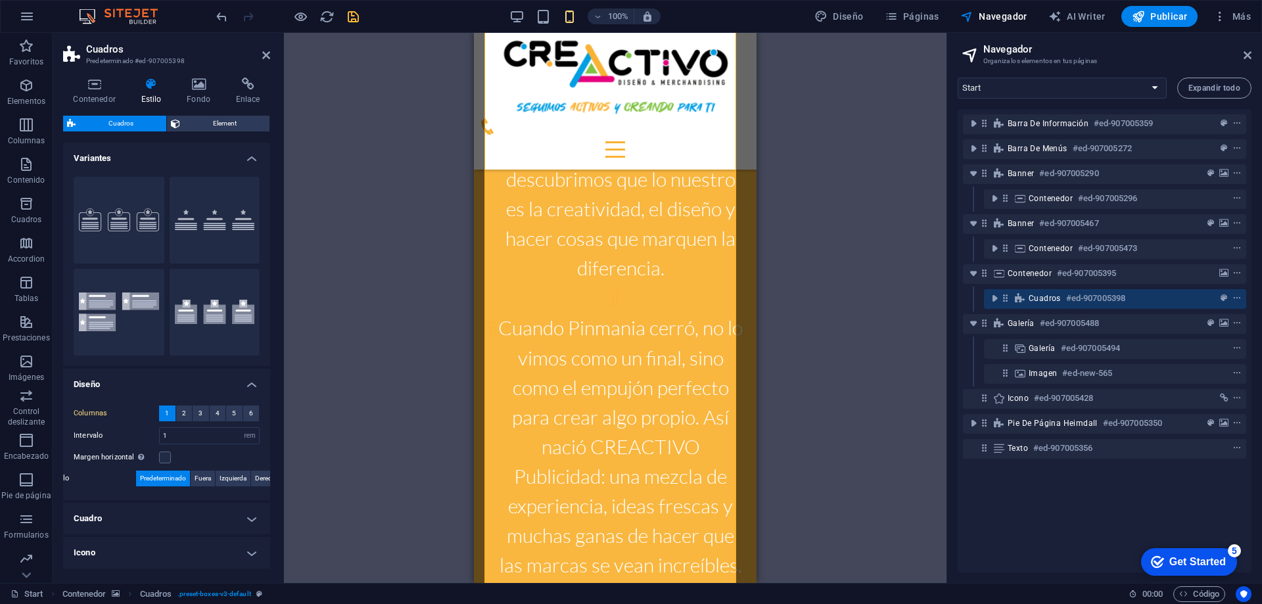
click at [788, 281] on div "Arrastra aquí para reemplazar el contenido existente. Si quieres crear un eleme…" at bounding box center [615, 308] width 663 height 550
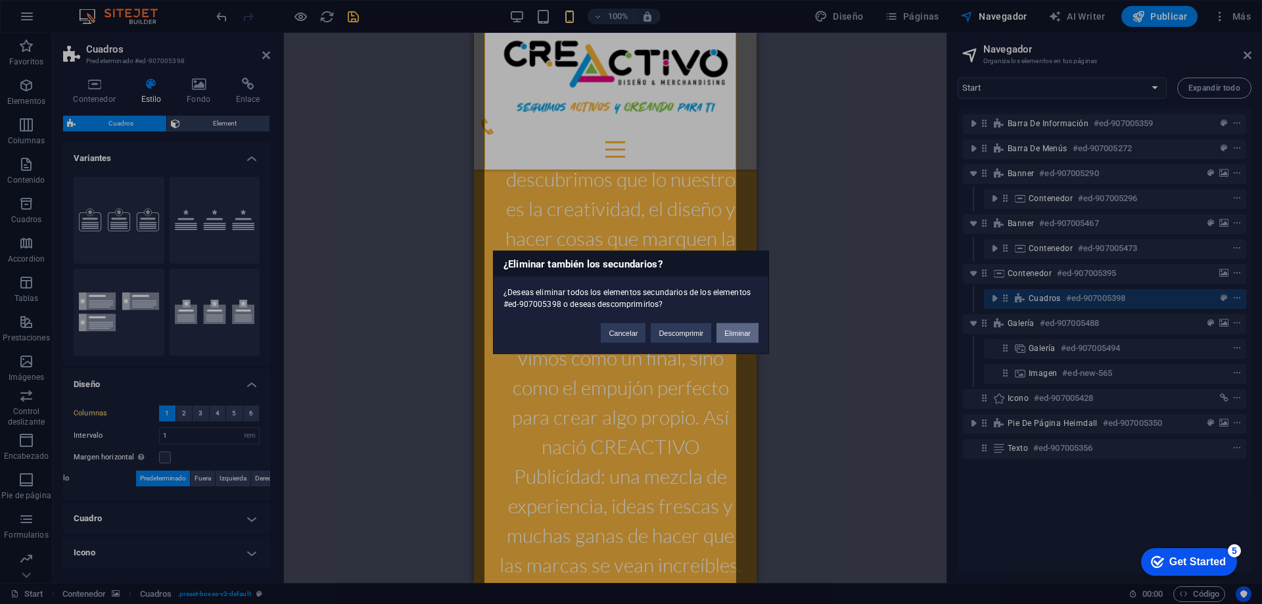
click at [732, 333] on button "Eliminar" at bounding box center [738, 333] width 42 height 20
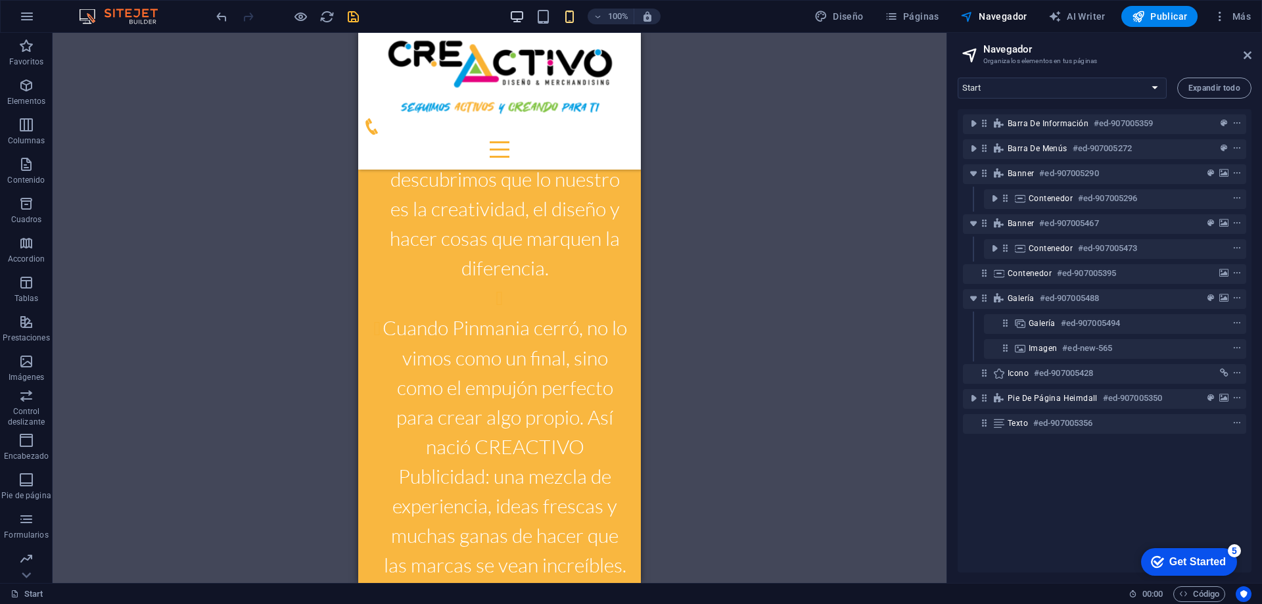
click at [515, 16] on icon "button" at bounding box center [516, 16] width 15 height 15
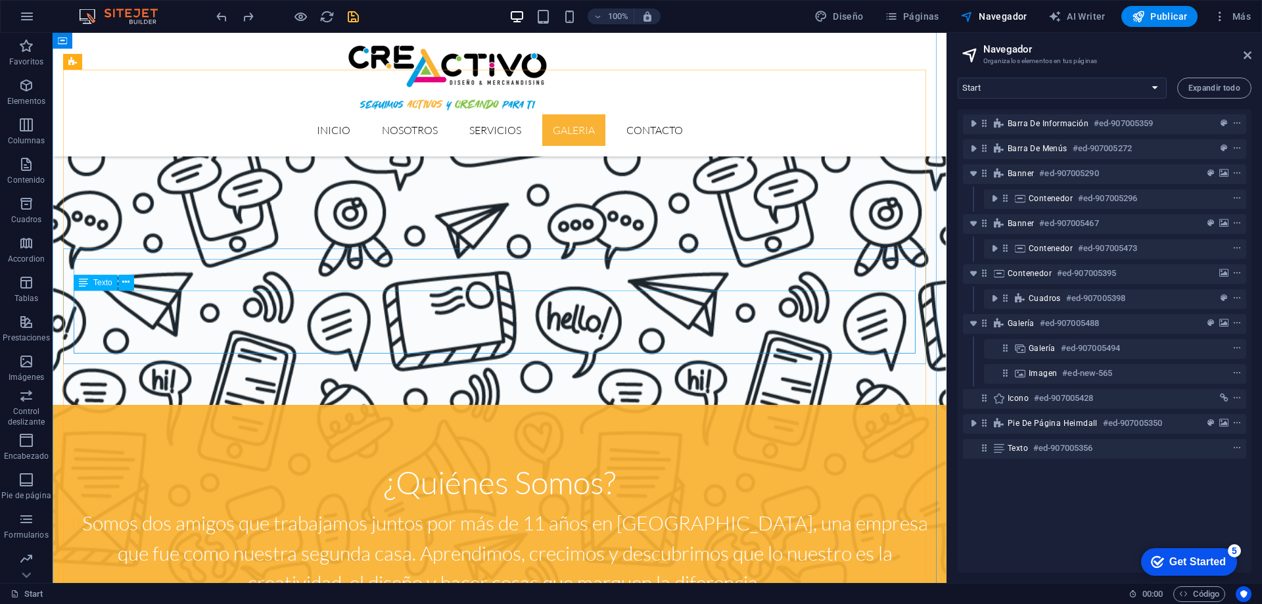
scroll to position [1243, 0]
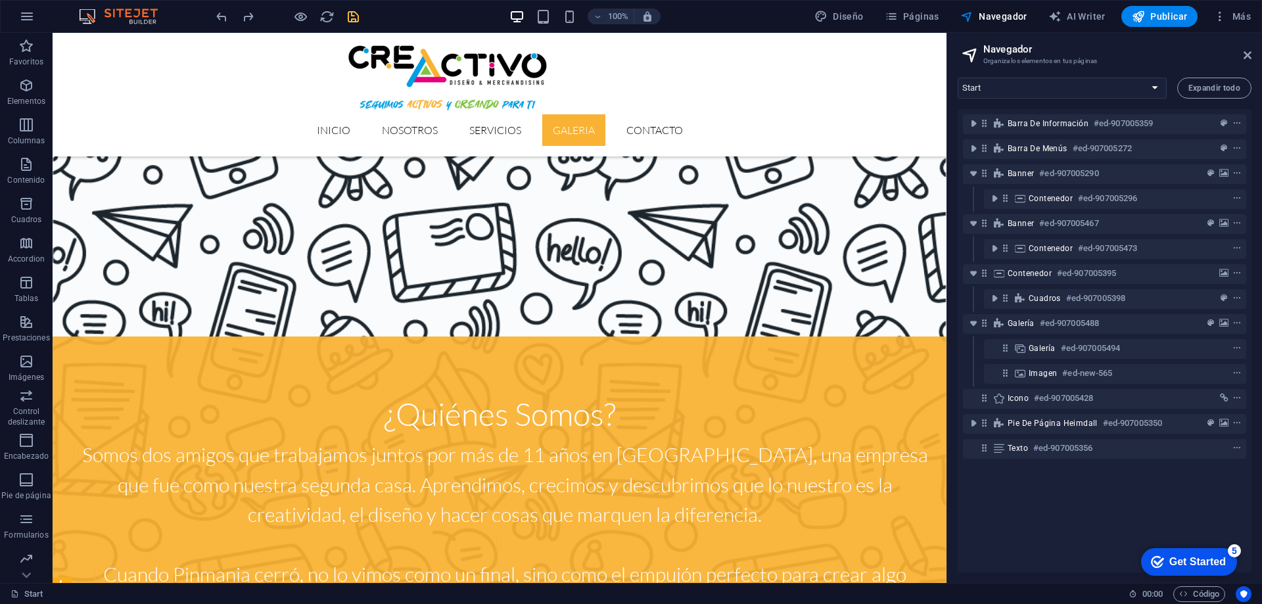
click at [1241, 55] on h2 "Navegador" at bounding box center [1117, 49] width 268 height 12
click at [1252, 55] on aside "Navegador Organiza los elementos en tus páginas Start Expandir todo Barra de in…" at bounding box center [1105, 308] width 316 height 550
click at [1246, 55] on icon at bounding box center [1248, 55] width 8 height 11
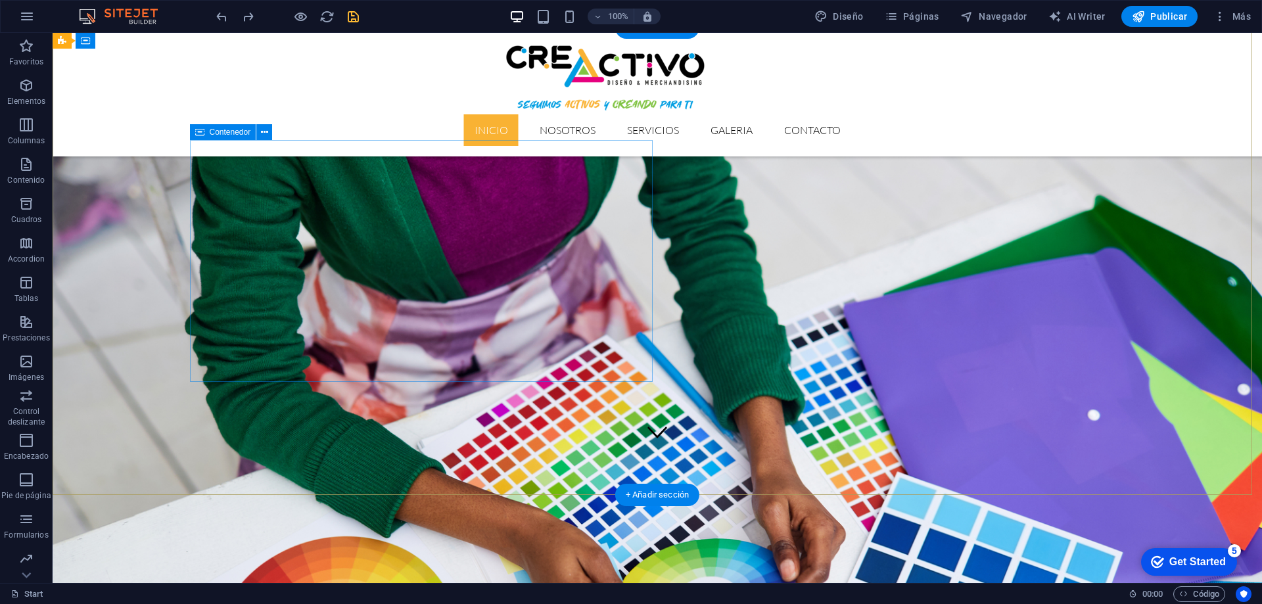
scroll to position [59, 0]
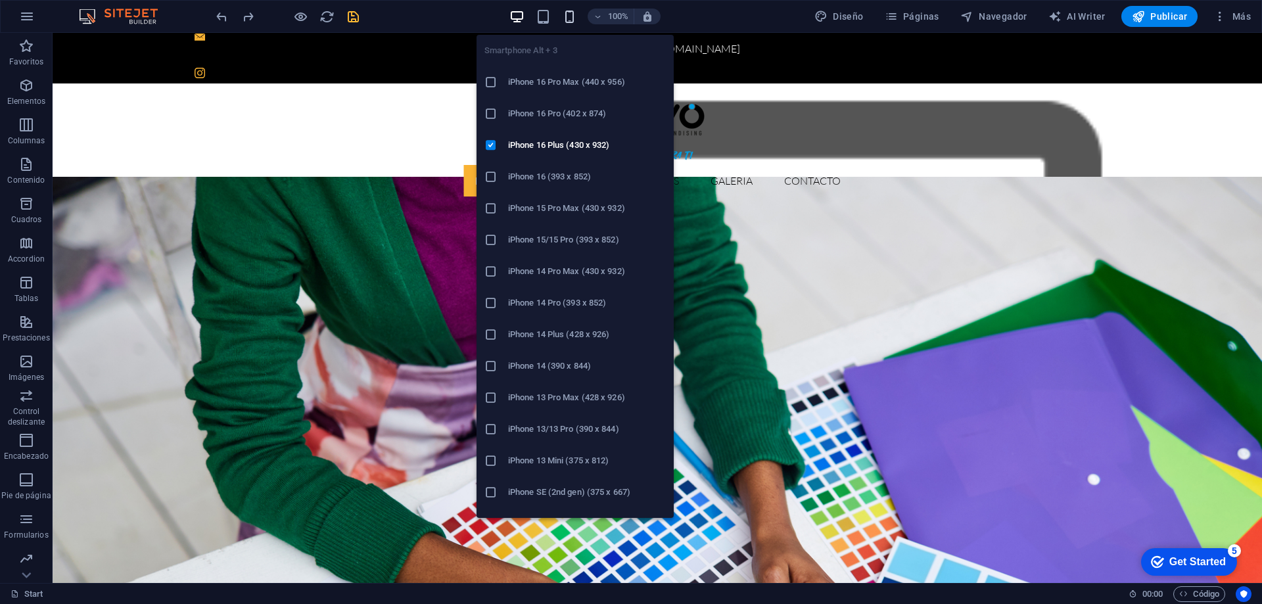
click at [571, 18] on icon "button" at bounding box center [569, 16] width 15 height 15
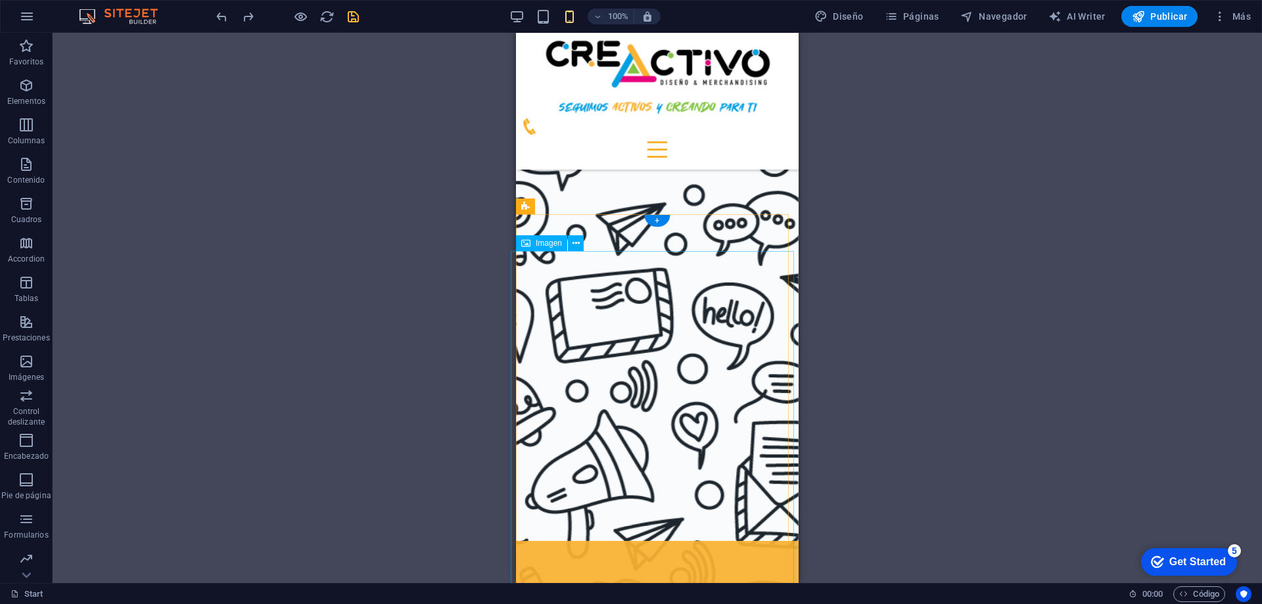
scroll to position [1637, 0]
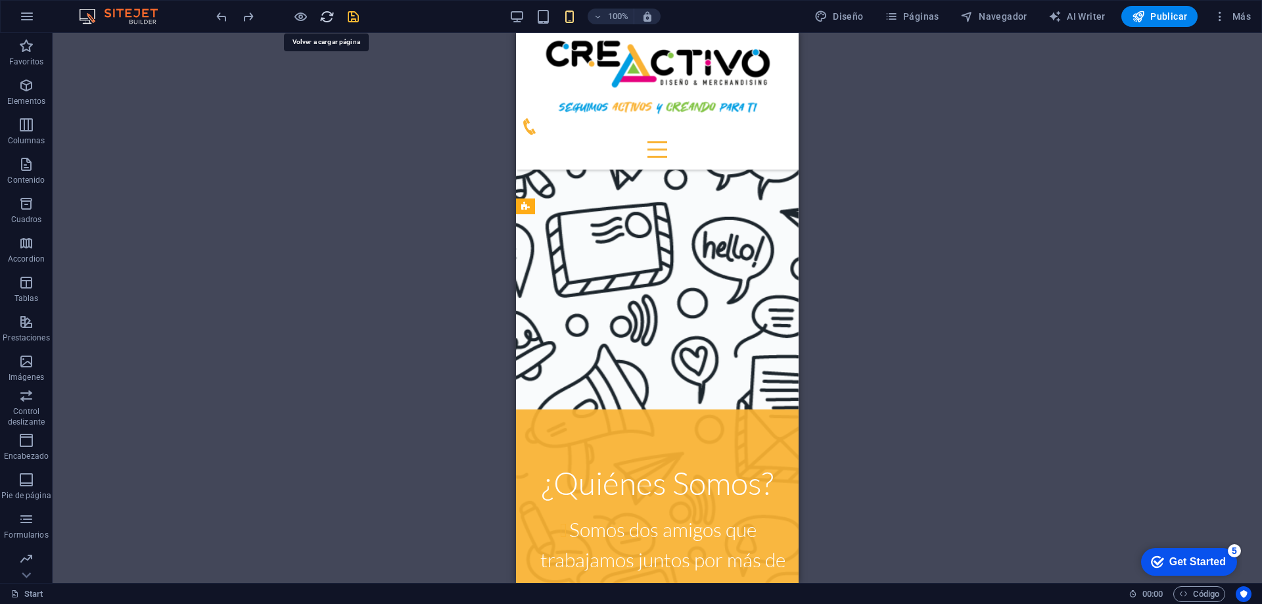
click at [329, 16] on icon "reload" at bounding box center [327, 16] width 15 height 15
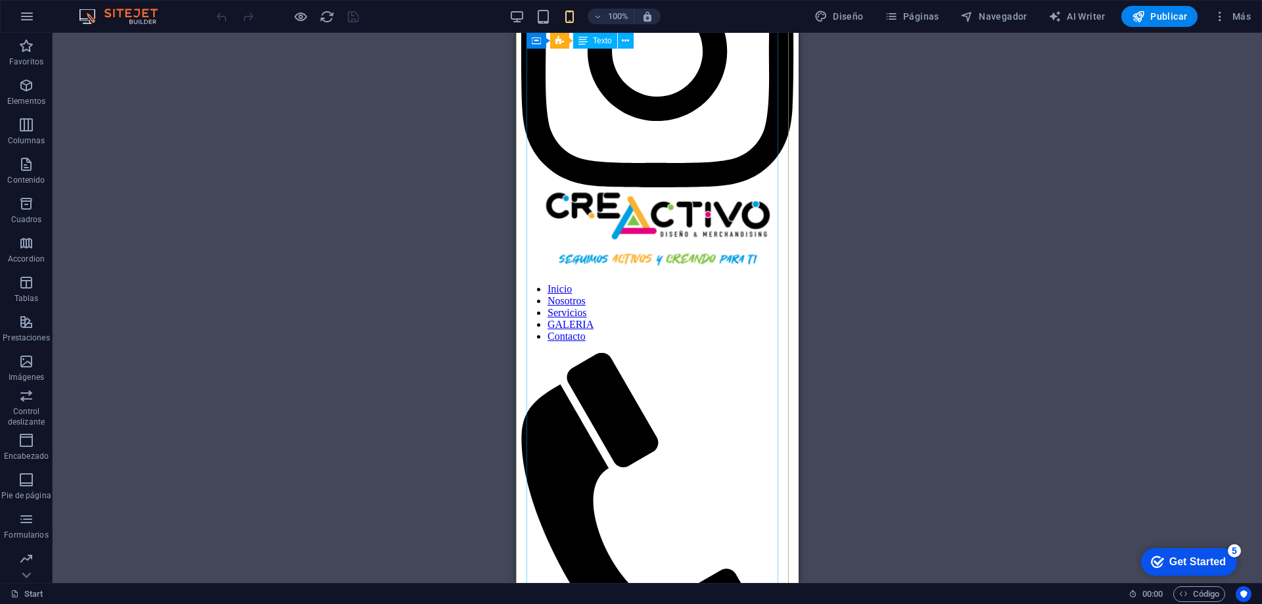
scroll to position [1644, 0]
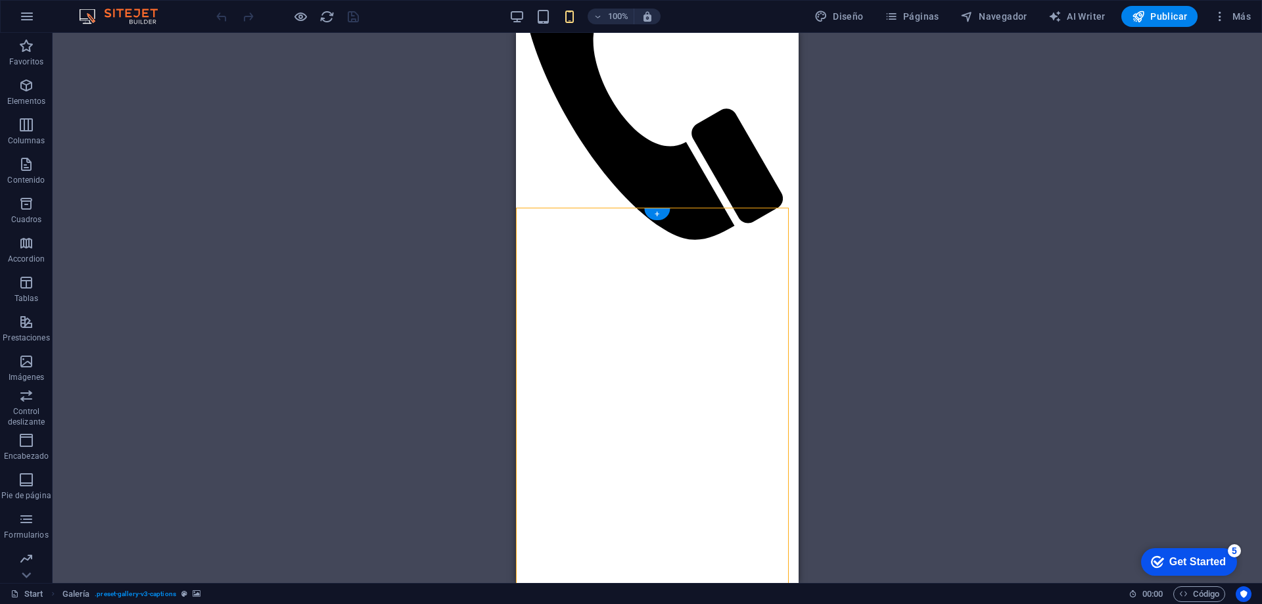
drag, startPoint x: 706, startPoint y: 394, endPoint x: 701, endPoint y: 481, distance: 86.3
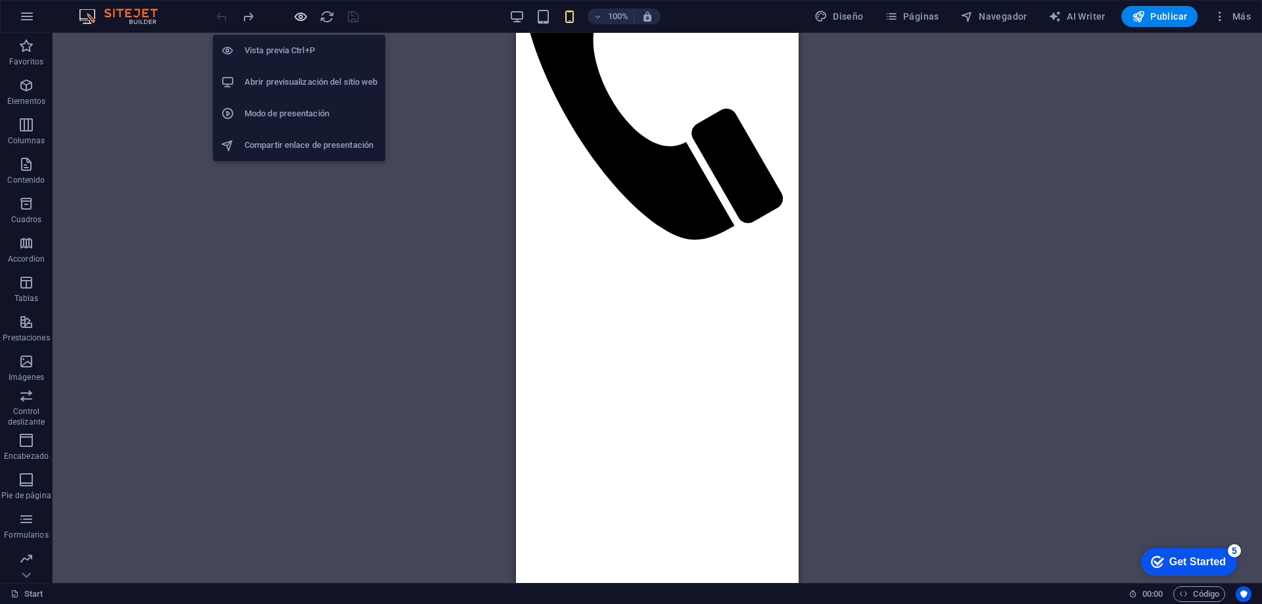
click at [300, 18] on icon "button" at bounding box center [300, 16] width 15 height 15
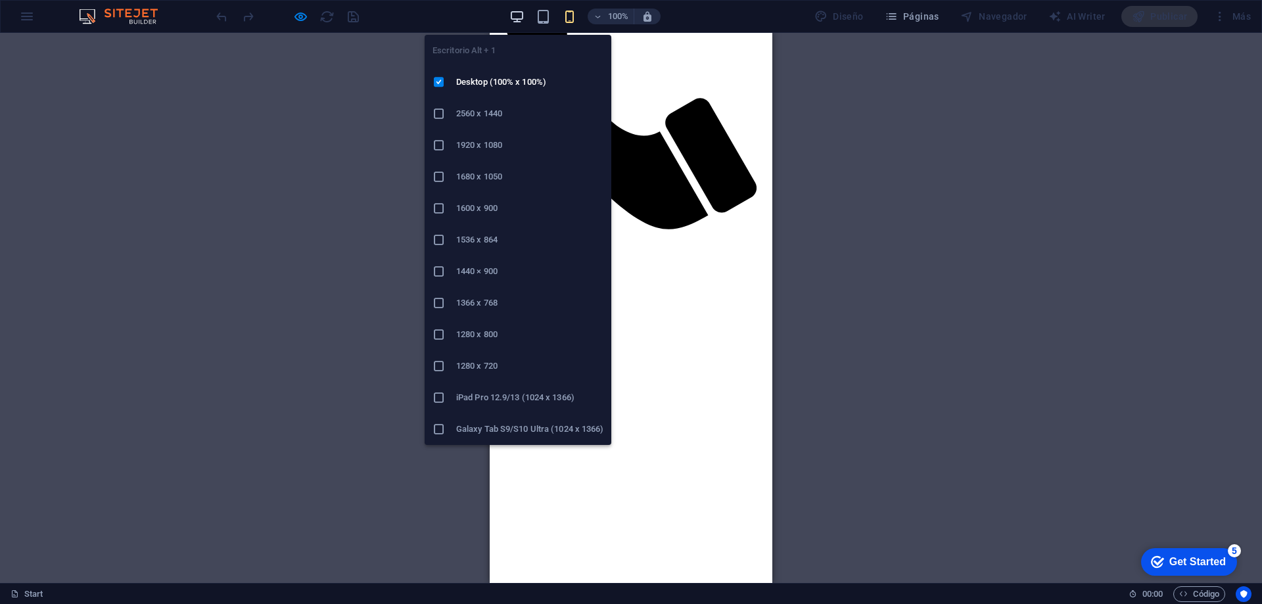
click at [521, 11] on icon "button" at bounding box center [516, 16] width 15 height 15
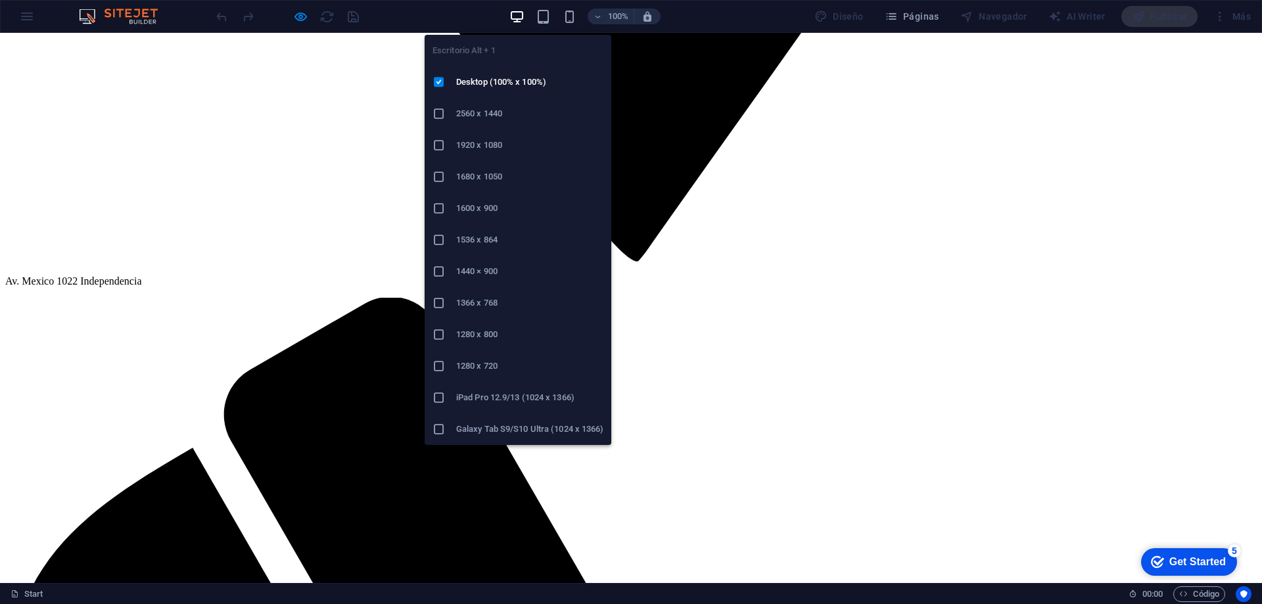
scroll to position [1616, 0]
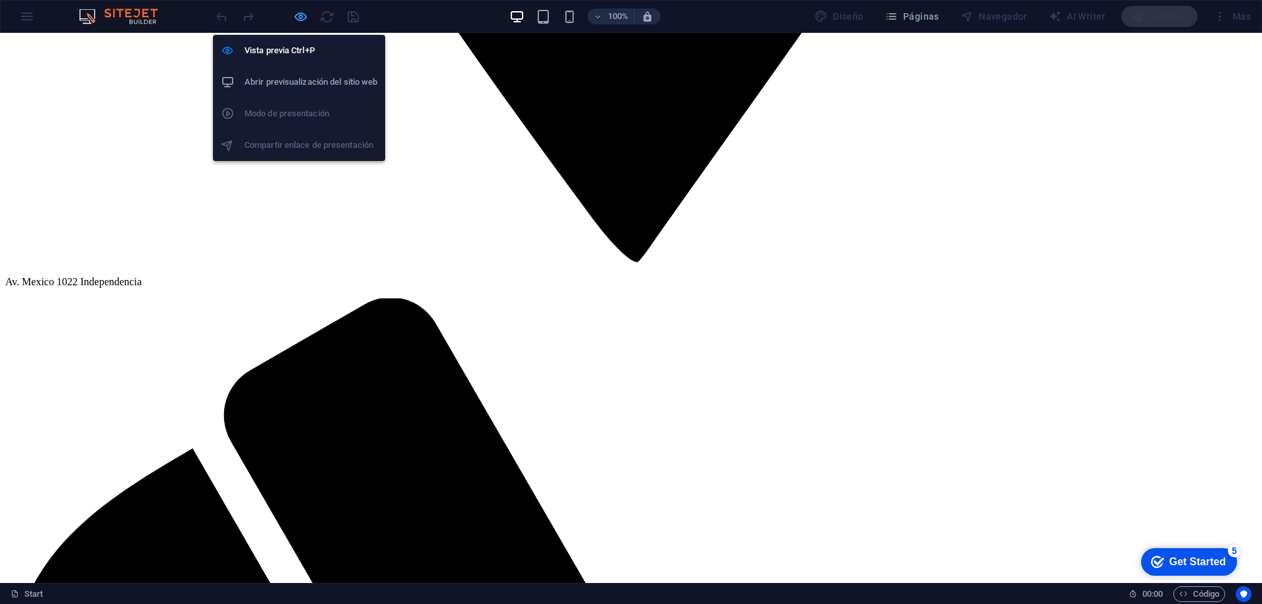
click at [302, 14] on icon "button" at bounding box center [300, 16] width 15 height 15
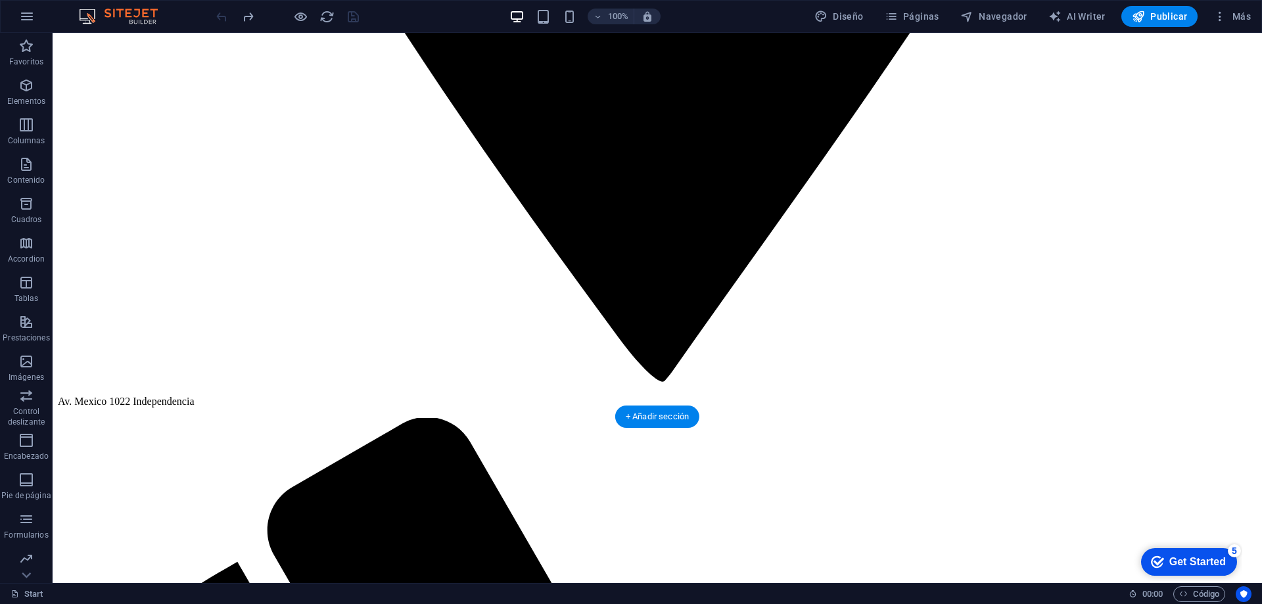
scroll to position [1484, 0]
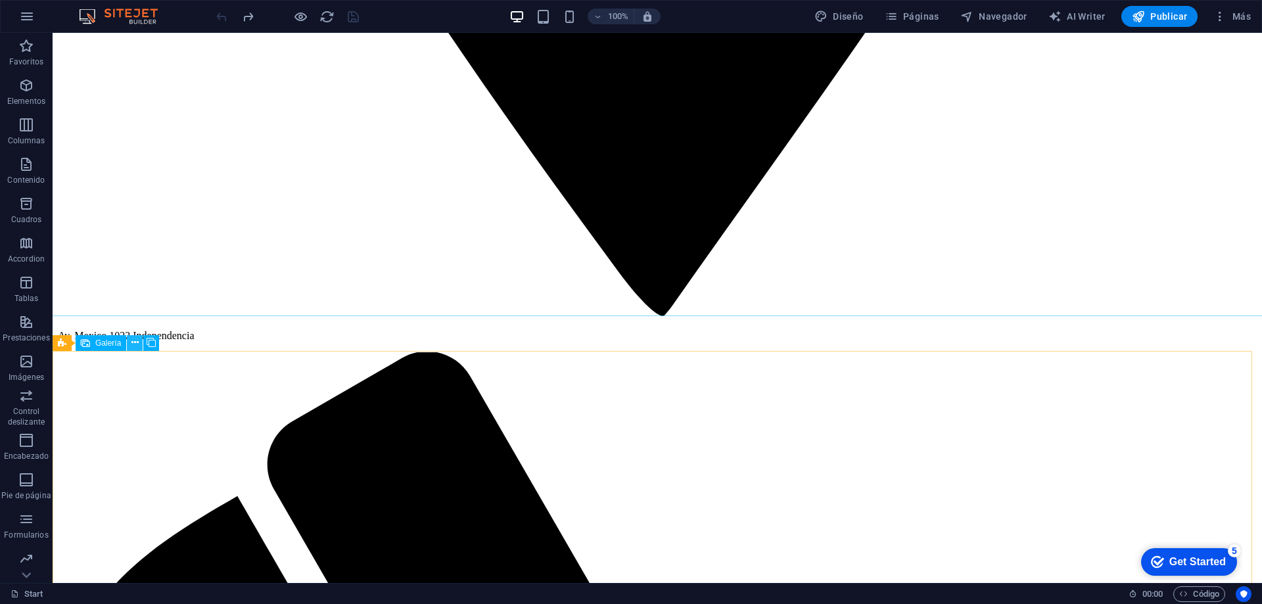
click at [135, 340] on icon at bounding box center [134, 343] width 7 height 14
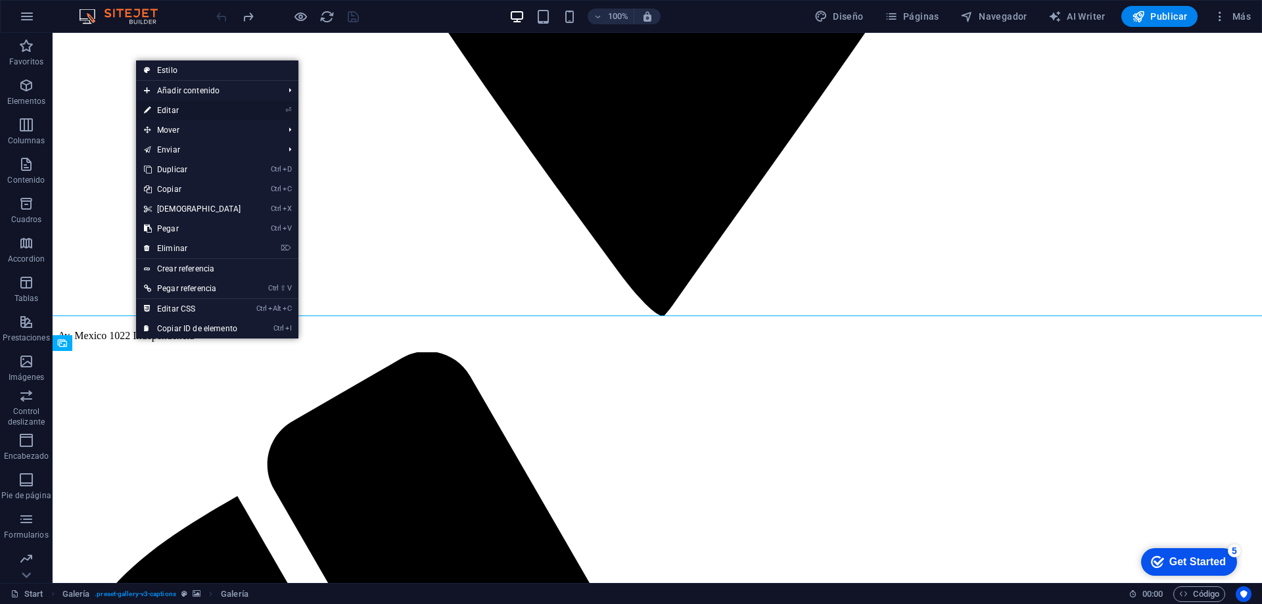
click at [187, 110] on link "⏎ Editar" at bounding box center [192, 111] width 113 height 20
select select "4"
select select "px"
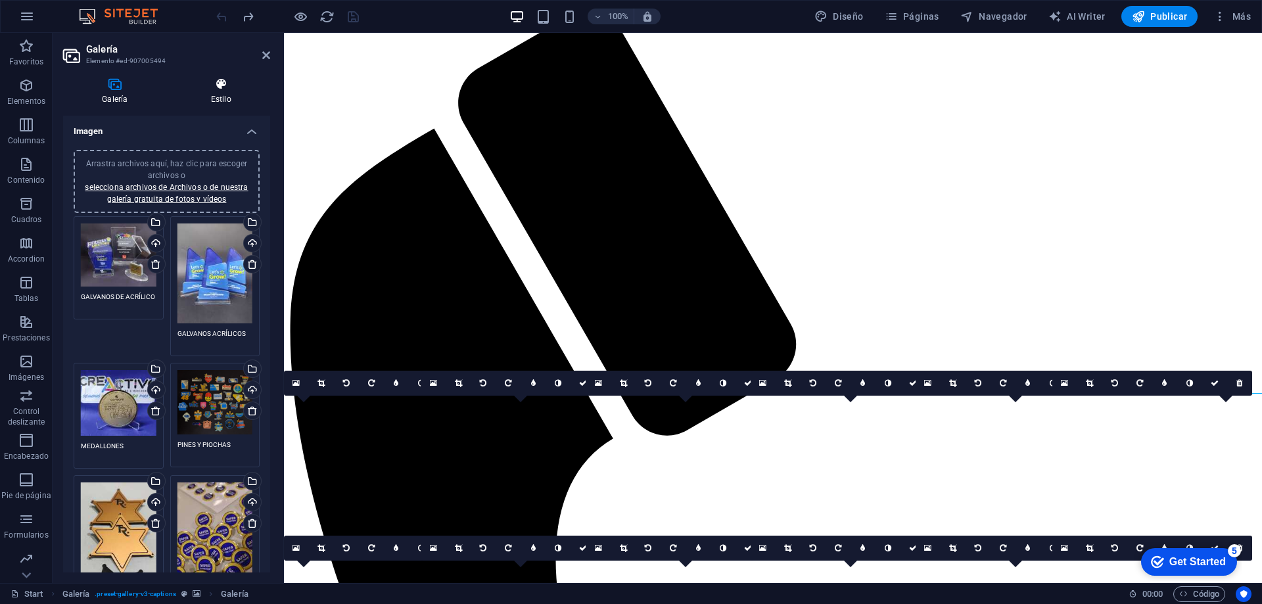
click at [219, 83] on icon at bounding box center [221, 84] width 98 height 13
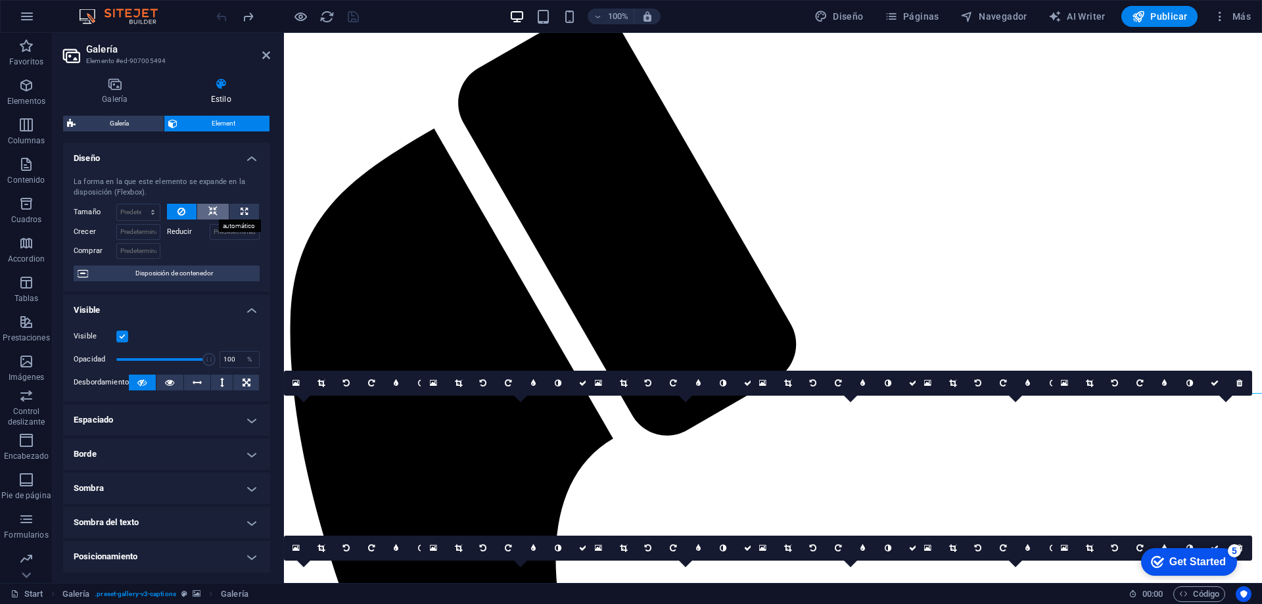
click at [210, 212] on icon at bounding box center [212, 212] width 9 height 16
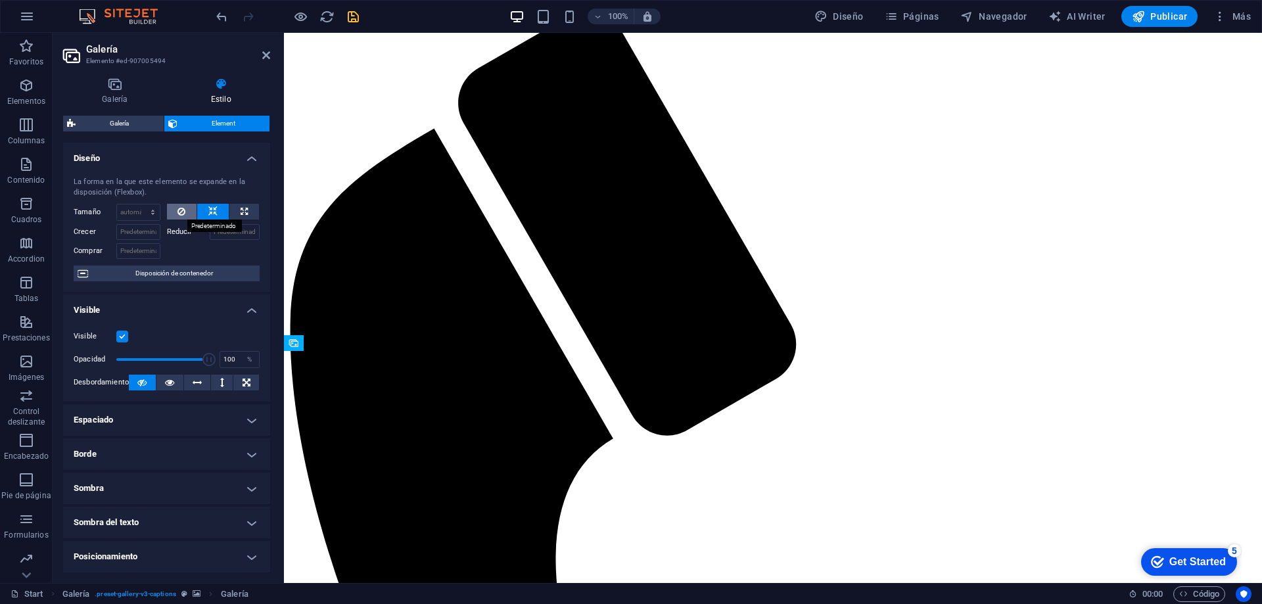
click at [187, 210] on button at bounding box center [182, 212] width 30 height 16
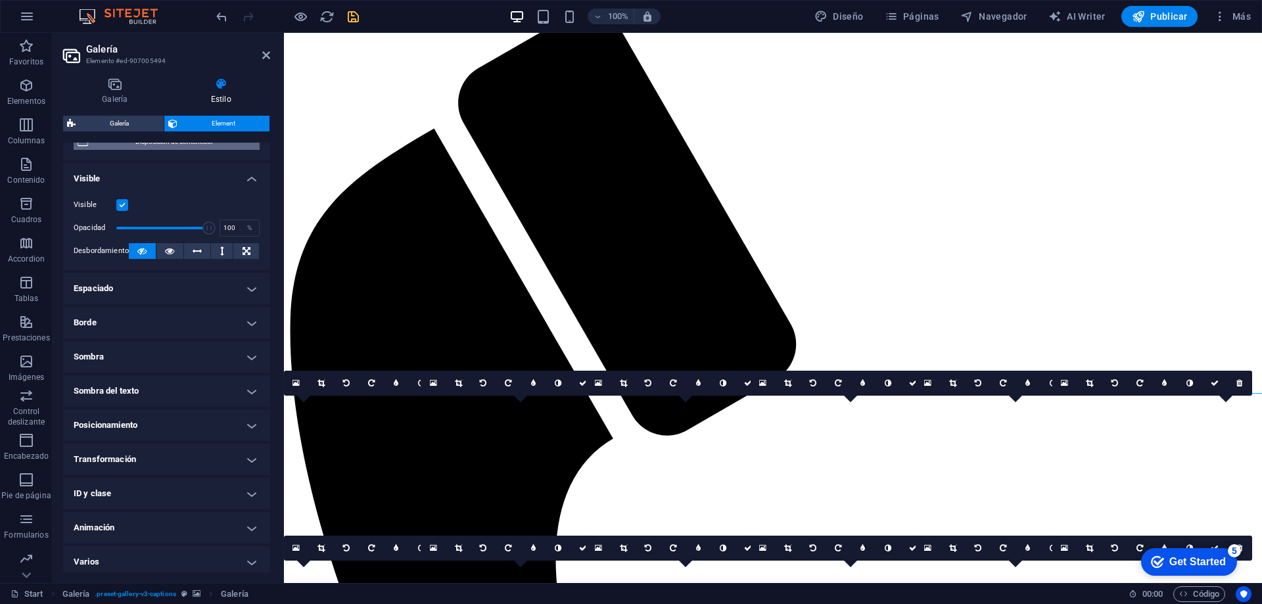
scroll to position [137, 0]
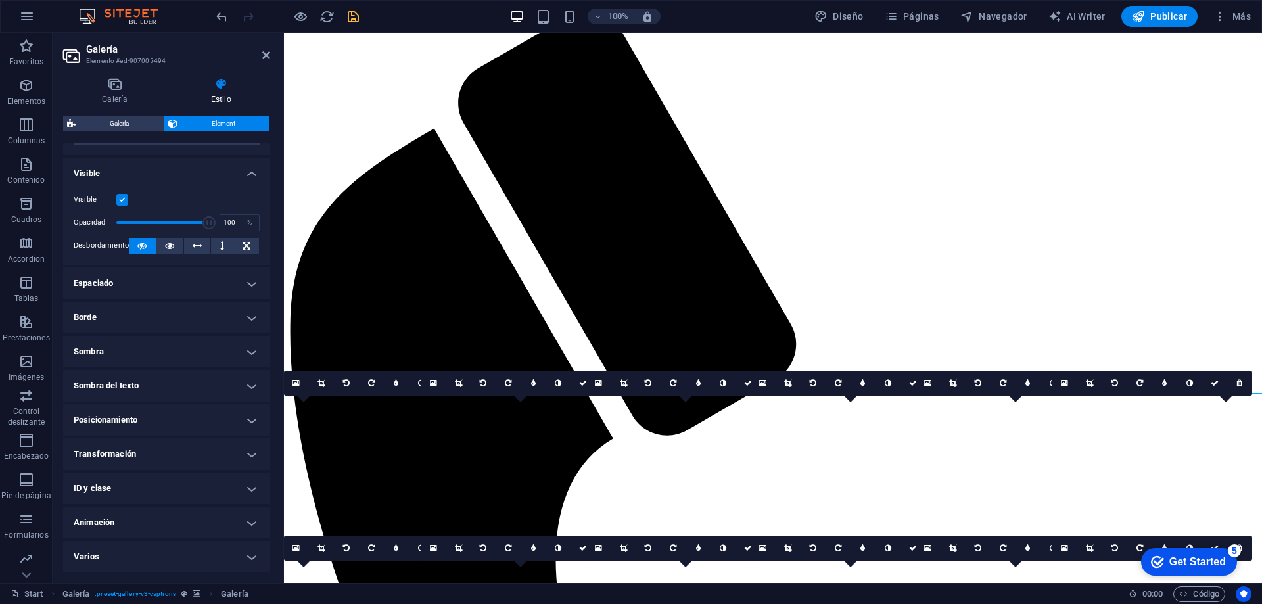
click at [177, 452] on h4 "Transformación" at bounding box center [166, 454] width 207 height 32
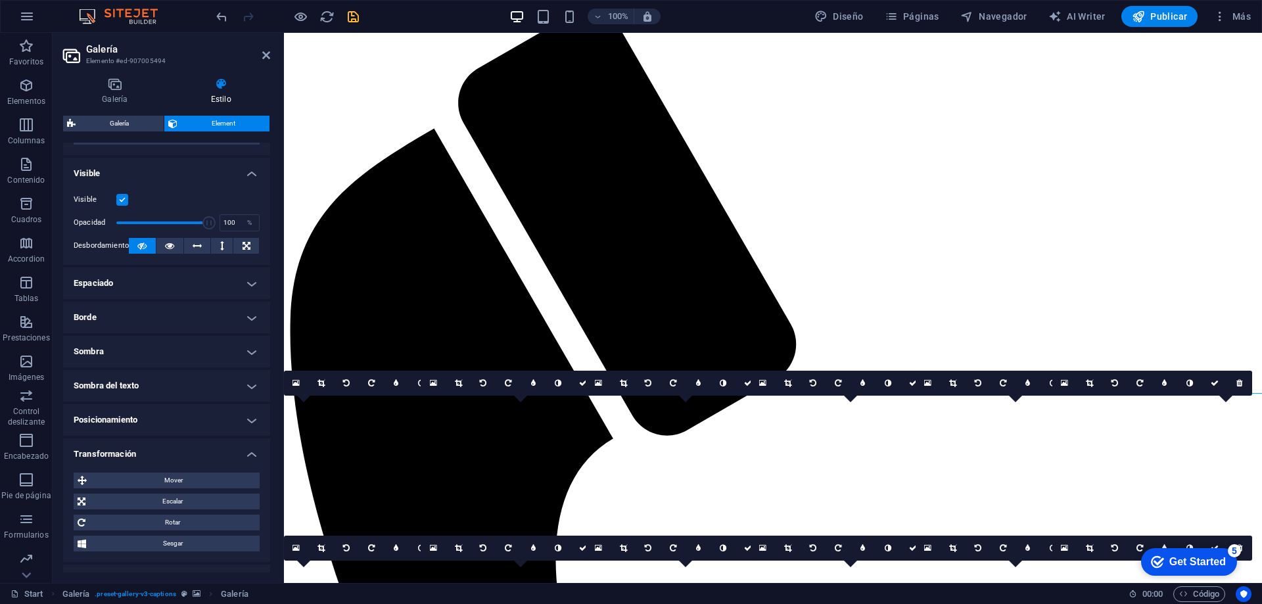
click at [177, 414] on h4 "Posicionamiento" at bounding box center [166, 420] width 207 height 32
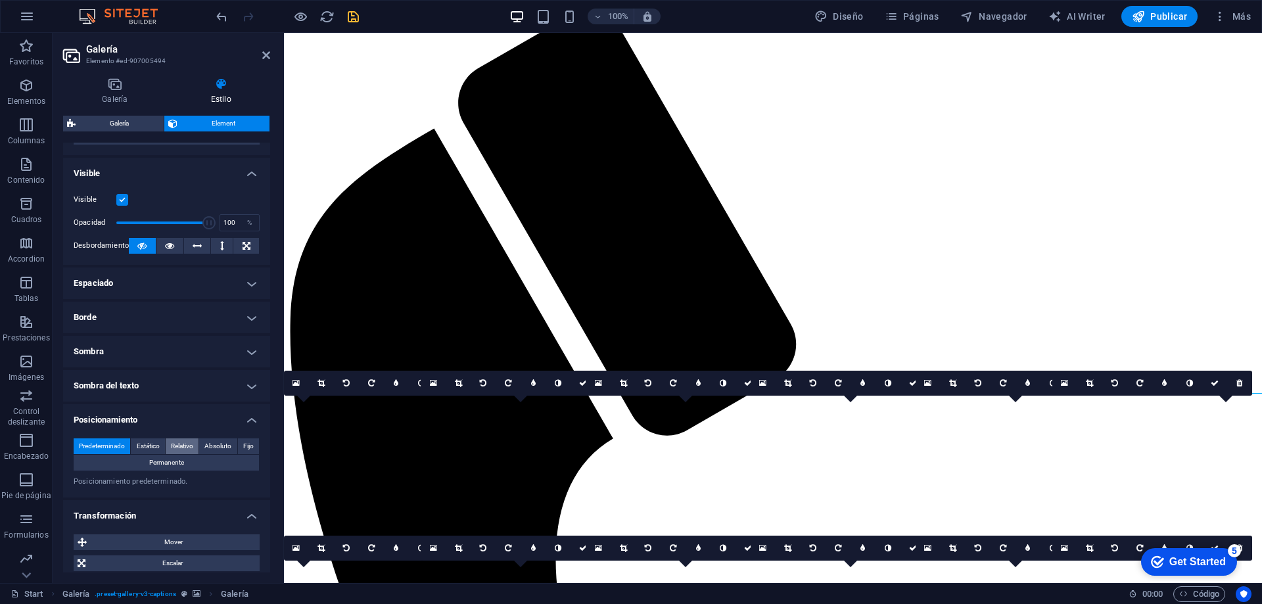
click at [191, 446] on span "Relativo" at bounding box center [182, 446] width 22 height 16
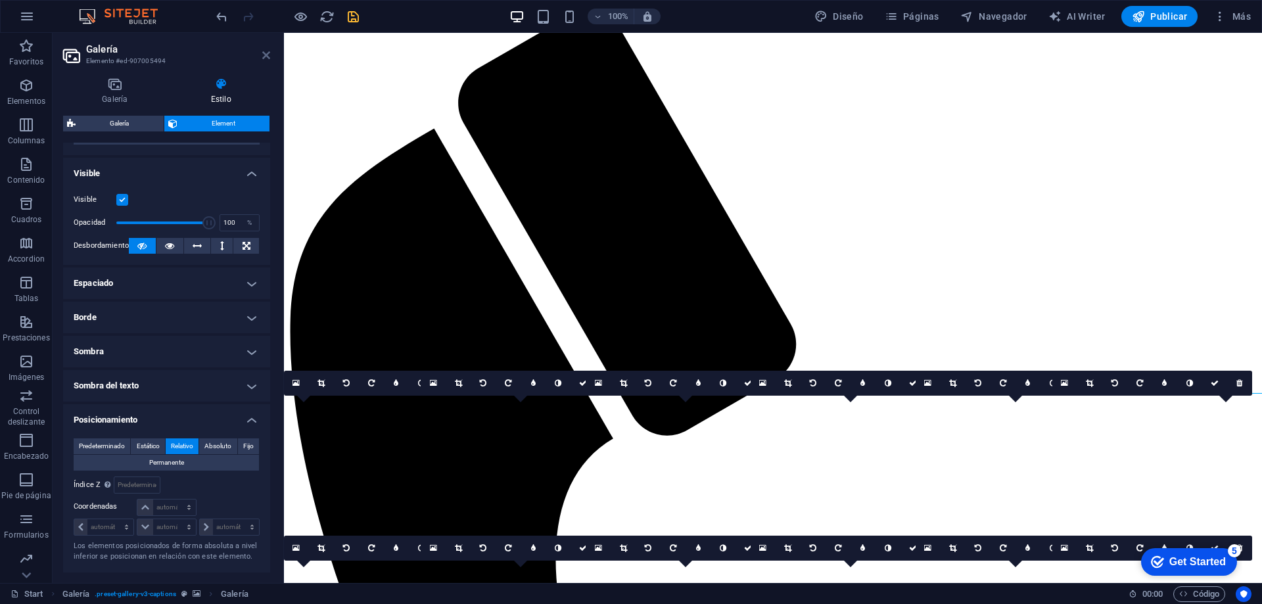
click at [264, 56] on icon at bounding box center [266, 55] width 8 height 11
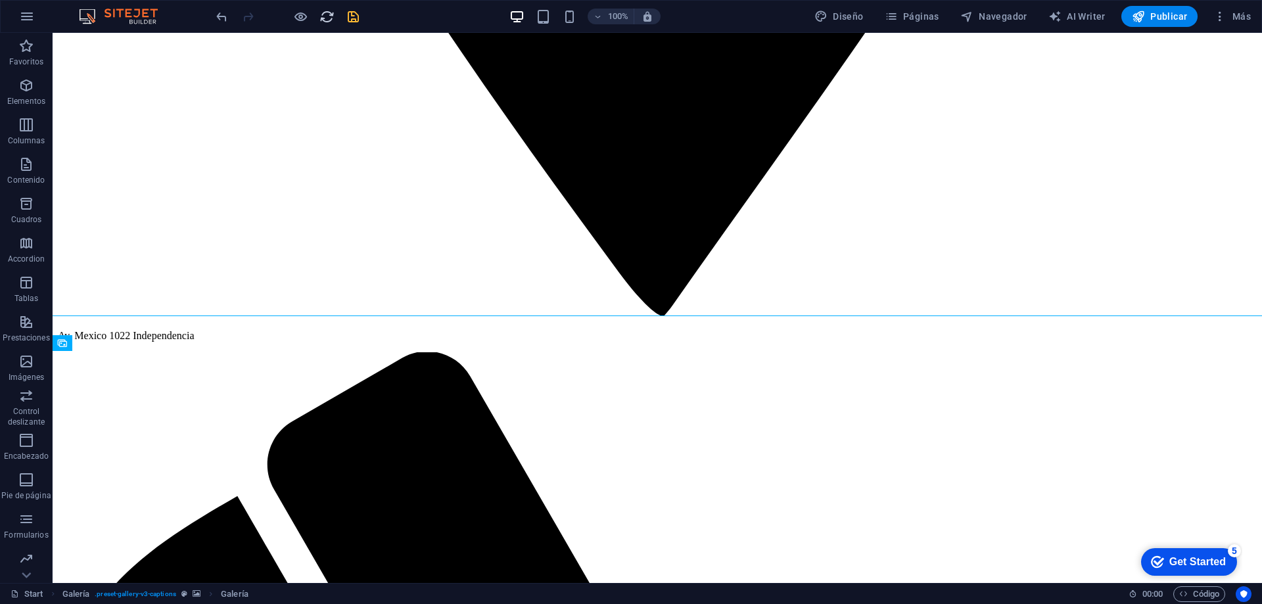
click at [324, 14] on icon "reload" at bounding box center [327, 16] width 15 height 15
click at [356, 16] on icon "save" at bounding box center [353, 16] width 15 height 15
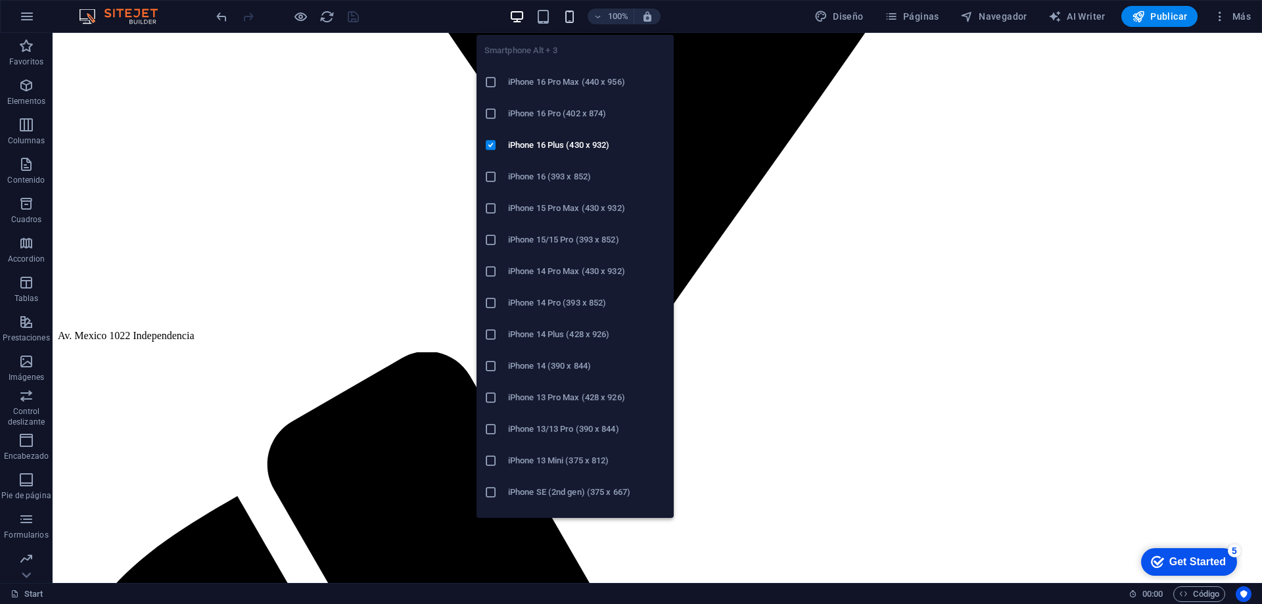
click at [569, 11] on icon "button" at bounding box center [569, 16] width 15 height 15
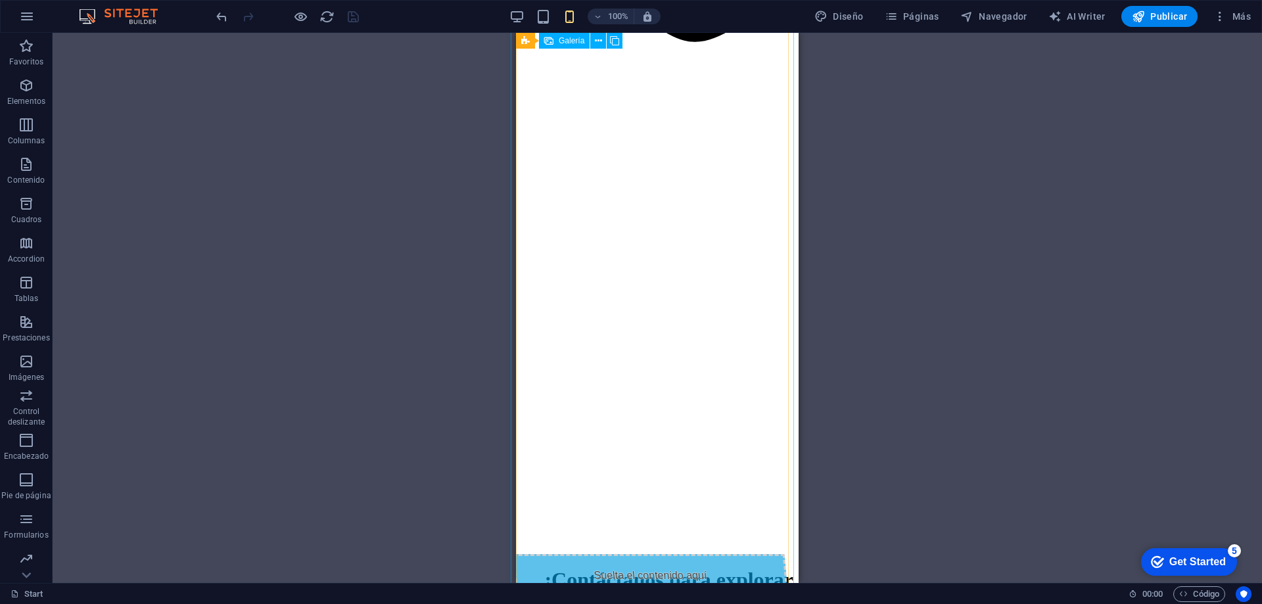
scroll to position [1513, 0]
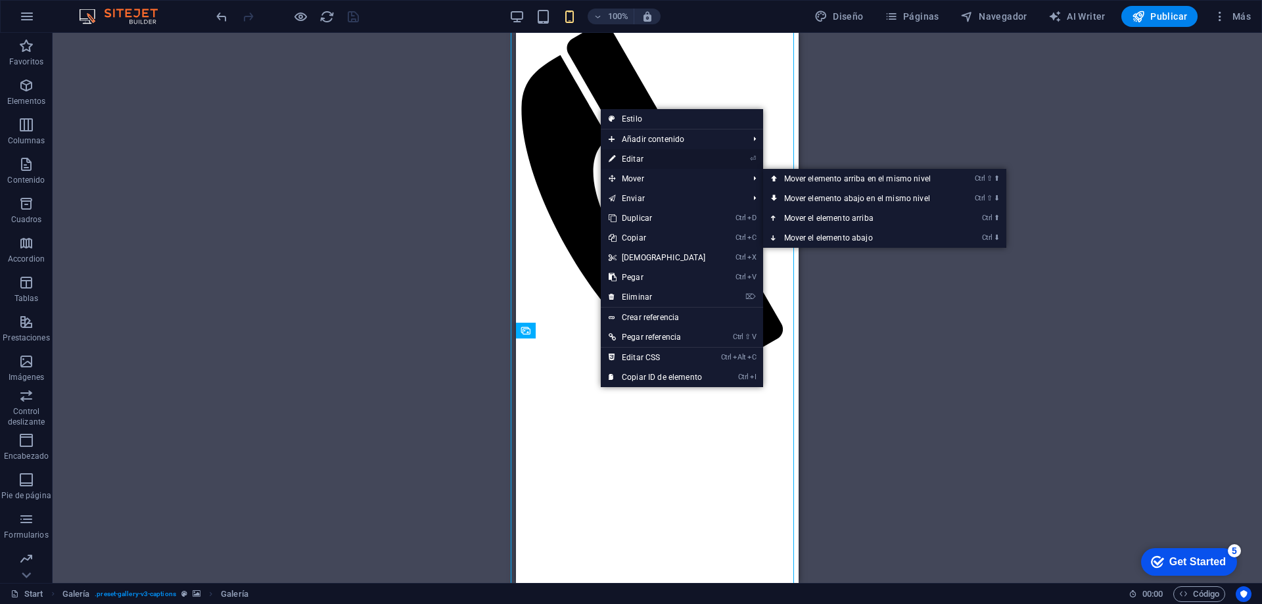
click at [640, 157] on link "⏎ Editar" at bounding box center [657, 159] width 113 height 20
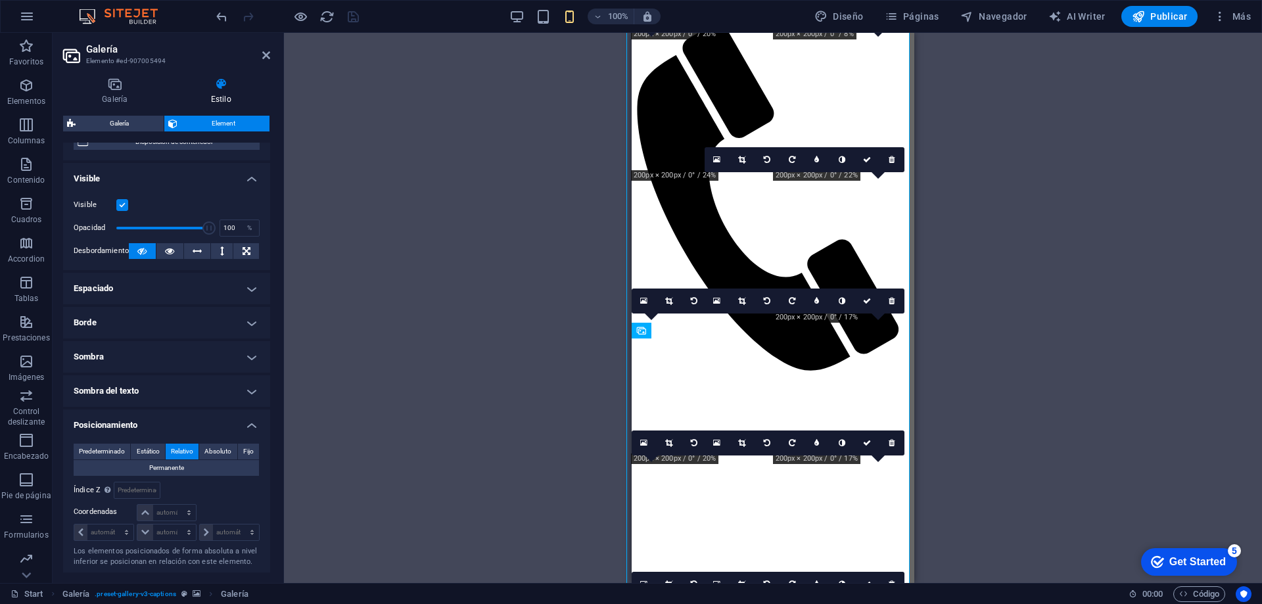
scroll to position [197, 0]
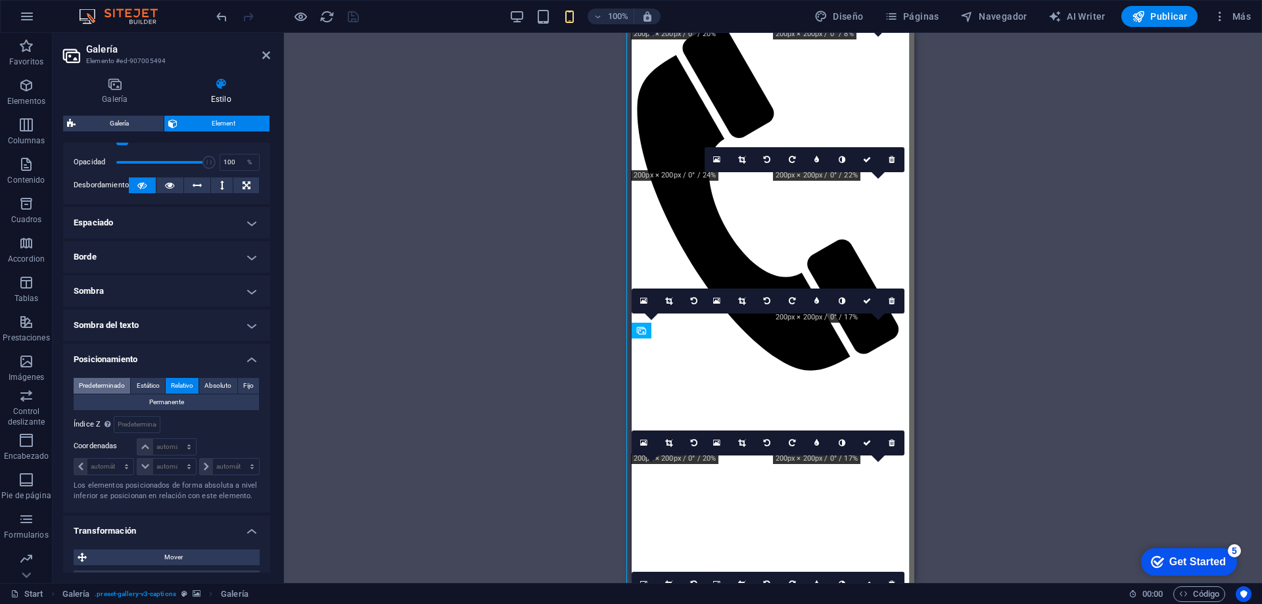
click at [97, 386] on span "Predeterminado" at bounding box center [102, 386] width 46 height 16
click at [181, 381] on span "Relativo" at bounding box center [182, 386] width 22 height 16
click at [147, 385] on span "Estático" at bounding box center [148, 386] width 23 height 16
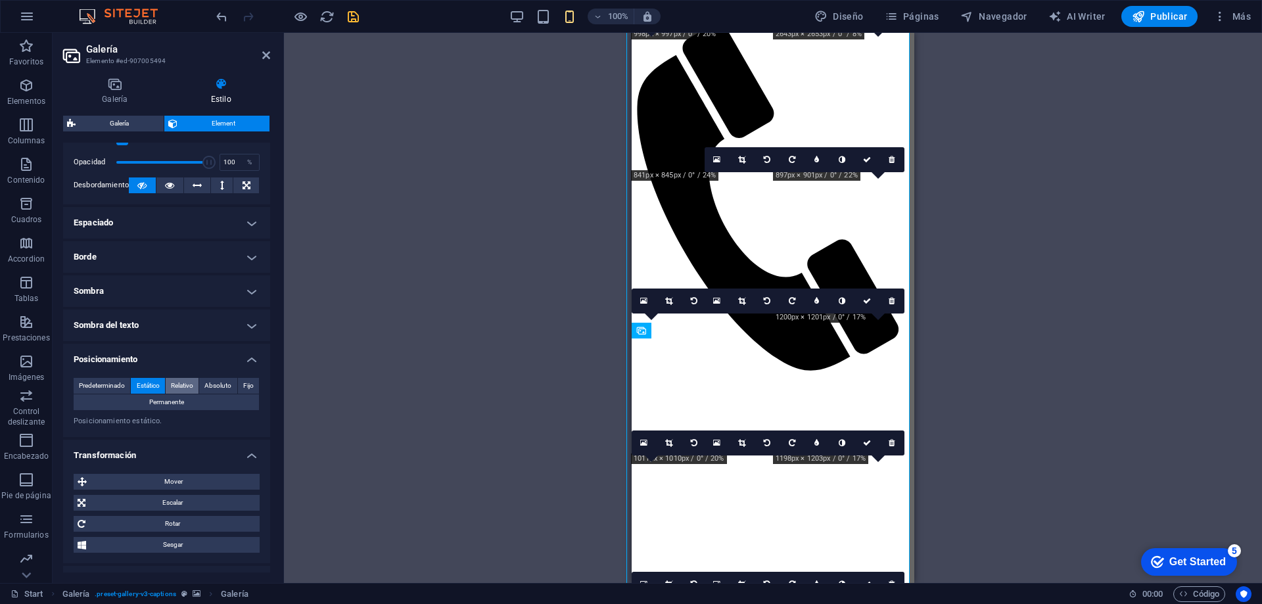
click at [184, 386] on span "Relativo" at bounding box center [182, 386] width 22 height 16
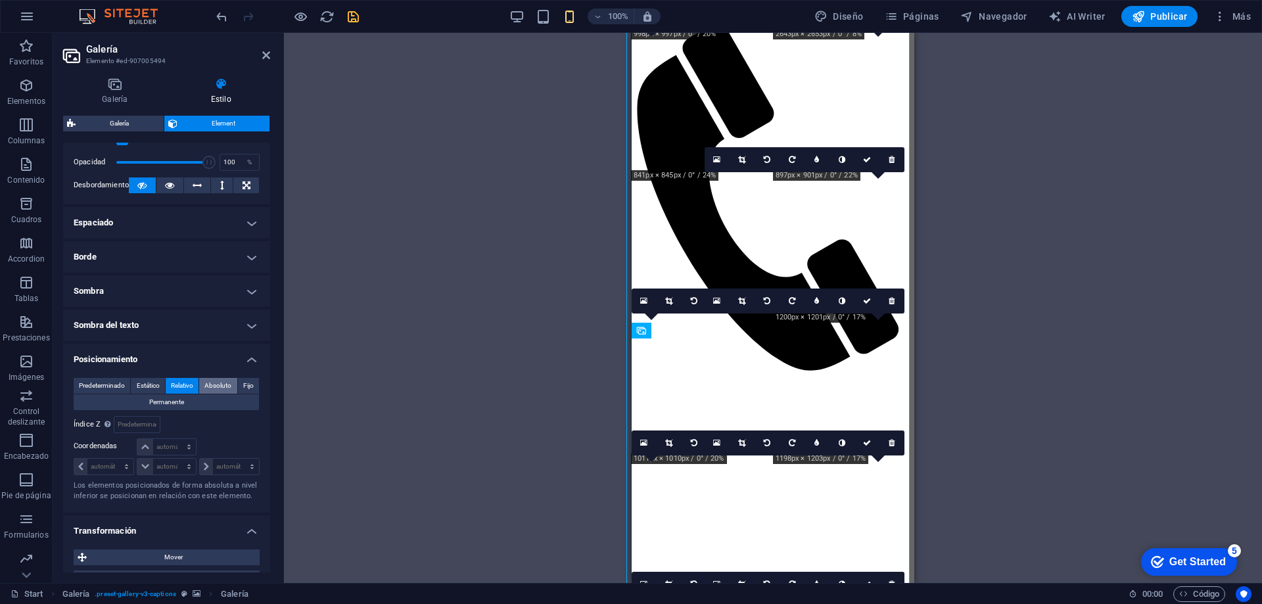
click at [218, 381] on span "Absoluto" at bounding box center [217, 386] width 27 height 16
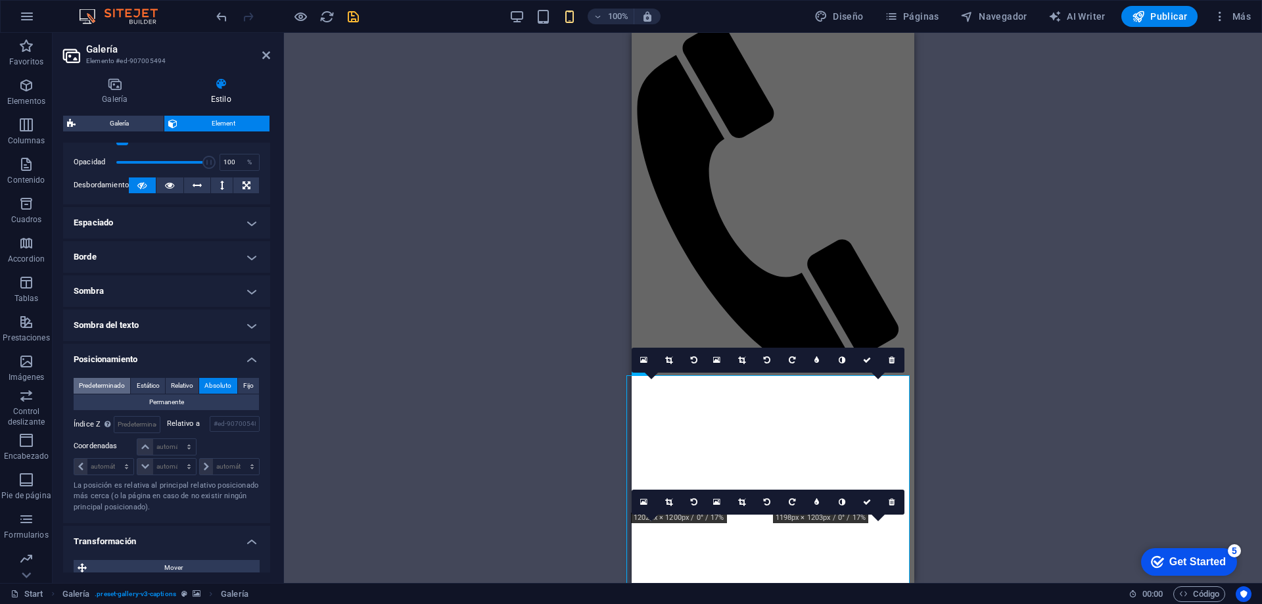
click at [107, 383] on span "Predeterminado" at bounding box center [102, 386] width 46 height 16
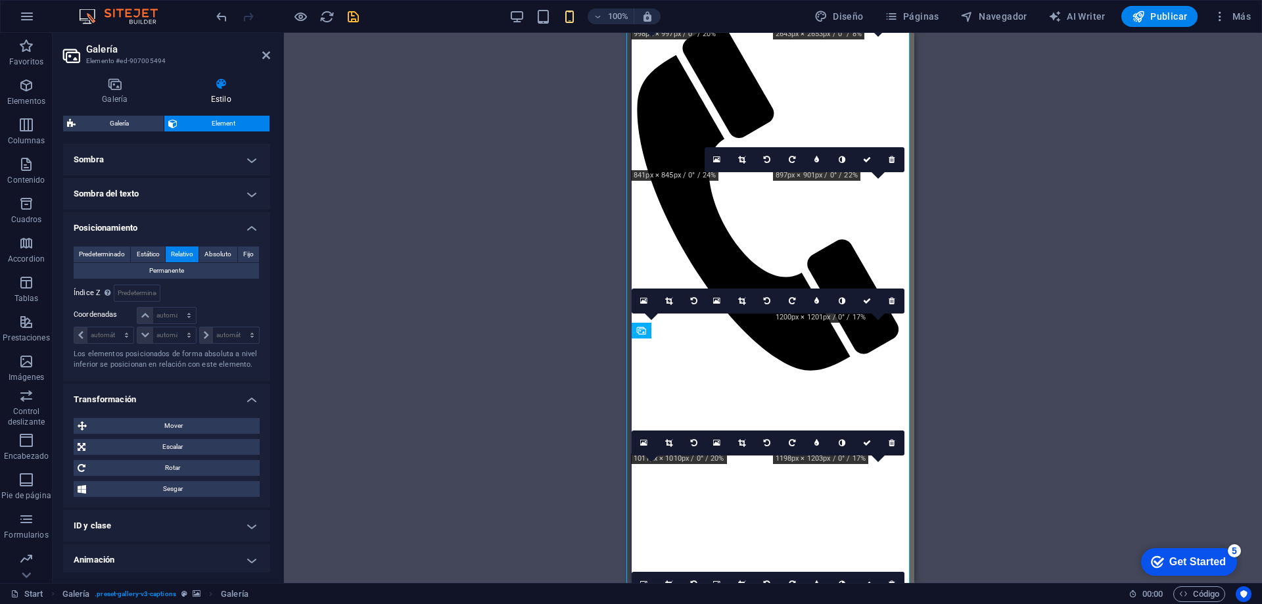
scroll to position [366, 0]
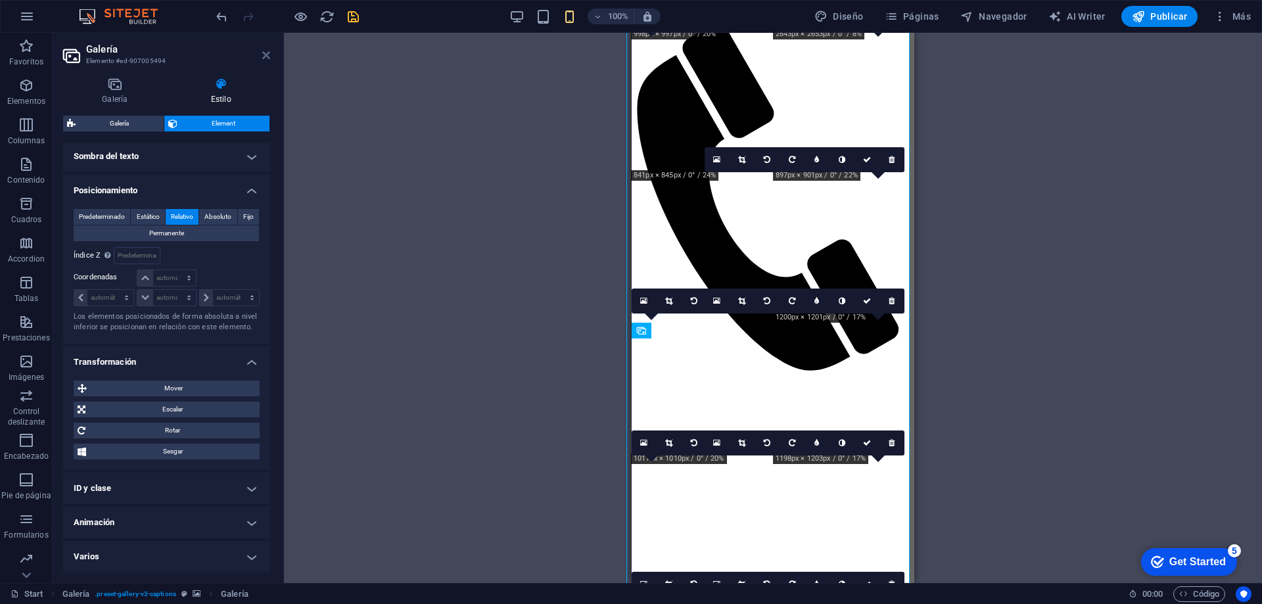
click at [268, 58] on icon at bounding box center [266, 55] width 8 height 11
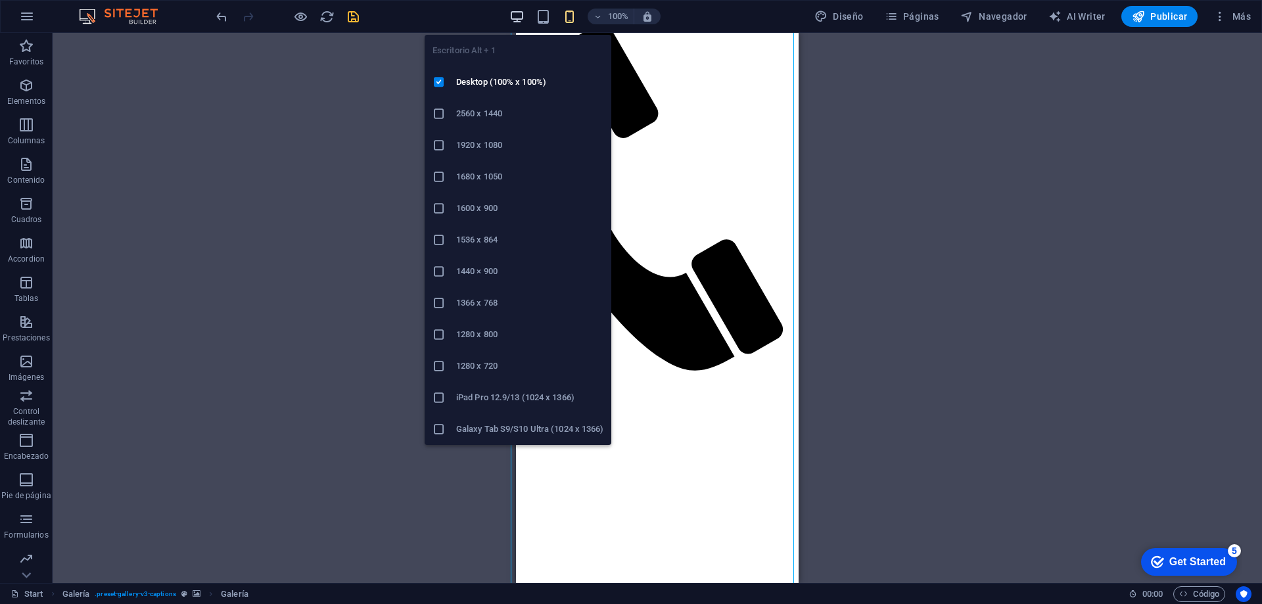
click at [518, 13] on icon "button" at bounding box center [516, 16] width 15 height 15
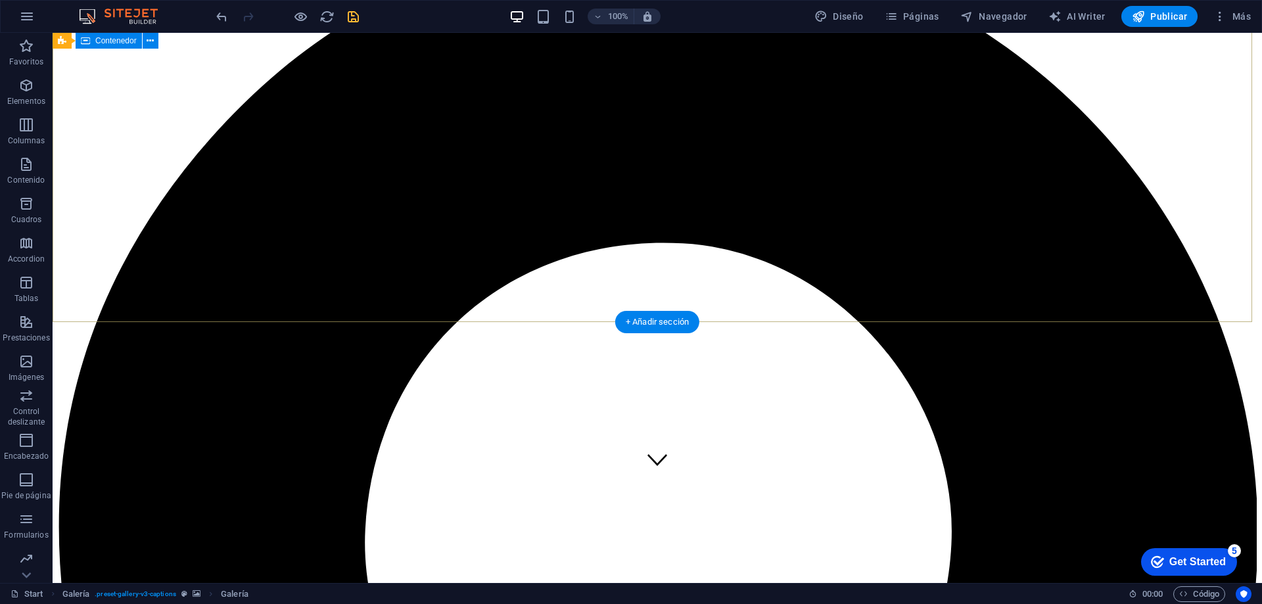
scroll to position [35, 0]
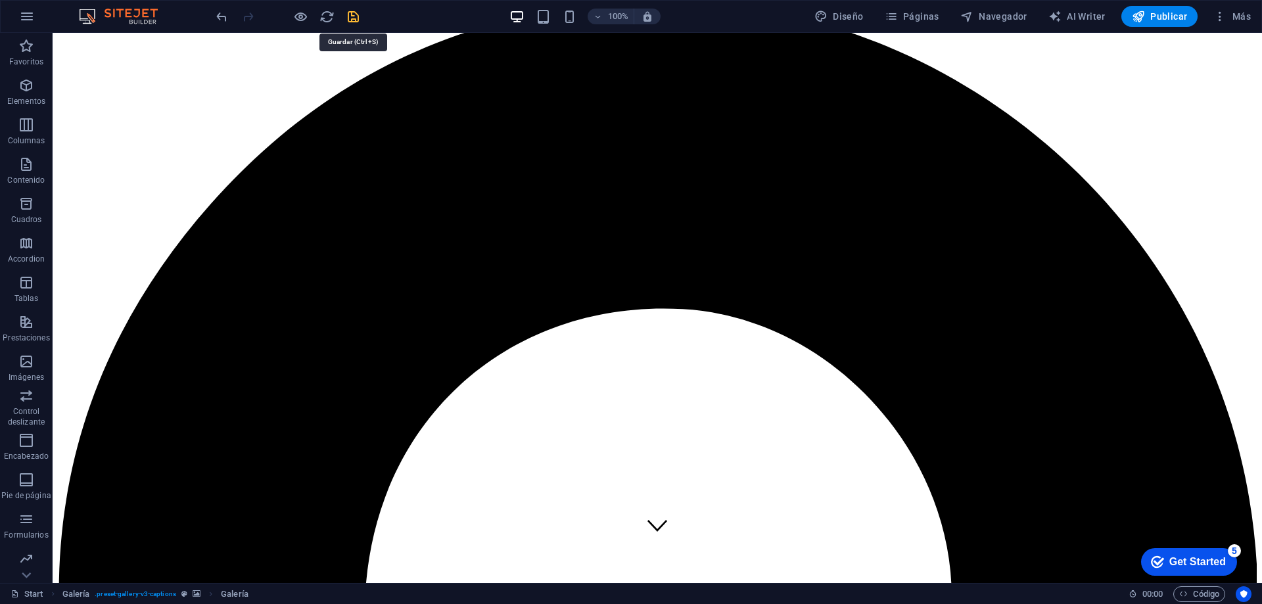
click at [348, 12] on icon "save" at bounding box center [353, 16] width 15 height 15
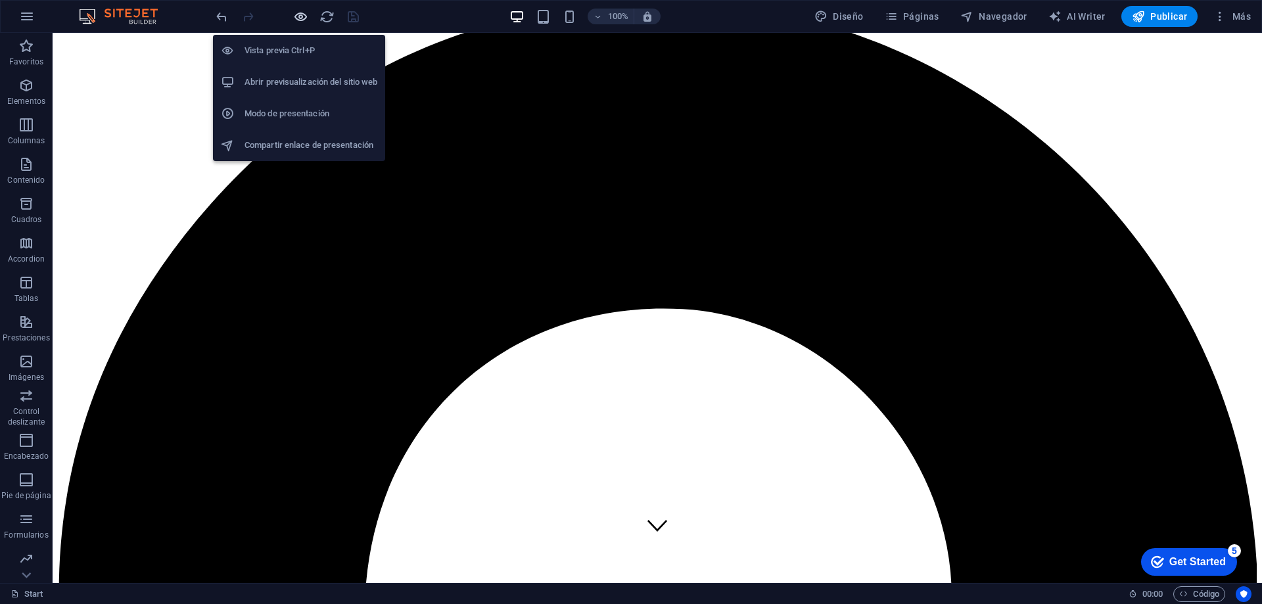
click at [302, 14] on icon "button" at bounding box center [300, 16] width 15 height 15
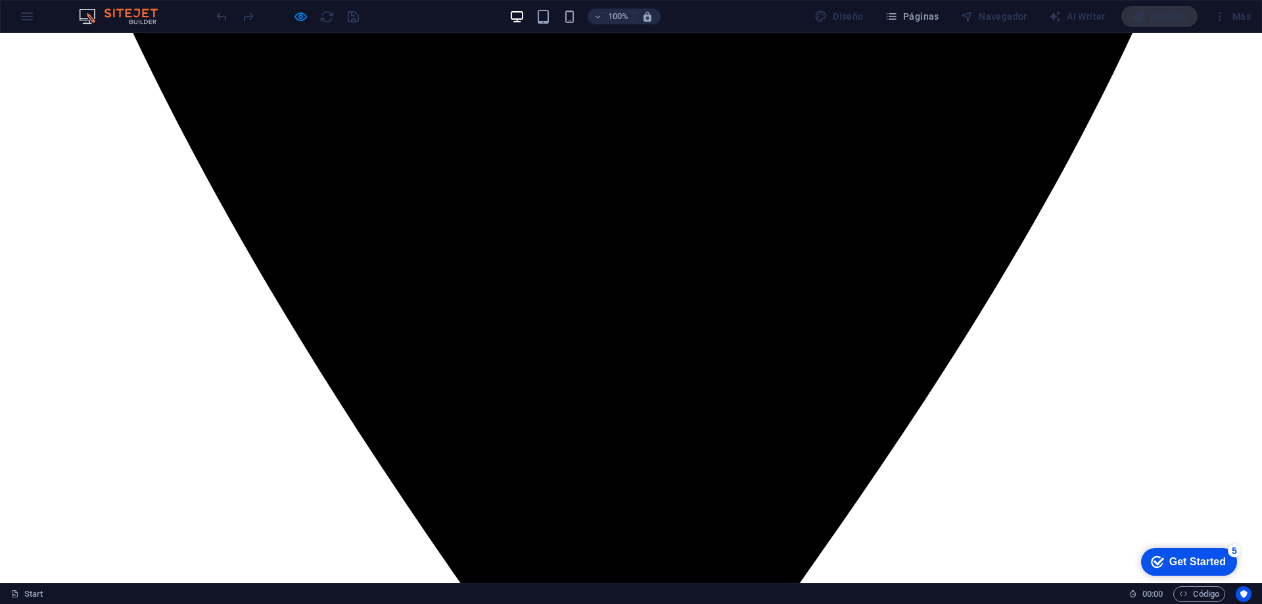
scroll to position [1069, 0]
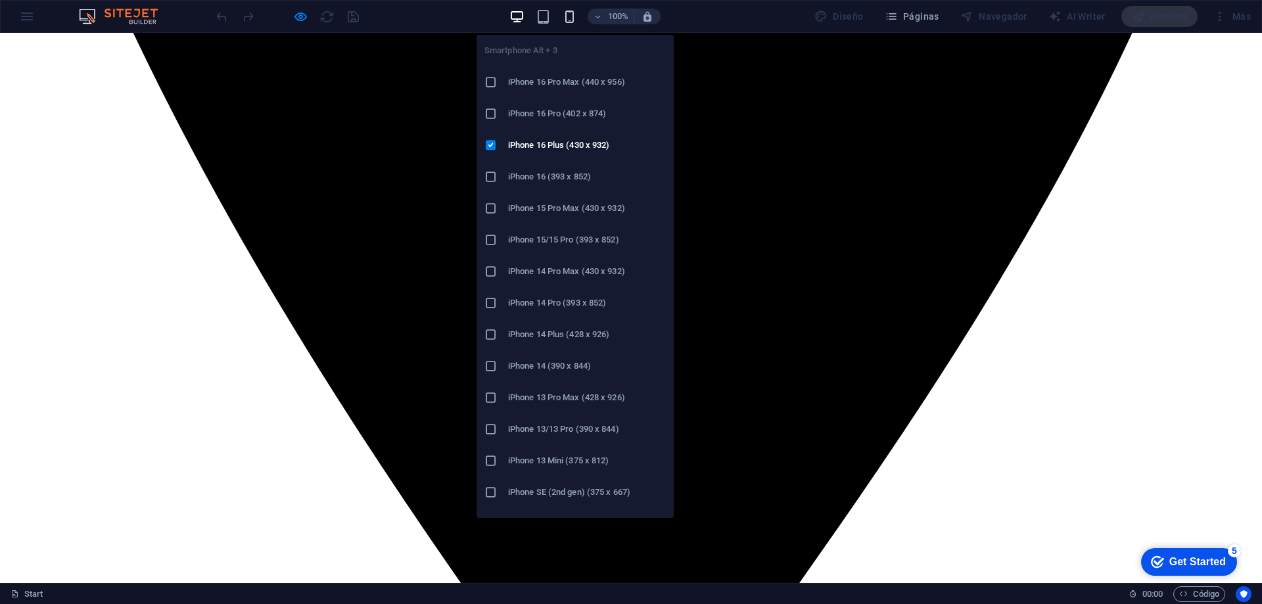
click at [576, 17] on icon "button" at bounding box center [569, 16] width 15 height 15
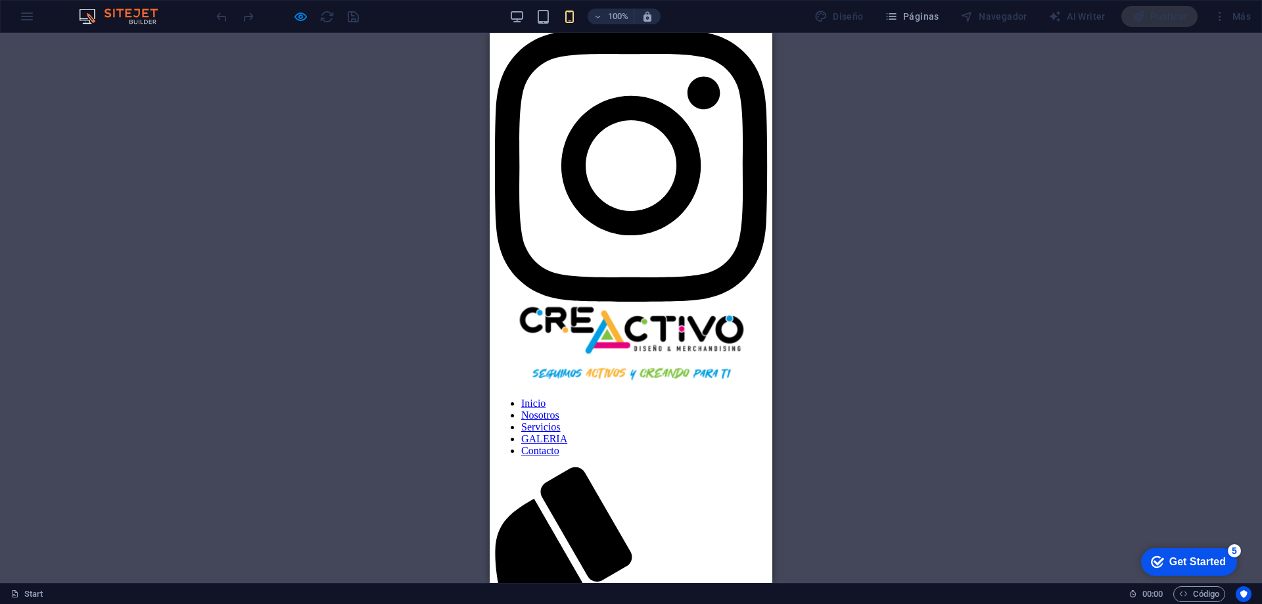
click at [561, 421] on link "Servicios" at bounding box center [540, 426] width 39 height 11
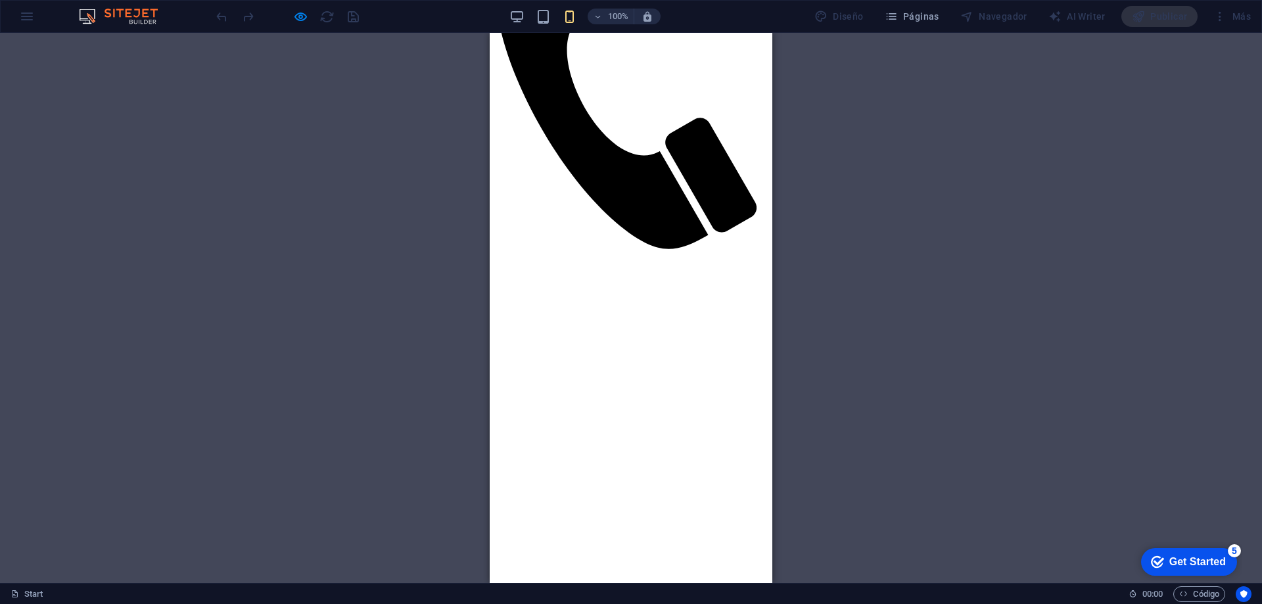
scroll to position [1624, 0]
click at [736, 251] on div at bounding box center [631, 251] width 272 height 0
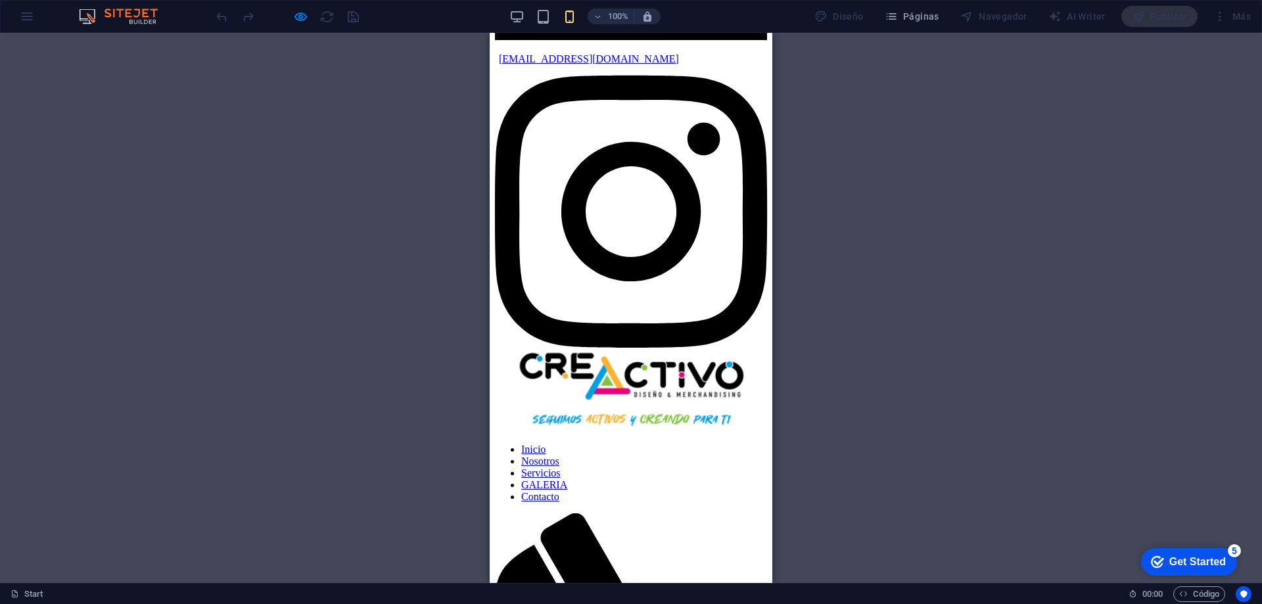
scroll to position [993, 0]
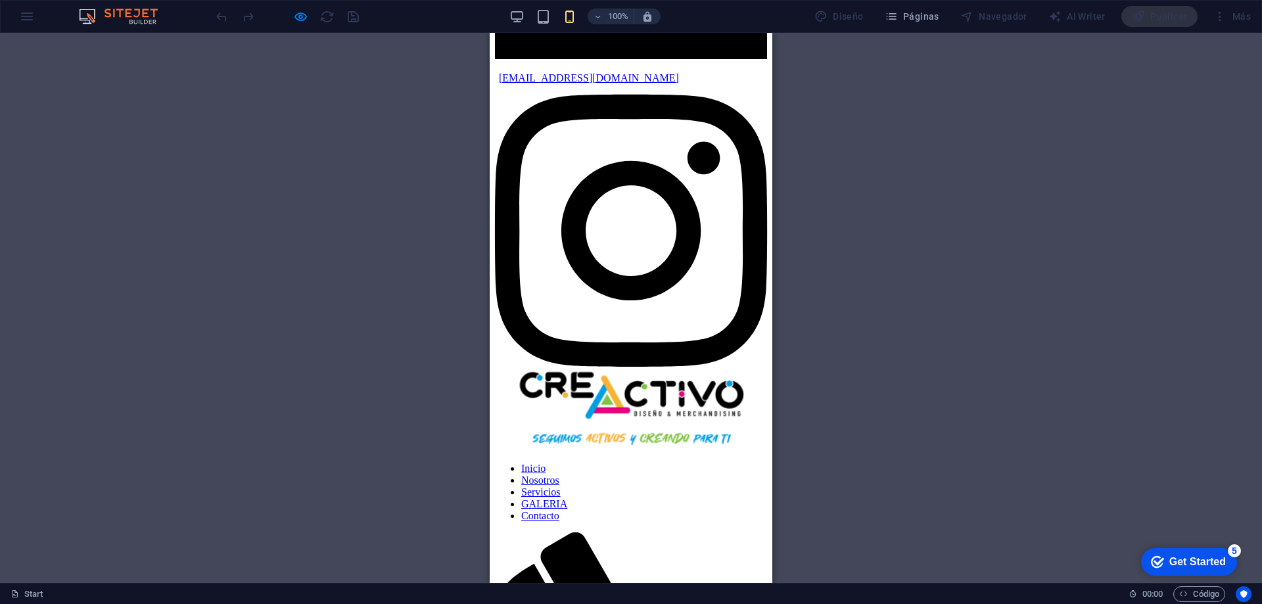
click at [561, 486] on link "Servicios" at bounding box center [540, 491] width 39 height 11
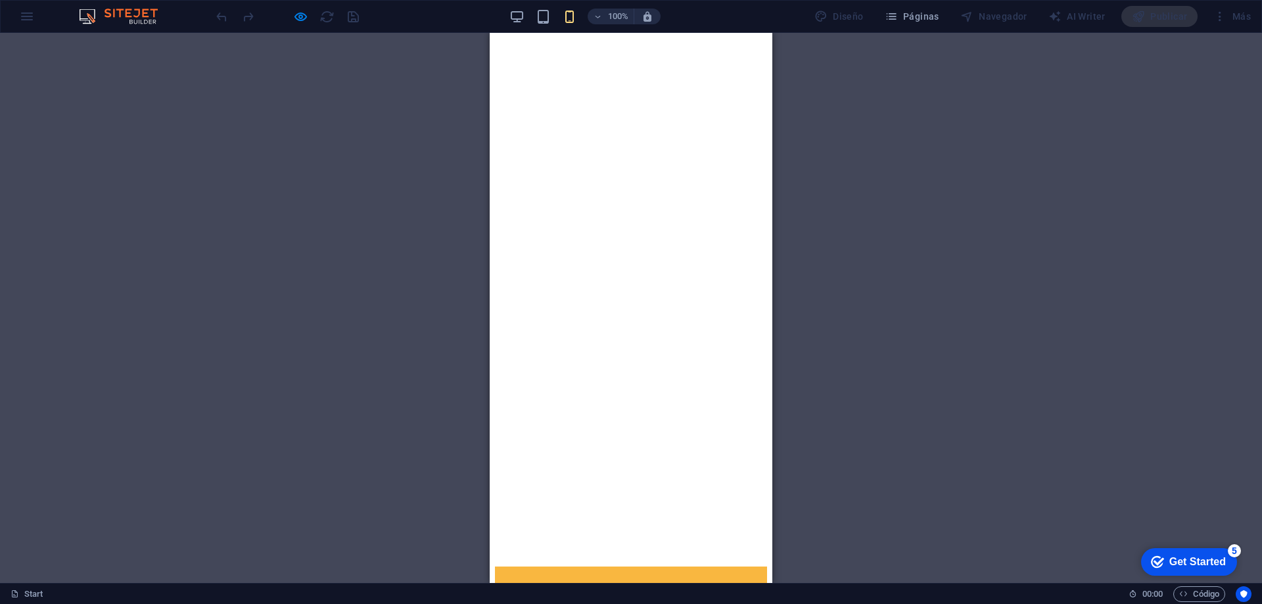
scroll to position [2939, 0]
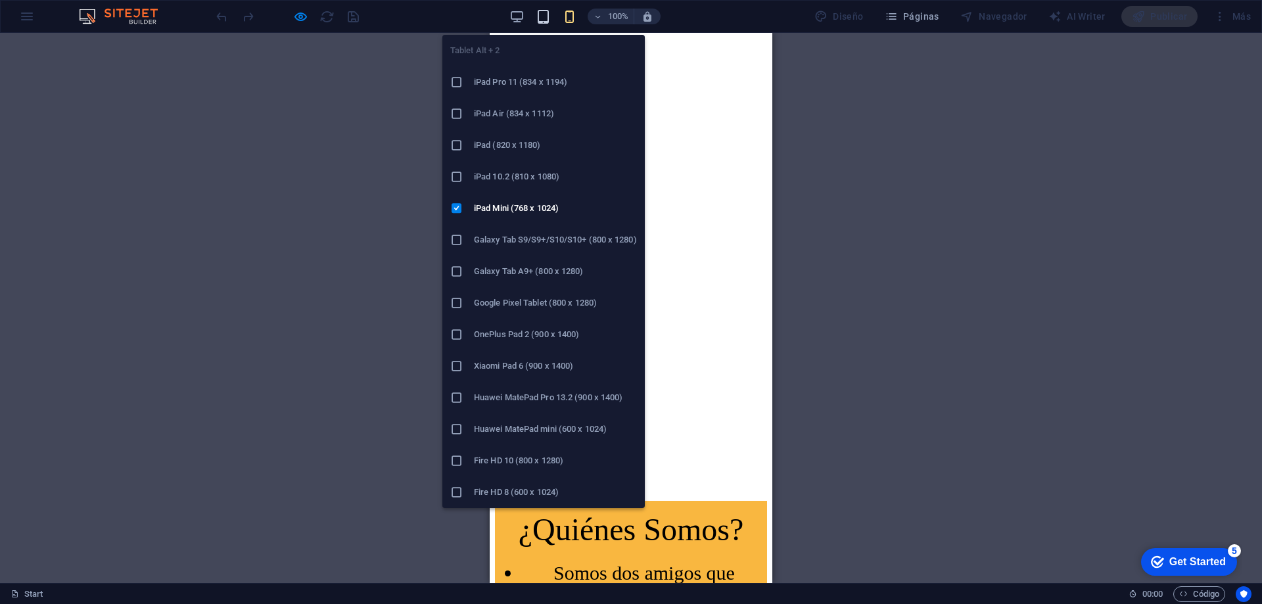
click at [544, 19] on icon "button" at bounding box center [543, 16] width 15 height 15
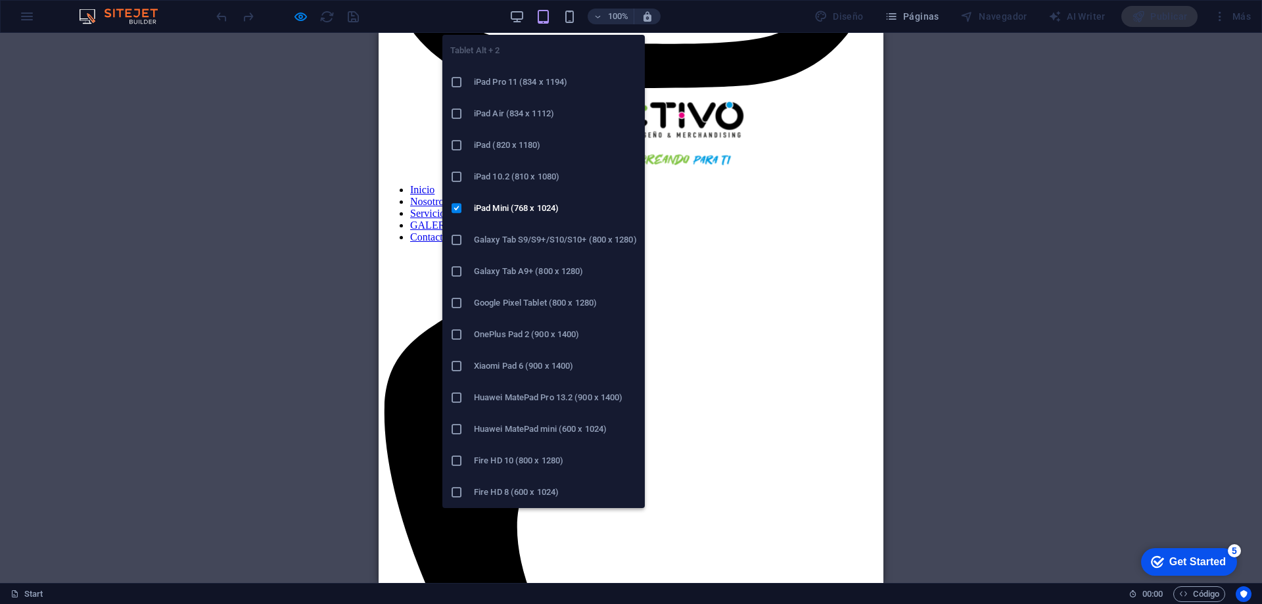
scroll to position [2273, 0]
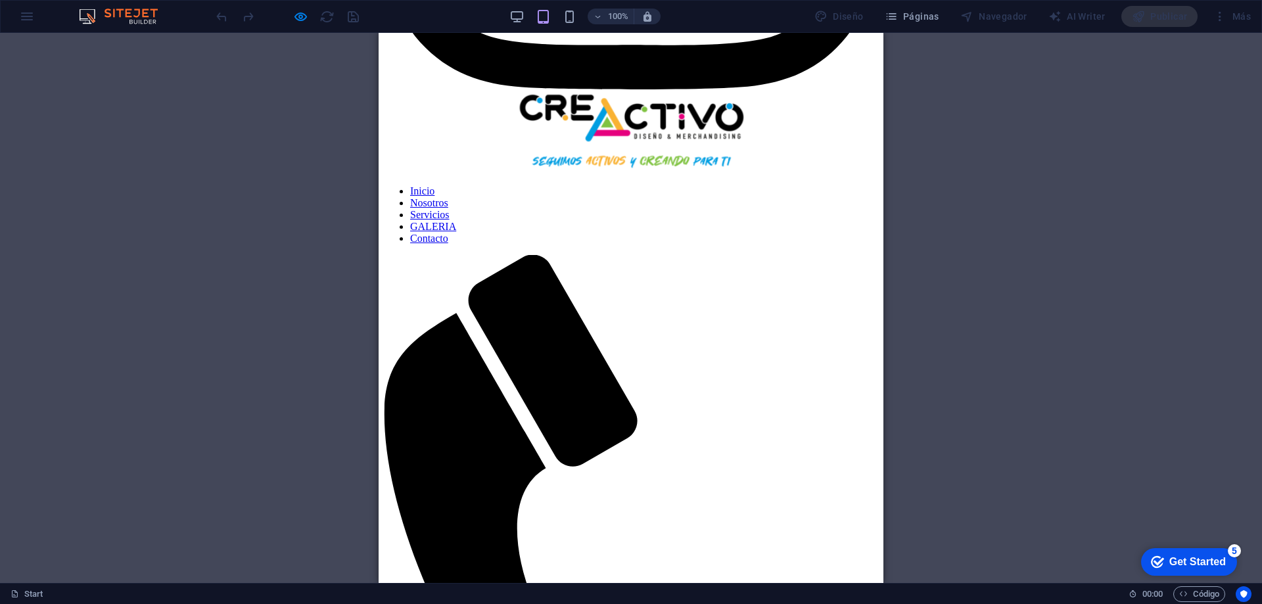
click at [450, 220] on link "Servicios" at bounding box center [429, 214] width 39 height 11
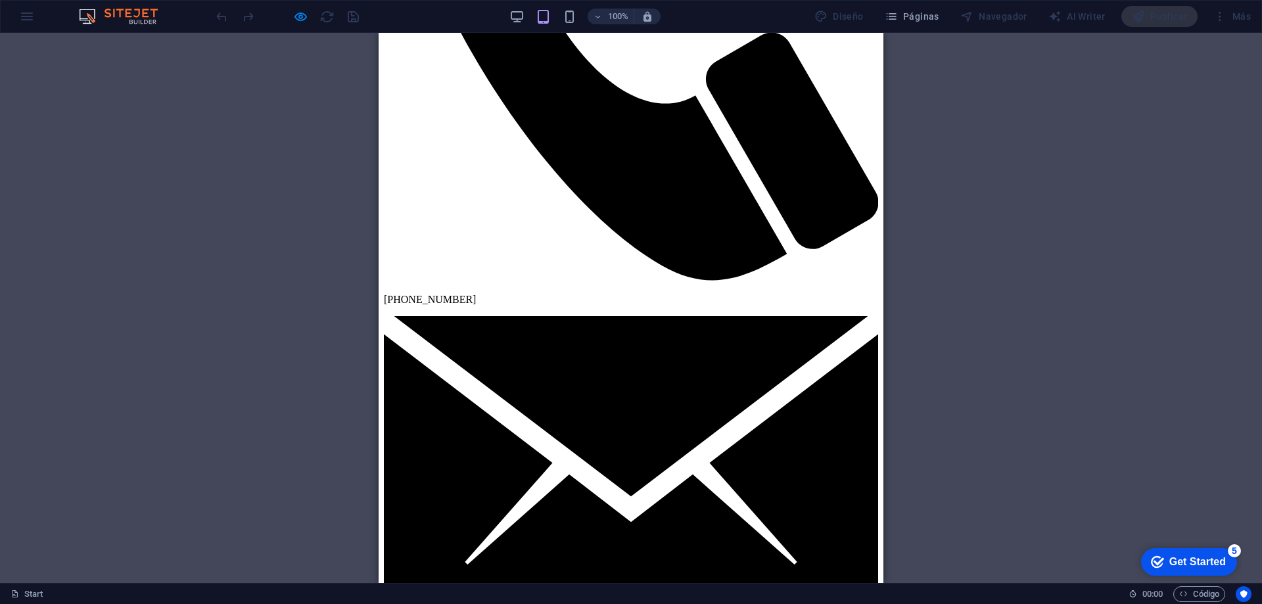
scroll to position [1110, 0]
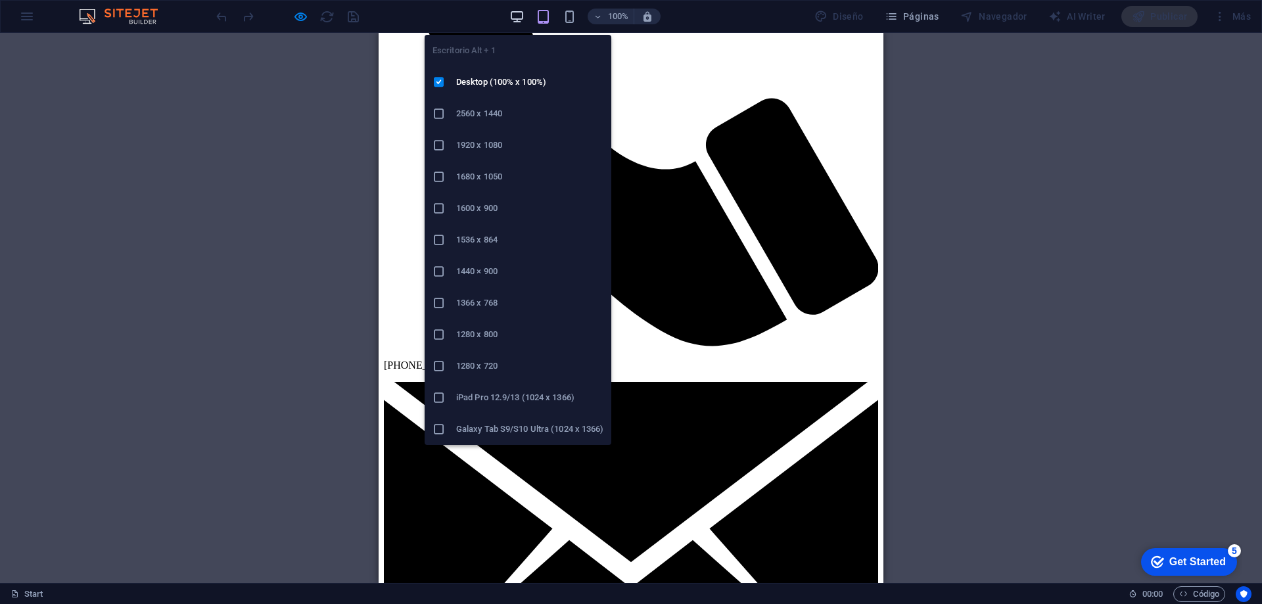
click at [518, 16] on icon "button" at bounding box center [516, 16] width 15 height 15
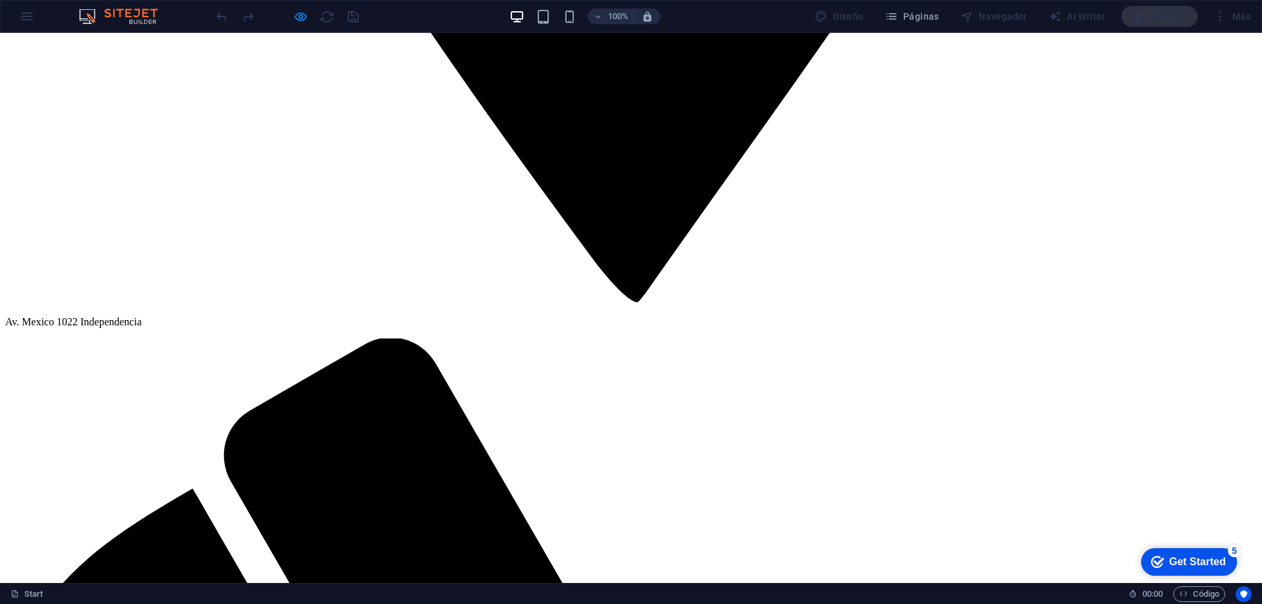
scroll to position [1707, 0]
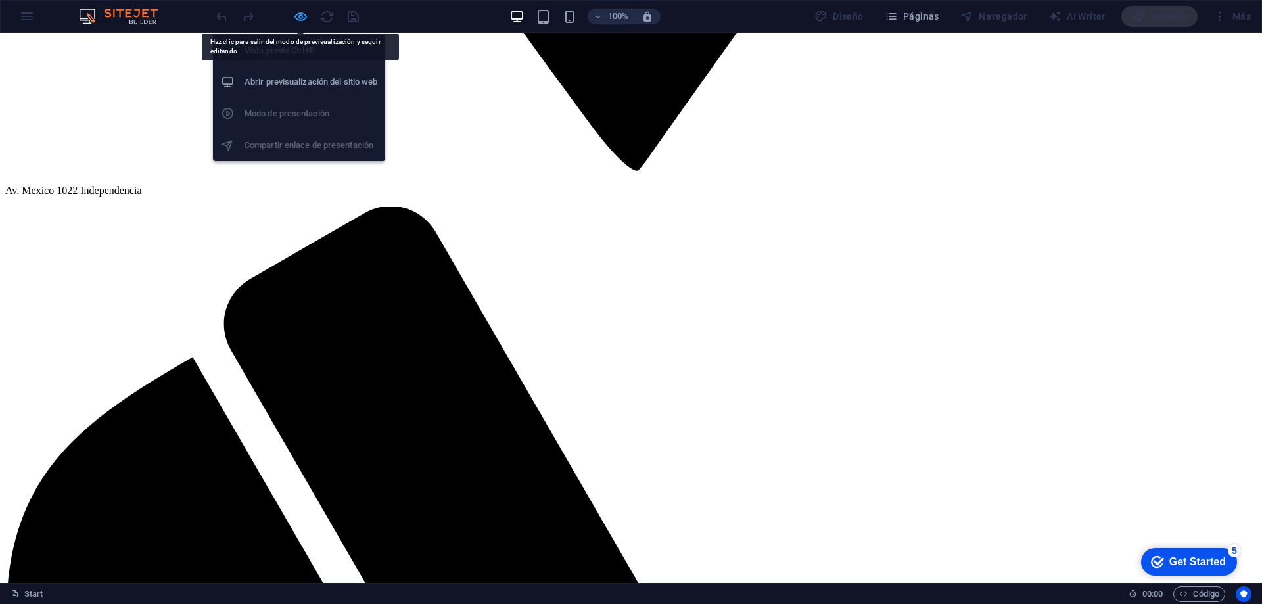
drag, startPoint x: 206, startPoint y: 245, endPoint x: 300, endPoint y: 13, distance: 249.8
click at [300, 13] on icon "button" at bounding box center [300, 16] width 15 height 15
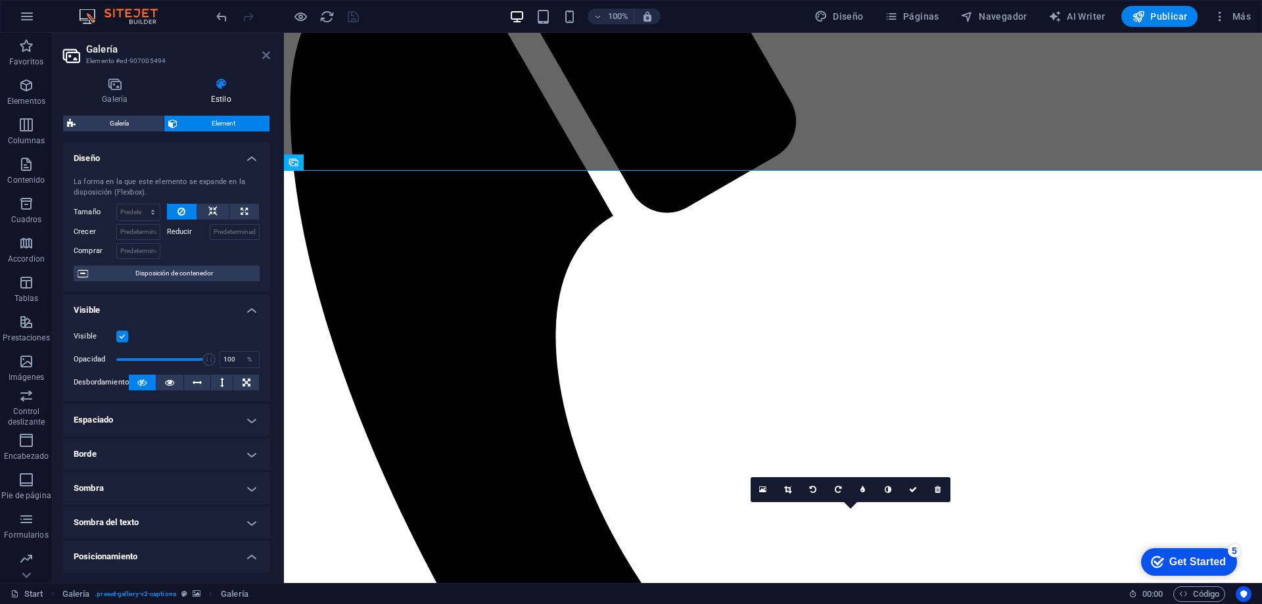
drag, startPoint x: 803, startPoint y: 471, endPoint x: 267, endPoint y: 54, distance: 679.3
click at [267, 54] on icon at bounding box center [266, 55] width 8 height 11
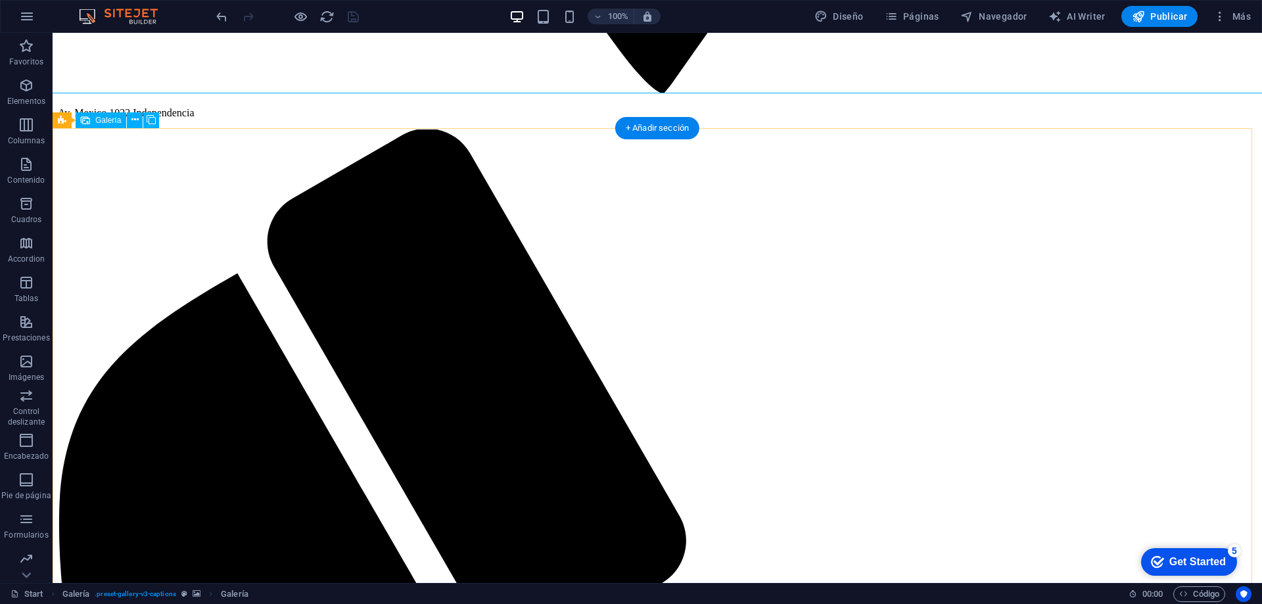
scroll to position [1576, 0]
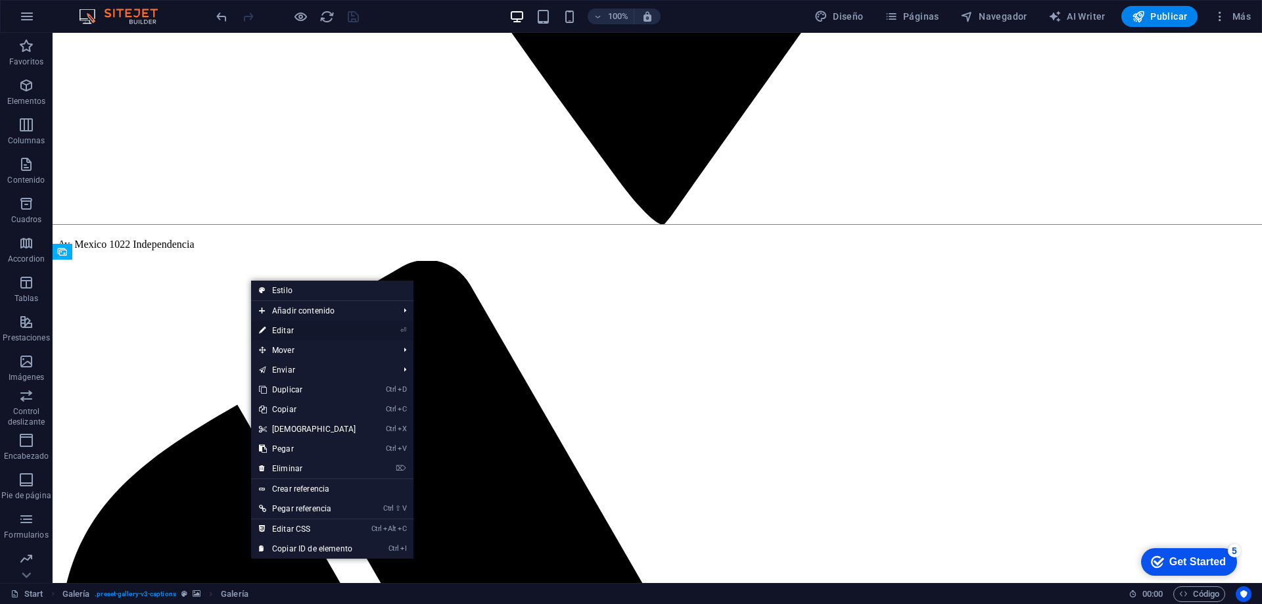
click at [290, 329] on link "⏎ Editar" at bounding box center [307, 331] width 113 height 20
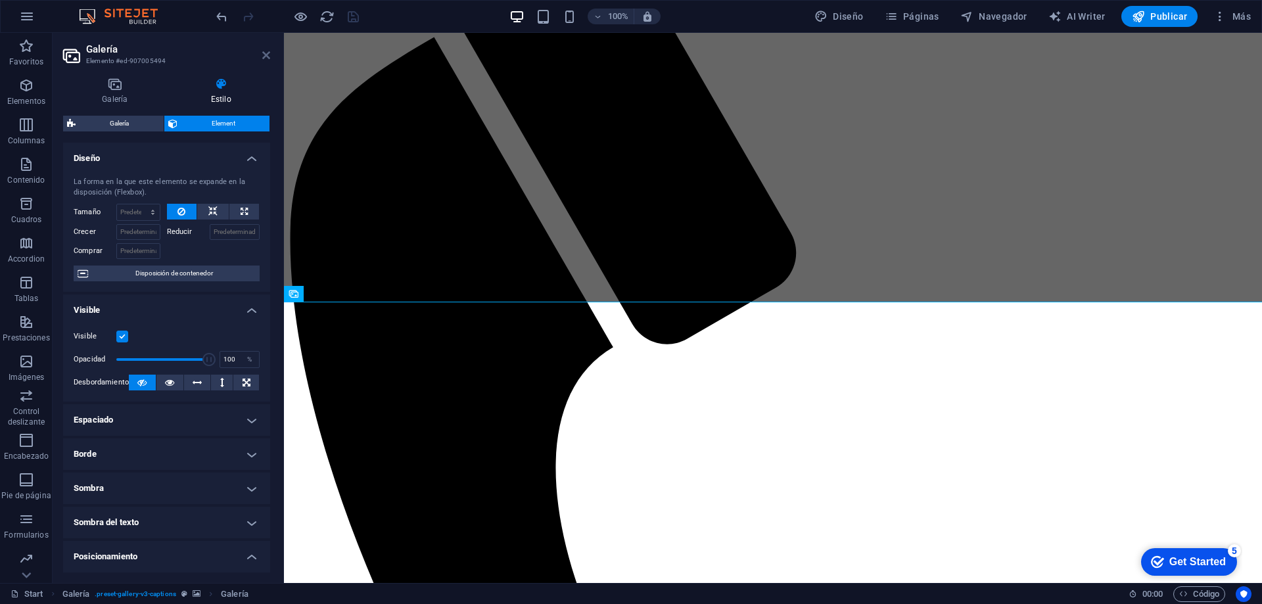
click at [266, 51] on icon at bounding box center [266, 55] width 8 height 11
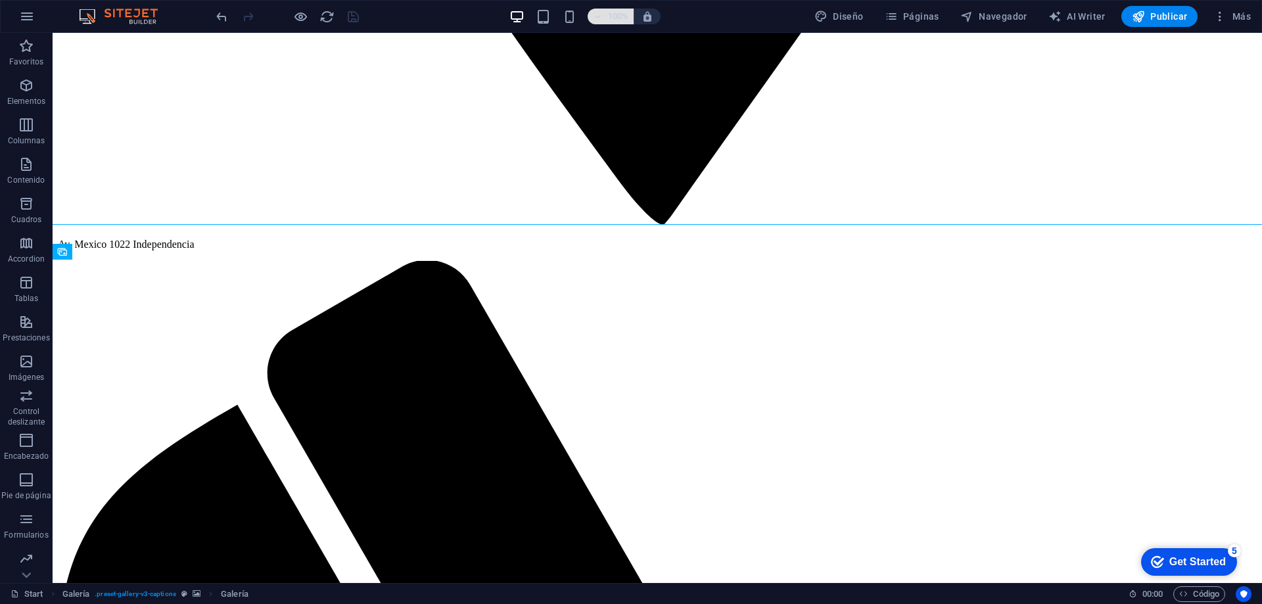
click at [602, 20] on icon "button" at bounding box center [597, 16] width 9 height 9
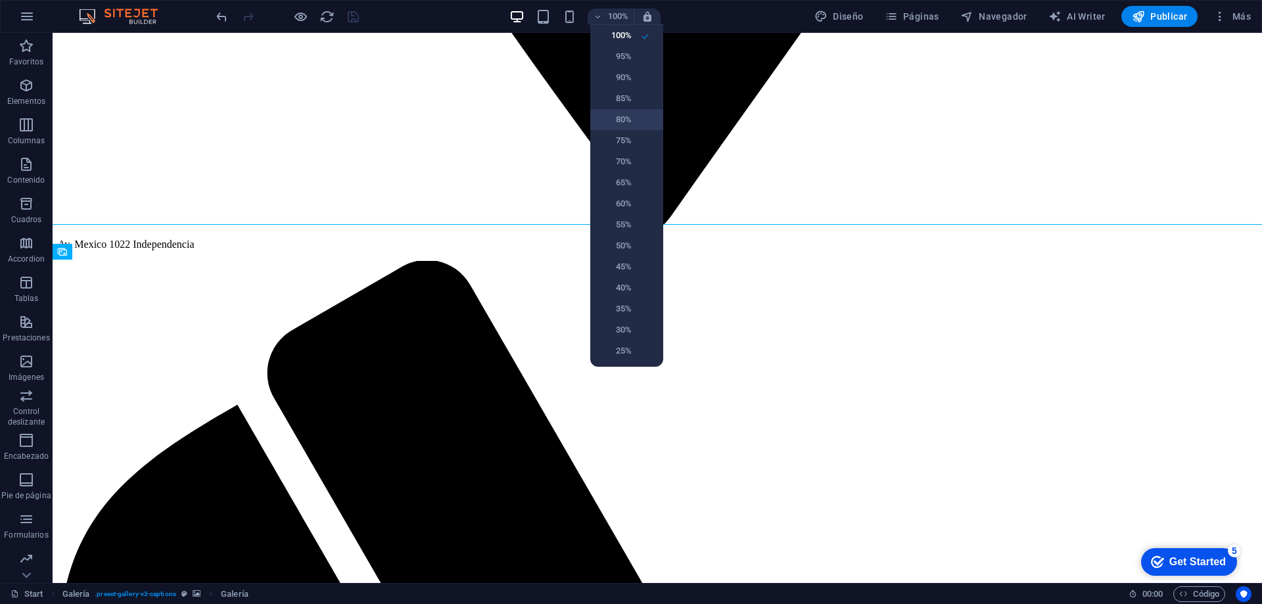
click at [638, 121] on li "80%" at bounding box center [626, 119] width 73 height 21
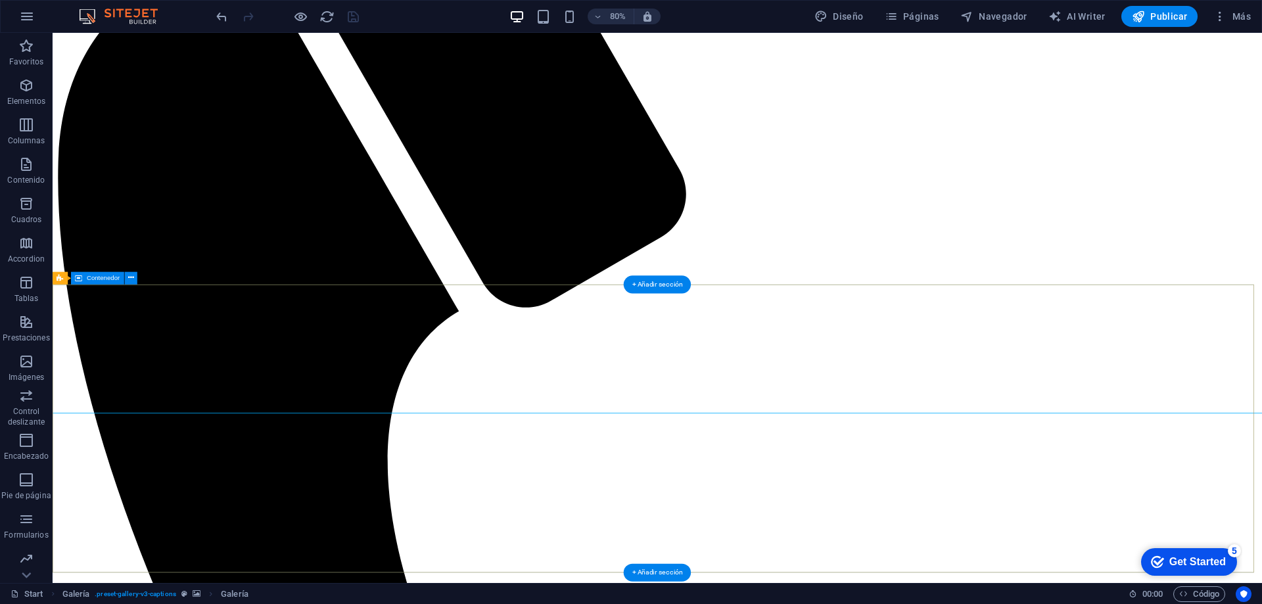
scroll to position [2496, 0]
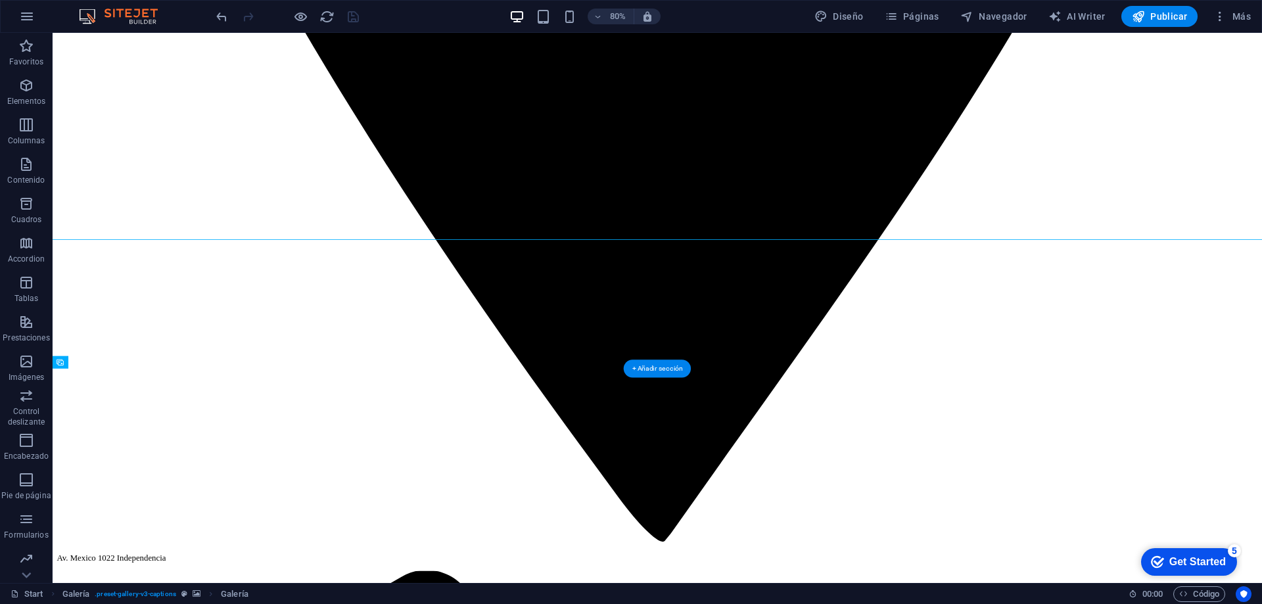
scroll to position [1444, 0]
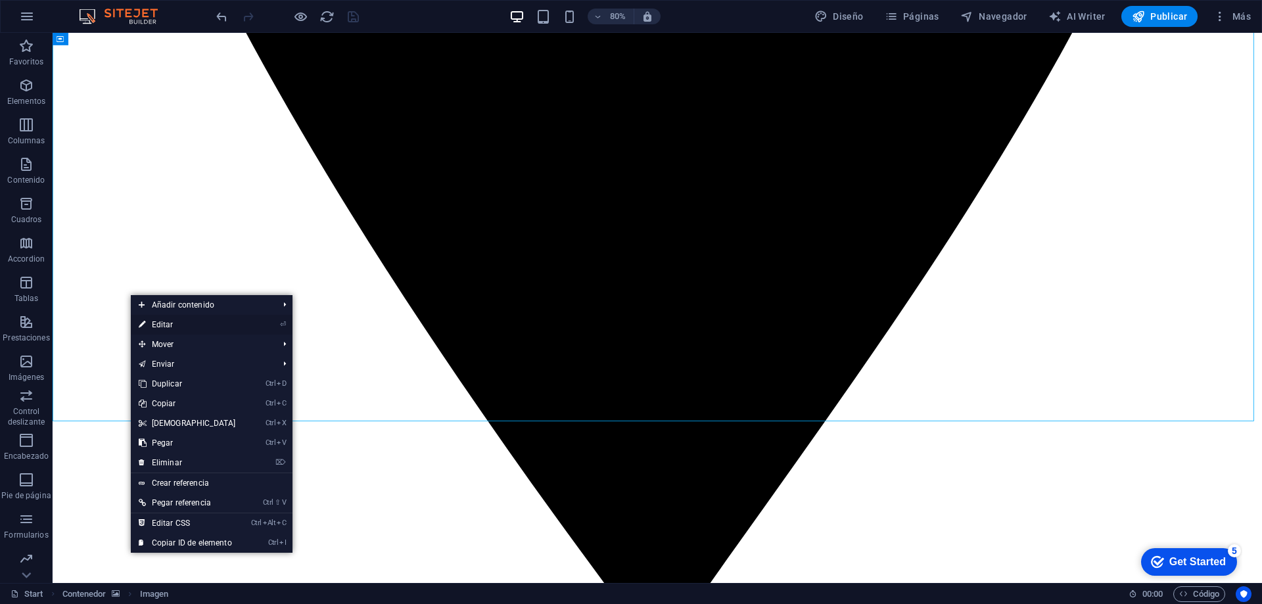
click at [154, 326] on link "⏎ Editar" at bounding box center [187, 325] width 113 height 20
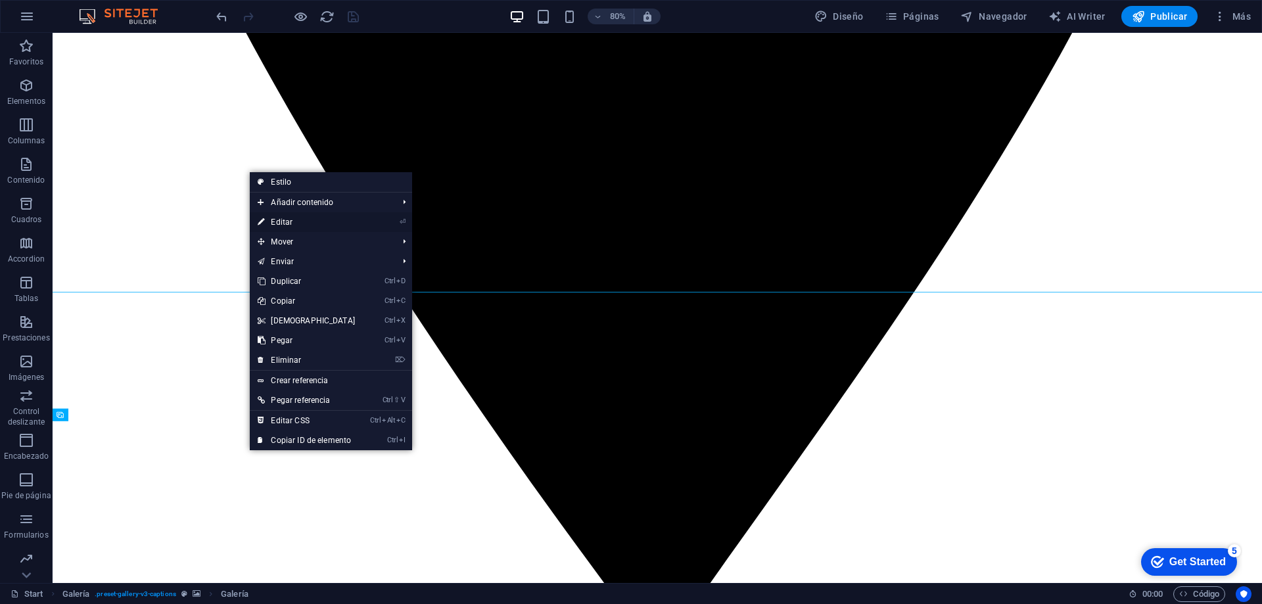
click at [299, 221] on link "⏎ Editar" at bounding box center [306, 222] width 113 height 20
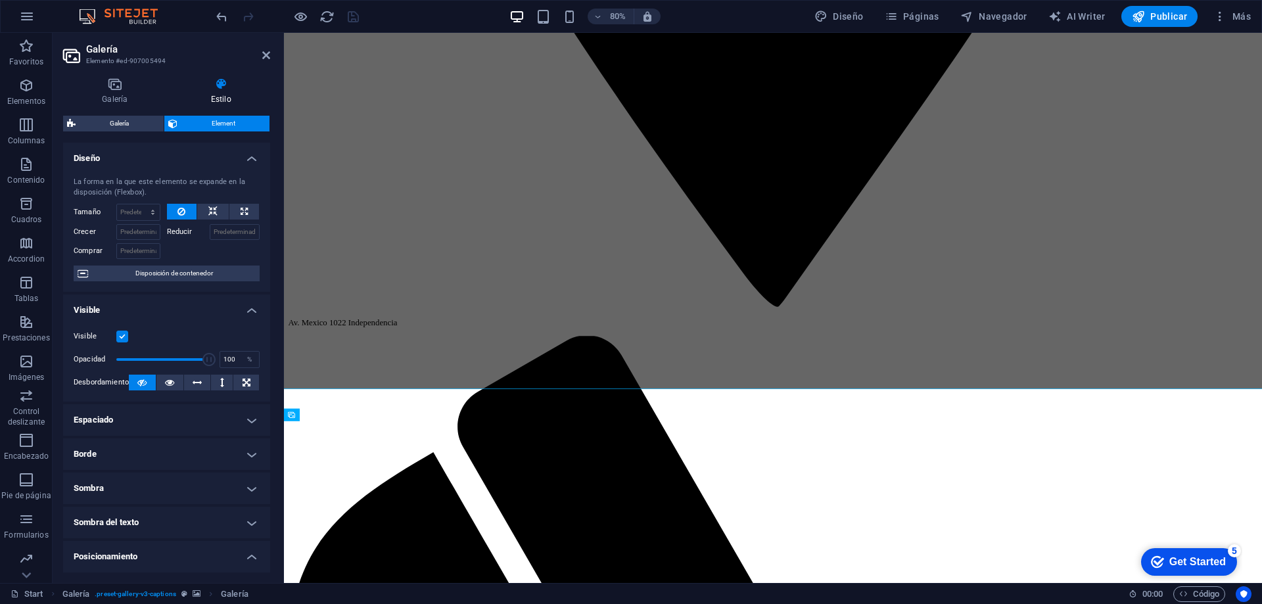
click at [239, 120] on span "Element" at bounding box center [223, 124] width 85 height 16
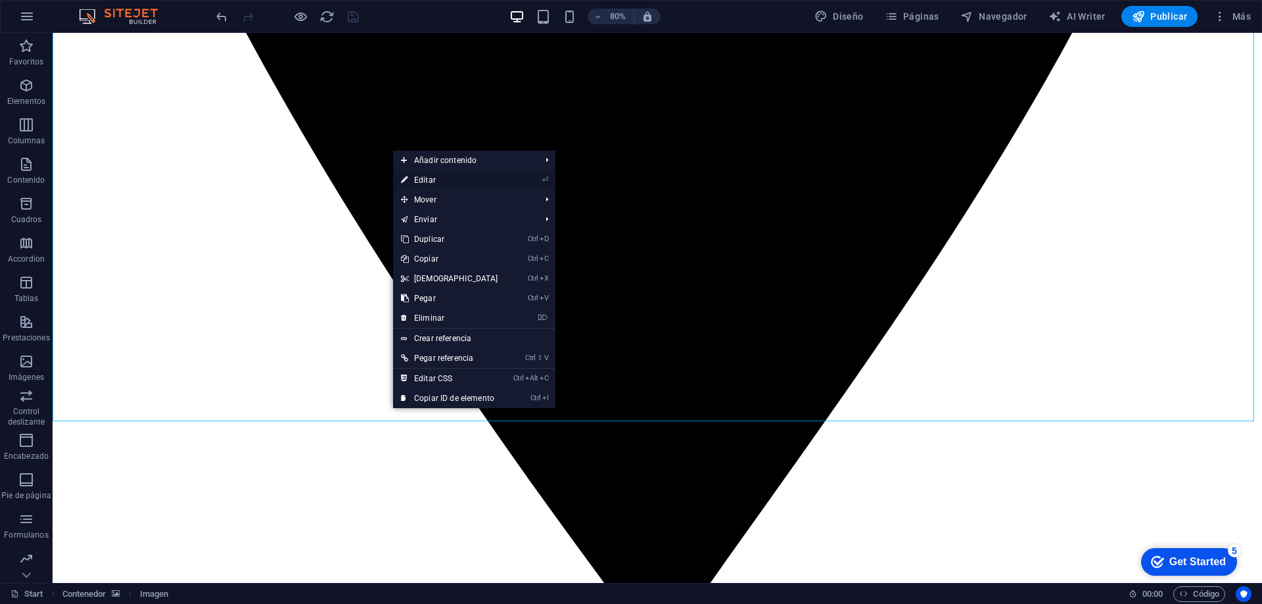
click at [443, 180] on link "⏎ Editar" at bounding box center [449, 180] width 113 height 20
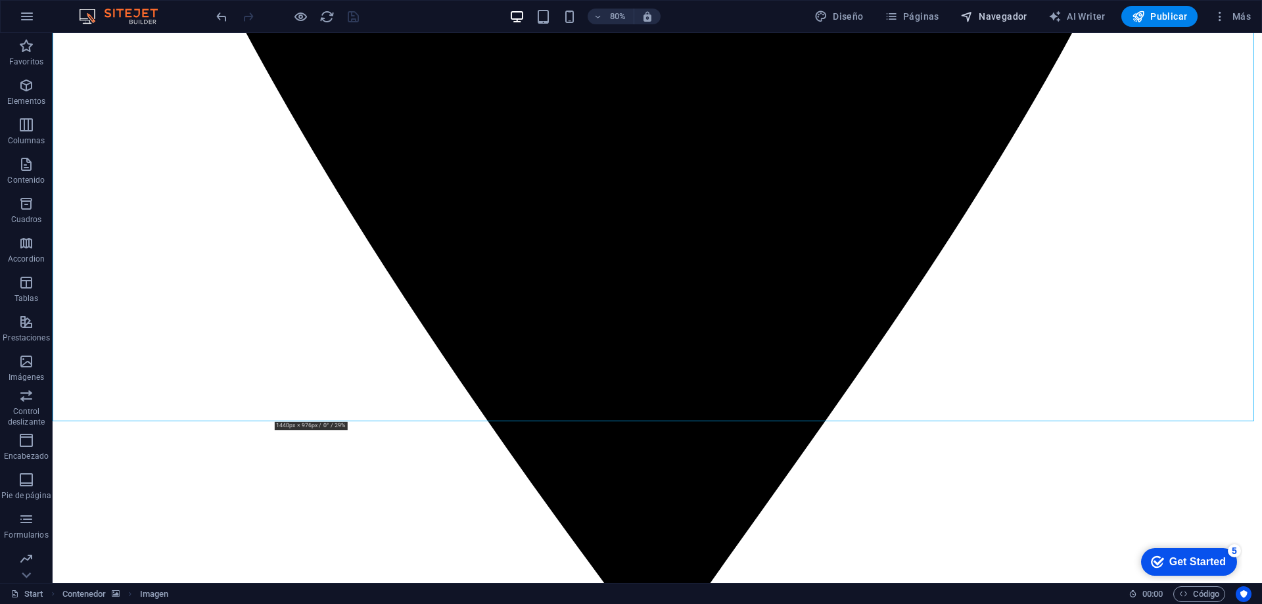
click at [1008, 20] on span "Navegador" at bounding box center [993, 16] width 67 height 13
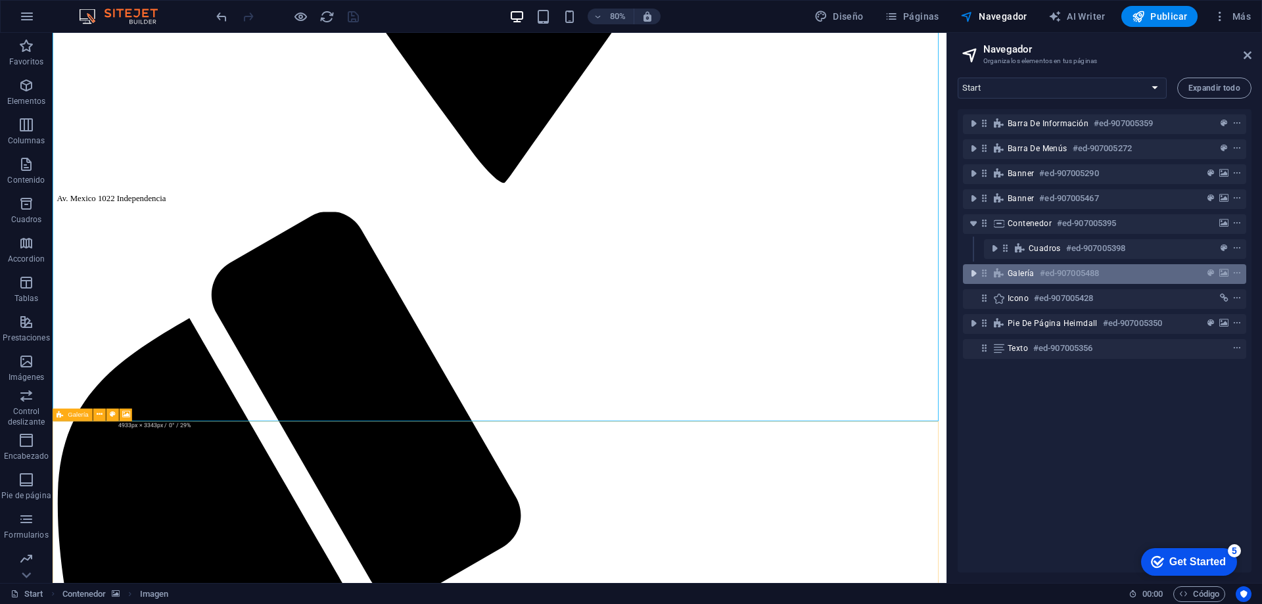
click at [974, 272] on icon "toggle-expand" at bounding box center [973, 273] width 13 height 13
click at [1002, 274] on icon at bounding box center [999, 273] width 14 height 11
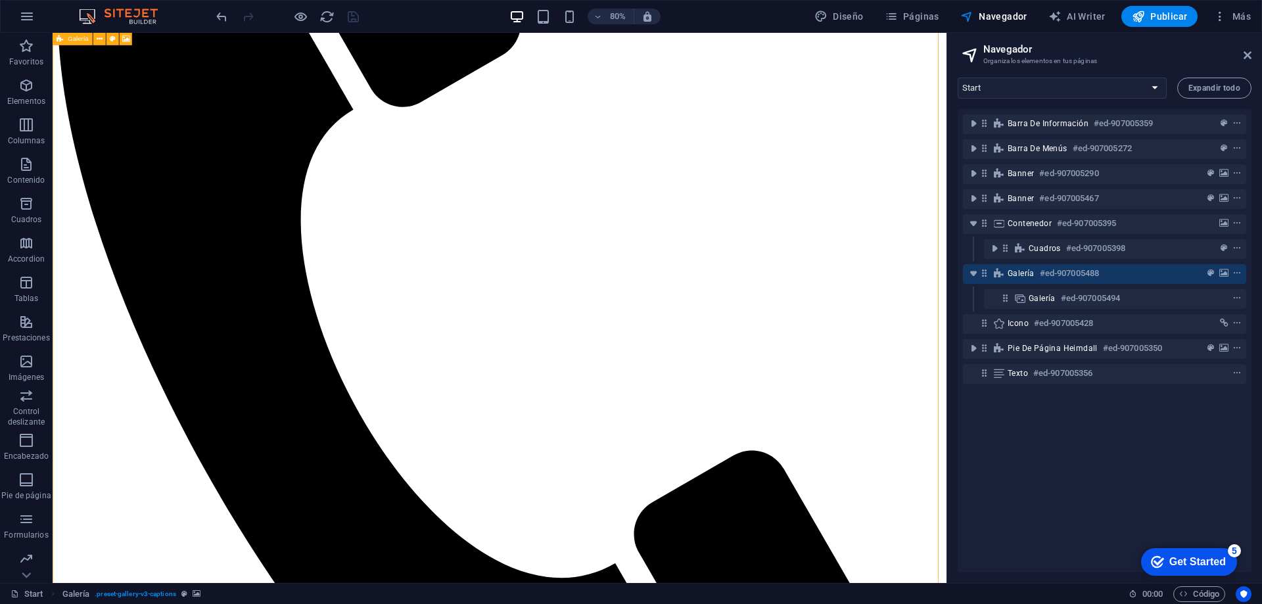
click at [1001, 274] on icon at bounding box center [999, 273] width 14 height 11
click at [1238, 272] on icon "context-menu" at bounding box center [1237, 273] width 9 height 9
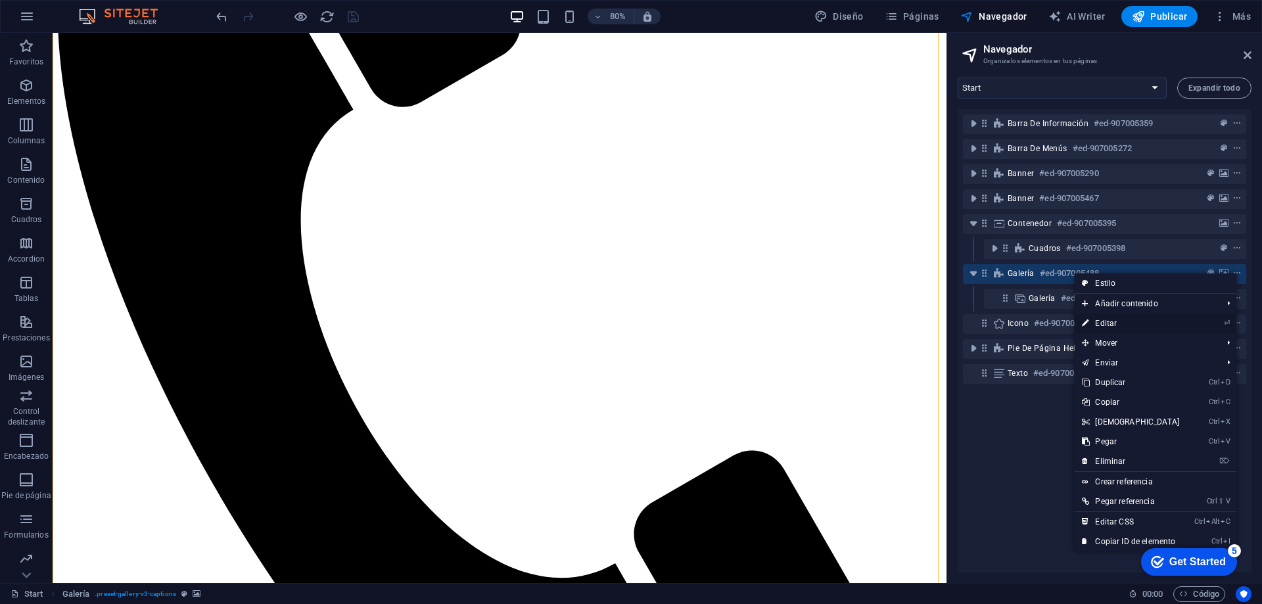
click at [1116, 319] on link "⏎ Editar" at bounding box center [1130, 324] width 113 height 20
select select "rem"
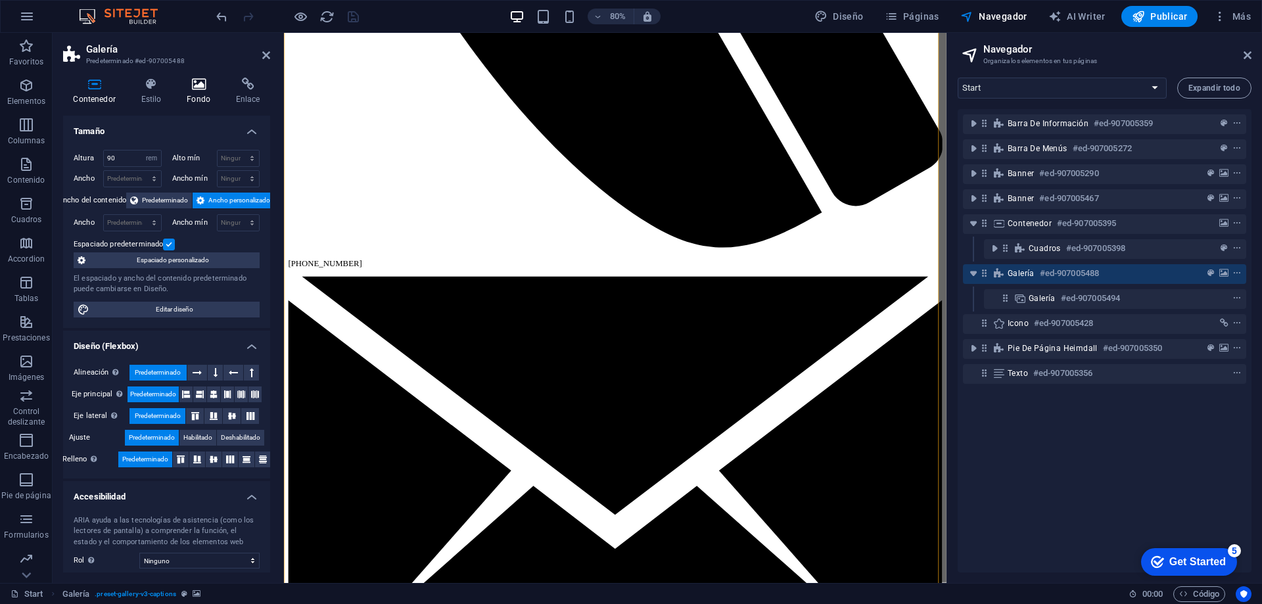
click at [197, 89] on icon at bounding box center [199, 84] width 44 height 13
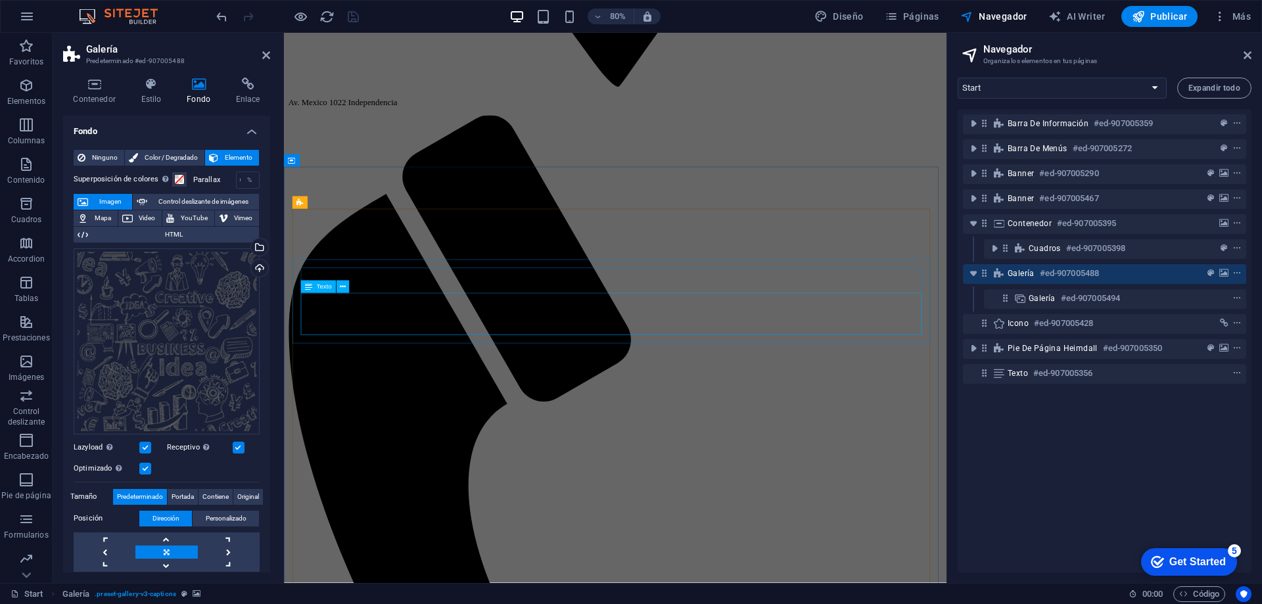
scroll to position [942, 0]
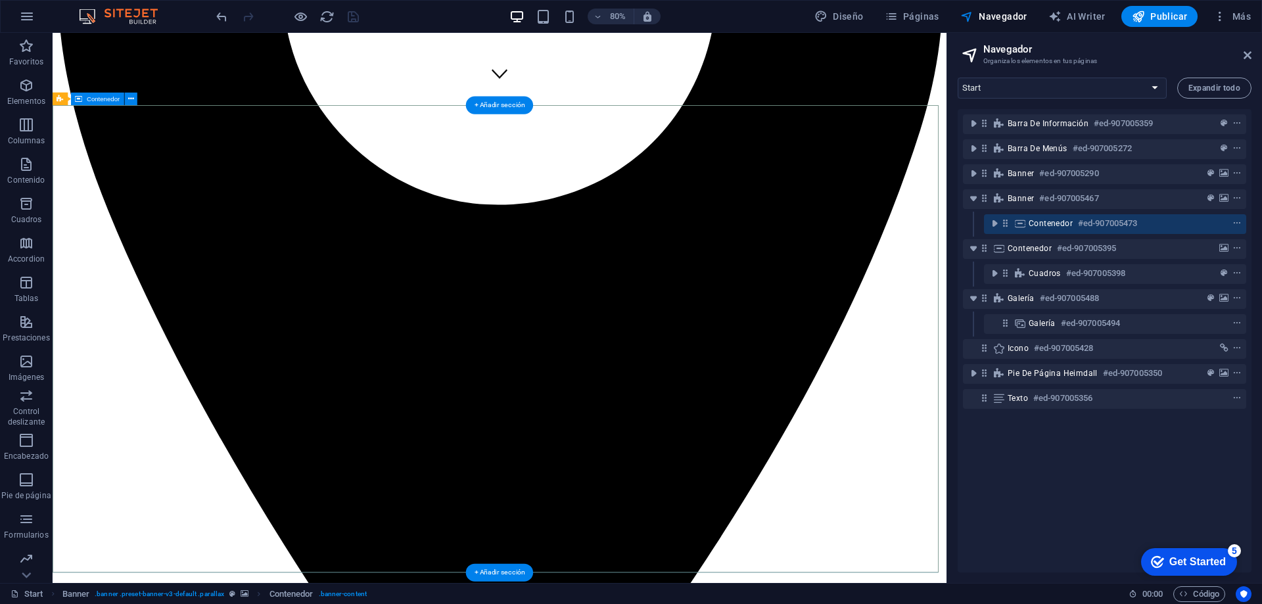
scroll to position [482, 0]
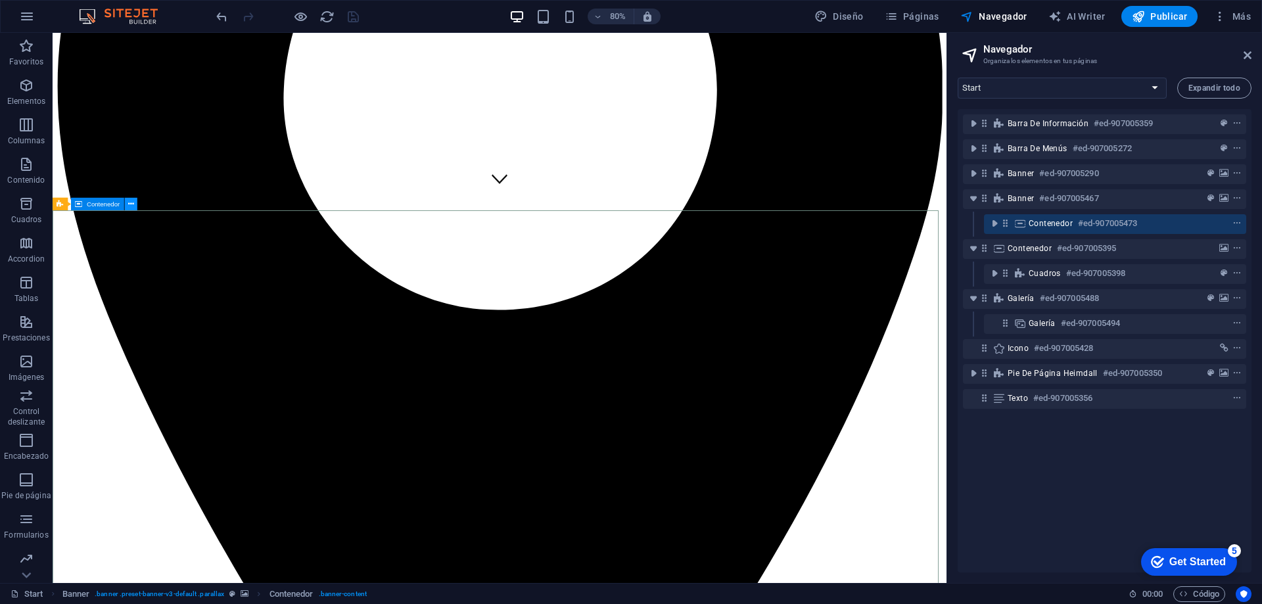
click at [131, 206] on icon at bounding box center [131, 204] width 6 height 11
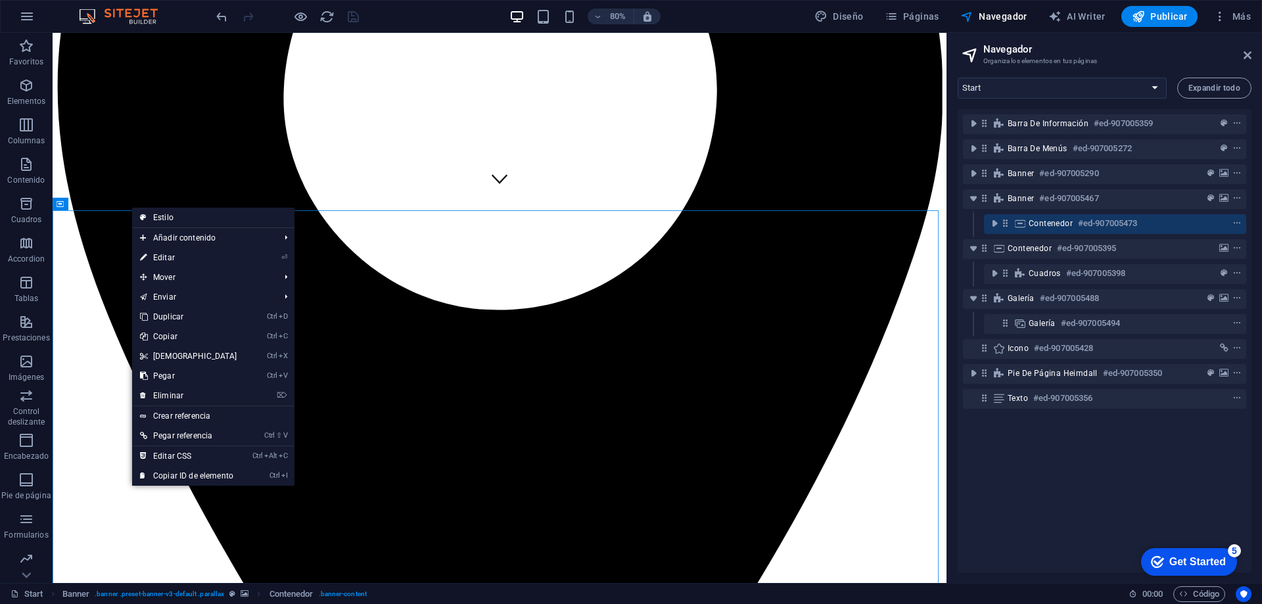
click at [159, 256] on link "⏎ Editar" at bounding box center [188, 258] width 113 height 20
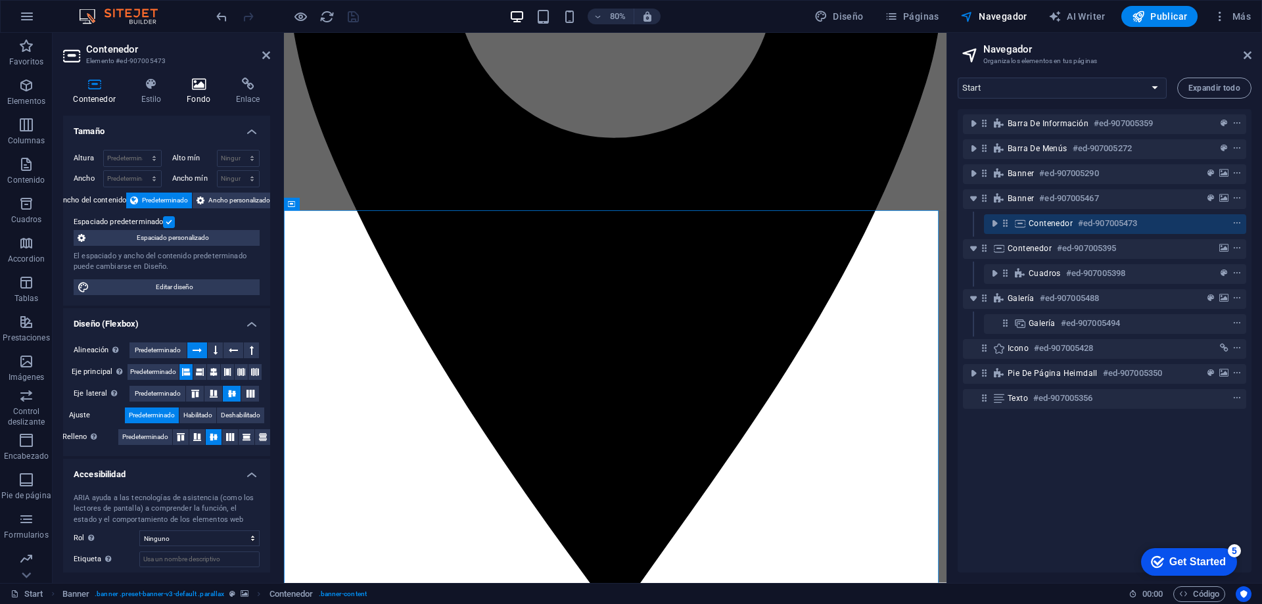
click at [201, 89] on icon at bounding box center [199, 84] width 44 height 13
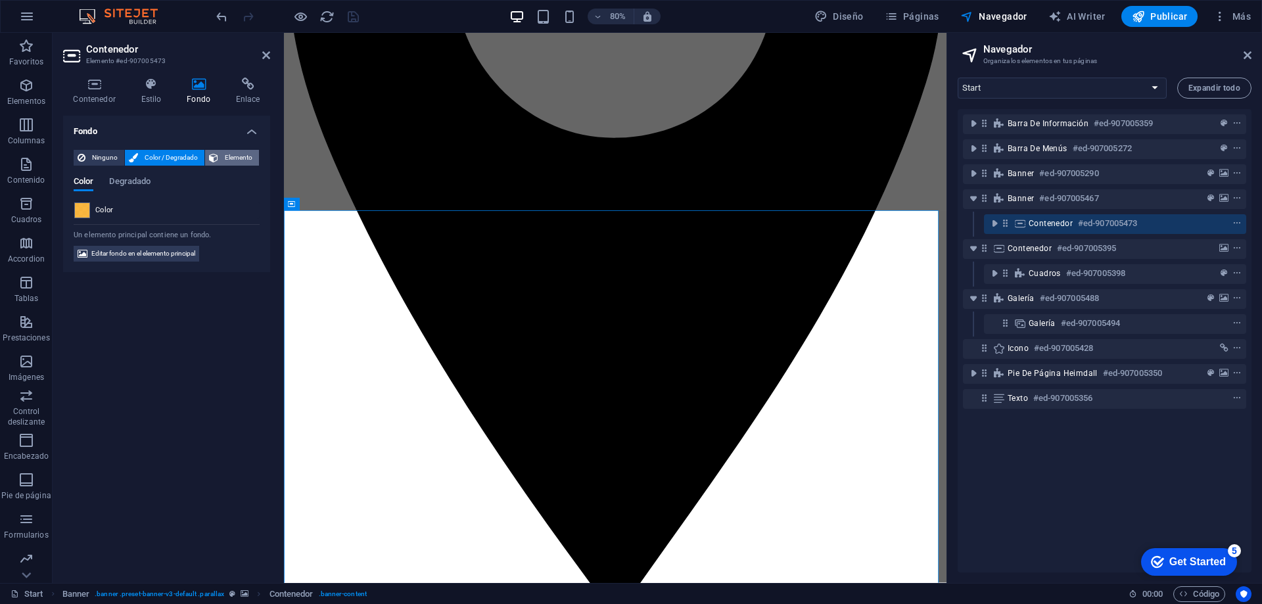
click at [233, 156] on span "Elemento" at bounding box center [238, 158] width 33 height 16
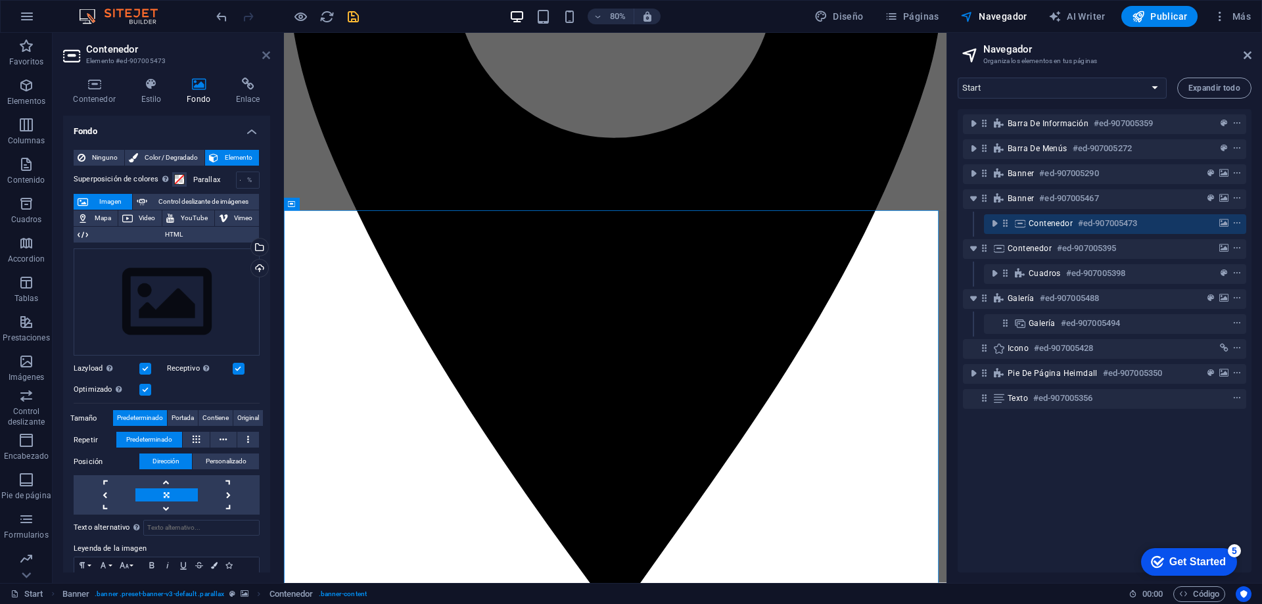
click at [268, 55] on icon at bounding box center [266, 55] width 8 height 11
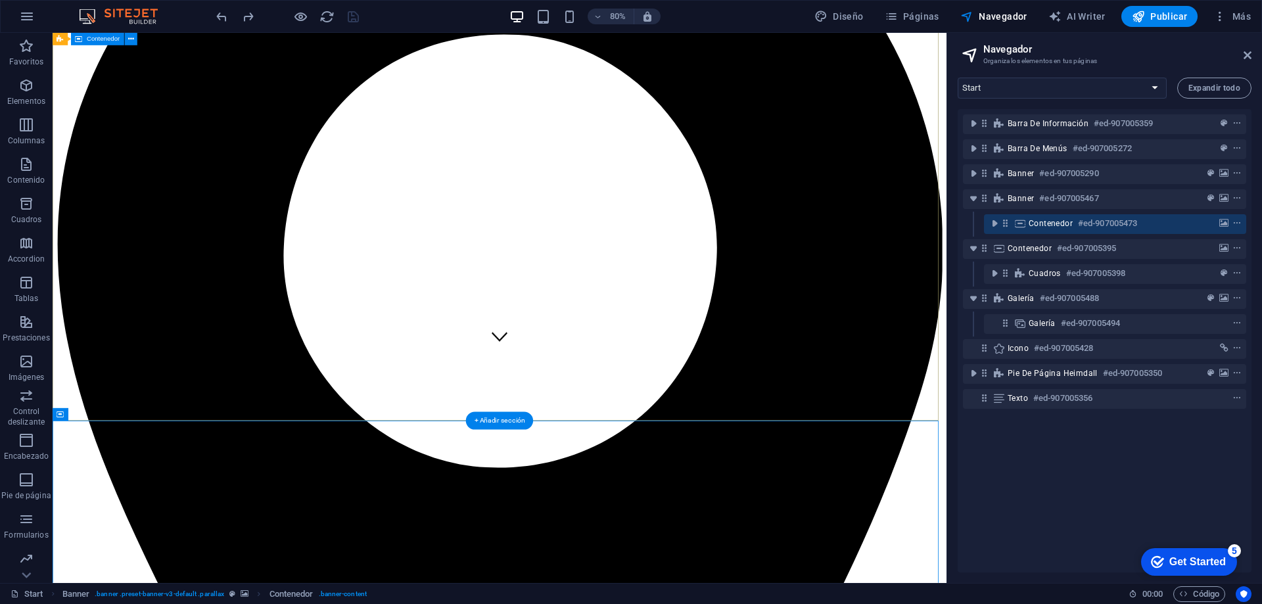
scroll to position [219, 0]
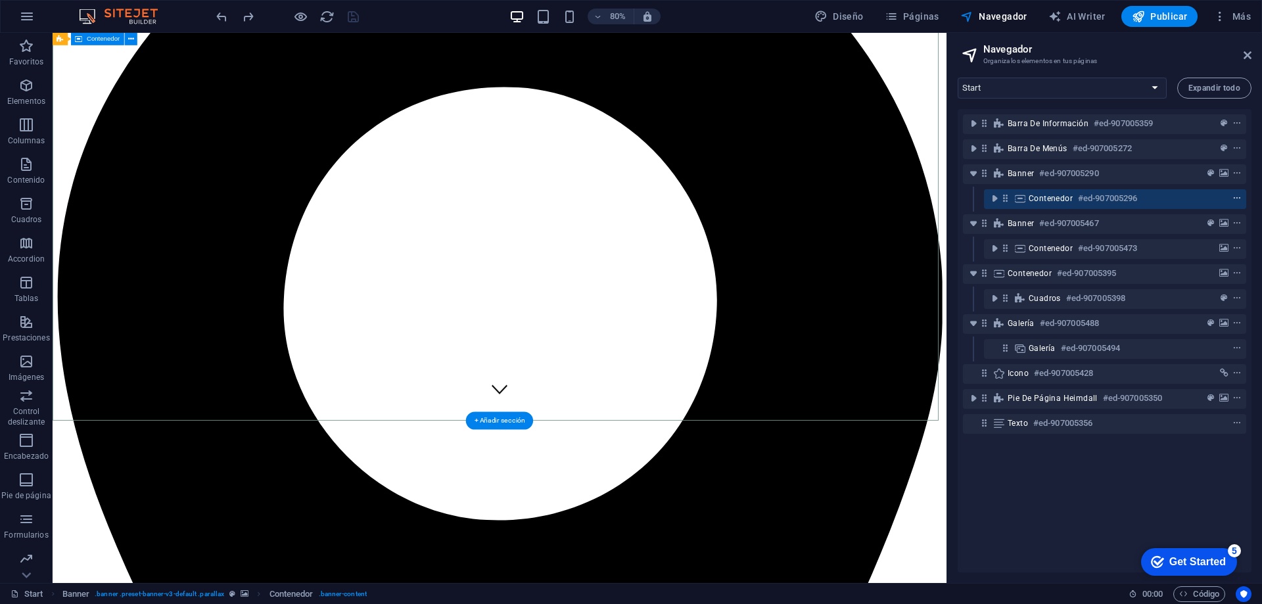
click at [1239, 197] on icon "context-menu" at bounding box center [1237, 198] width 9 height 9
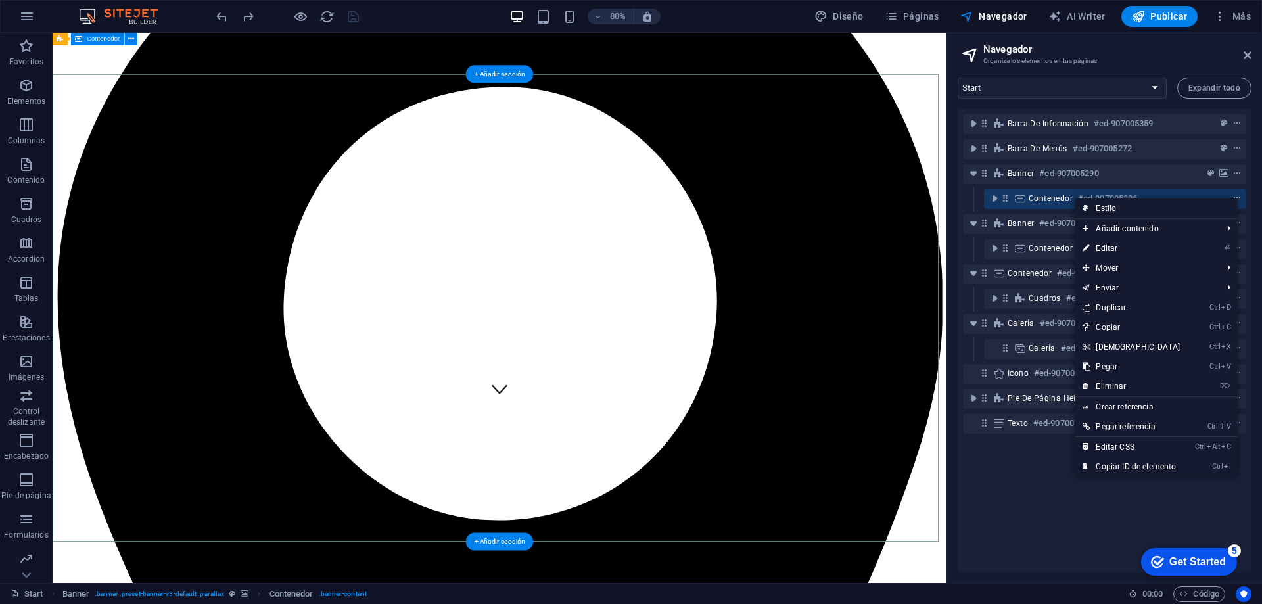
scroll to position [68, 0]
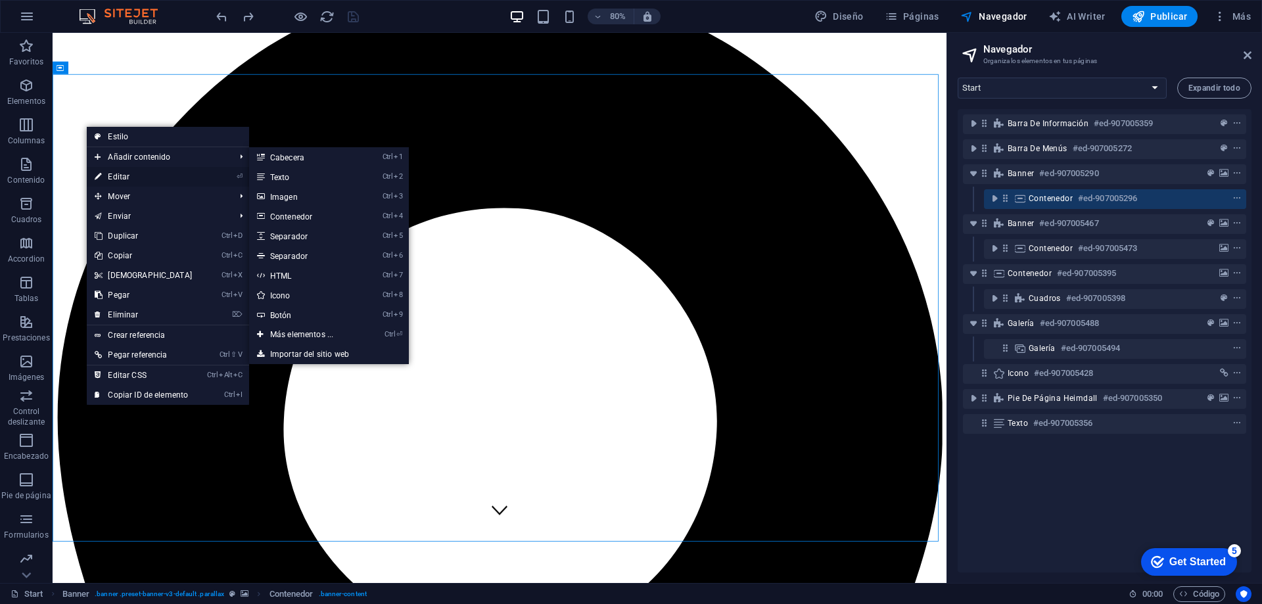
click at [120, 174] on link "⏎ Editar" at bounding box center [143, 177] width 113 height 20
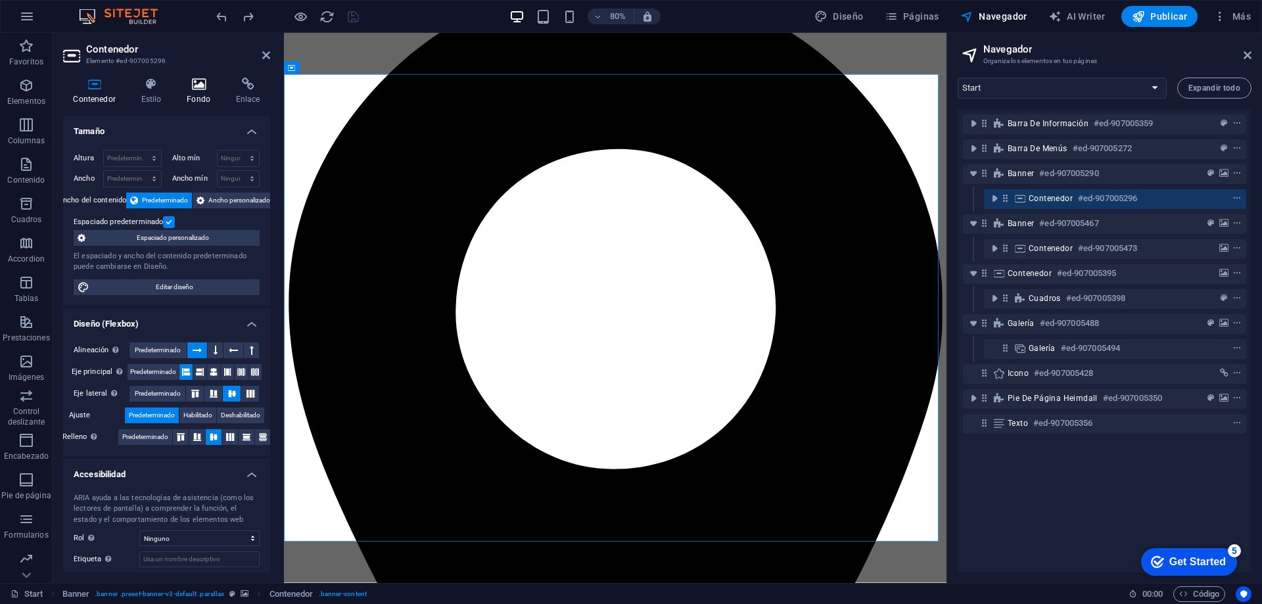
click at [205, 91] on h4 "Fondo" at bounding box center [201, 92] width 49 height 28
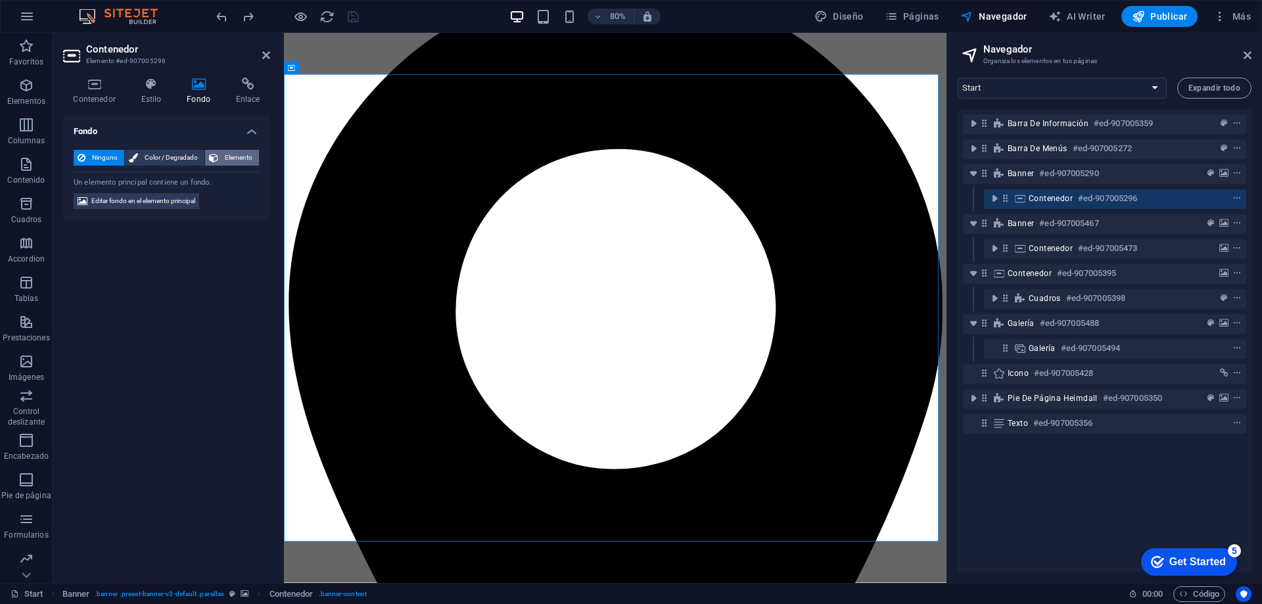
click at [237, 155] on span "Elemento" at bounding box center [238, 158] width 33 height 16
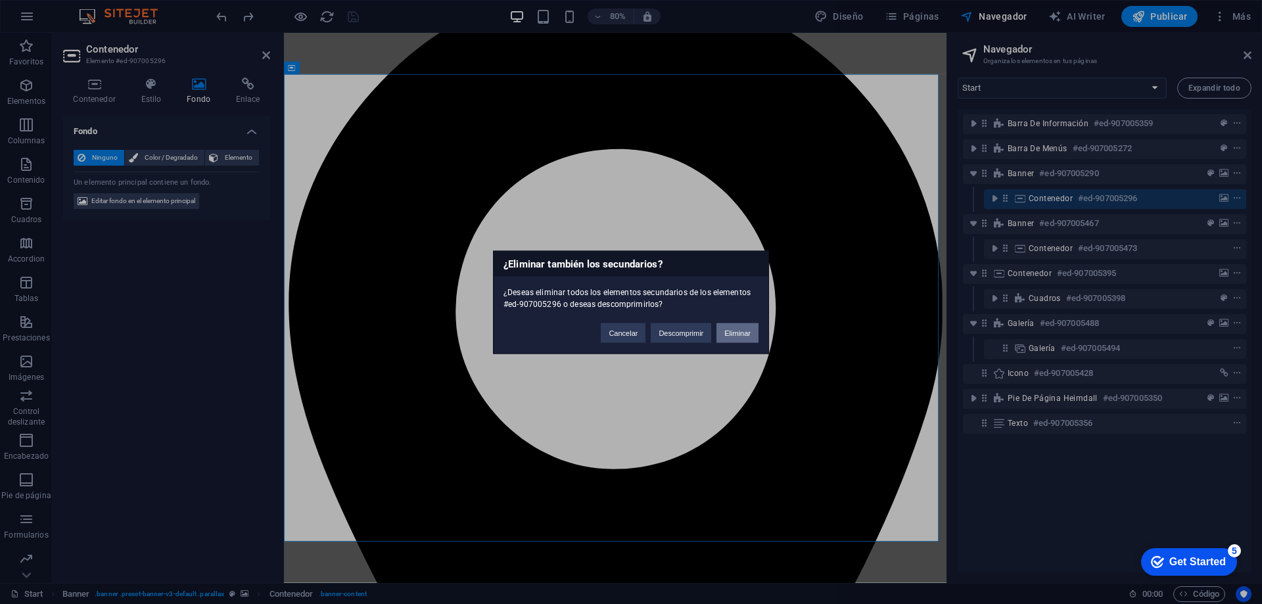
click at [725, 329] on button "Eliminar" at bounding box center [738, 333] width 42 height 20
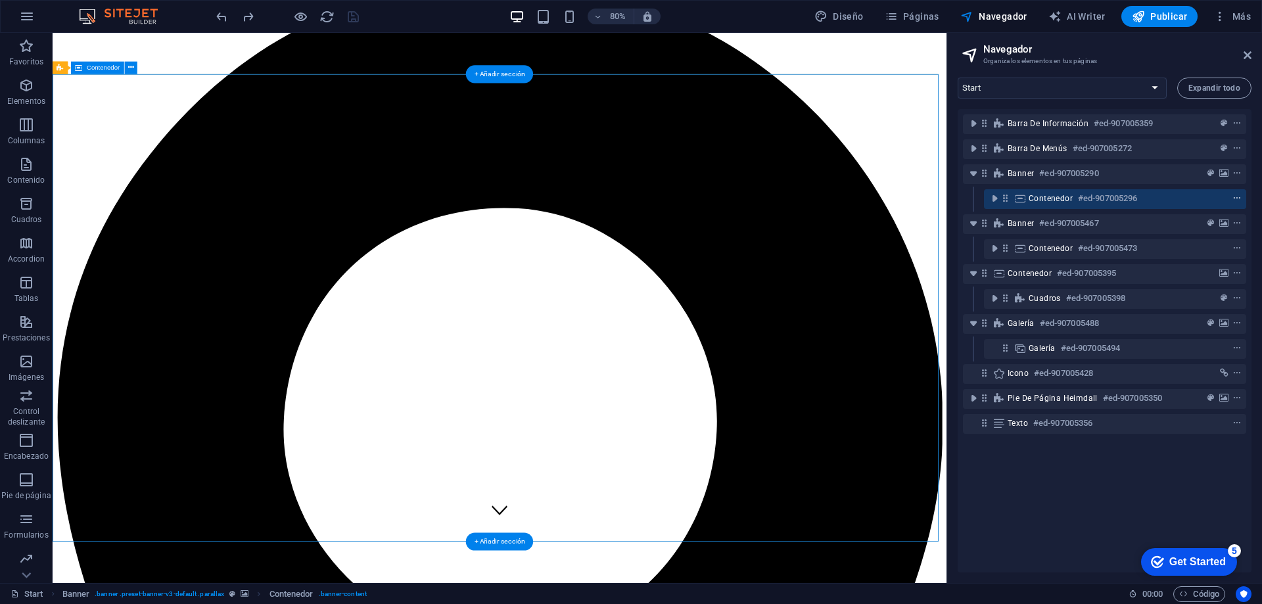
click at [1233, 197] on icon "context-menu" at bounding box center [1237, 198] width 9 height 9
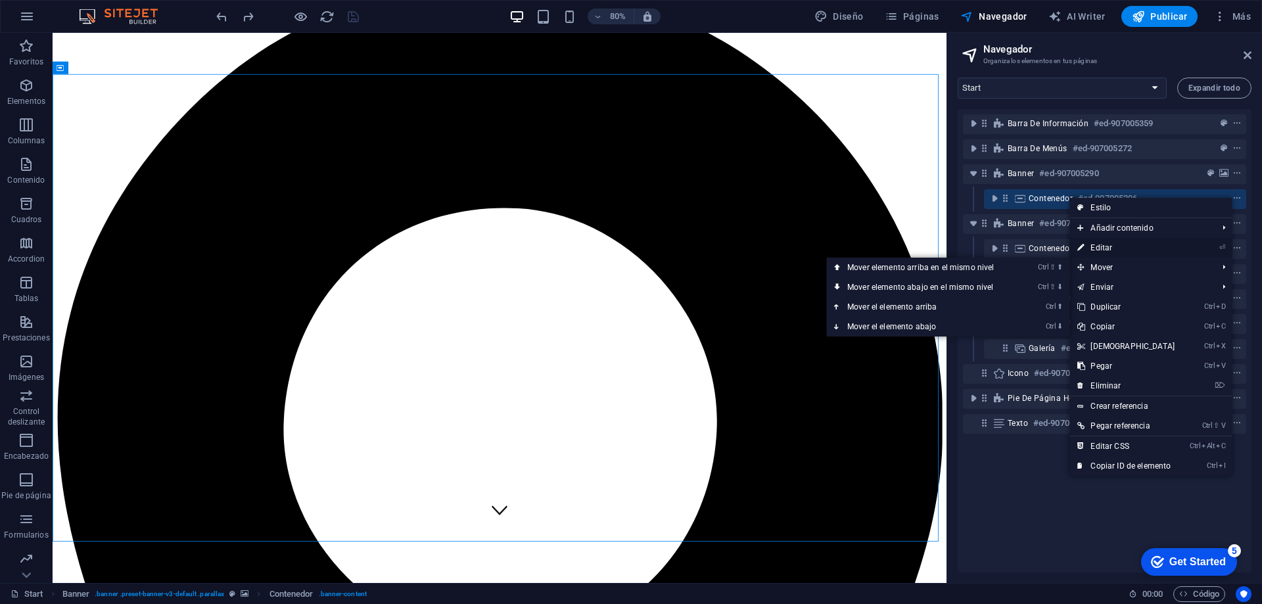
click at [1135, 246] on link "⏎ Editar" at bounding box center [1126, 248] width 113 height 20
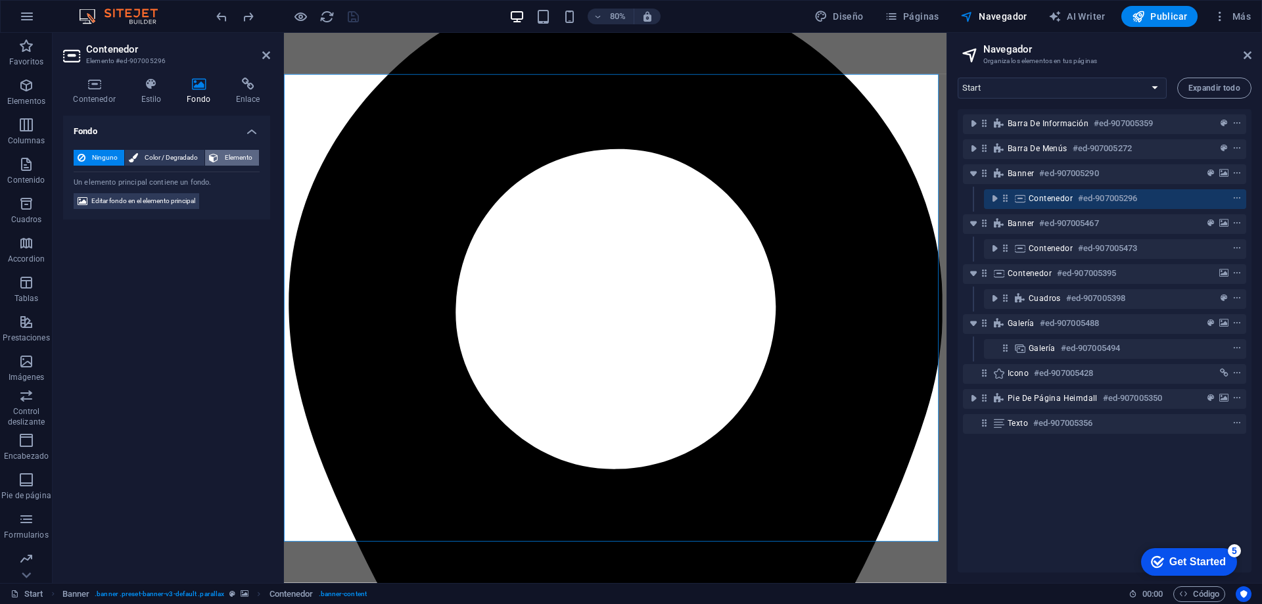
click at [231, 155] on span "Elemento" at bounding box center [238, 158] width 33 height 16
click at [158, 156] on span "Color / Degradado" at bounding box center [171, 158] width 59 height 16
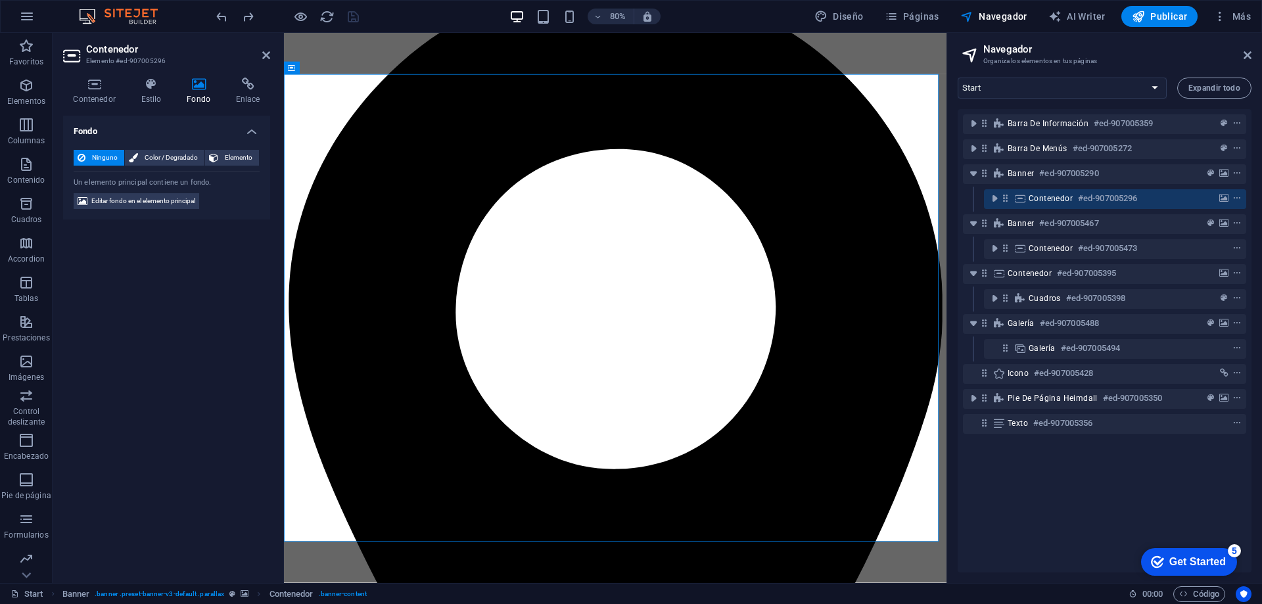
click at [1253, 54] on aside "Navegador Organiza los elementos en tus páginas Start Expandir todo Barra de in…" at bounding box center [1105, 308] width 316 height 550
click at [1248, 51] on icon at bounding box center [1248, 55] width 8 height 11
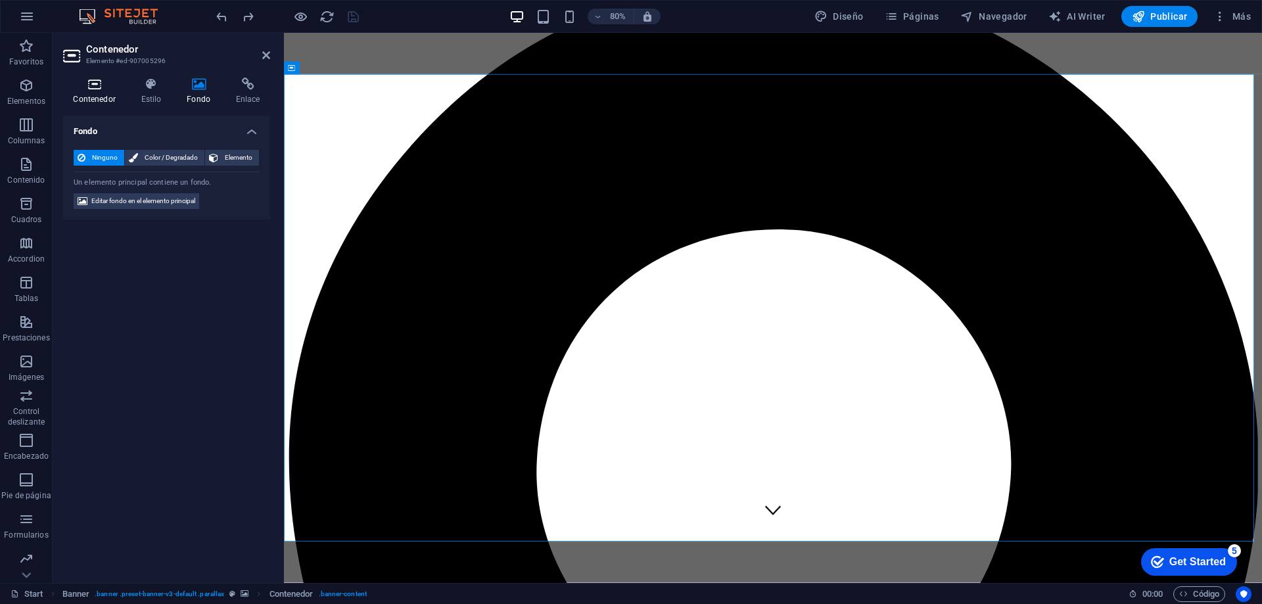
click at [105, 85] on icon at bounding box center [94, 84] width 62 height 13
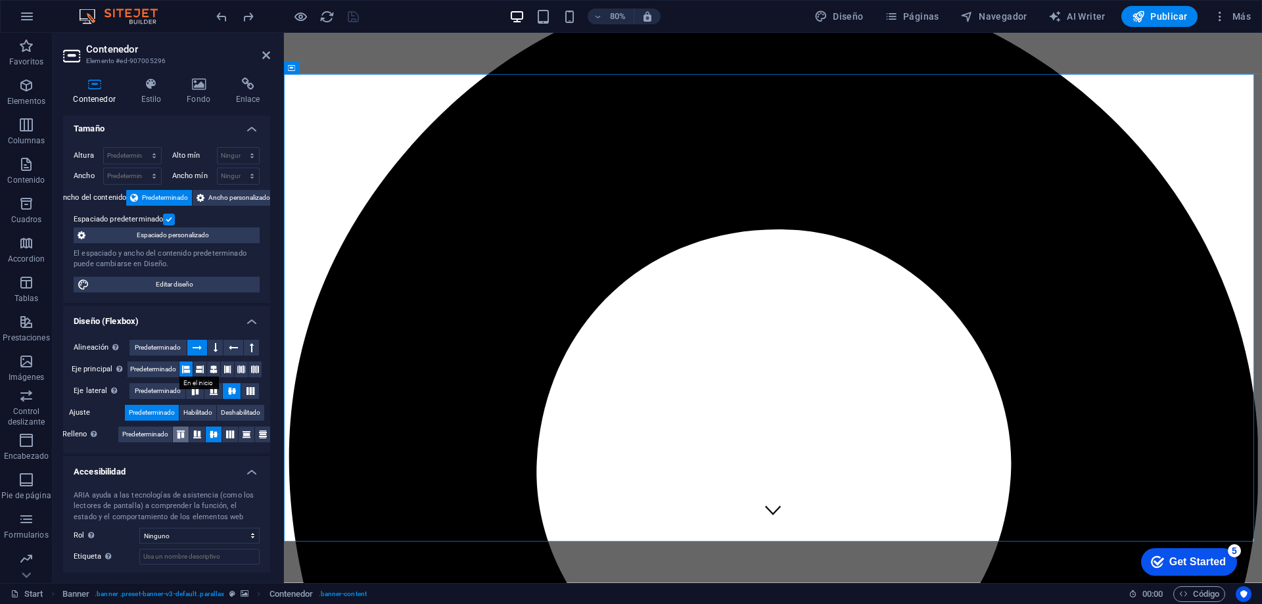
scroll to position [0, 0]
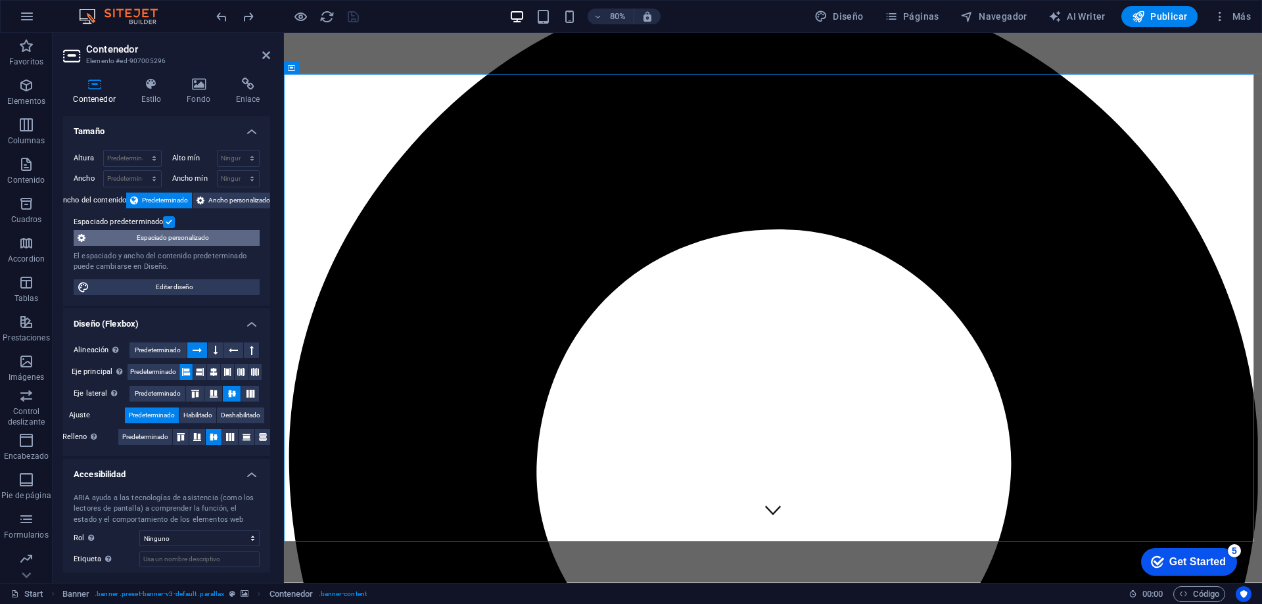
click at [184, 238] on span "Espaciado personalizado" at bounding box center [172, 238] width 166 height 16
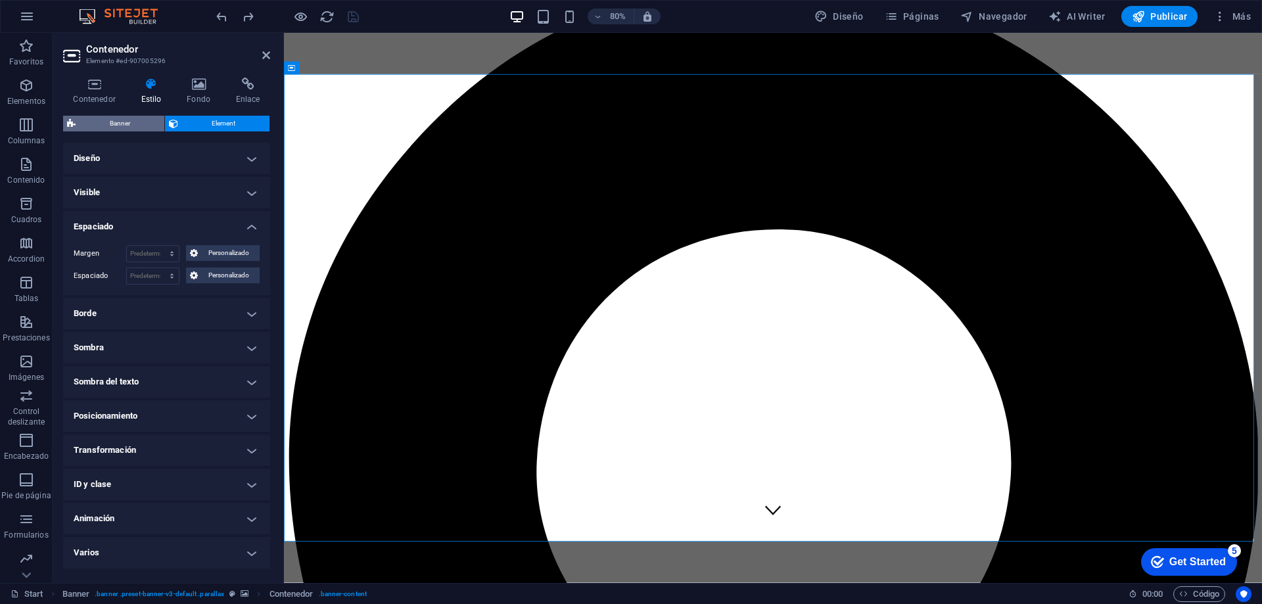
click at [124, 118] on span "Banner" at bounding box center [120, 124] width 81 height 16
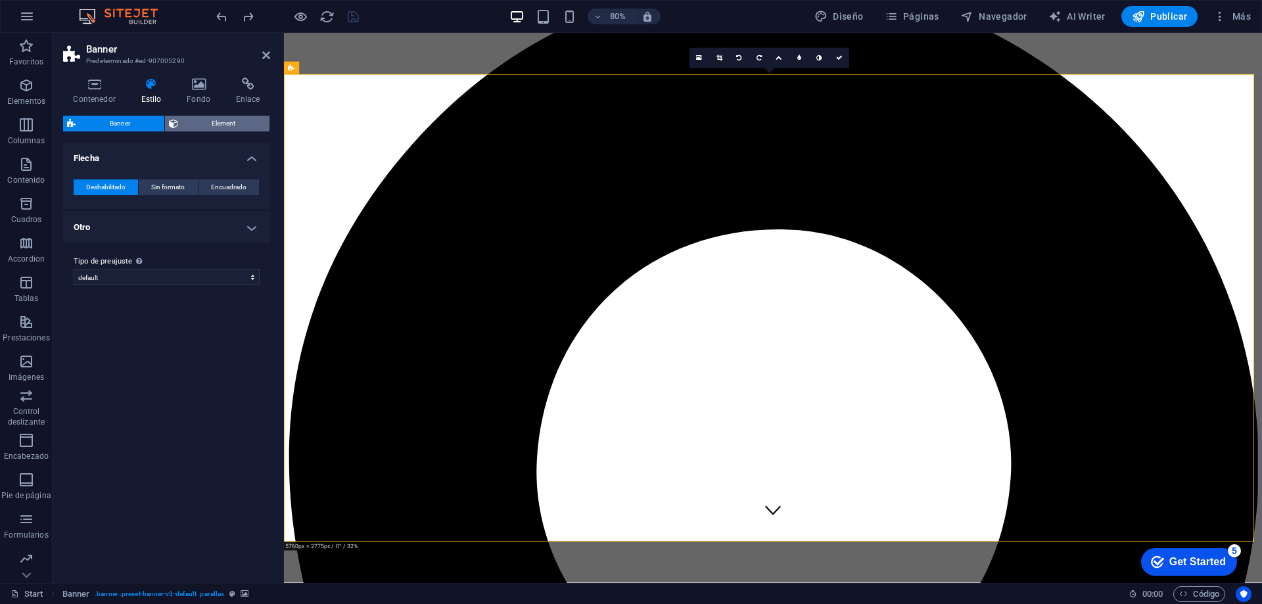
click at [247, 117] on span "Element" at bounding box center [224, 124] width 84 height 16
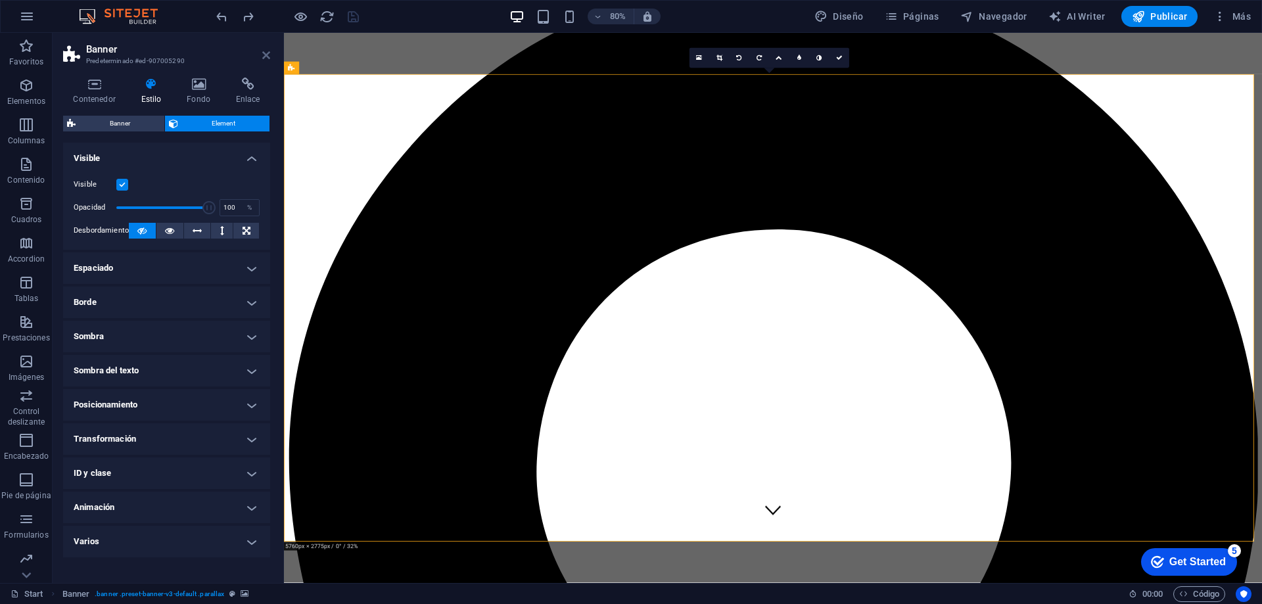
click at [262, 55] on icon at bounding box center [266, 55] width 8 height 11
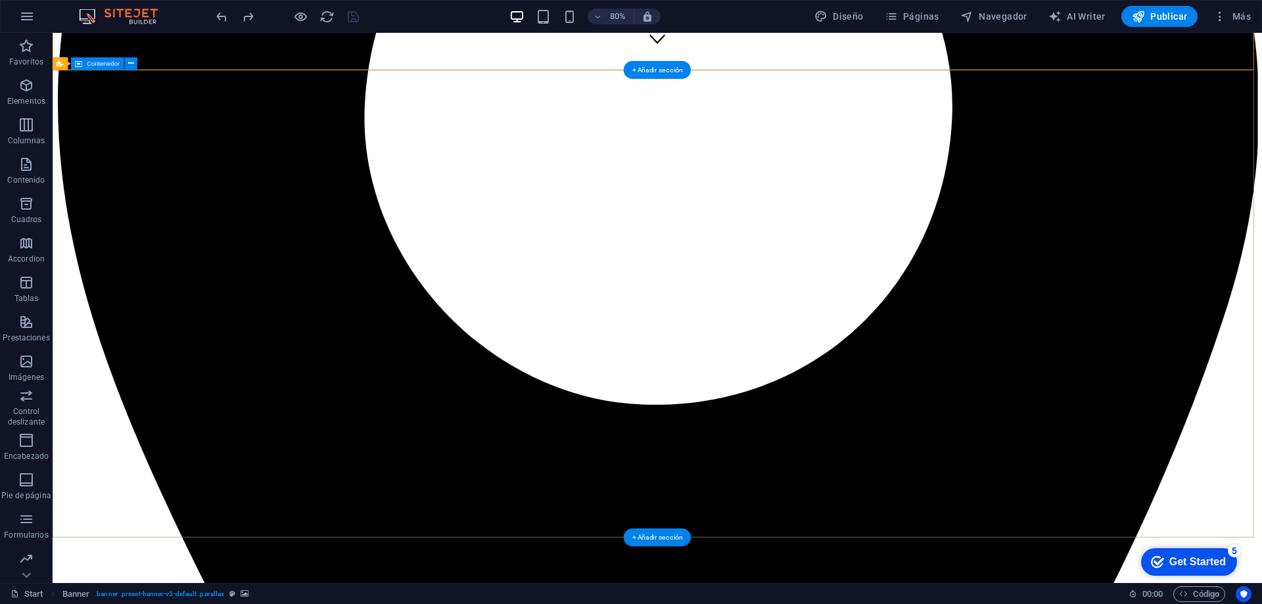
scroll to position [855, 0]
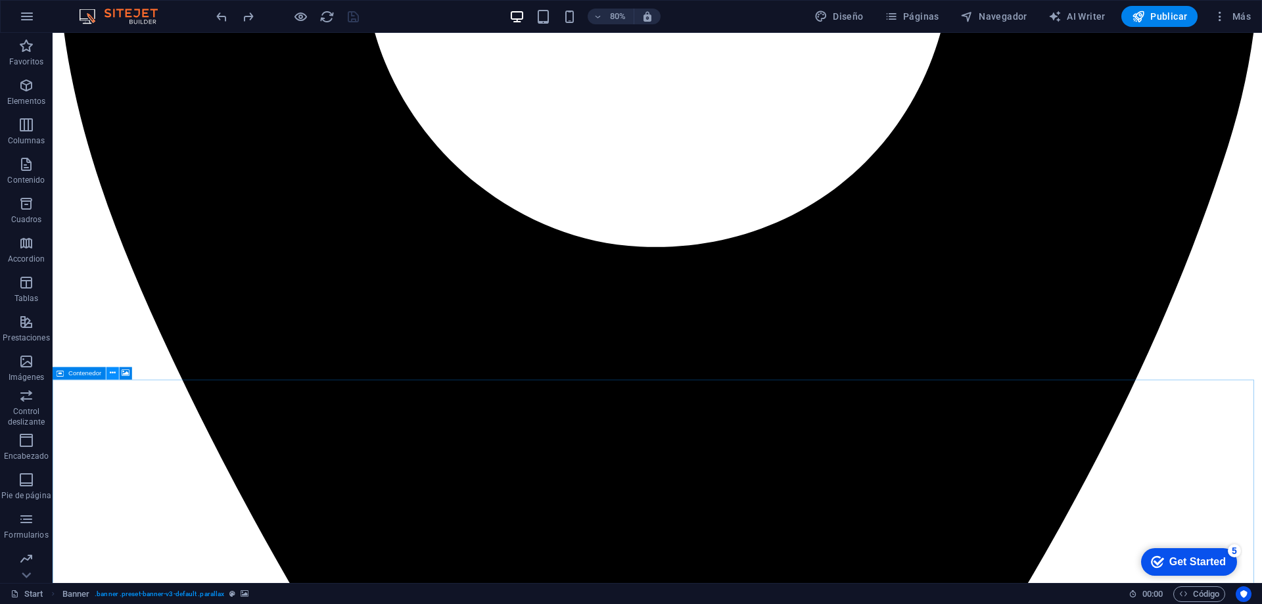
click at [112, 373] on icon at bounding box center [113, 373] width 6 height 11
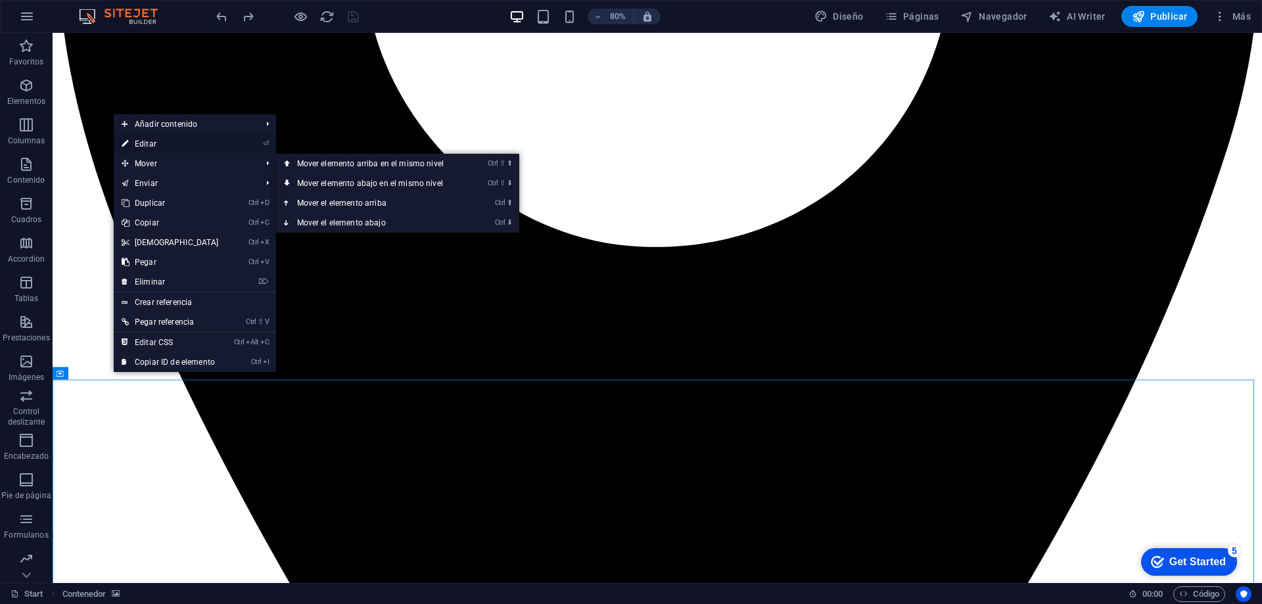
click at [153, 142] on link "⏎ Editar" at bounding box center [170, 144] width 113 height 20
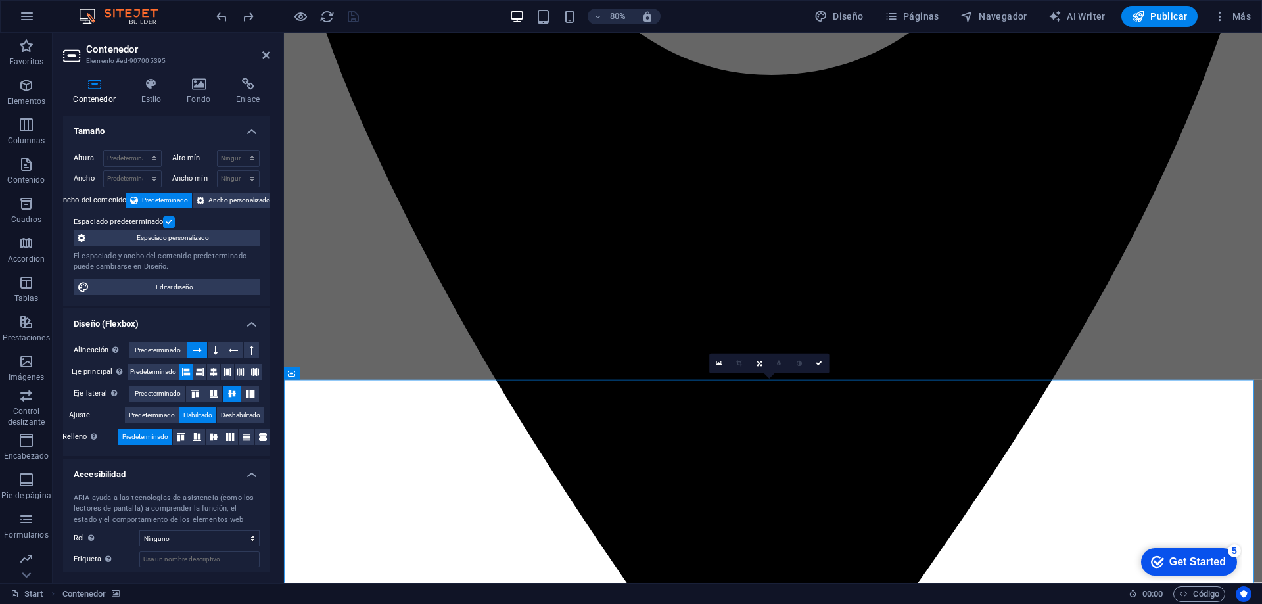
click at [99, 83] on icon at bounding box center [94, 84] width 62 height 13
click at [158, 87] on icon at bounding box center [151, 84] width 41 height 13
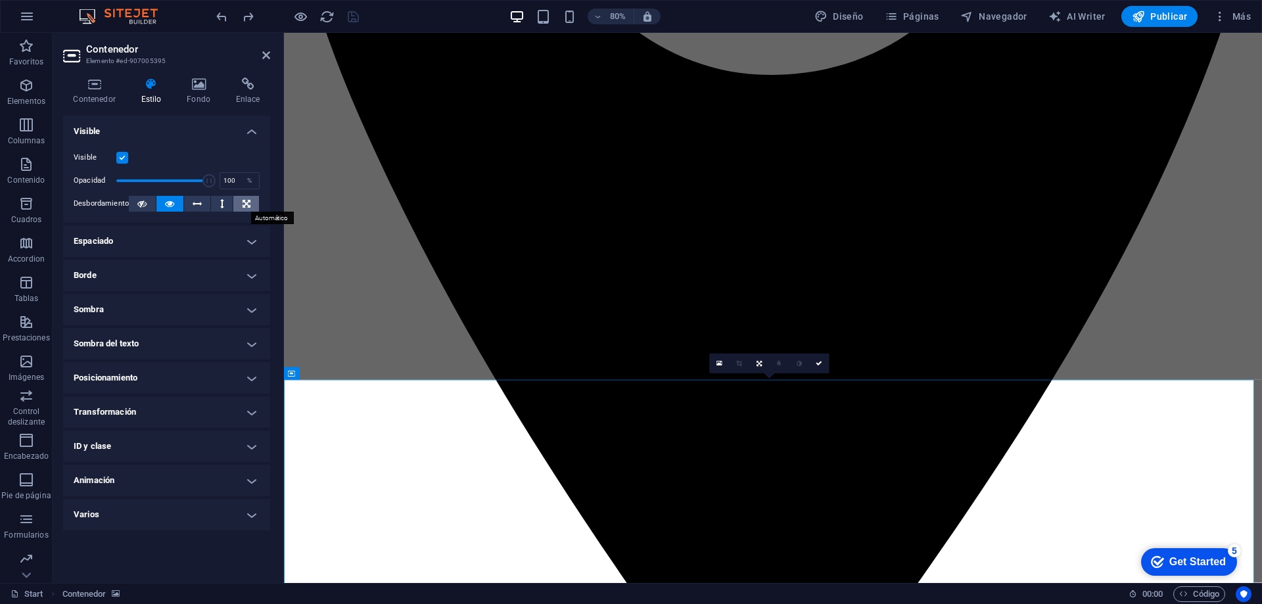
click at [239, 206] on button at bounding box center [246, 204] width 26 height 16
click at [213, 95] on h4 "Fondo" at bounding box center [201, 92] width 49 height 28
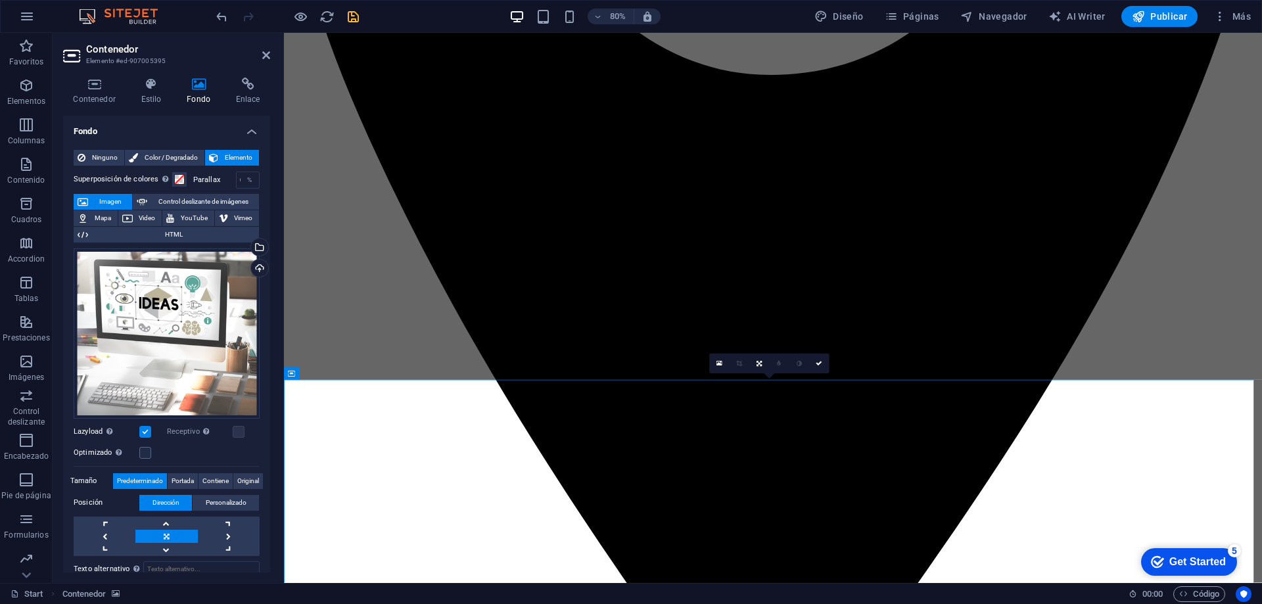
drag, startPoint x: 270, startPoint y: 389, endPoint x: 275, endPoint y: 423, distance: 34.5
click at [275, 423] on div "Contenedor Estilo Fondo Enlace Tamaño Altura Predeterminado px rem % vh vw Alto…" at bounding box center [167, 325] width 228 height 516
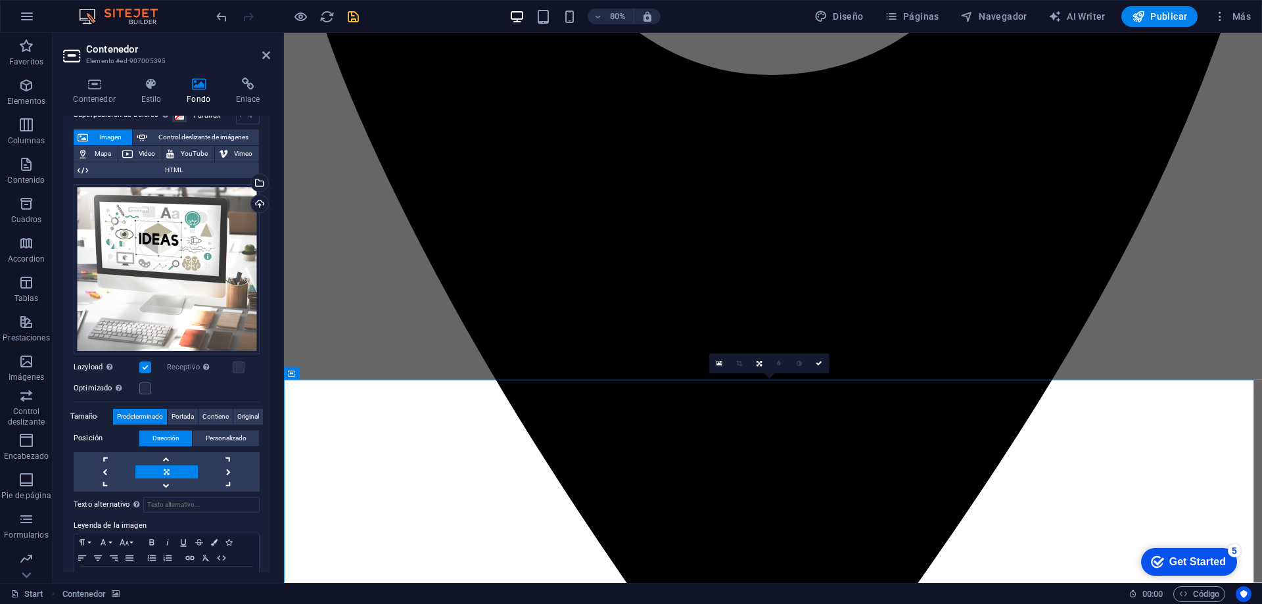
scroll to position [56, 0]
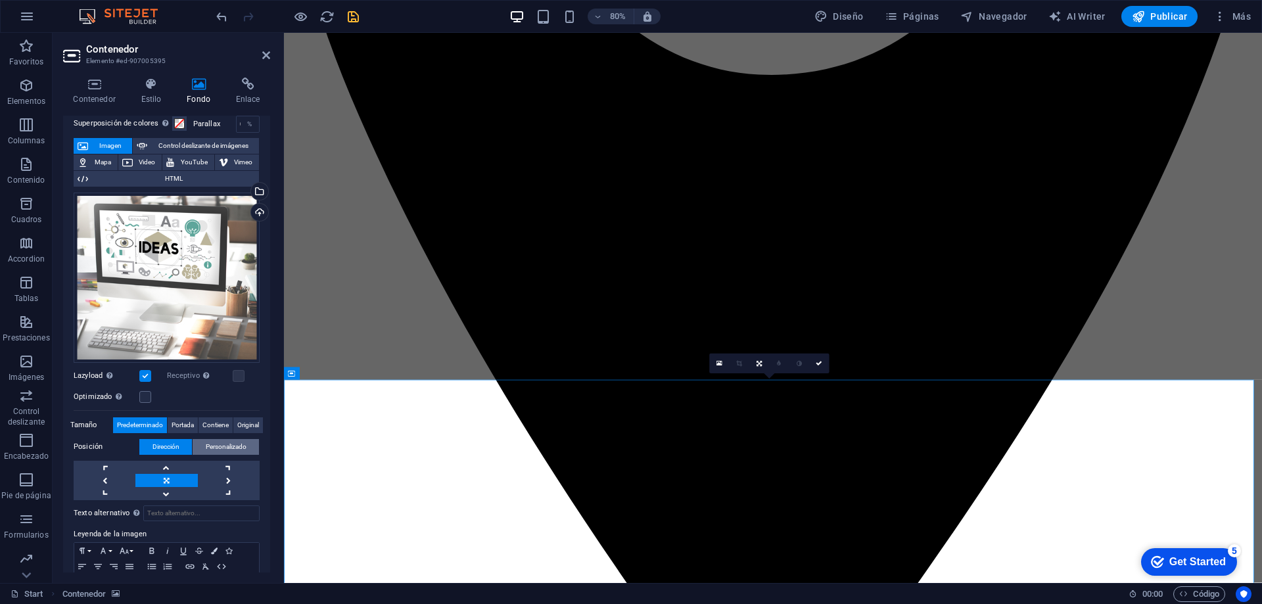
click at [200, 440] on button "Personalizado" at bounding box center [226, 447] width 66 height 16
click at [176, 446] on span "Dirección" at bounding box center [166, 447] width 27 height 16
click at [354, 18] on icon "save" at bounding box center [353, 16] width 15 height 15
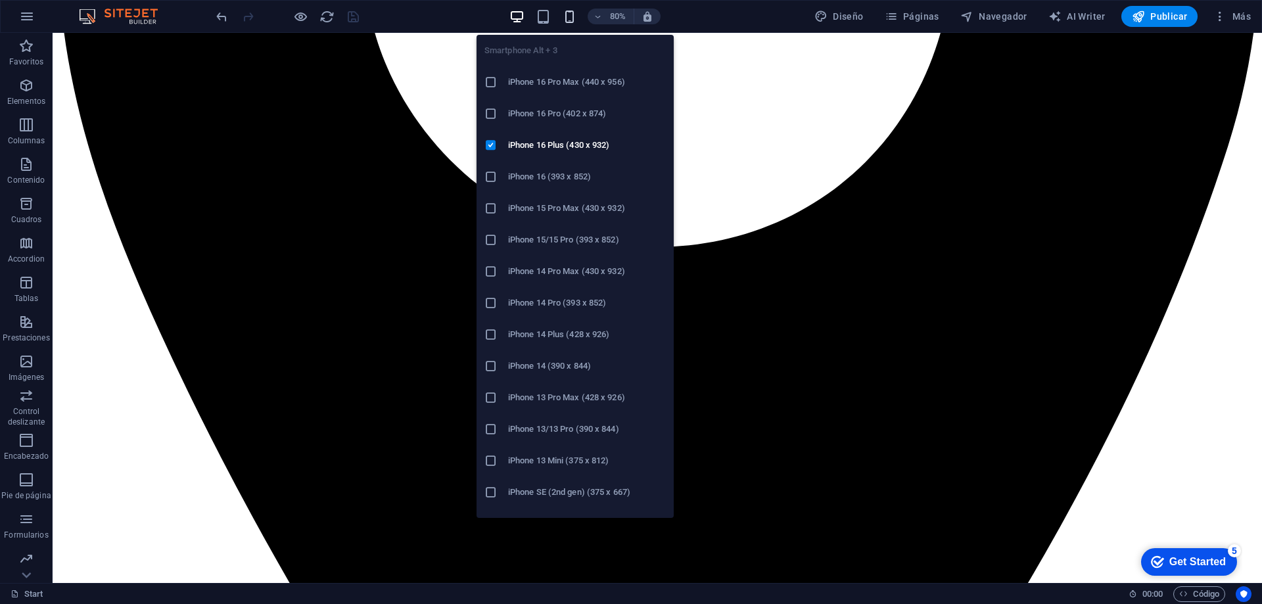
click at [577, 16] on icon "button" at bounding box center [569, 16] width 15 height 15
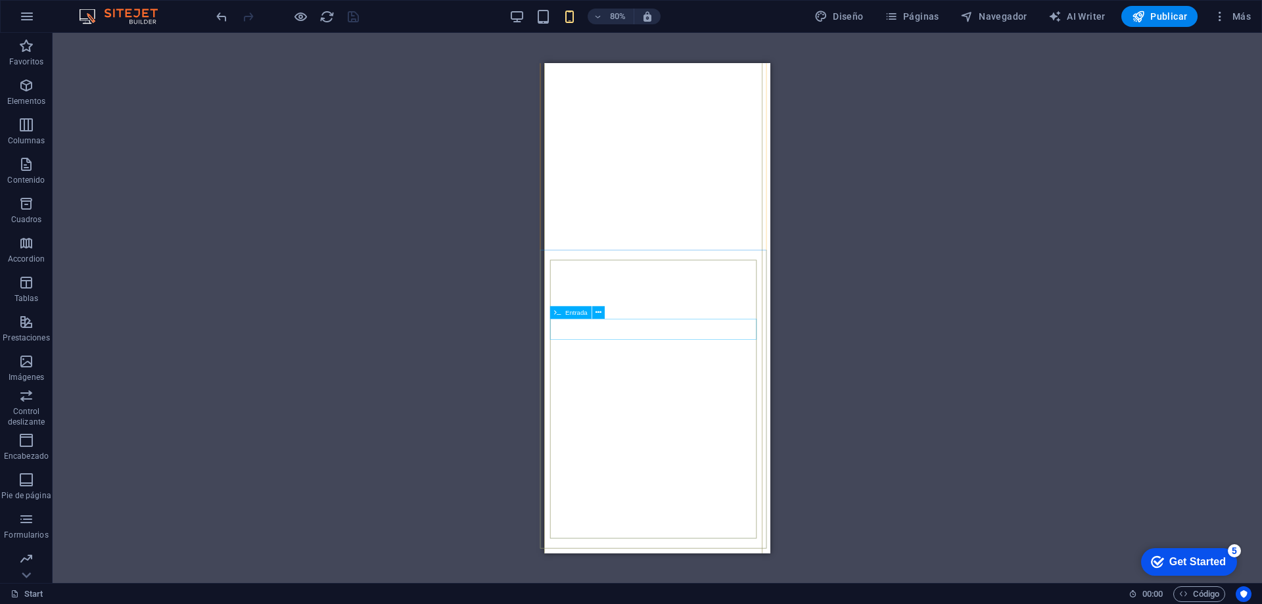
scroll to position [3034, 0]
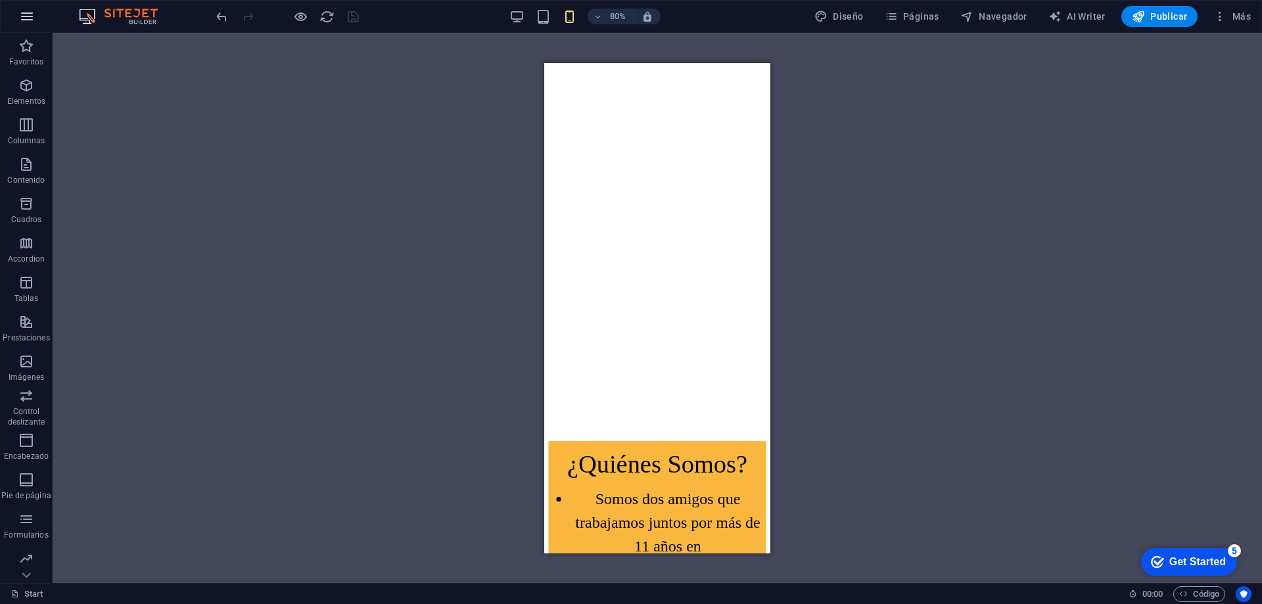
click at [19, 16] on icon "button" at bounding box center [27, 17] width 16 height 16
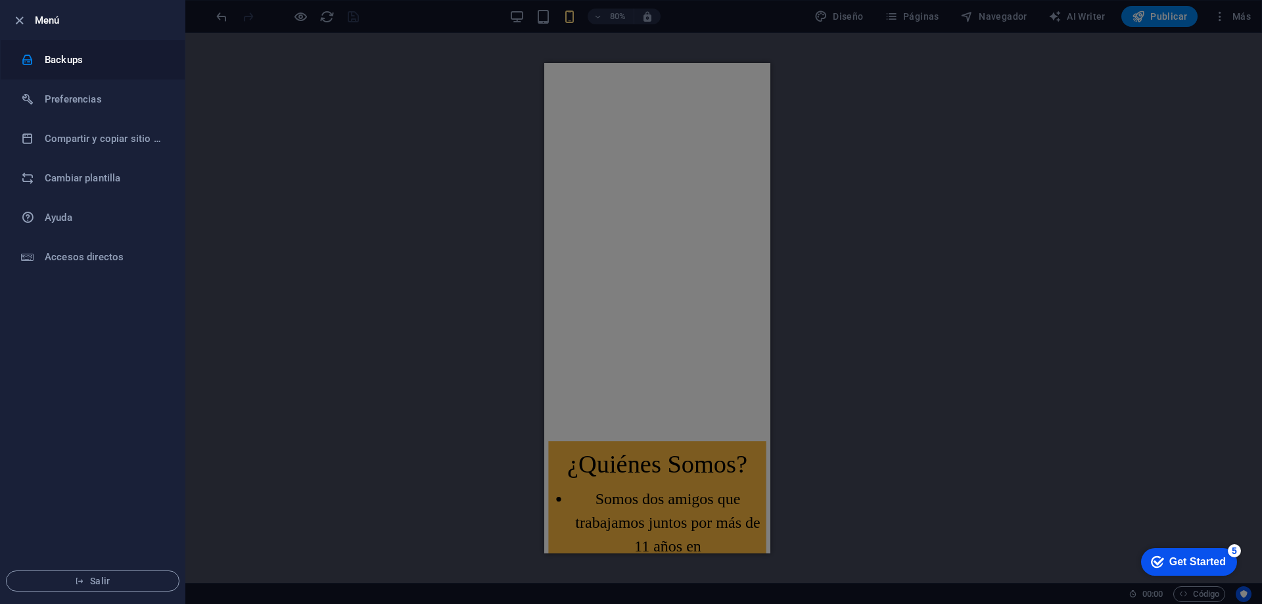
click at [50, 65] on h6 "Backups" at bounding box center [106, 60] width 122 height 16
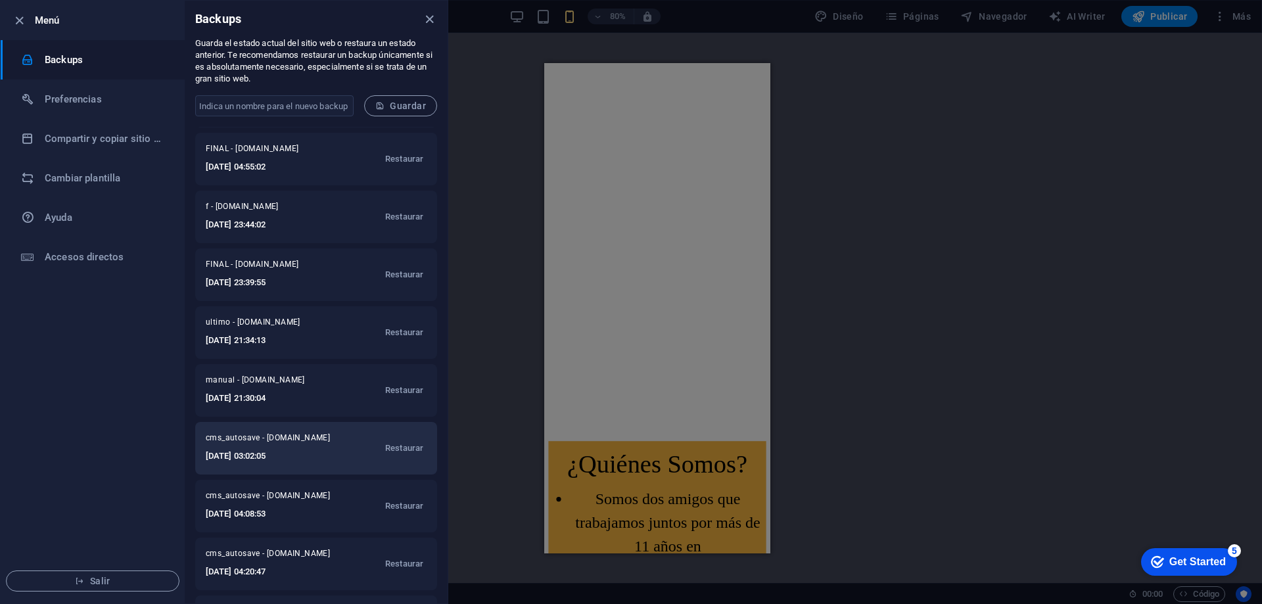
scroll to position [0, 0]
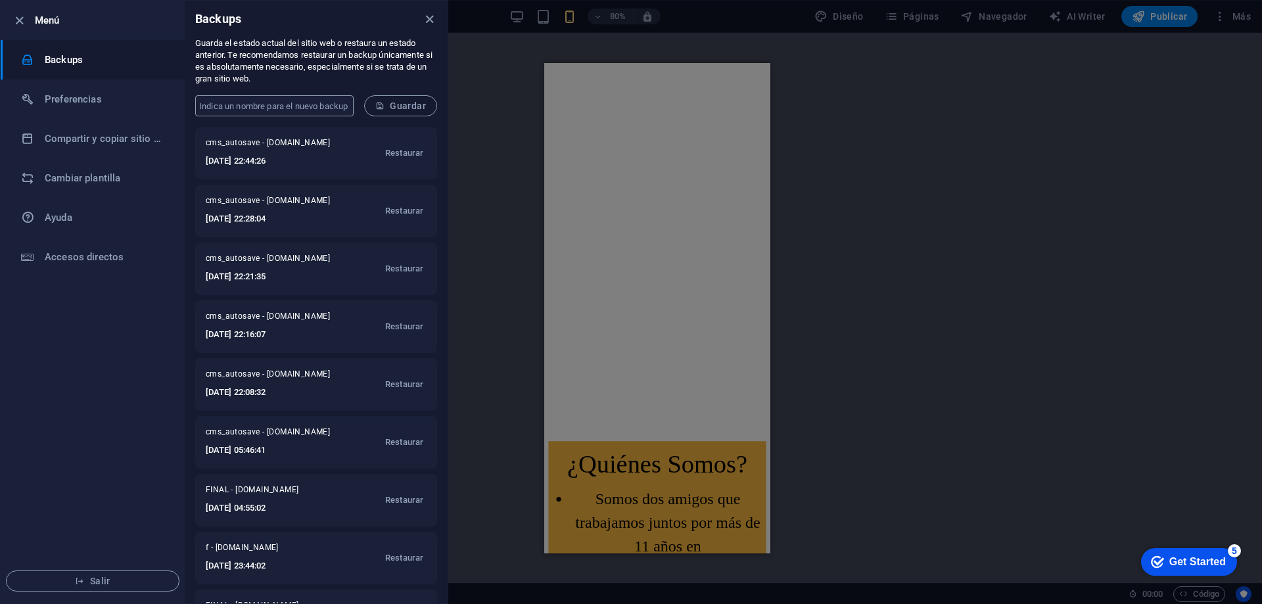
click at [256, 108] on input "text" at bounding box center [274, 105] width 158 height 21
click at [95, 339] on ul "Menú Backups Preferencias Compartir y copiar sitio web Cambiar plantilla Ayuda …" at bounding box center [93, 302] width 184 height 603
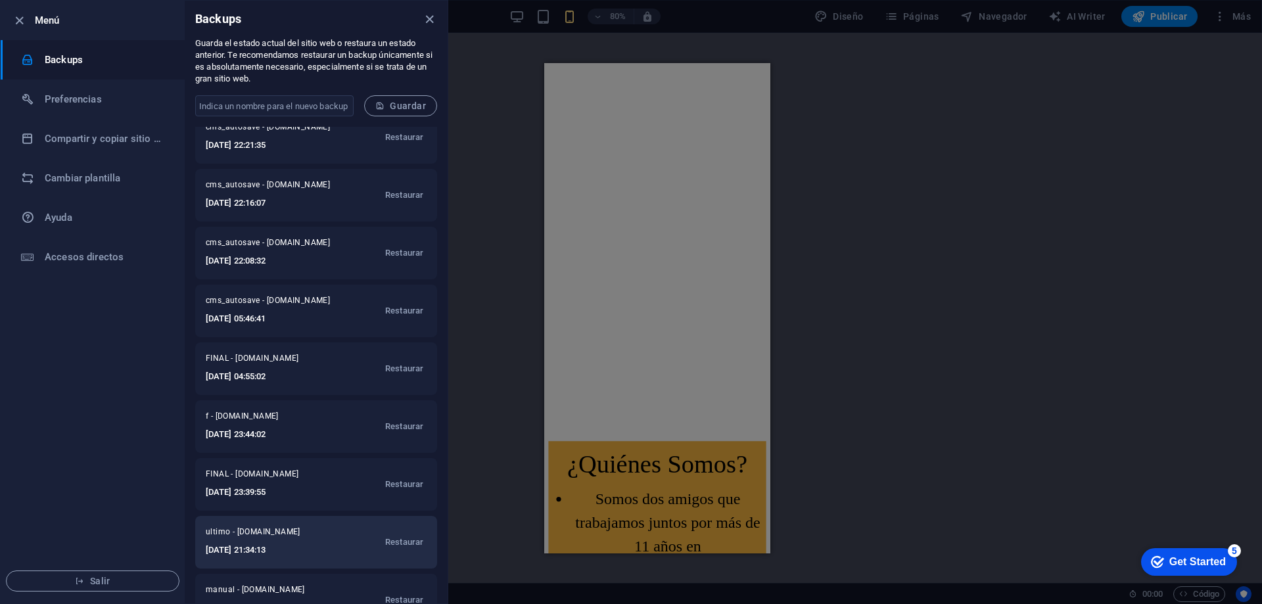
scroll to position [197, 0]
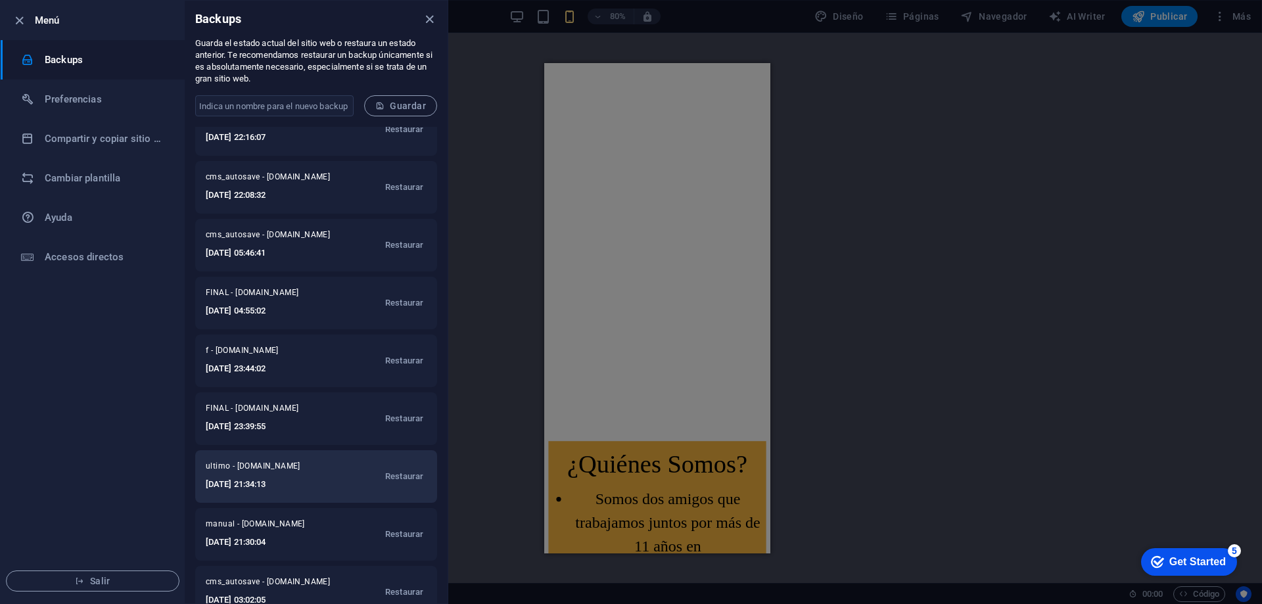
click at [249, 532] on span "manual - [DOMAIN_NAME]" at bounding box center [268, 527] width 124 height 16
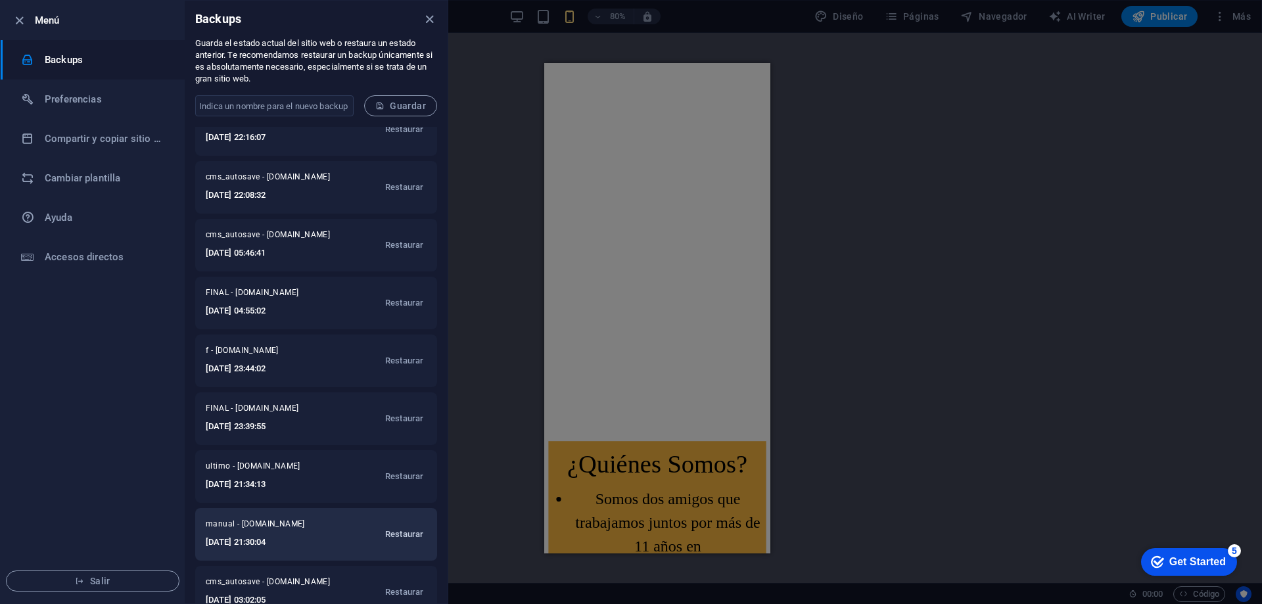
click at [389, 533] on span "Restaurar" at bounding box center [404, 535] width 38 height 16
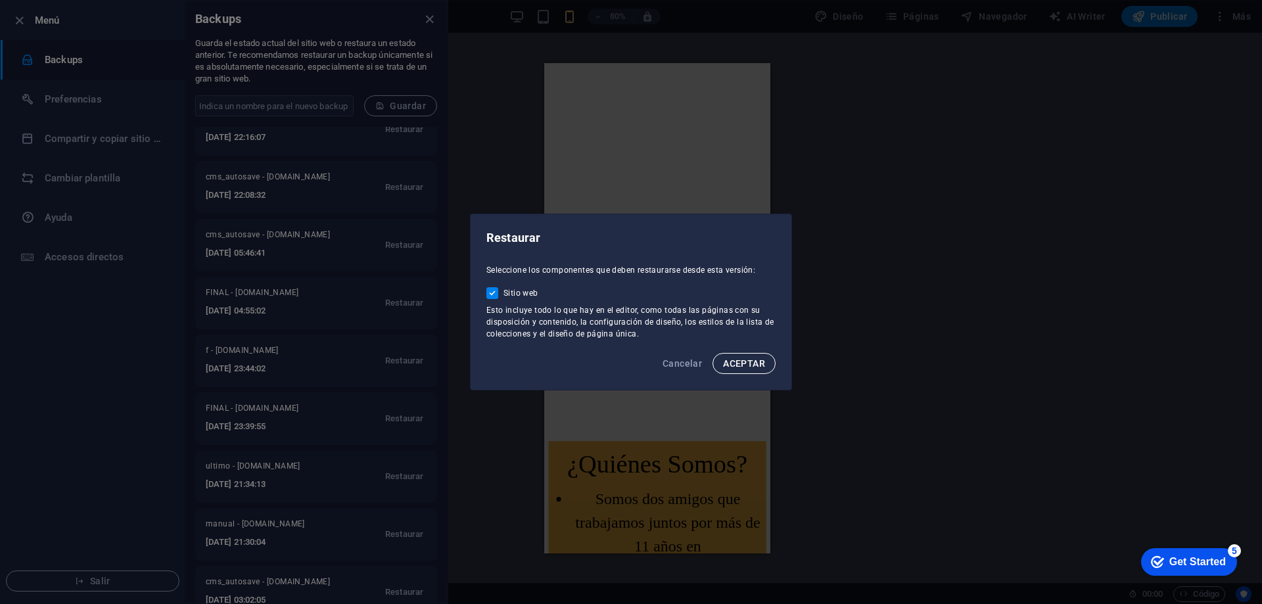
click at [738, 362] on span "ACEPTAR" at bounding box center [744, 363] width 42 height 11
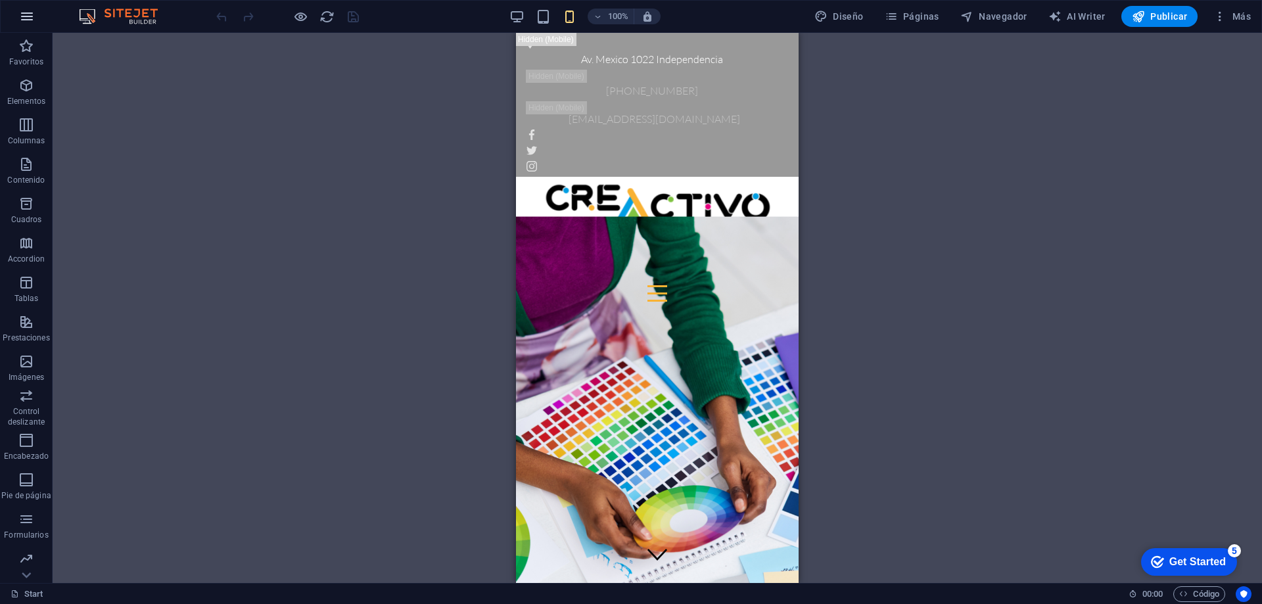
click at [0, 0] on icon "button" at bounding box center [0, 0] width 0 height 0
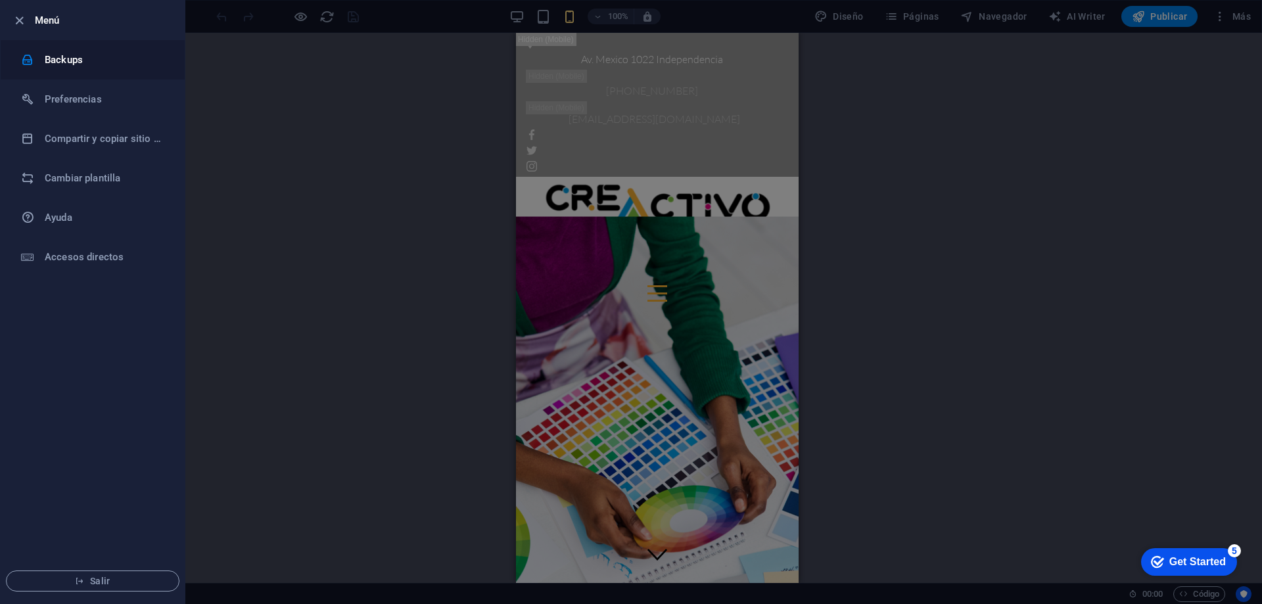
click at [53, 57] on h6 "Backups" at bounding box center [106, 60] width 122 height 16
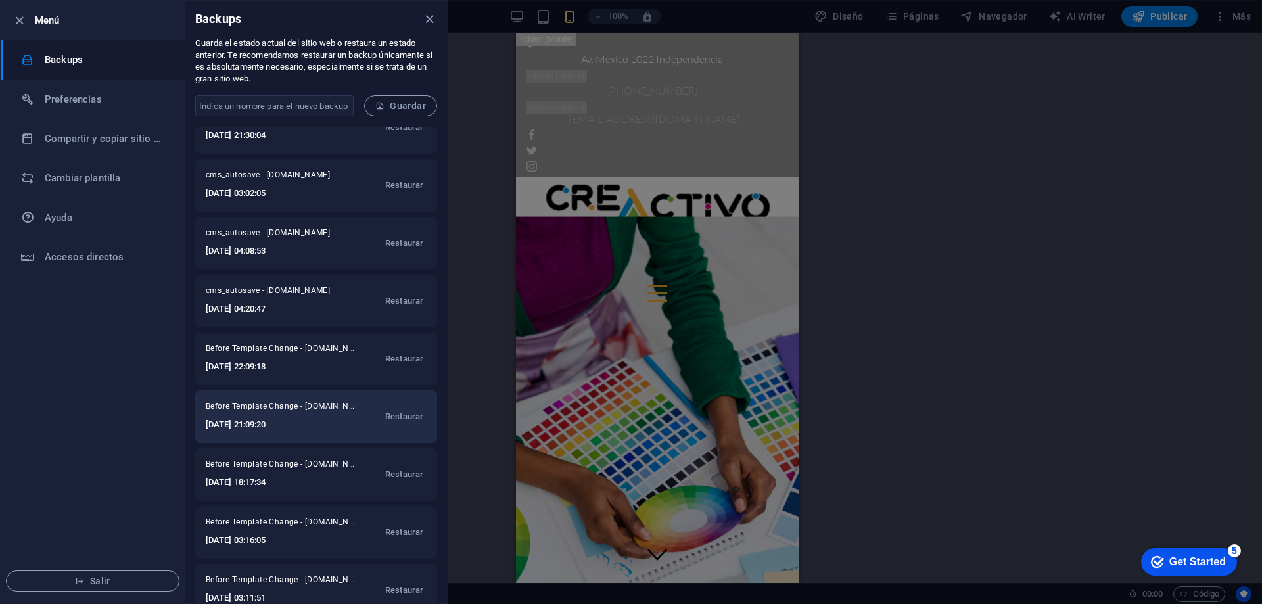
scroll to position [538, 0]
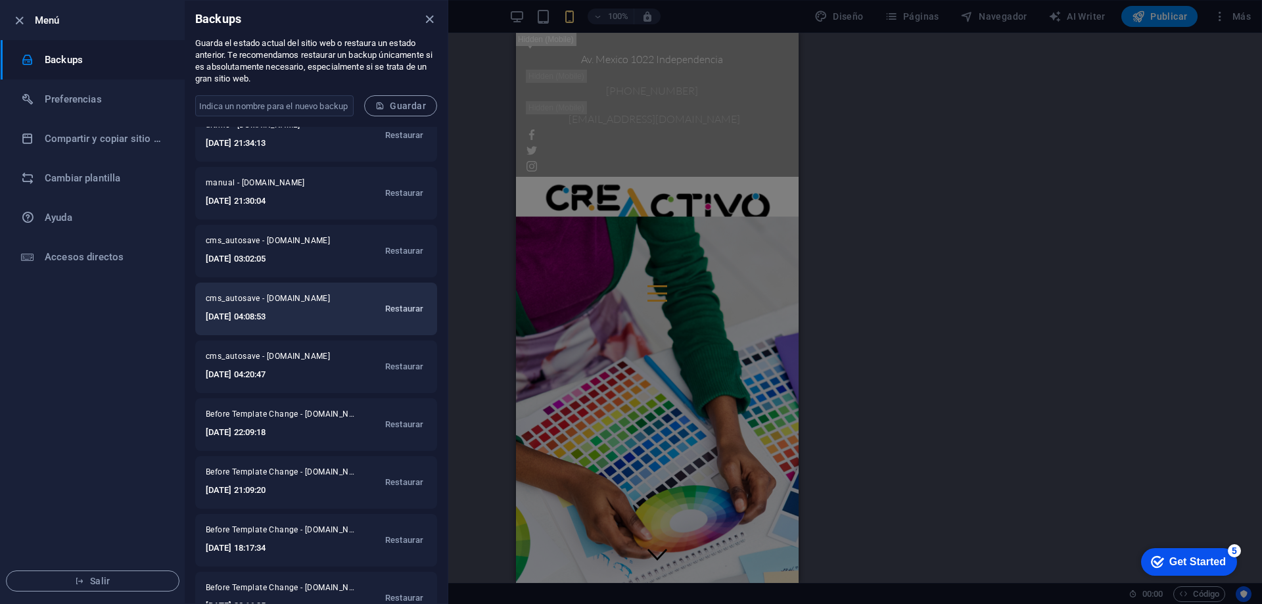
click at [408, 310] on span "Restaurar" at bounding box center [404, 309] width 38 height 16
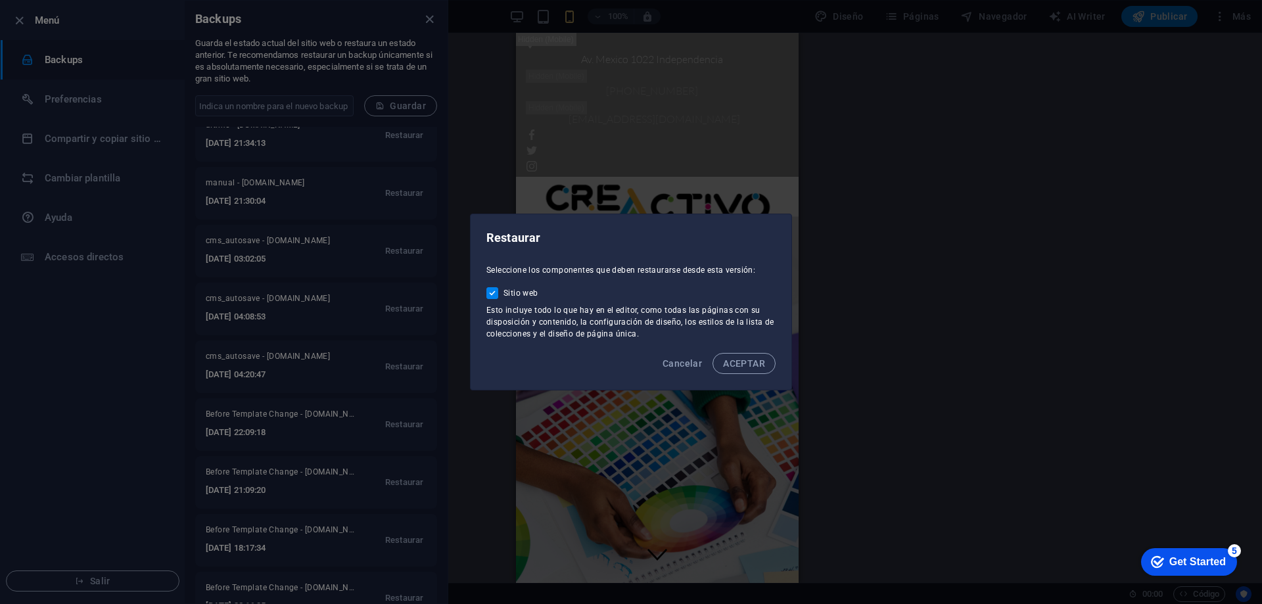
click at [736, 360] on span "ACEPTAR" at bounding box center [744, 363] width 42 height 11
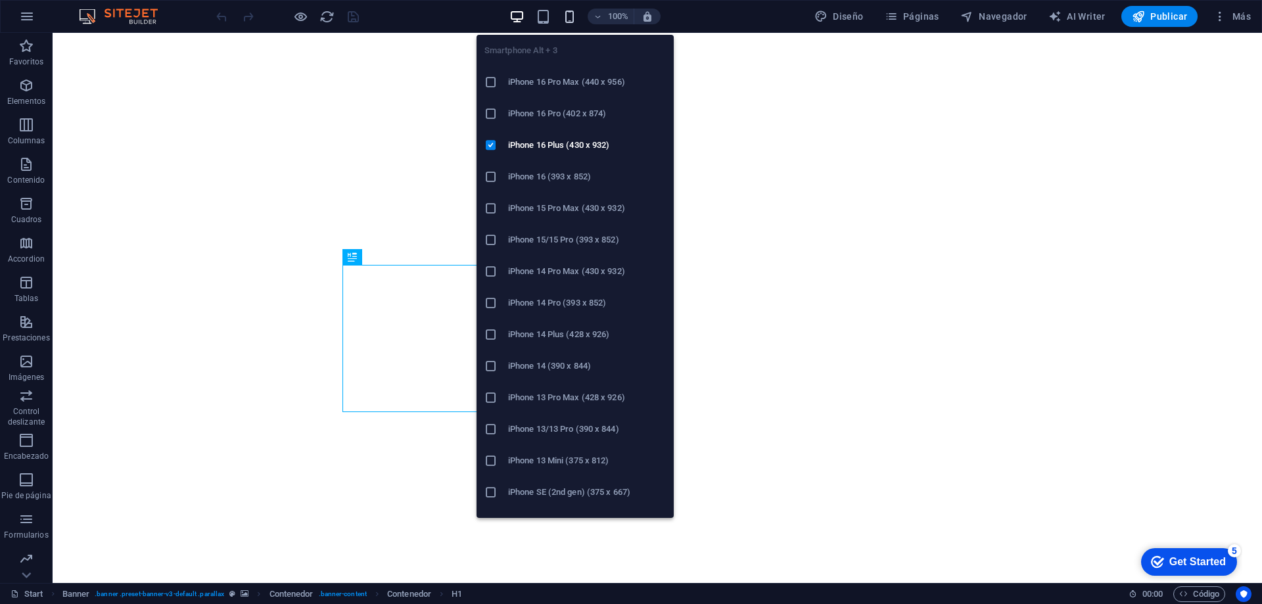
click at [568, 16] on icon "button" at bounding box center [569, 16] width 15 height 15
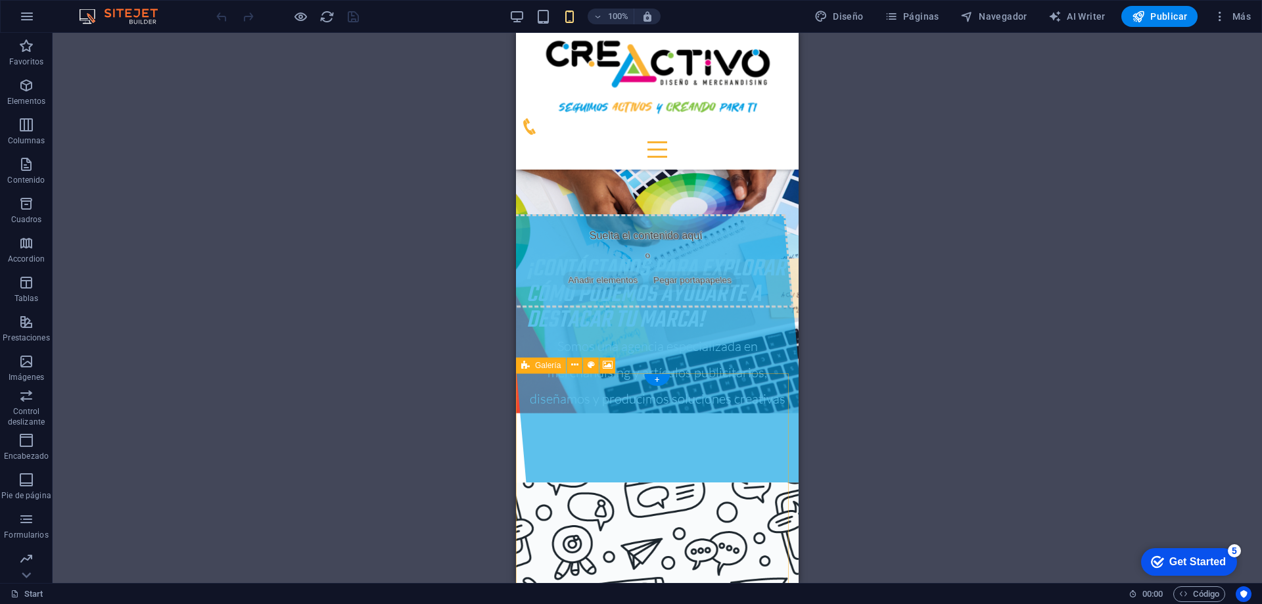
scroll to position [526, 0]
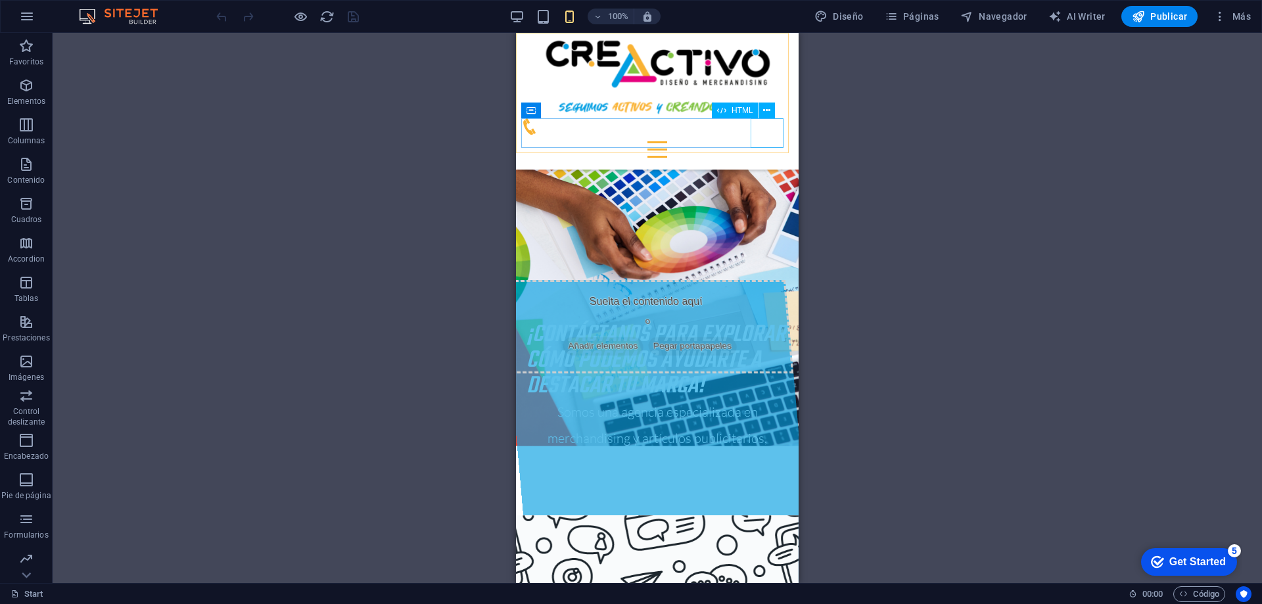
click at [770, 137] on div at bounding box center [657, 150] width 272 height 30
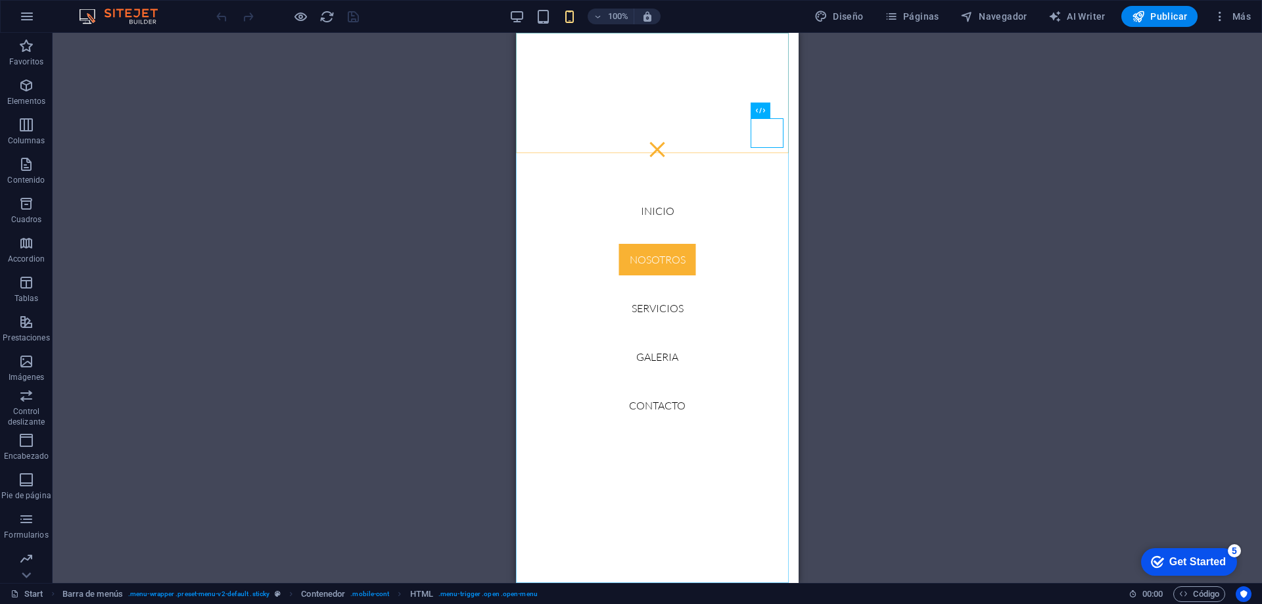
click at [654, 317] on nav "Inicio Nosotros Servicios GALERIA Contacto" at bounding box center [657, 308] width 283 height 550
click at [652, 304] on nav "Inicio Nosotros Servicios GALERIA Contacto" at bounding box center [657, 308] width 283 height 550
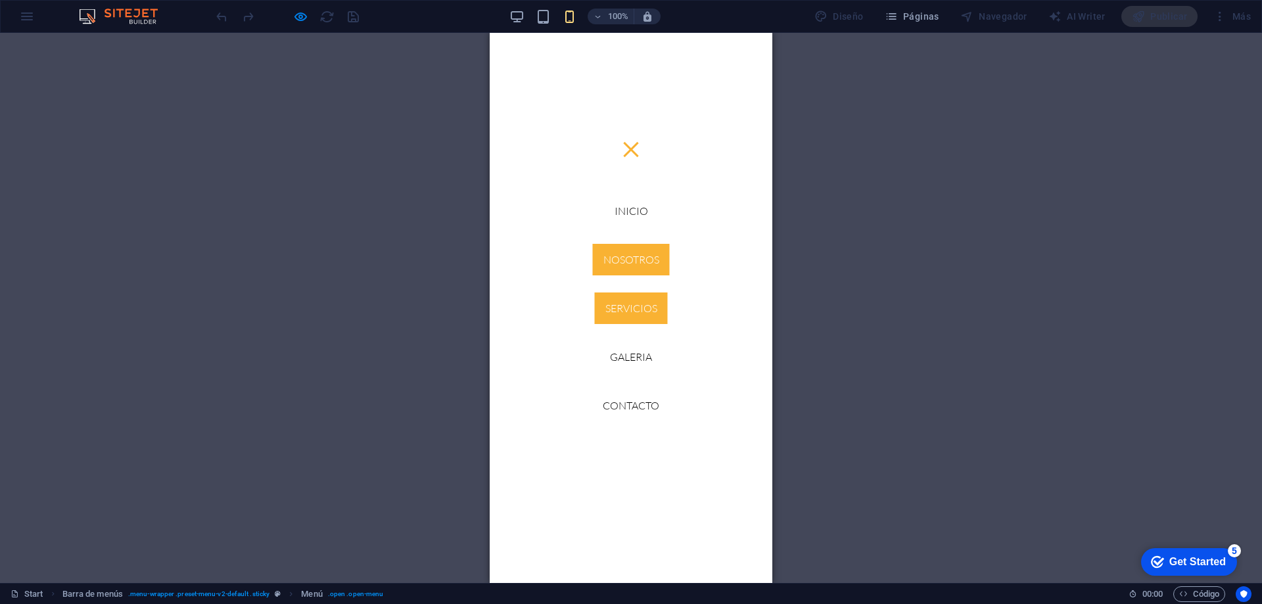
click at [638, 310] on link "Servicios" at bounding box center [631, 309] width 73 height 32
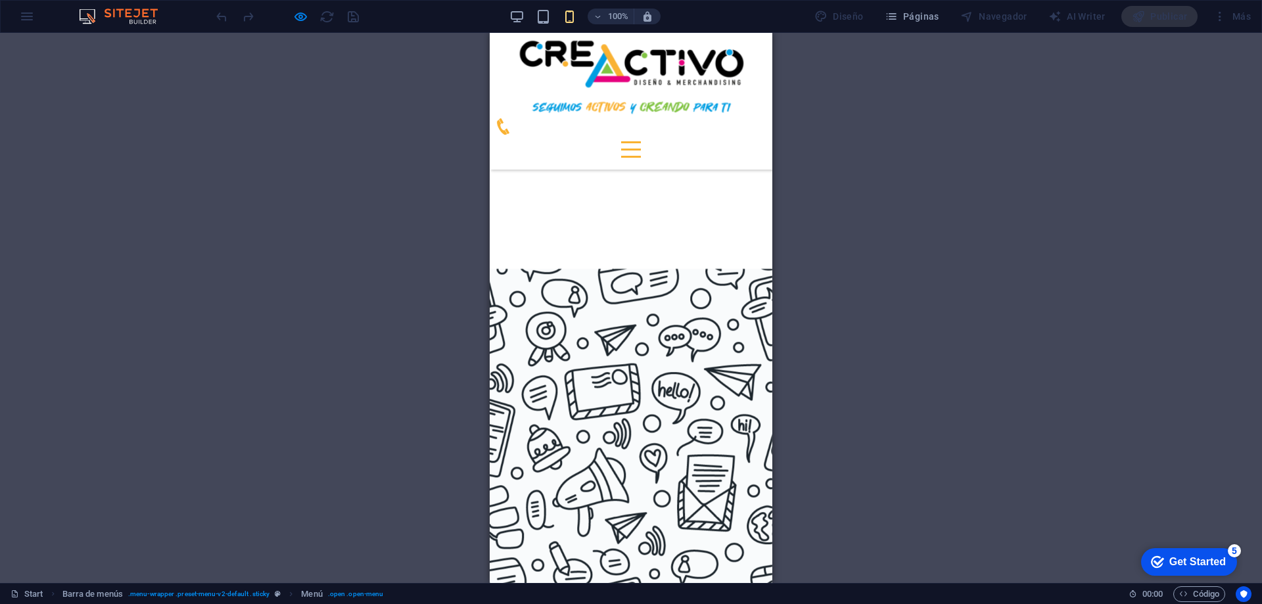
scroll to position [935, 0]
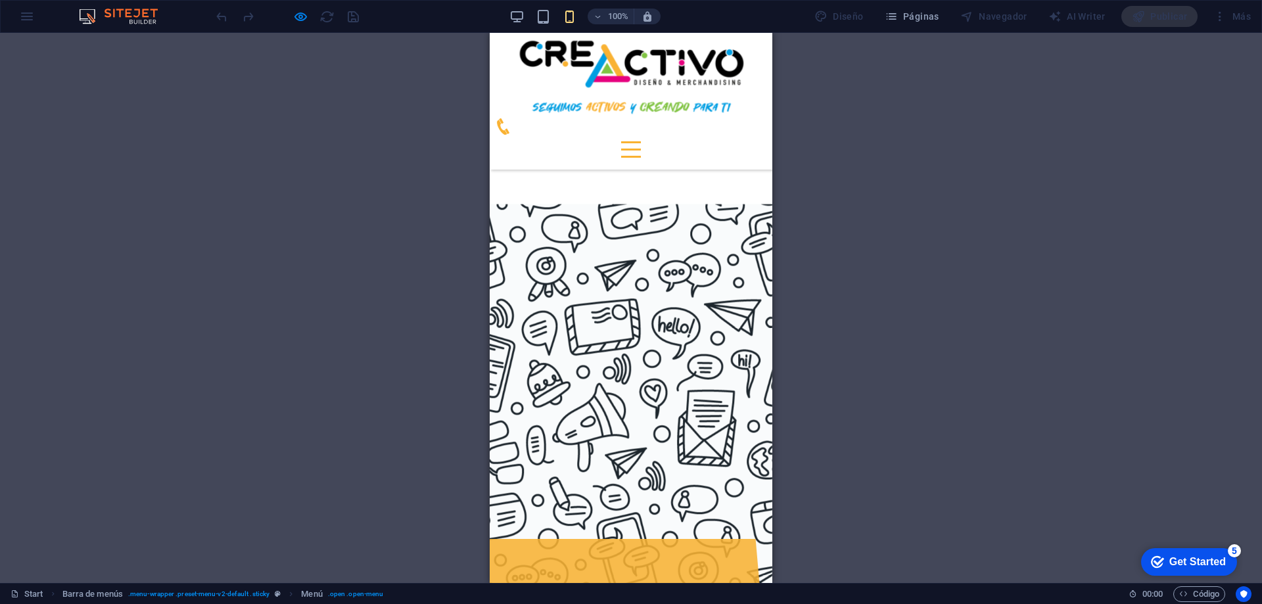
click at [641, 141] on div at bounding box center [631, 149] width 20 height 16
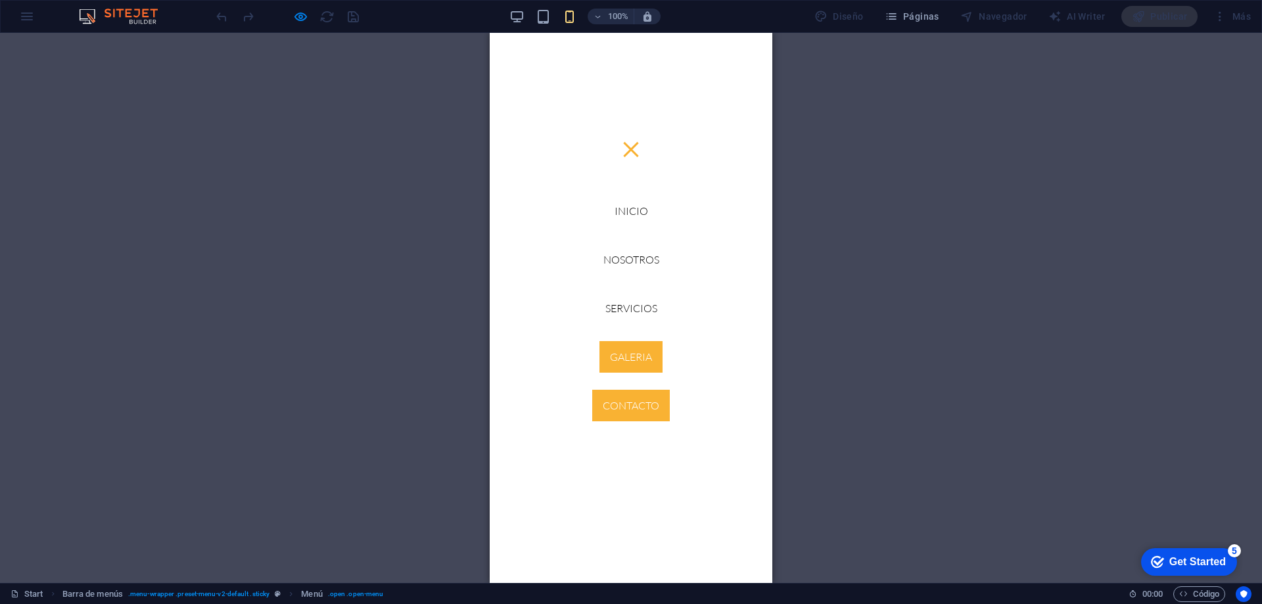
click at [640, 406] on link "Contacto" at bounding box center [631, 406] width 78 height 32
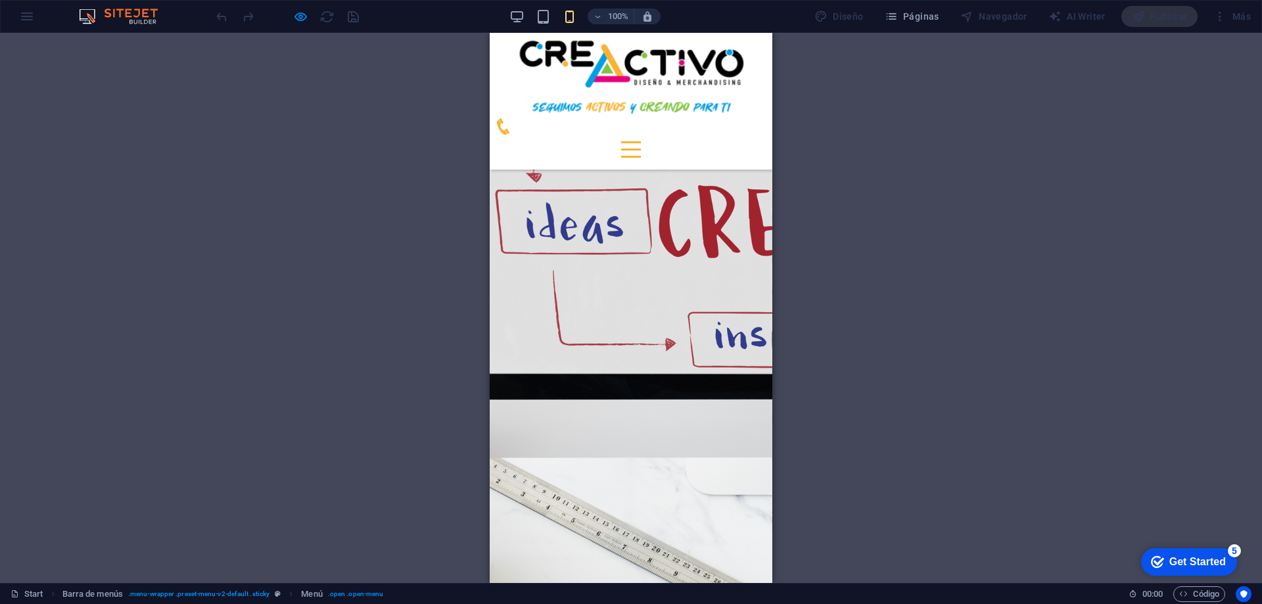
scroll to position [1793, 0]
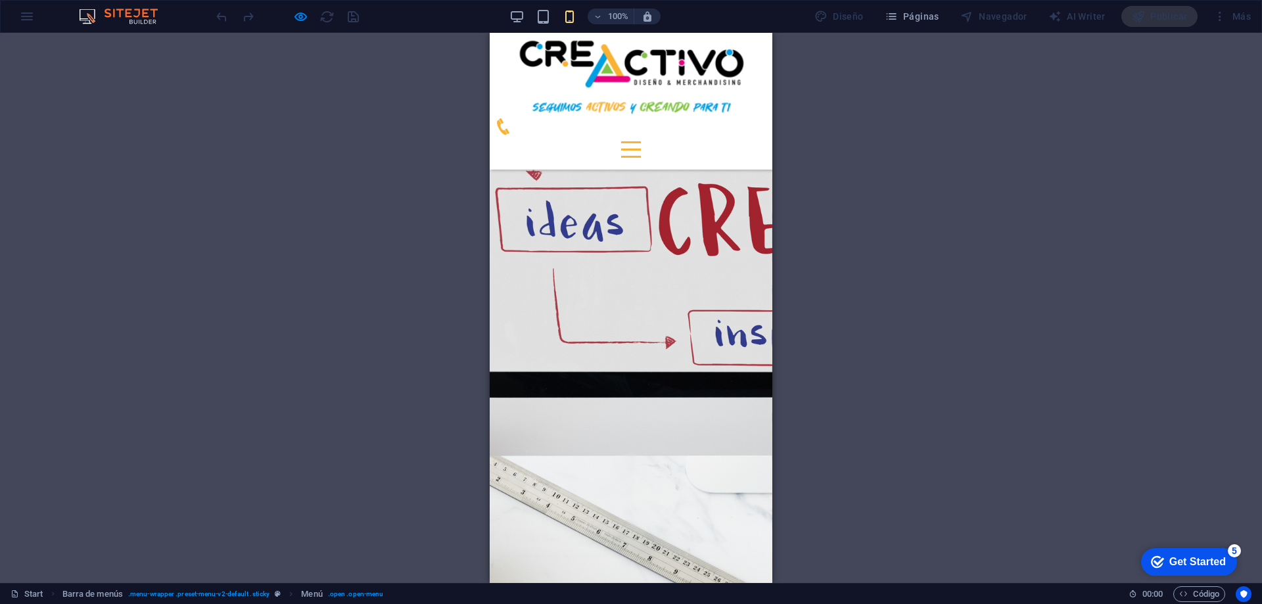
click at [641, 141] on div at bounding box center [631, 149] width 20 height 16
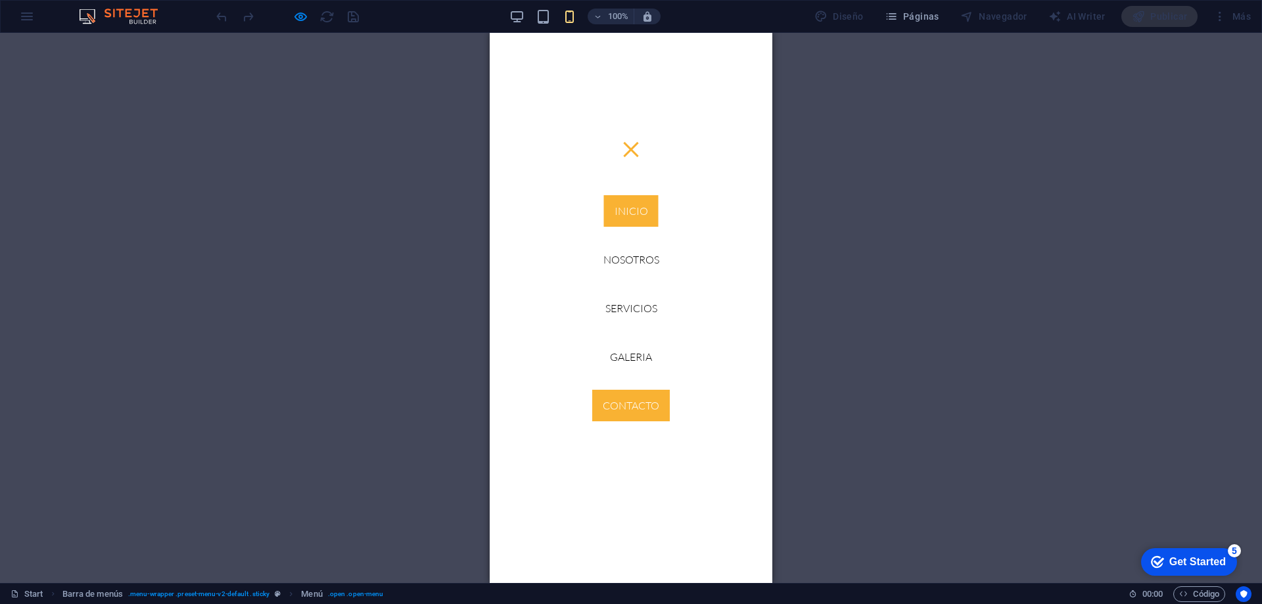
click at [637, 203] on link "Inicio" at bounding box center [631, 211] width 55 height 32
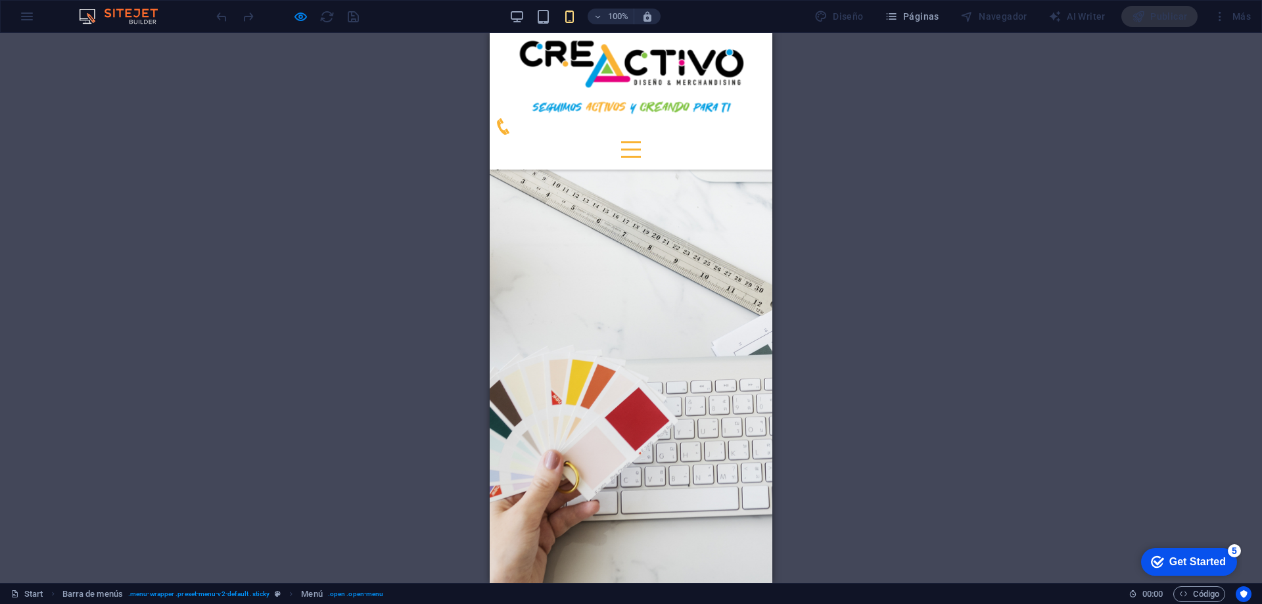
scroll to position [2175, 0]
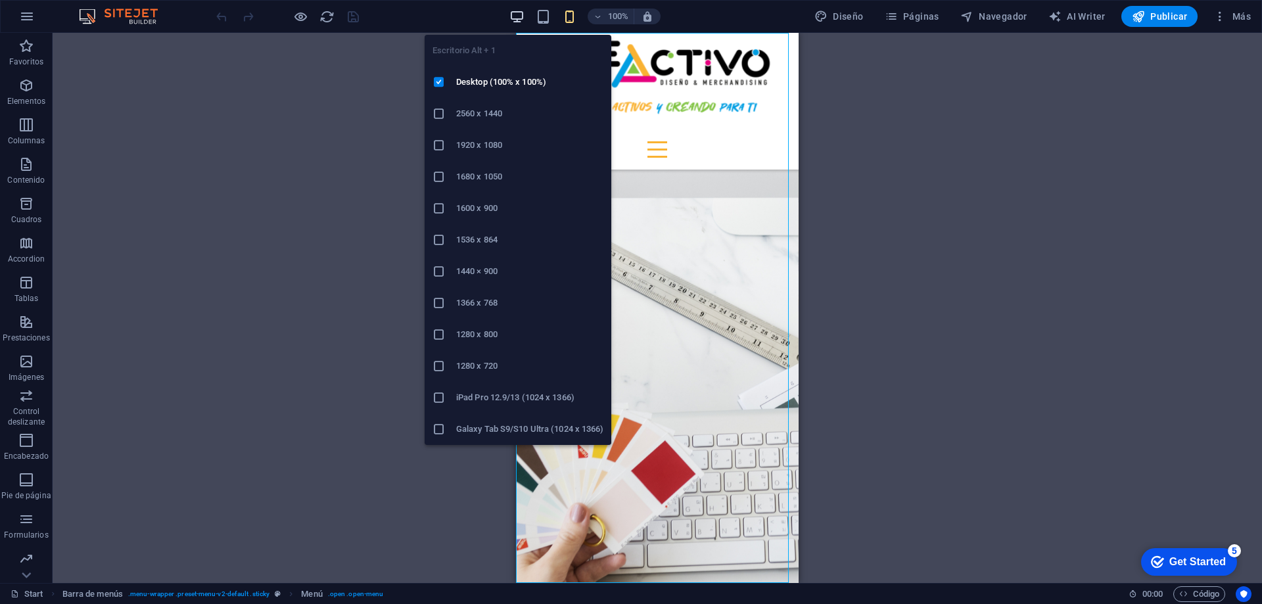
scroll to position [2156, 0]
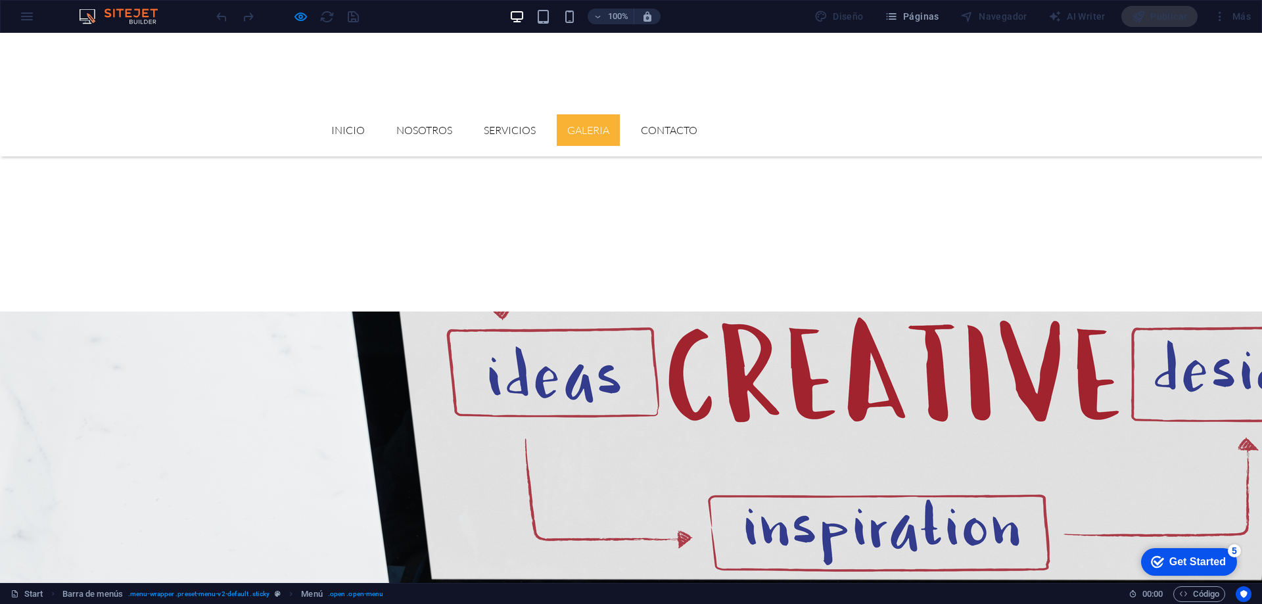
click at [620, 114] on link "GALERIA" at bounding box center [588, 130] width 63 height 32
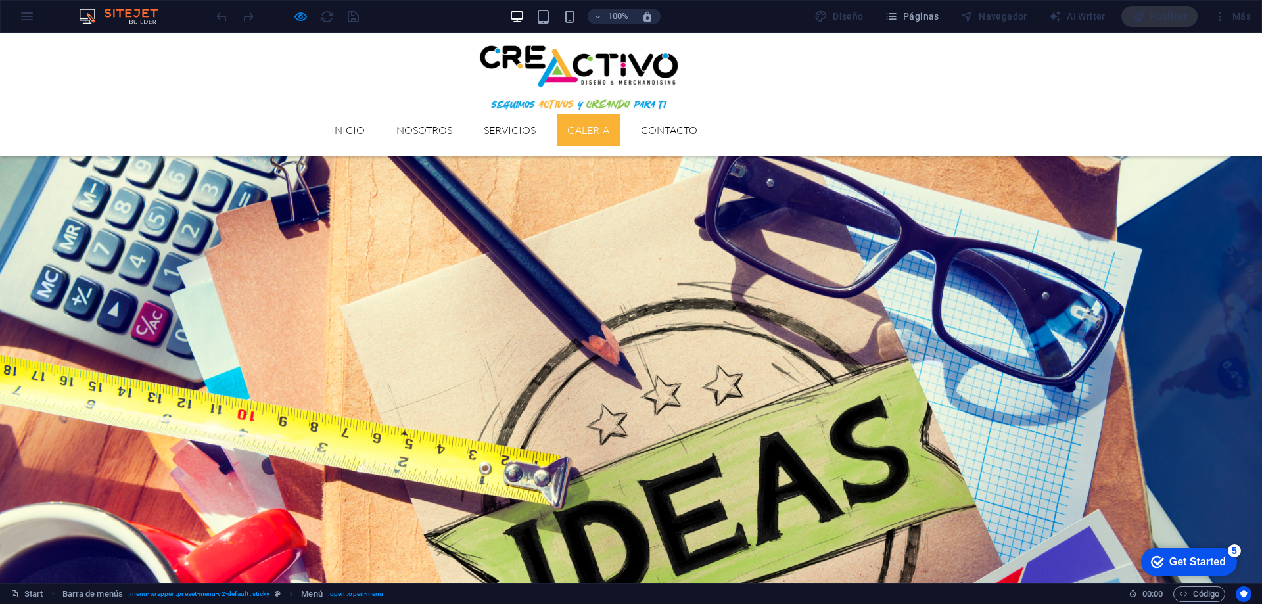
scroll to position [1663, 0]
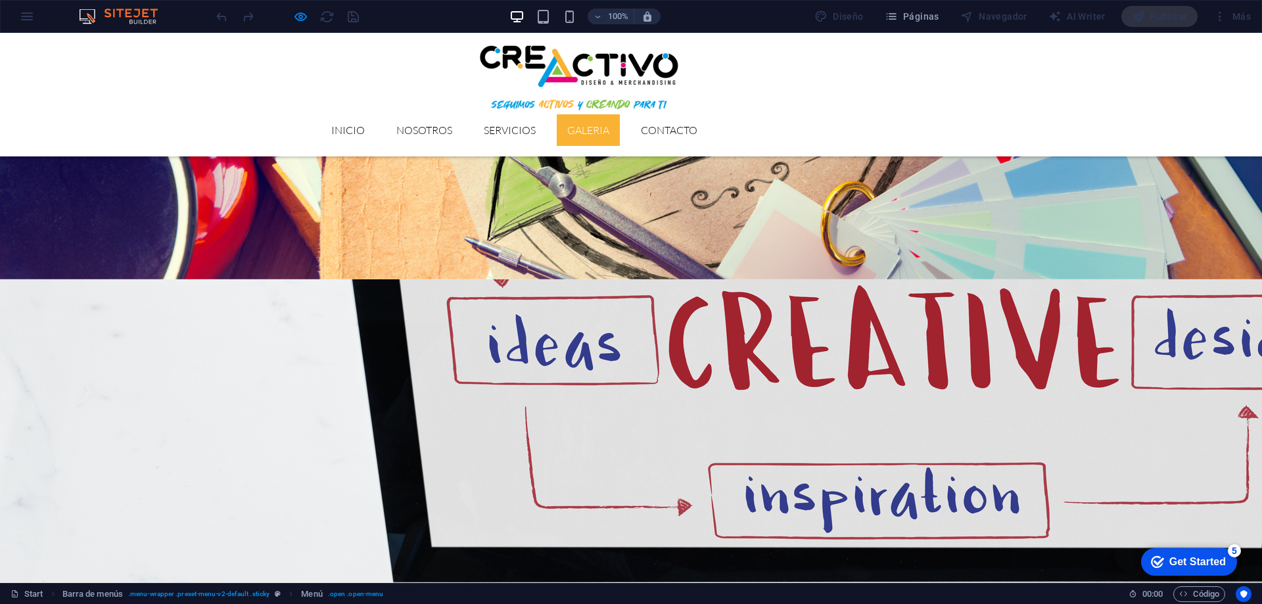
click at [620, 114] on link "GALERIA" at bounding box center [588, 130] width 63 height 32
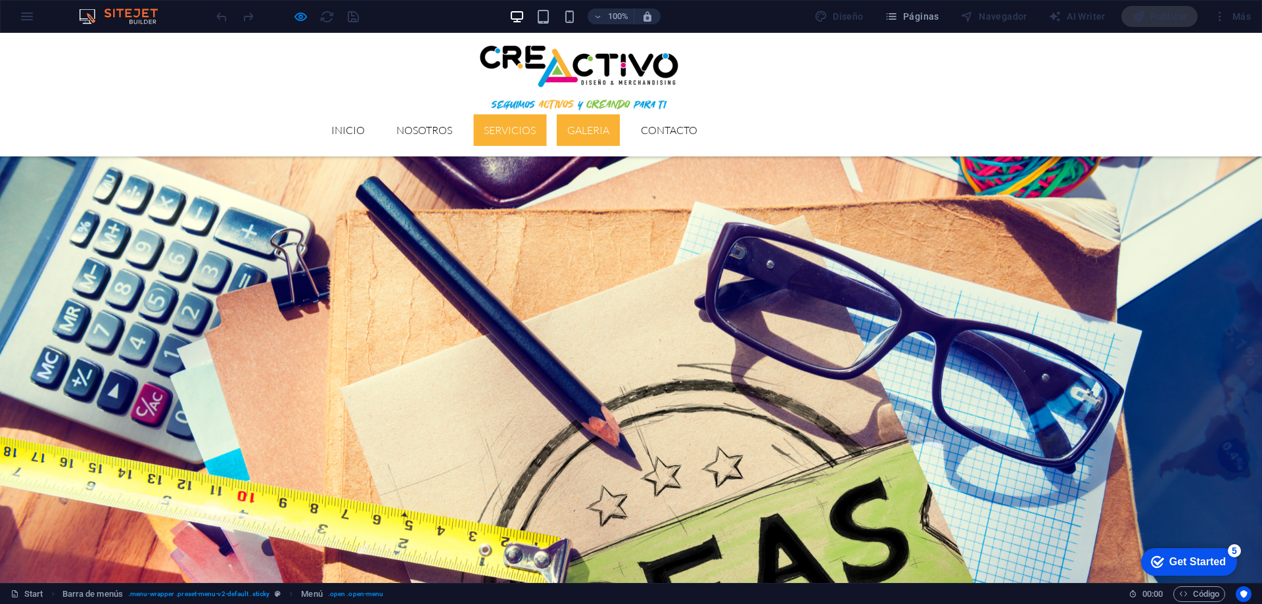
click at [546, 114] on link "Servicios" at bounding box center [509, 130] width 73 height 32
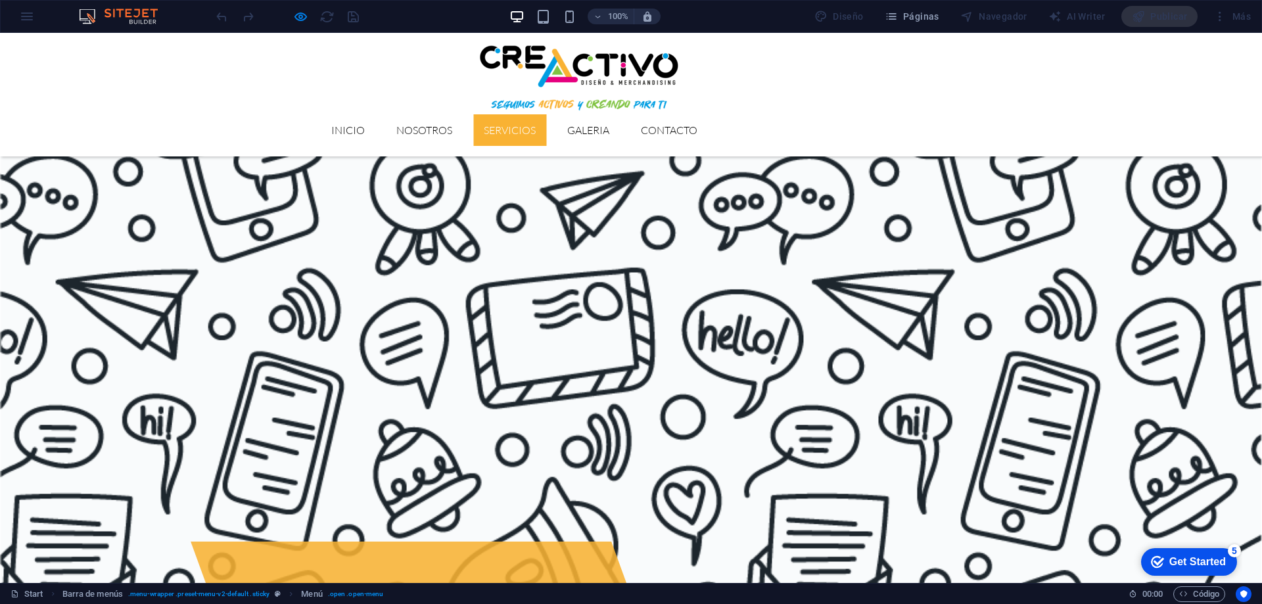
scroll to position [962, 0]
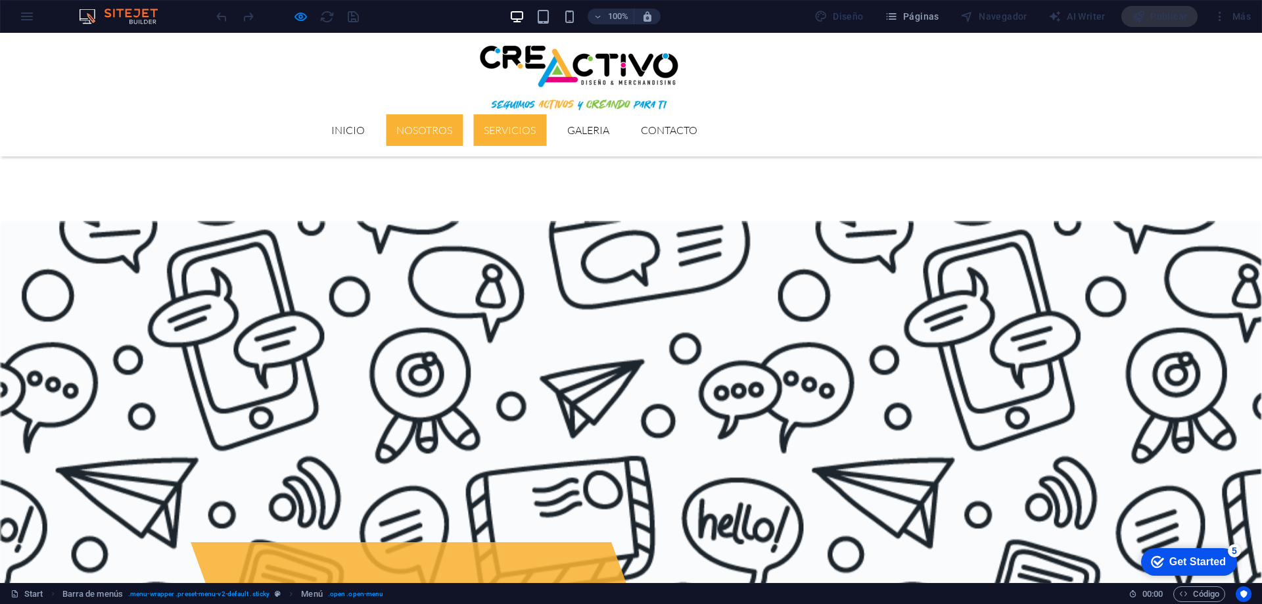
click at [463, 114] on link "Nosotros" at bounding box center [424, 130] width 77 height 32
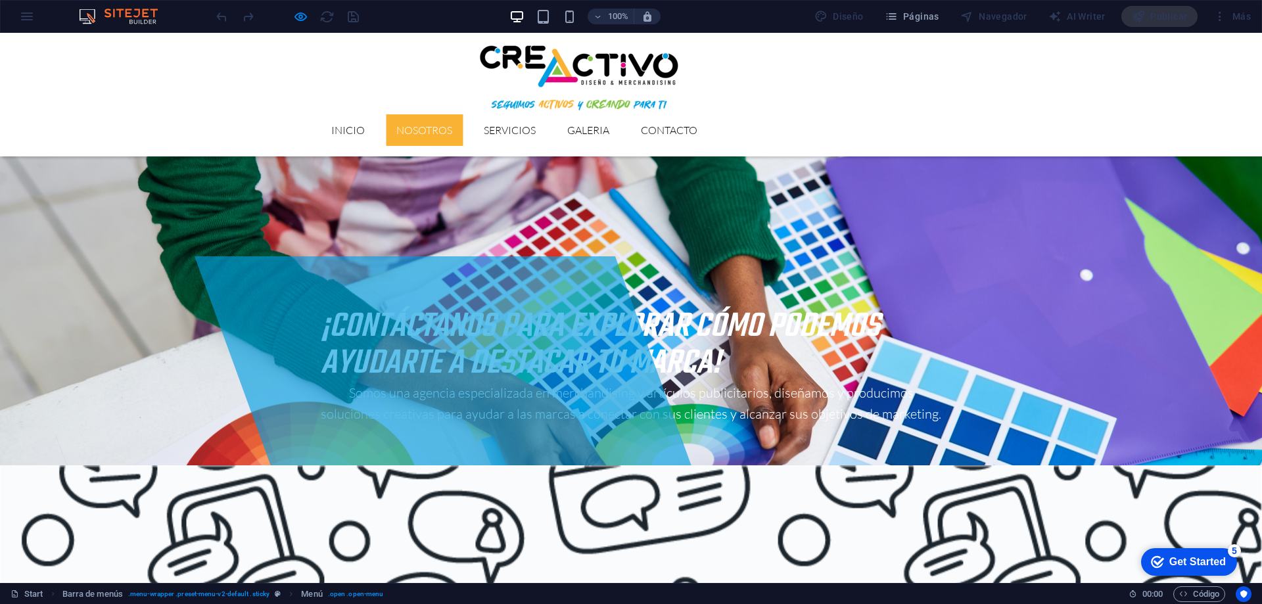
scroll to position [495, 0]
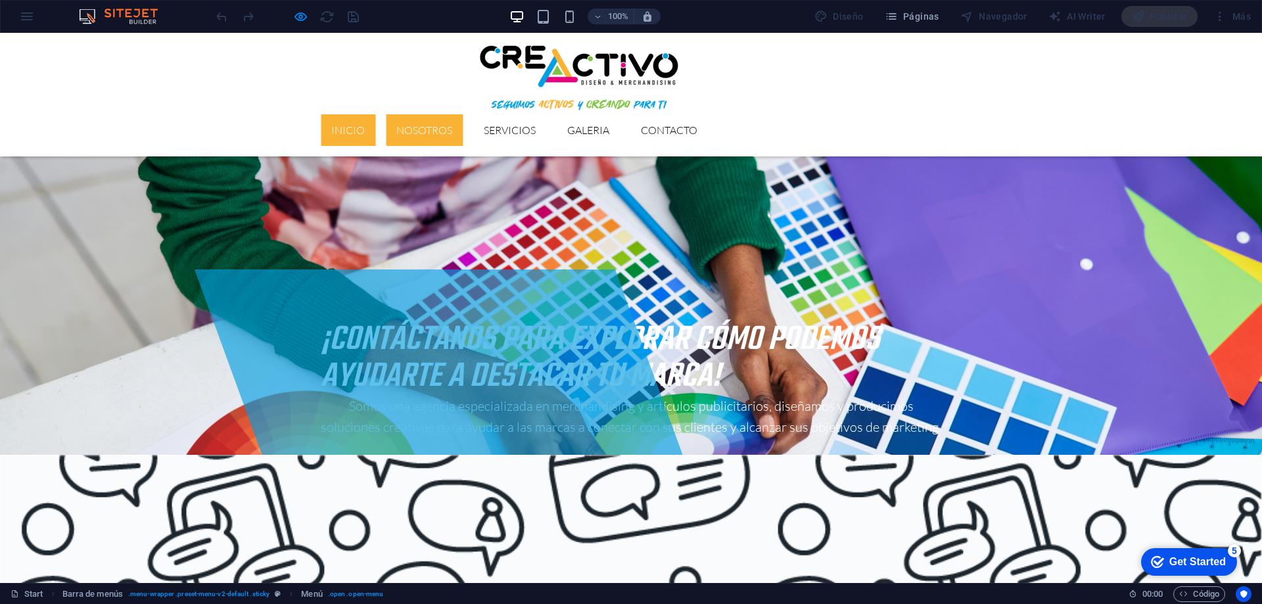
click at [375, 114] on link "Inicio" at bounding box center [348, 130] width 55 height 32
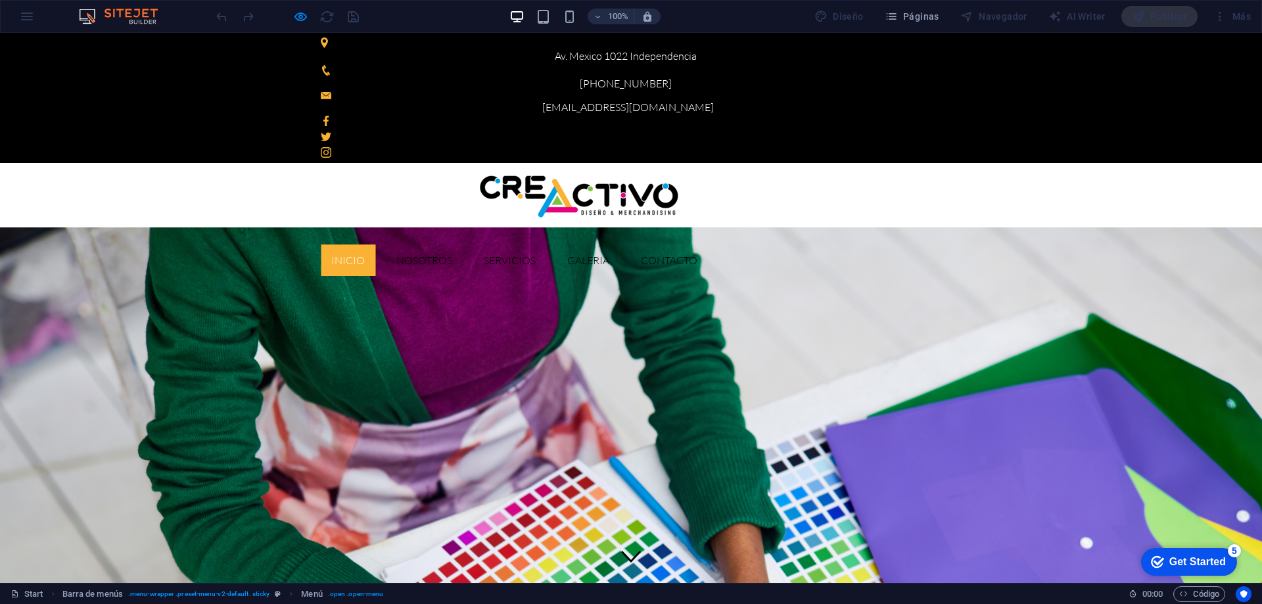
scroll to position [0, 0]
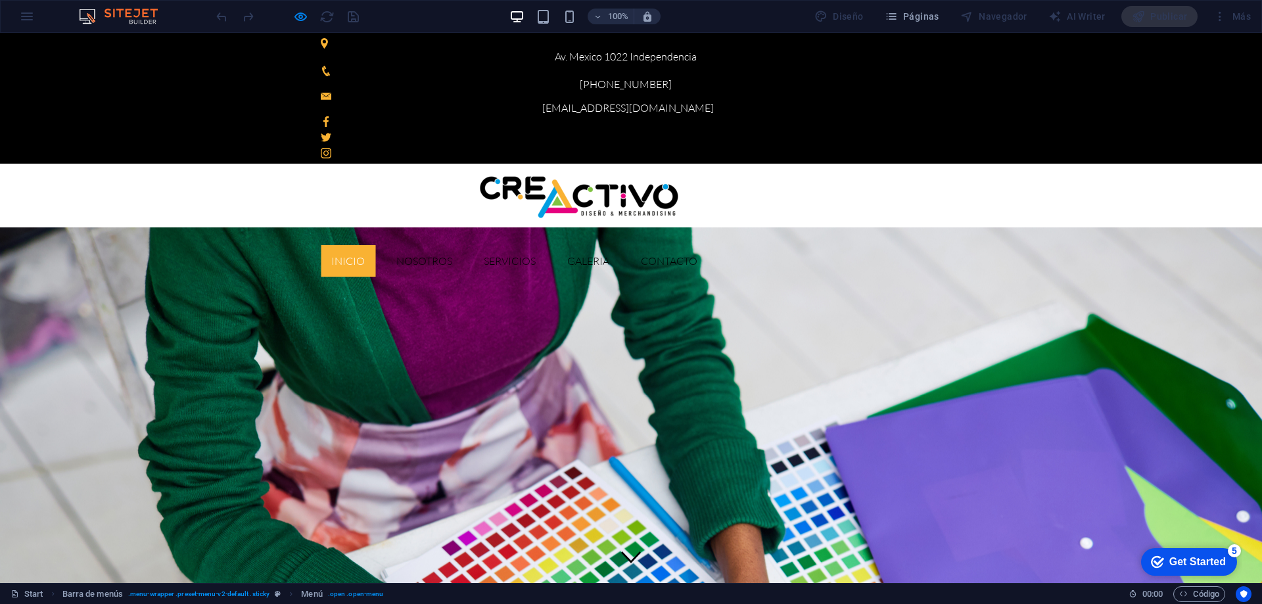
click at [0, 0] on div "100% Diseño Páginas Navegador AI Writer Publicar Más" at bounding box center [0, 0] width 0 height 0
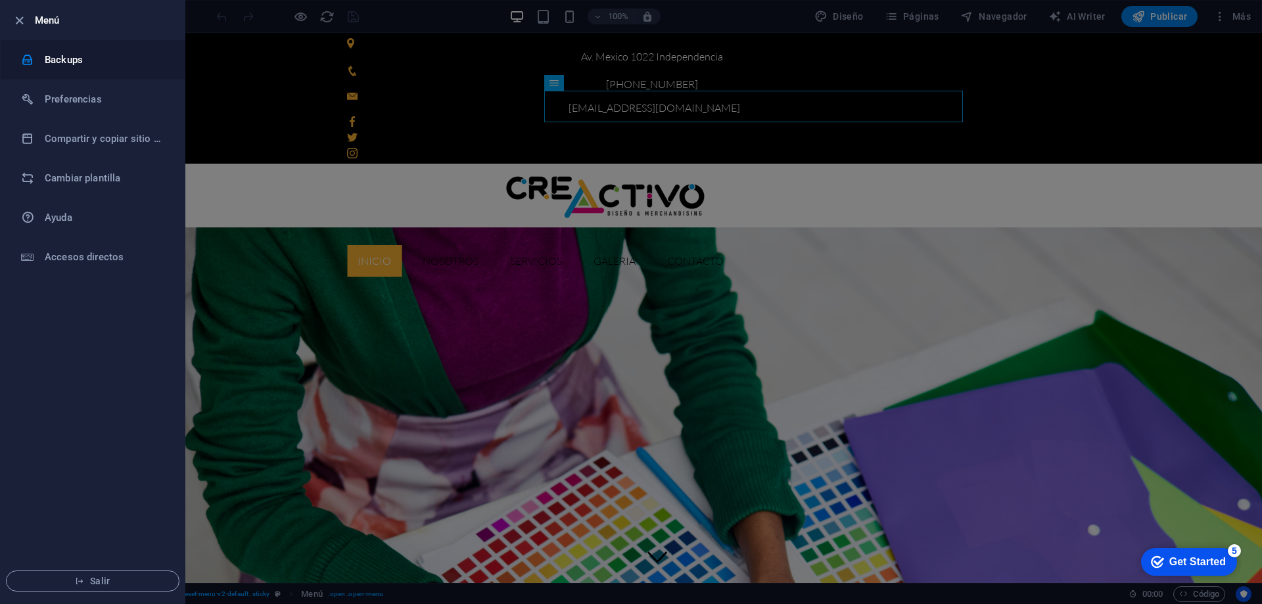
click at [55, 65] on h6 "Backups" at bounding box center [106, 60] width 122 height 16
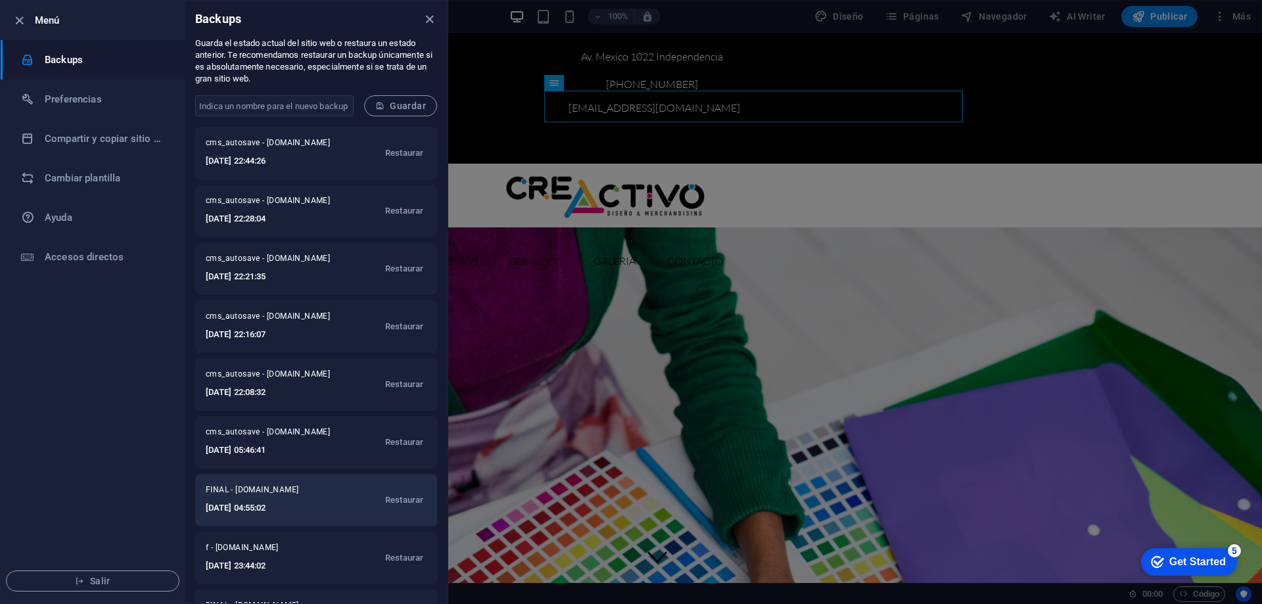
click at [239, 503] on h6 "[DATE] 04:55:02" at bounding box center [267, 508] width 122 height 16
click at [402, 501] on span "Restaurar" at bounding box center [404, 500] width 38 height 16
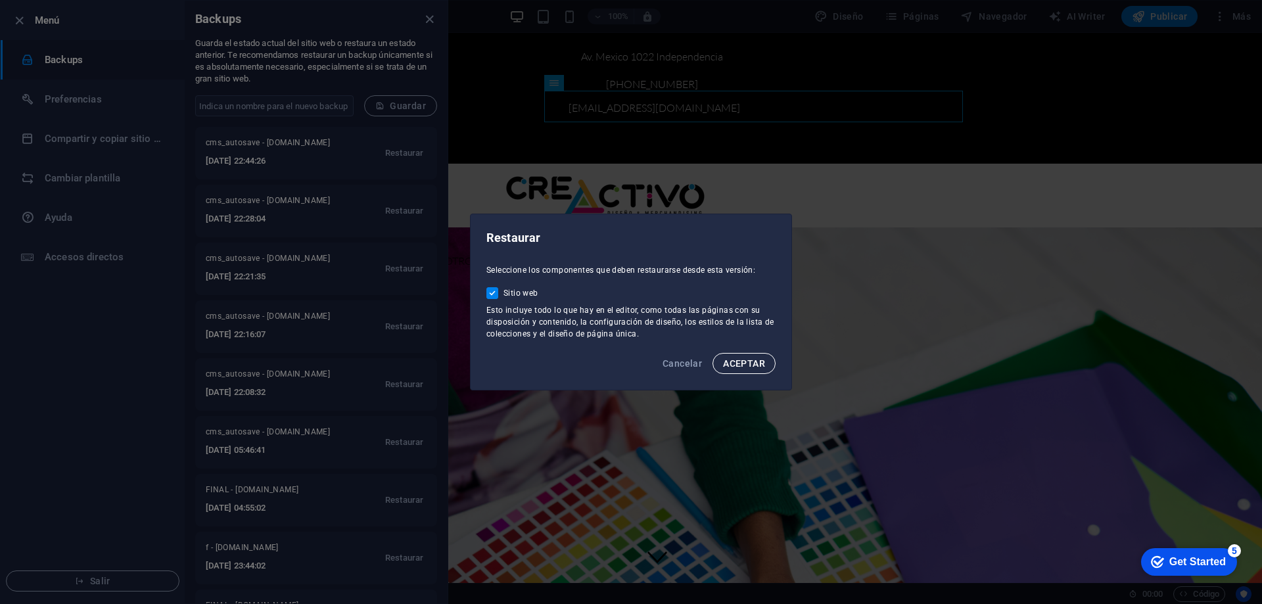
click at [754, 362] on span "ACEPTAR" at bounding box center [744, 363] width 42 height 11
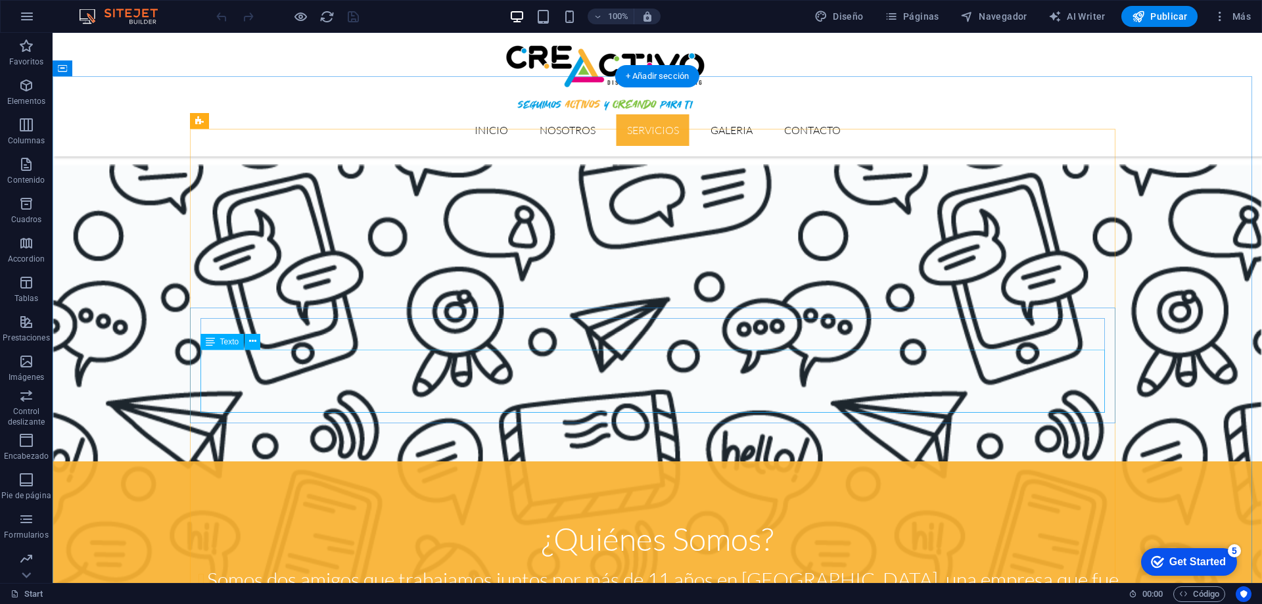
scroll to position [920, 0]
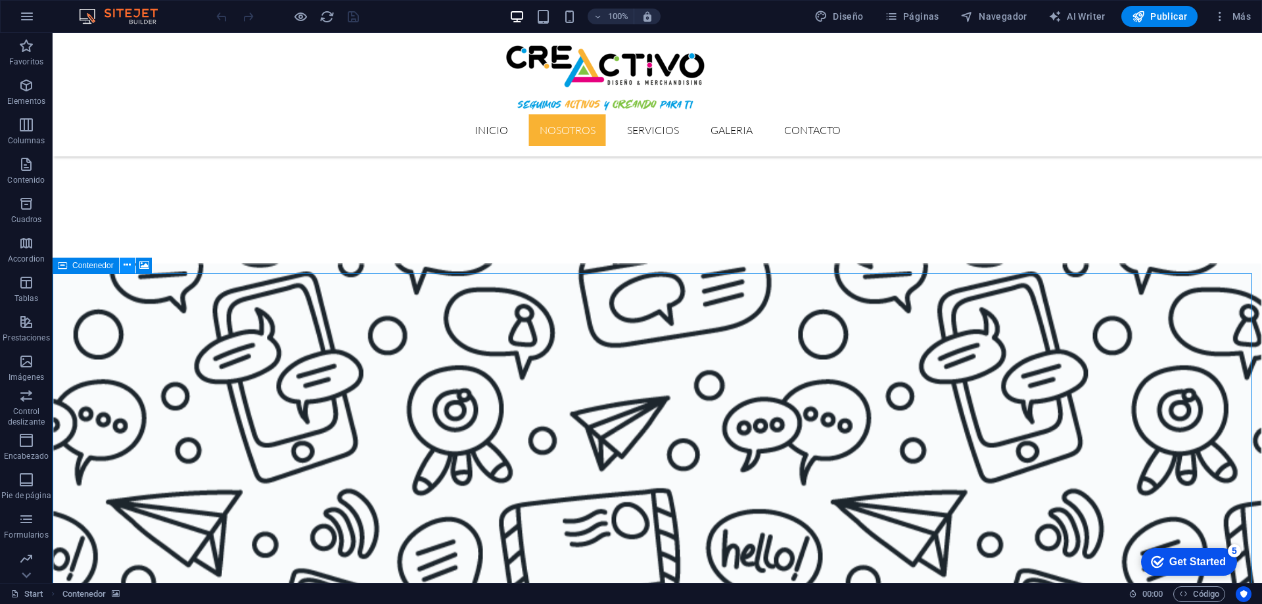
click at [123, 262] on button at bounding box center [128, 266] width 16 height 16
click at [128, 268] on icon at bounding box center [127, 265] width 7 height 14
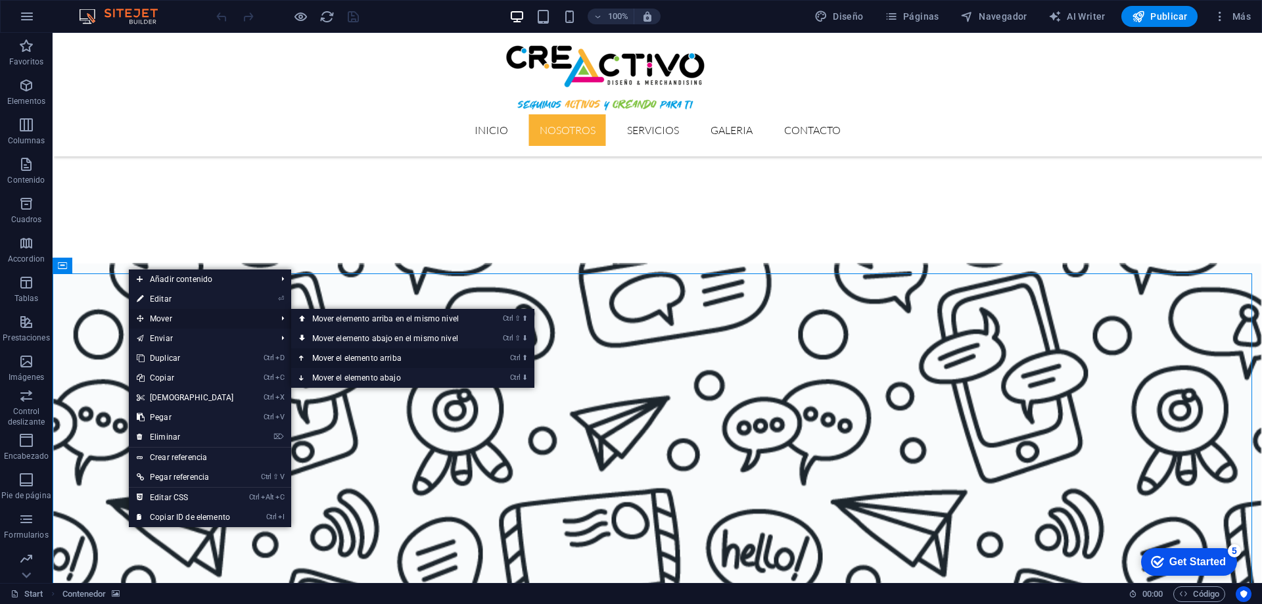
click at [371, 357] on link "Ctrl ⬆ Mover el elemento arriba" at bounding box center [388, 358] width 194 height 20
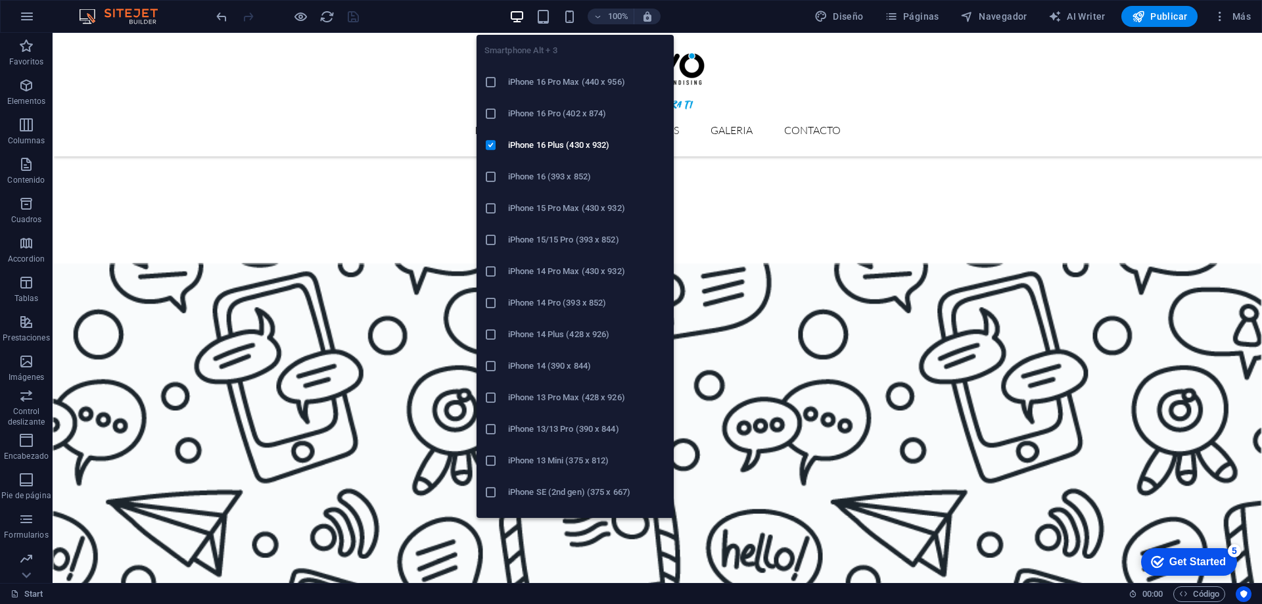
click at [549, 85] on h6 "iPhone 16 Pro Max (440 x 956)" at bounding box center [587, 82] width 158 height 16
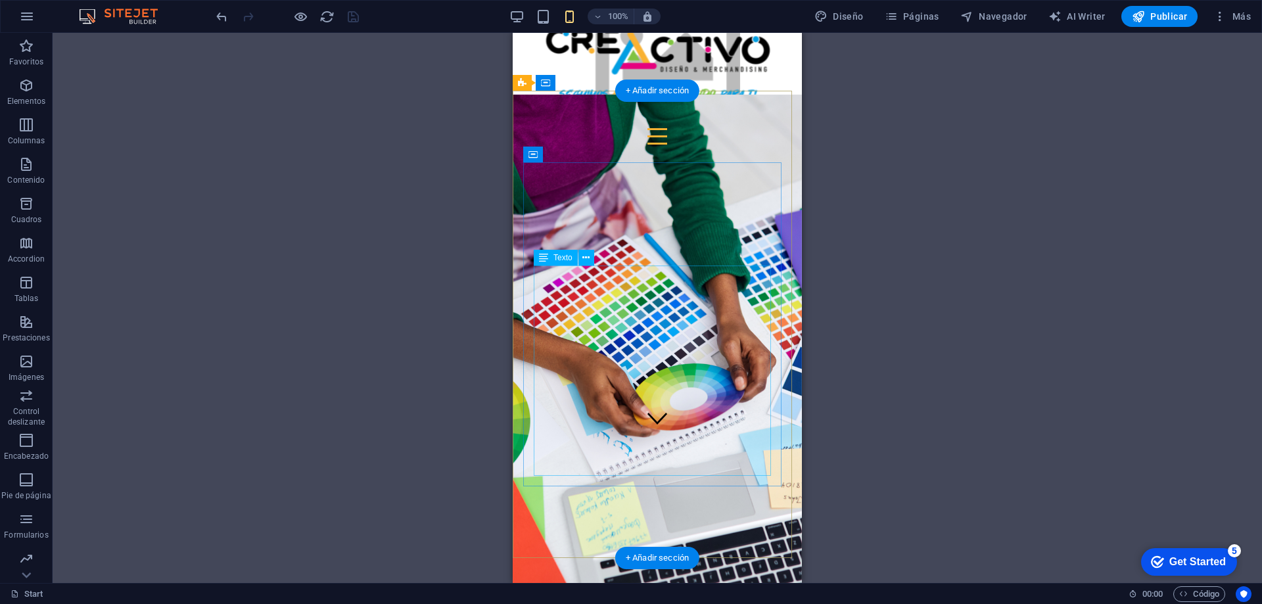
scroll to position [70, 0]
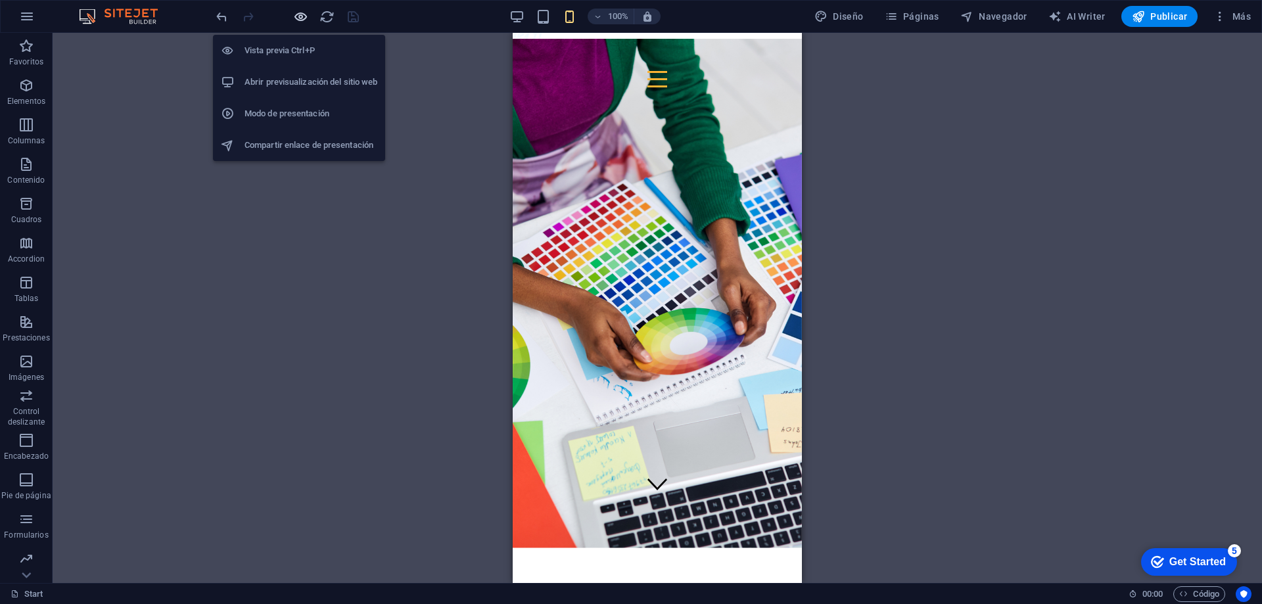
scroll to position [0, 0]
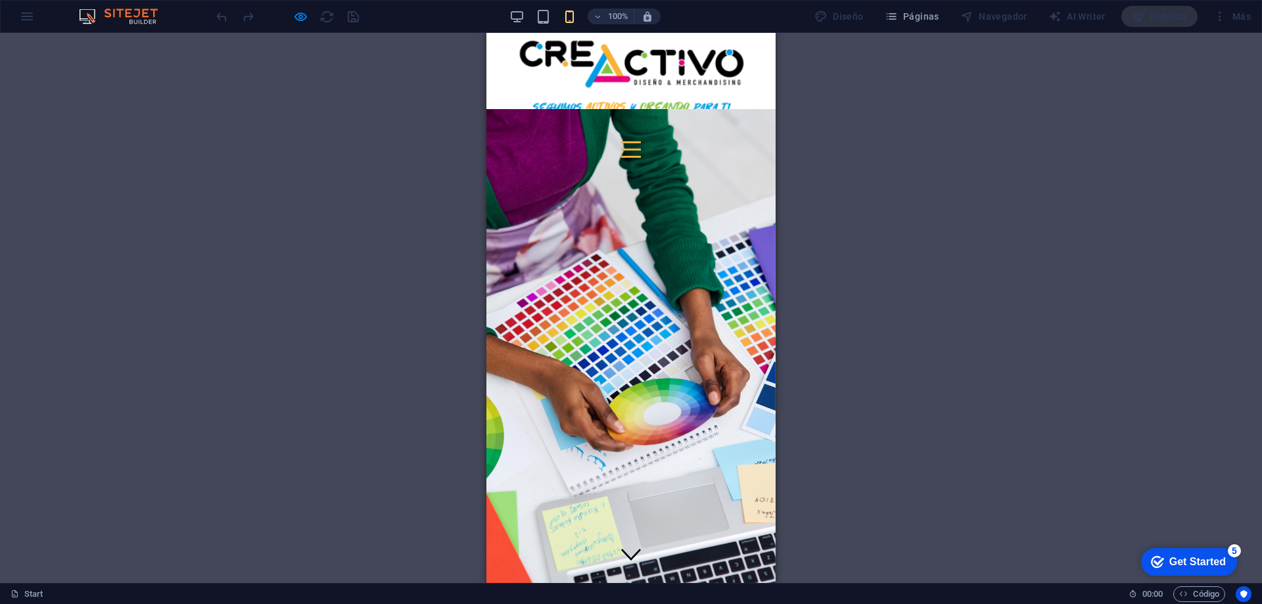
click at [641, 141] on div at bounding box center [631, 149] width 20 height 16
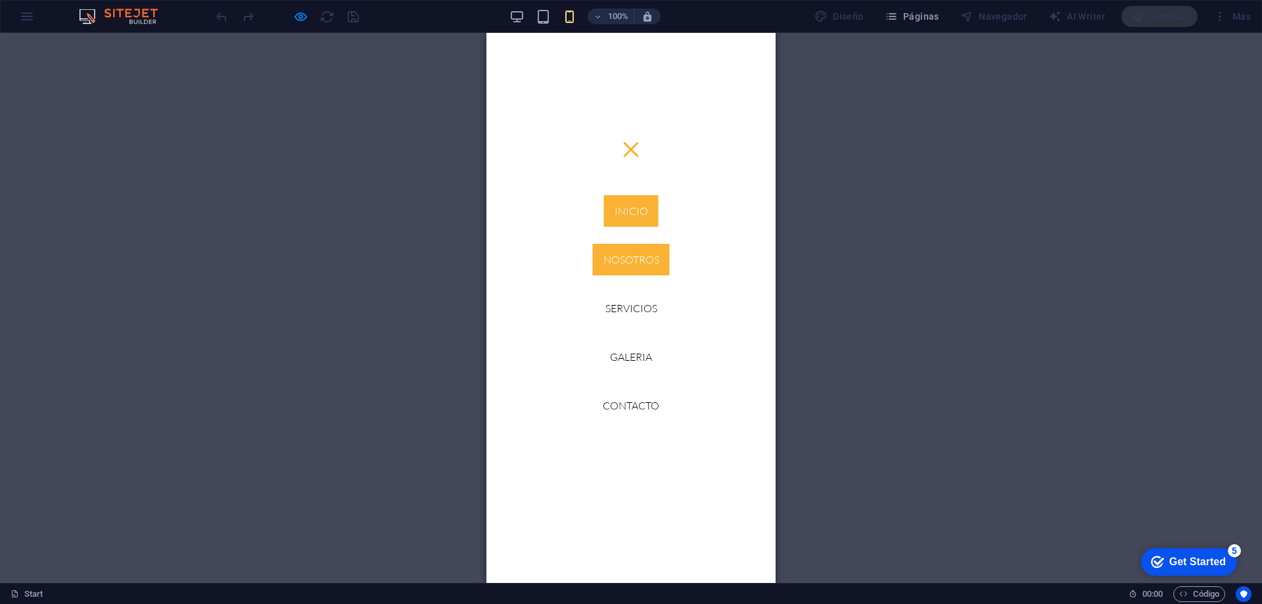
click at [620, 252] on link "Nosotros" at bounding box center [631, 260] width 77 height 32
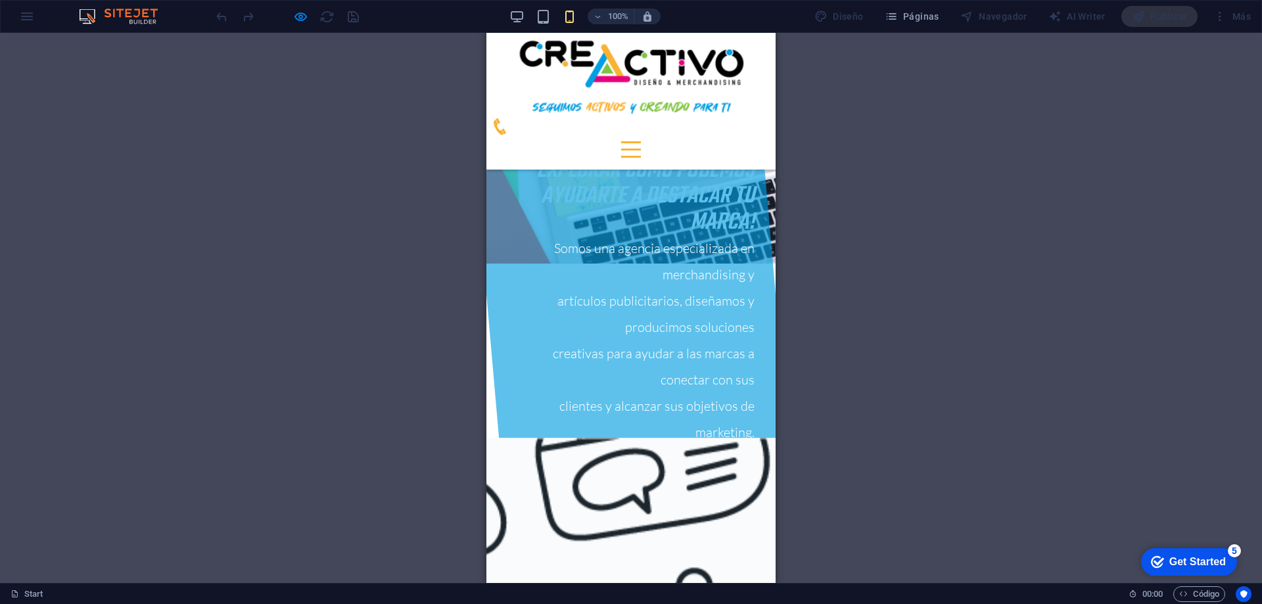
scroll to position [467, 0]
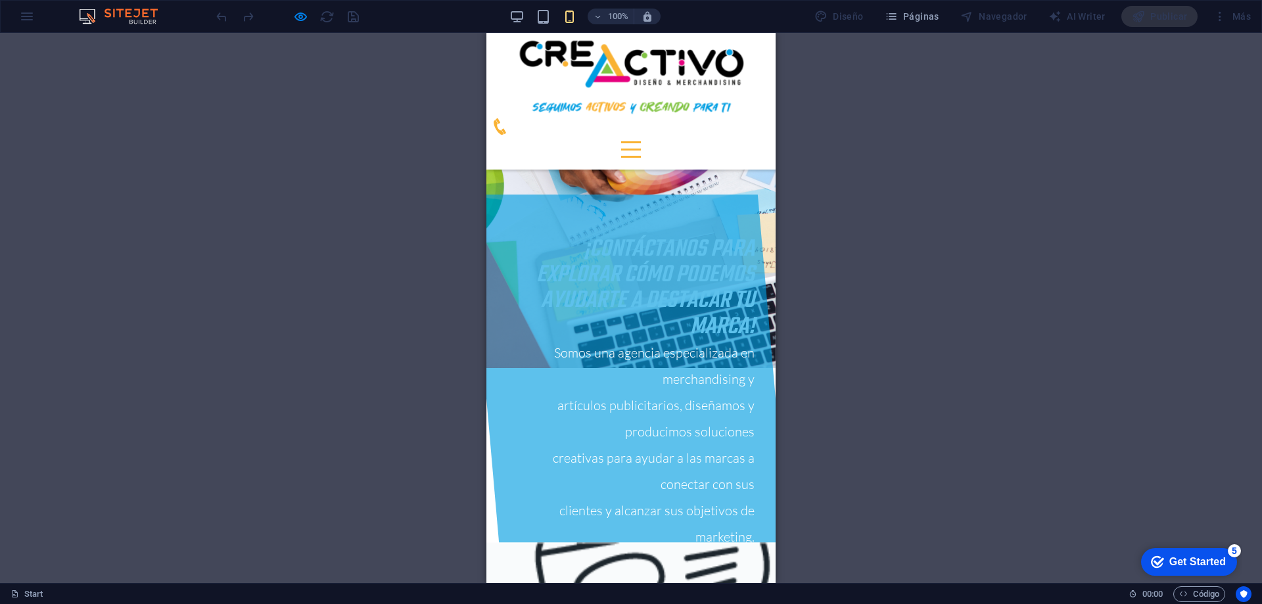
click at [641, 141] on div at bounding box center [631, 142] width 20 height 2
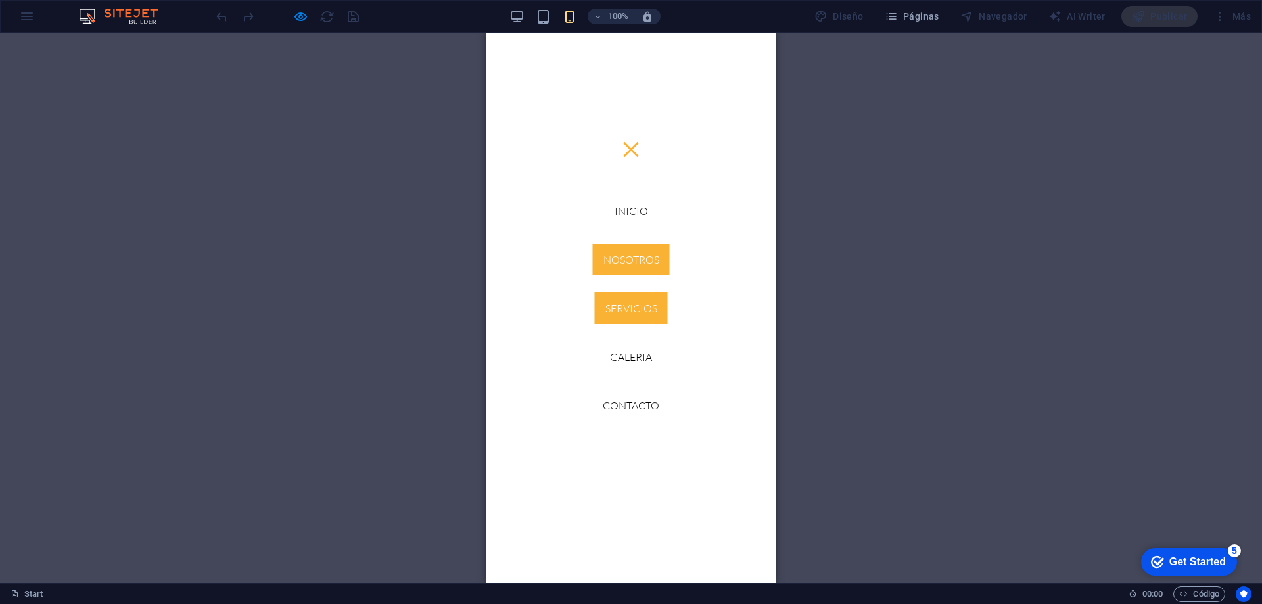
click at [624, 309] on link "Servicios" at bounding box center [631, 309] width 73 height 32
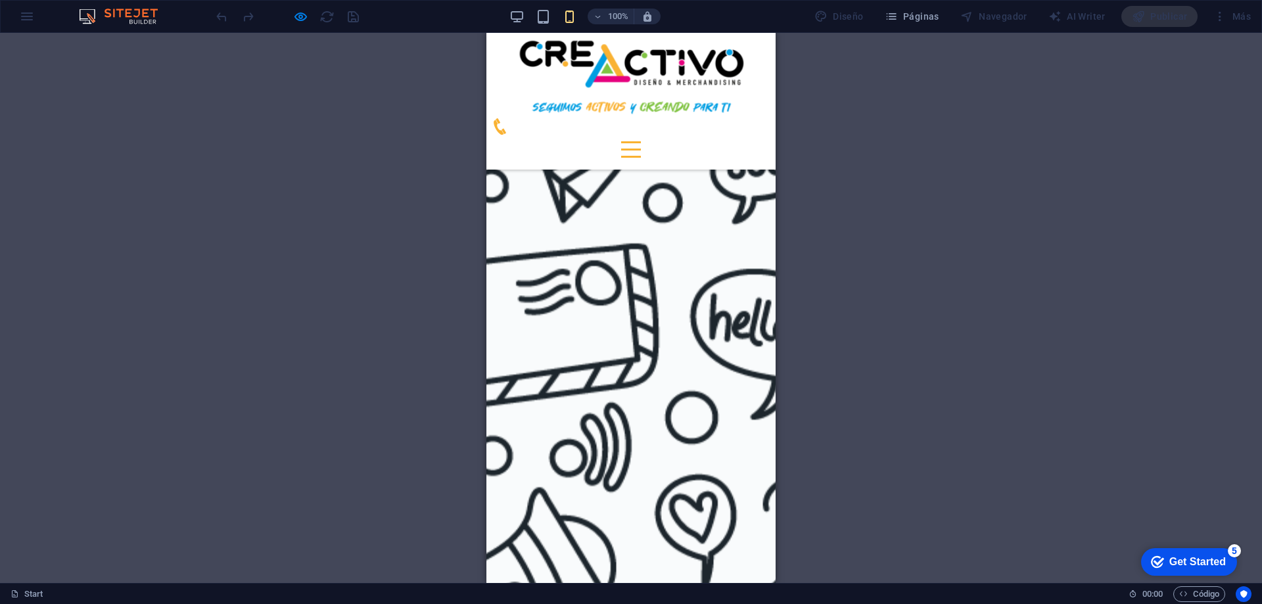
scroll to position [1595, 0]
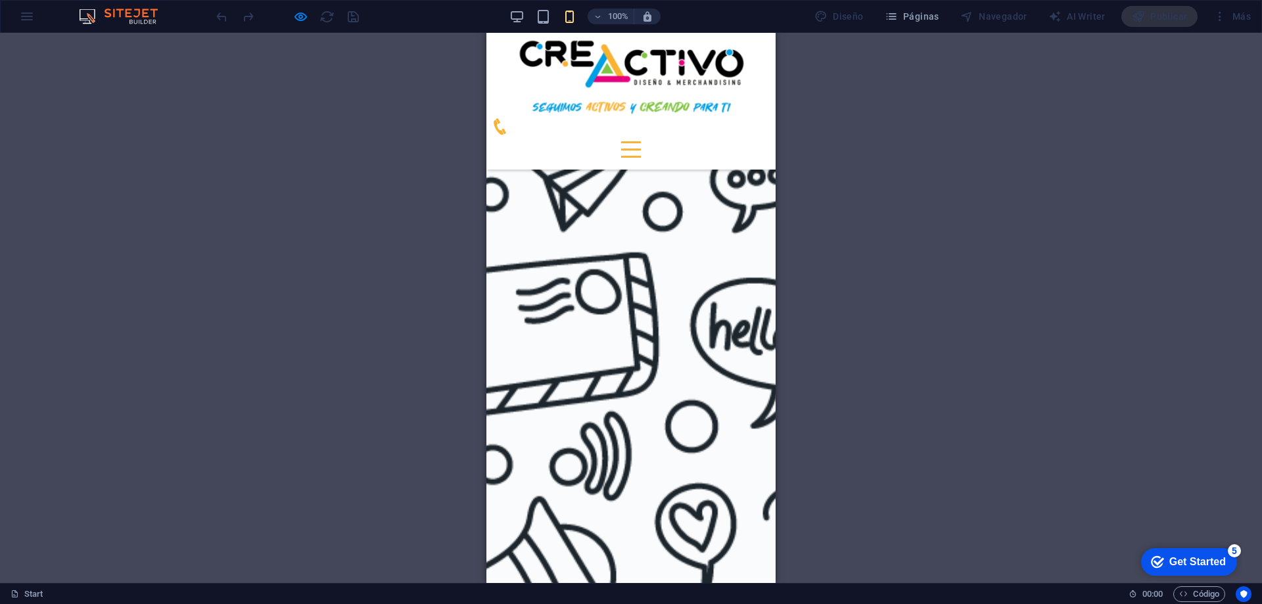
click at [641, 141] on div at bounding box center [631, 149] width 20 height 16
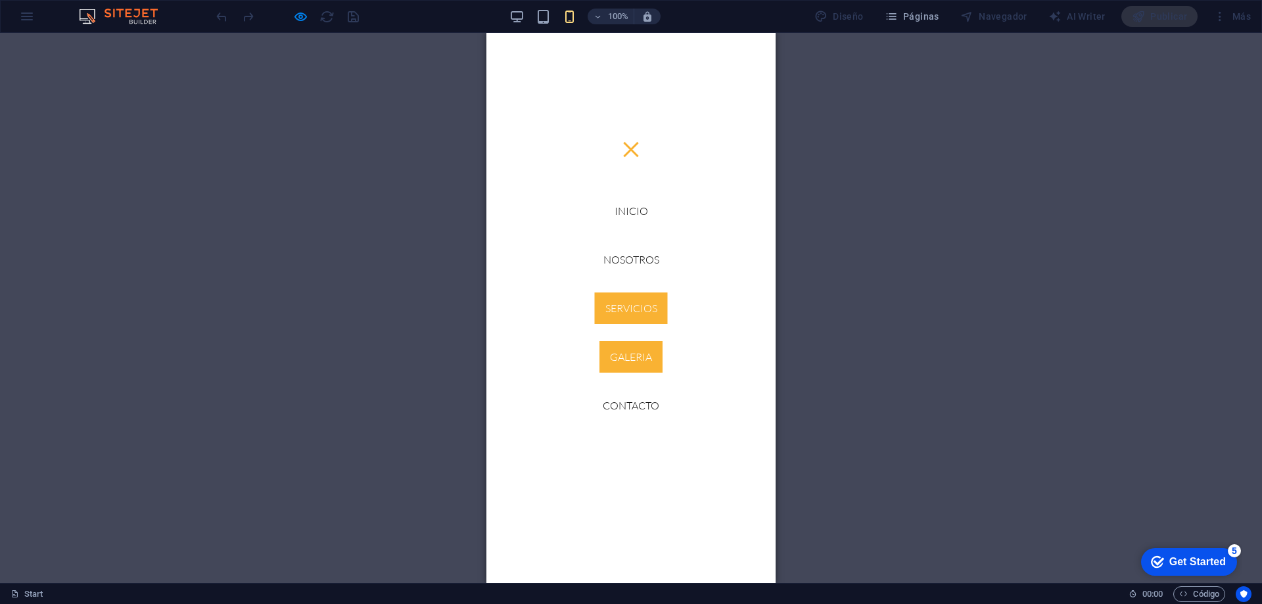
click at [639, 349] on link "GALERIA" at bounding box center [631, 357] width 63 height 32
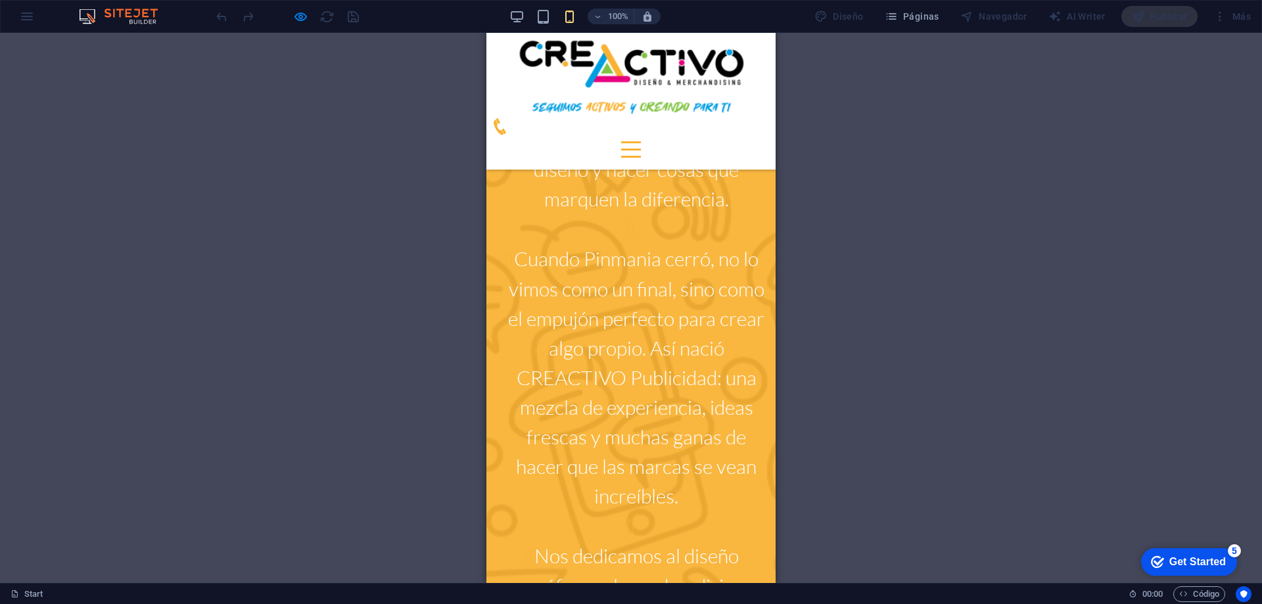
scroll to position [2795, 0]
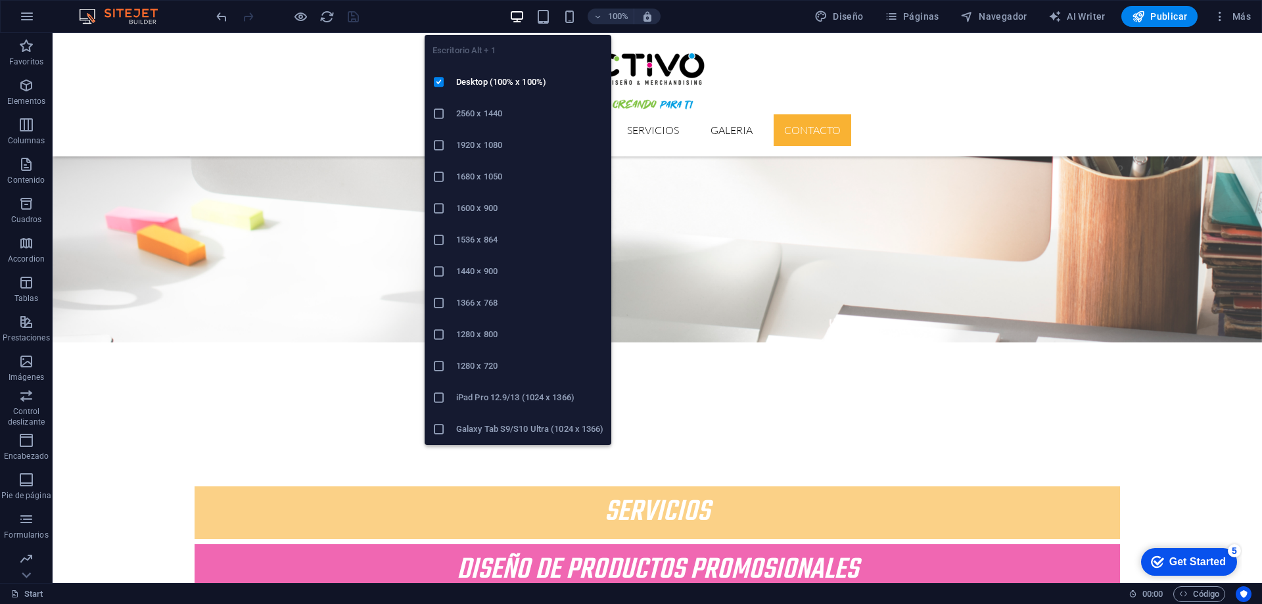
scroll to position [2664, 0]
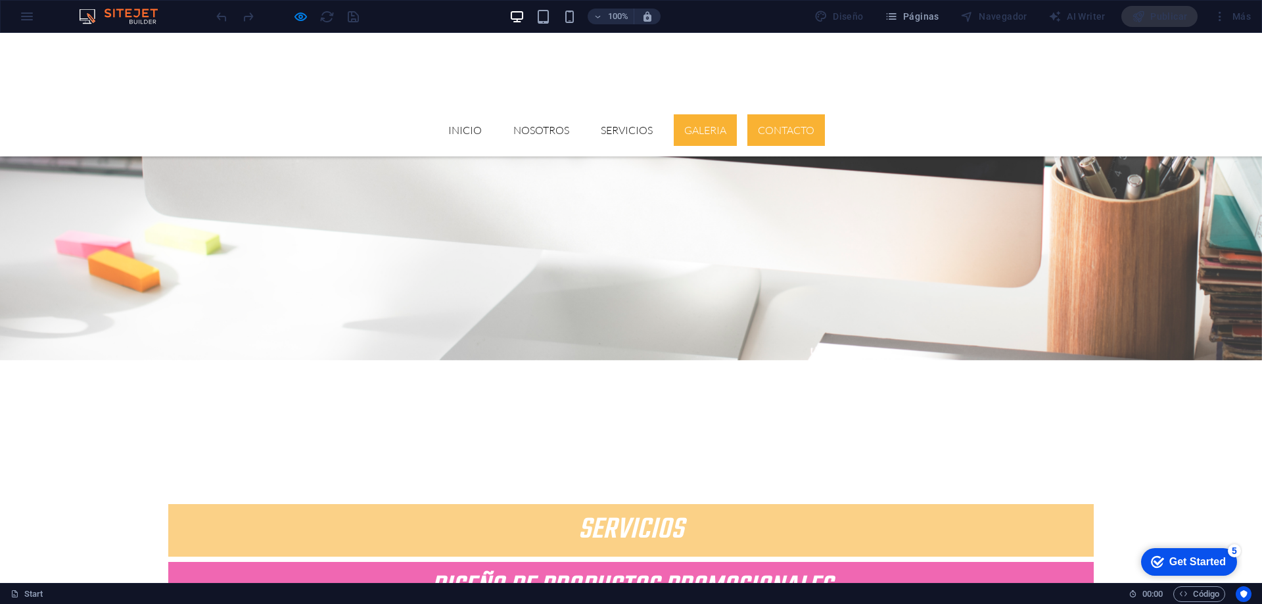
click at [737, 114] on link "GALERIA" at bounding box center [705, 130] width 63 height 32
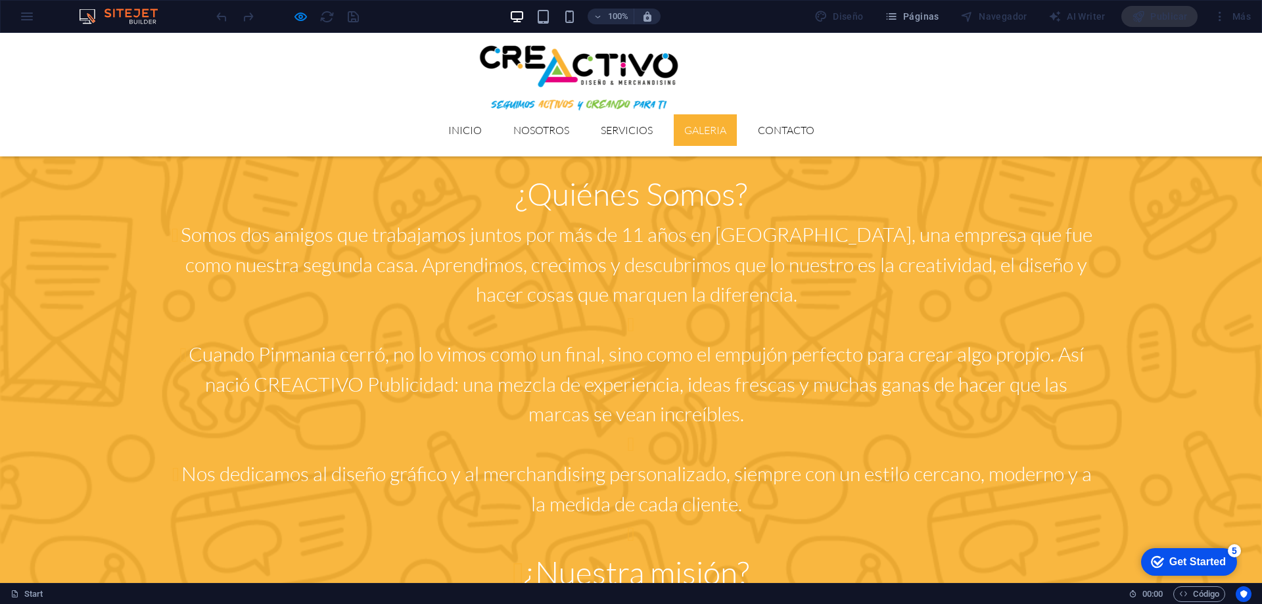
scroll to position [1601, 0]
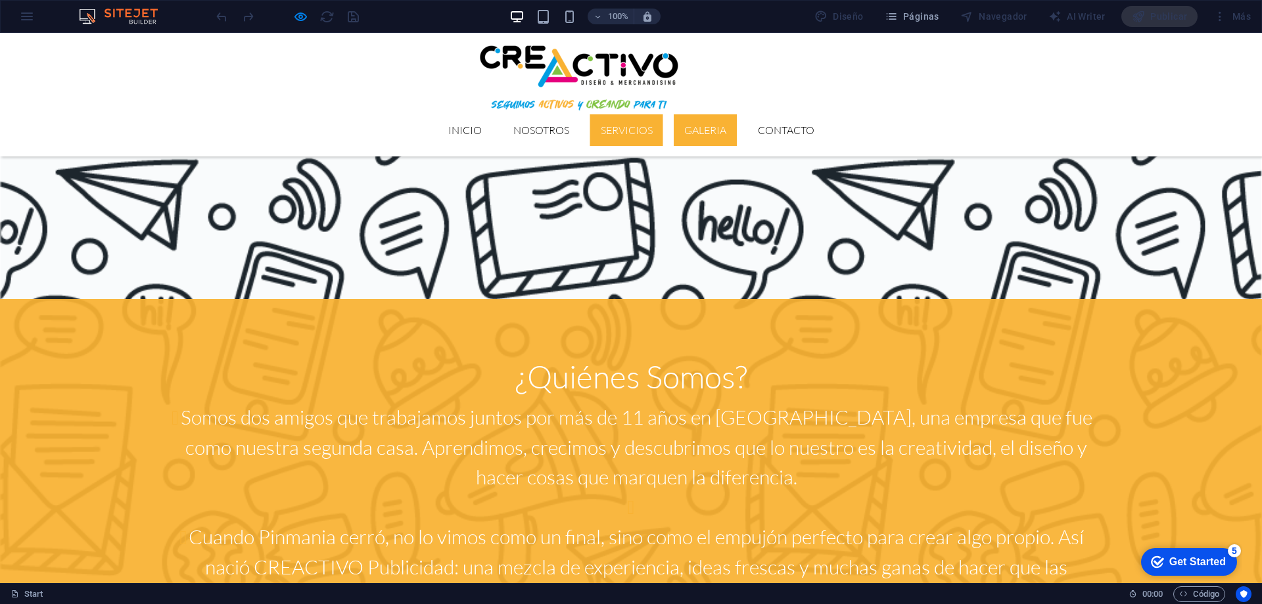
click at [663, 114] on link "Servicios" at bounding box center [626, 130] width 73 height 32
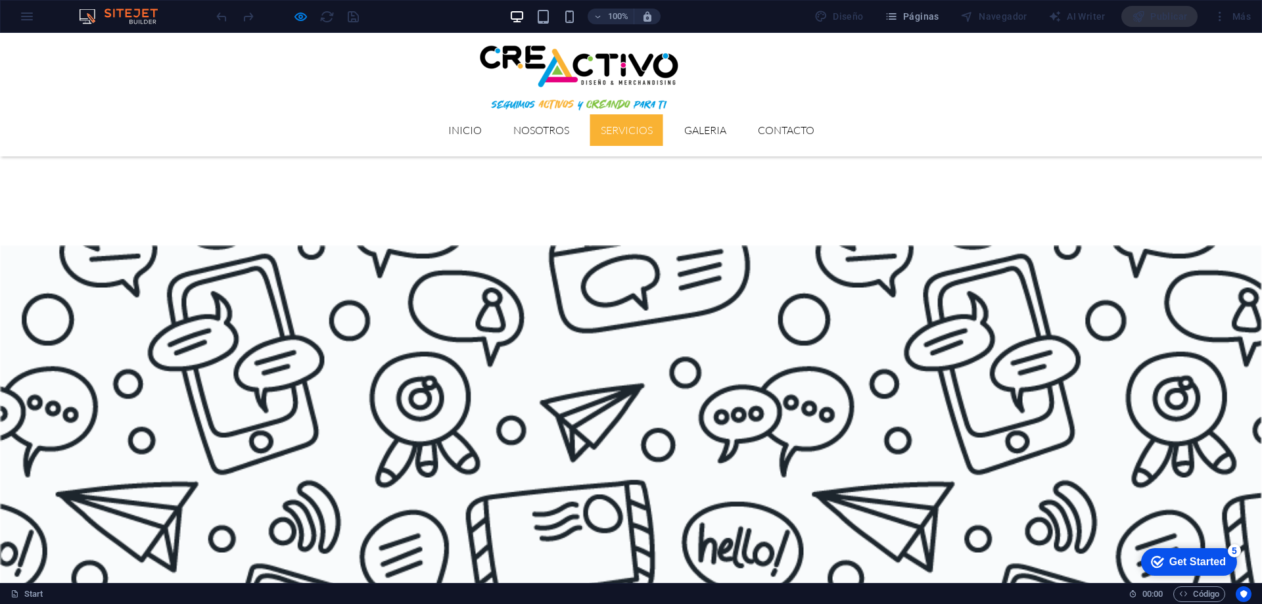
scroll to position [1069, 0]
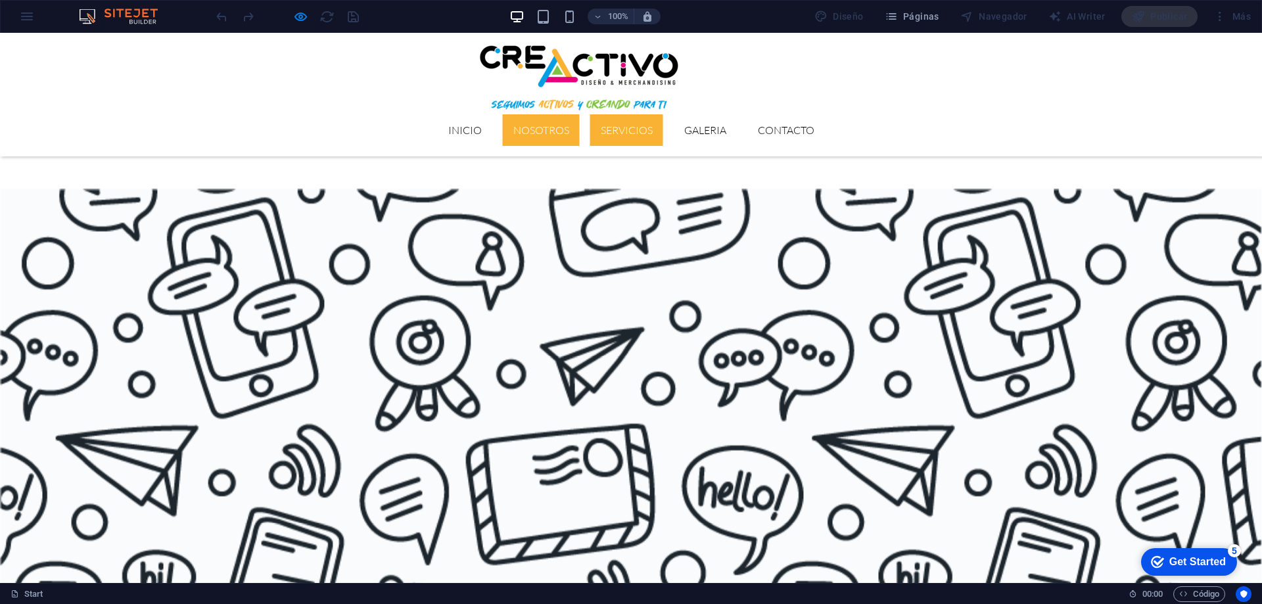
click at [580, 114] on link "Nosotros" at bounding box center [541, 130] width 77 height 32
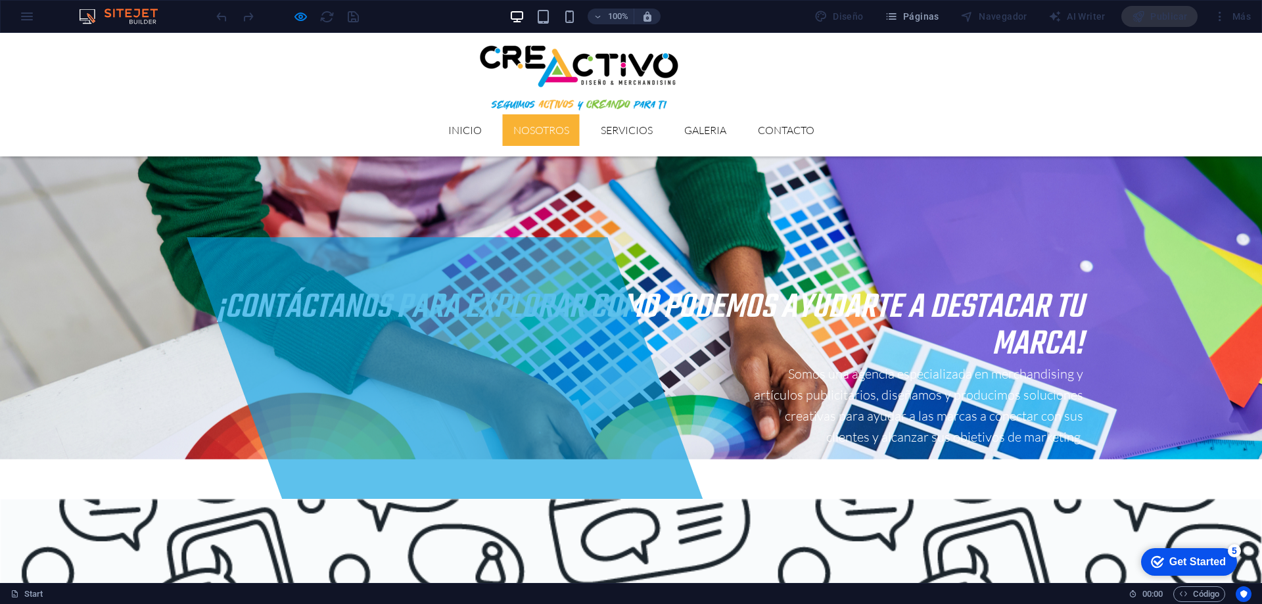
scroll to position [495, 0]
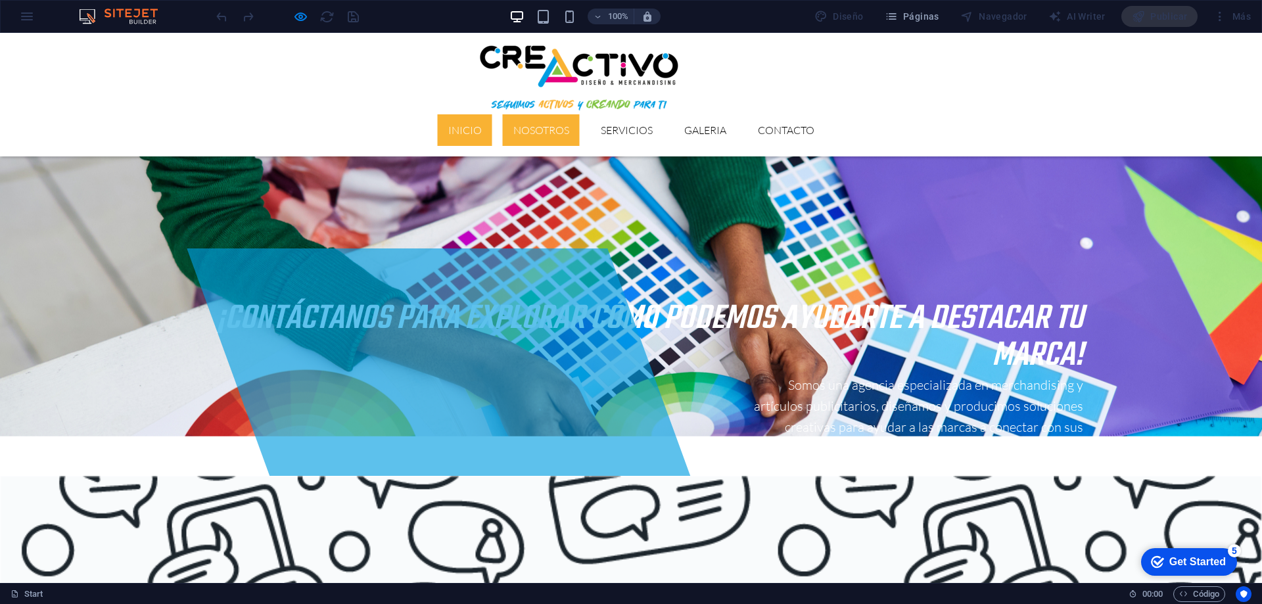
click at [492, 114] on link "Inicio" at bounding box center [465, 130] width 55 height 32
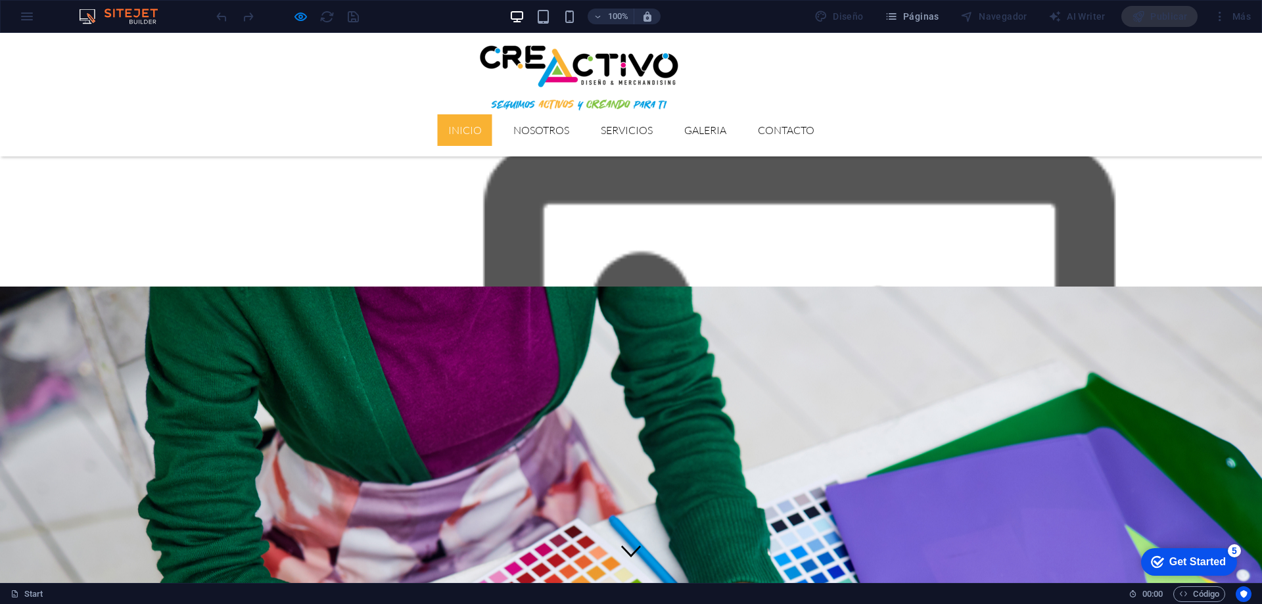
scroll to position [0, 0]
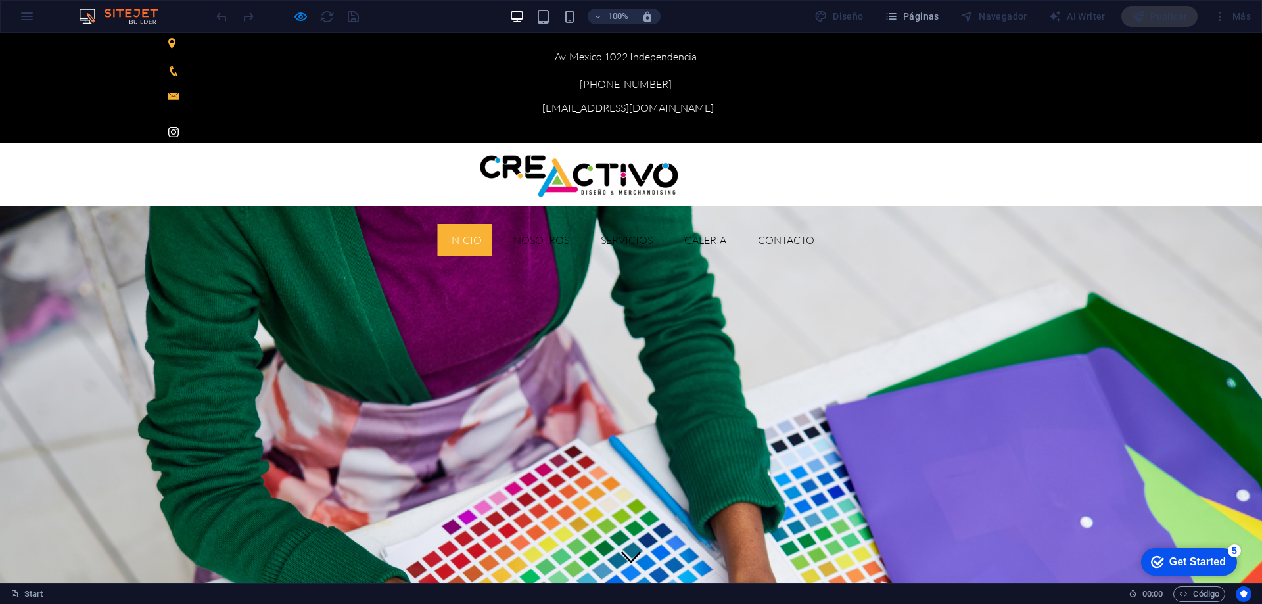
click at [179, 127] on icon at bounding box center [173, 132] width 11 height 11
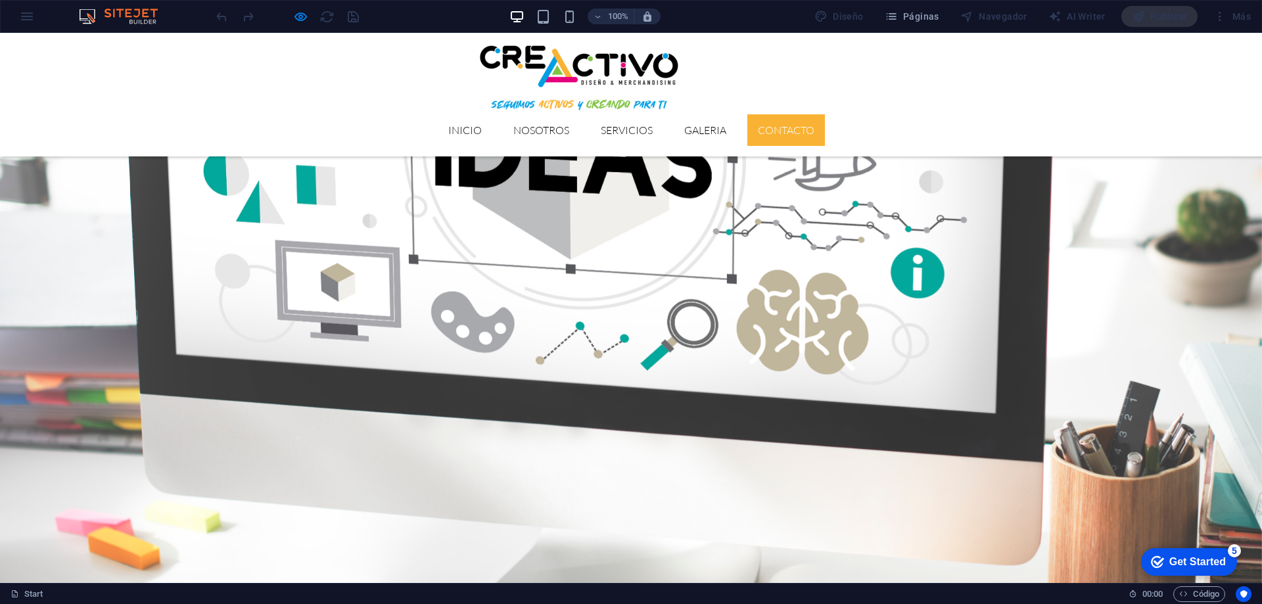
scroll to position [2630, 0]
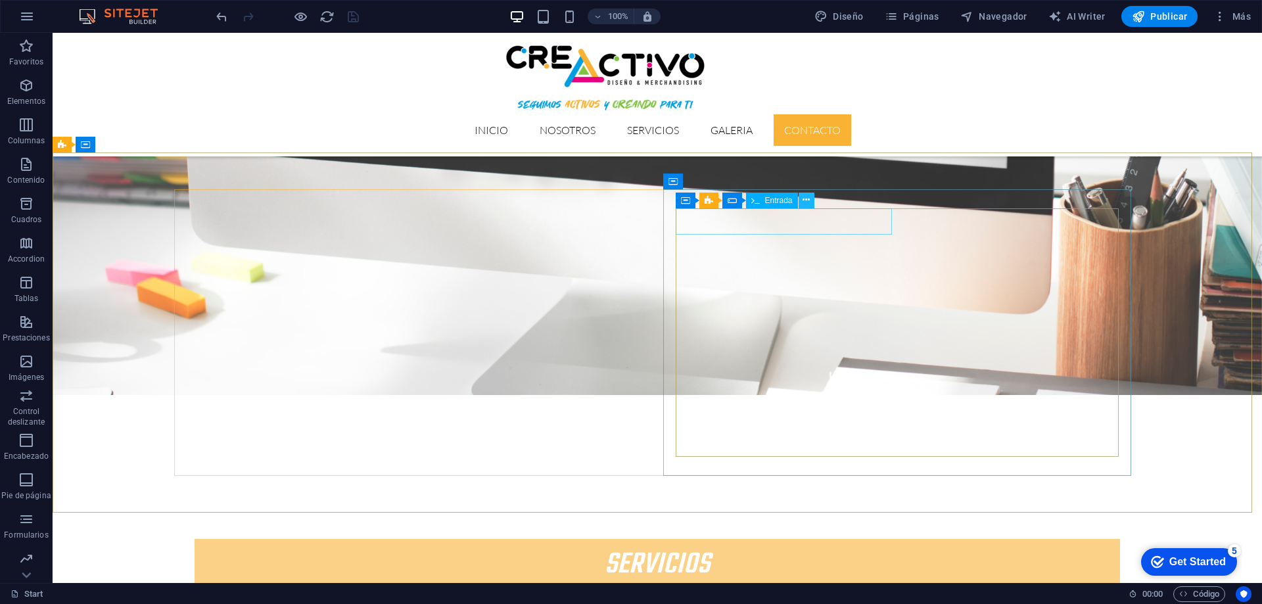
click at [807, 199] on icon at bounding box center [806, 200] width 7 height 14
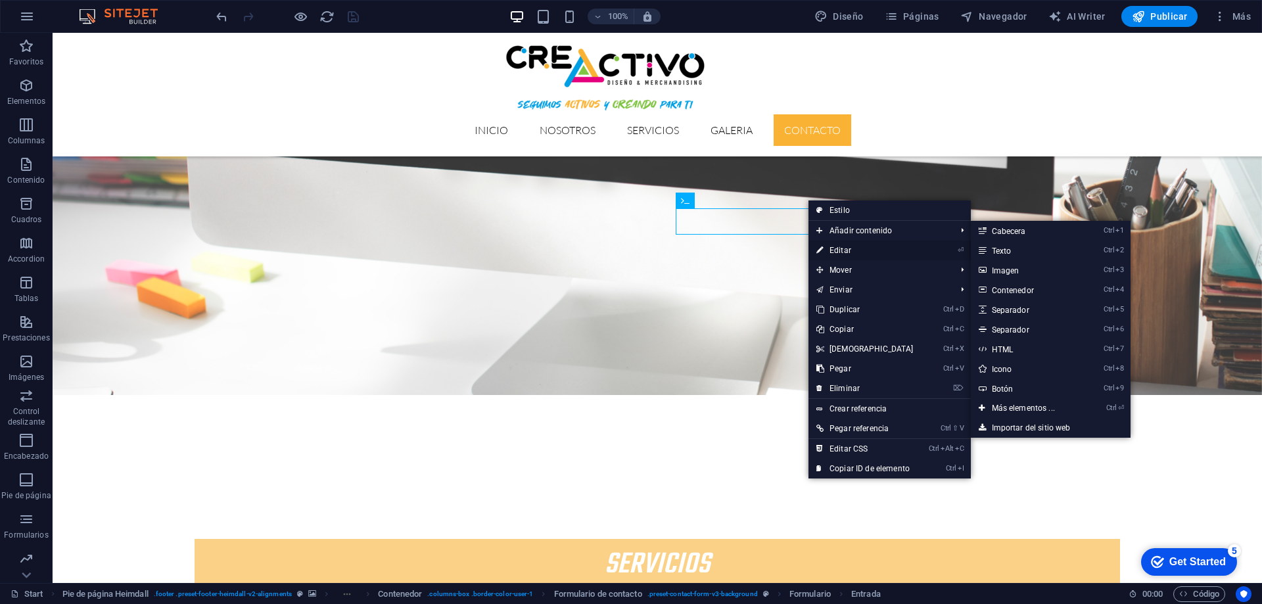
click at [830, 247] on link "⏎ Editar" at bounding box center [865, 251] width 113 height 20
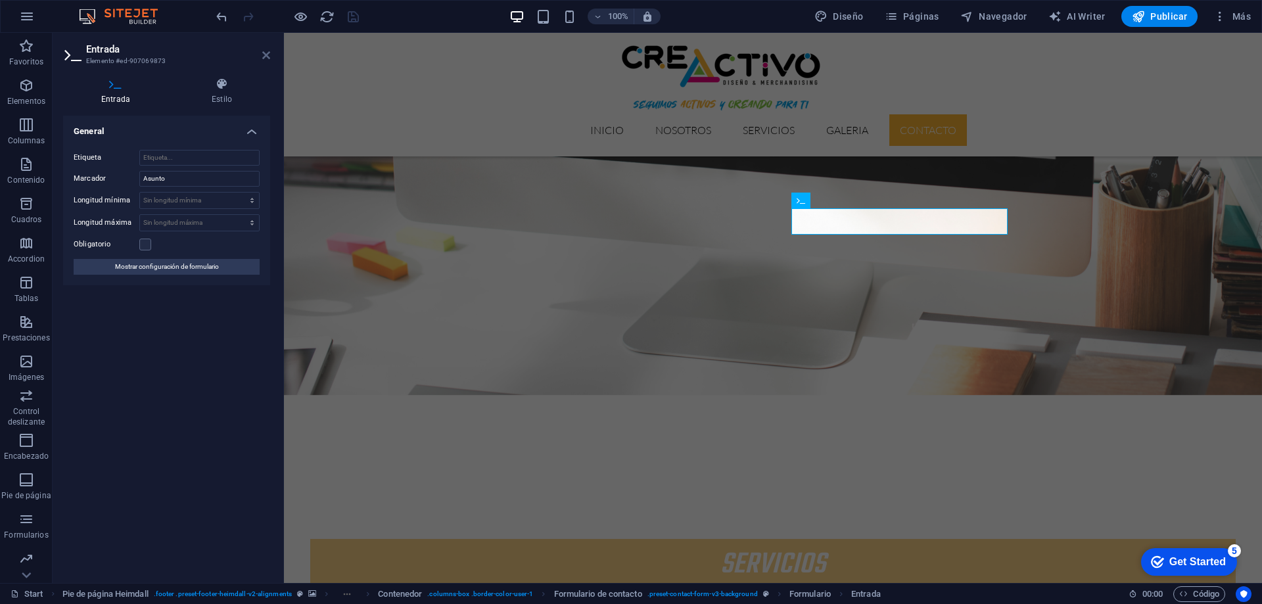
click at [267, 53] on icon at bounding box center [266, 55] width 8 height 11
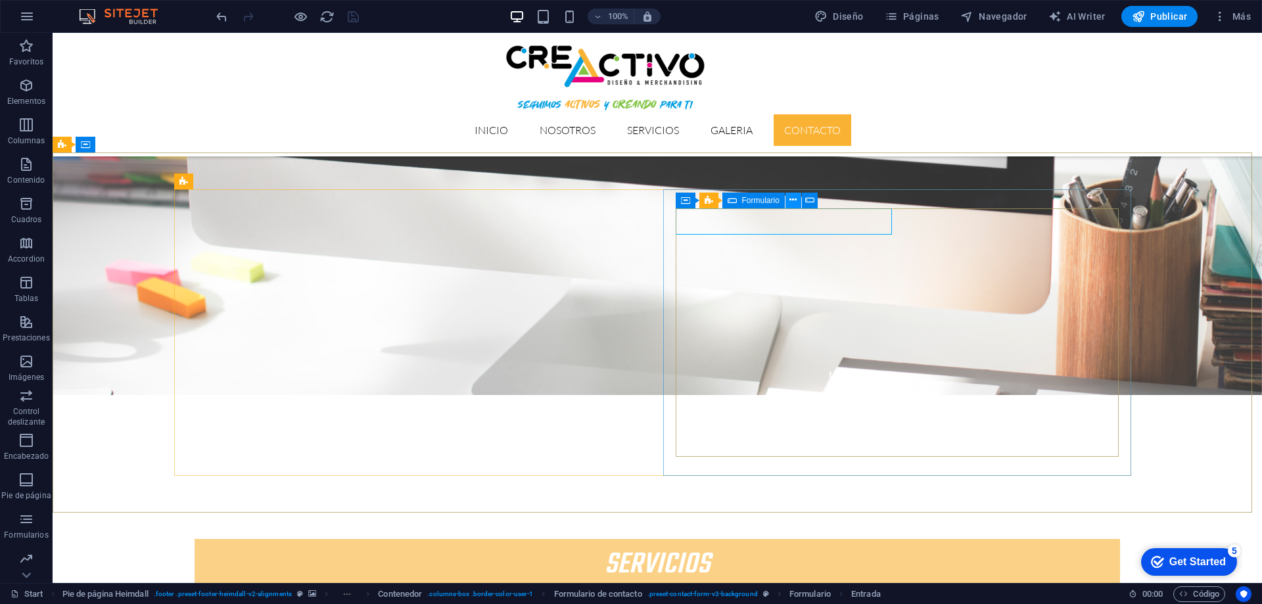
click at [796, 199] on icon at bounding box center [793, 200] width 7 height 14
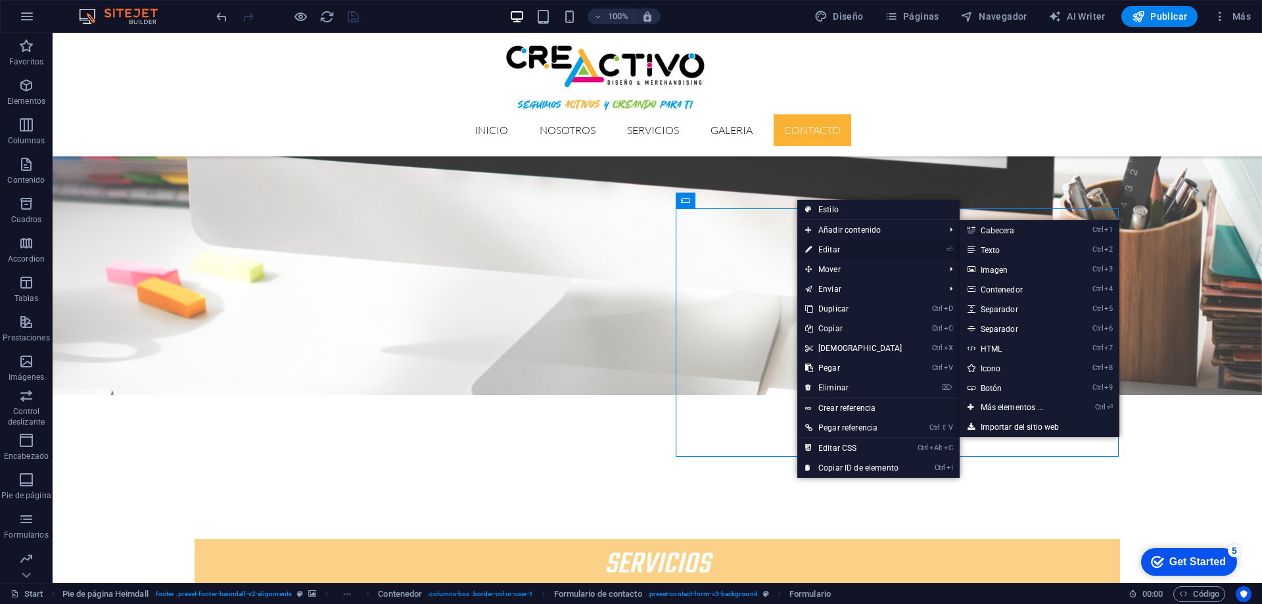
click at [818, 246] on link "⏎ Editar" at bounding box center [853, 250] width 113 height 20
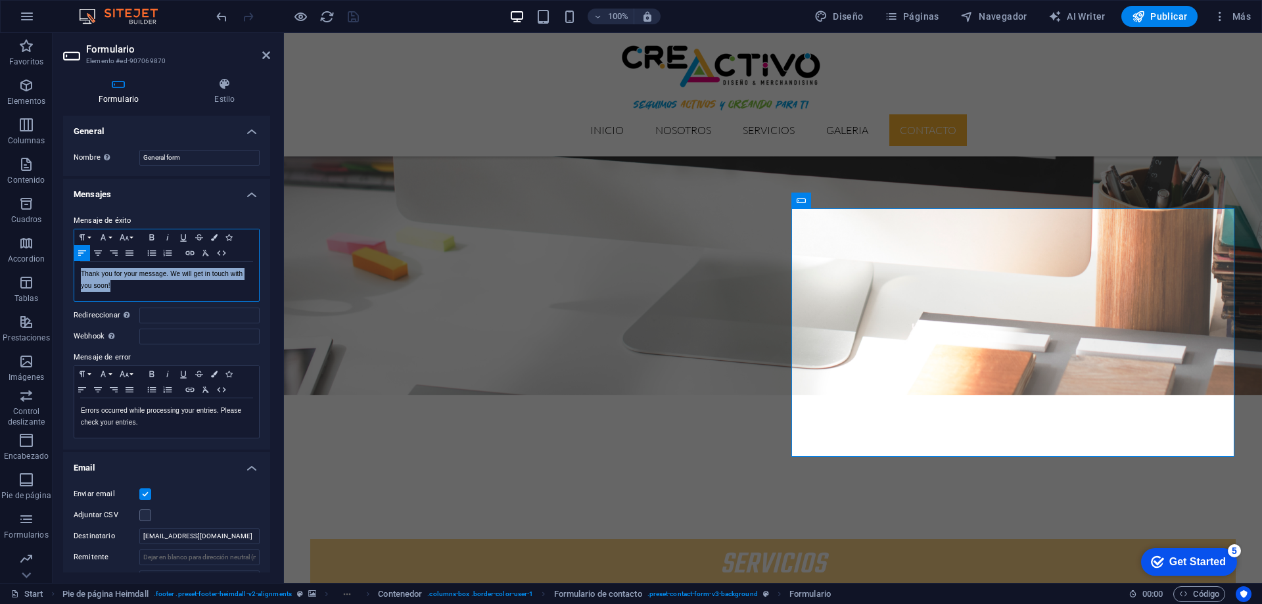
drag, startPoint x: 145, startPoint y: 288, endPoint x: 80, endPoint y: 276, distance: 65.5
click at [80, 276] on div "Thank you for your message. We will get in touch with you soon!" at bounding box center [166, 281] width 185 height 39
drag, startPoint x: 83, startPoint y: 288, endPoint x: 76, endPoint y: 287, distance: 6.6
click at [76, 287] on div "Gracias!! pronto nos podremos en contacto!!" at bounding box center [166, 281] width 185 height 39
click at [351, 17] on icon "save" at bounding box center [353, 16] width 15 height 15
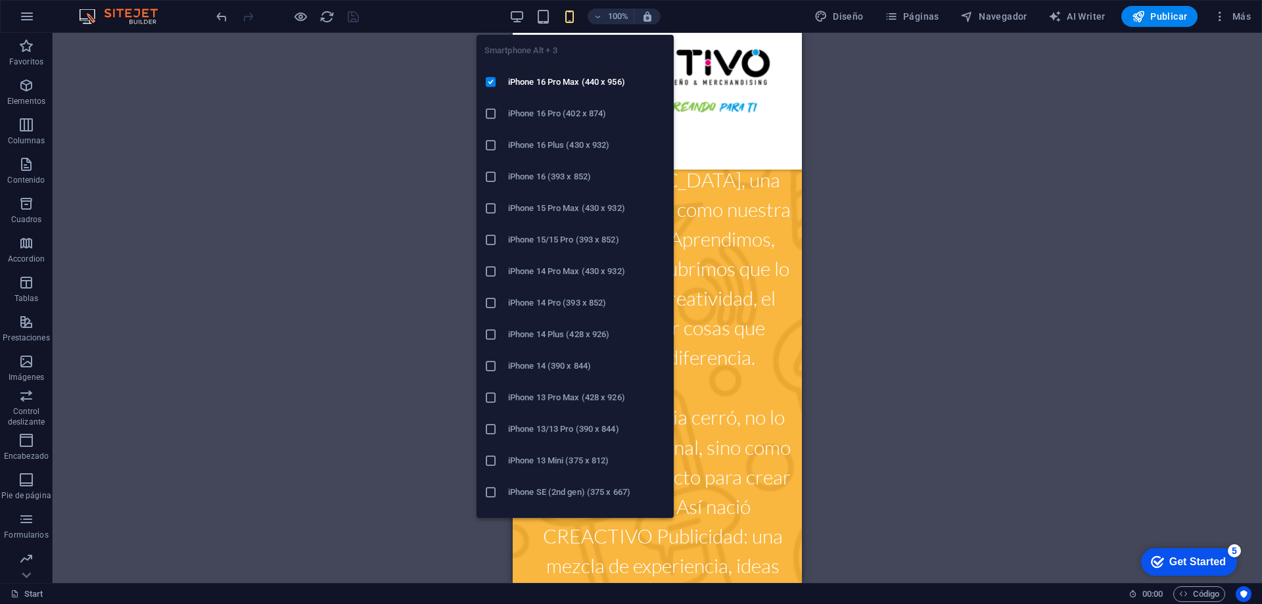
scroll to position [2658, 0]
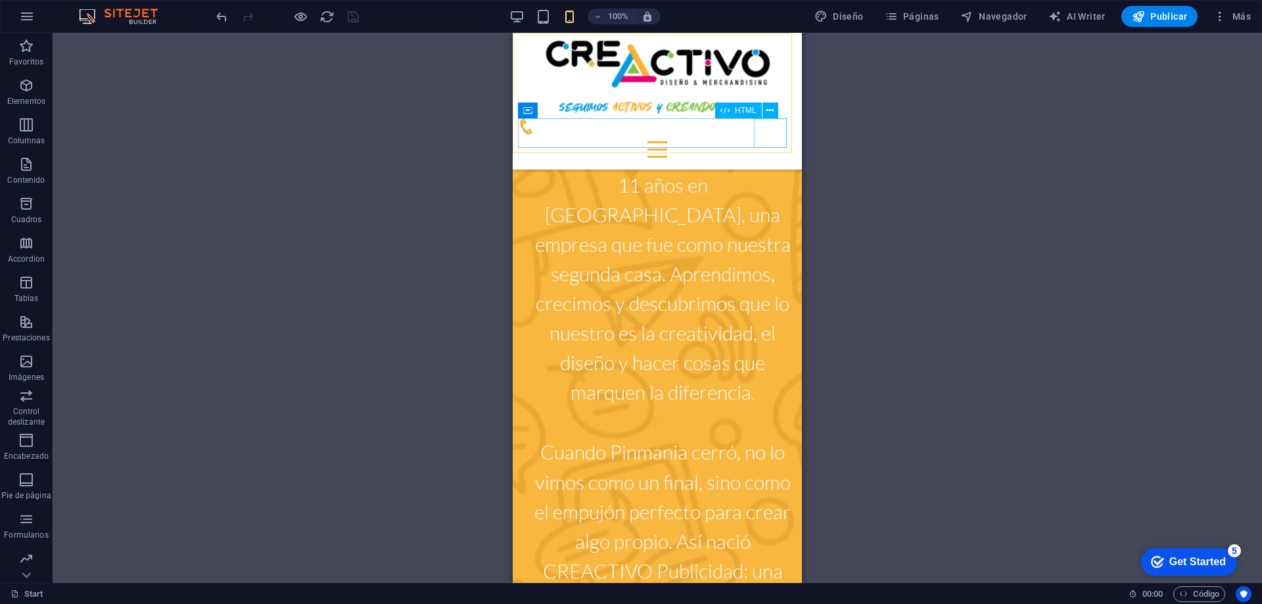
click at [769, 135] on div at bounding box center [657, 150] width 279 height 30
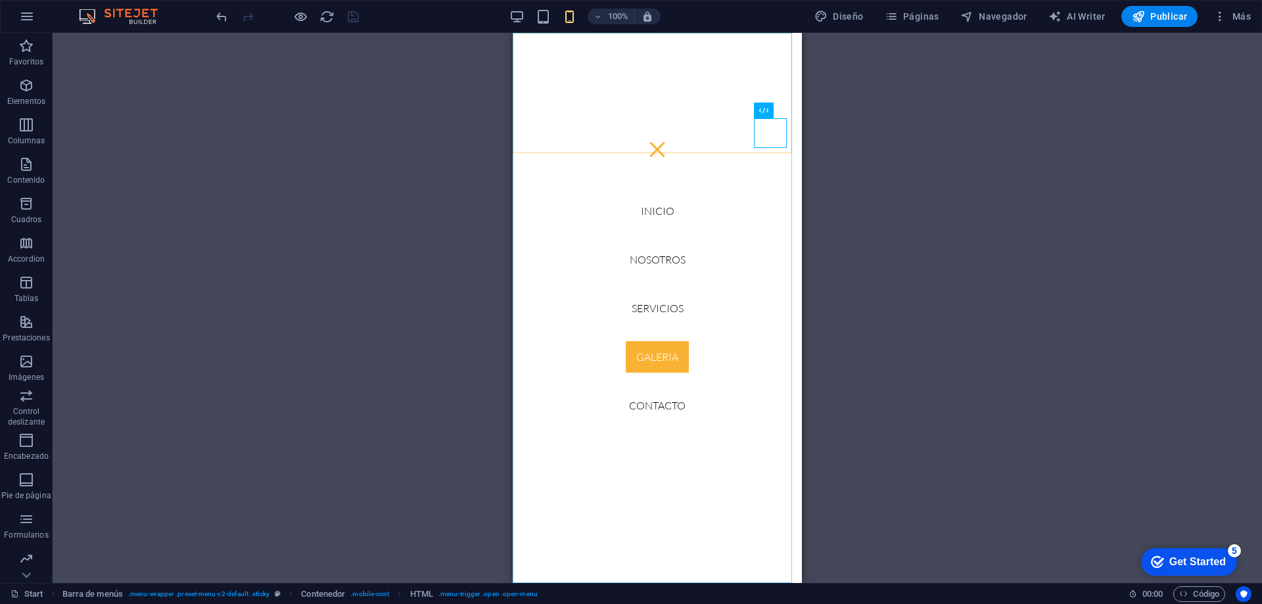
click at [663, 213] on nav "Inicio Nosotros Servicios GALERIA Contacto" at bounding box center [657, 308] width 289 height 550
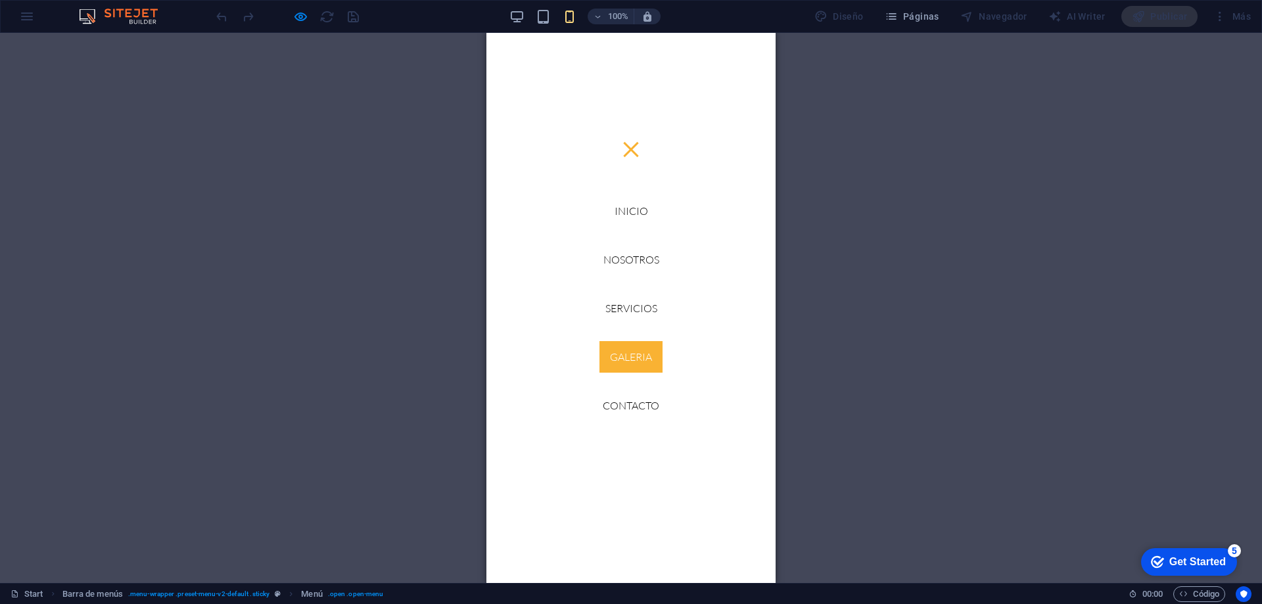
click at [630, 208] on link "Inicio" at bounding box center [631, 211] width 55 height 32
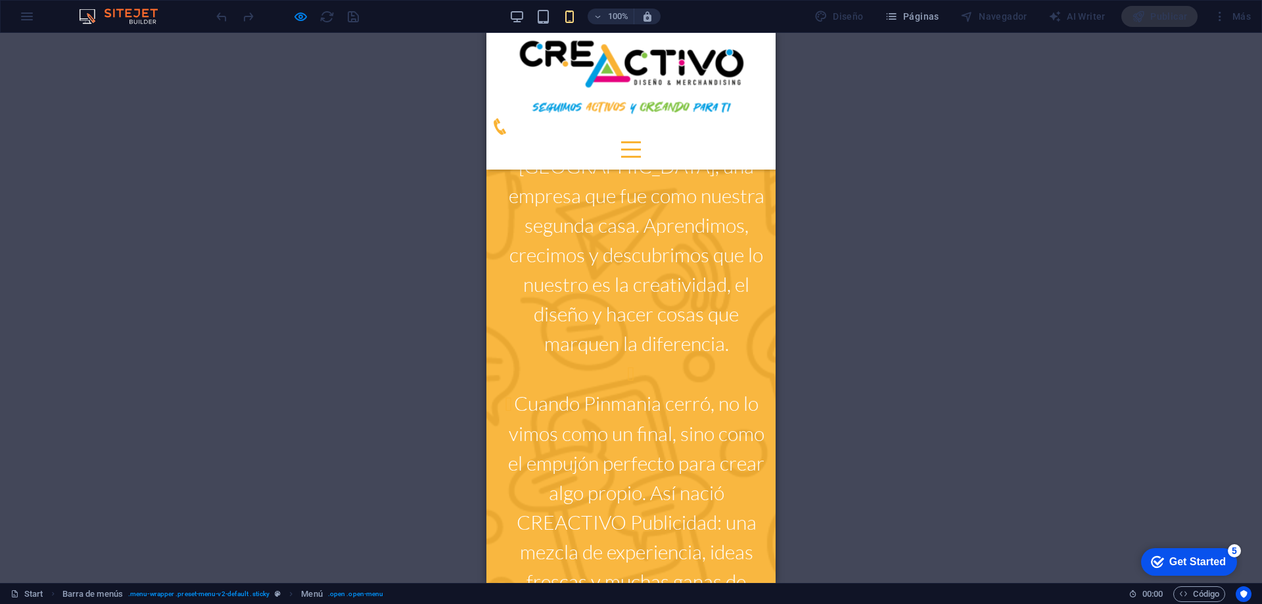
click at [641, 141] on div at bounding box center [631, 142] width 20 height 2
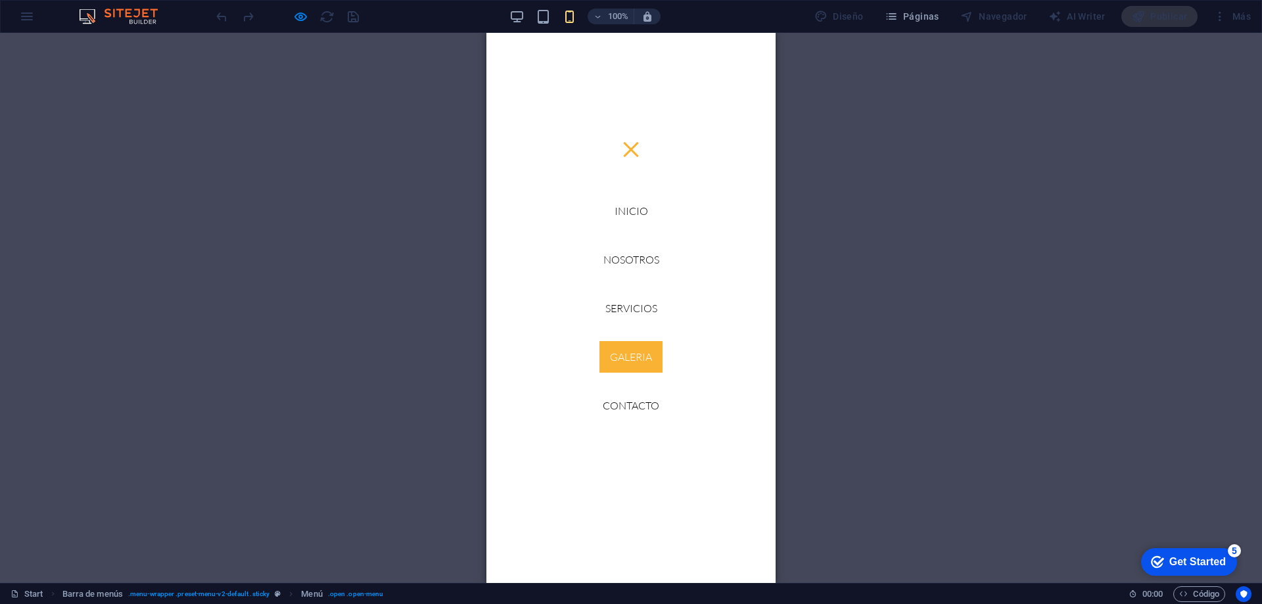
click at [620, 250] on link "Nosotros" at bounding box center [631, 260] width 77 height 32
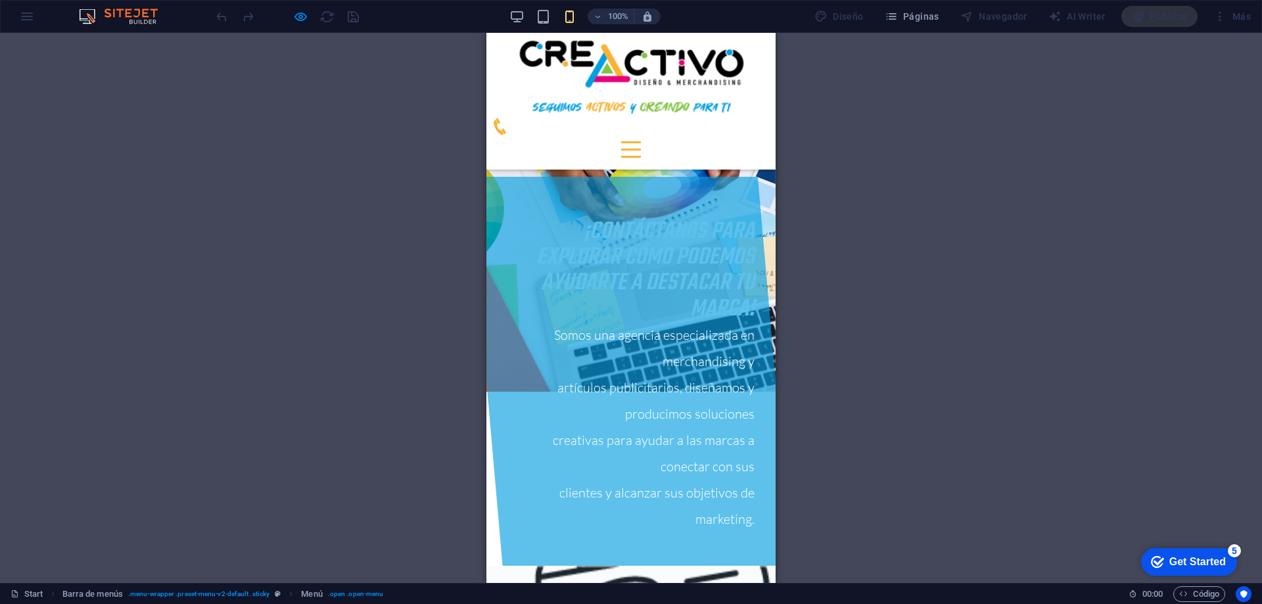
scroll to position [467, 0]
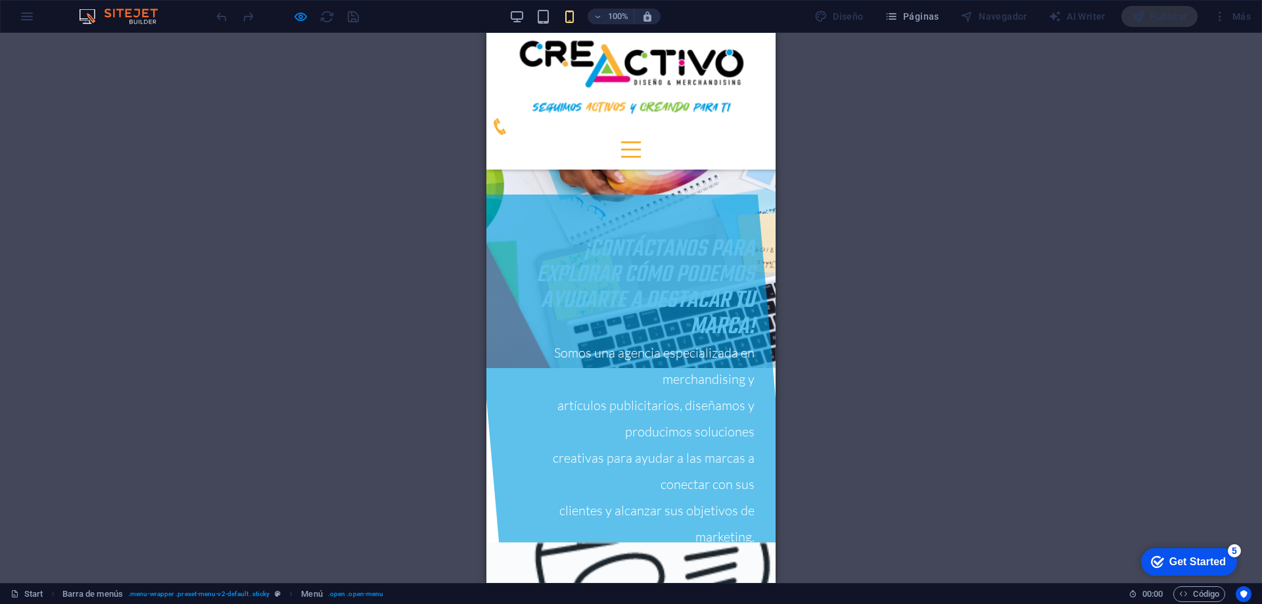
click at [641, 141] on div at bounding box center [631, 149] width 20 height 16
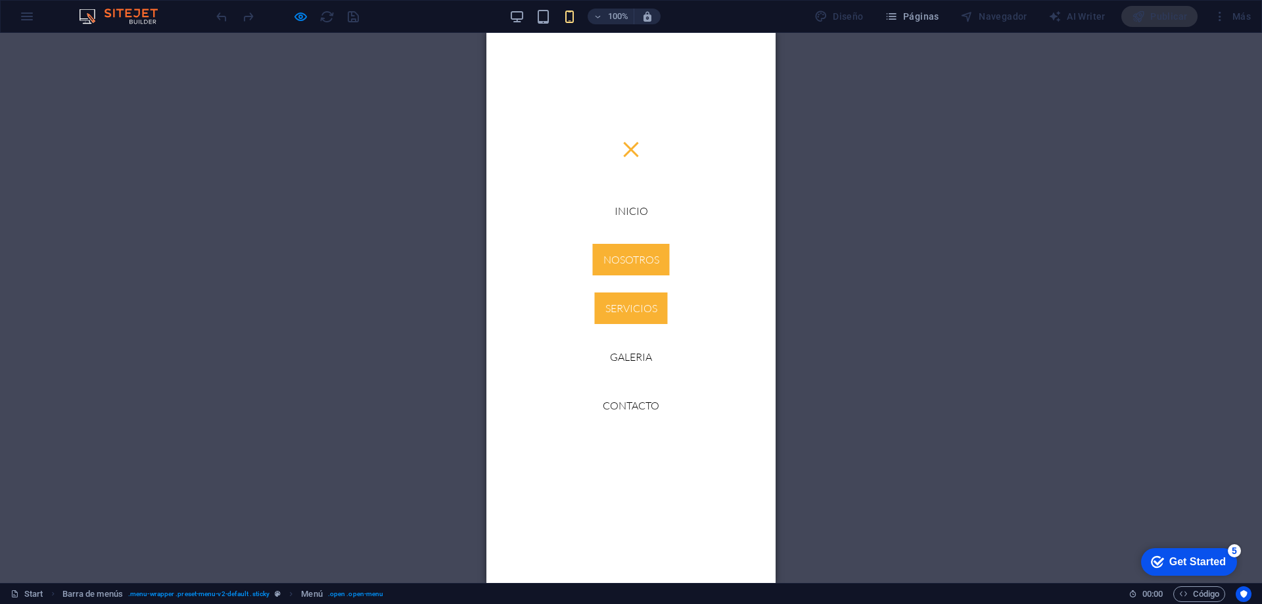
click at [617, 302] on link "Servicios" at bounding box center [631, 309] width 73 height 32
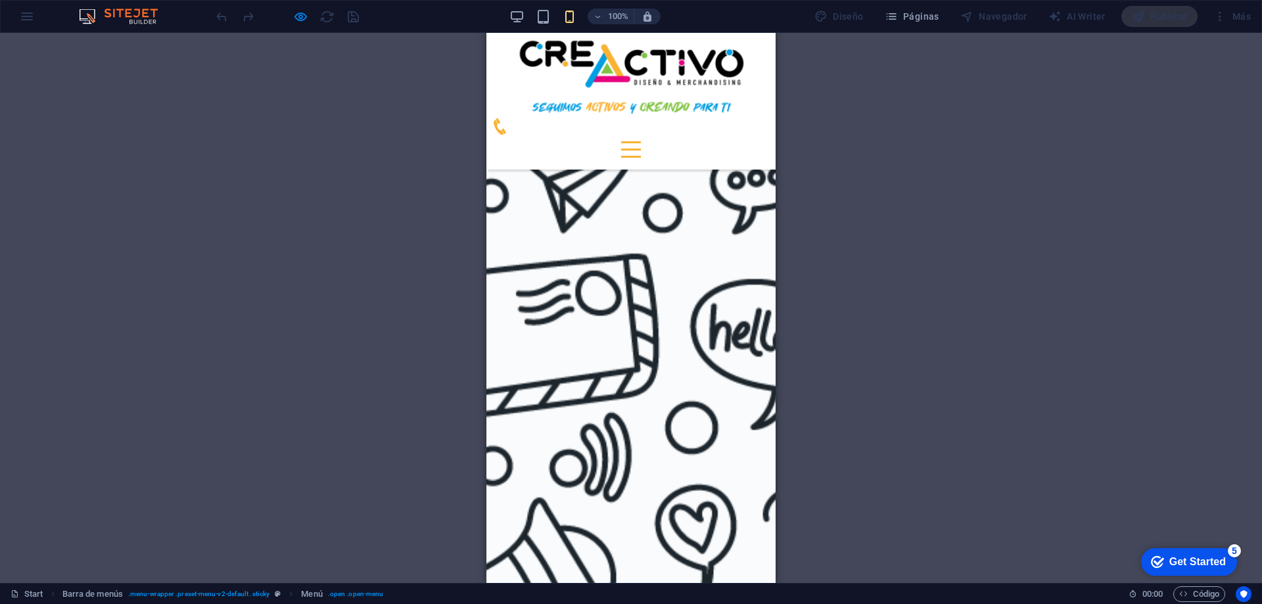
scroll to position [1595, 0]
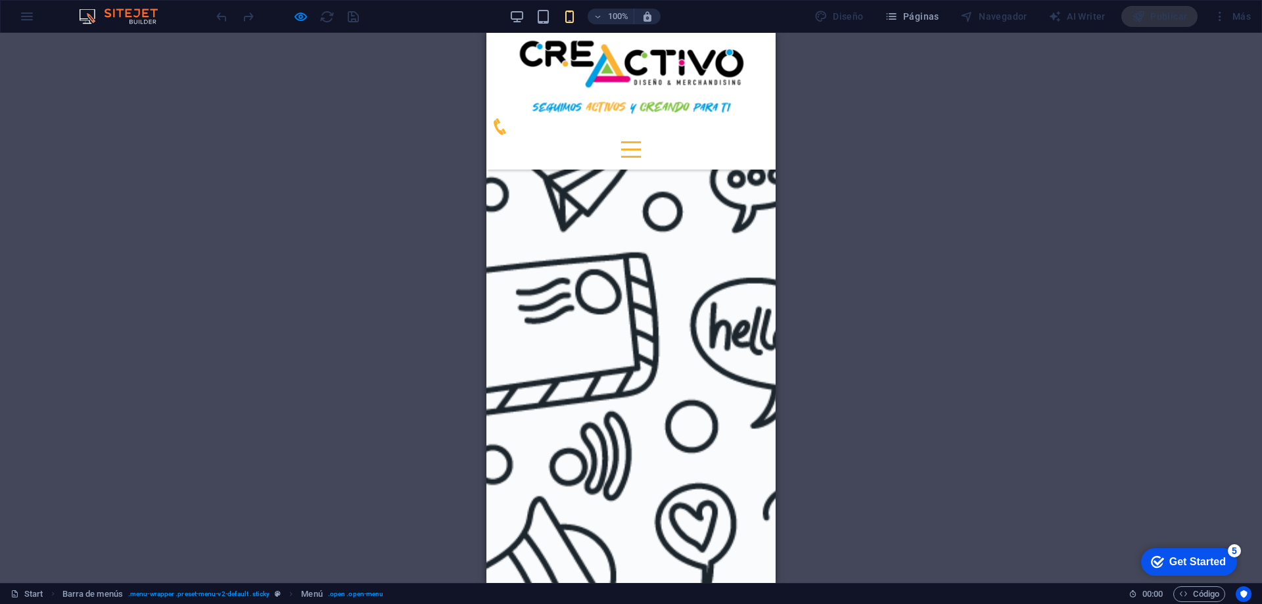
click at [641, 141] on div at bounding box center [631, 149] width 20 height 16
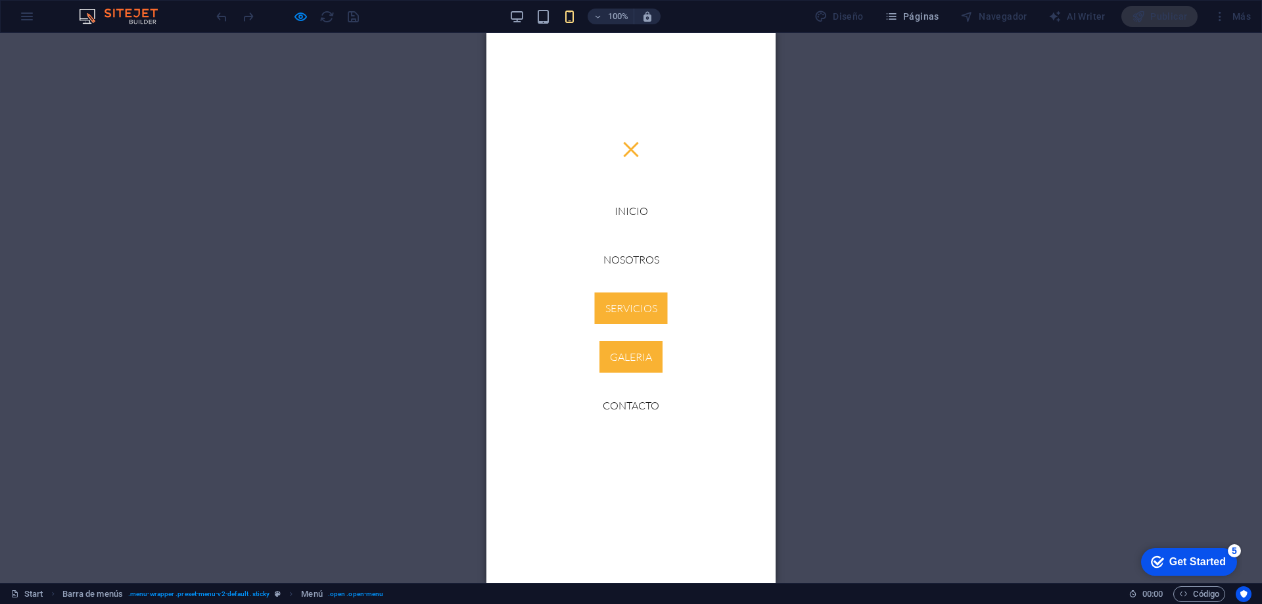
click at [613, 352] on link "GALERIA" at bounding box center [631, 357] width 63 height 32
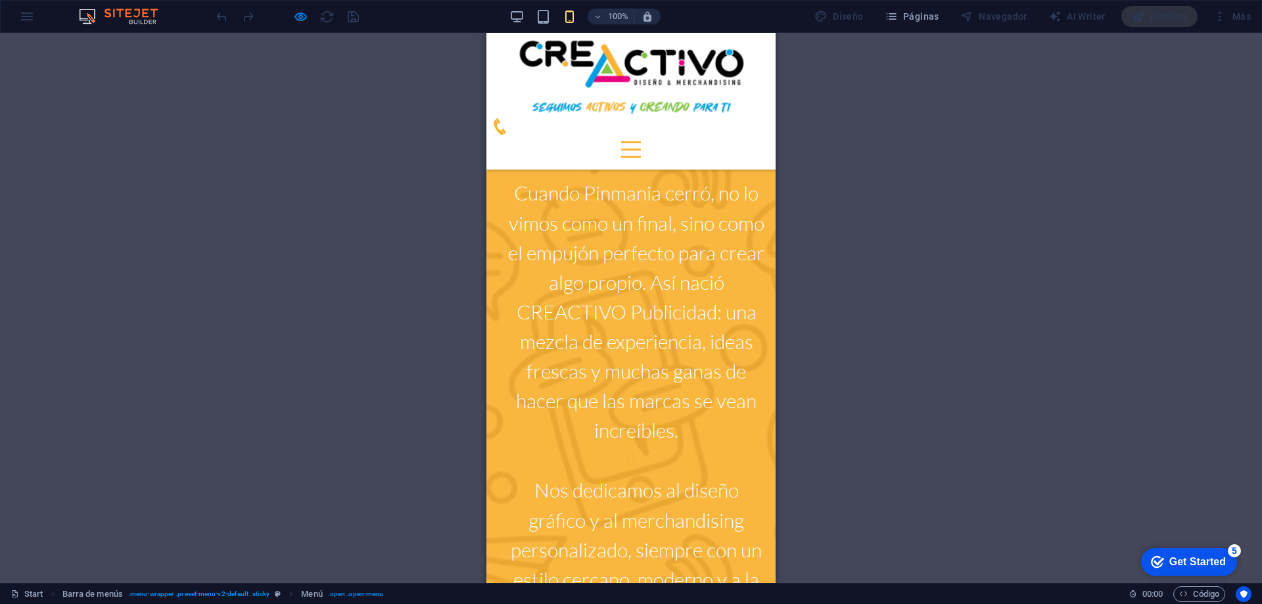
scroll to position [2860, 0]
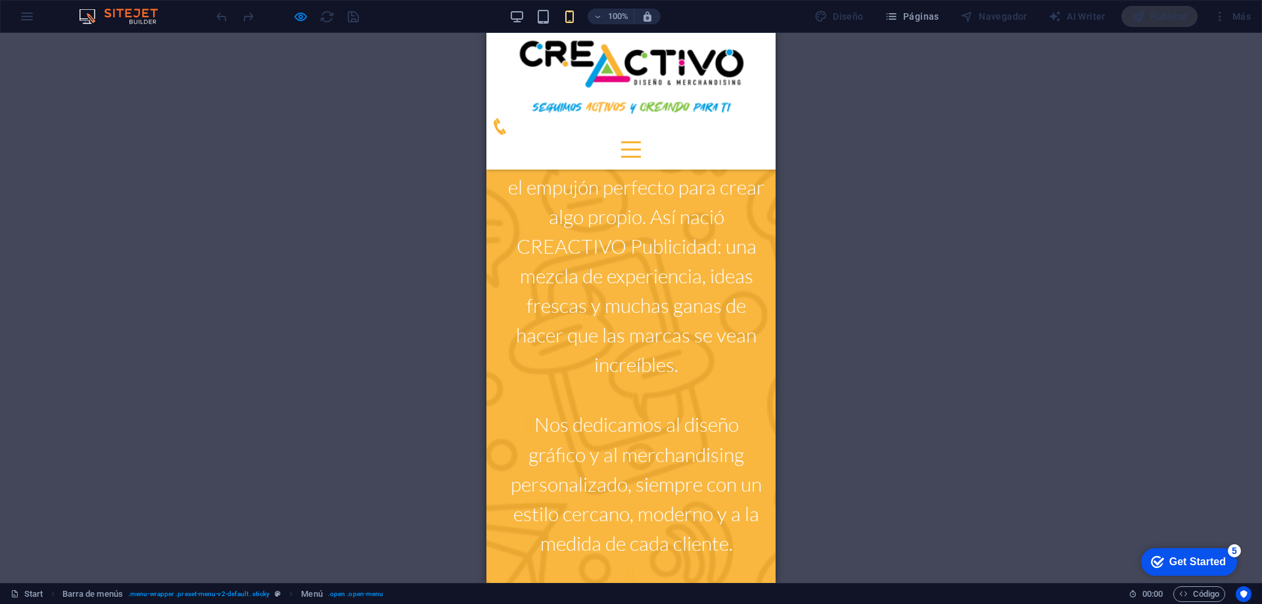
click at [641, 141] on div at bounding box center [631, 149] width 20 height 16
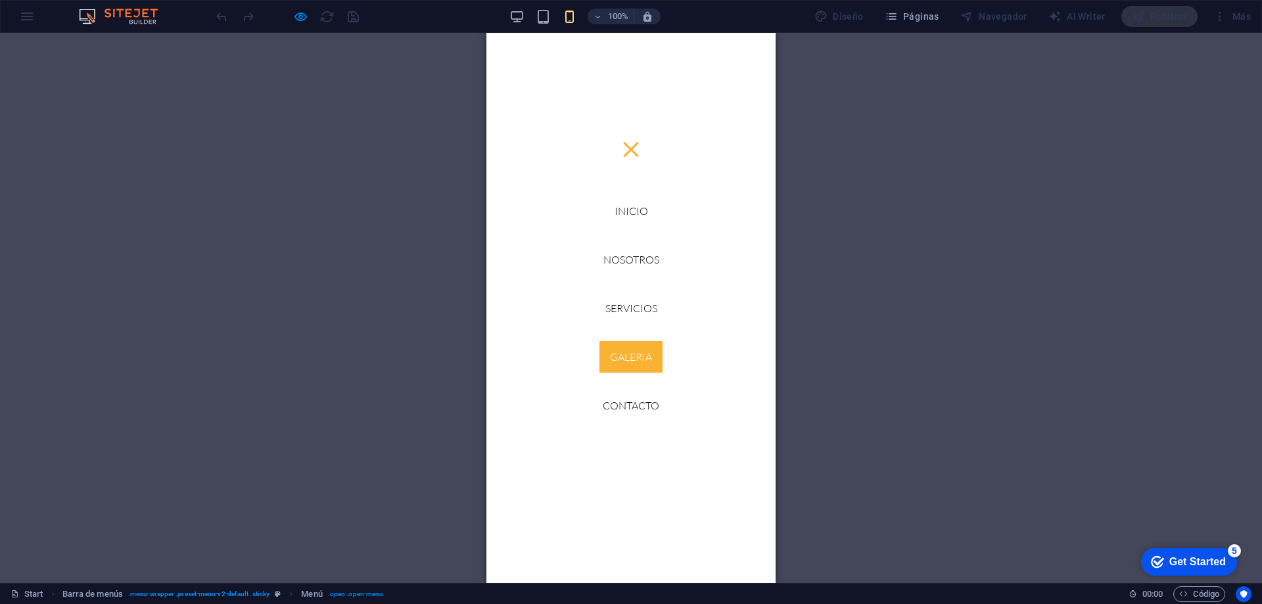
click at [619, 398] on link "Contacto" at bounding box center [631, 406] width 78 height 32
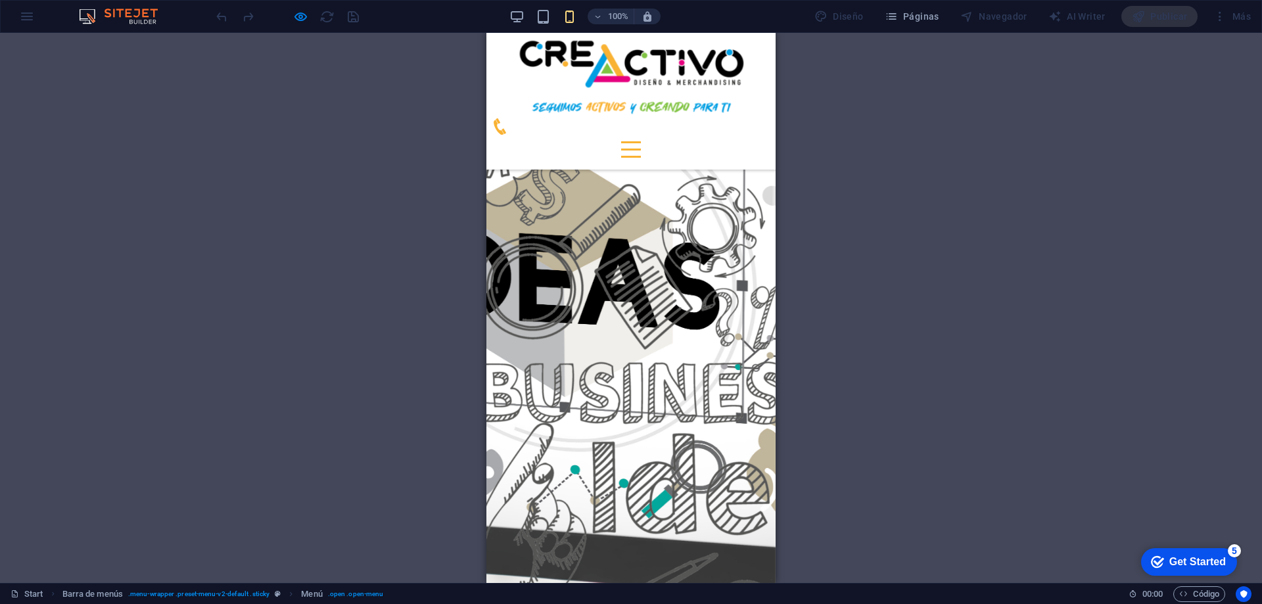
scroll to position [3822, 0]
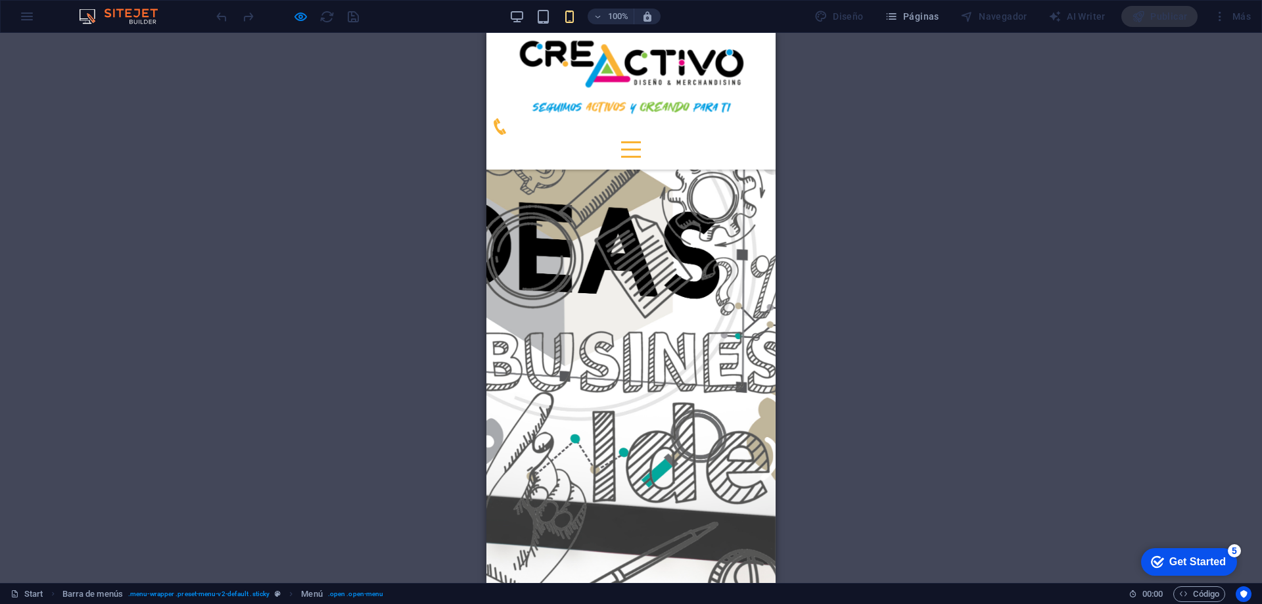
click at [641, 141] on div at bounding box center [631, 149] width 20 height 16
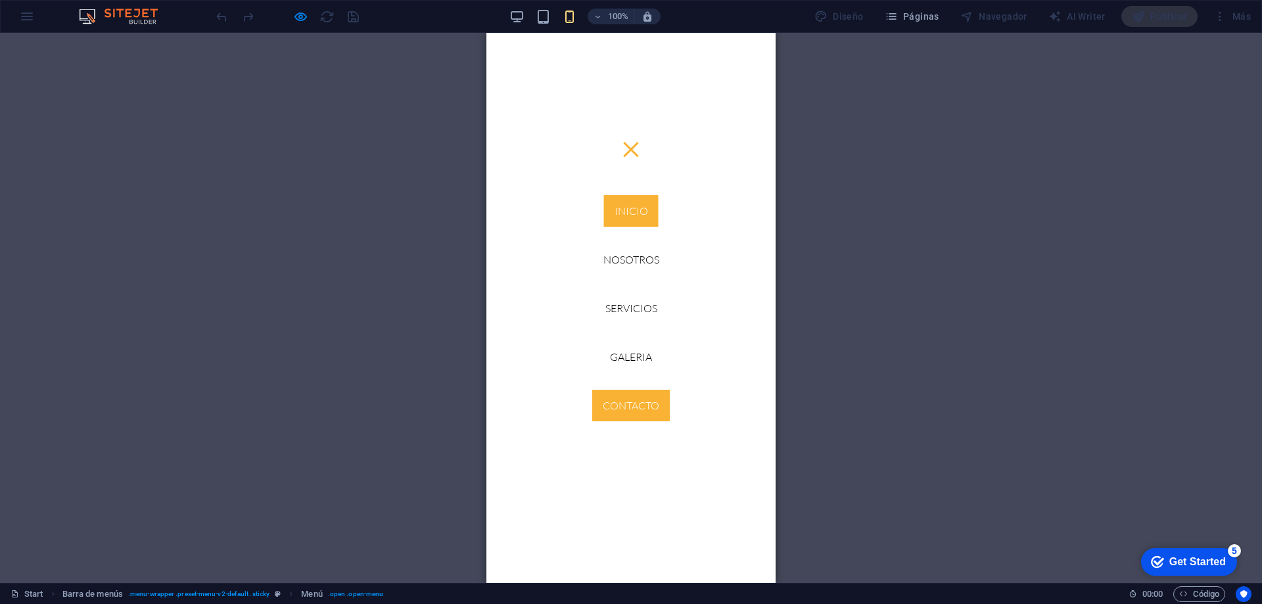
click at [633, 198] on link "Inicio" at bounding box center [631, 211] width 55 height 32
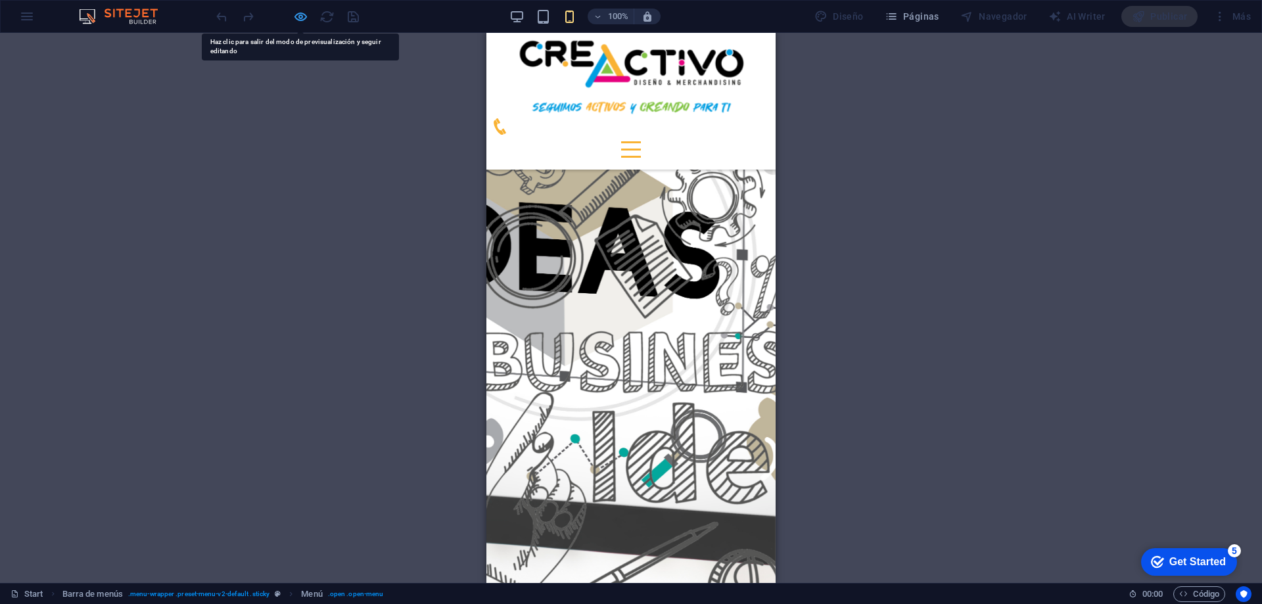
drag, startPoint x: 255, startPoint y: 93, endPoint x: 296, endPoint y: 14, distance: 88.8
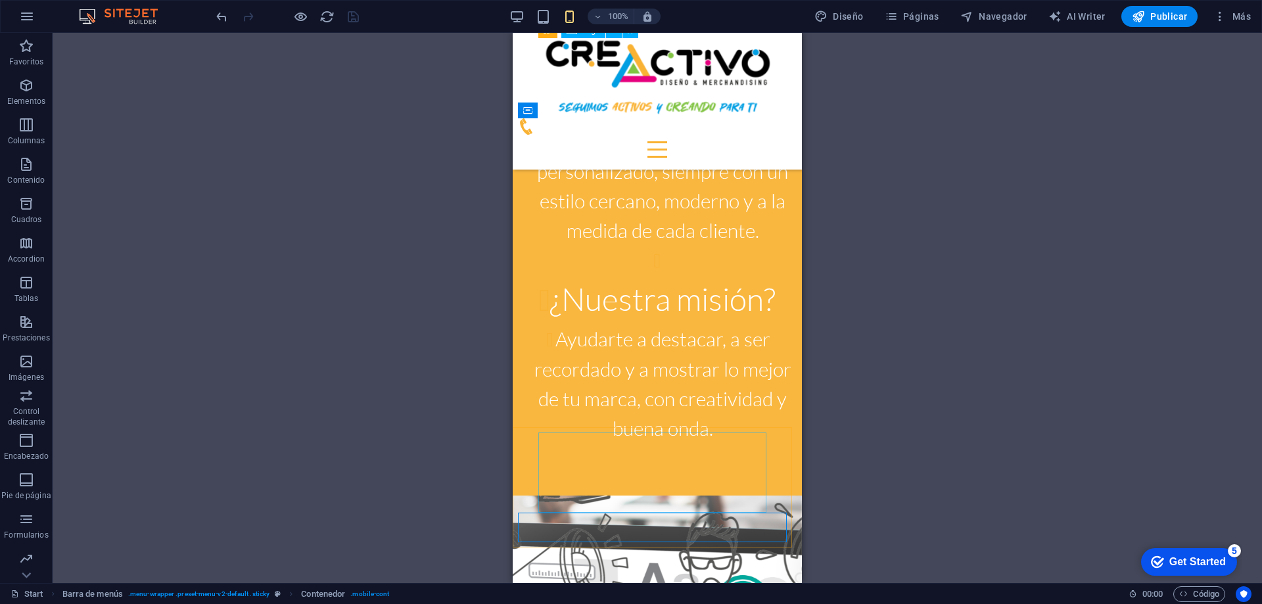
scroll to position [3230, 0]
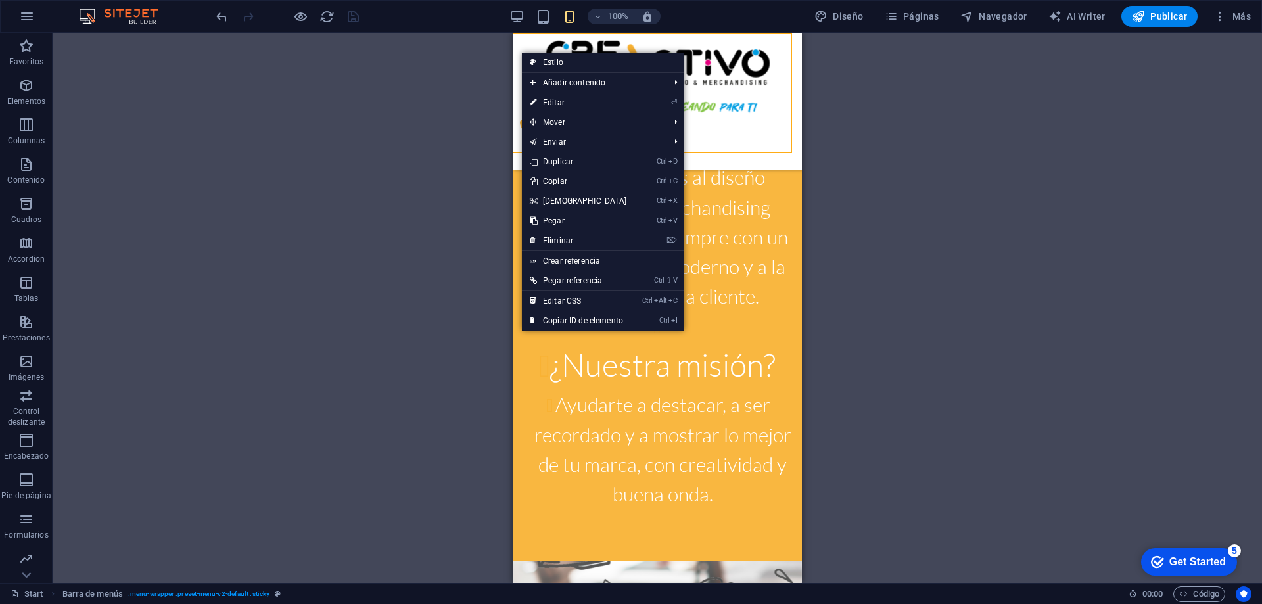
click at [517, 45] on div "Inicio Nosotros Servicios GALERIA Contacto" at bounding box center [657, 101] width 289 height 137
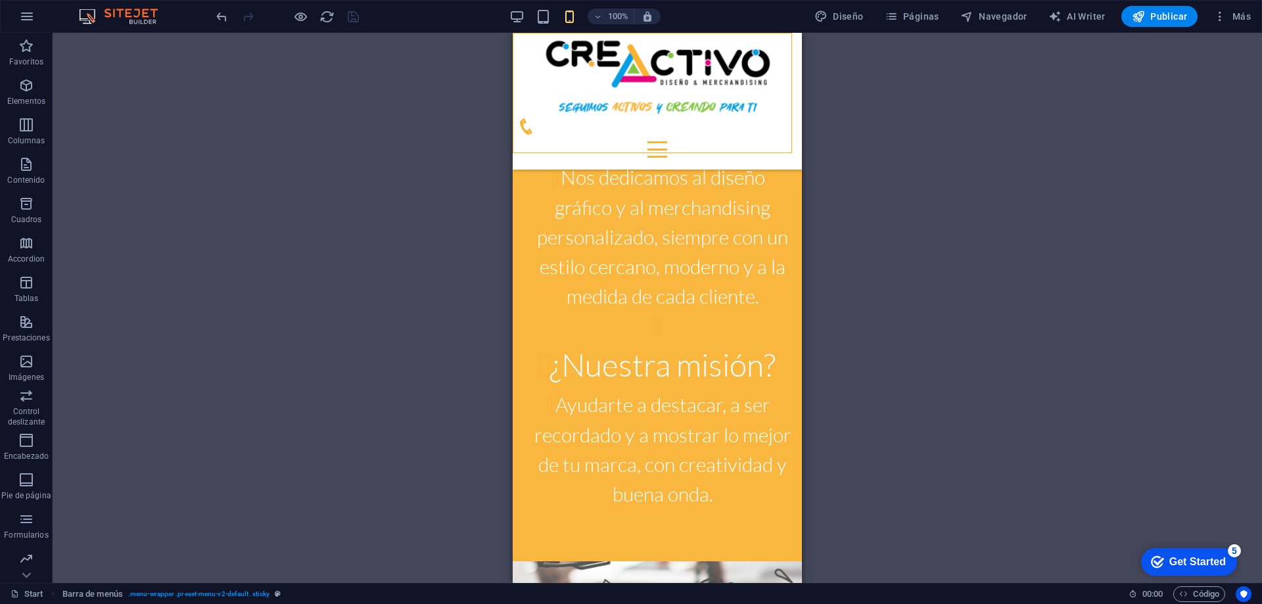
click at [518, 45] on div "Inicio Nosotros Servicios GALERIA Contacto" at bounding box center [657, 101] width 289 height 137
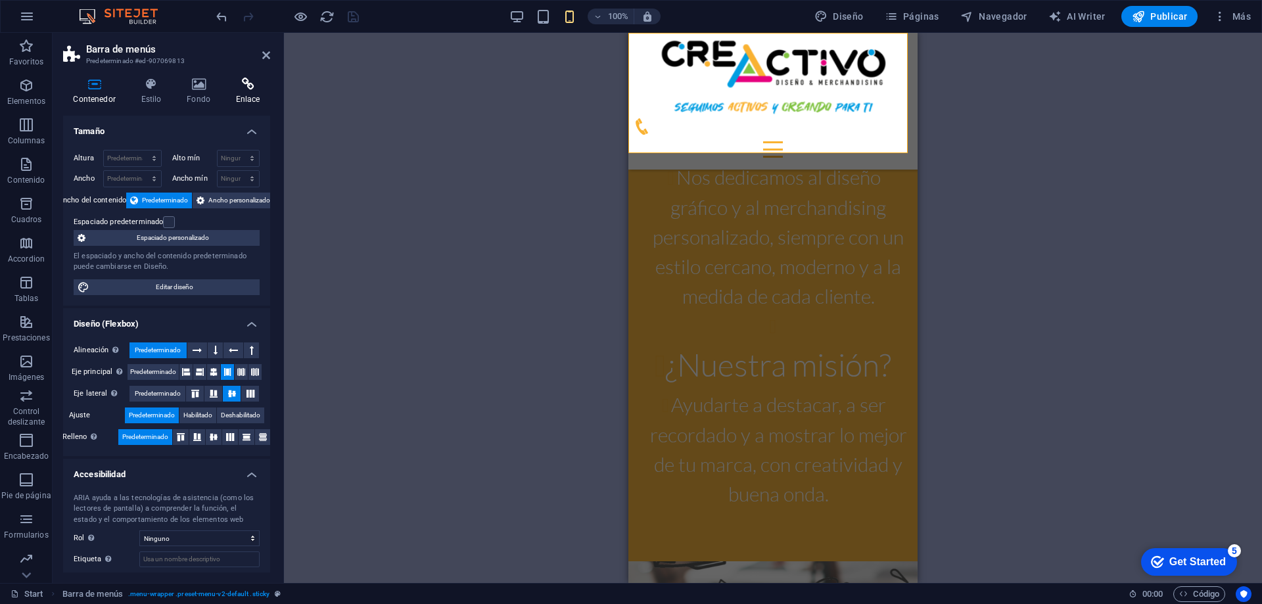
click at [249, 89] on icon at bounding box center [247, 84] width 45 height 13
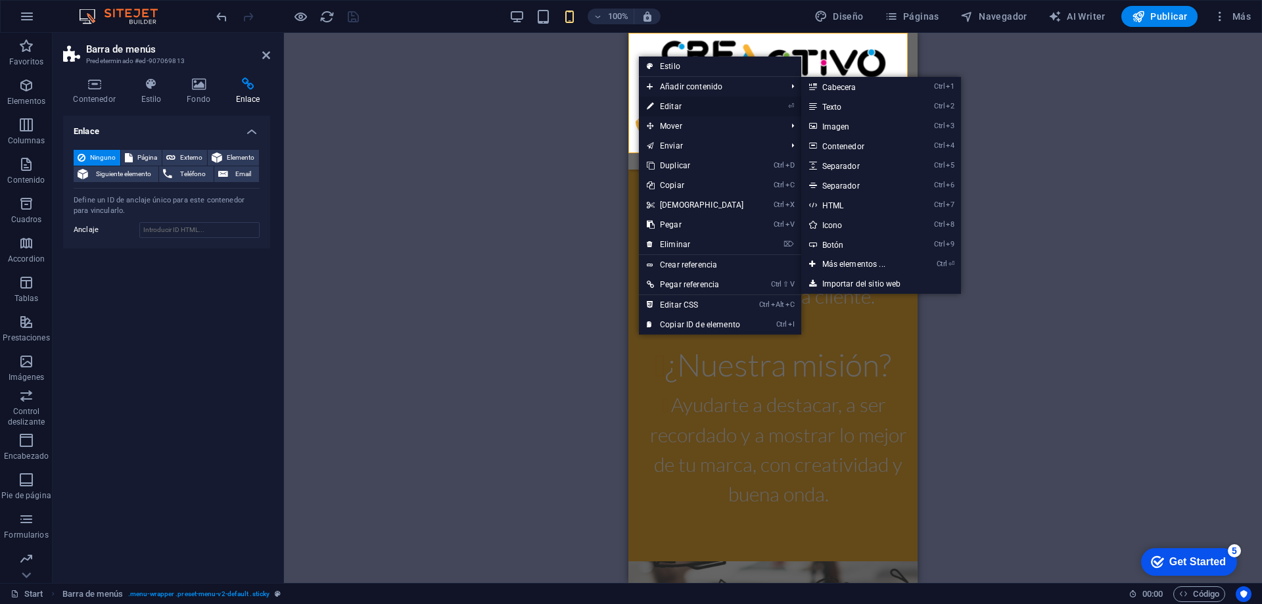
click at [672, 101] on link "⏎ Editar" at bounding box center [695, 107] width 113 height 20
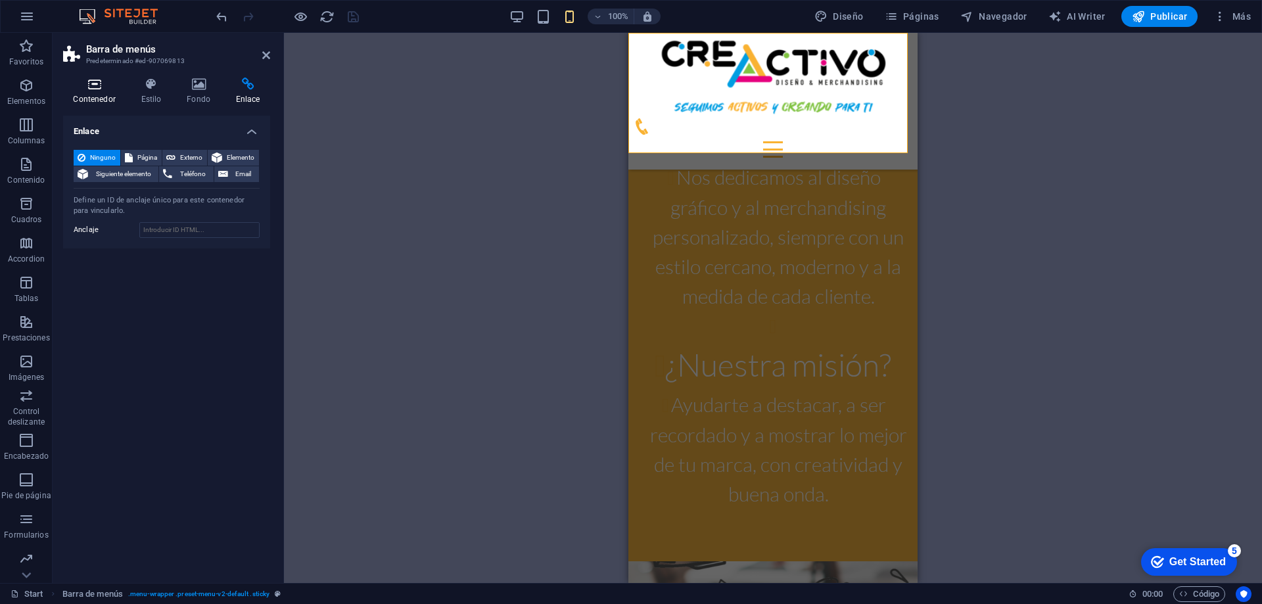
click at [114, 93] on h4 "Contenedor" at bounding box center [97, 92] width 68 height 28
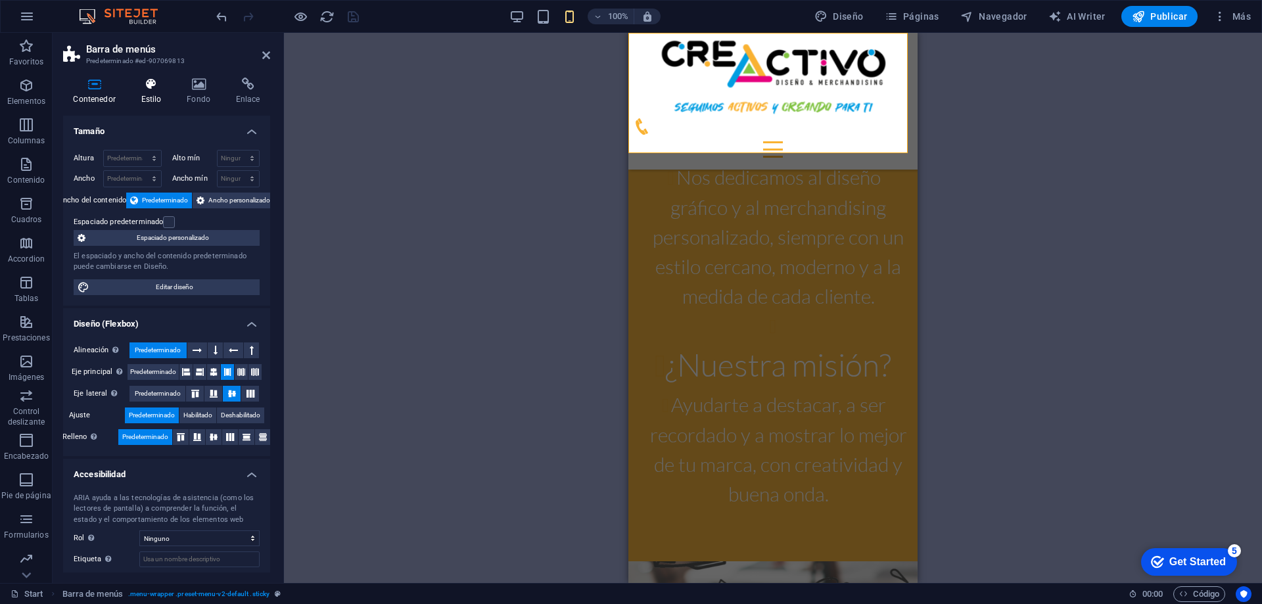
click at [163, 87] on icon at bounding box center [151, 84] width 41 height 13
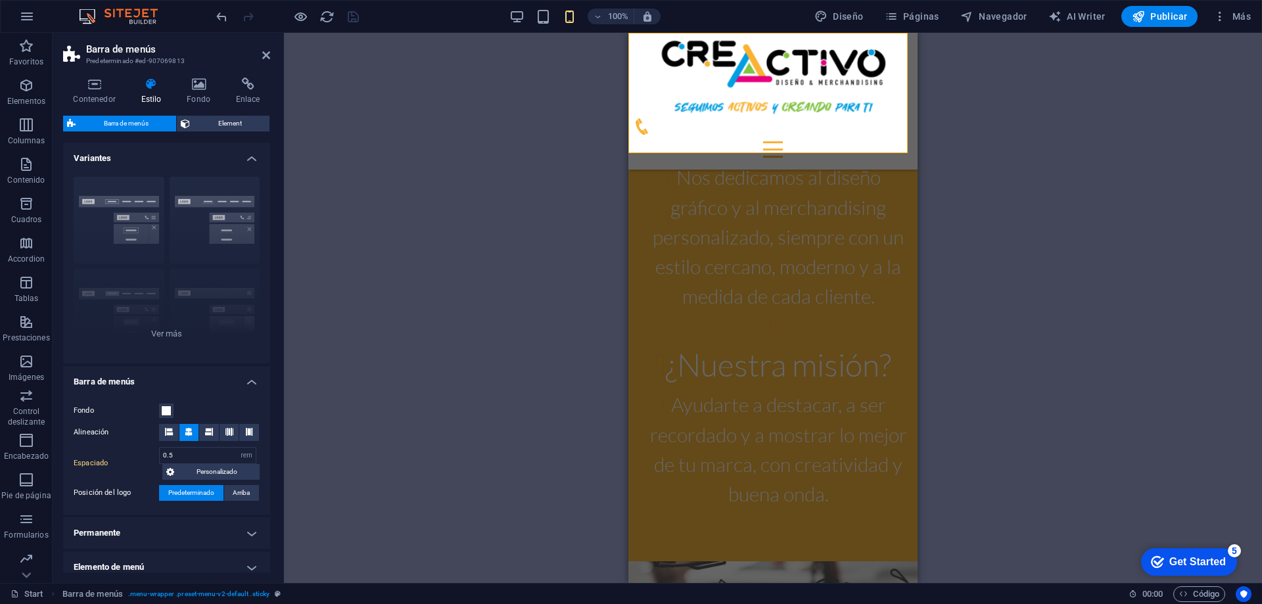
click at [1031, 128] on div "Arrastra aquí para reemplazar el contenido existente. Si quieres crear un eleme…" at bounding box center [773, 308] width 978 height 550
click at [266, 50] on icon at bounding box center [266, 55] width 8 height 11
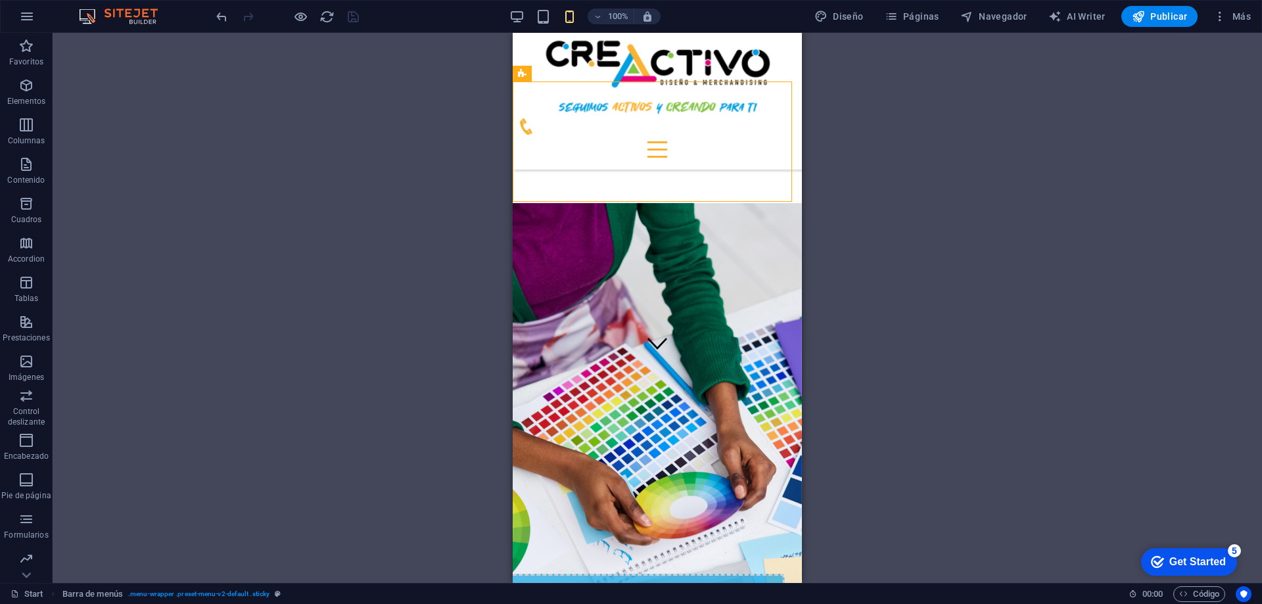
scroll to position [0, 0]
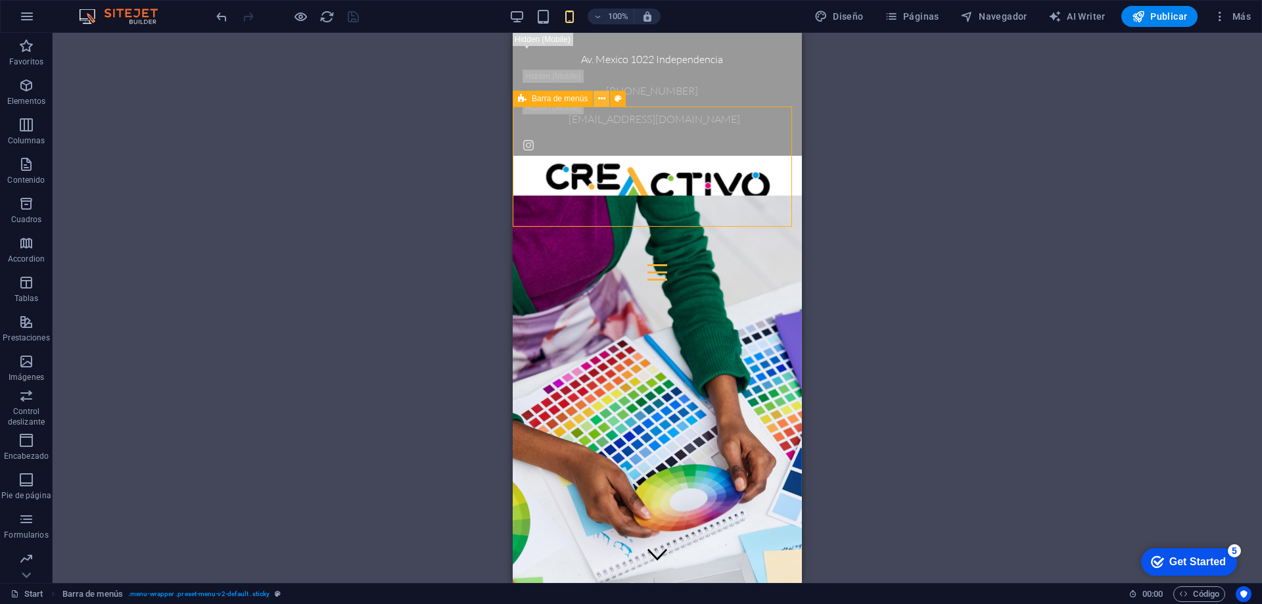
click at [600, 98] on icon at bounding box center [601, 99] width 7 height 14
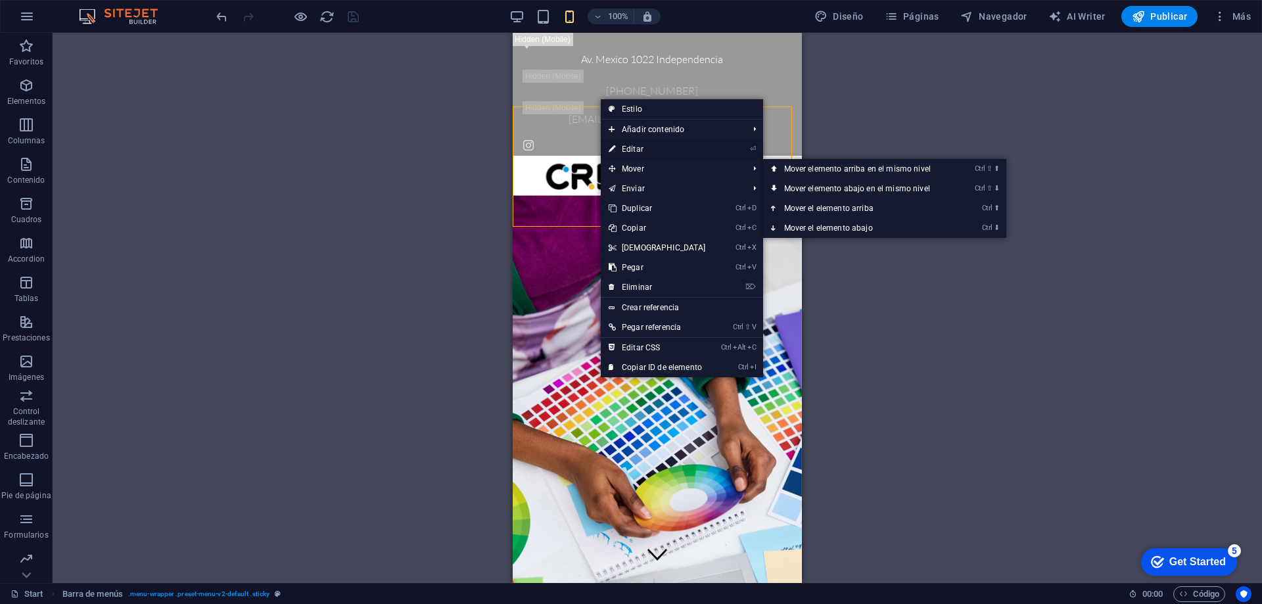
click at [636, 145] on link "⏎ Editar" at bounding box center [657, 149] width 113 height 20
select select "rem"
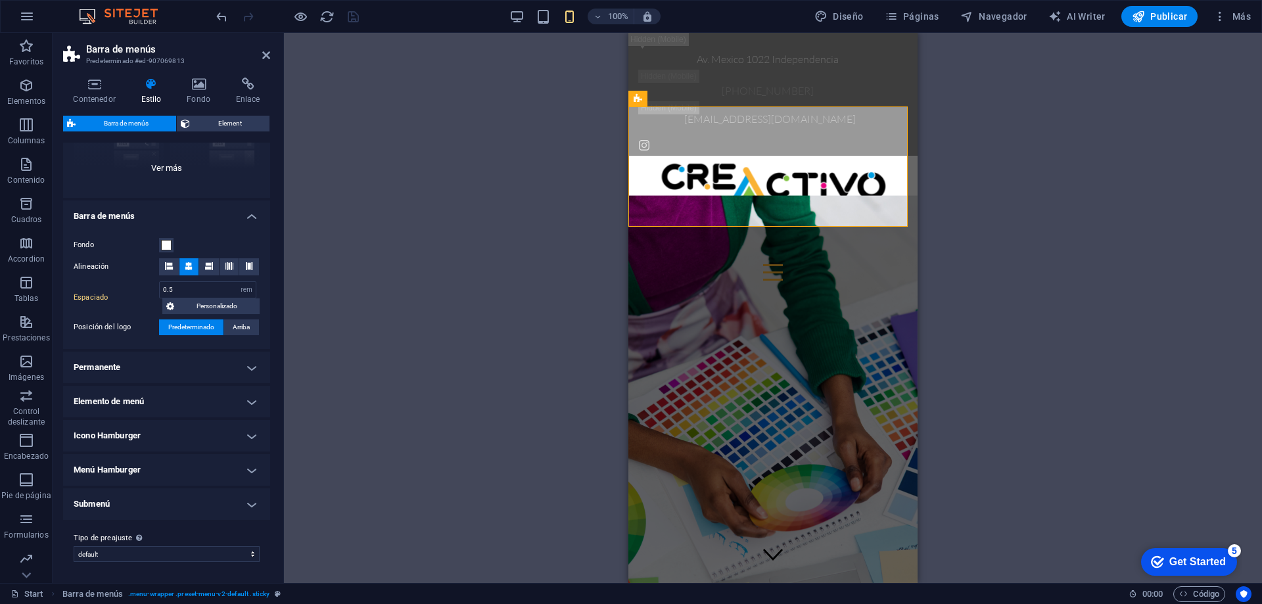
scroll to position [34, 0]
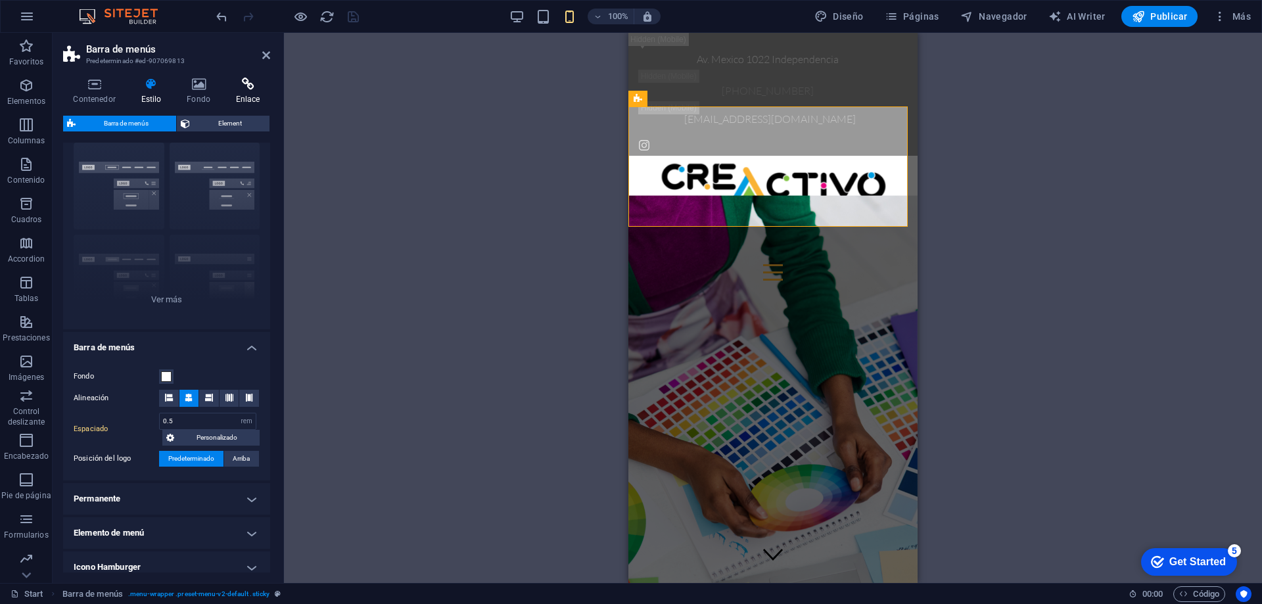
click at [243, 88] on icon at bounding box center [247, 84] width 45 height 13
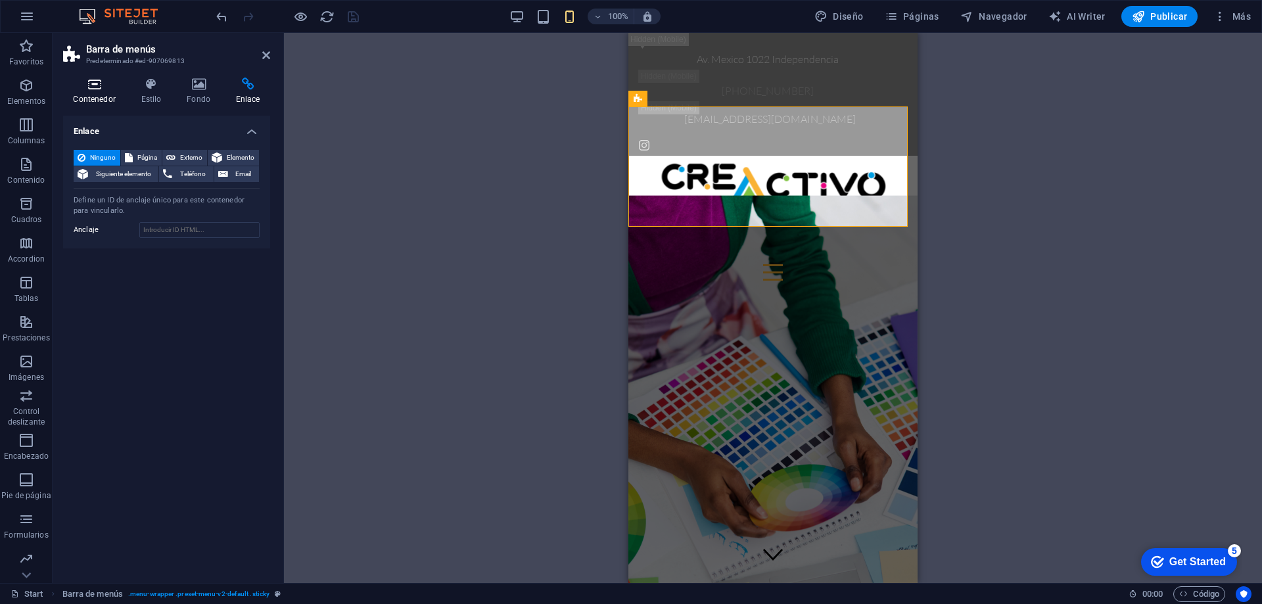
click at [95, 93] on h4 "Contenedor" at bounding box center [97, 92] width 68 height 28
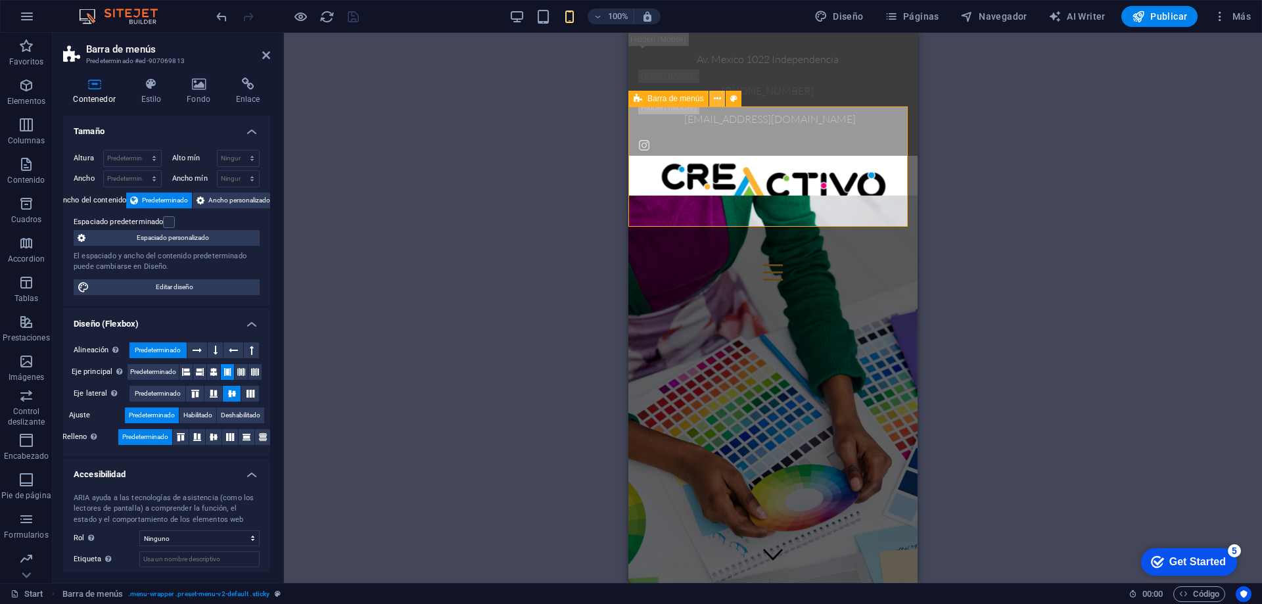
click at [711, 93] on button at bounding box center [717, 99] width 16 height 16
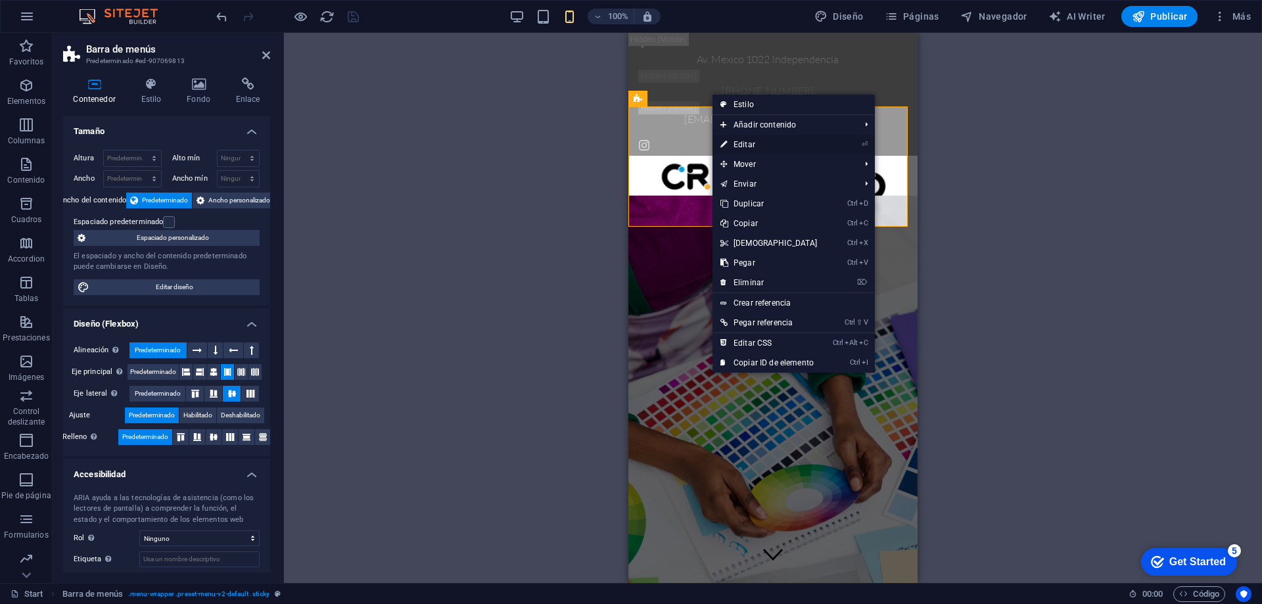
click at [740, 139] on link "⏎ Editar" at bounding box center [769, 145] width 113 height 20
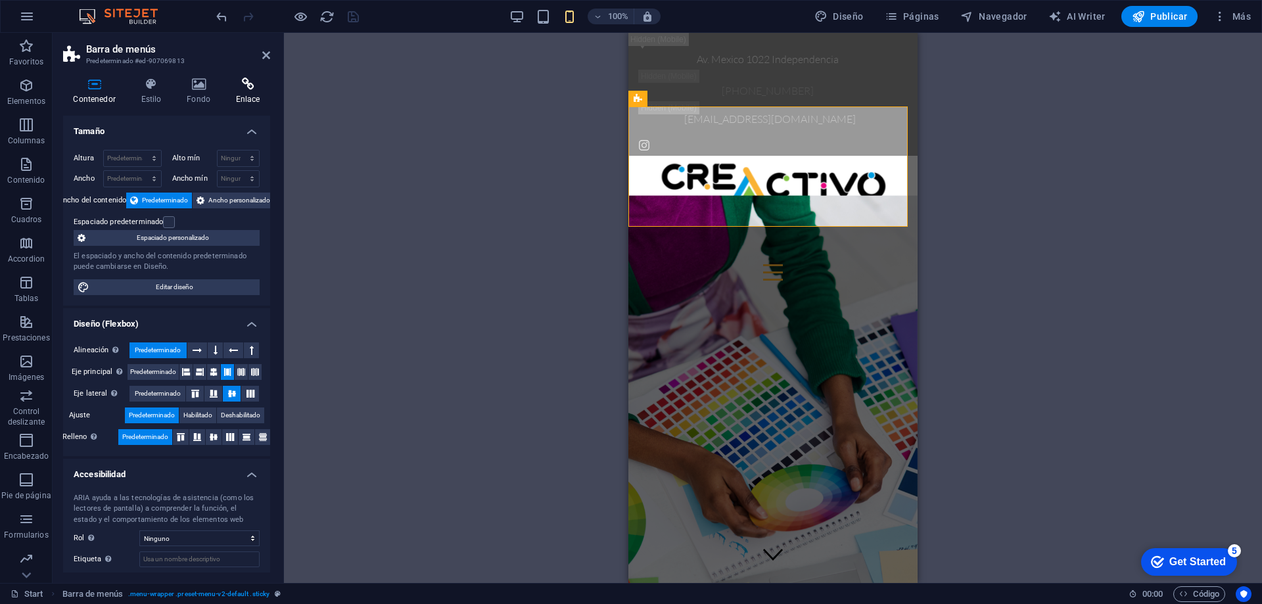
click at [254, 91] on h4 "Enlace" at bounding box center [247, 92] width 45 height 28
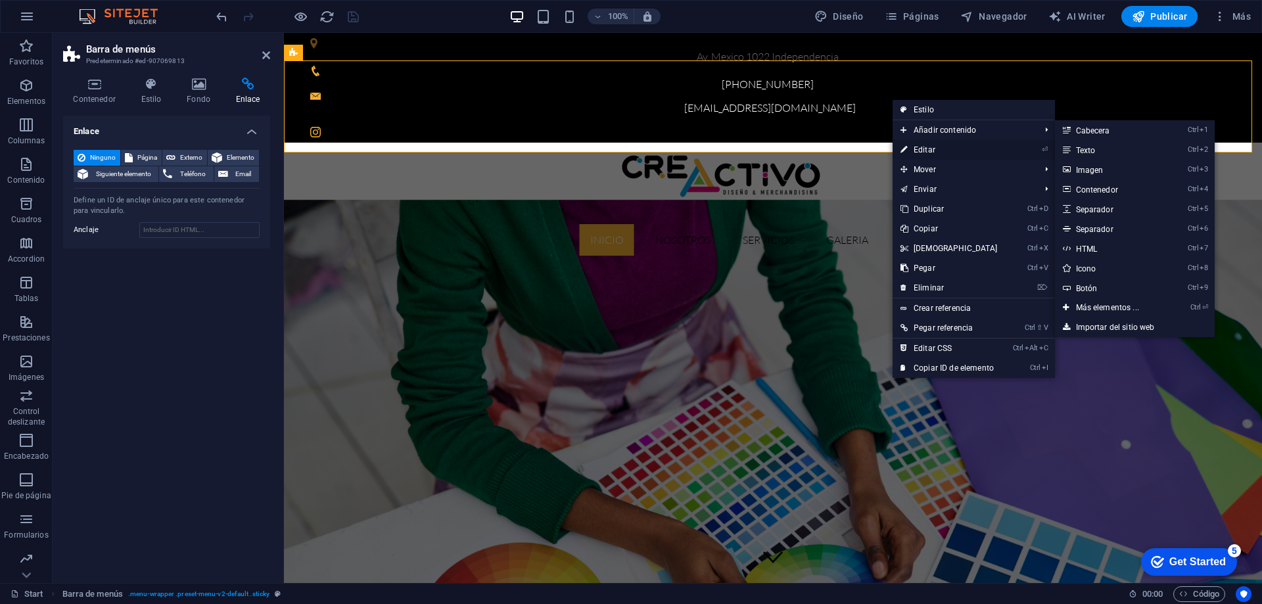
click at [923, 147] on link "⏎ Editar" at bounding box center [949, 150] width 113 height 20
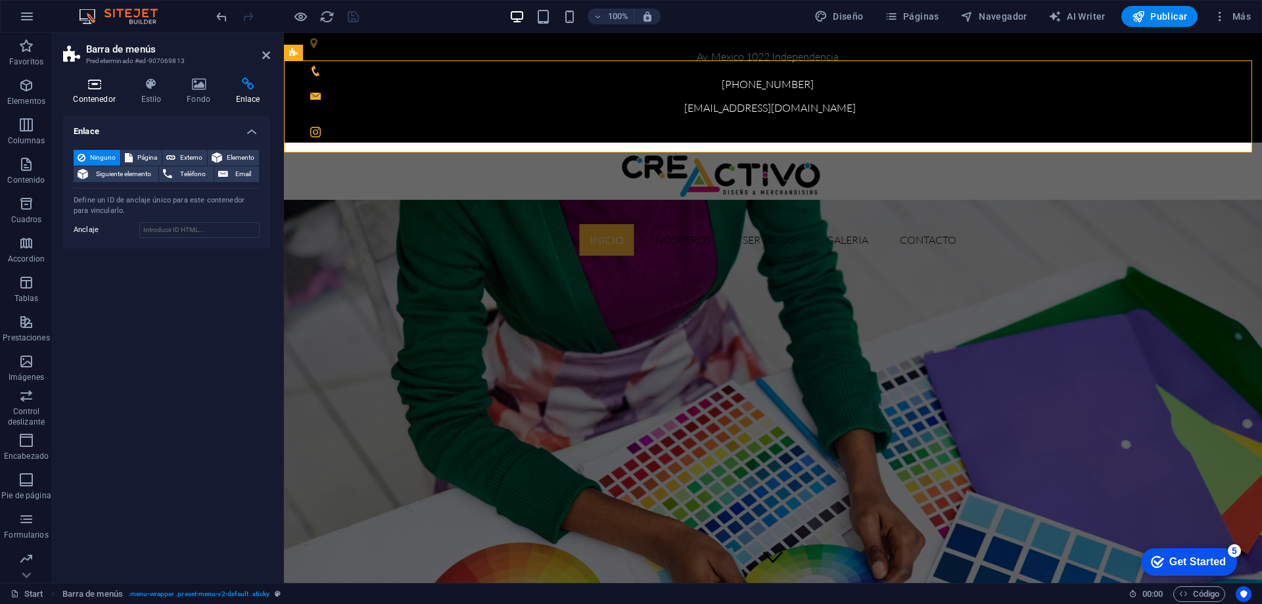
click at [91, 84] on icon at bounding box center [94, 84] width 62 height 13
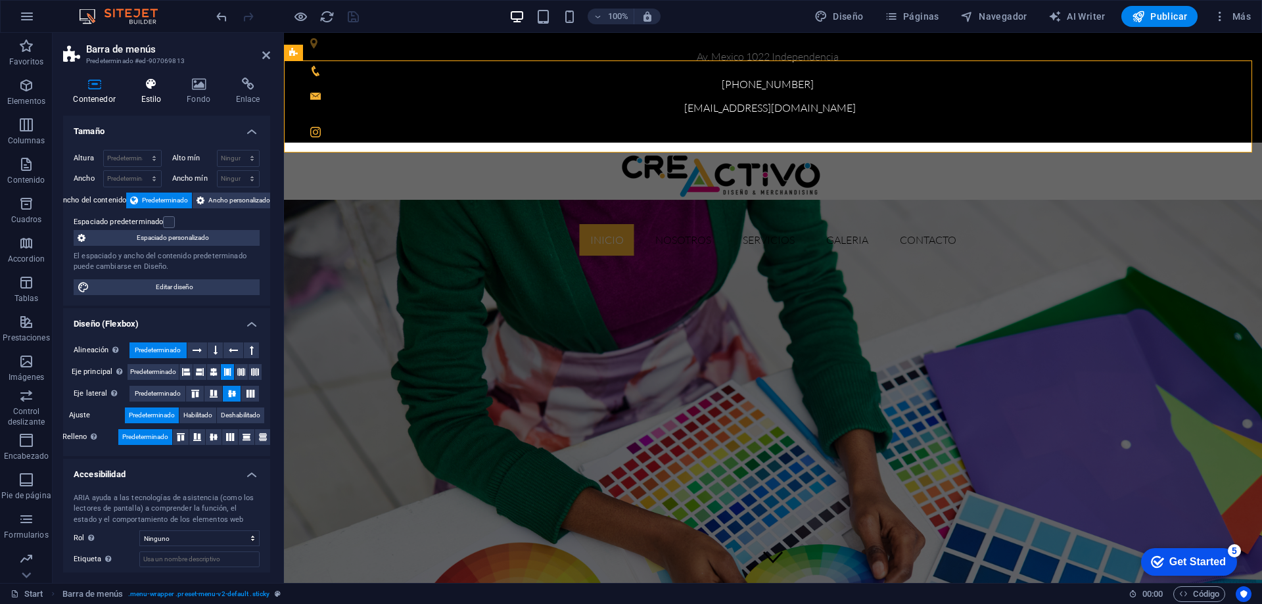
click at [159, 82] on icon at bounding box center [151, 84] width 41 height 13
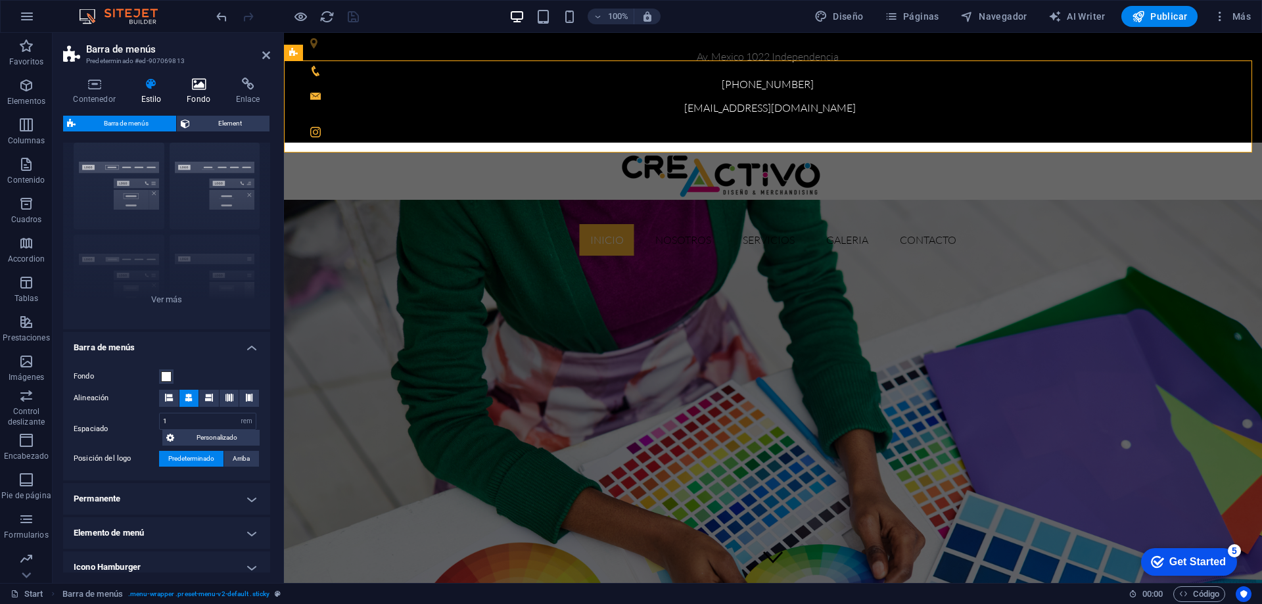
click at [191, 86] on icon at bounding box center [199, 84] width 44 height 13
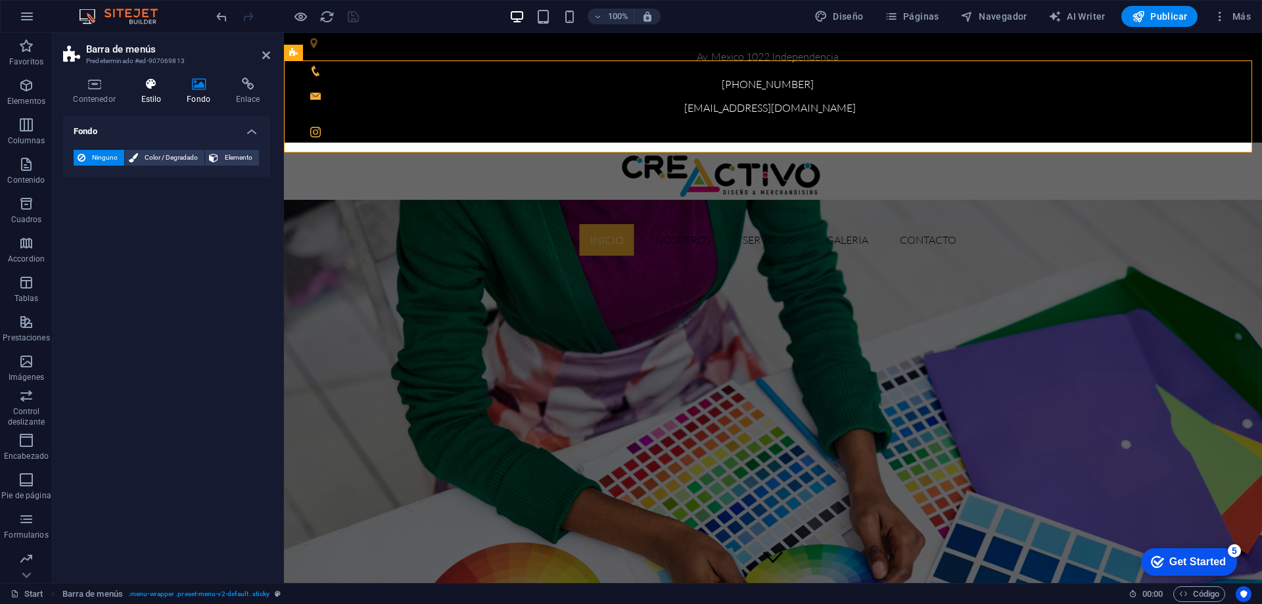
click at [147, 78] on icon at bounding box center [151, 84] width 41 height 13
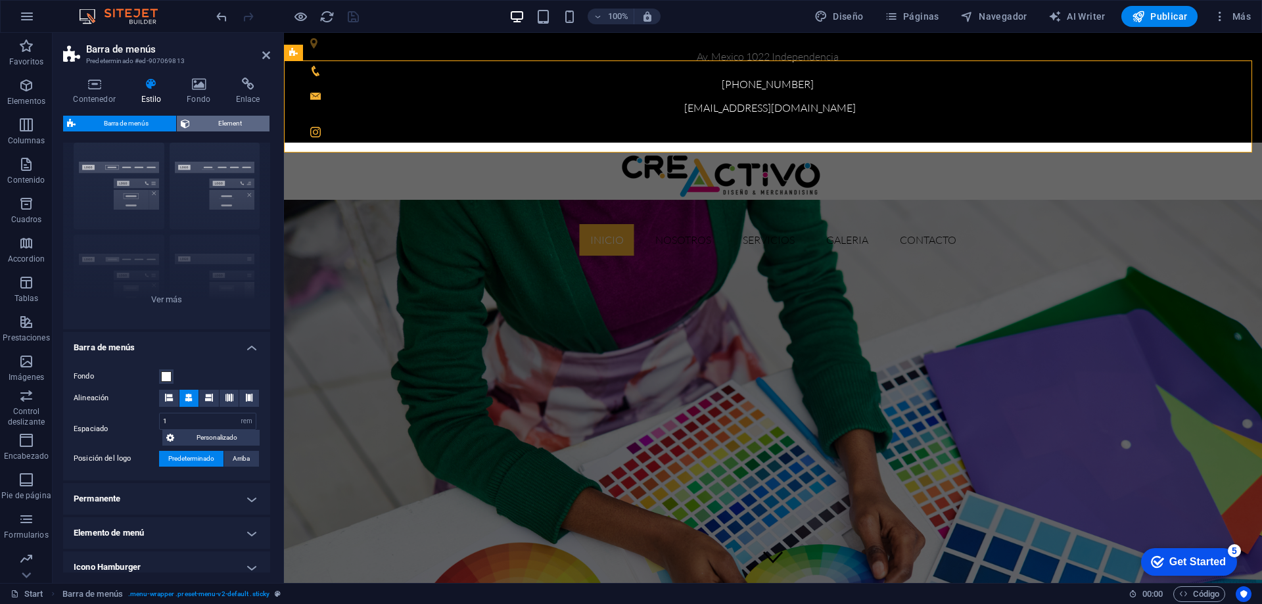
click at [217, 119] on span "Element" at bounding box center [230, 124] width 72 height 16
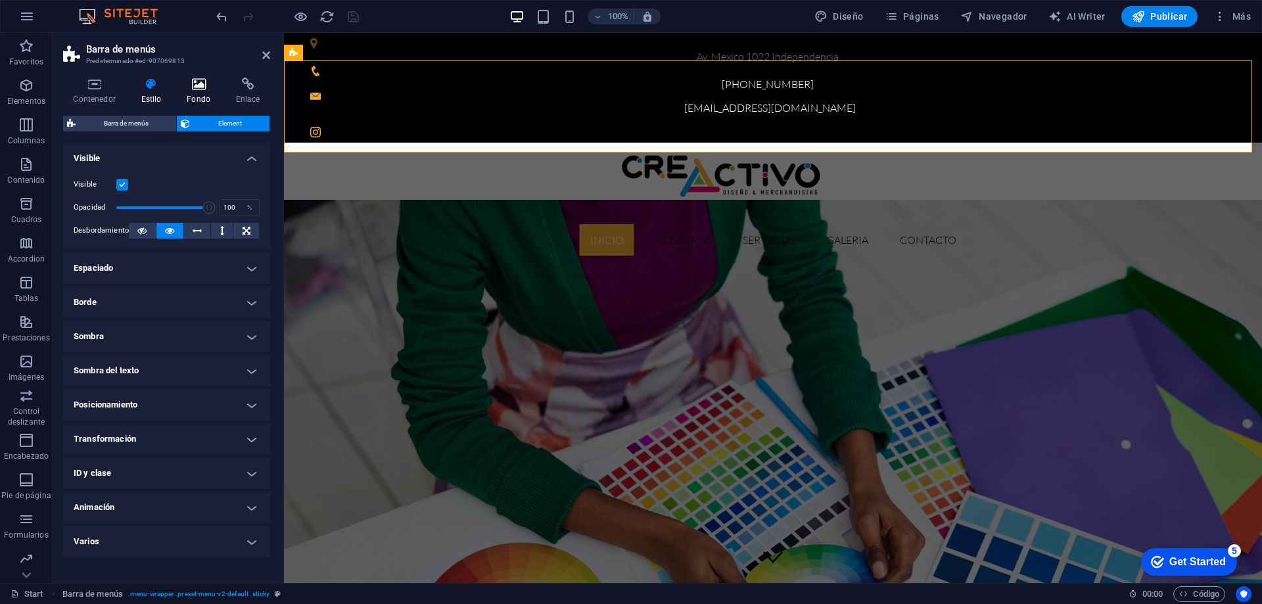
click at [201, 81] on icon at bounding box center [199, 84] width 44 height 13
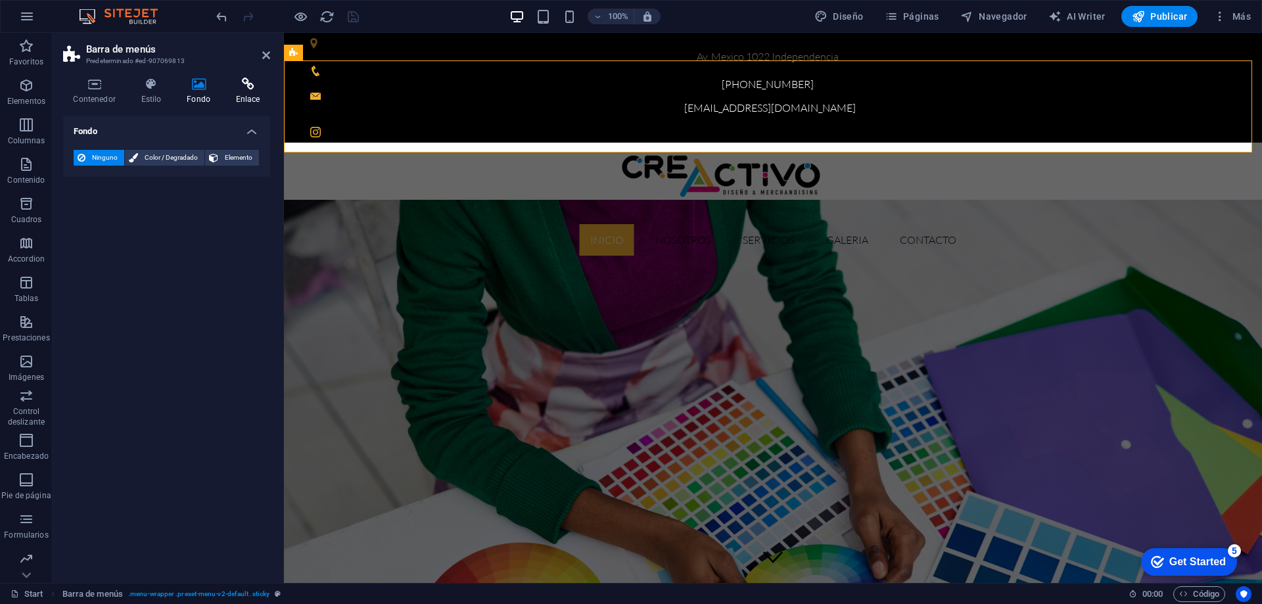
click at [243, 85] on icon at bounding box center [247, 84] width 45 height 13
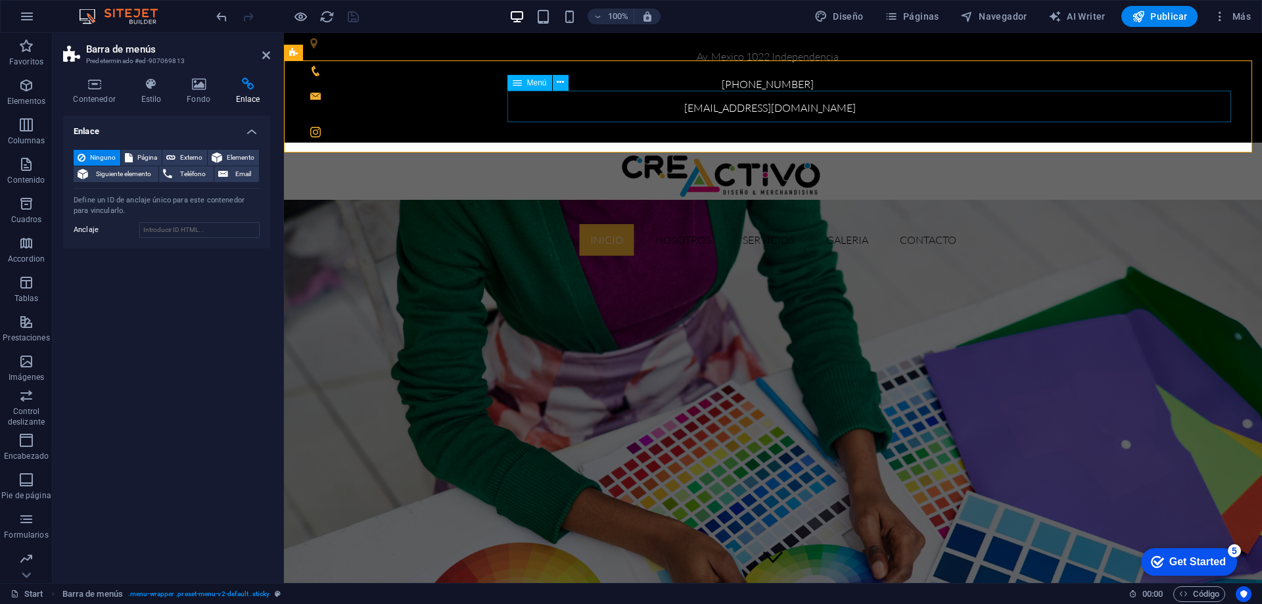
click at [516, 83] on icon at bounding box center [517, 83] width 9 height 16
click at [561, 84] on icon at bounding box center [560, 83] width 7 height 14
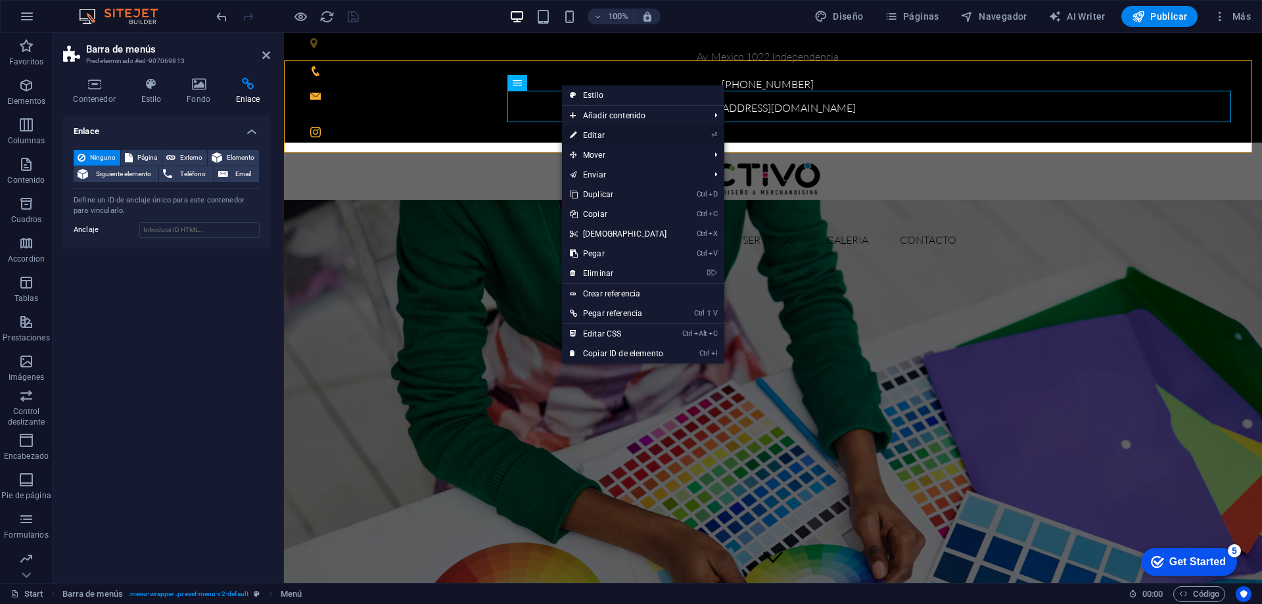
click at [593, 137] on link "⏎ Editar" at bounding box center [618, 136] width 113 height 20
select select
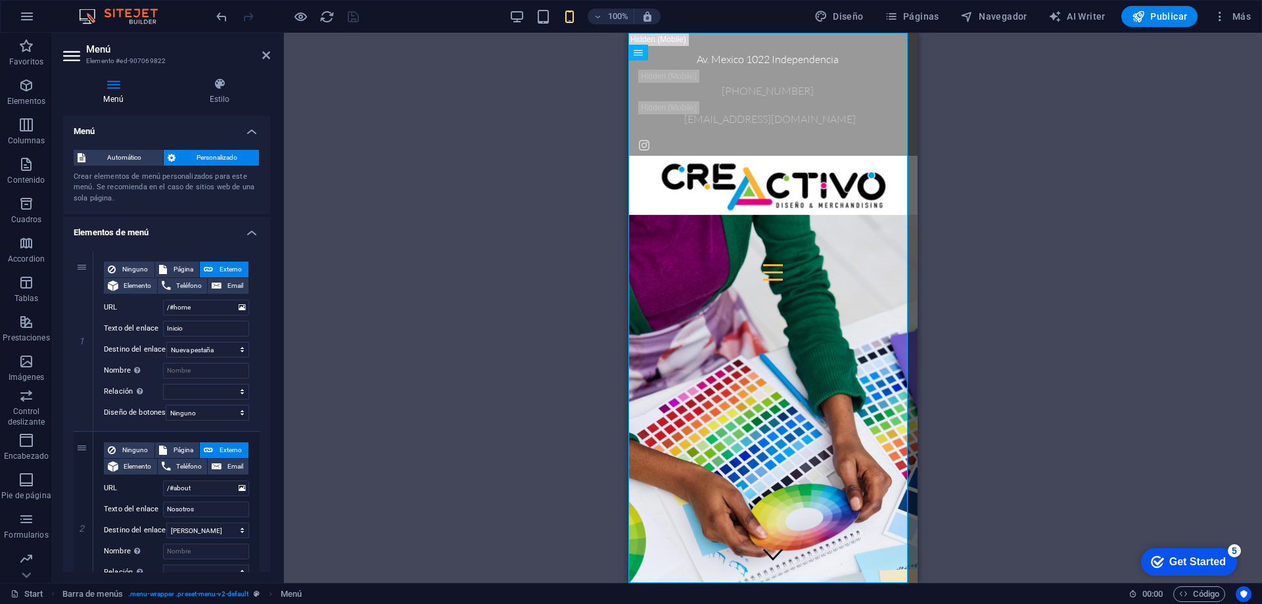
click at [272, 57] on aside "Menú Elemento #ed-907069822 Menú Estilo Menú Automático Personalizado Crear ele…" at bounding box center [168, 308] width 231 height 550
click at [265, 56] on icon at bounding box center [266, 55] width 8 height 11
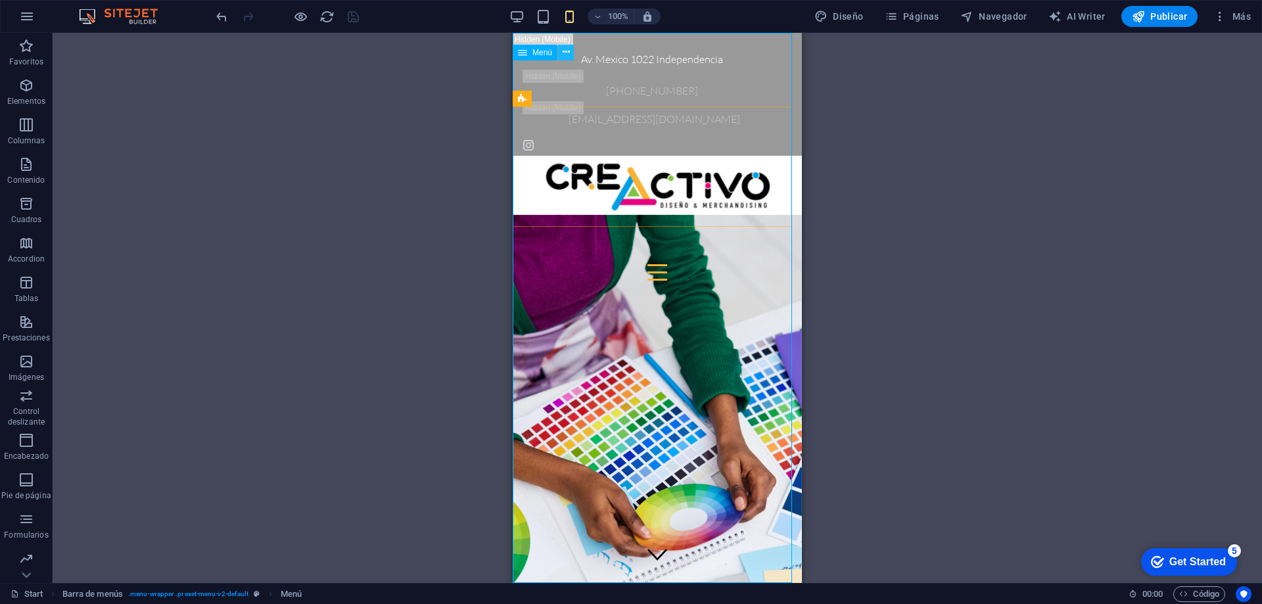
click at [561, 53] on button at bounding box center [566, 53] width 16 height 16
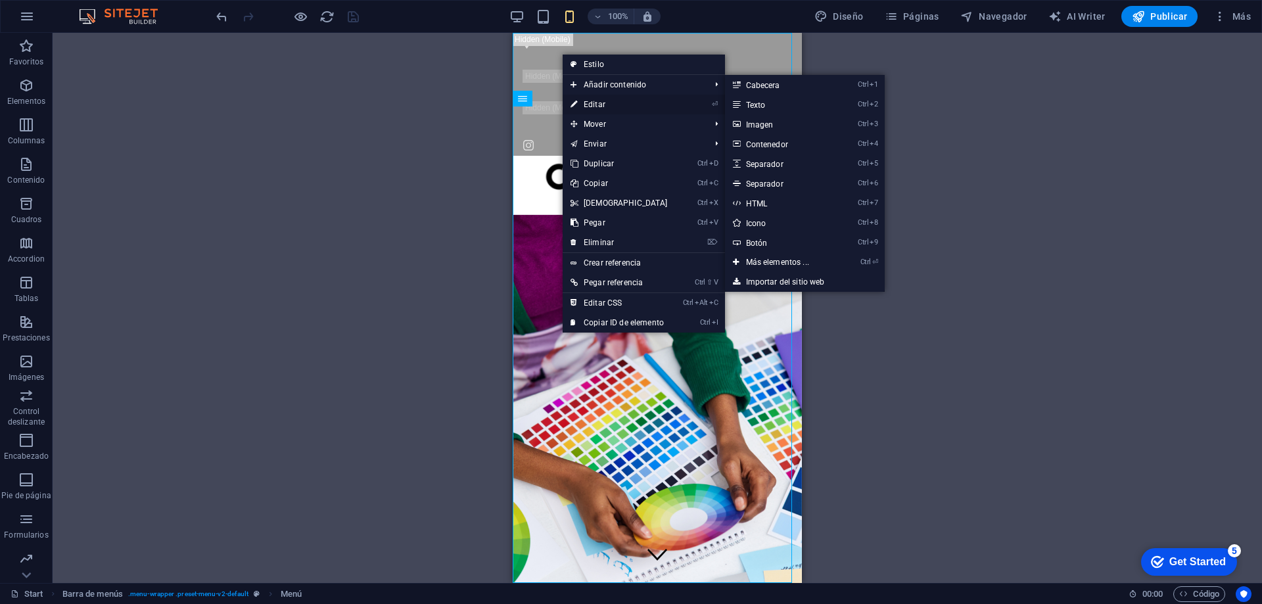
click at [594, 102] on link "⏎ Editar" at bounding box center [619, 105] width 113 height 20
select select
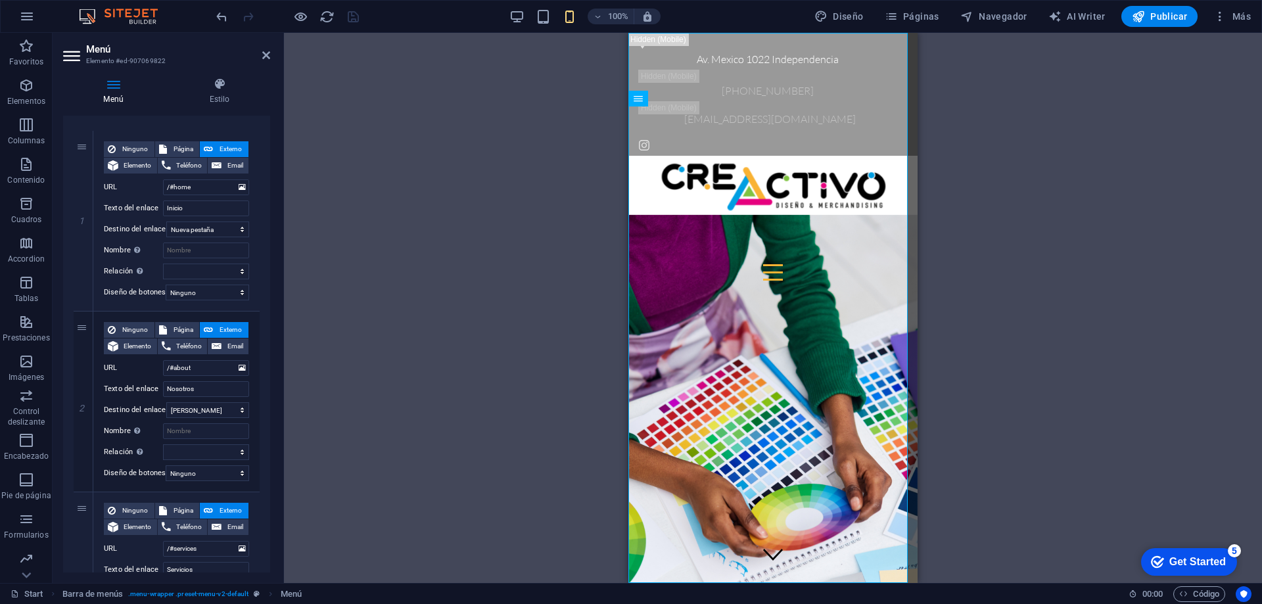
scroll to position [112, 0]
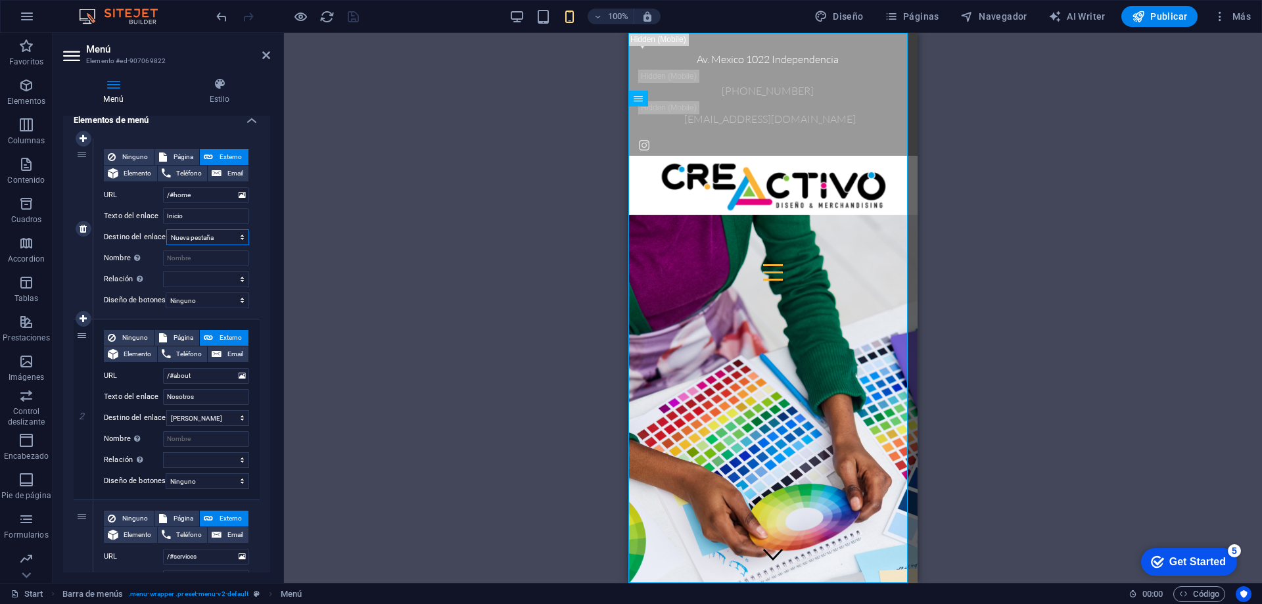
click at [237, 239] on select "Nueva pestaña Misma pestaña Superposición" at bounding box center [207, 237] width 83 height 16
select select
click at [166, 229] on select "Nueva pestaña Misma pestaña Superposición" at bounding box center [207, 237] width 83 height 16
select select
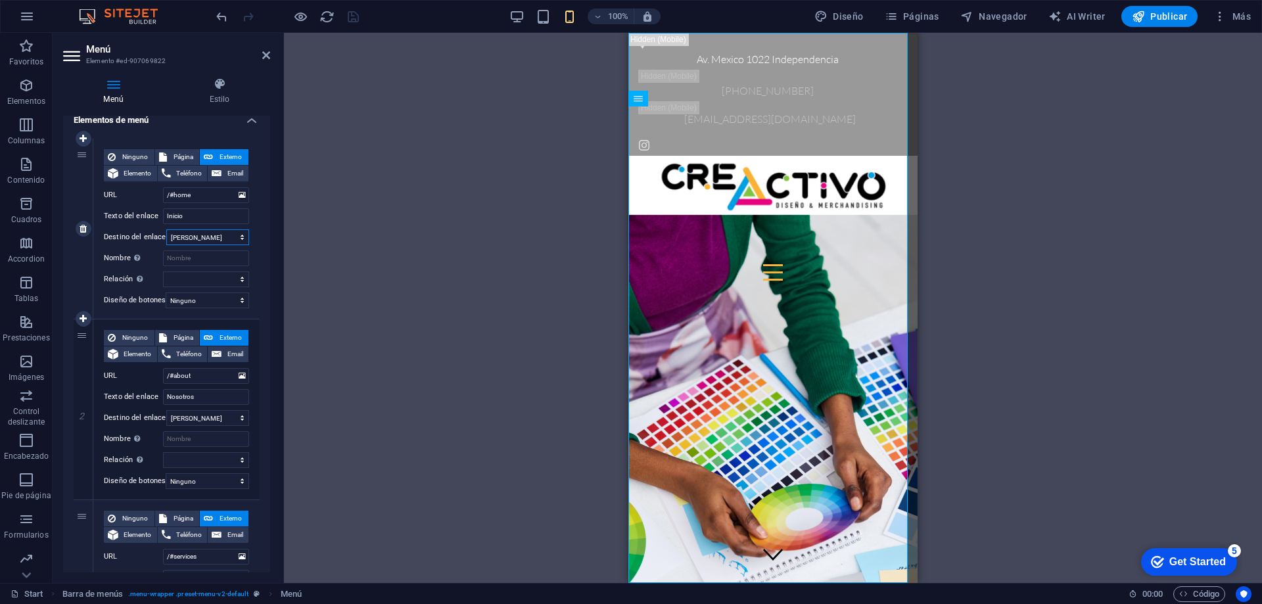
select select
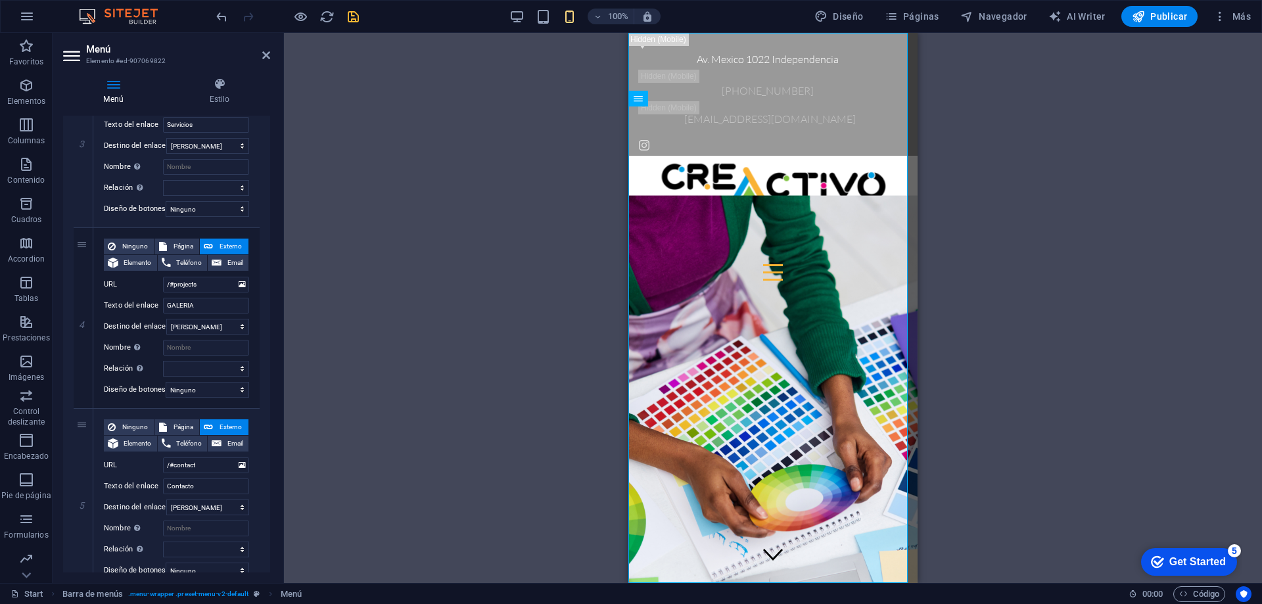
scroll to position [627, 0]
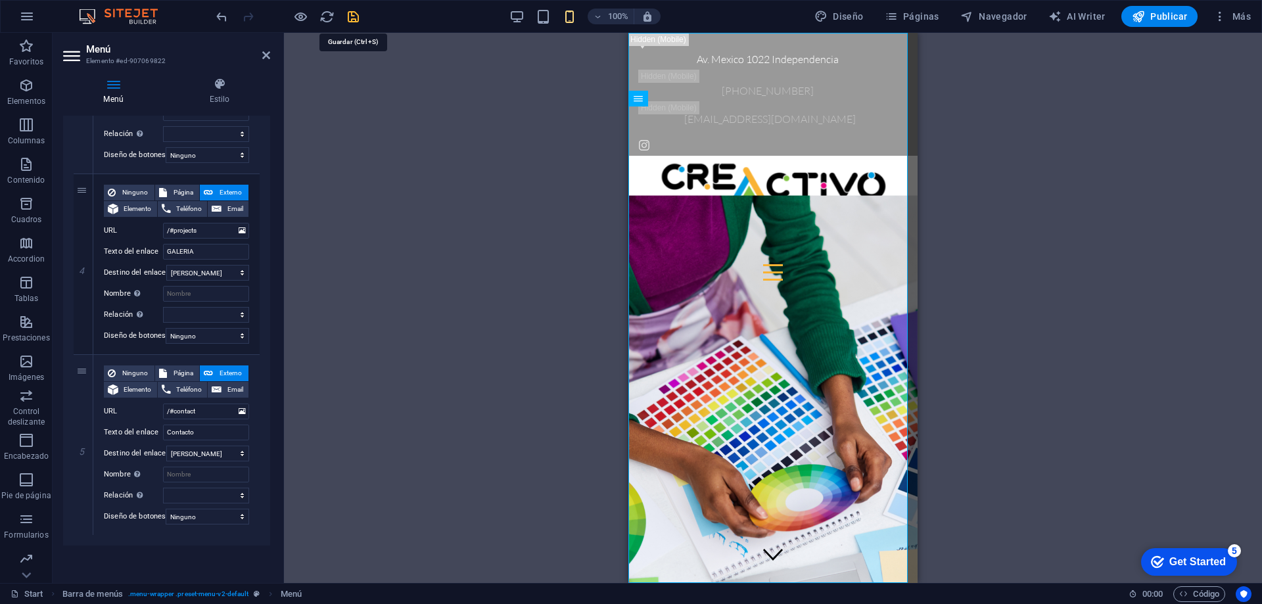
click at [357, 16] on icon "save" at bounding box center [353, 16] width 15 height 15
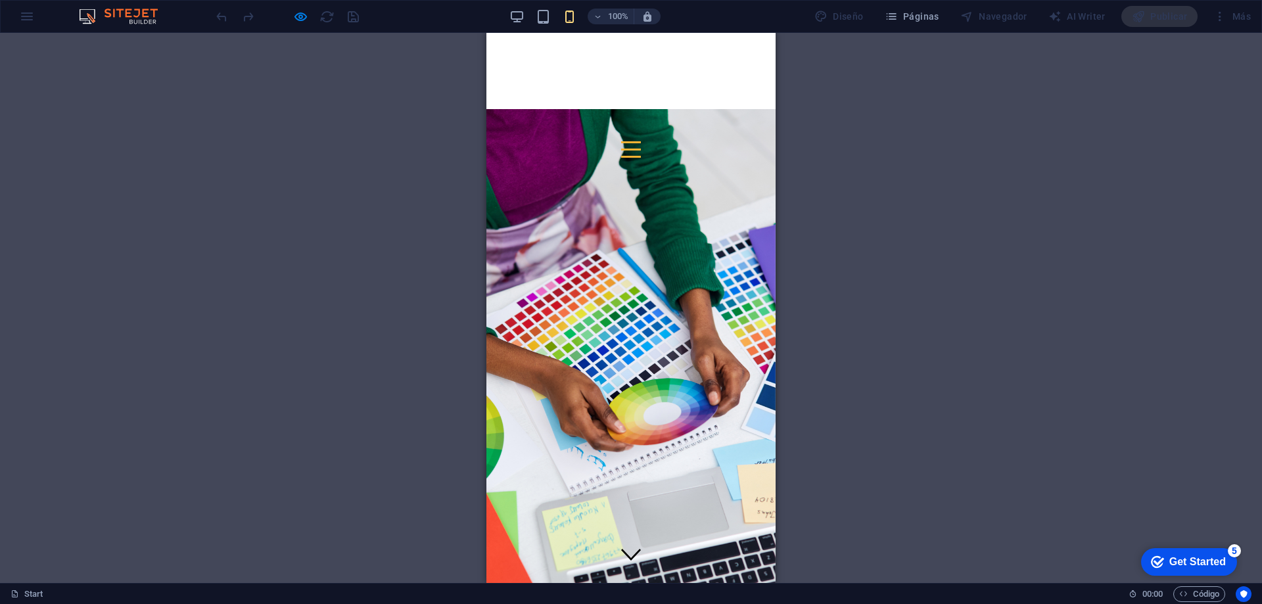
click at [641, 141] on div at bounding box center [631, 142] width 20 height 2
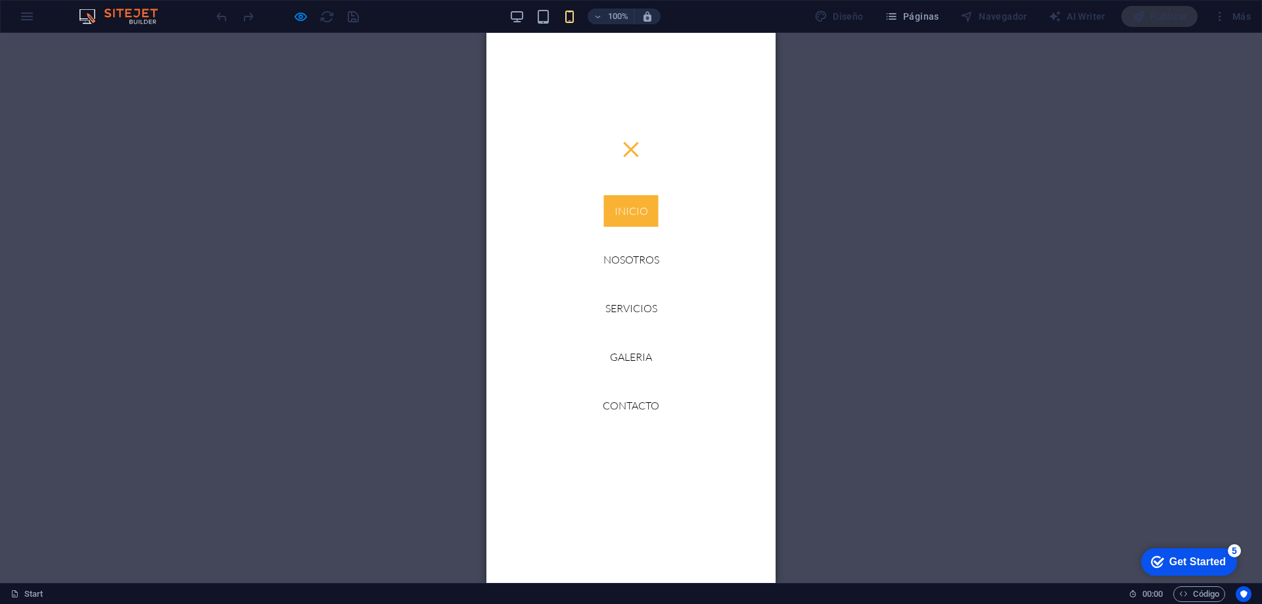
click at [623, 215] on link "Inicio" at bounding box center [631, 211] width 55 height 32
click at [637, 258] on link "Nosotros" at bounding box center [631, 260] width 77 height 32
click at [635, 297] on link "Servicios" at bounding box center [631, 309] width 73 height 32
click at [629, 355] on link "GALERIA" at bounding box center [631, 357] width 63 height 32
click at [636, 404] on link "Contacto" at bounding box center [631, 406] width 78 height 32
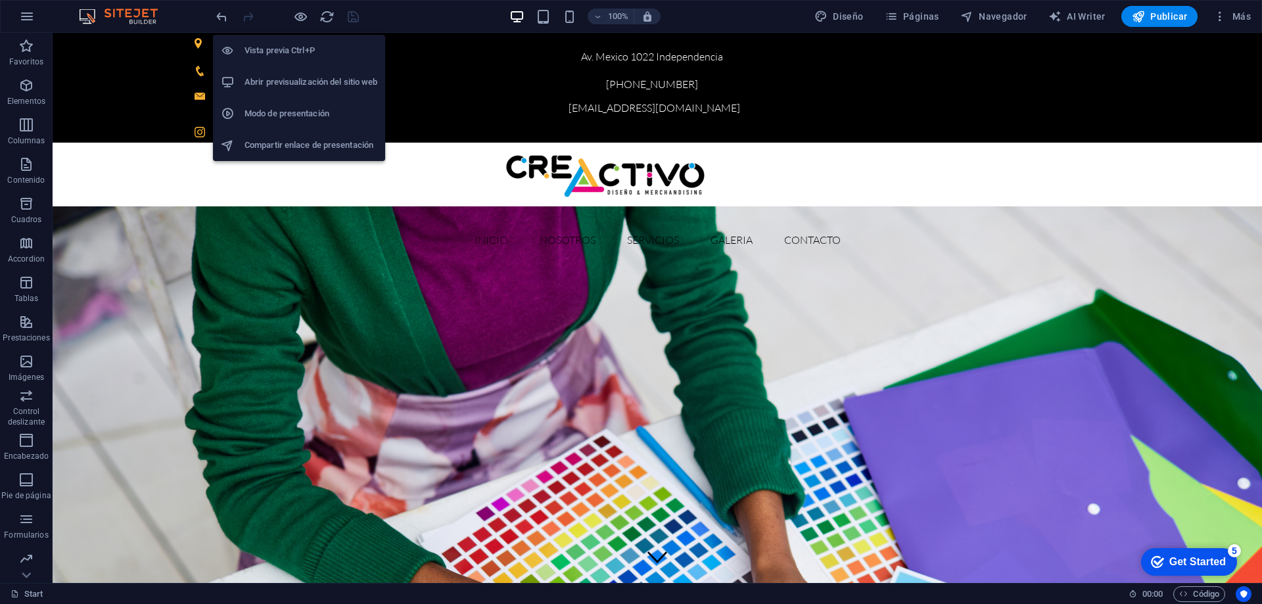
click at [300, 48] on h6 "Vista previa Ctrl+P" at bounding box center [311, 51] width 133 height 16
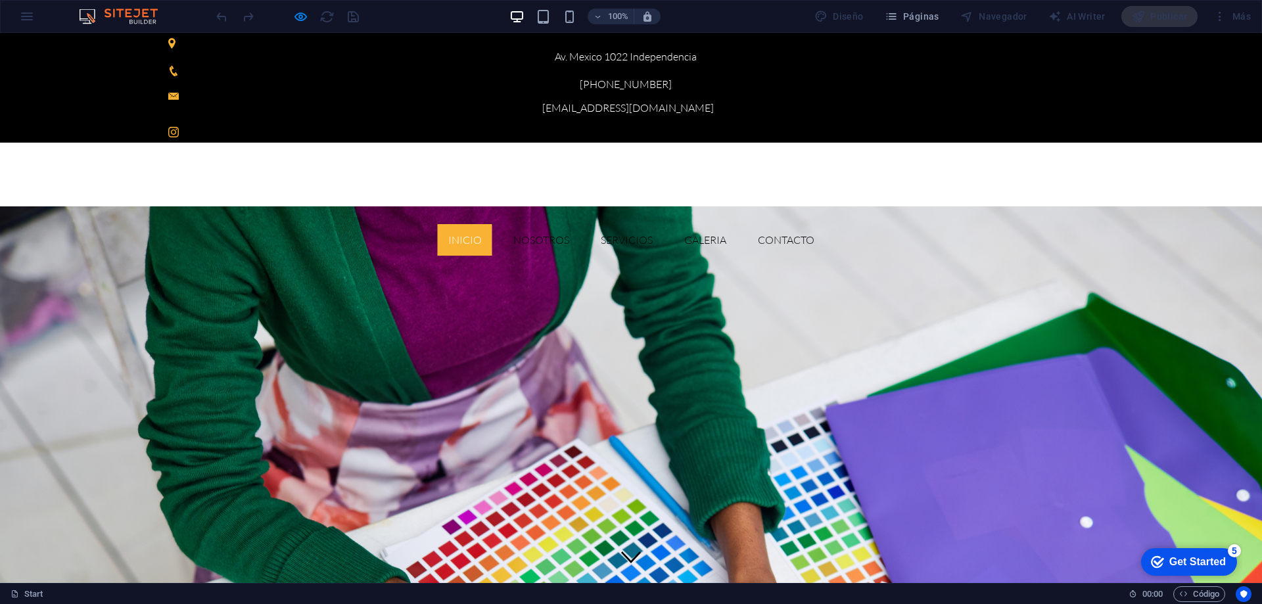
click at [492, 224] on link "Inicio" at bounding box center [465, 240] width 55 height 32
click at [580, 224] on link "Nosotros" at bounding box center [541, 240] width 77 height 32
click at [663, 224] on link "Servicios" at bounding box center [626, 240] width 73 height 32
click at [737, 224] on link "GALERIA" at bounding box center [705, 240] width 63 height 32
click at [825, 224] on link "Contacto" at bounding box center [786, 240] width 78 height 32
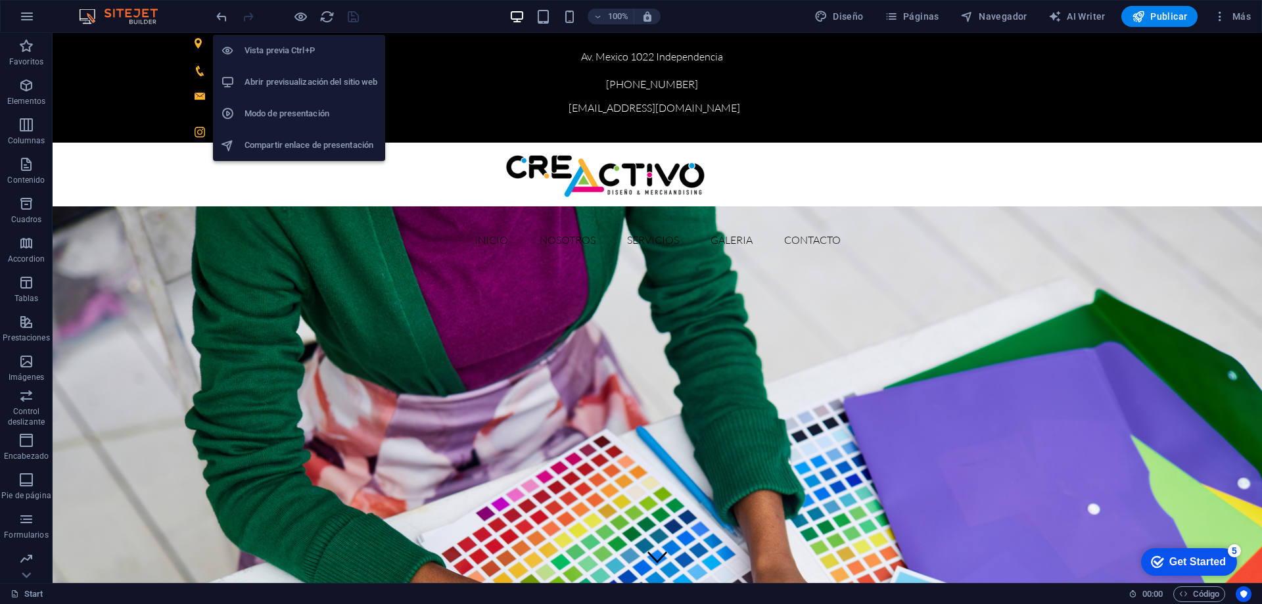
click at [289, 74] on li "Abrir previsualización del sitio web" at bounding box center [299, 82] width 172 height 32
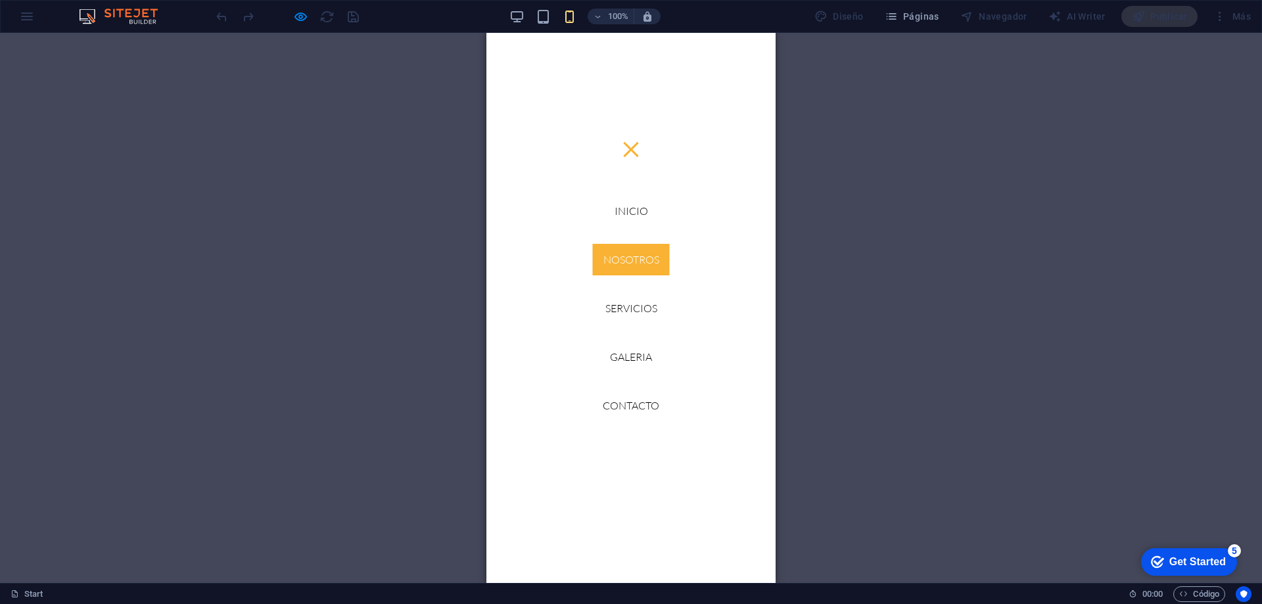
click at [625, 254] on link "Nosotros" at bounding box center [631, 260] width 77 height 32
drag, startPoint x: 771, startPoint y: 86, endPoint x: 1265, endPoint y: 469, distance: 624.6
click at [638, 142] on div at bounding box center [630, 149] width 15 height 15
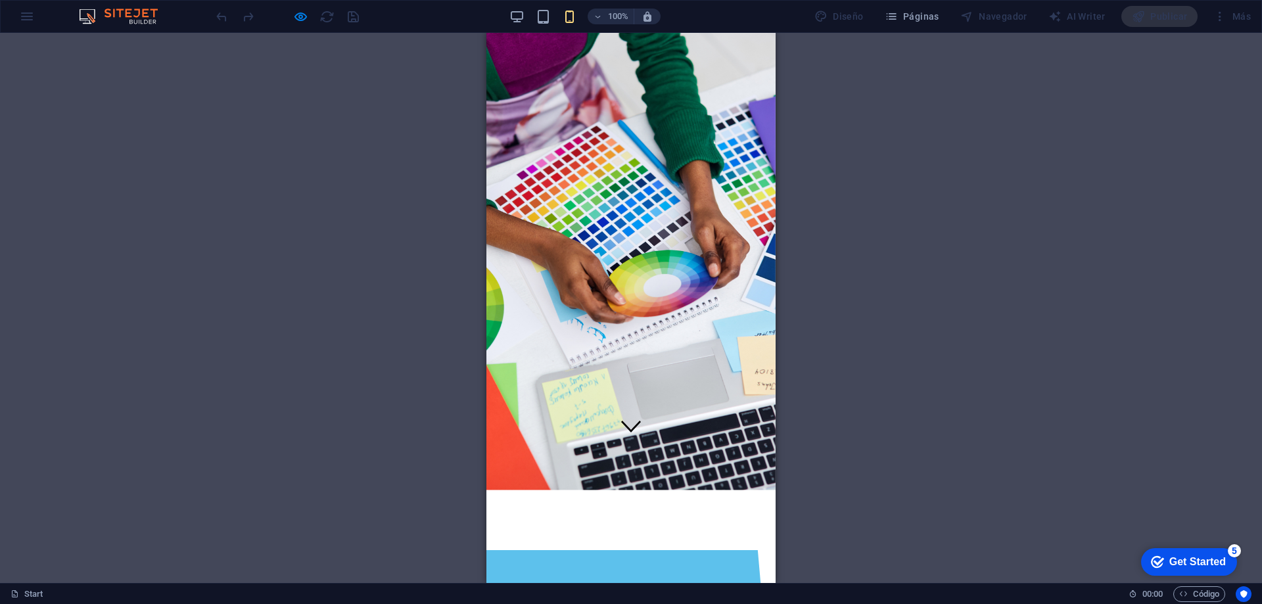
scroll to position [0, 0]
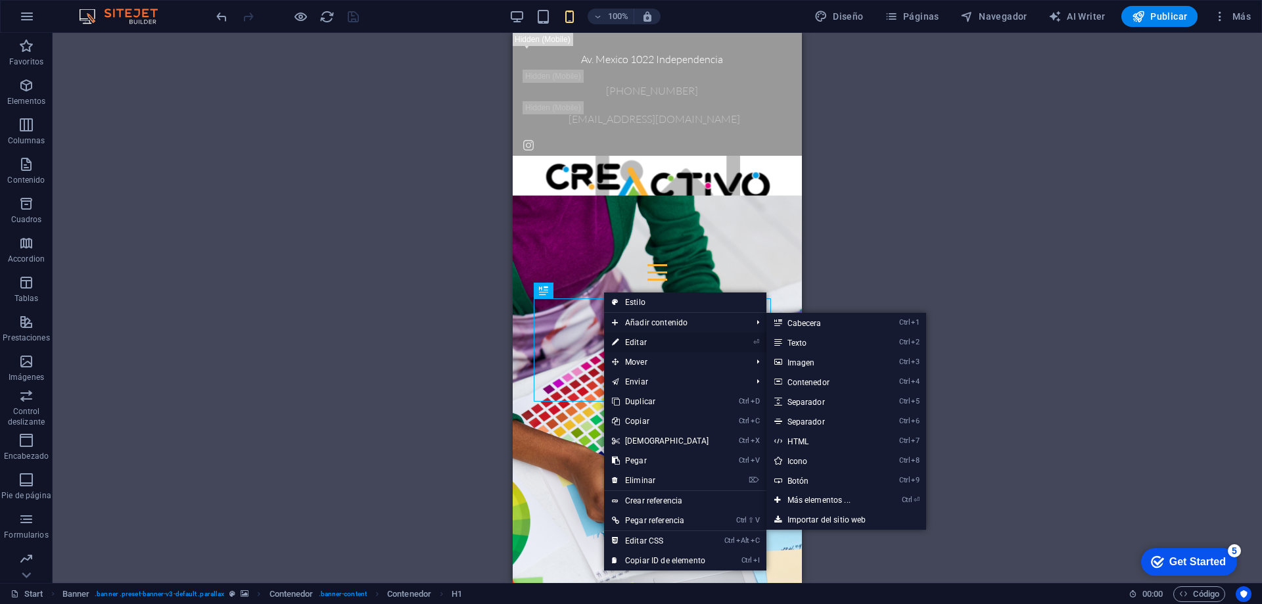
click at [642, 340] on link "⏎ Editar" at bounding box center [660, 343] width 113 height 20
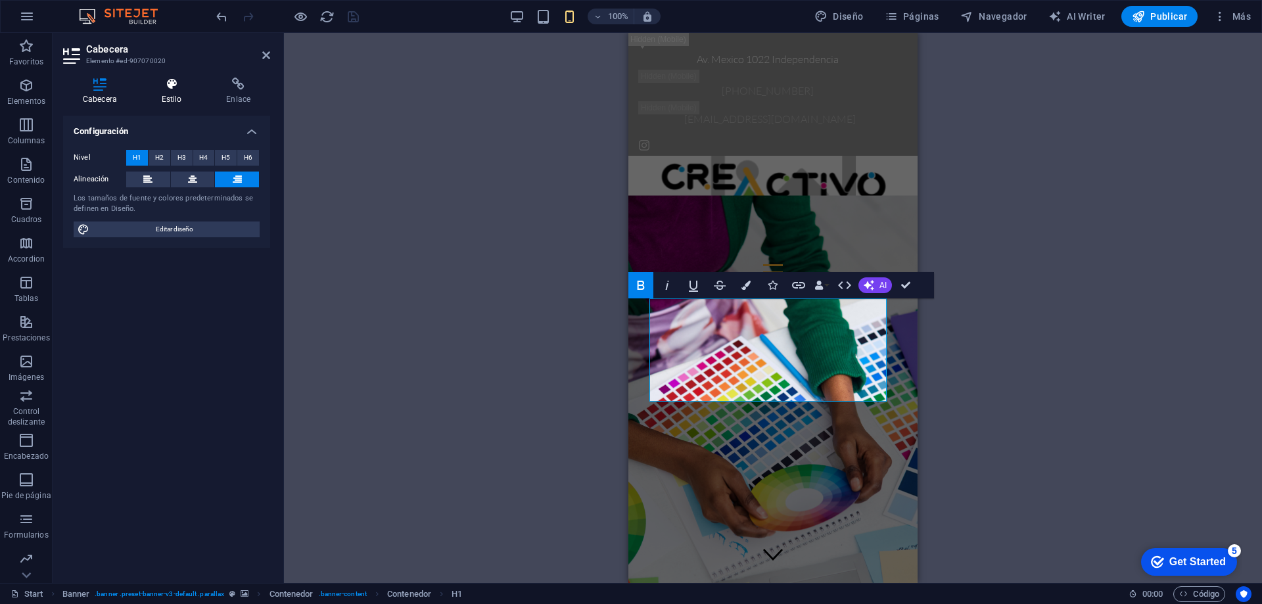
click at [176, 96] on h4 "Estilo" at bounding box center [174, 92] width 65 height 28
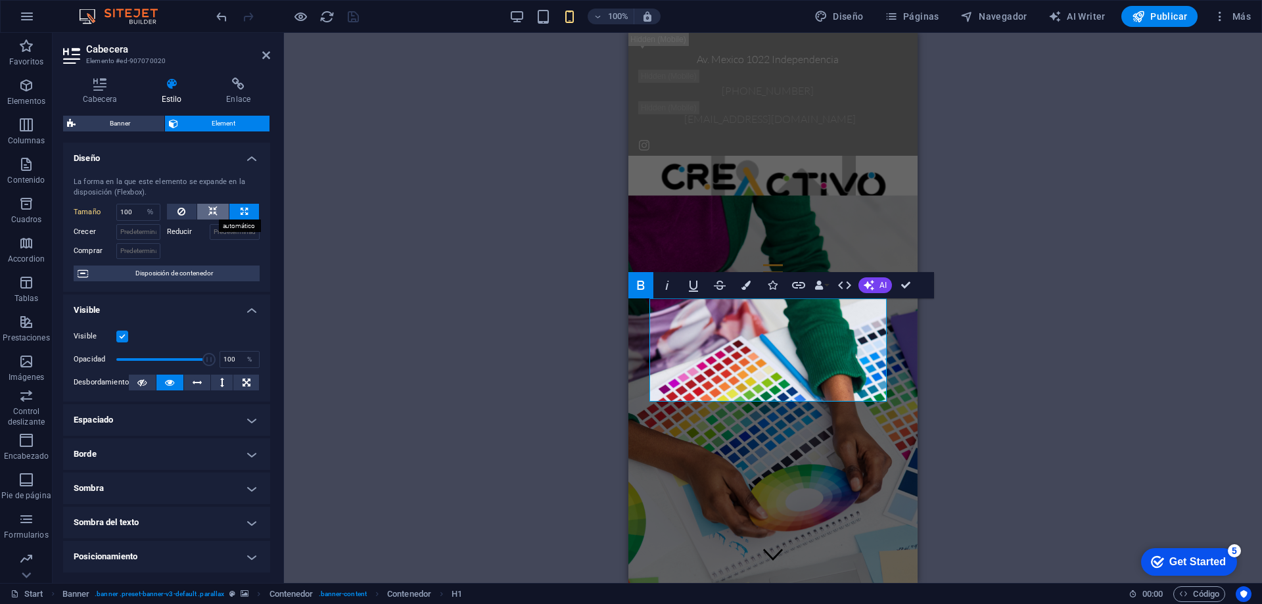
click at [211, 210] on icon at bounding box center [212, 212] width 9 height 16
select select "DISABLED_OPTION_VALUE"
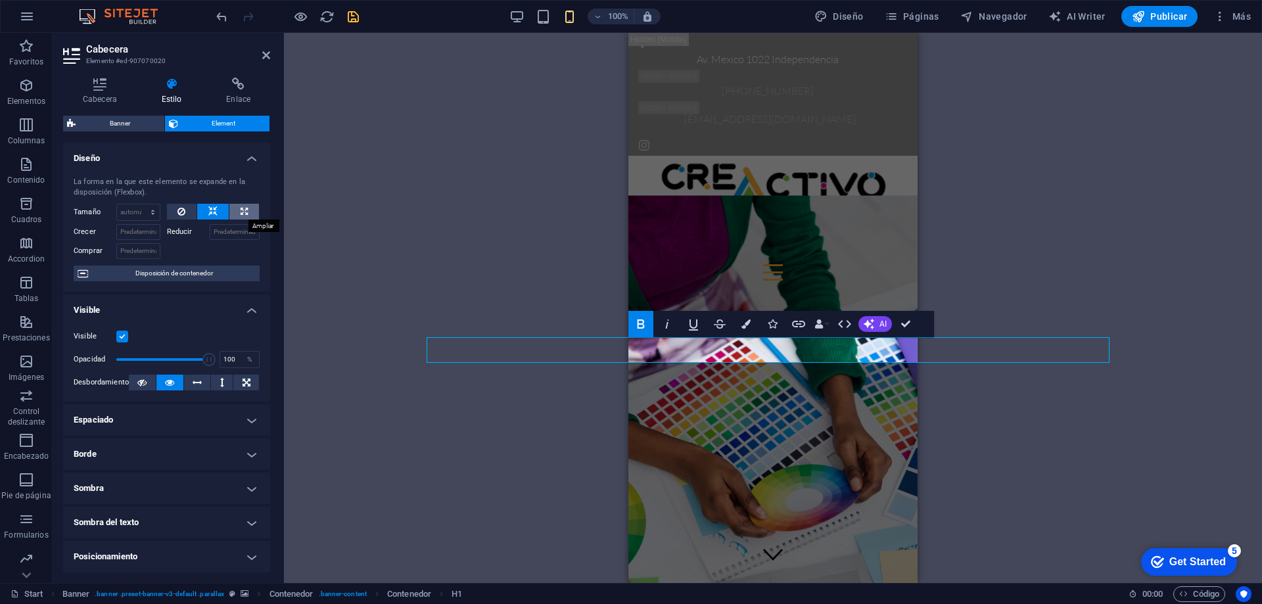
click at [243, 206] on icon at bounding box center [244, 212] width 7 height 16
type input "100"
select select "%"
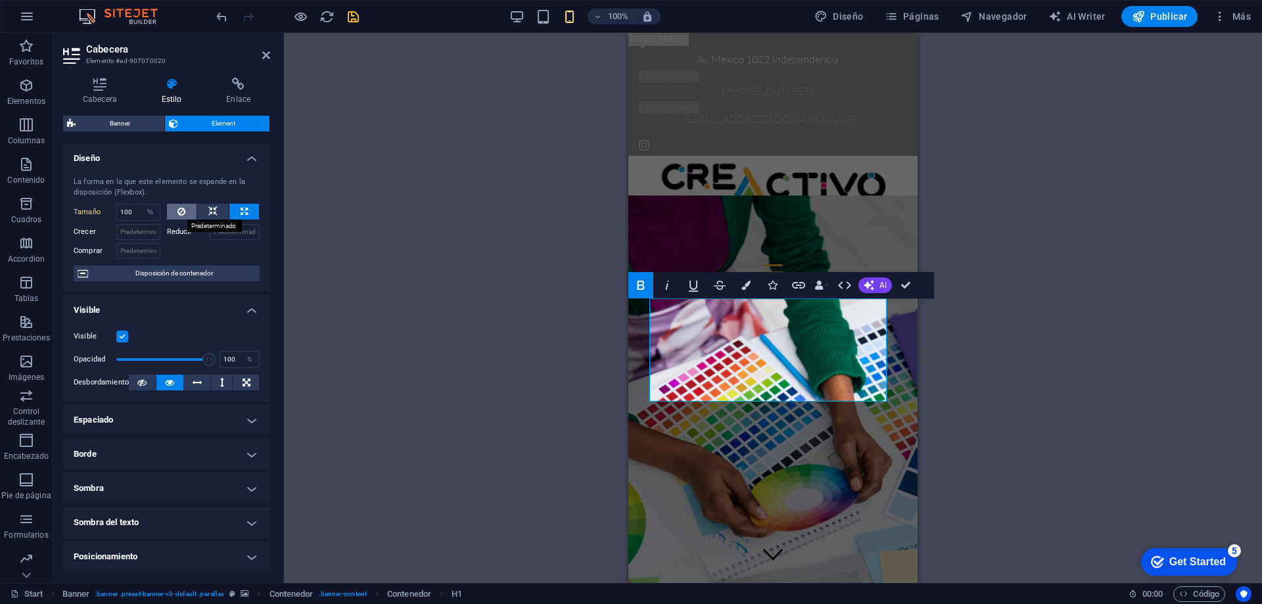
click at [183, 211] on icon at bounding box center [182, 212] width 8 height 16
select select "DISABLED_OPTION_VALUE"
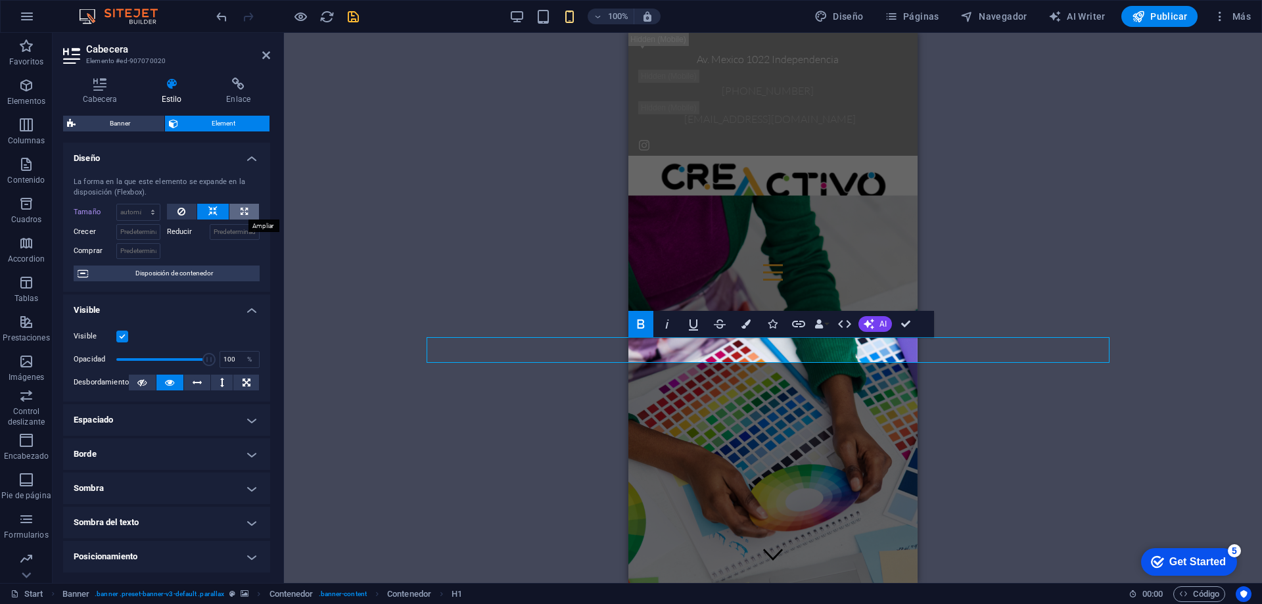
click at [229, 207] on button at bounding box center [244, 212] width 30 height 16
type input "100"
select select "%"
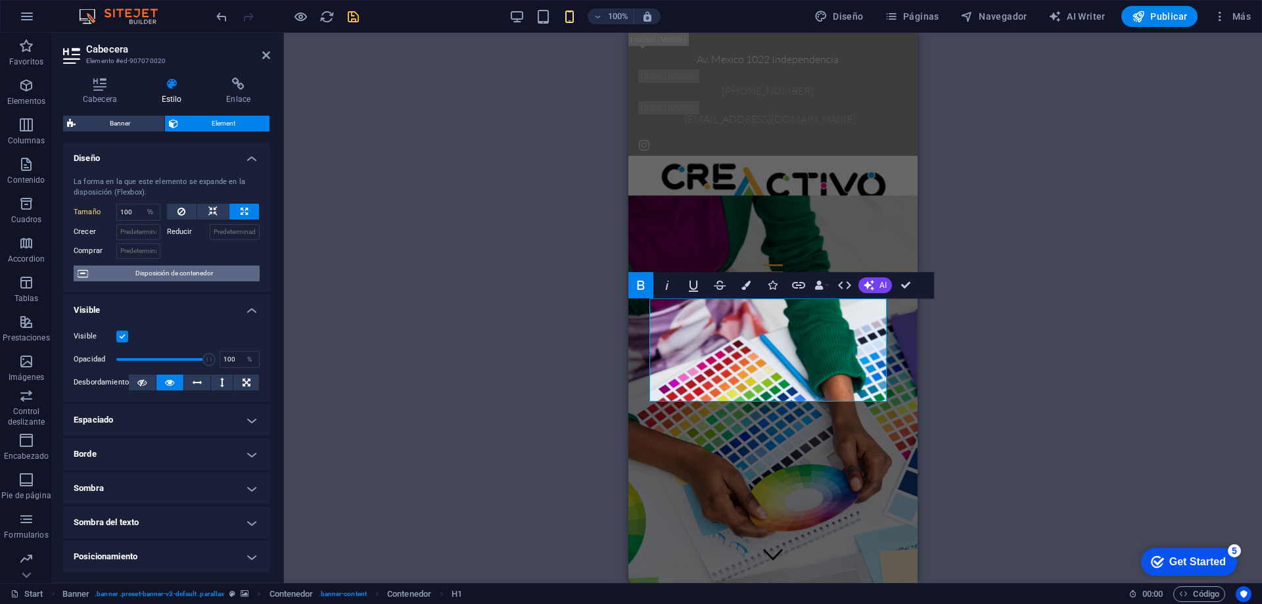
click at [211, 270] on span "Disposición de contenedor" at bounding box center [174, 274] width 164 height 16
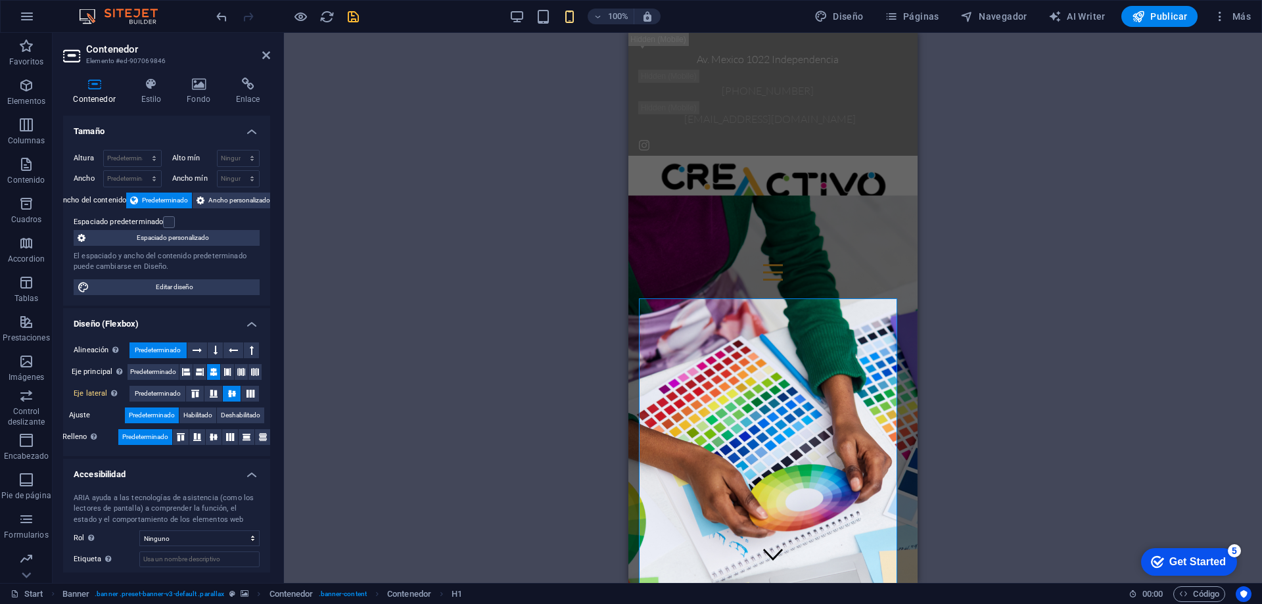
select select "%"
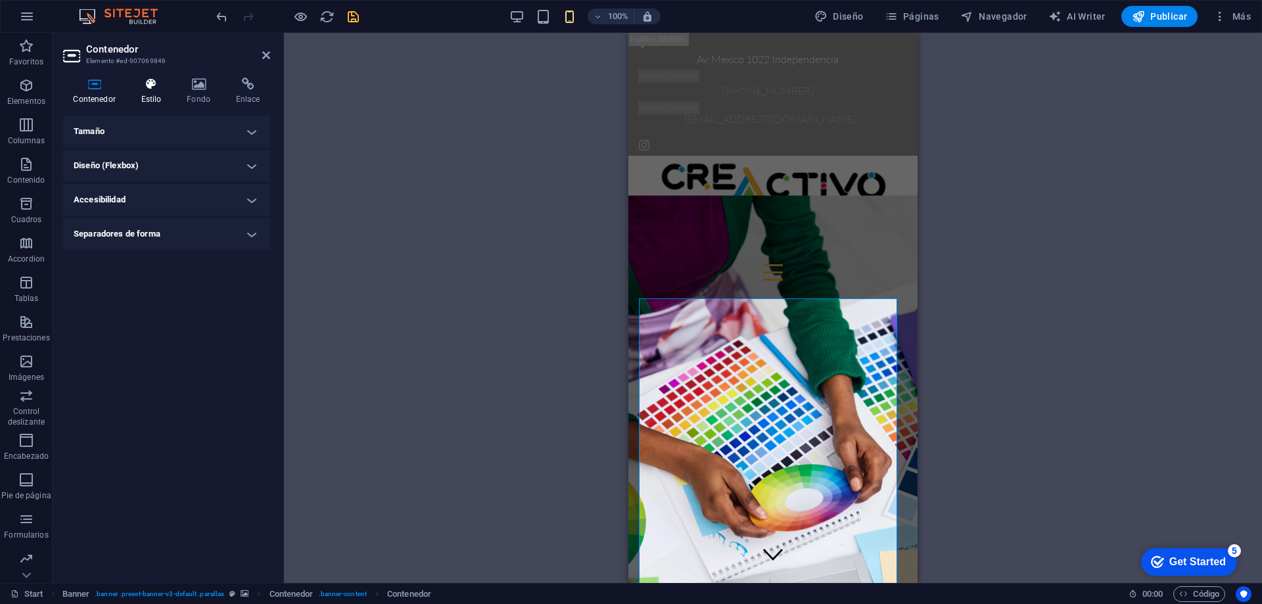
click at [157, 91] on h4 "Estilo" at bounding box center [154, 92] width 46 height 28
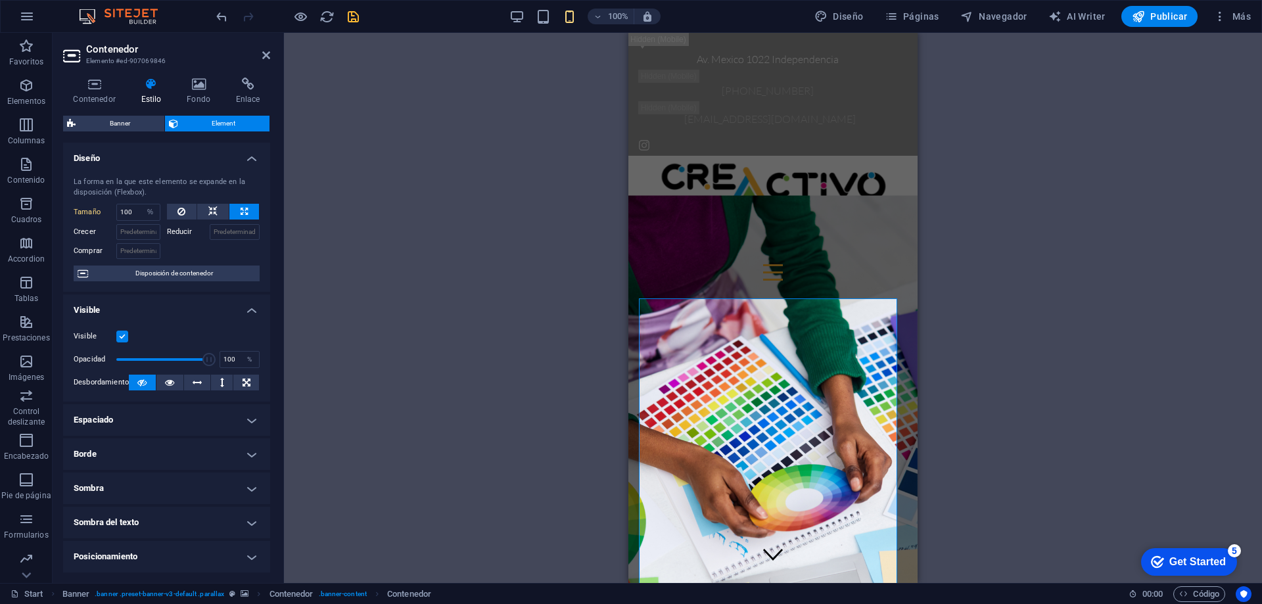
click at [394, 177] on div "Arrastra aquí para reemplazar el contenido existente. Si quieres crear un eleme…" at bounding box center [773, 308] width 978 height 550
click at [264, 50] on icon at bounding box center [266, 55] width 8 height 11
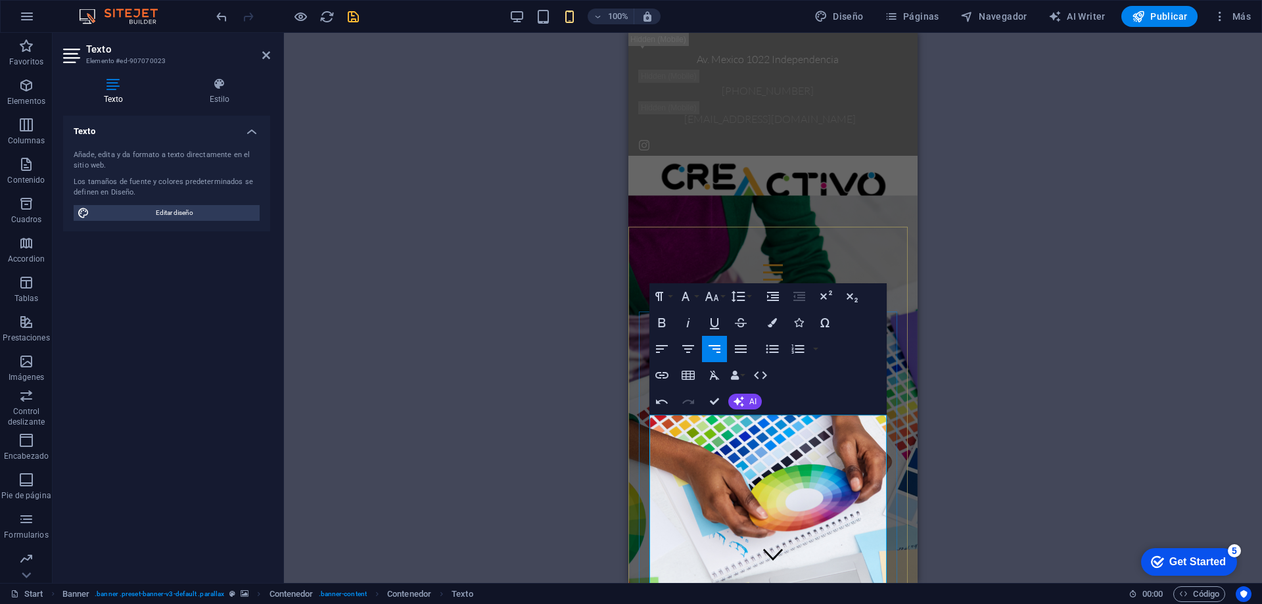
scroll to position [66, 0]
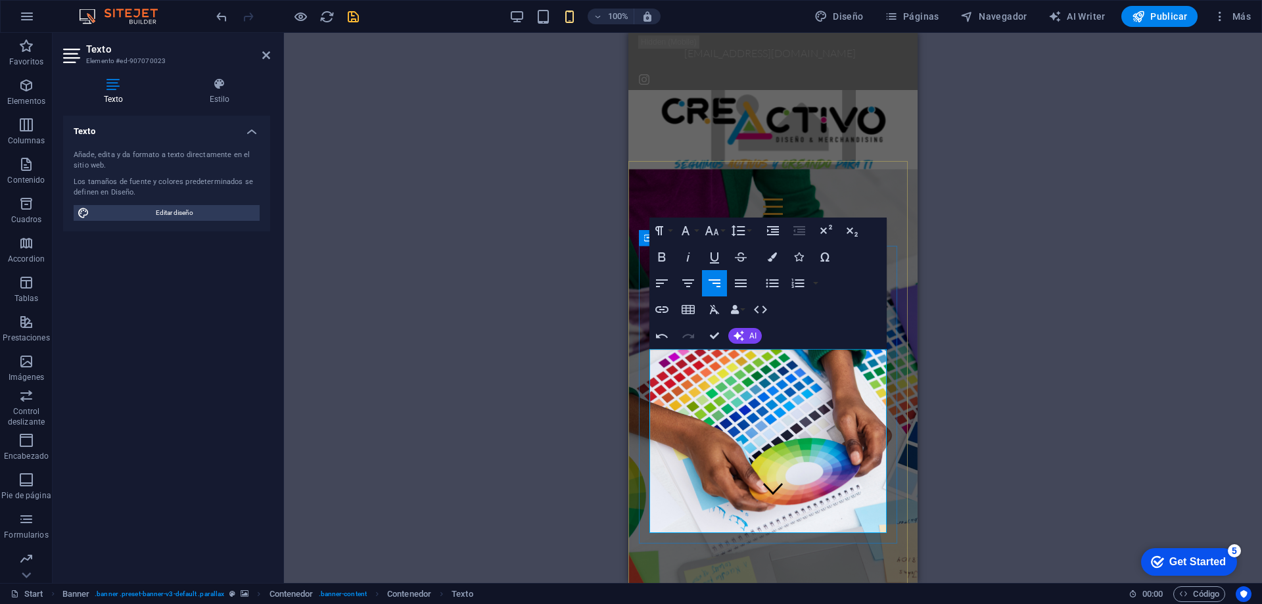
scroll to position [79, 0]
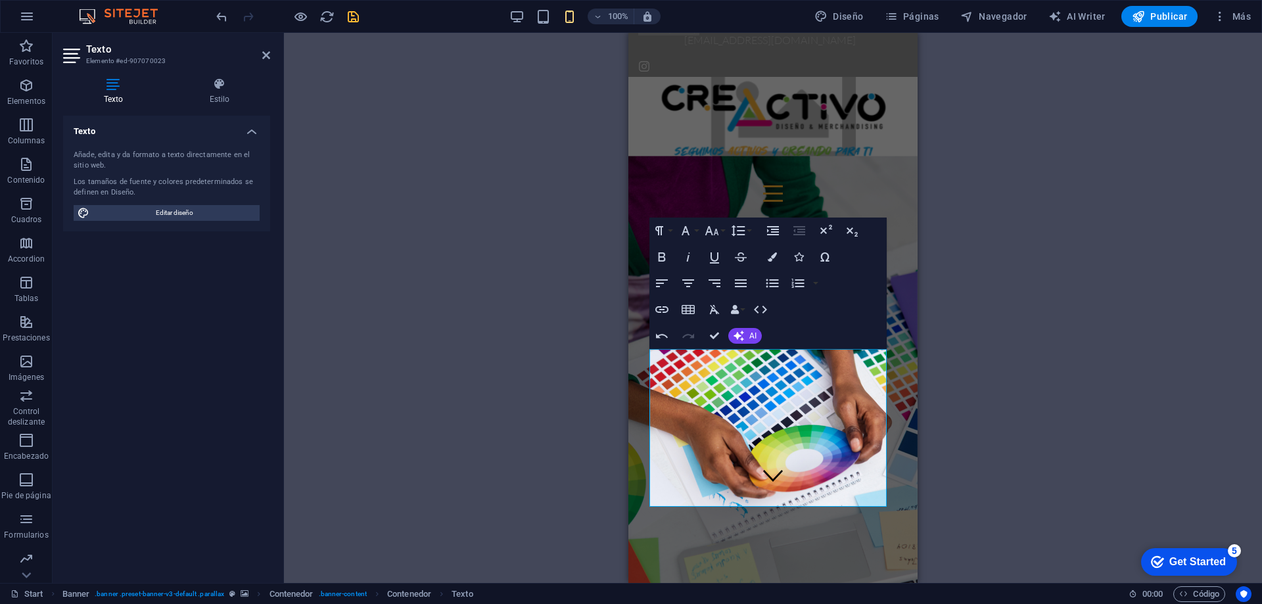
click at [1006, 247] on div "Arrastra aquí para reemplazar el contenido existente. Si quieres crear un eleme…" at bounding box center [773, 308] width 978 height 550
click at [546, 259] on div "Arrastra aquí para reemplazar el contenido existente. Si quieres crear un eleme…" at bounding box center [773, 308] width 978 height 550
click at [270, 53] on icon at bounding box center [266, 55] width 8 height 11
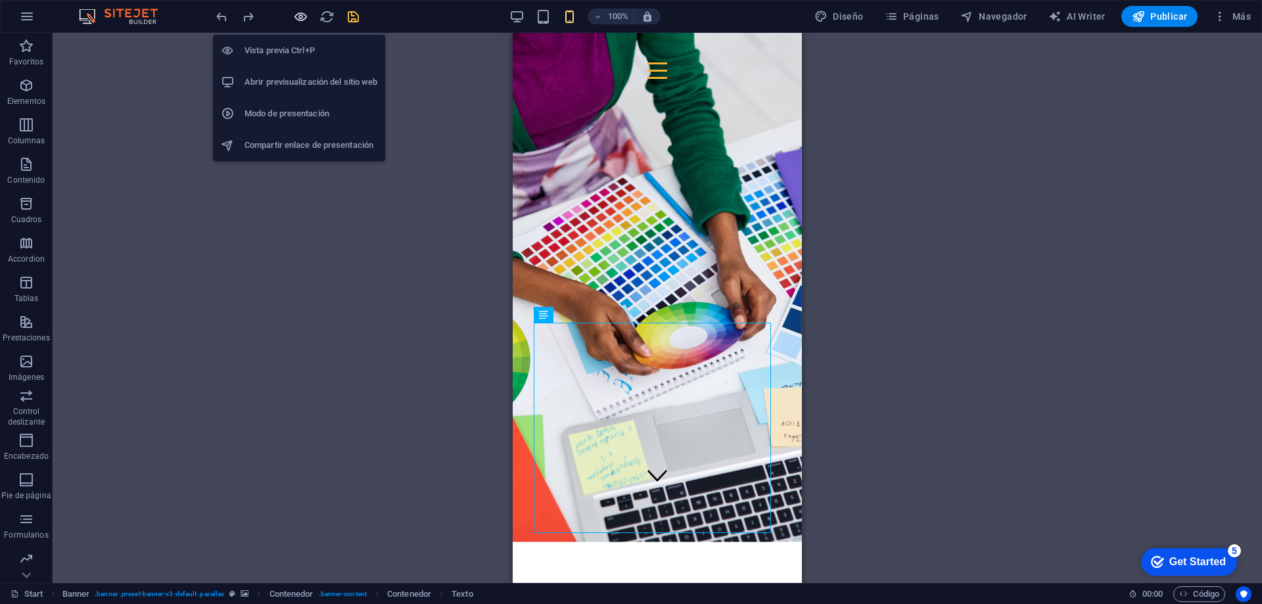
scroll to position [5, 0]
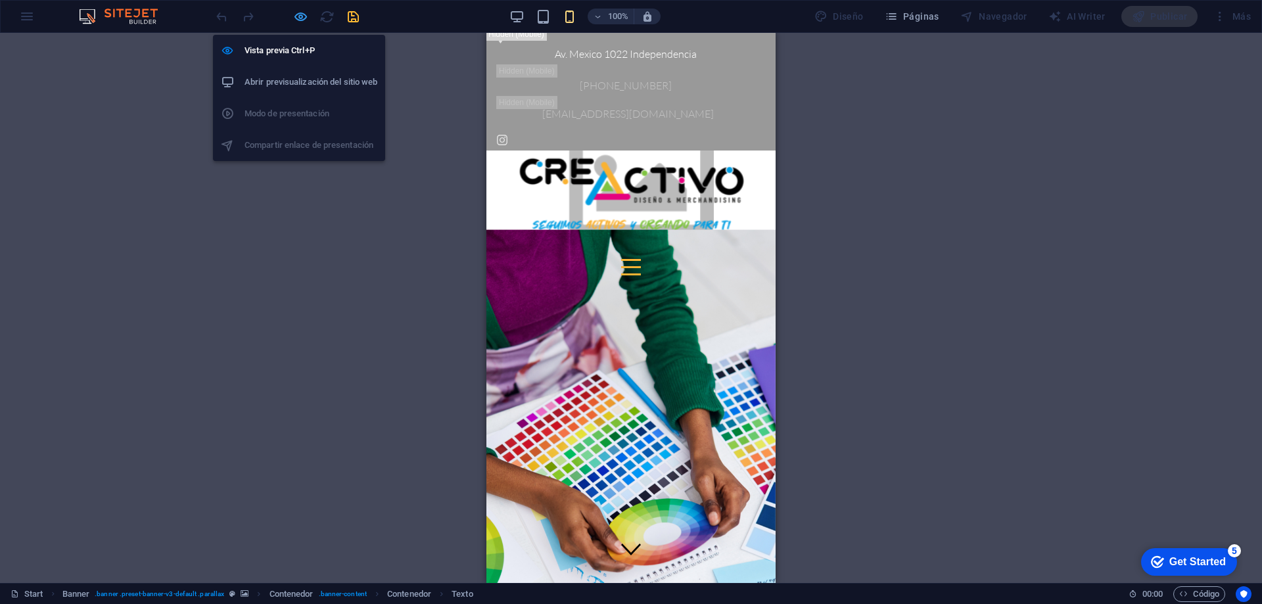
scroll to position [79, 0]
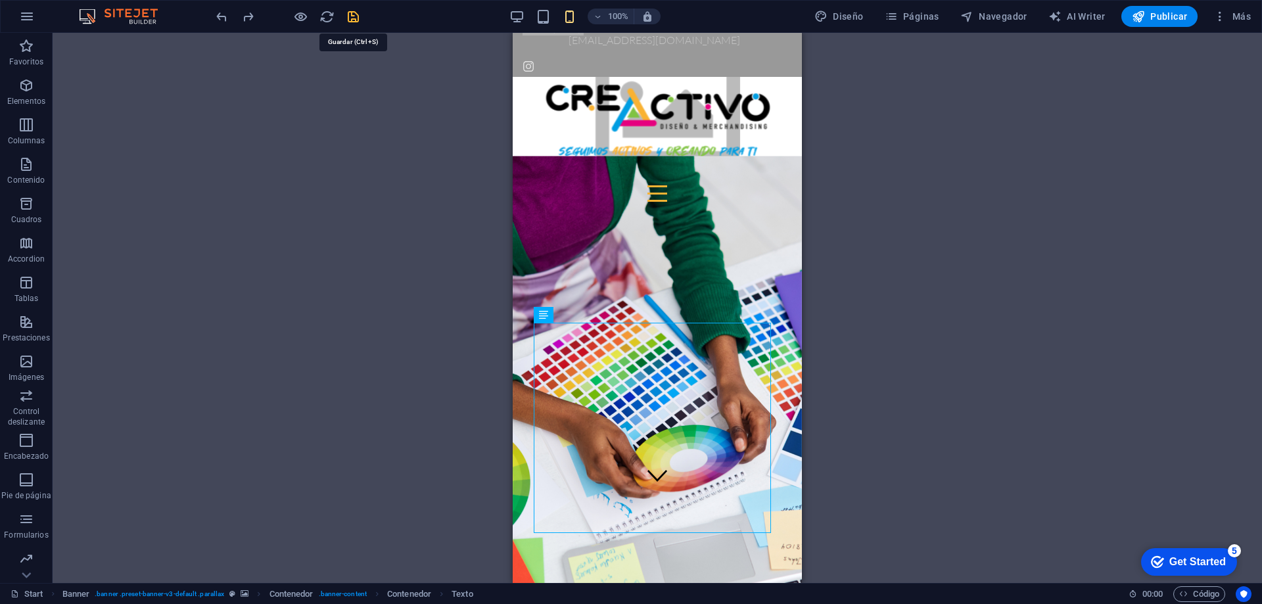
click at [353, 16] on icon "save" at bounding box center [353, 16] width 15 height 15
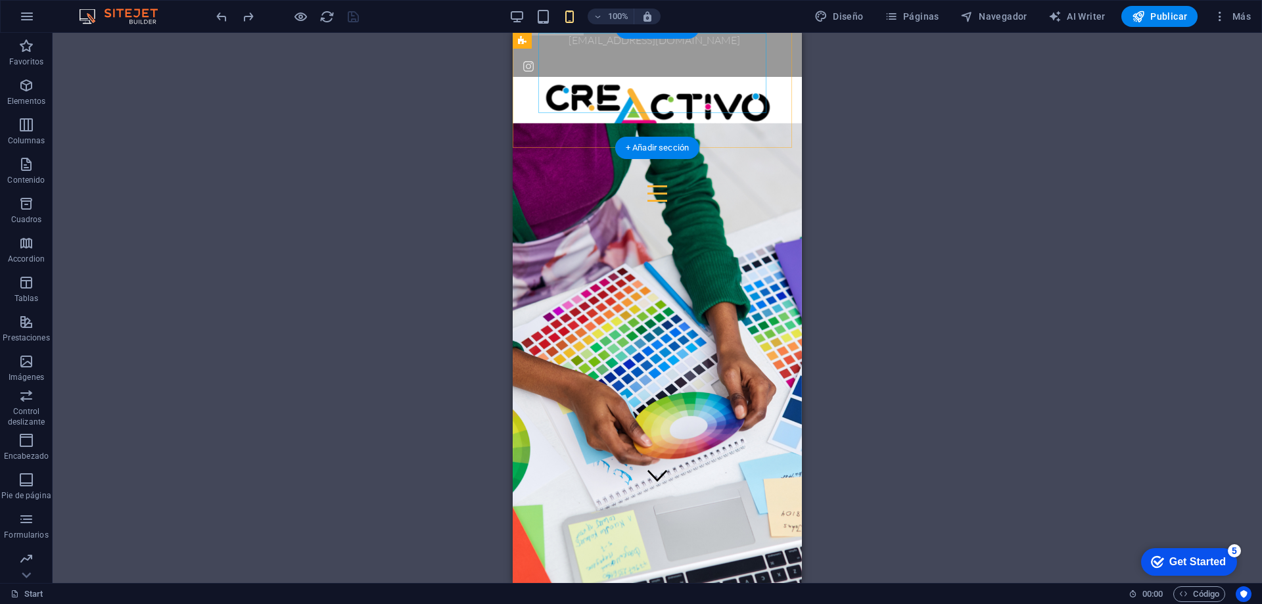
scroll to position [0, 0]
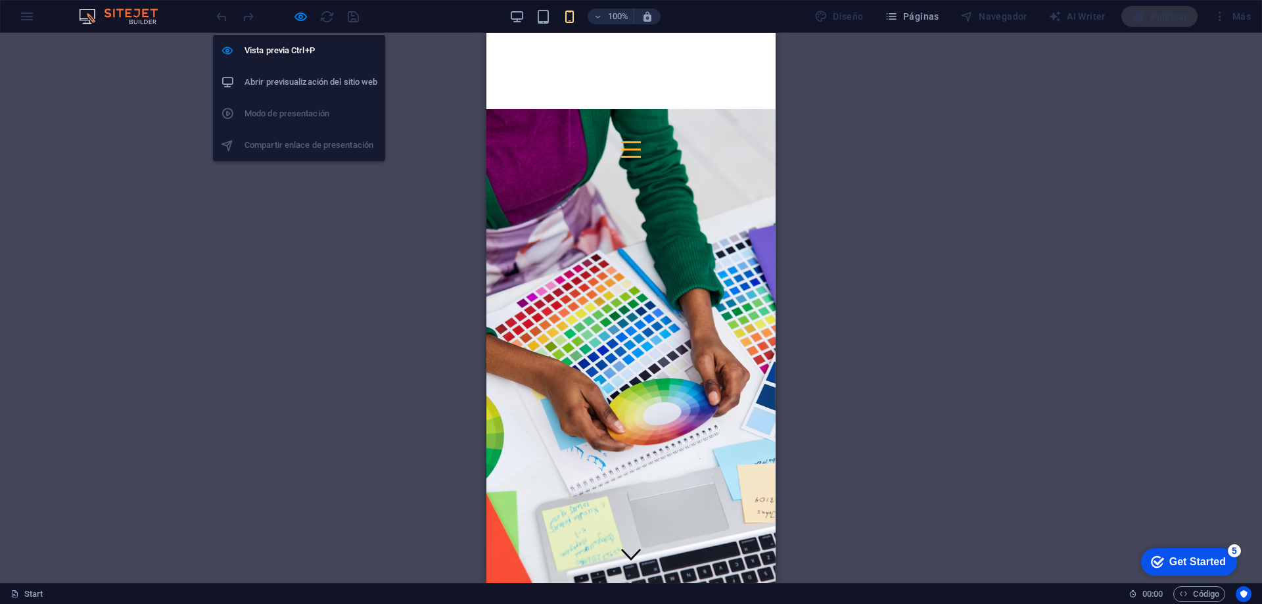
click at [300, 74] on li "Abrir previsualización del sitio web" at bounding box center [299, 82] width 172 height 32
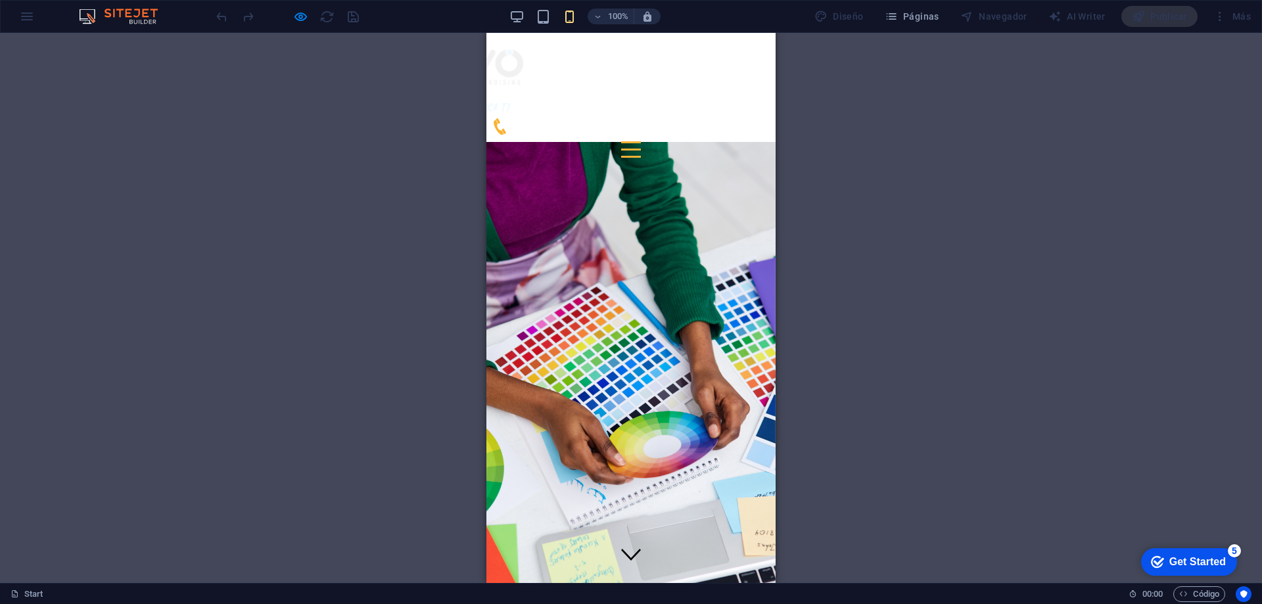
scroll to position [131, 0]
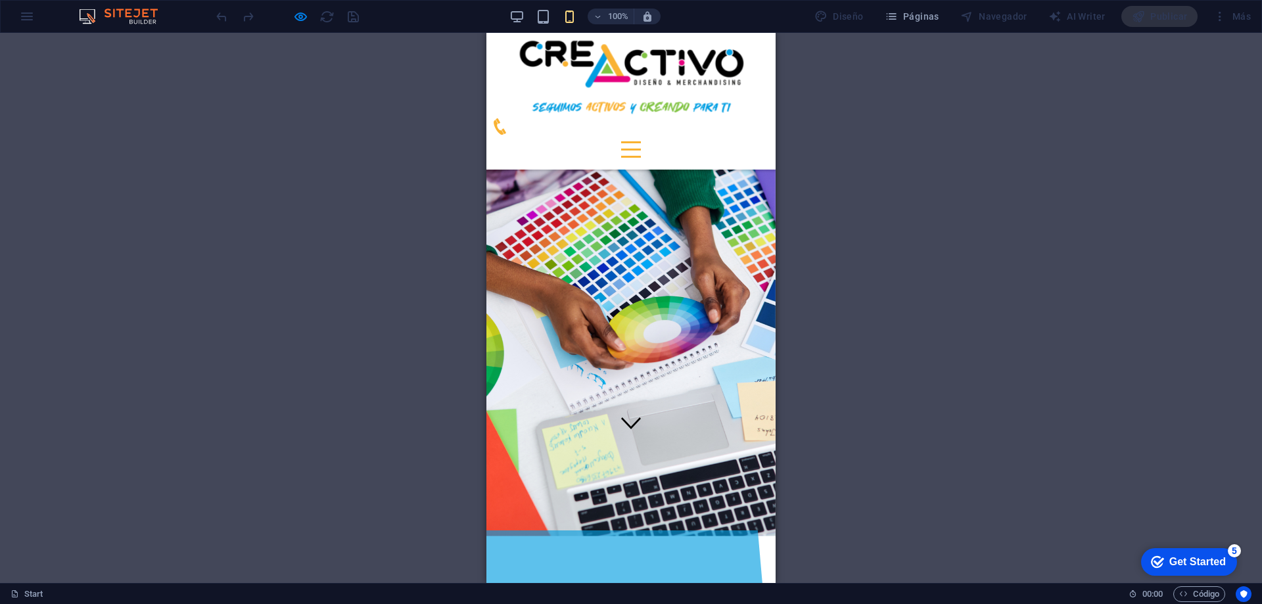
click at [641, 141] on div at bounding box center [631, 142] width 20 height 2
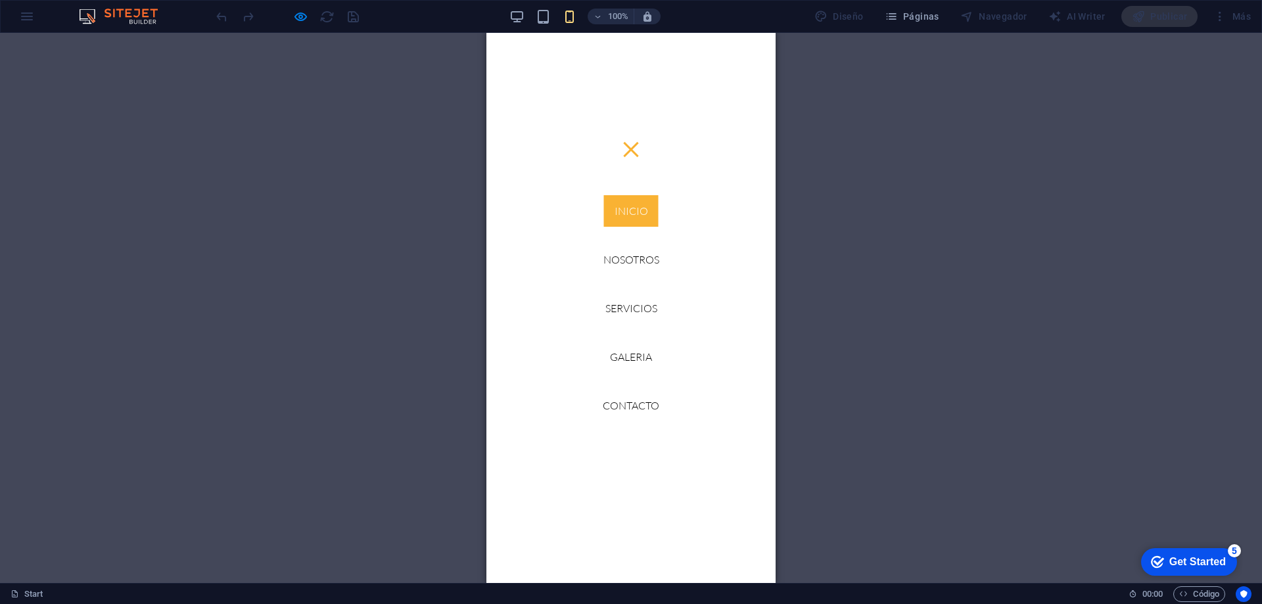
click at [628, 208] on link "Inicio" at bounding box center [631, 211] width 55 height 32
click at [628, 247] on link "Nosotros" at bounding box center [631, 260] width 77 height 32
click at [625, 305] on link "Servicios" at bounding box center [631, 309] width 73 height 32
drag, startPoint x: 632, startPoint y: 351, endPoint x: 623, endPoint y: 392, distance: 42.3
click at [632, 352] on link "GALERIA" at bounding box center [631, 357] width 63 height 32
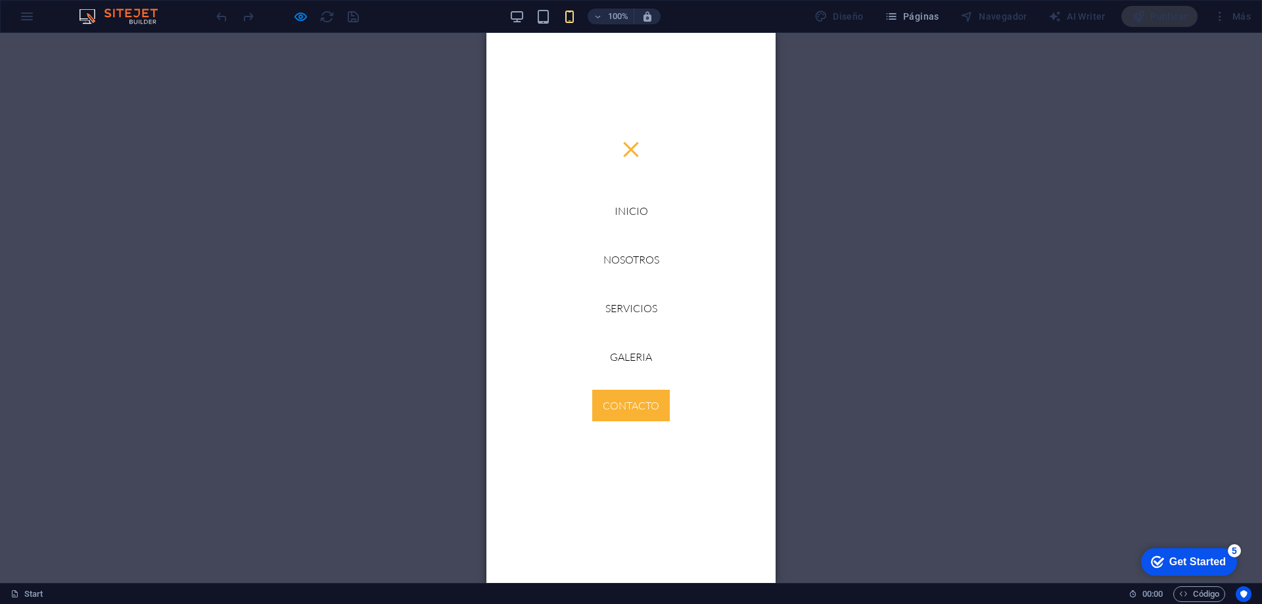
click at [623, 394] on link "Contacto" at bounding box center [631, 406] width 78 height 32
click at [641, 141] on div at bounding box center [631, 149] width 20 height 16
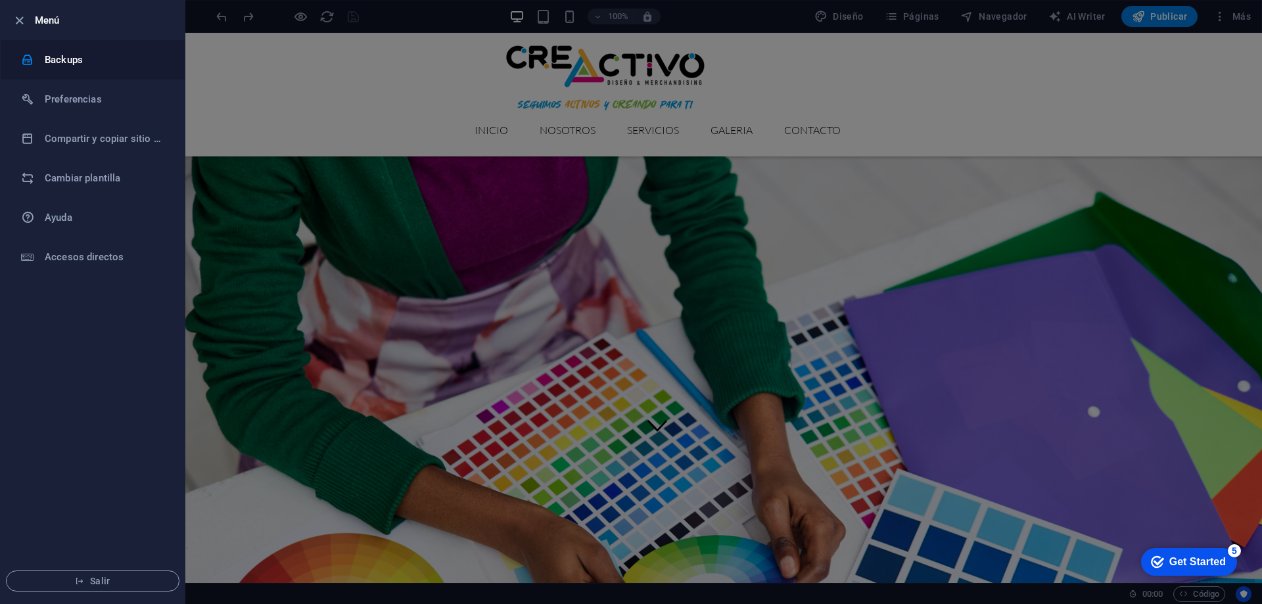
click at [62, 57] on h6 "Backups" at bounding box center [106, 60] width 122 height 16
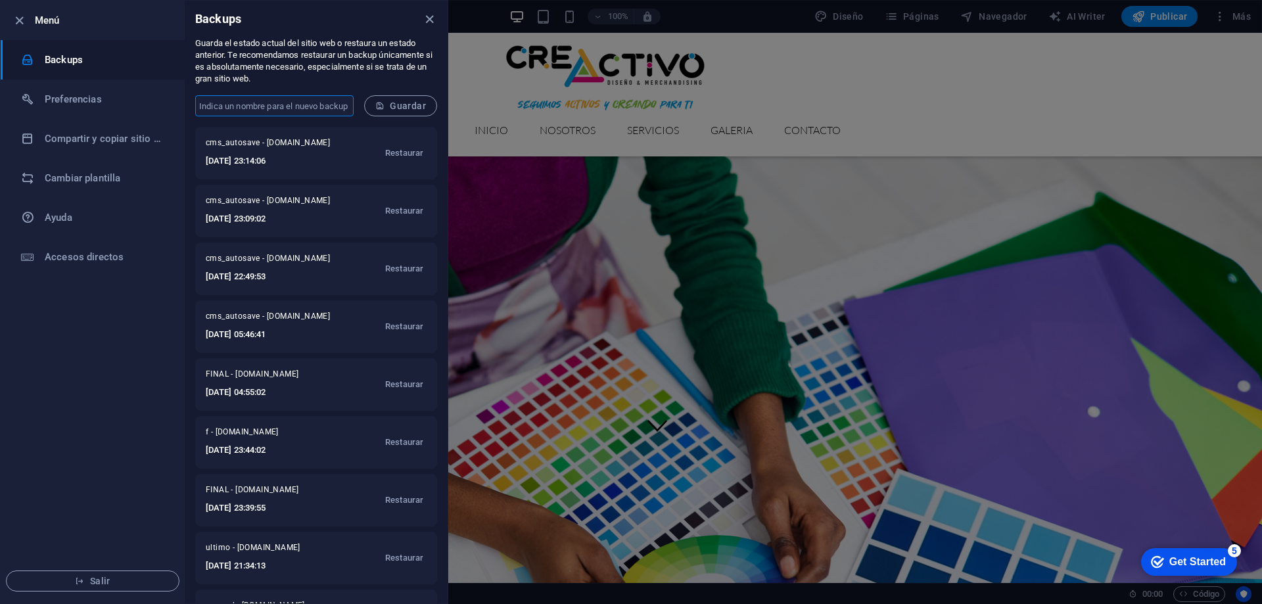
click at [221, 107] on input "text" at bounding box center [274, 105] width 158 height 21
type input "FINAL"
click at [388, 107] on span "Guardar" at bounding box center [400, 106] width 51 height 11
click at [433, 16] on icon "close" at bounding box center [429, 19] width 15 height 15
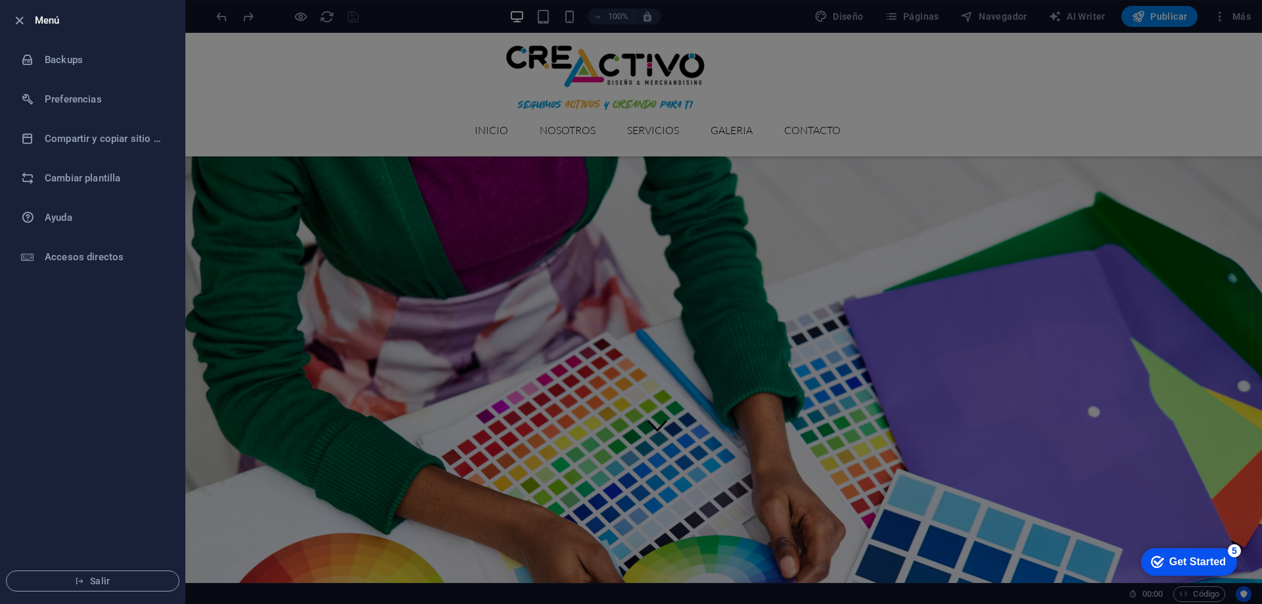
click at [1178, 18] on div at bounding box center [631, 302] width 1262 height 604
